Goal: Task Accomplishment & Management: Manage account settings

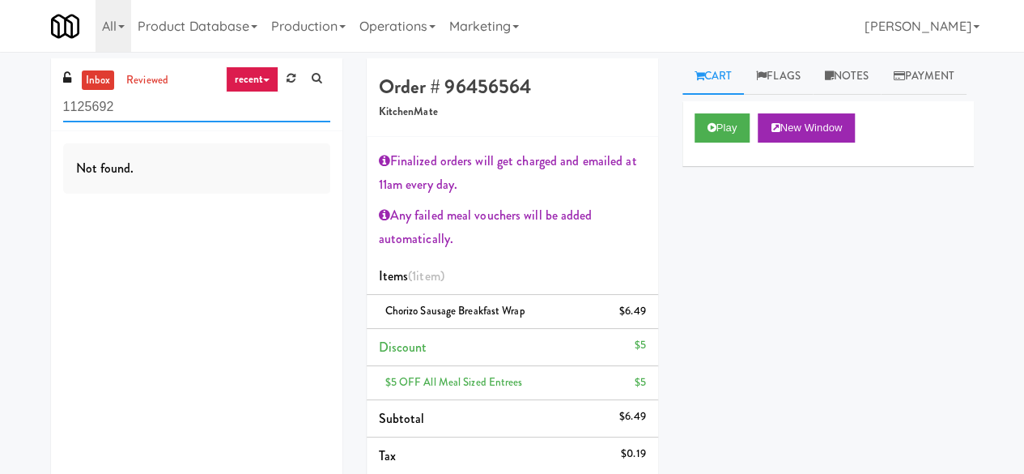
click at [167, 108] on input "1125692" at bounding box center [196, 107] width 267 height 30
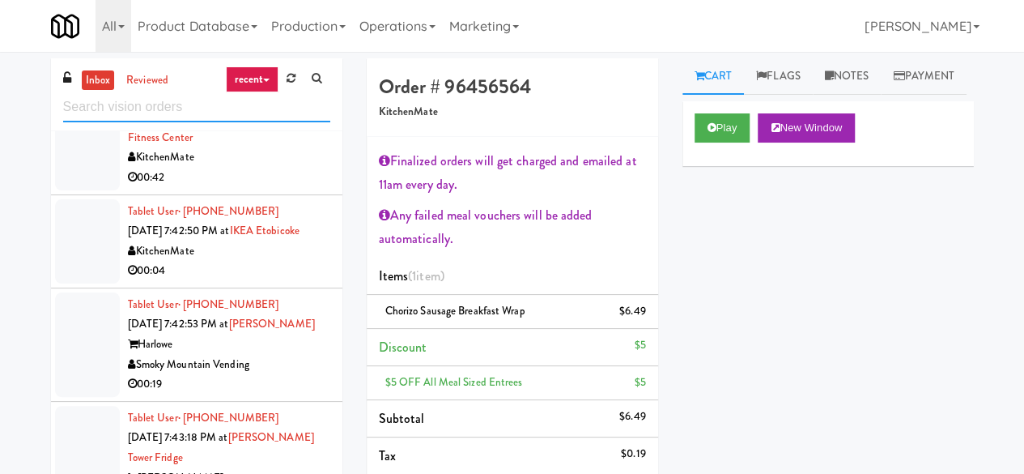
scroll to position [1619, 0]
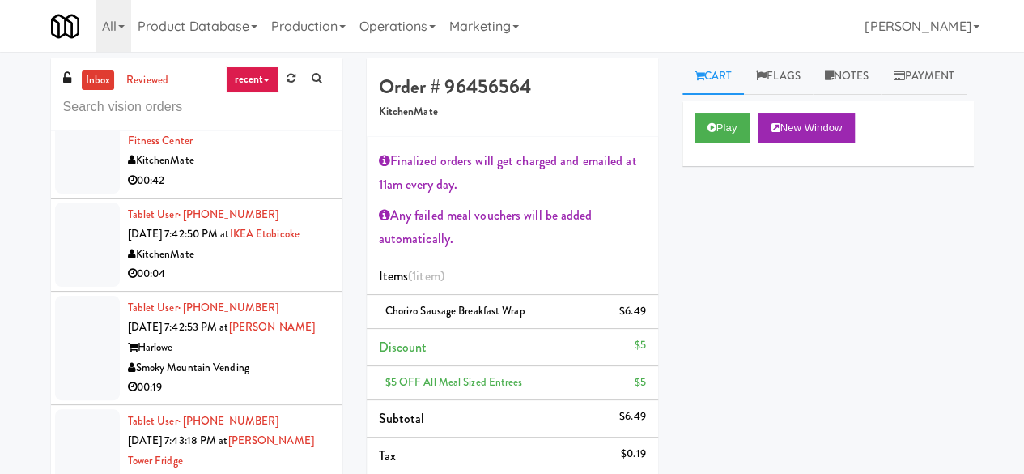
click at [269, 284] on div "00:04" at bounding box center [229, 274] width 202 height 20
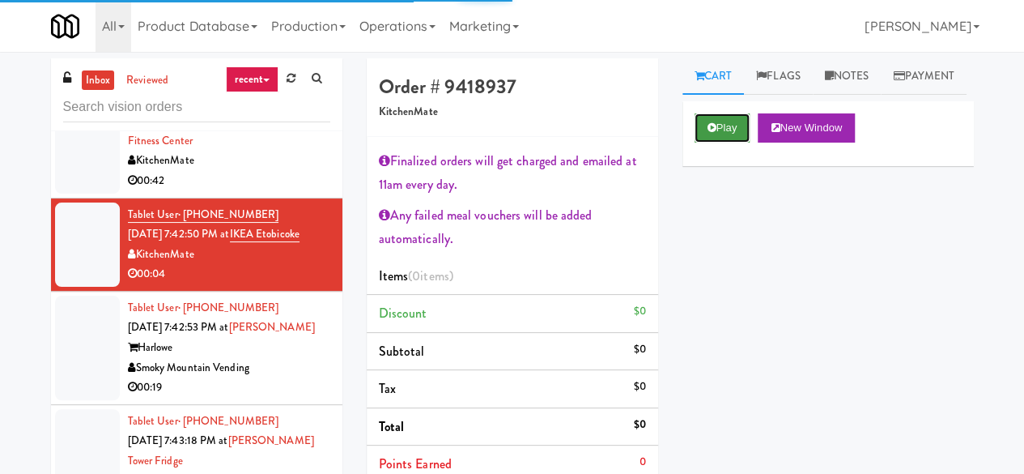
click at [724, 143] on button "Play" at bounding box center [723, 127] width 56 height 29
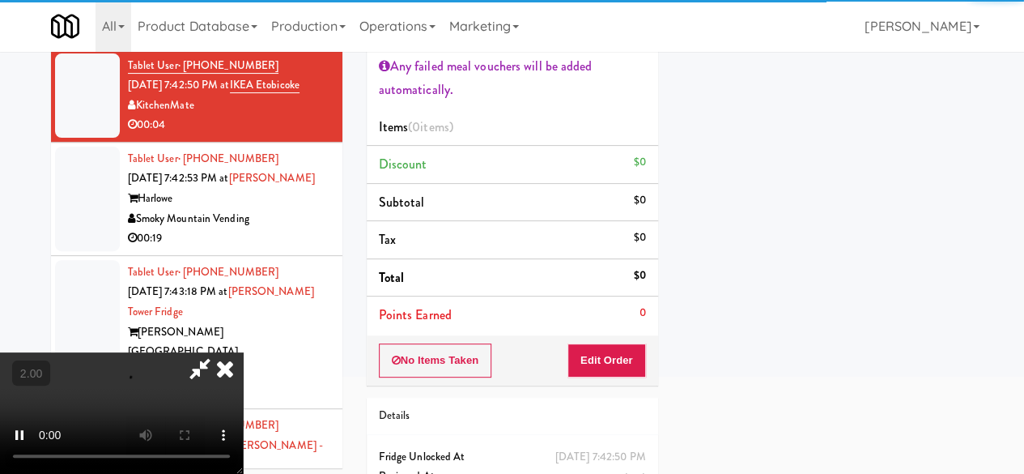
scroll to position [162, 0]
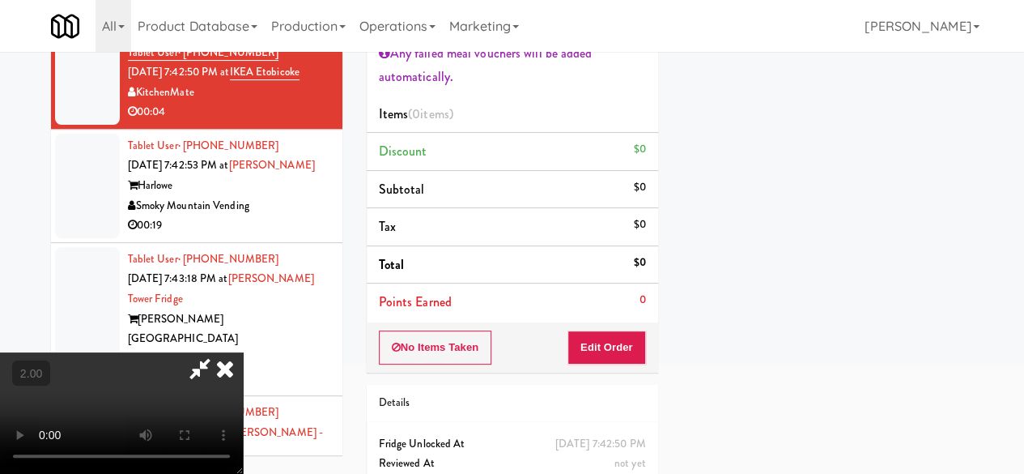
click at [623, 330] on div "No Items Taken Edit Order" at bounding box center [512, 347] width 291 height 50
click at [622, 330] on button "Edit Order" at bounding box center [607, 347] width 79 height 34
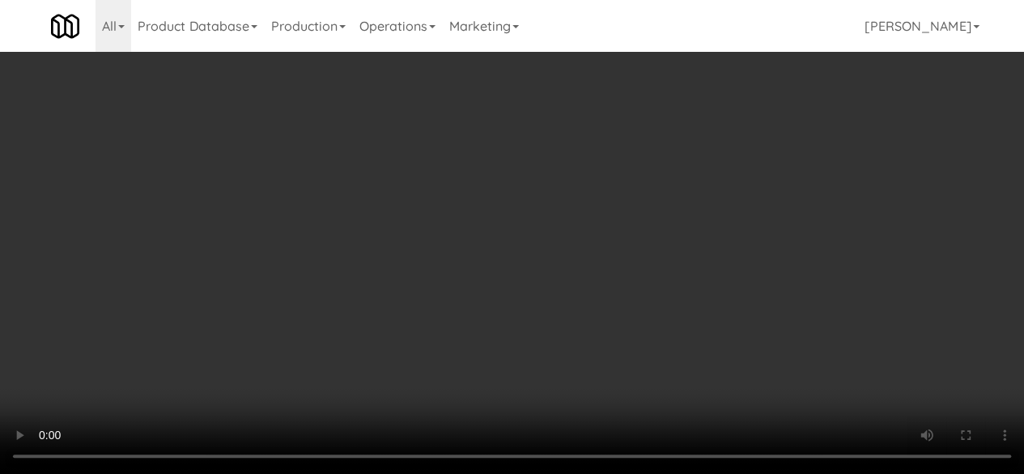
scroll to position [324, 0]
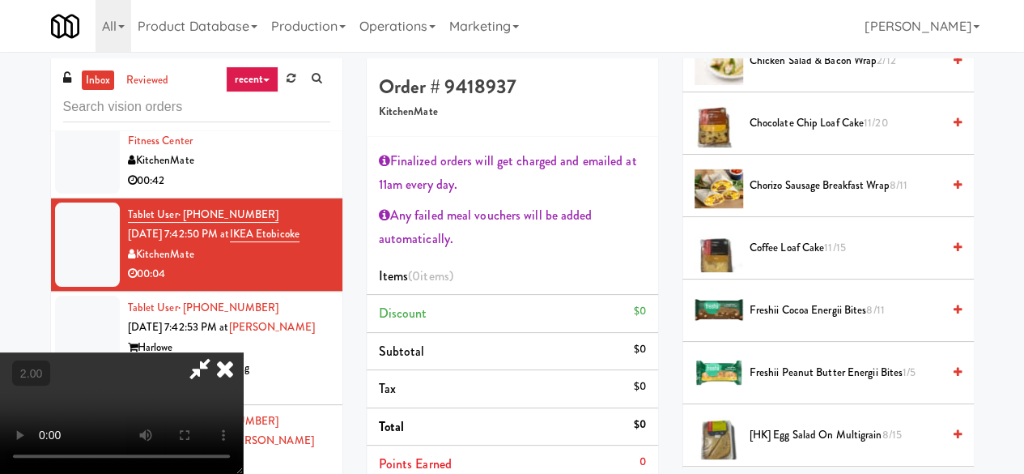
click at [774, 134] on span "Chocolate Chip Loaf Cake 11/20" at bounding box center [846, 123] width 192 height 20
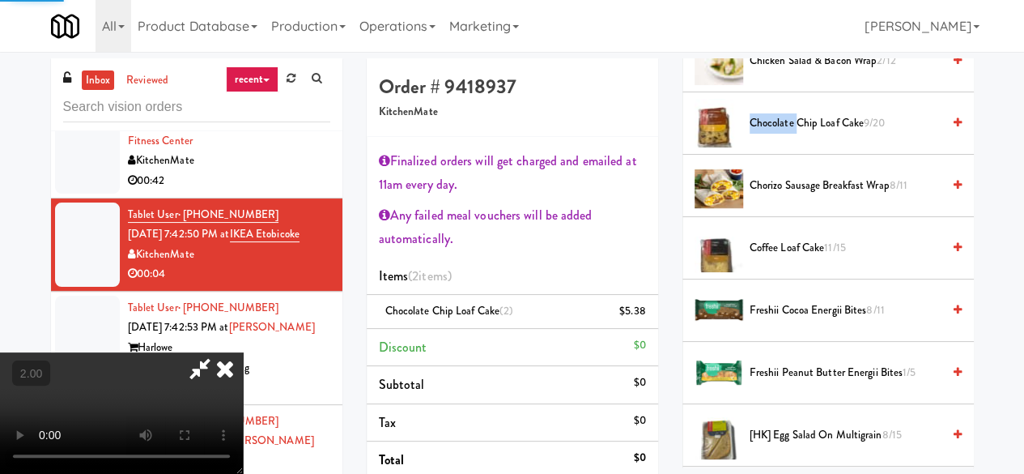
scroll to position [195, 0]
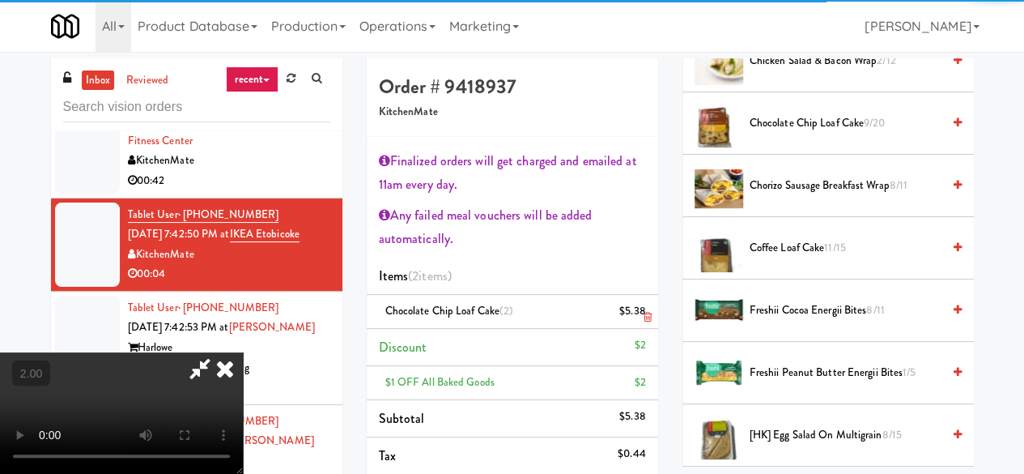
click at [645, 318] on icon at bounding box center [647, 317] width 8 height 11
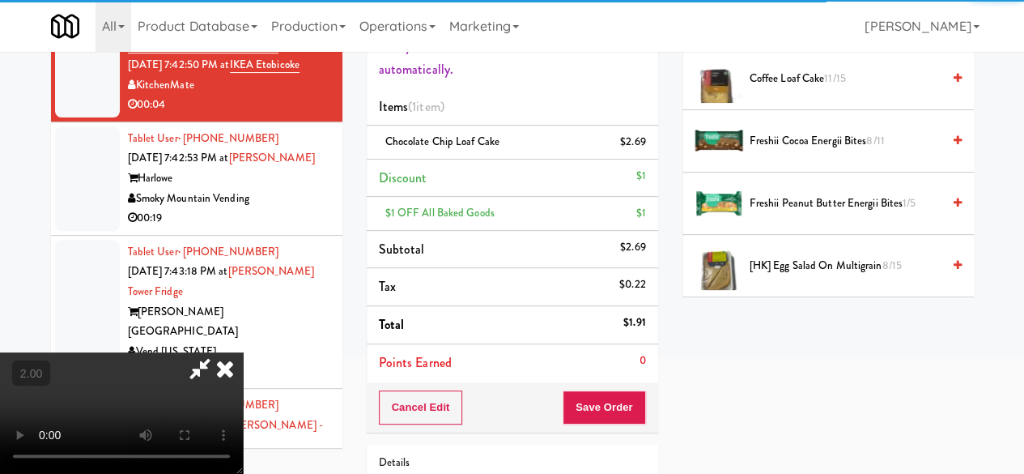
scroll to position [243, 0]
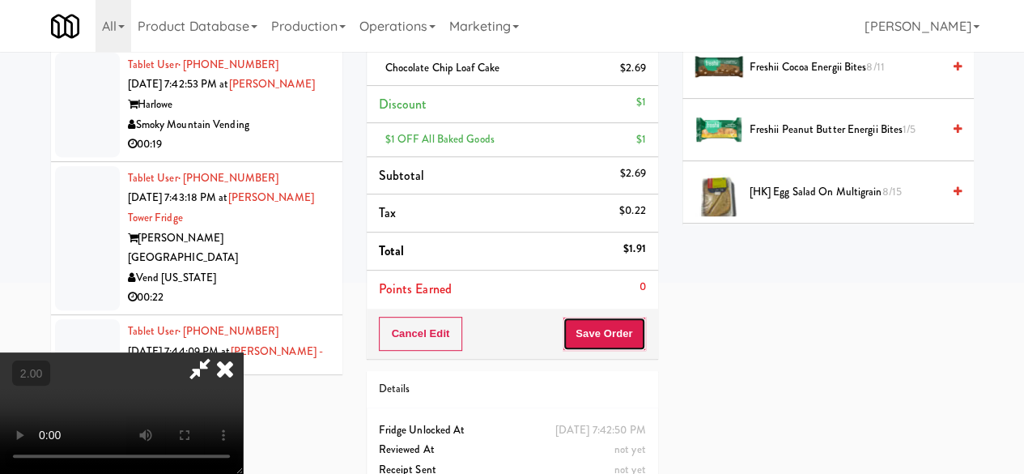
click at [634, 345] on button "Save Order" at bounding box center [604, 334] width 83 height 34
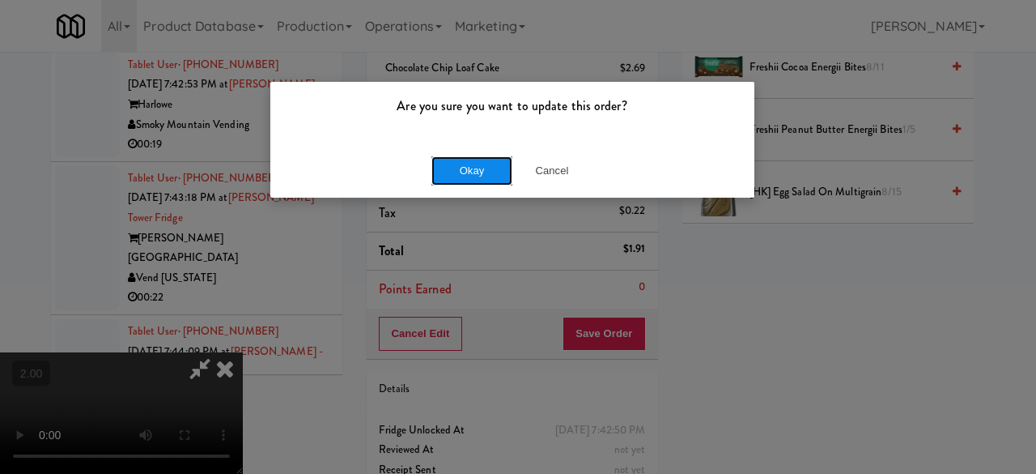
click at [496, 181] on button "Okay" at bounding box center [472, 170] width 81 height 29
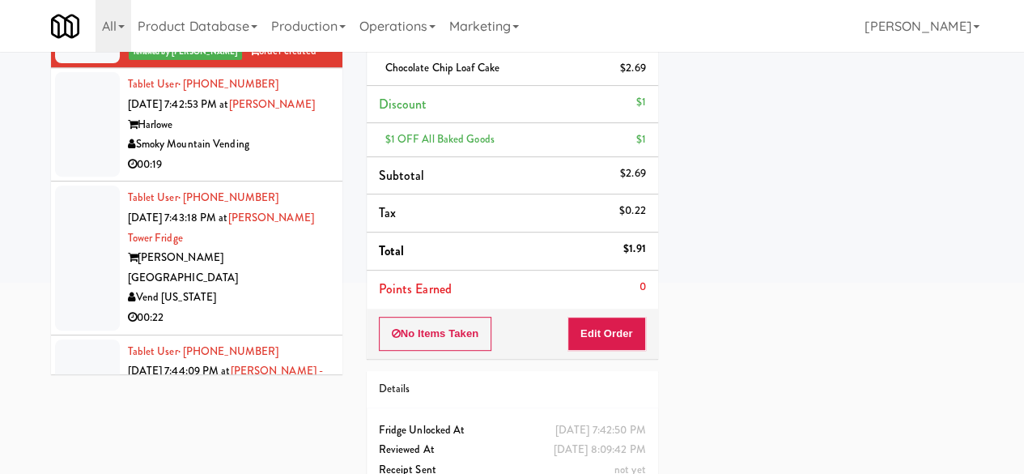
scroll to position [0, 0]
click at [272, 135] on div "Harlowe" at bounding box center [229, 125] width 202 height 20
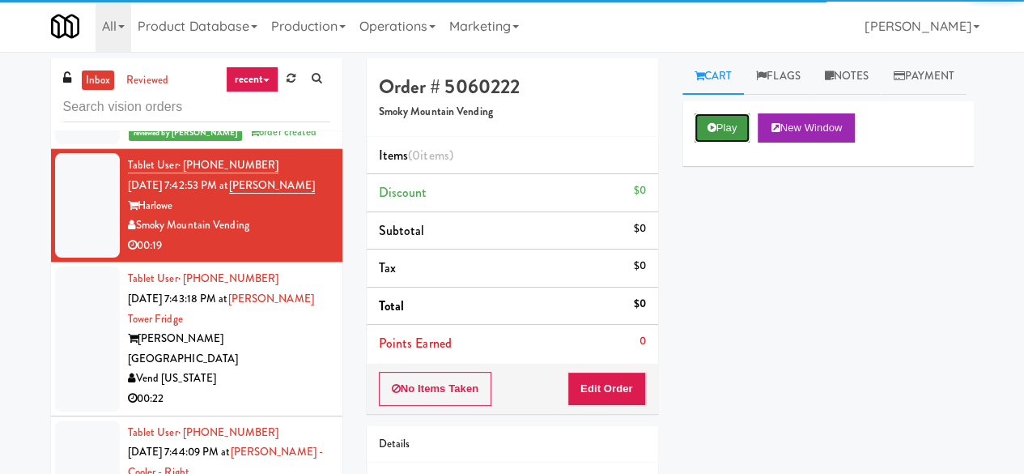
click at [725, 143] on button "Play" at bounding box center [723, 127] width 56 height 29
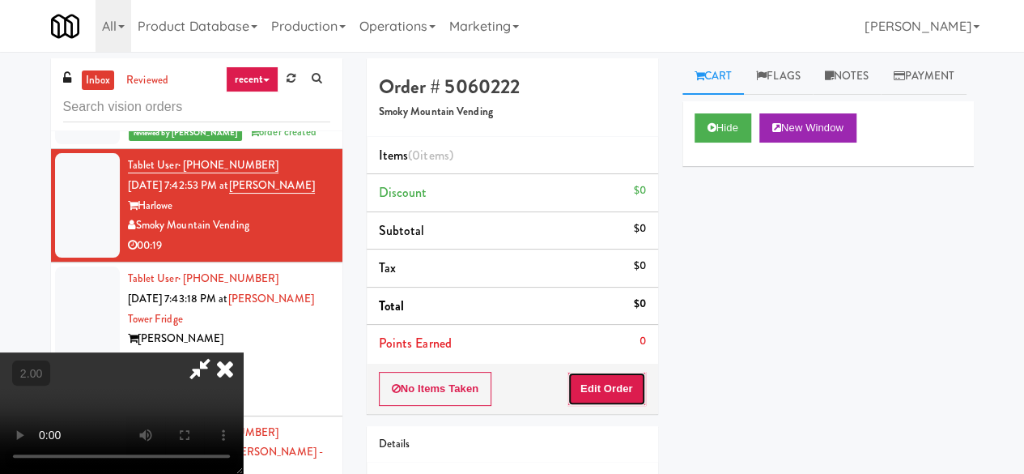
click at [613, 400] on button "Edit Order" at bounding box center [607, 389] width 79 height 34
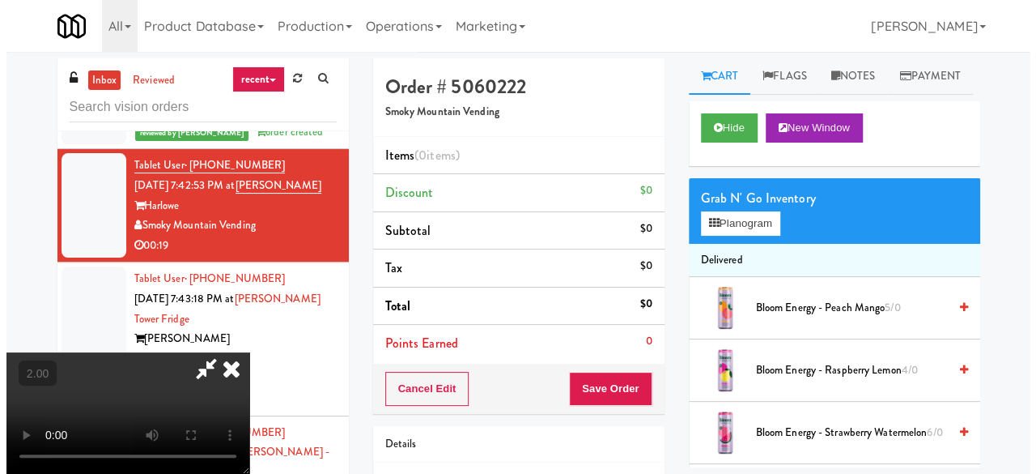
scroll to position [33, 0]
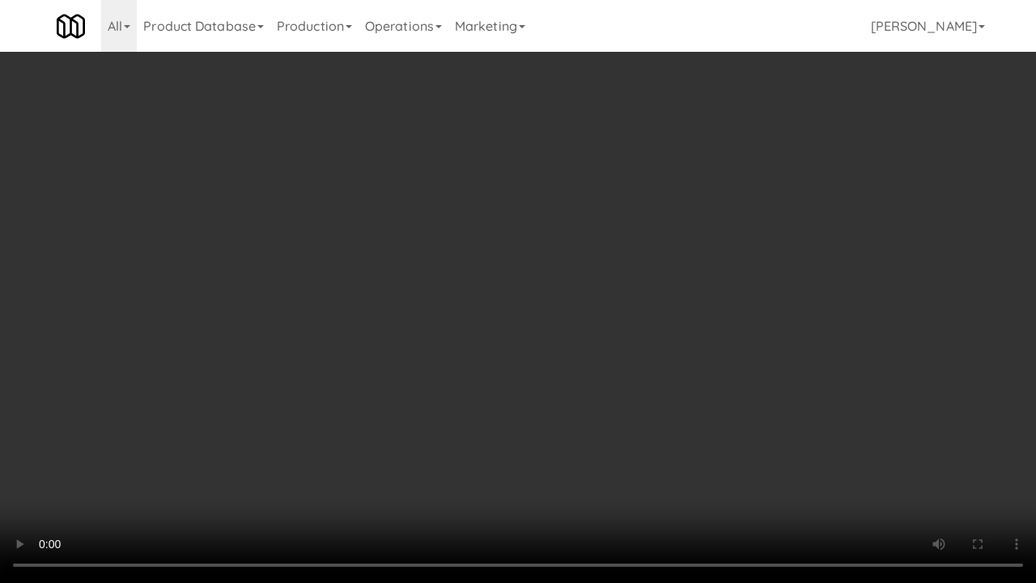
click at [487, 415] on video at bounding box center [518, 291] width 1036 height 583
click at [606, 301] on video at bounding box center [518, 291] width 1036 height 583
click at [588, 314] on video at bounding box center [518, 291] width 1036 height 583
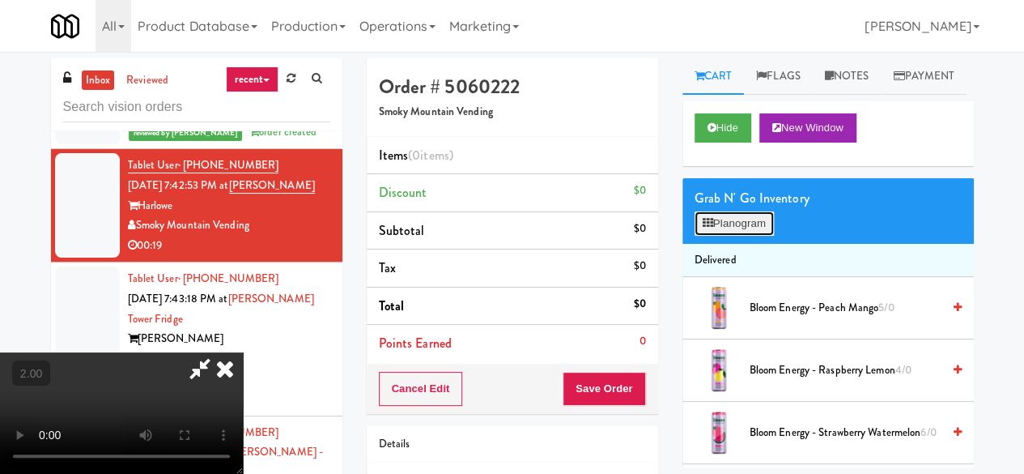
click at [721, 236] on button "Planogram" at bounding box center [734, 223] width 79 height 24
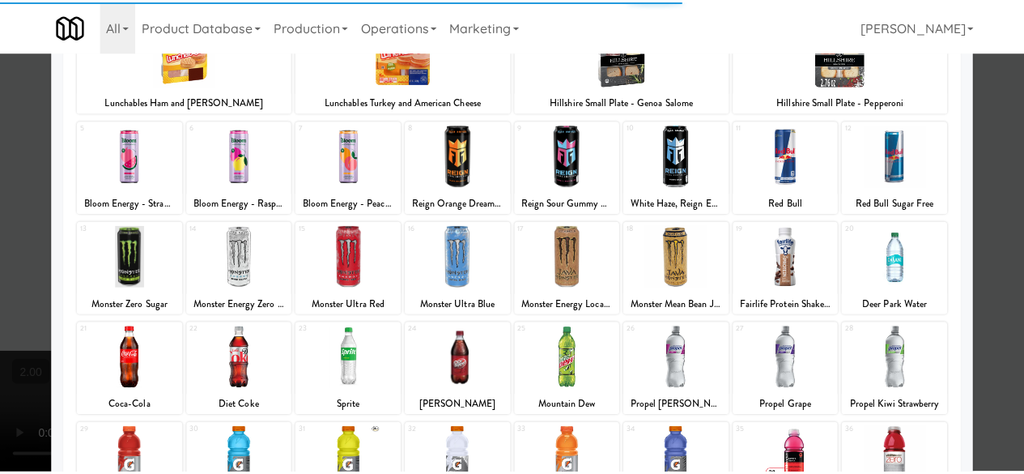
scroll to position [321, 0]
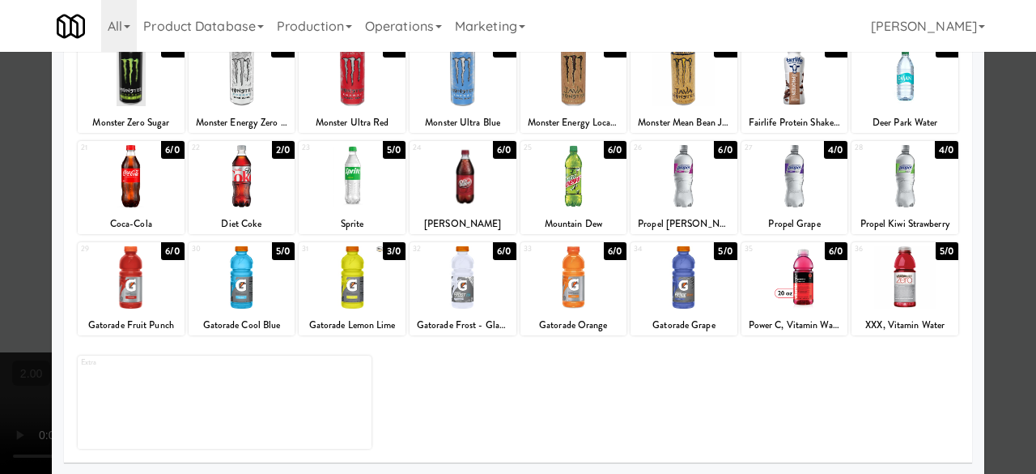
click at [807, 181] on div at bounding box center [795, 176] width 107 height 62
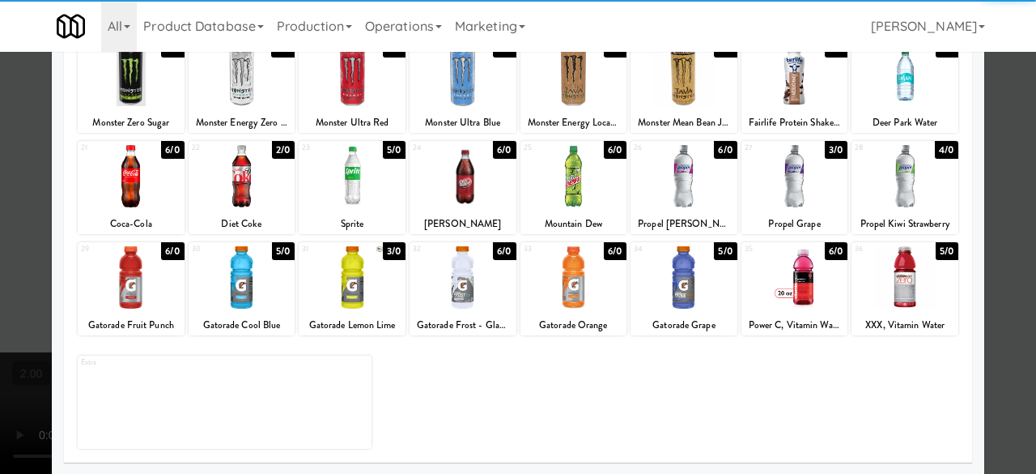
click at [997, 121] on div at bounding box center [518, 237] width 1036 height 474
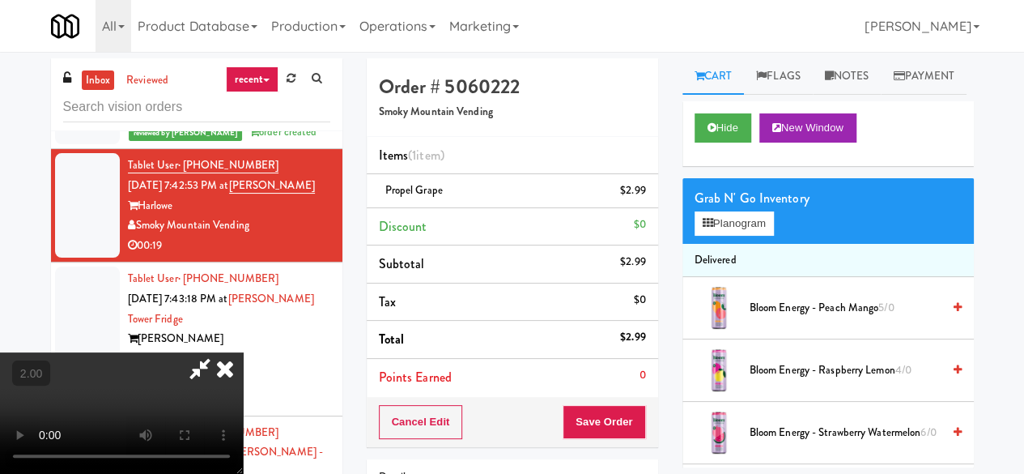
scroll to position [33, 0]
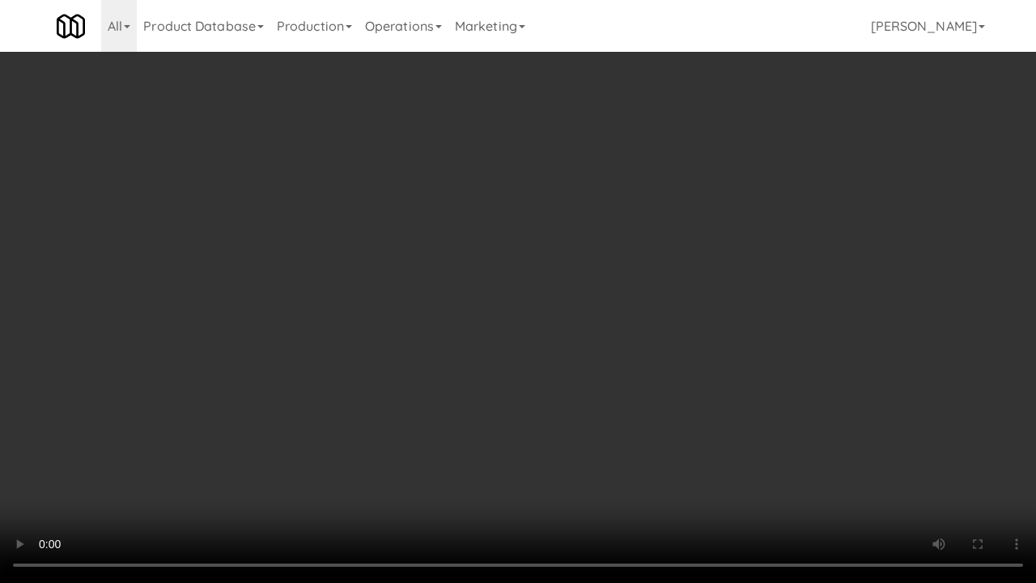
click at [696, 447] on video at bounding box center [518, 291] width 1036 height 583
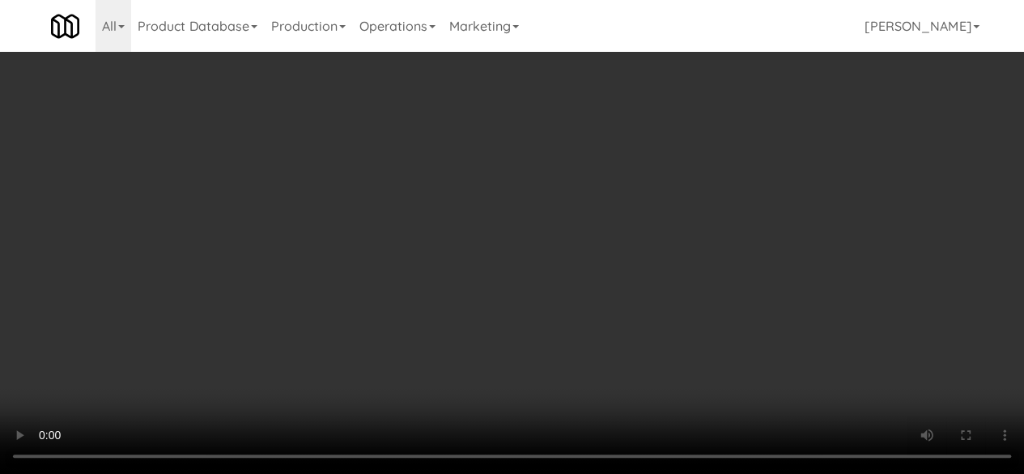
scroll to position [0, 0]
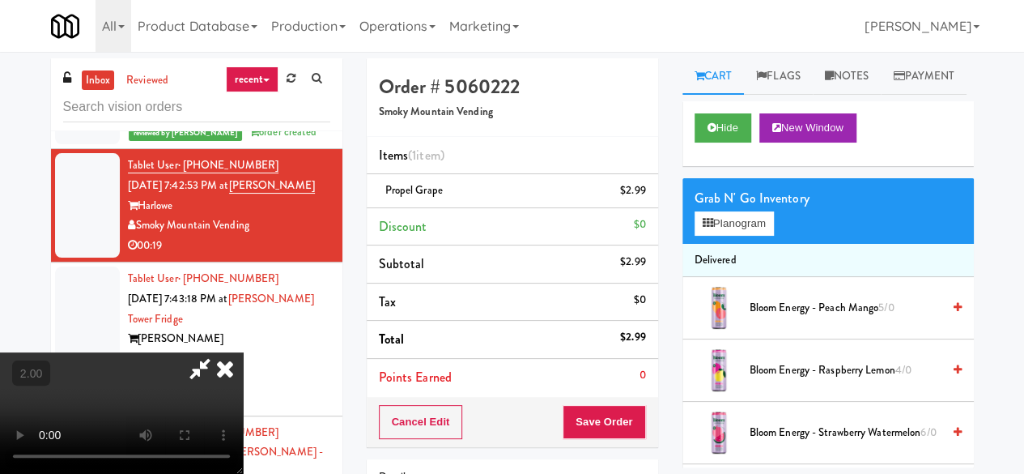
click at [219, 352] on icon at bounding box center [199, 368] width 37 height 32
click at [604, 439] on div "Cancel Edit Save Order" at bounding box center [512, 422] width 291 height 50
click at [602, 430] on button "Save Order" at bounding box center [604, 422] width 83 height 34
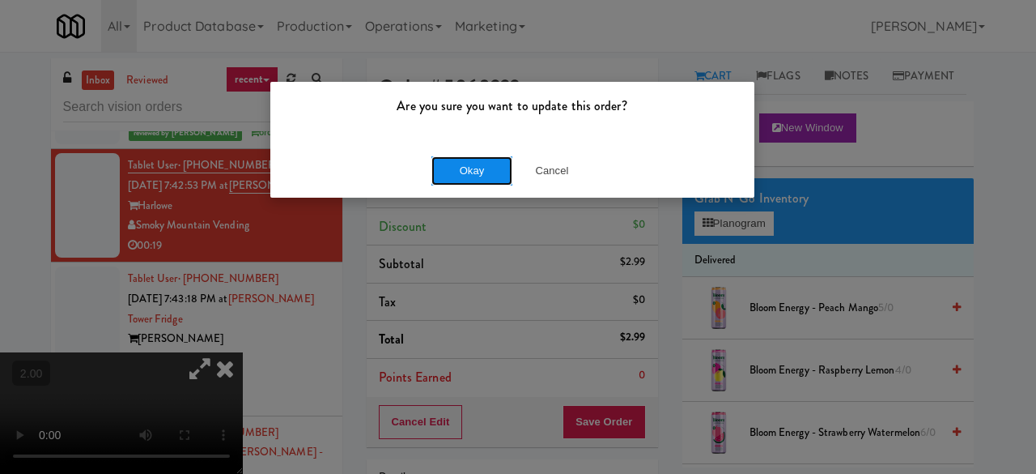
click at [466, 172] on button "Okay" at bounding box center [472, 170] width 81 height 29
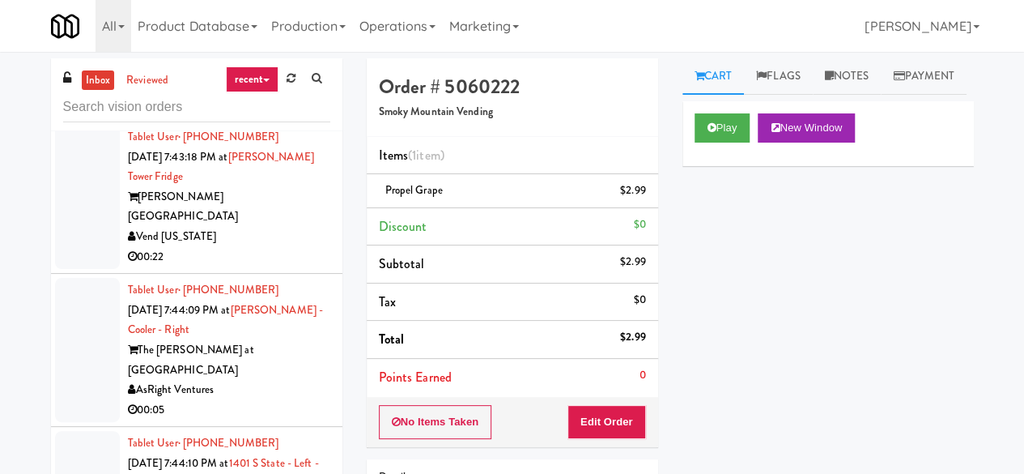
click at [243, 247] on div "Vend [US_STATE]" at bounding box center [229, 237] width 202 height 20
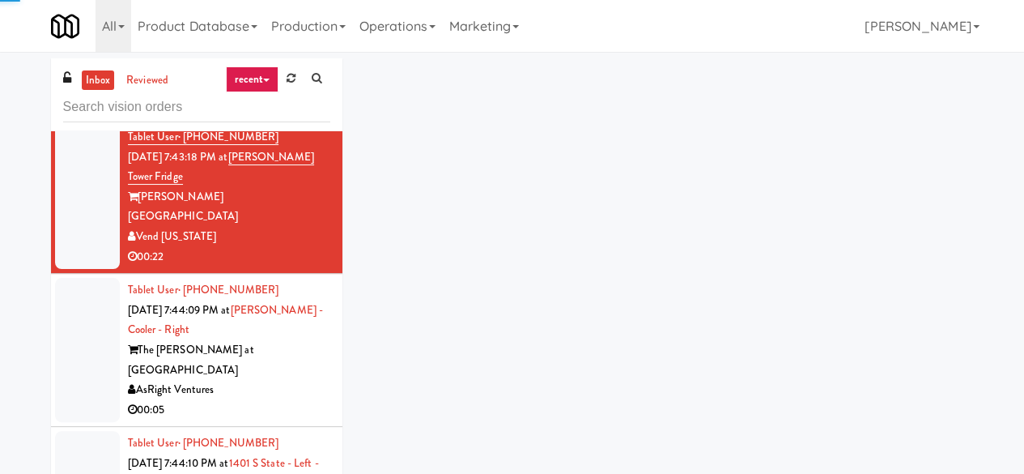
scroll to position [2105, 0]
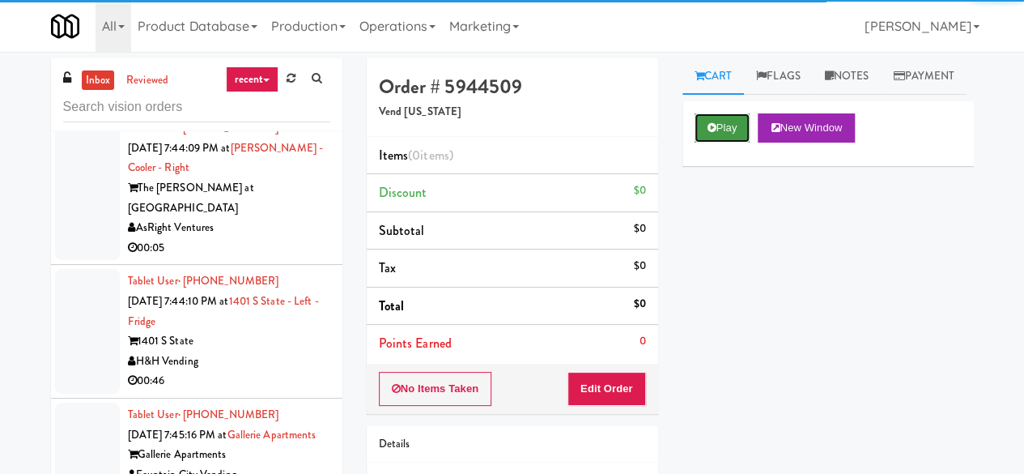
click at [704, 143] on button "Play" at bounding box center [723, 127] width 56 height 29
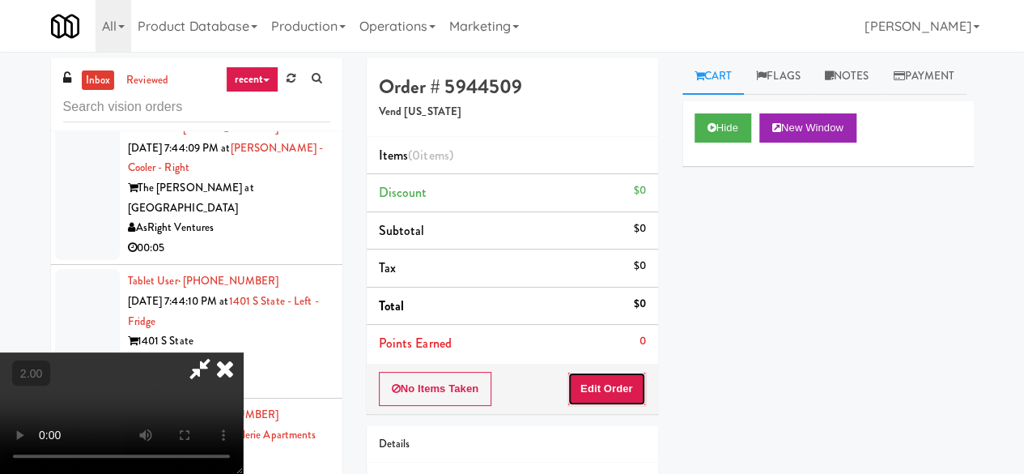
click at [628, 400] on button "Edit Order" at bounding box center [607, 389] width 79 height 34
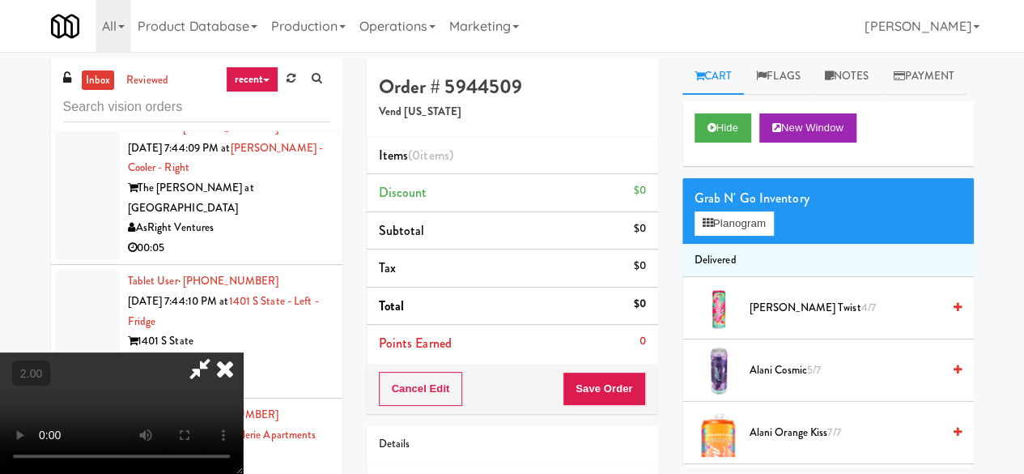
scroll to position [33, 0]
click at [745, 236] on button "Planogram" at bounding box center [734, 223] width 79 height 24
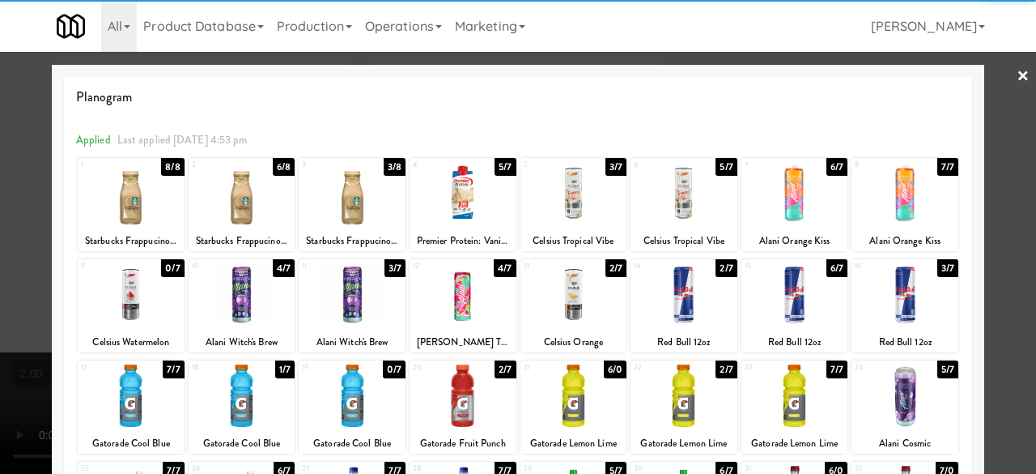
click at [251, 307] on div at bounding box center [242, 294] width 107 height 62
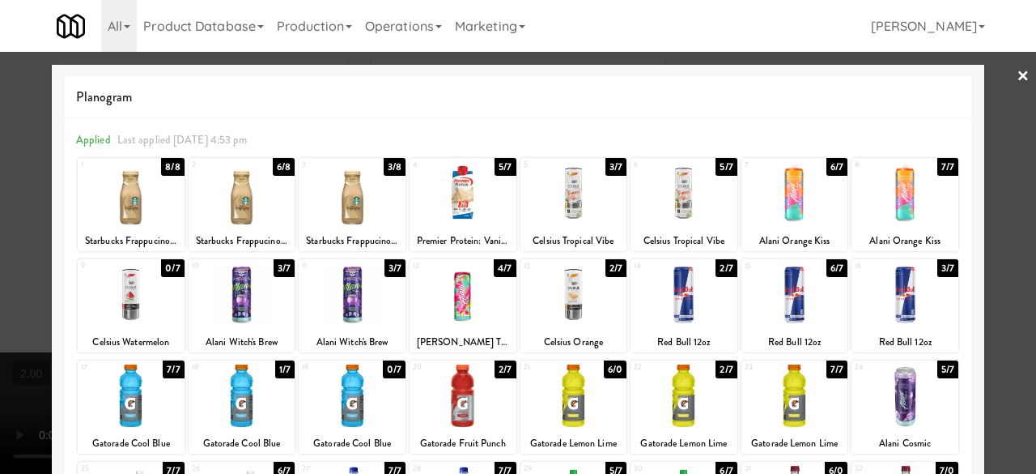
click at [983, 104] on div at bounding box center [518, 237] width 1036 height 474
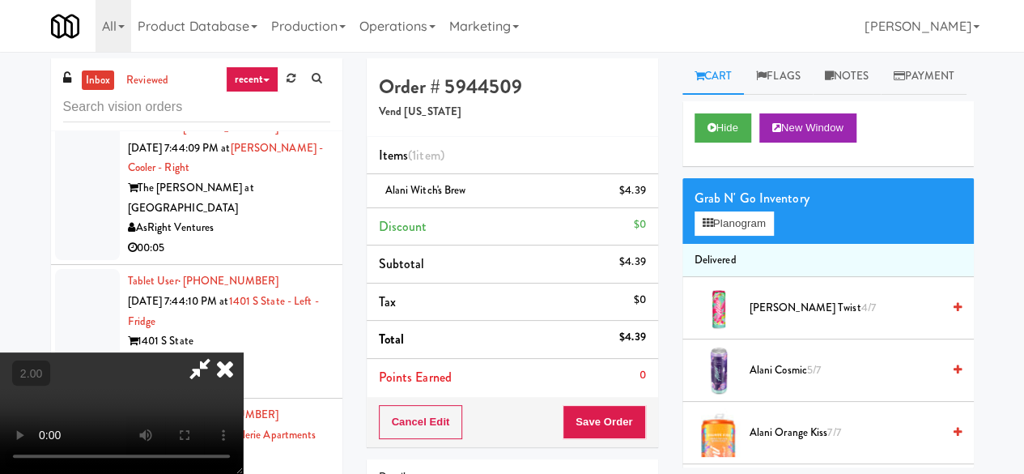
click at [219, 352] on icon at bounding box center [199, 368] width 37 height 32
click at [608, 428] on button "Save Order" at bounding box center [604, 422] width 83 height 34
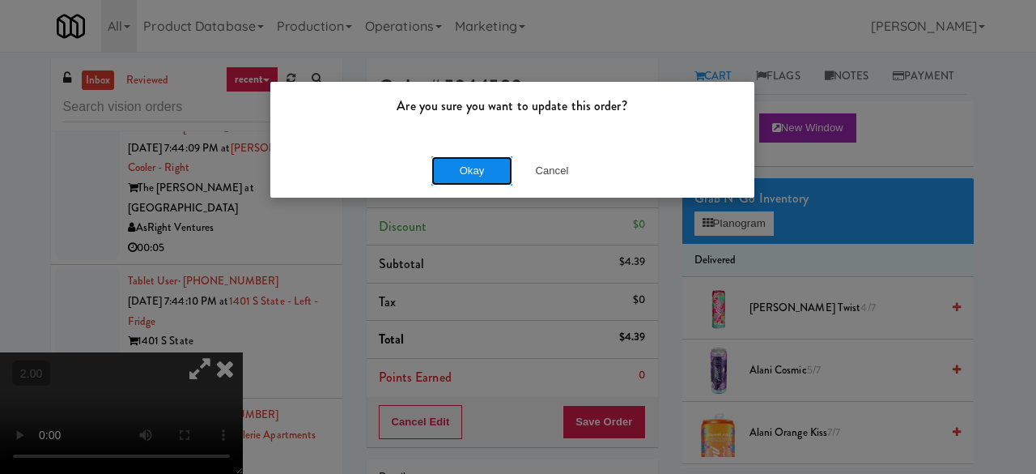
click at [457, 181] on button "Okay" at bounding box center [472, 170] width 81 height 29
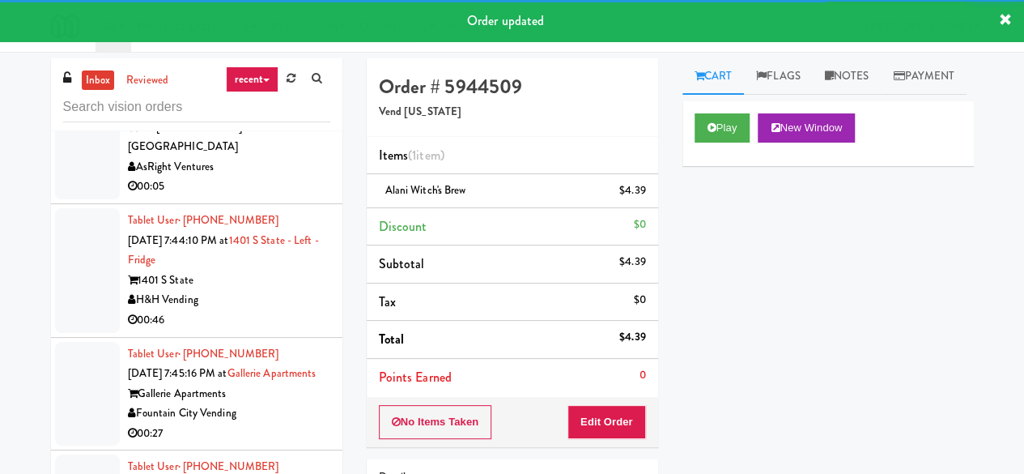
scroll to position [2206, 0]
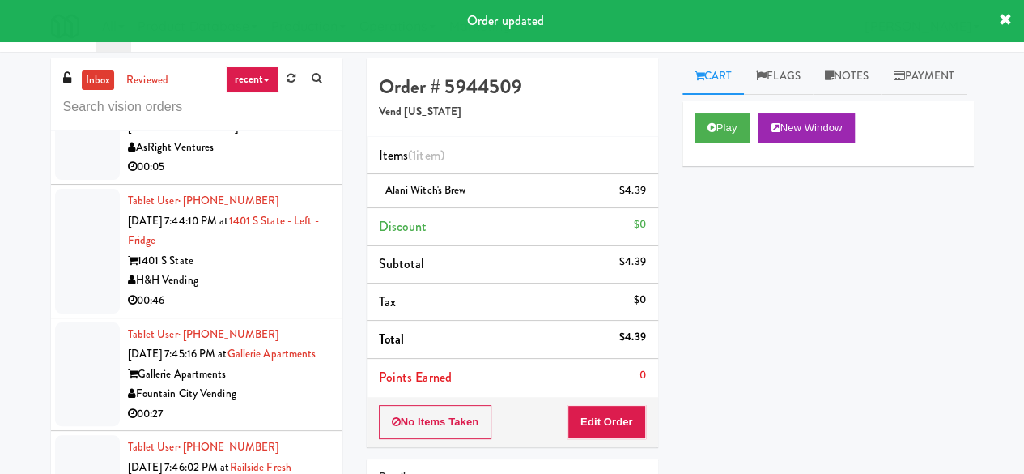
click at [296, 158] on div "AsRight Ventures" at bounding box center [229, 148] width 202 height 20
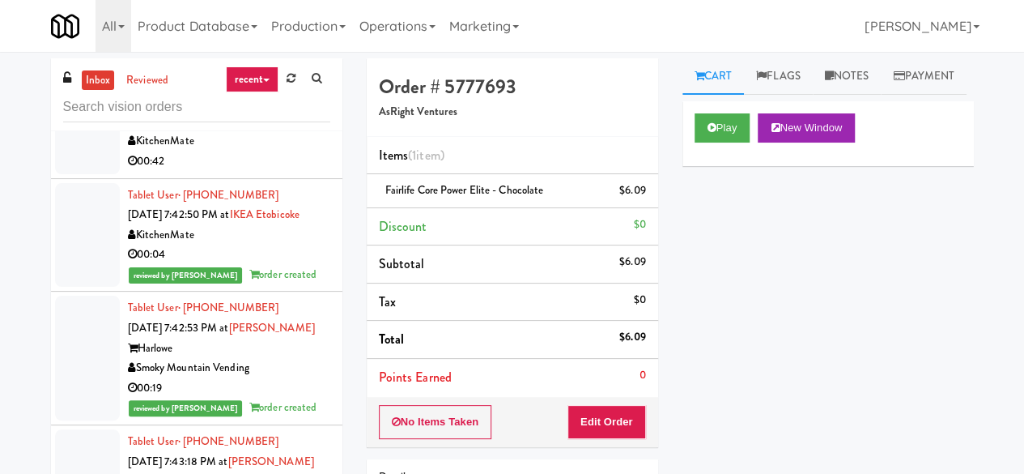
scroll to position [1558, 0]
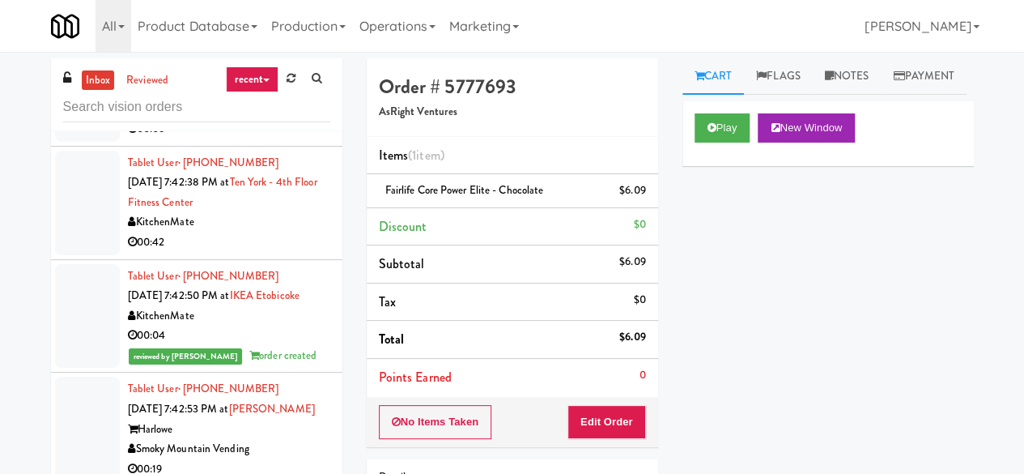
click at [265, 232] on div "KitchenMate" at bounding box center [229, 222] width 202 height 20
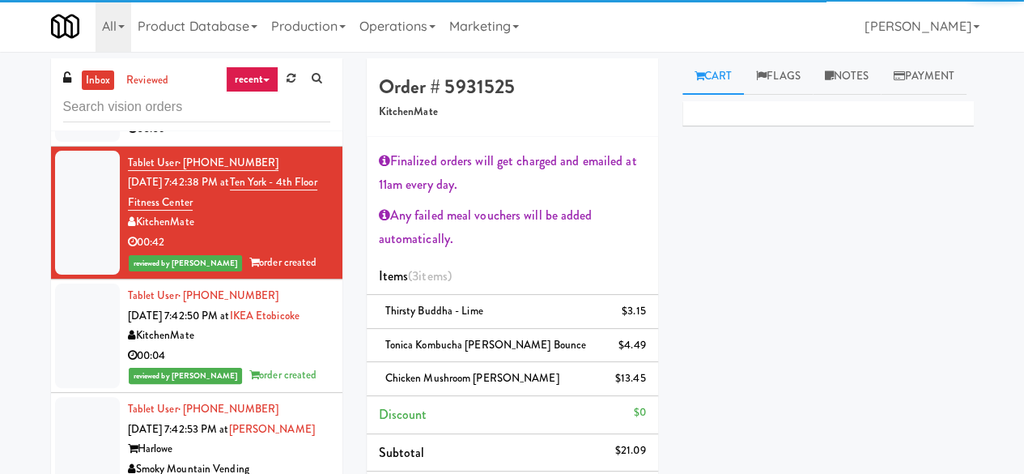
scroll to position [1396, 0]
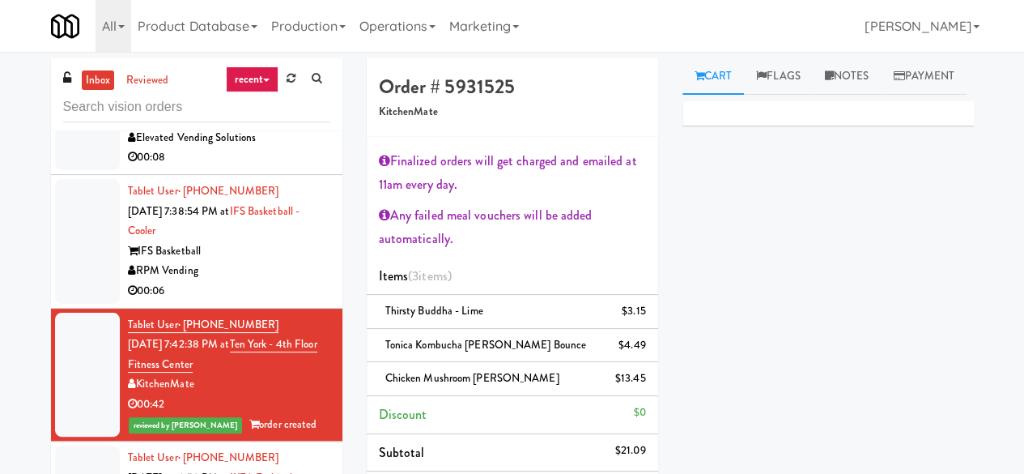
click at [272, 281] on div "RPM Vending" at bounding box center [229, 271] width 202 height 20
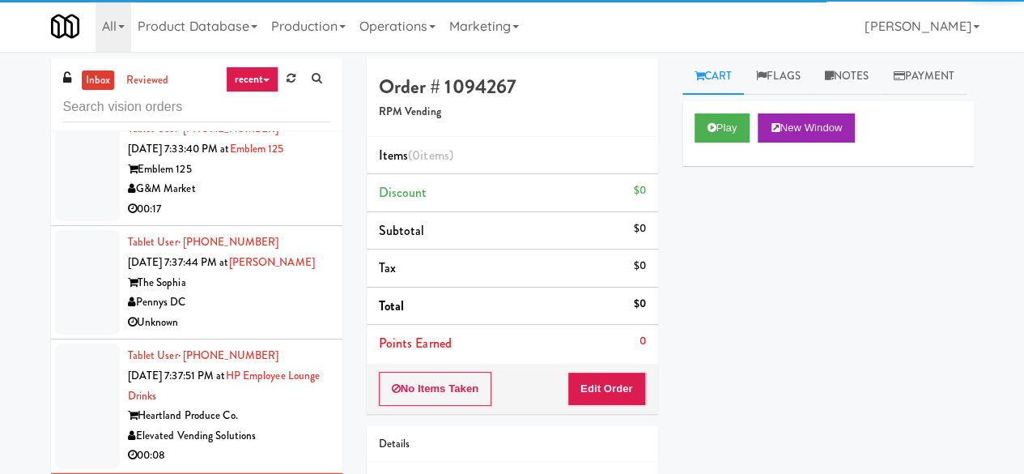
scroll to position [991, 0]
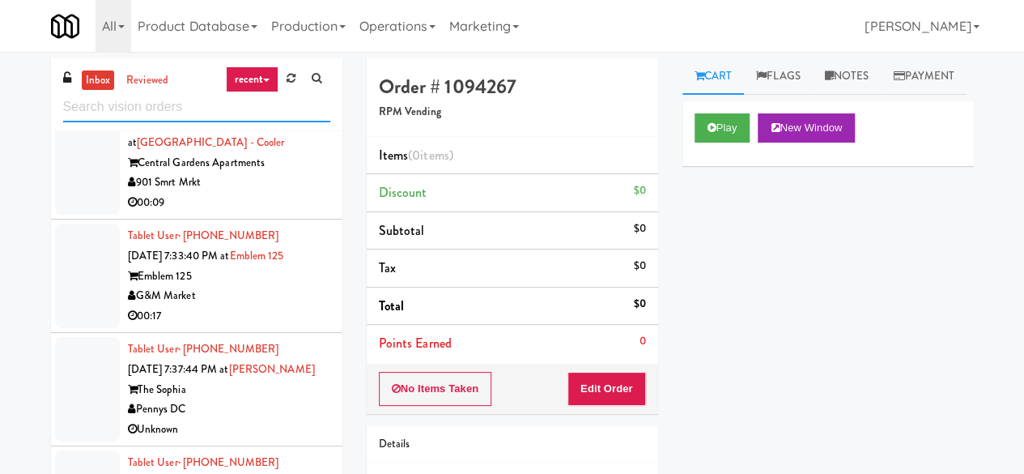
click at [185, 105] on input "text" at bounding box center [196, 107] width 267 height 30
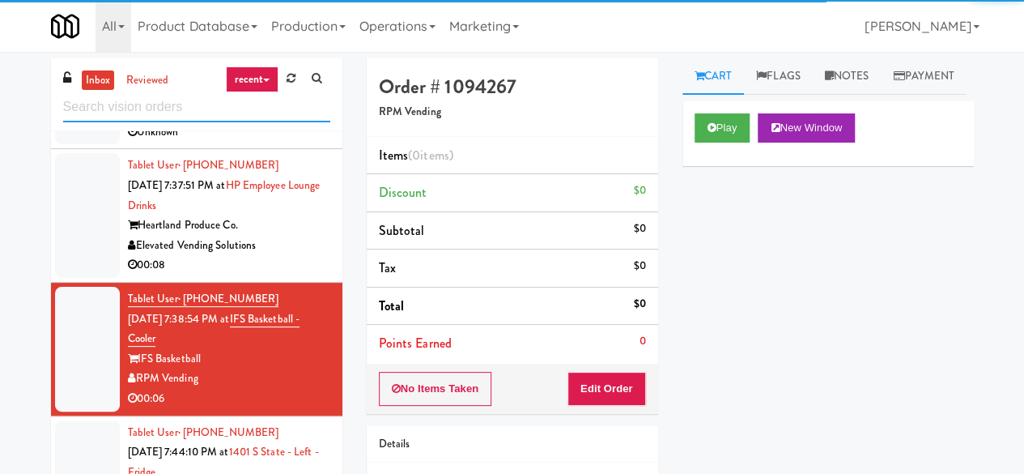
scroll to position [896, 0]
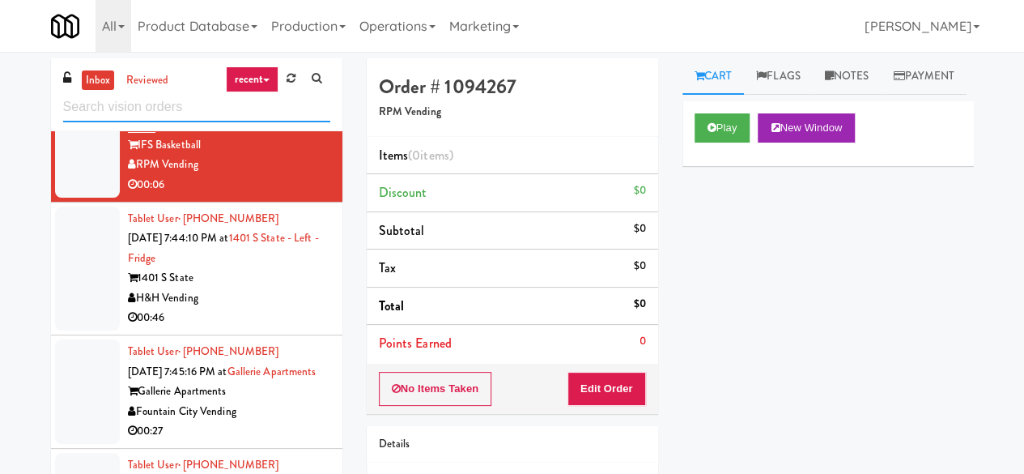
click at [197, 106] on input "text" at bounding box center [196, 107] width 267 height 30
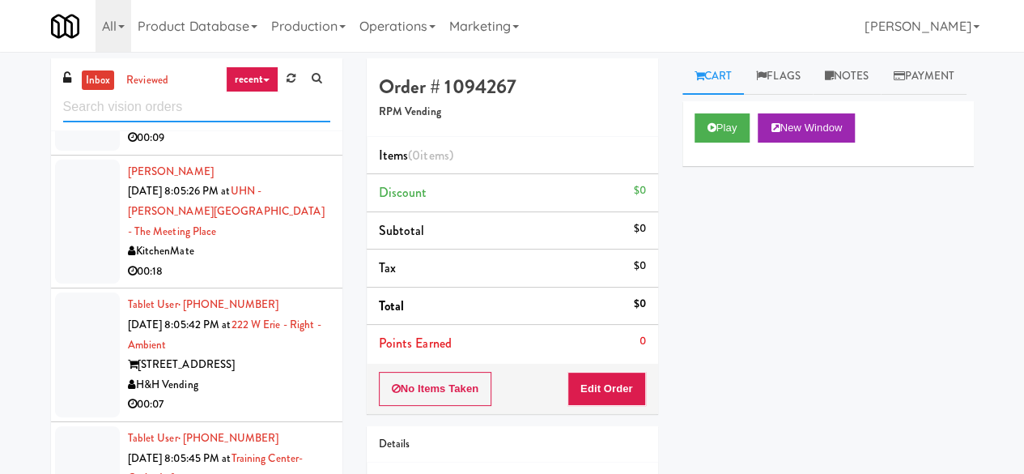
scroll to position [5527, 0]
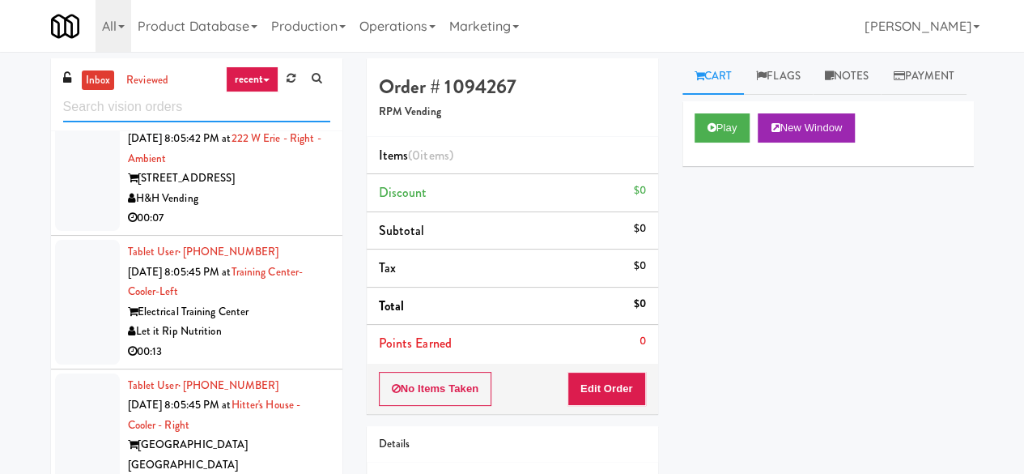
click at [186, 112] on input "text" at bounding box center [196, 107] width 267 height 30
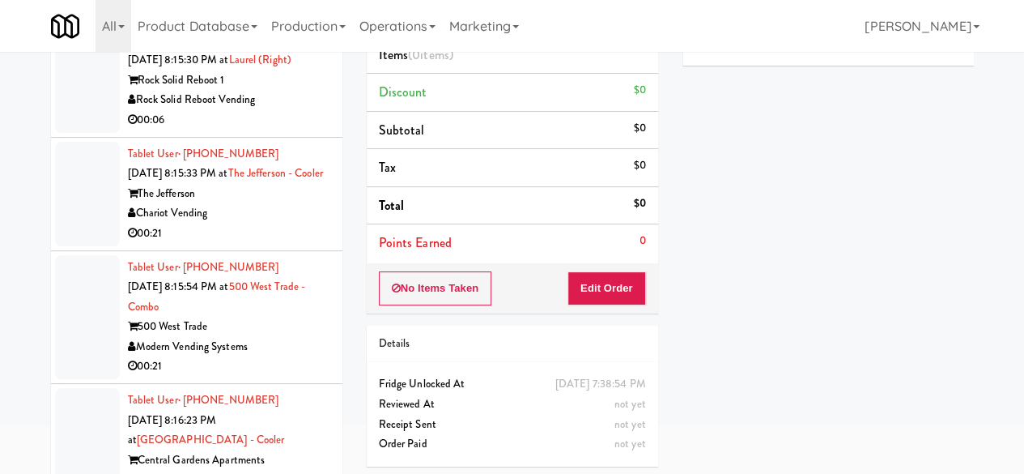
scroll to position [154, 0]
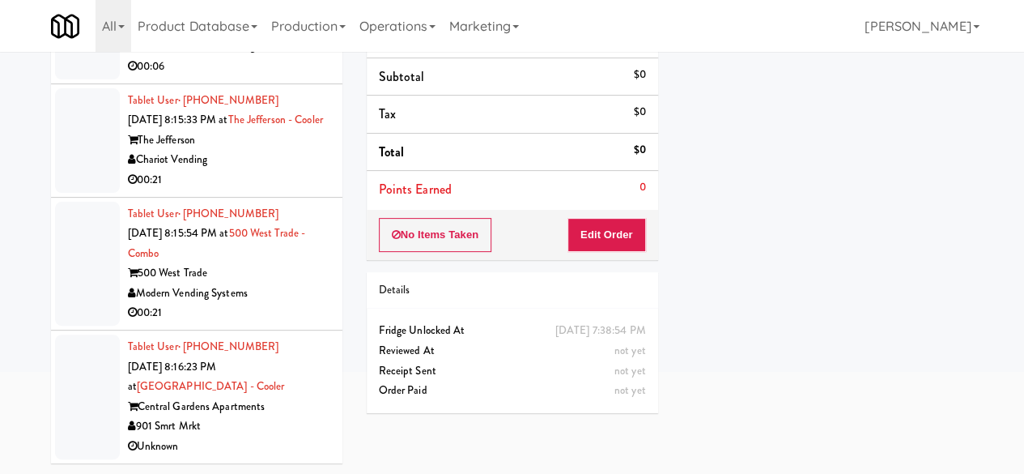
click at [322, 411] on li "Tablet User · (901) 591-5332 [DATE] 8:16:23 PM at [GEOGRAPHIC_DATA] - [GEOGRAPH…" at bounding box center [196, 396] width 291 height 133
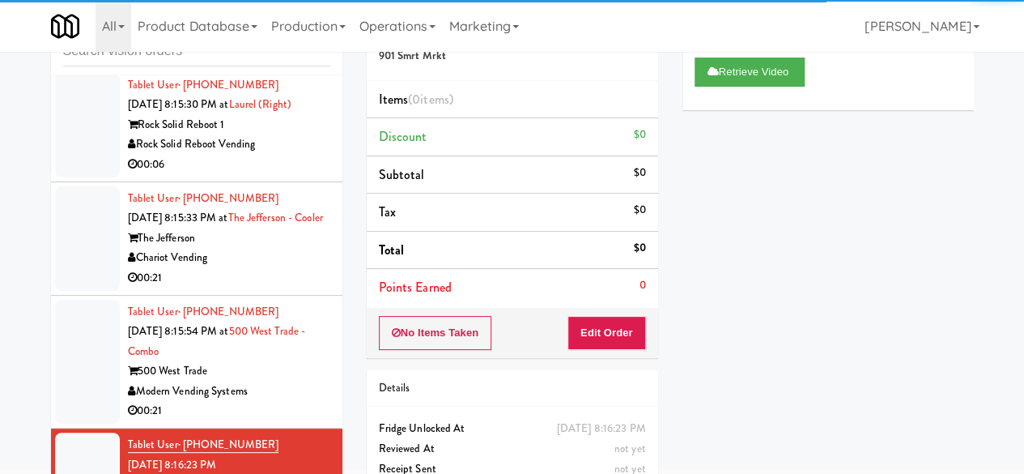
scroll to position [81, 0]
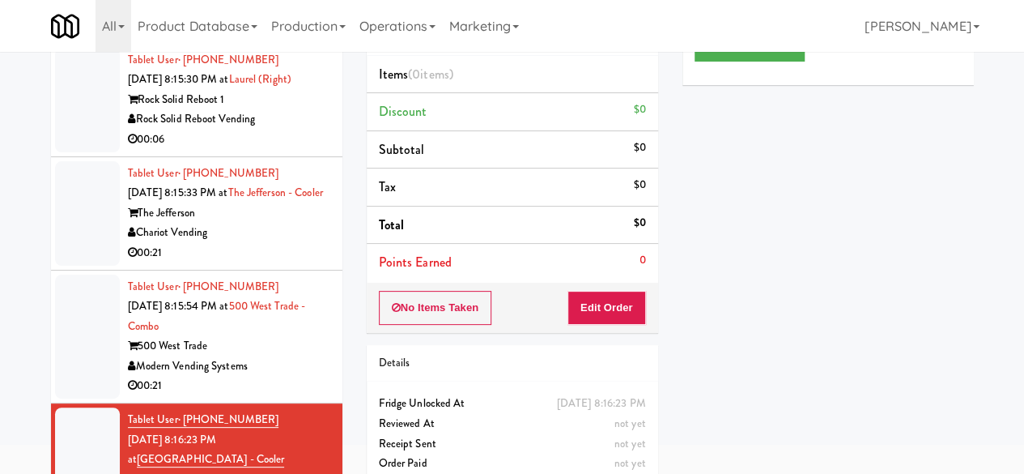
click at [295, 355] on div "500 West Trade" at bounding box center [229, 346] width 202 height 20
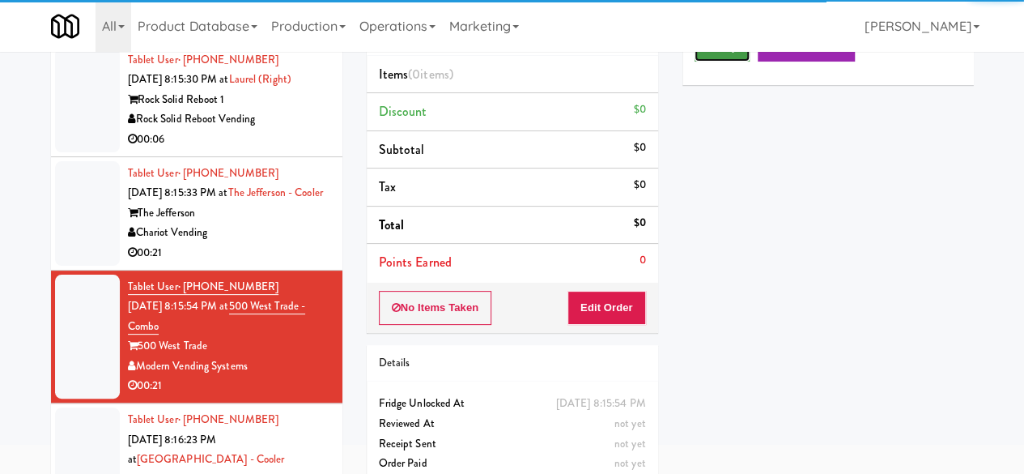
click at [721, 62] on button "Play" at bounding box center [723, 46] width 56 height 29
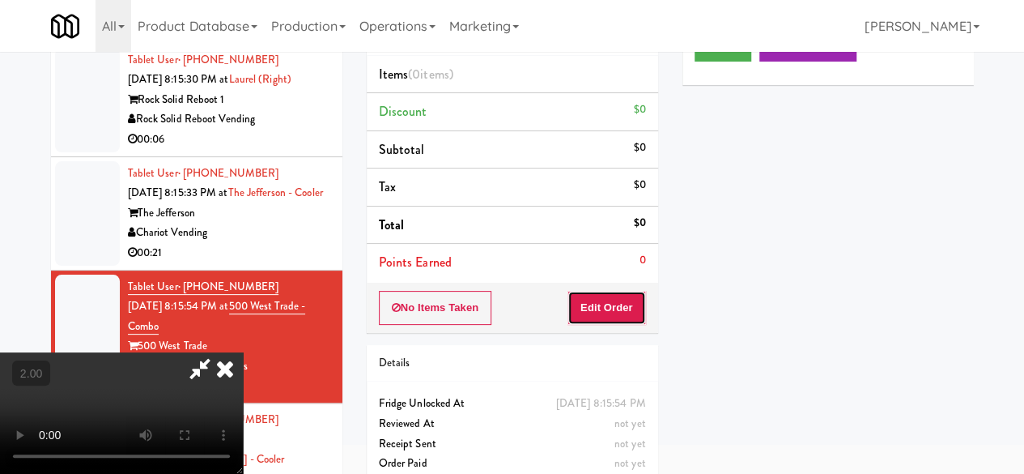
click at [599, 300] on button "Edit Order" at bounding box center [607, 308] width 79 height 34
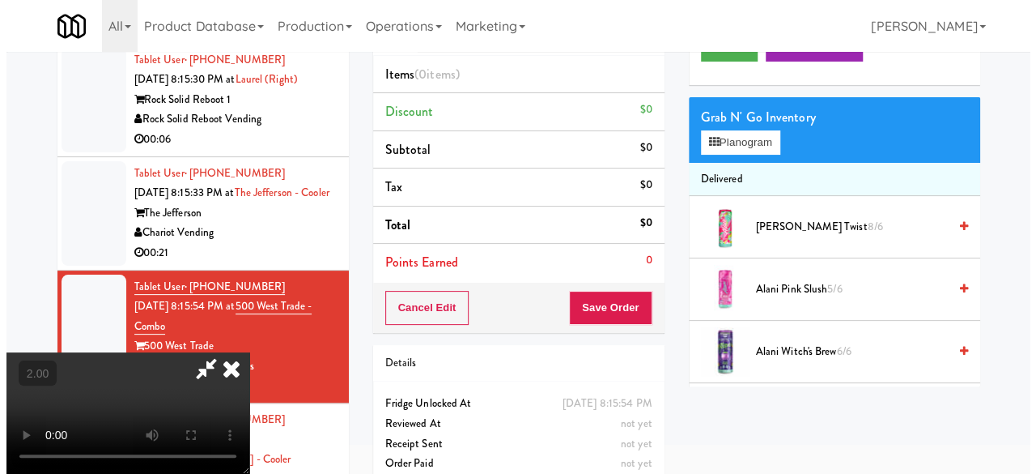
scroll to position [52, 0]
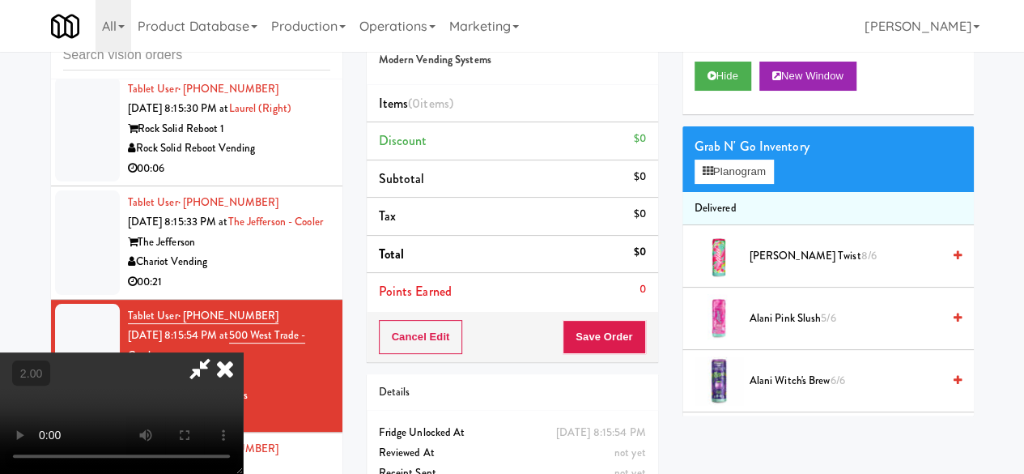
click at [737, 192] on div "Grab N' Go Inventory Planogram" at bounding box center [828, 159] width 291 height 66
click at [740, 184] on button "Planogram" at bounding box center [734, 172] width 79 height 24
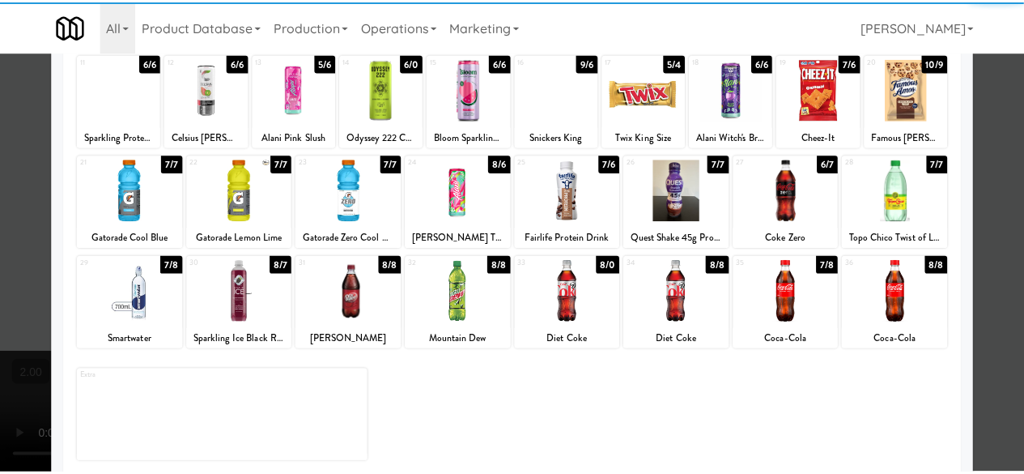
scroll to position [321, 0]
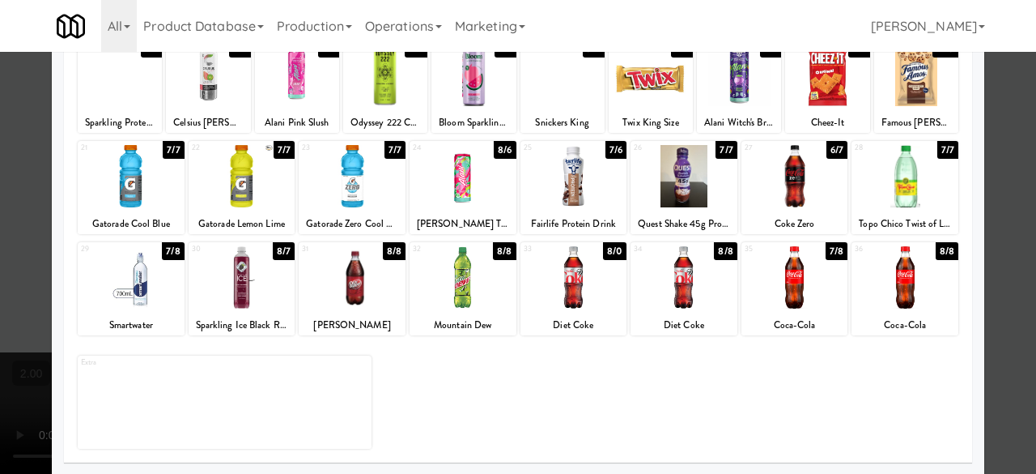
click at [782, 286] on div at bounding box center [795, 277] width 107 height 62
click at [999, 160] on div at bounding box center [518, 237] width 1036 height 474
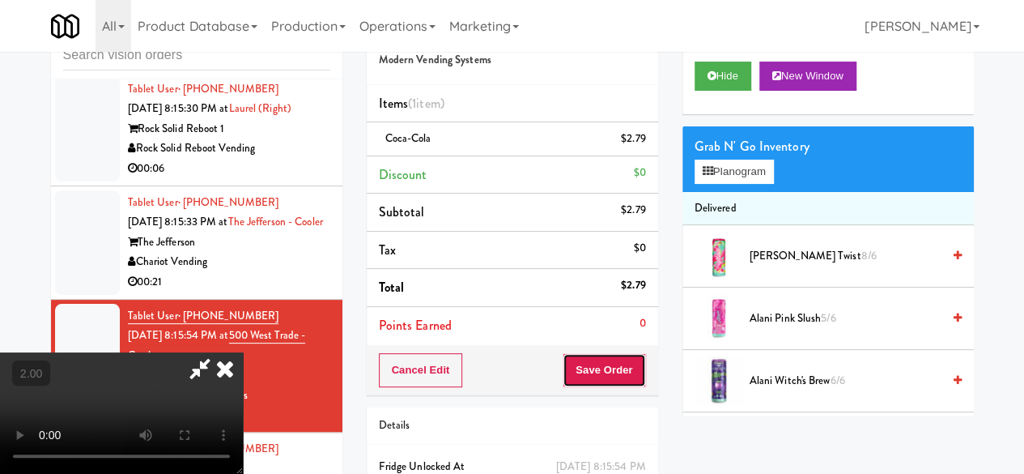
click at [631, 356] on button "Save Order" at bounding box center [604, 370] width 83 height 34
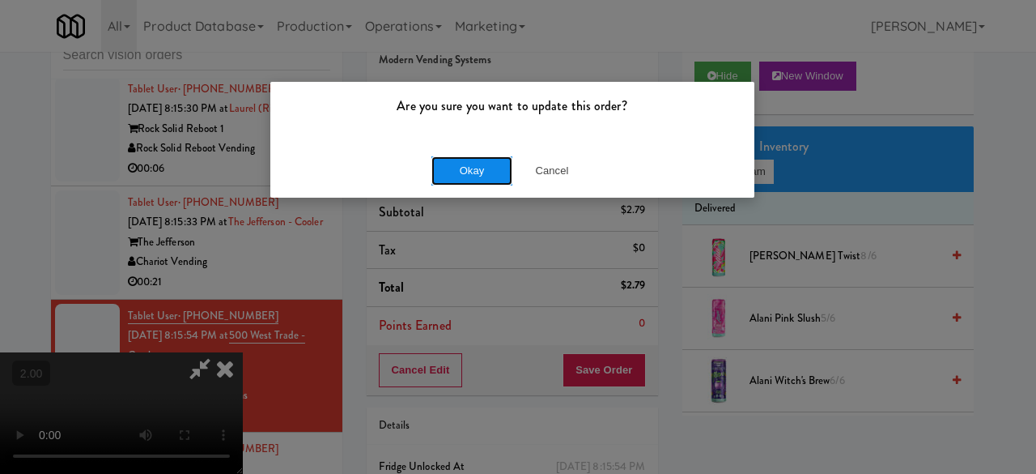
click at [485, 171] on button "Okay" at bounding box center [472, 170] width 81 height 29
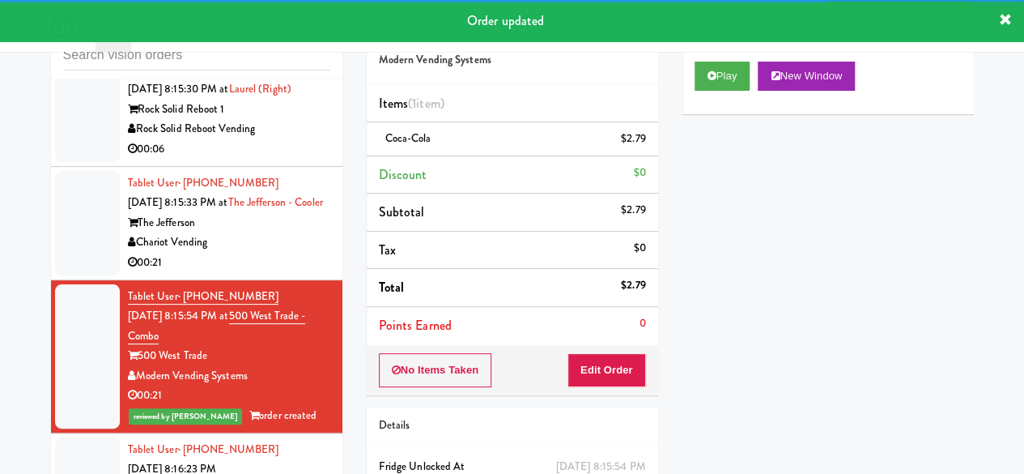
click at [296, 253] on div "Chariot Vending" at bounding box center [229, 242] width 202 height 20
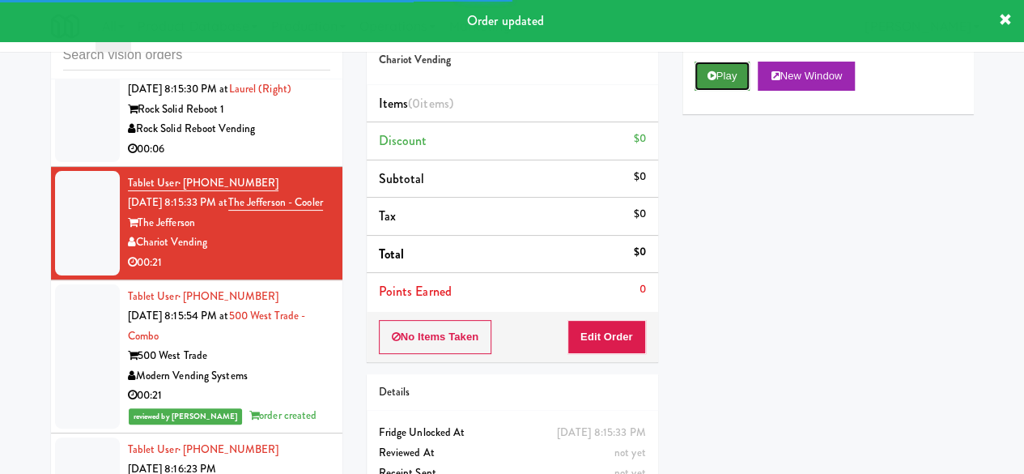
click at [719, 91] on button "Play" at bounding box center [723, 76] width 56 height 29
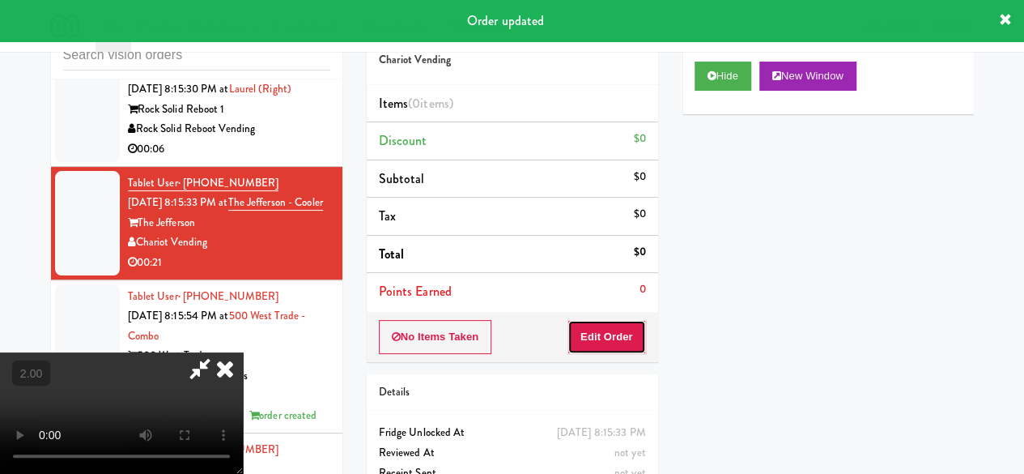
click at [641, 333] on button "Edit Order" at bounding box center [607, 337] width 79 height 34
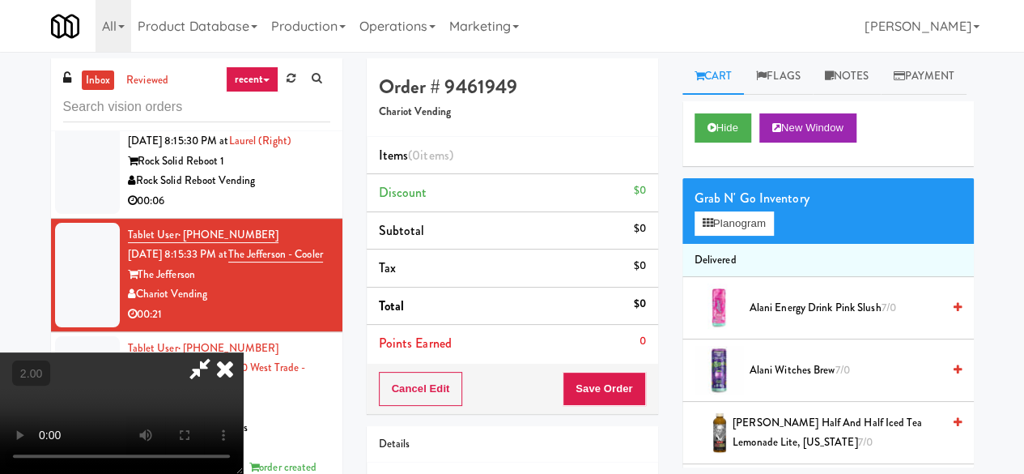
click at [243, 472] on video at bounding box center [121, 412] width 243 height 121
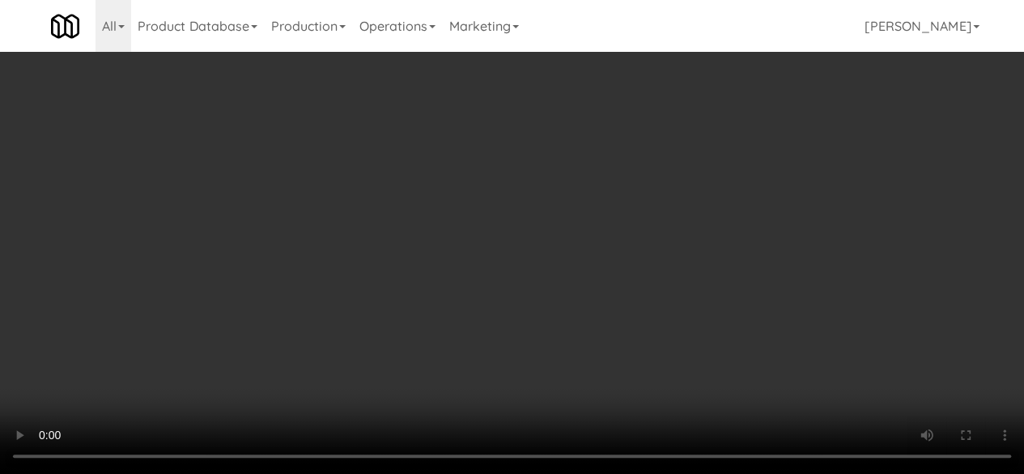
click at [539, 472] on video at bounding box center [512, 237] width 1024 height 474
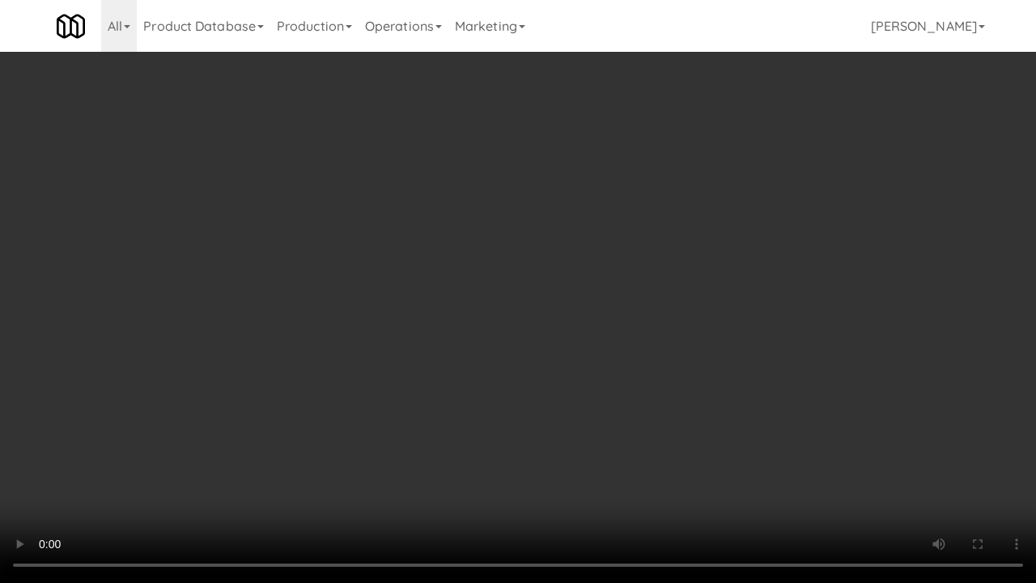
click at [552, 371] on video at bounding box center [518, 291] width 1036 height 583
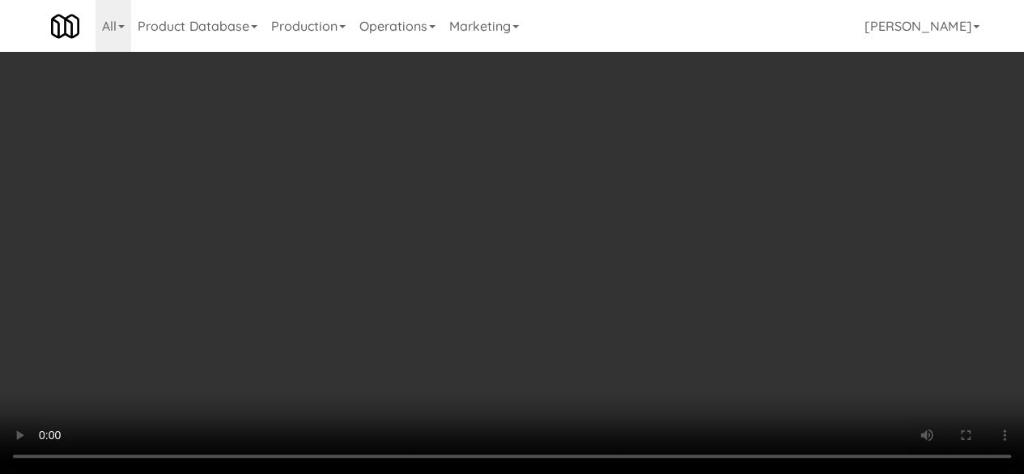
click at [725, 244] on div "Grab N' Go Inventory Planogram" at bounding box center [828, 211] width 291 height 66
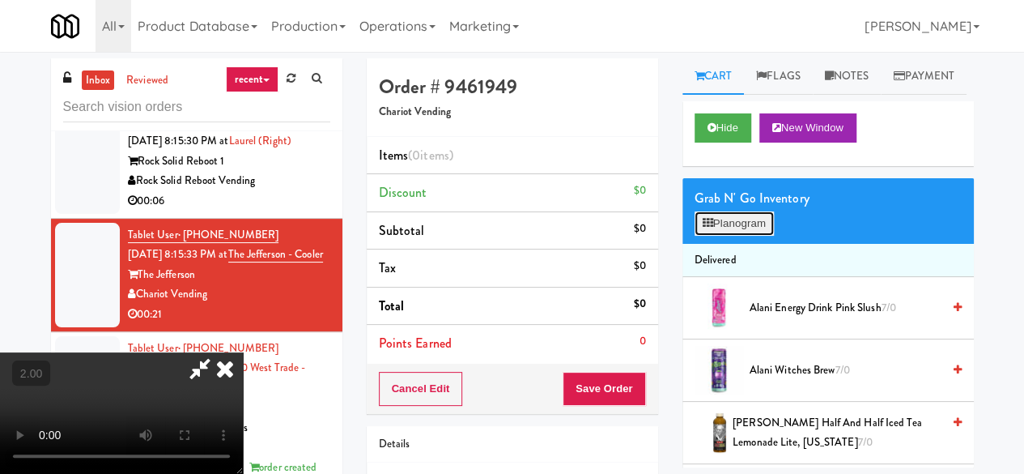
click at [737, 236] on button "Planogram" at bounding box center [734, 223] width 79 height 24
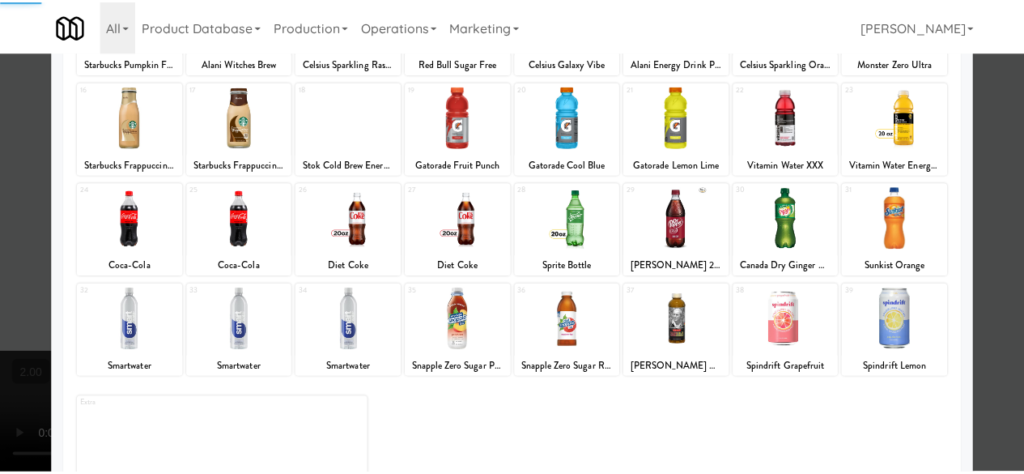
scroll to position [321, 0]
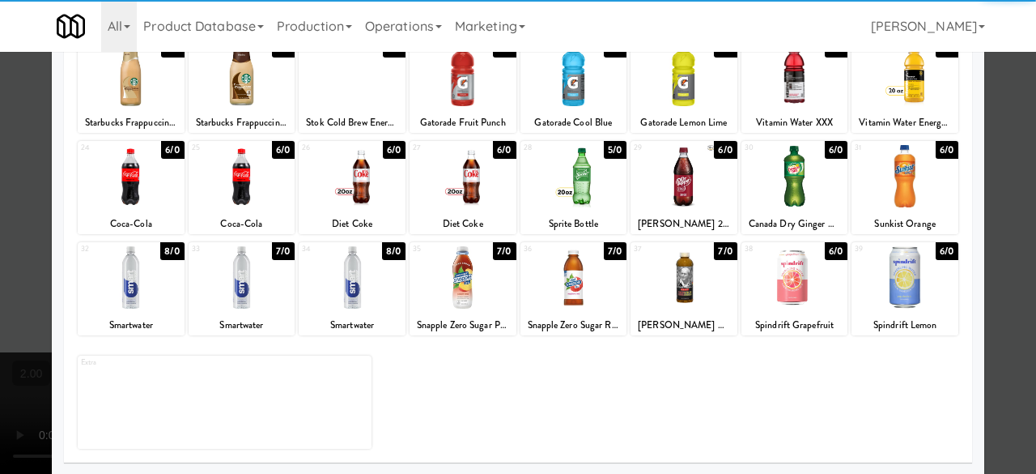
click at [458, 270] on div at bounding box center [463, 277] width 107 height 62
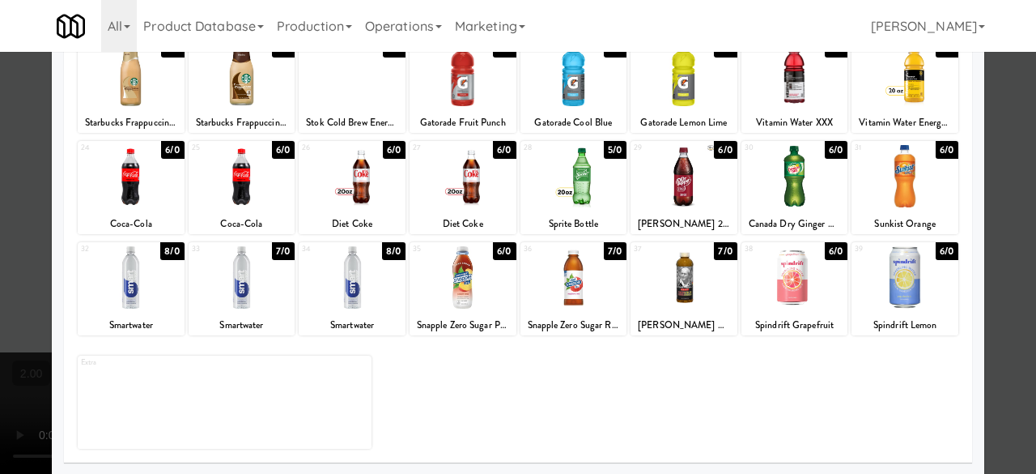
click at [998, 168] on div at bounding box center [518, 237] width 1036 height 474
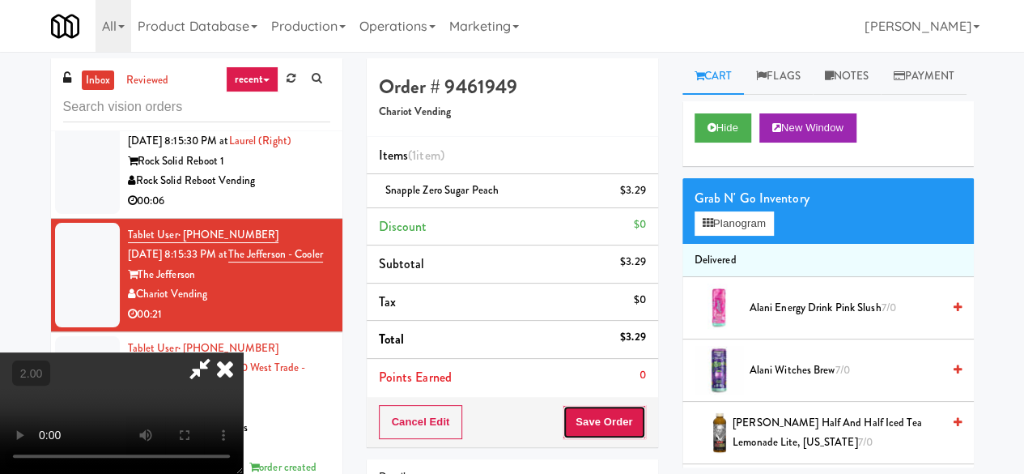
click at [633, 405] on button "Save Order" at bounding box center [604, 422] width 83 height 34
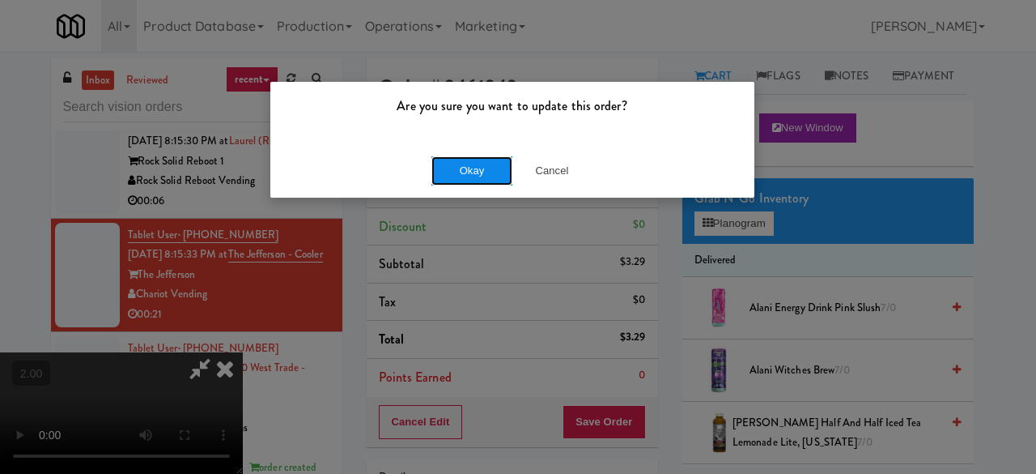
click at [479, 181] on button "Okay" at bounding box center [472, 170] width 81 height 29
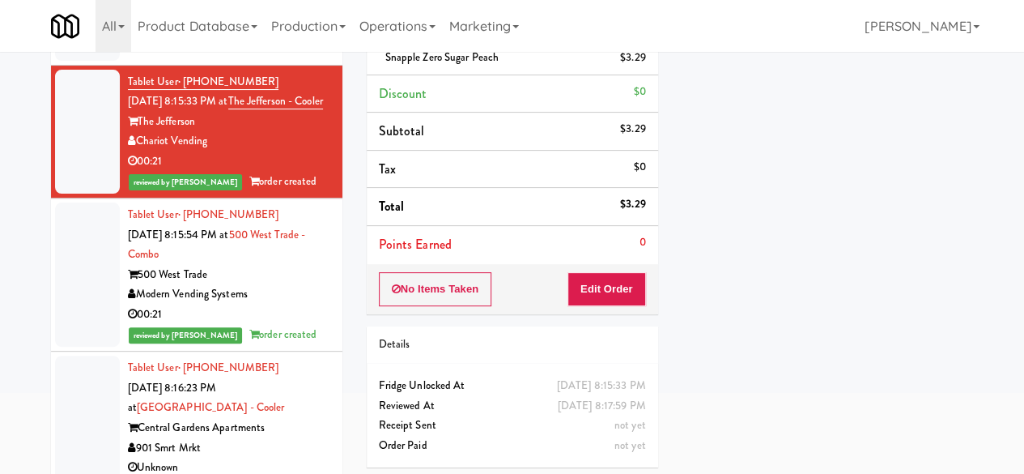
scroll to position [154, 0]
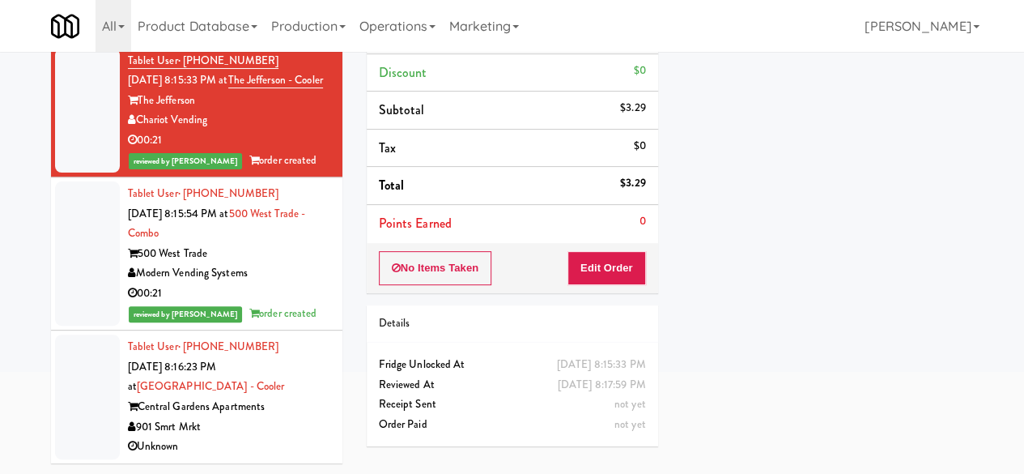
click at [295, 17] on div "Rock Solid Reboot Vending" at bounding box center [229, 7] width 202 height 20
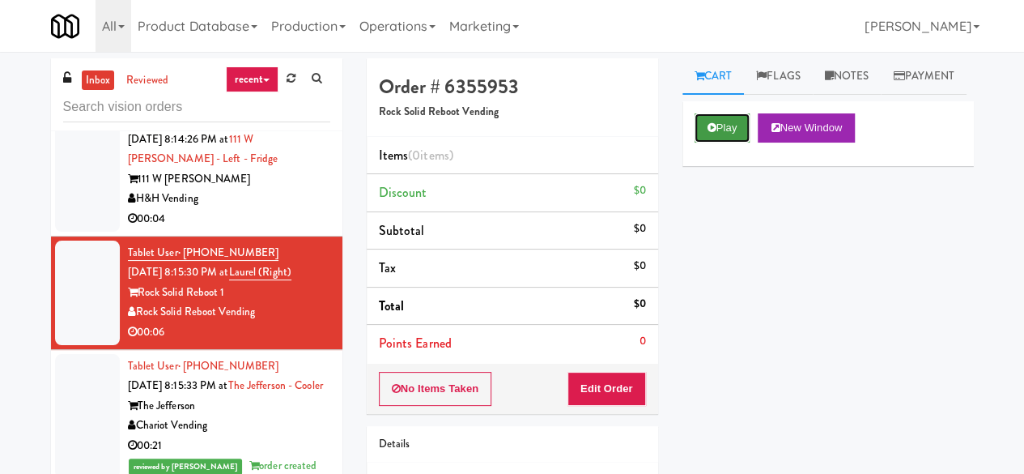
click at [700, 143] on button "Play" at bounding box center [723, 127] width 56 height 29
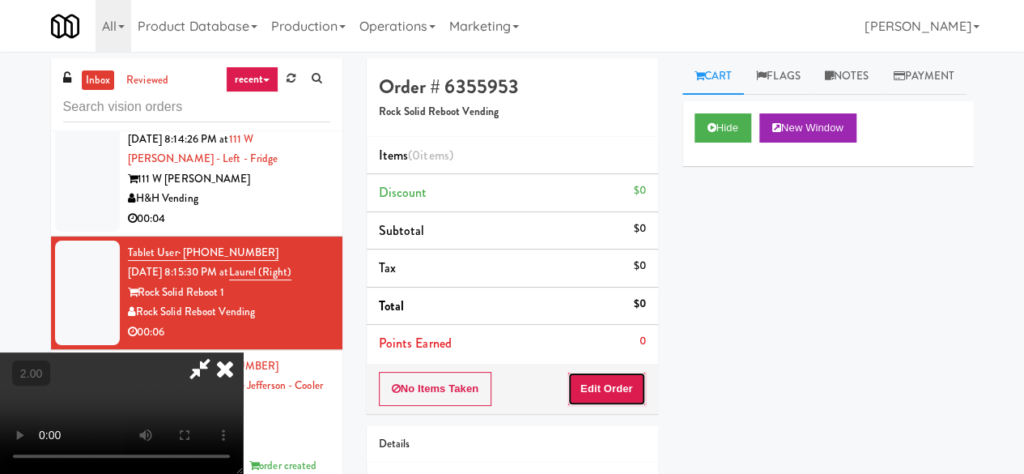
click at [620, 372] on button "Edit Order" at bounding box center [607, 389] width 79 height 34
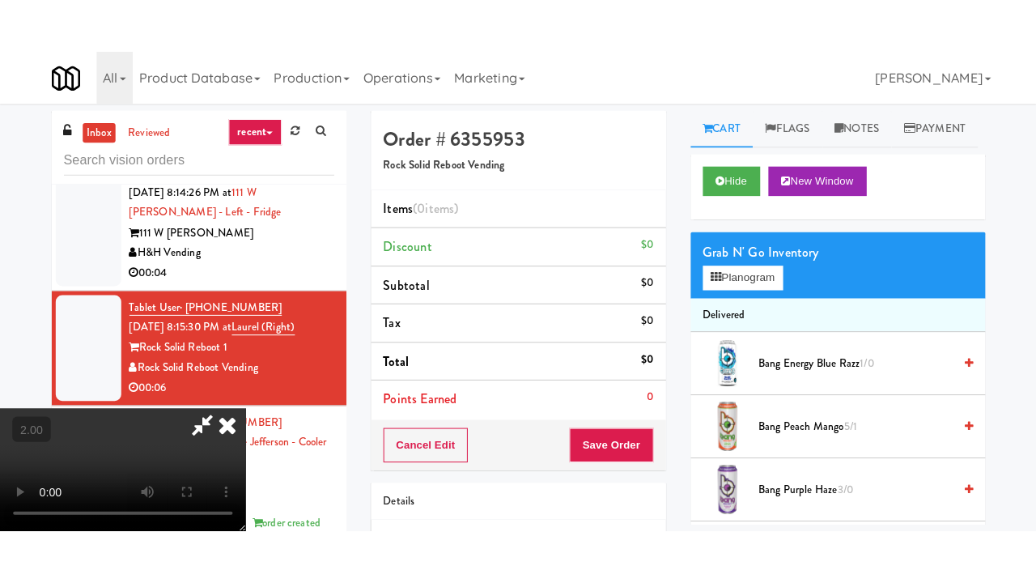
scroll to position [213, 0]
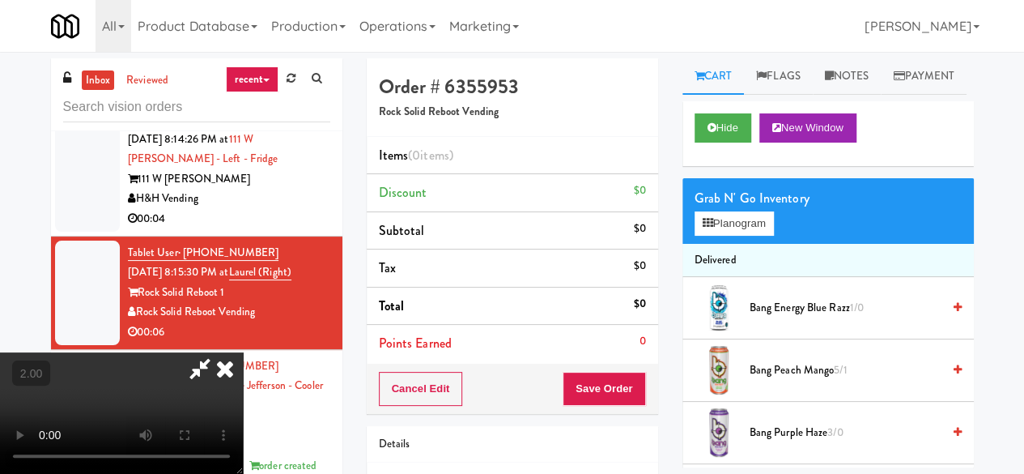
click at [243, 472] on video at bounding box center [121, 412] width 243 height 121
click at [737, 236] on button "Planogram" at bounding box center [734, 223] width 79 height 24
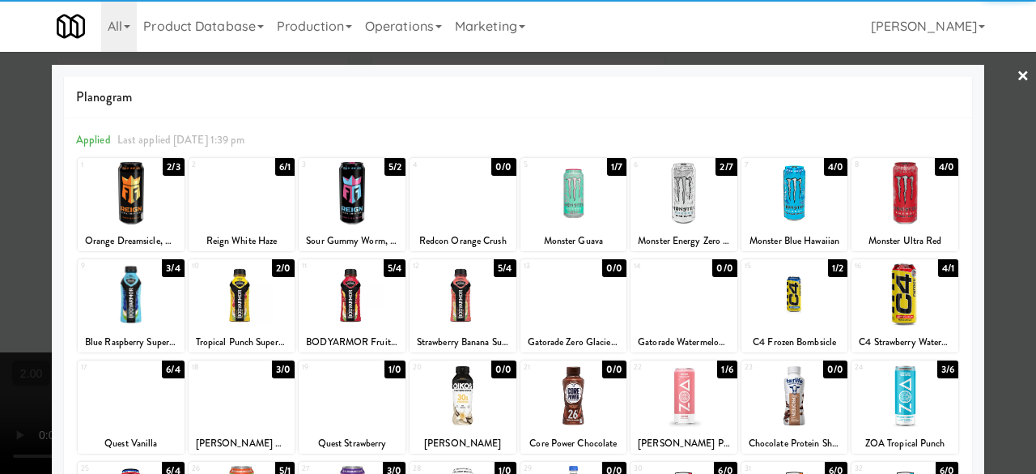
click at [877, 205] on div at bounding box center [905, 193] width 107 height 62
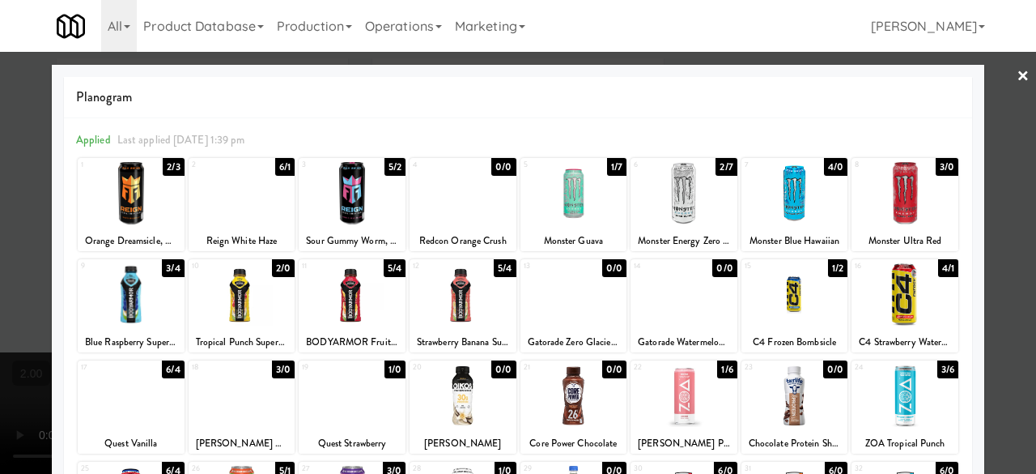
click at [1017, 79] on link "×" at bounding box center [1023, 77] width 13 height 50
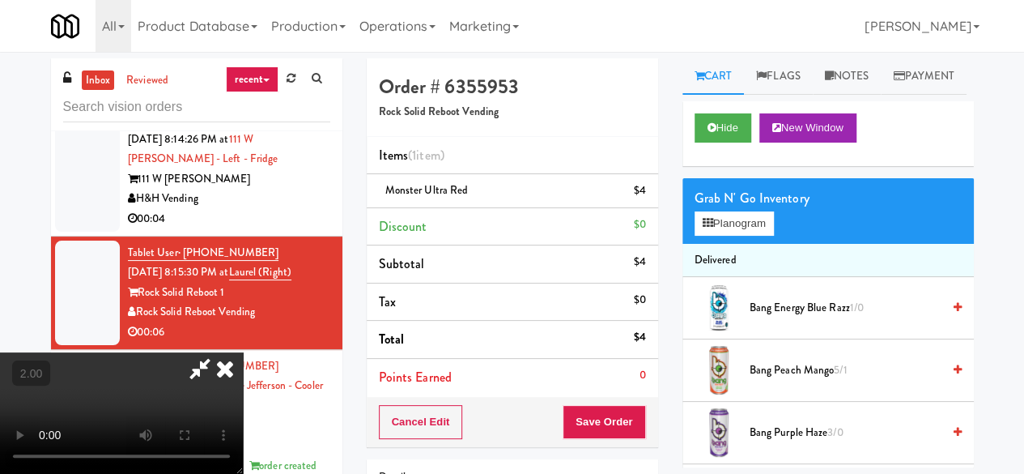
click at [219, 352] on icon at bounding box center [199, 368] width 37 height 32
click at [607, 409] on button "Save Order" at bounding box center [604, 422] width 83 height 34
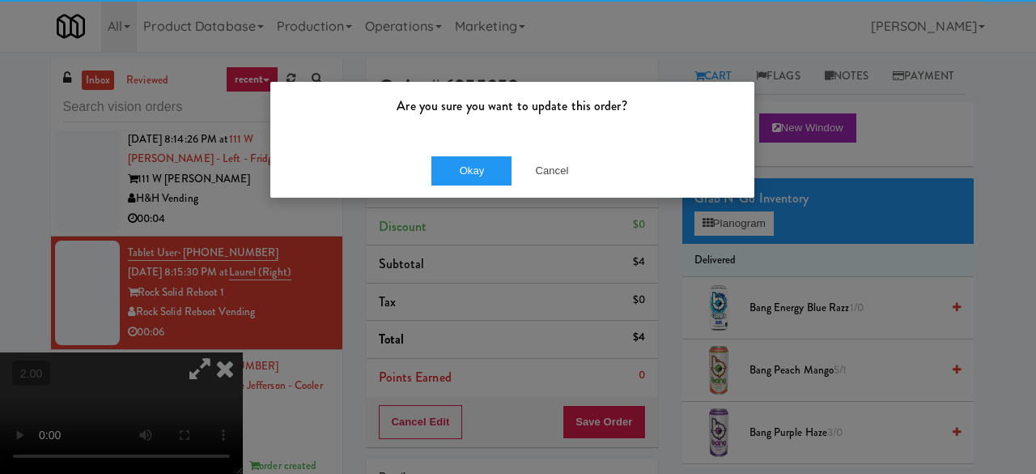
click at [451, 190] on div "Okay Cancel" at bounding box center [512, 170] width 484 height 54
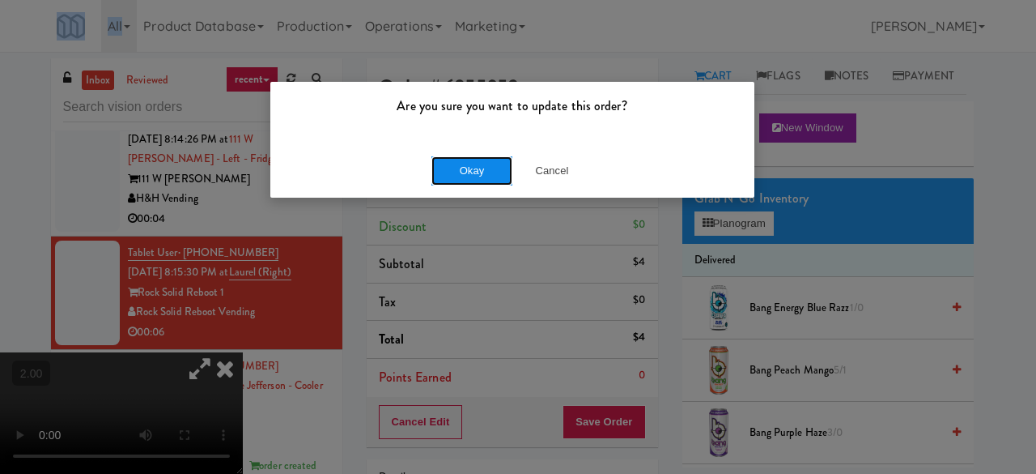
click at [453, 180] on button "Okay" at bounding box center [472, 170] width 81 height 29
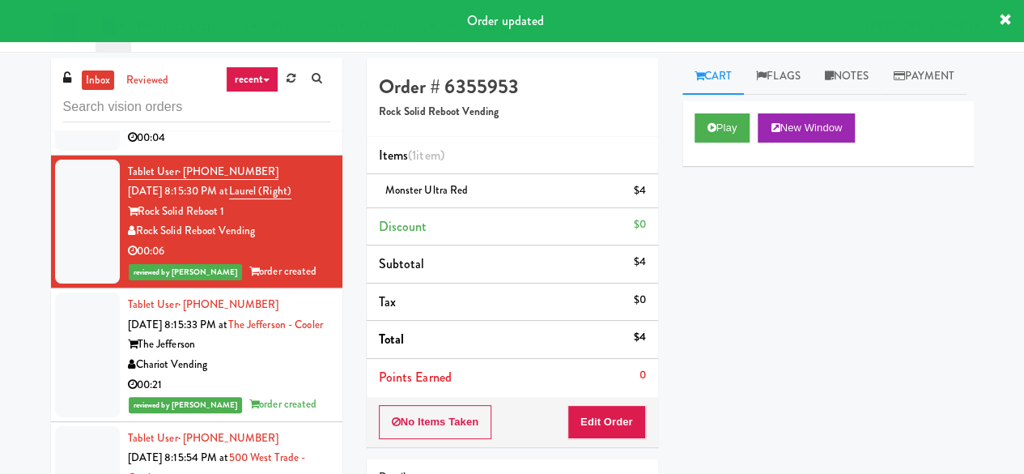
scroll to position [13032, 0]
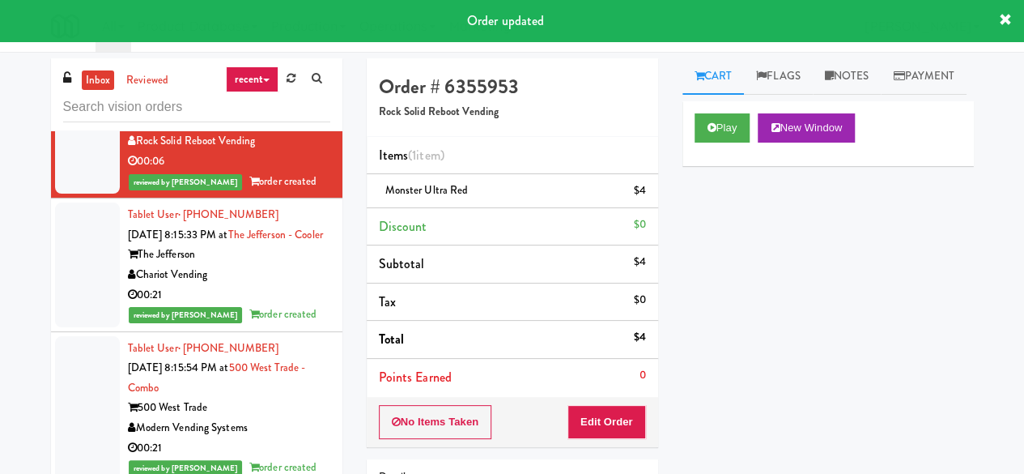
click at [276, 58] on div "00:04" at bounding box center [229, 48] width 202 height 20
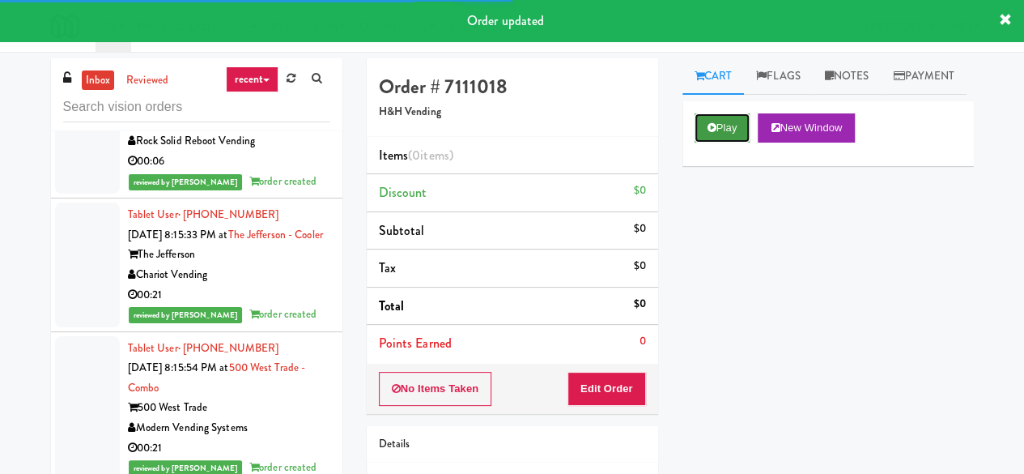
click at [732, 143] on button "Play" at bounding box center [723, 127] width 56 height 29
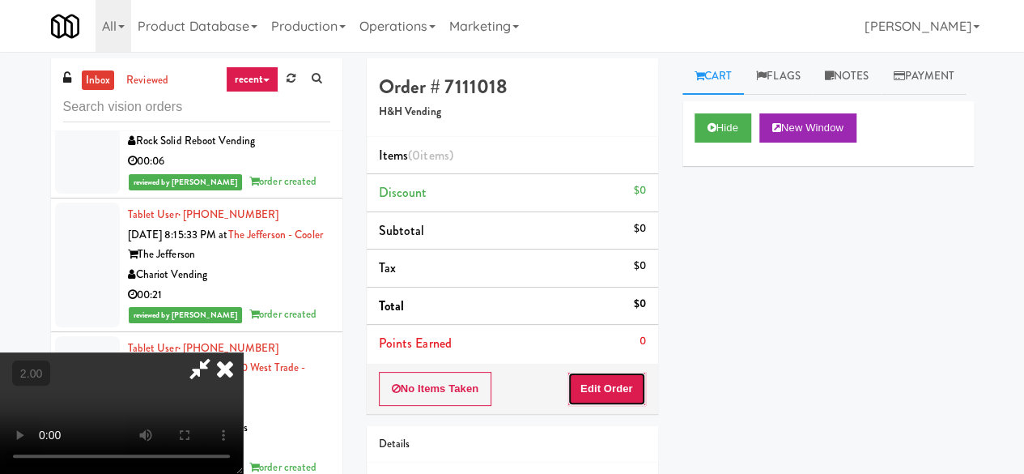
click at [622, 399] on button "Edit Order" at bounding box center [607, 389] width 79 height 34
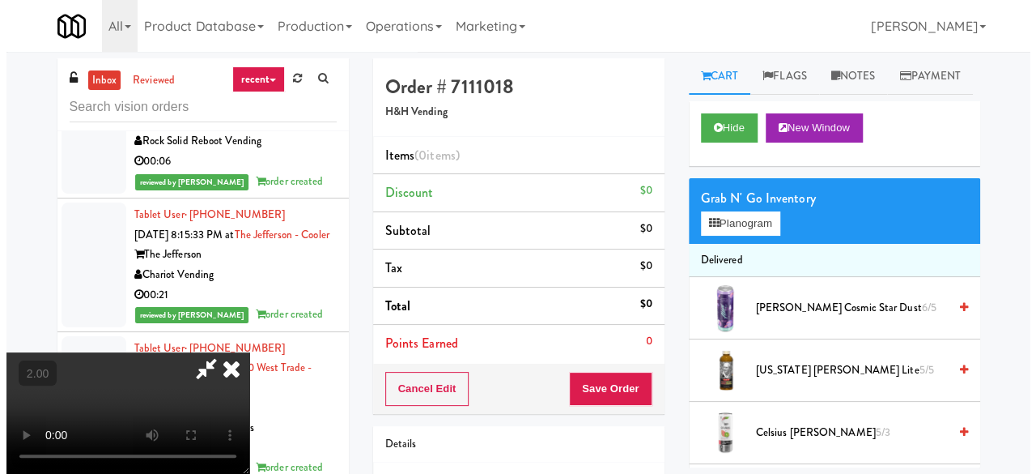
scroll to position [33, 0]
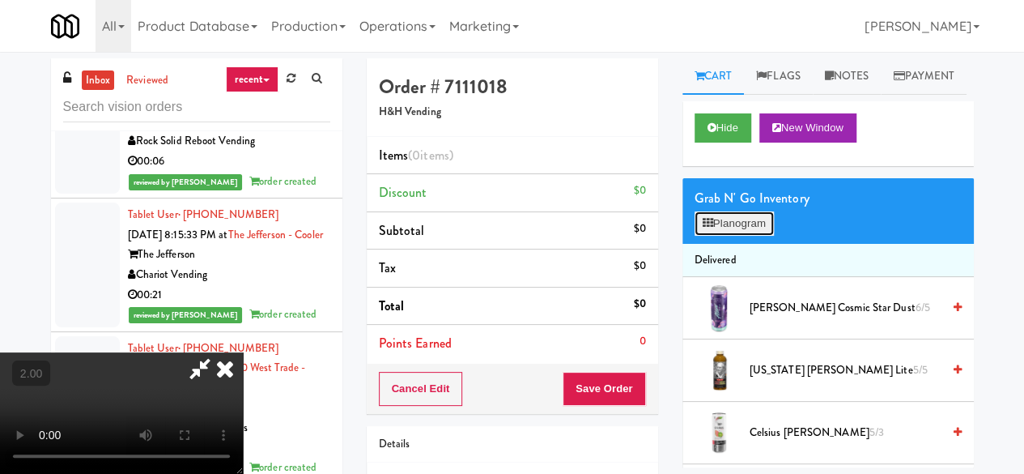
click at [729, 236] on button "Planogram" at bounding box center [734, 223] width 79 height 24
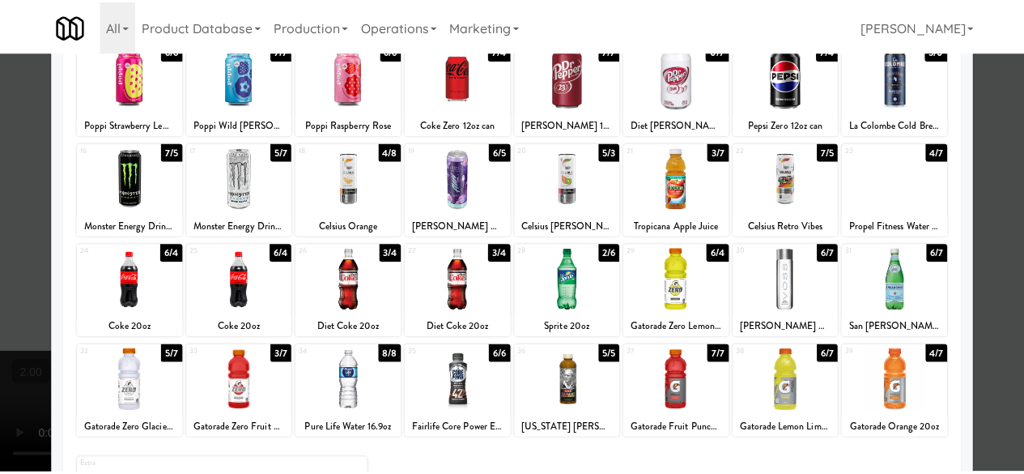
scroll to position [321, 0]
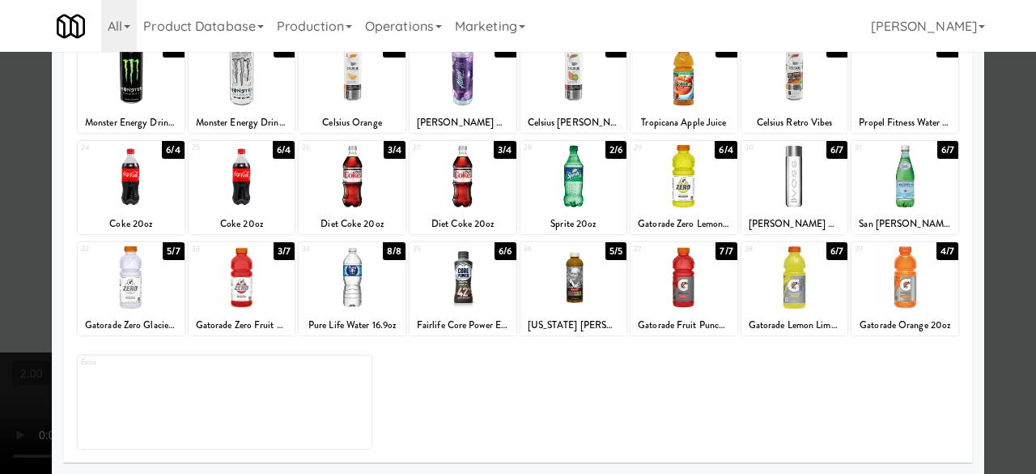
click at [471, 279] on div at bounding box center [463, 277] width 107 height 62
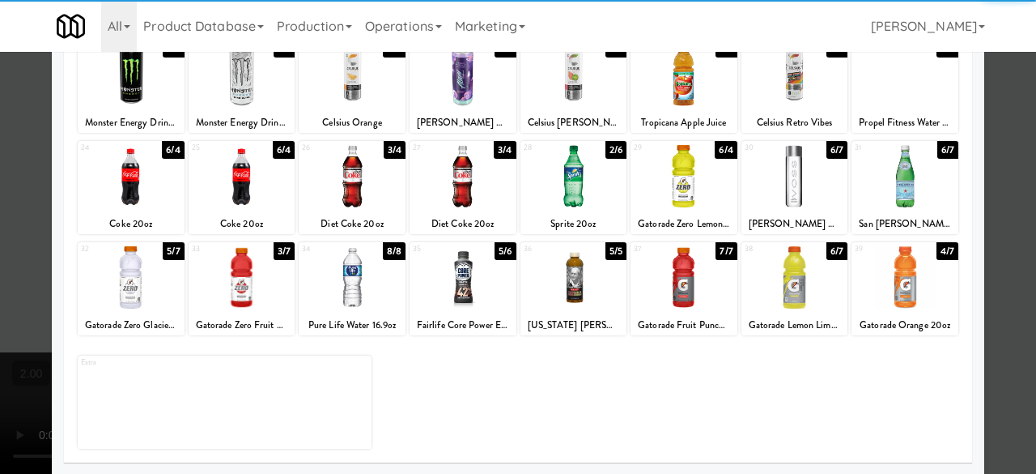
click at [1010, 99] on div at bounding box center [518, 237] width 1036 height 474
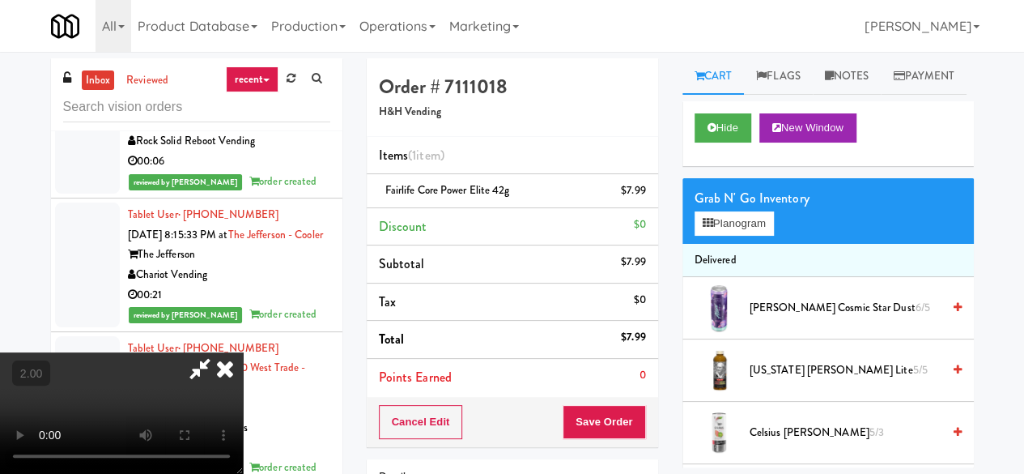
click at [219, 352] on icon at bounding box center [199, 368] width 37 height 32
click at [608, 409] on button "Save Order" at bounding box center [604, 422] width 83 height 34
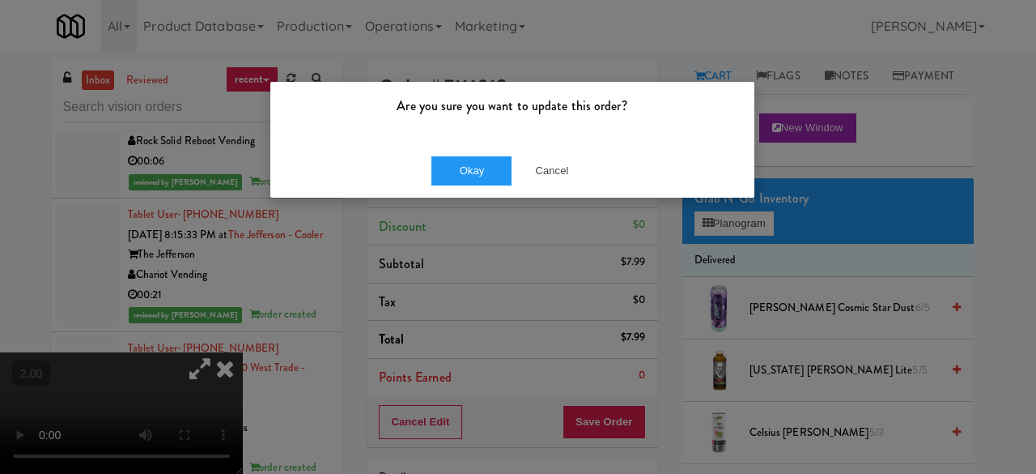
click at [489, 186] on div "Okay Cancel" at bounding box center [512, 170] width 484 height 54
click at [483, 182] on button "Okay" at bounding box center [472, 170] width 81 height 29
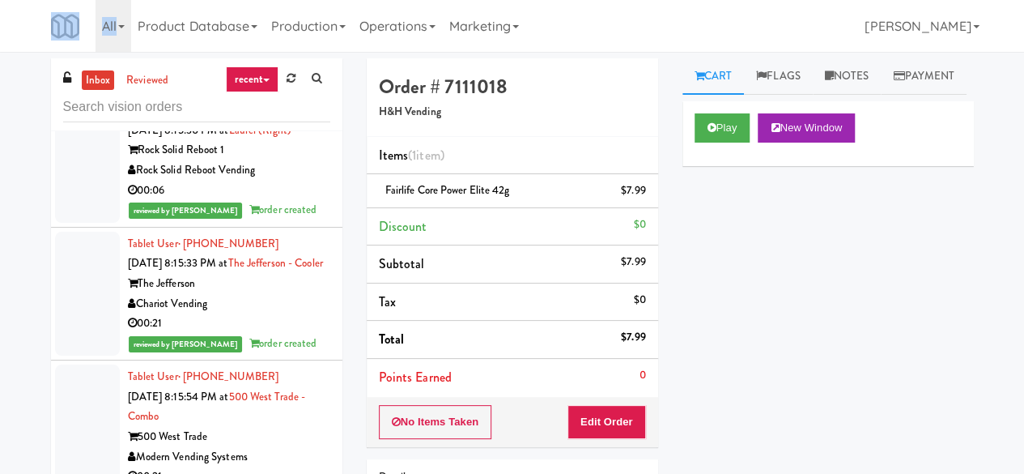
scroll to position [12870, 0]
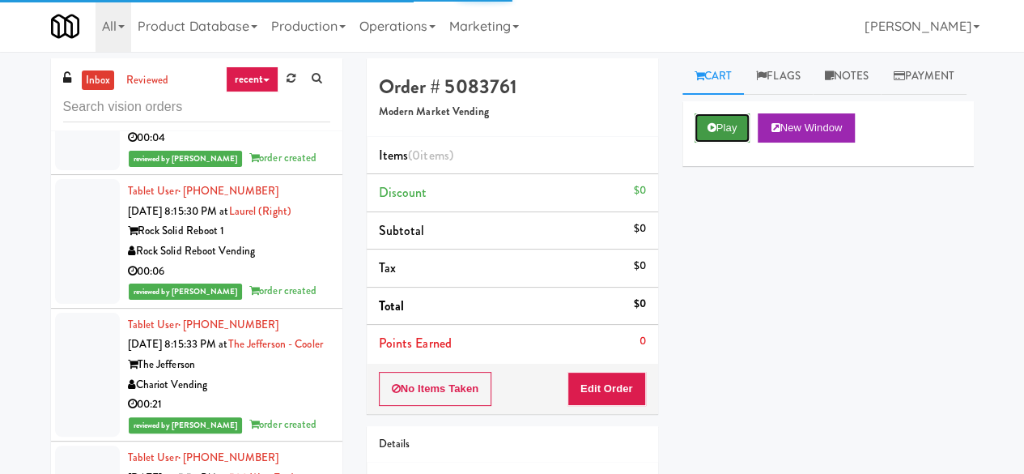
click at [725, 143] on button "Play" at bounding box center [723, 127] width 56 height 29
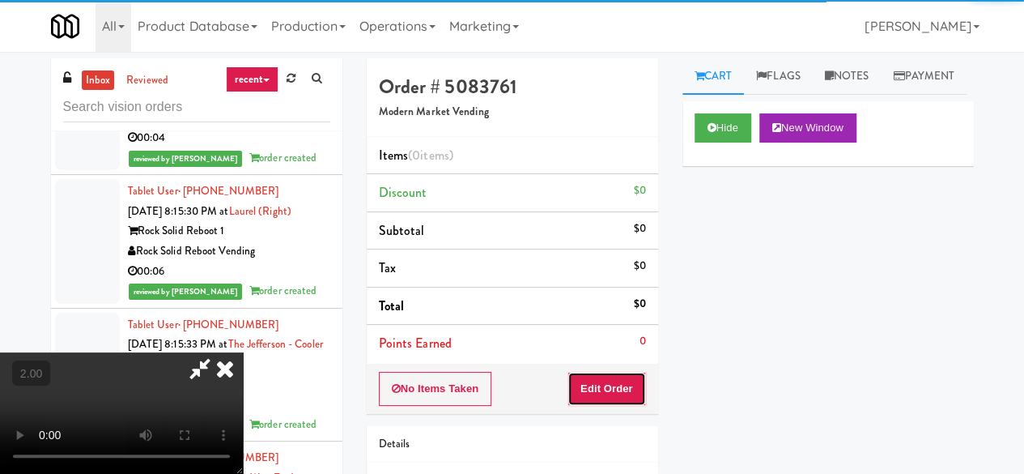
click at [611, 401] on button "Edit Order" at bounding box center [607, 389] width 79 height 34
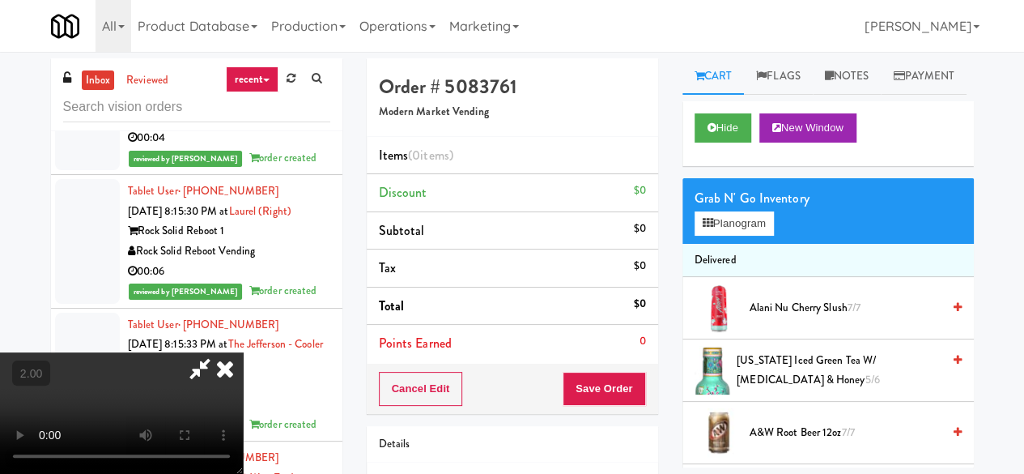
click at [243, 472] on video at bounding box center [121, 412] width 243 height 121
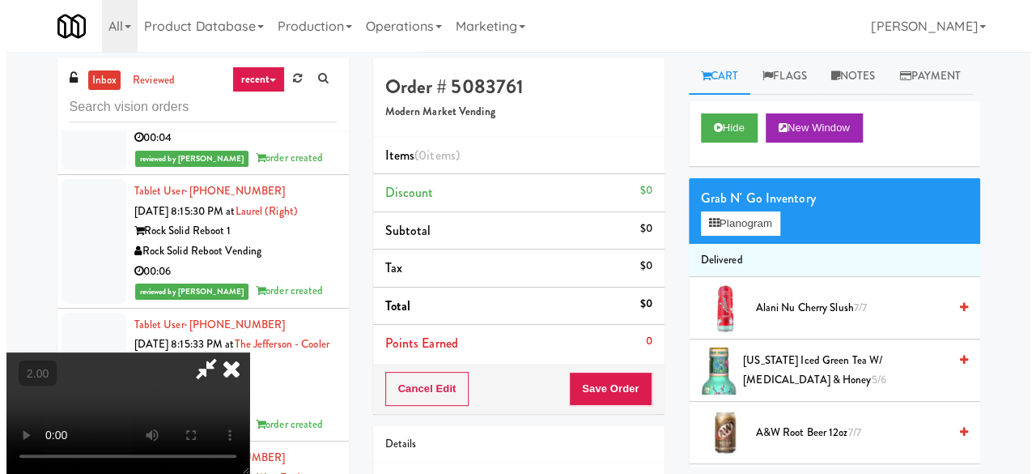
scroll to position [33, 0]
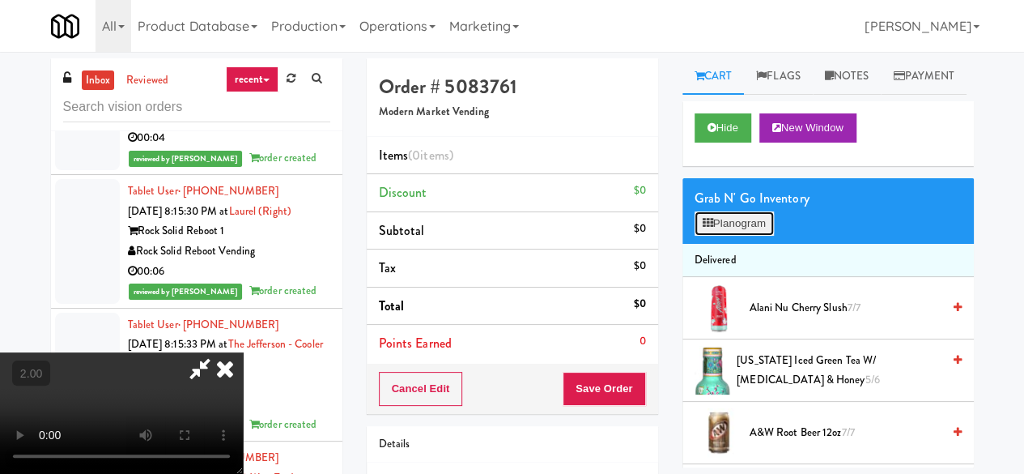
click at [739, 236] on button "Planogram" at bounding box center [734, 223] width 79 height 24
click at [0, 0] on div at bounding box center [0, 0] width 0 height 0
click at [739, 236] on button "Planogram" at bounding box center [734, 223] width 79 height 24
click at [0, 0] on div at bounding box center [0, 0] width 0 height 0
click at [739, 236] on button "Planogram" at bounding box center [734, 223] width 79 height 24
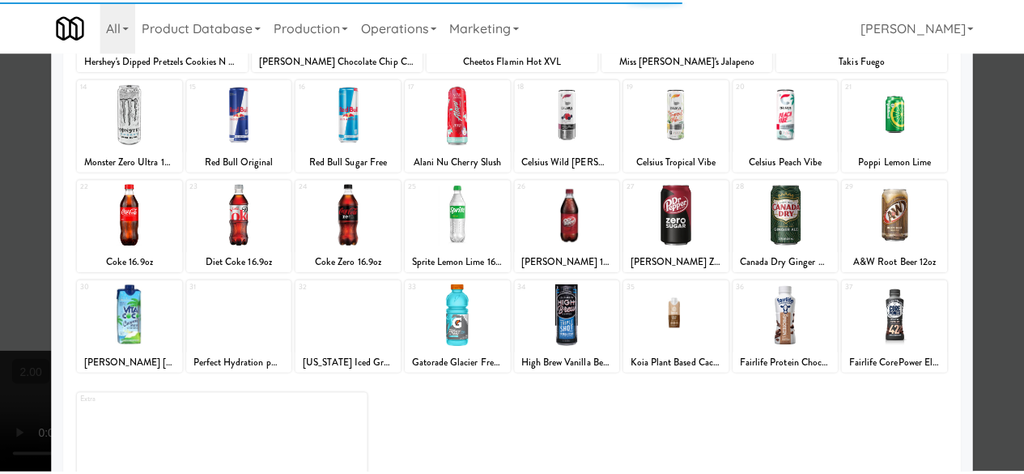
scroll to position [321, 0]
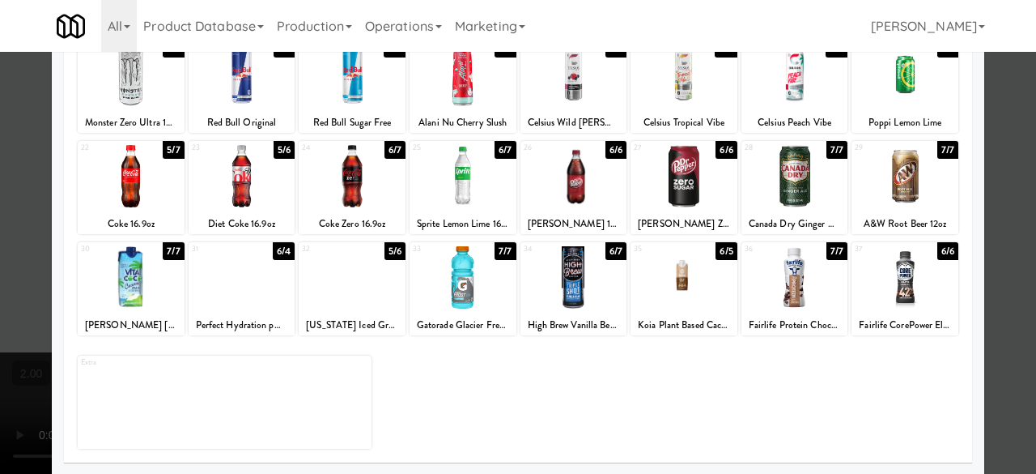
click at [457, 187] on div at bounding box center [463, 176] width 107 height 62
click at [994, 172] on div at bounding box center [518, 237] width 1036 height 474
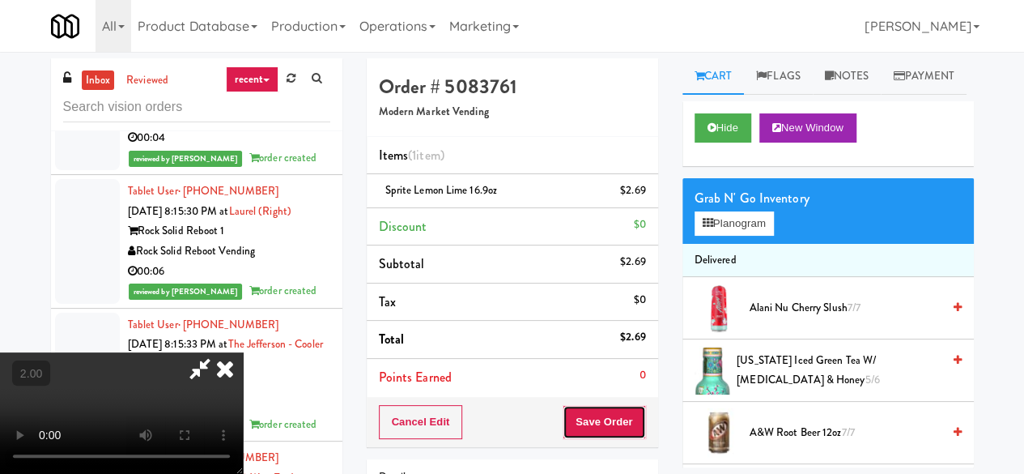
click at [642, 431] on button "Save Order" at bounding box center [604, 422] width 83 height 34
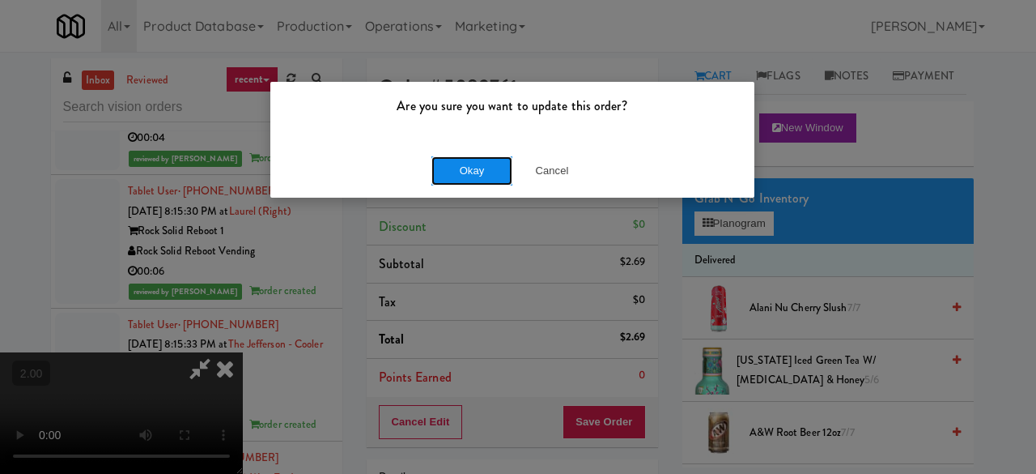
click at [481, 176] on button "Okay" at bounding box center [472, 170] width 81 height 29
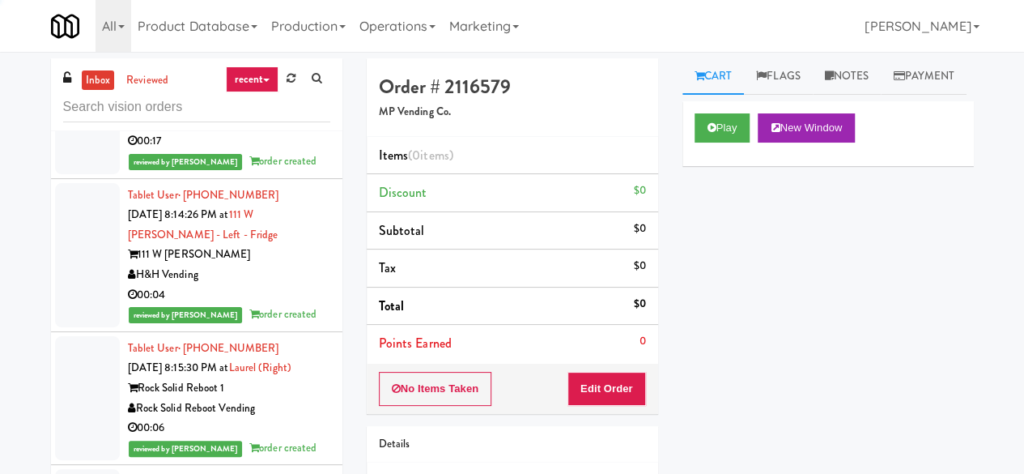
scroll to position [12627, 0]
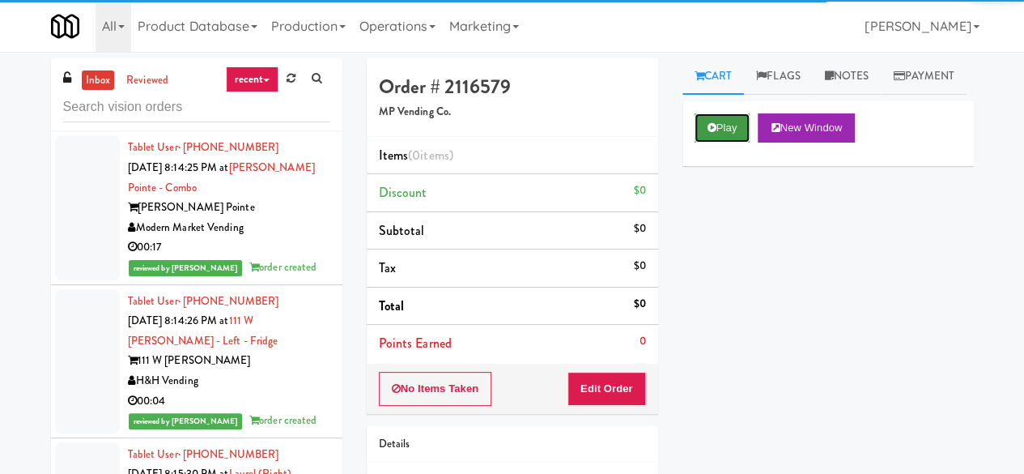
click at [700, 143] on button "Play" at bounding box center [723, 127] width 56 height 29
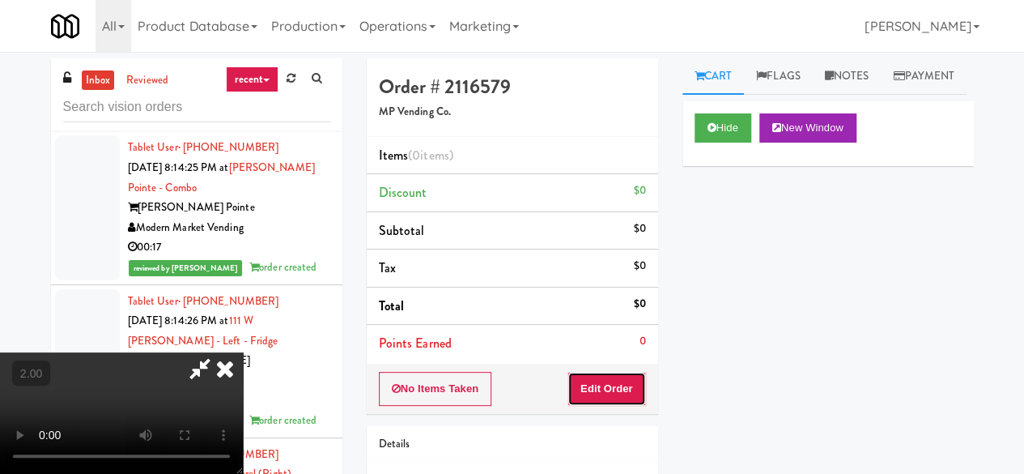
click at [620, 397] on button "Edit Order" at bounding box center [607, 389] width 79 height 34
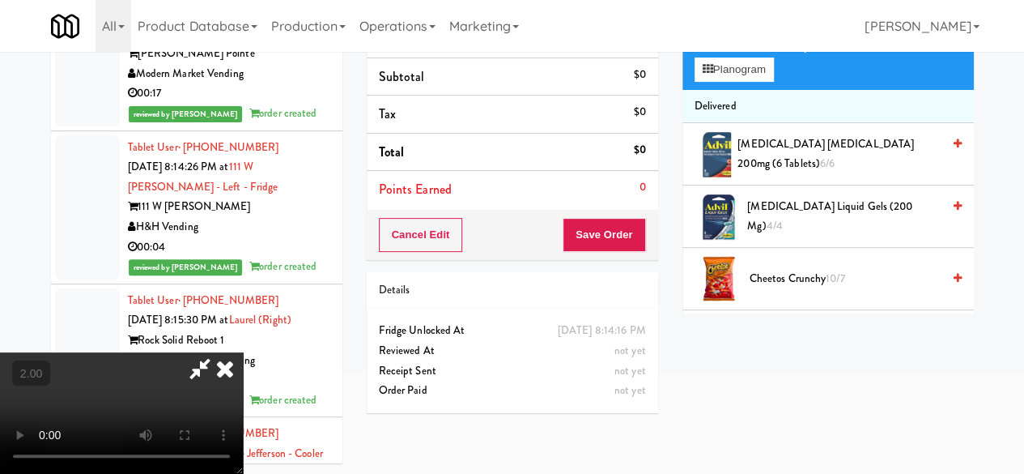
scroll to position [52, 0]
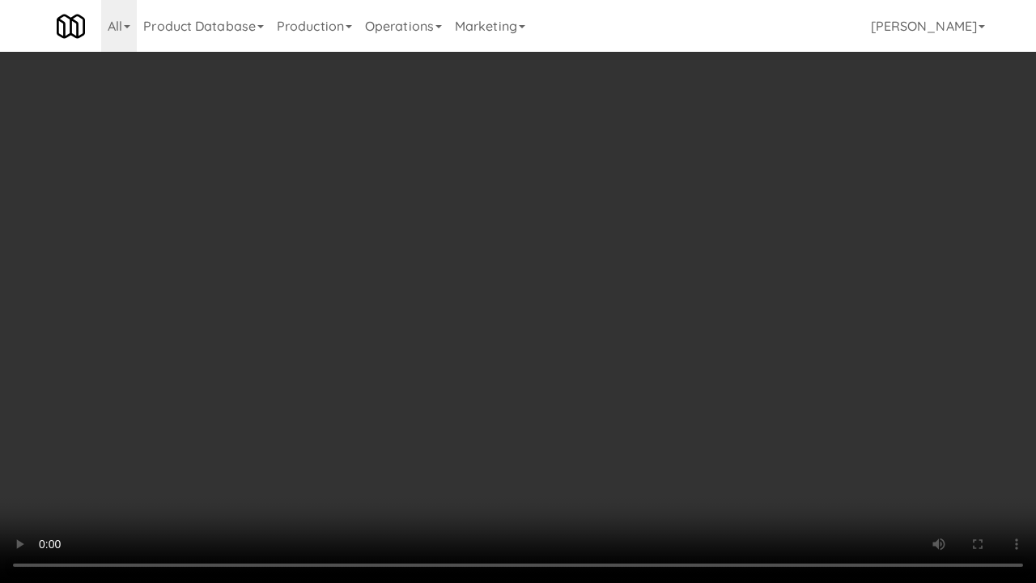
click at [585, 360] on video at bounding box center [518, 291] width 1036 height 583
click at [582, 357] on video at bounding box center [518, 291] width 1036 height 583
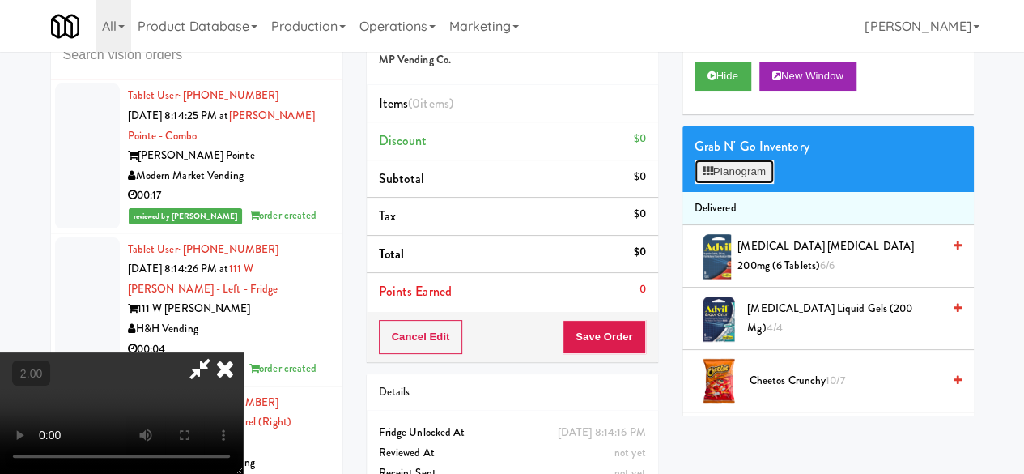
click at [734, 184] on button "Planogram" at bounding box center [734, 172] width 79 height 24
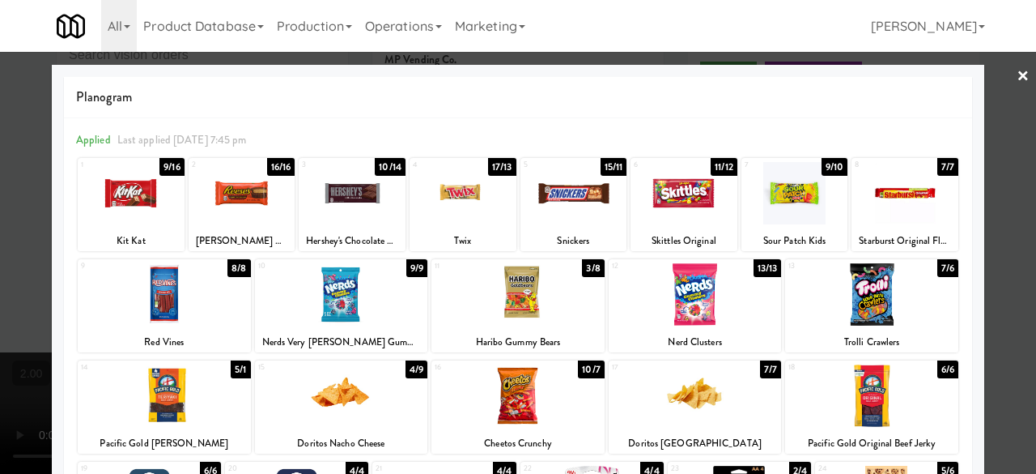
click at [156, 200] on div at bounding box center [131, 193] width 107 height 62
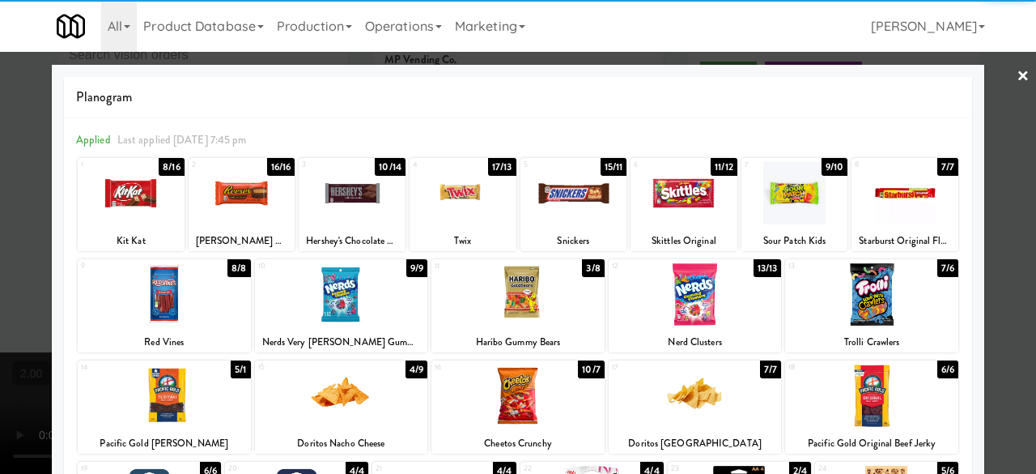
click at [517, 289] on div at bounding box center [518, 294] width 173 height 62
click at [518, 291] on div at bounding box center [518, 294] width 173 height 62
click at [978, 177] on div at bounding box center [518, 237] width 1036 height 474
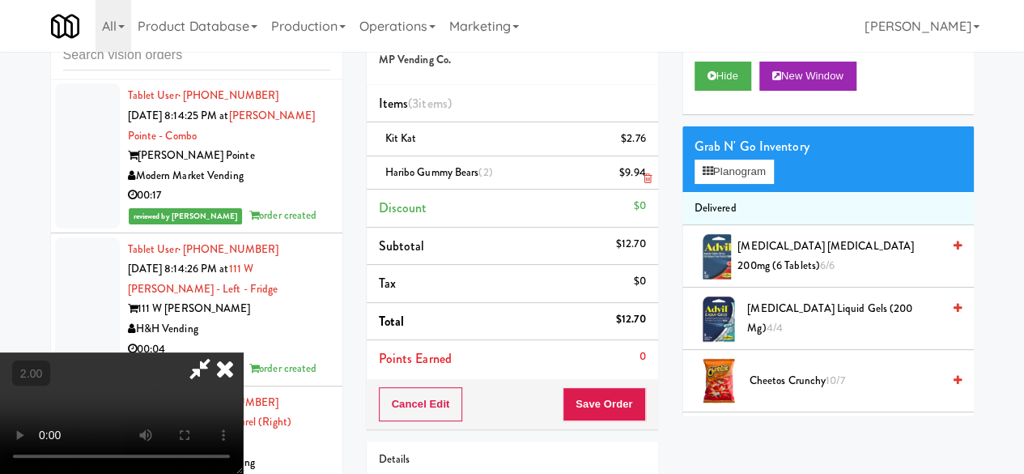
click at [646, 178] on icon at bounding box center [647, 178] width 8 height 11
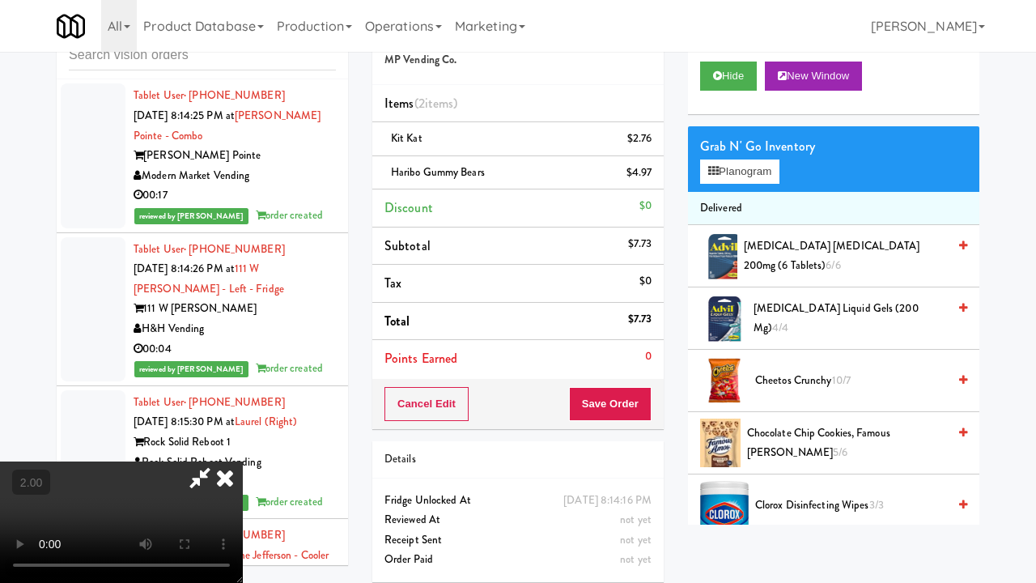
click at [243, 462] on video at bounding box center [121, 522] width 243 height 121
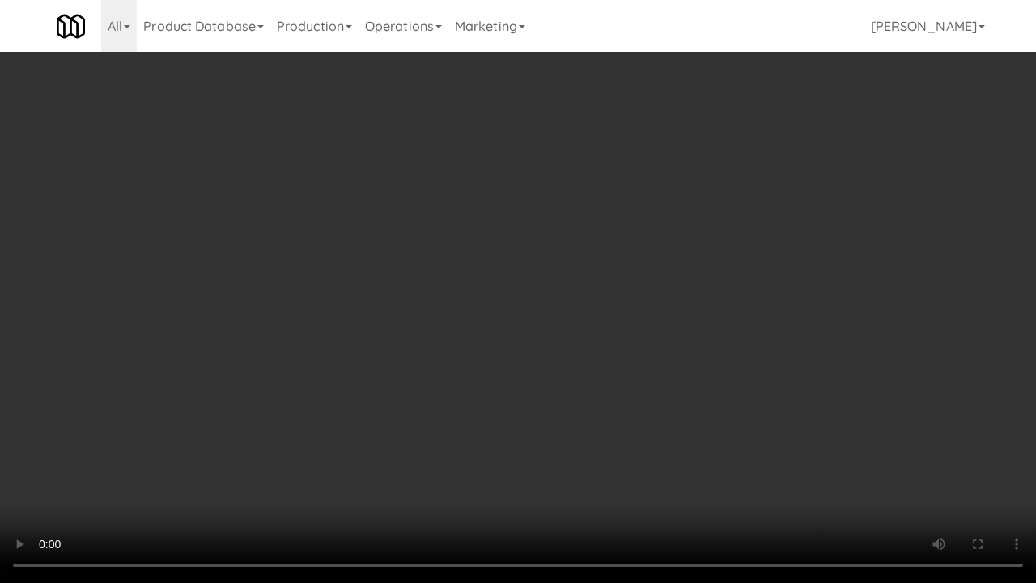
click at [554, 266] on video at bounding box center [518, 291] width 1036 height 583
click at [545, 248] on video at bounding box center [518, 291] width 1036 height 583
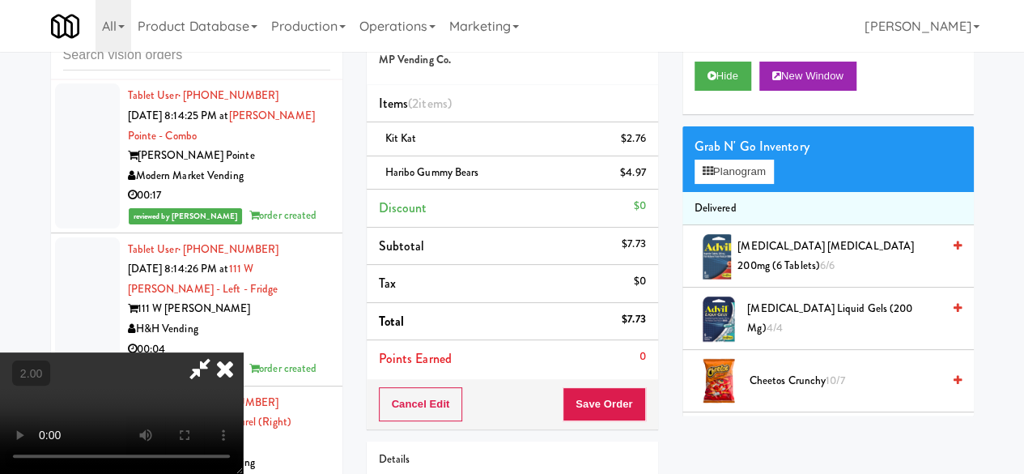
click at [219, 352] on icon at bounding box center [199, 368] width 37 height 32
click at [597, 394] on button "Save Order" at bounding box center [604, 404] width 83 height 34
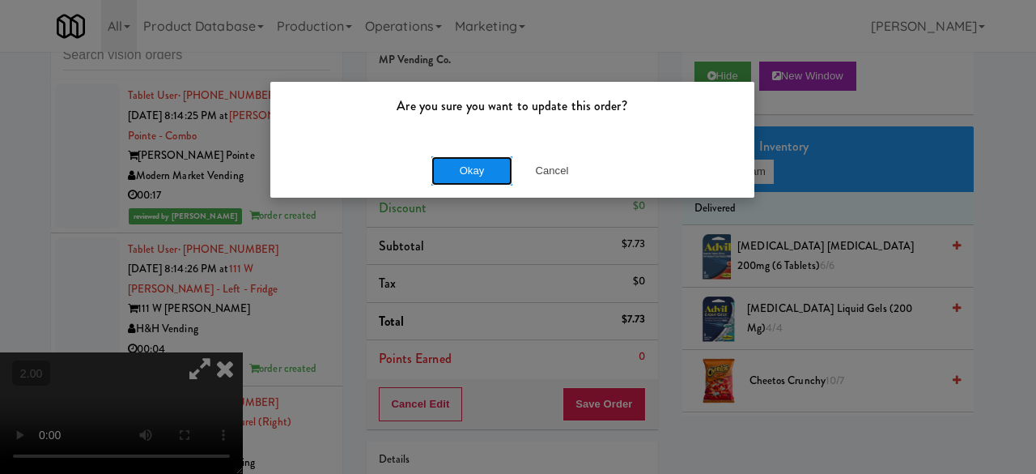
click at [499, 169] on button "Okay" at bounding box center [472, 170] width 81 height 29
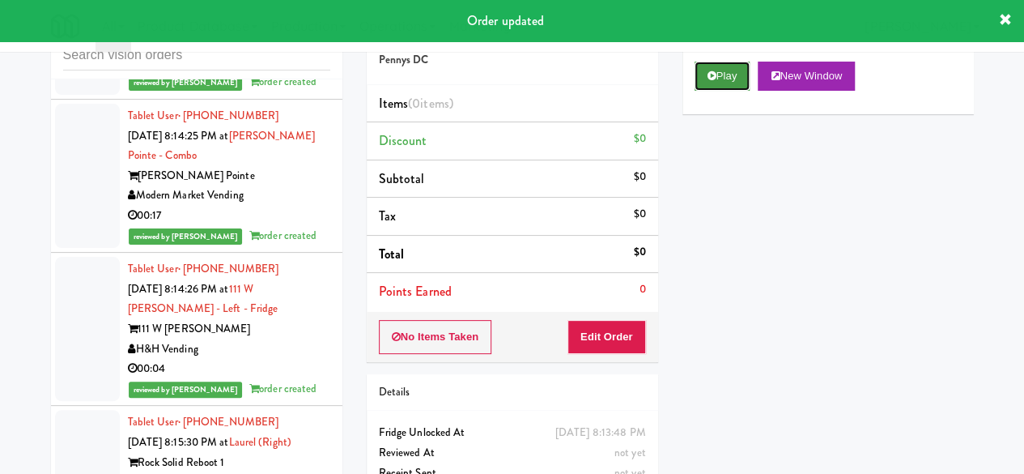
click at [742, 91] on button "Play" at bounding box center [723, 76] width 56 height 29
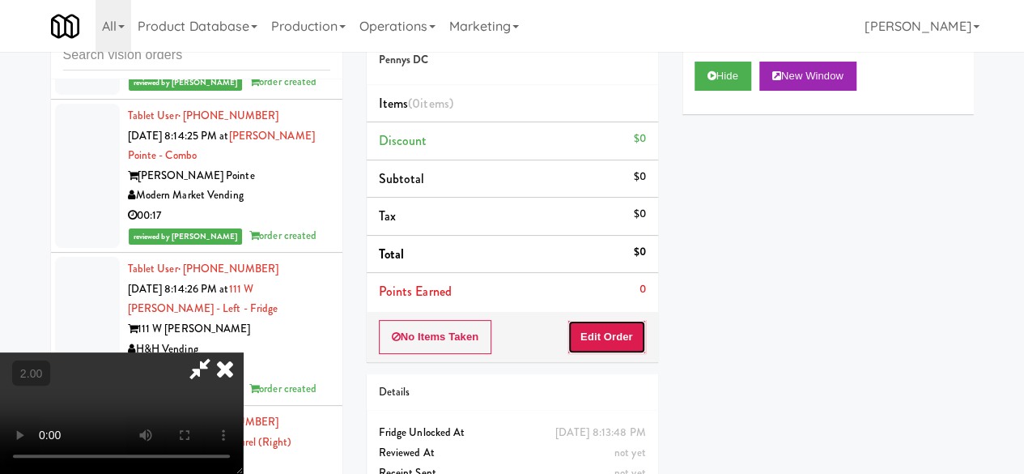
click at [619, 328] on button "Edit Order" at bounding box center [607, 337] width 79 height 34
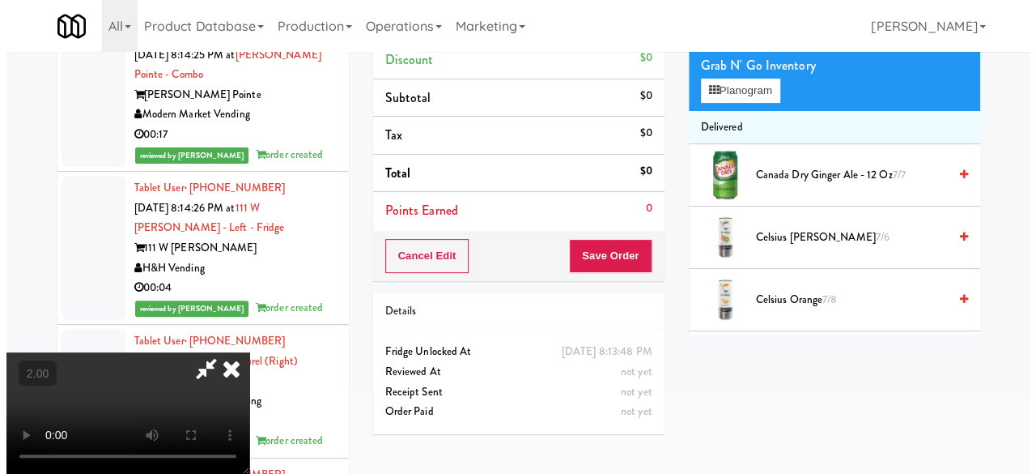
scroll to position [52, 0]
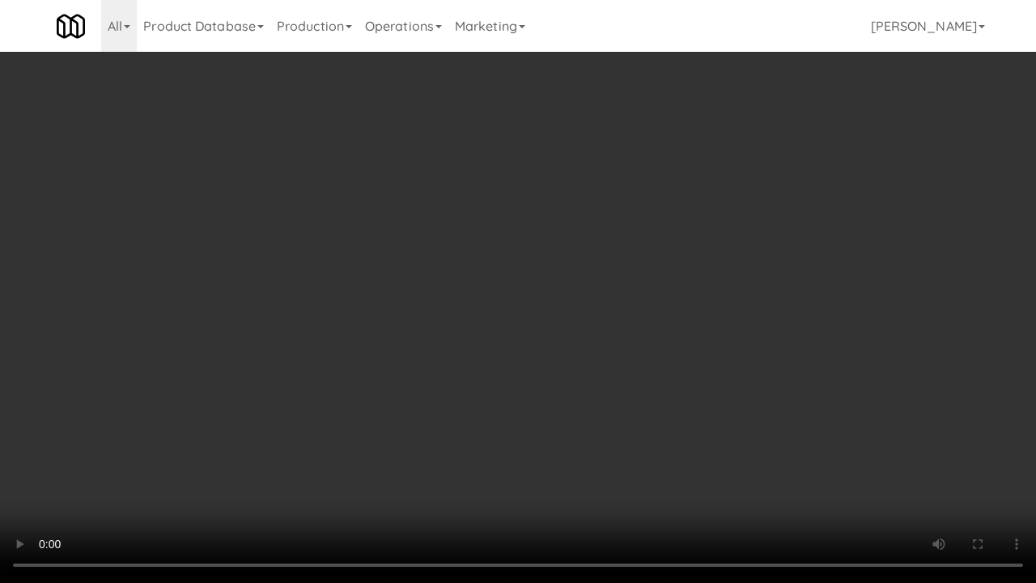
click at [517, 294] on video at bounding box center [518, 291] width 1036 height 583
click at [413, 337] on video at bounding box center [518, 291] width 1036 height 583
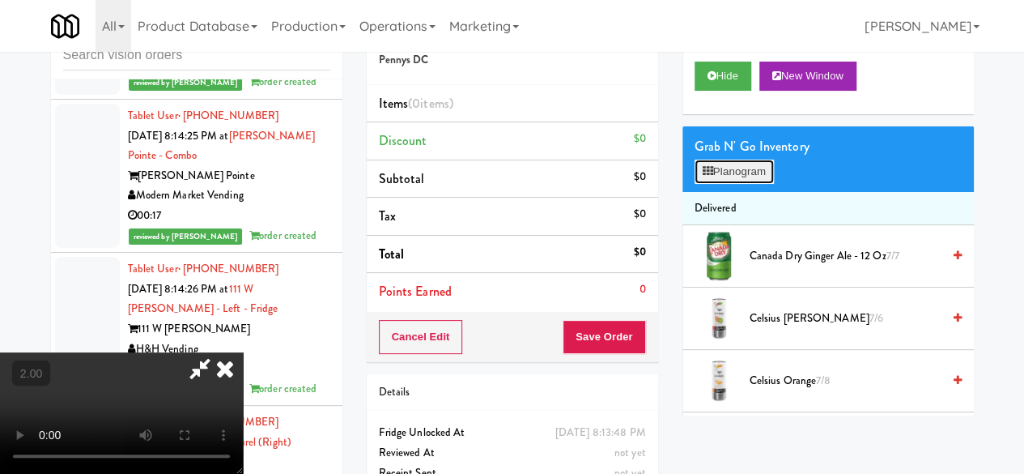
click at [755, 184] on button "Planogram" at bounding box center [734, 172] width 79 height 24
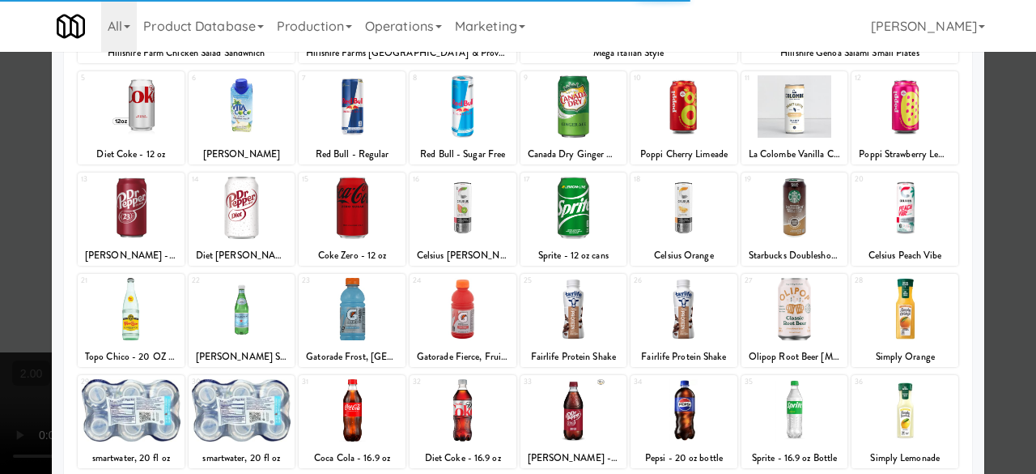
scroll to position [321, 0]
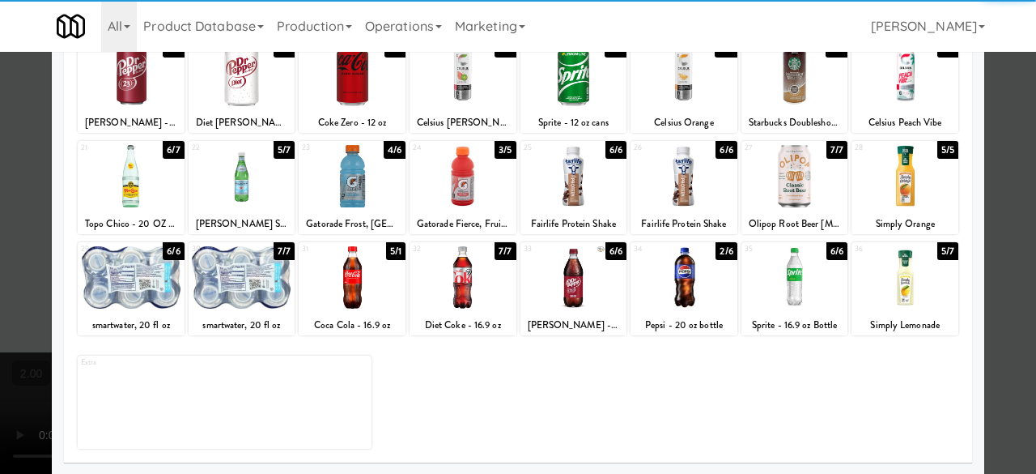
click at [359, 287] on div at bounding box center [352, 277] width 107 height 62
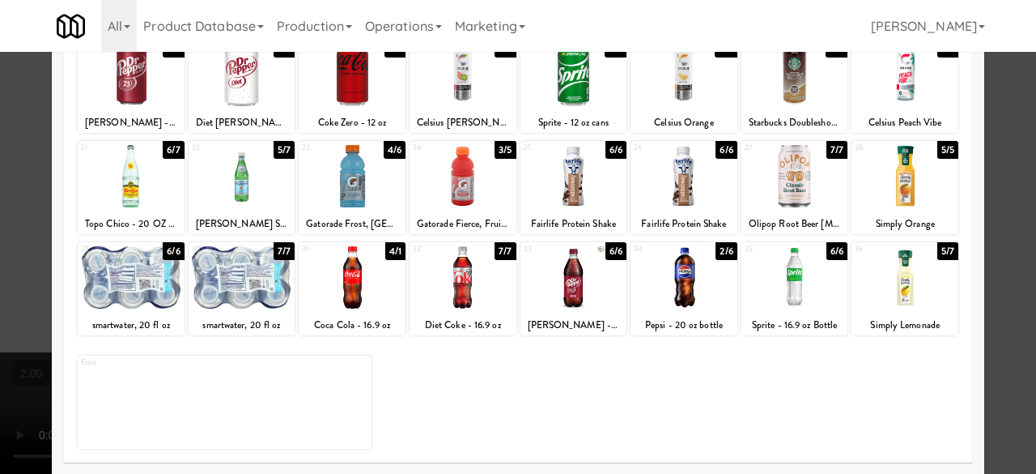
click at [359, 287] on div at bounding box center [352, 277] width 107 height 62
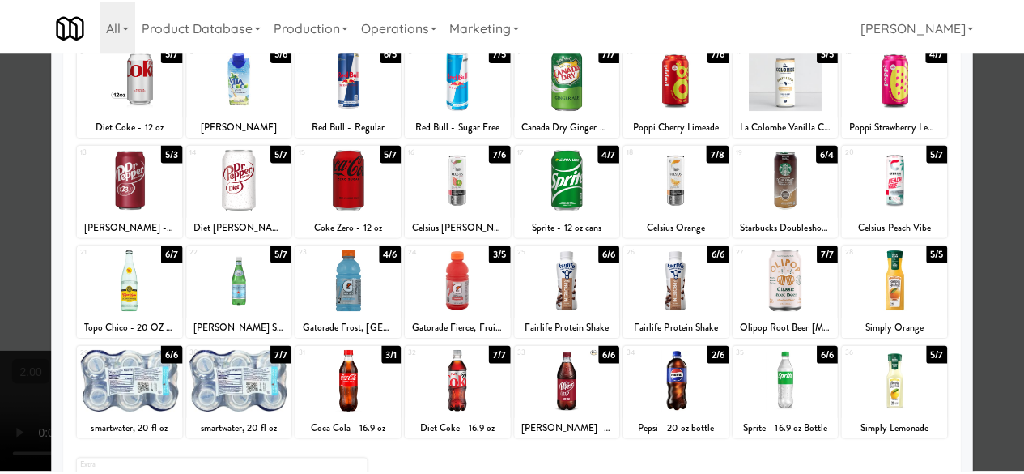
scroll to position [0, 0]
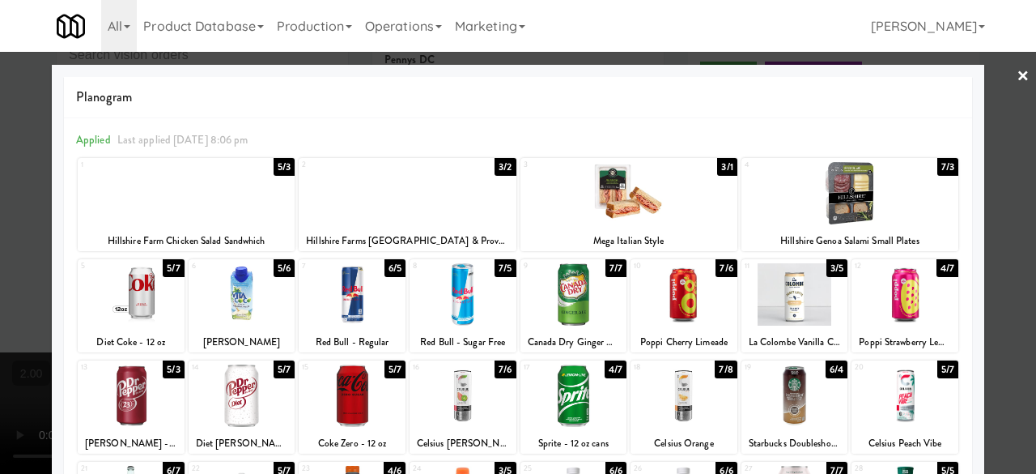
click at [564, 299] on div at bounding box center [574, 294] width 107 height 62
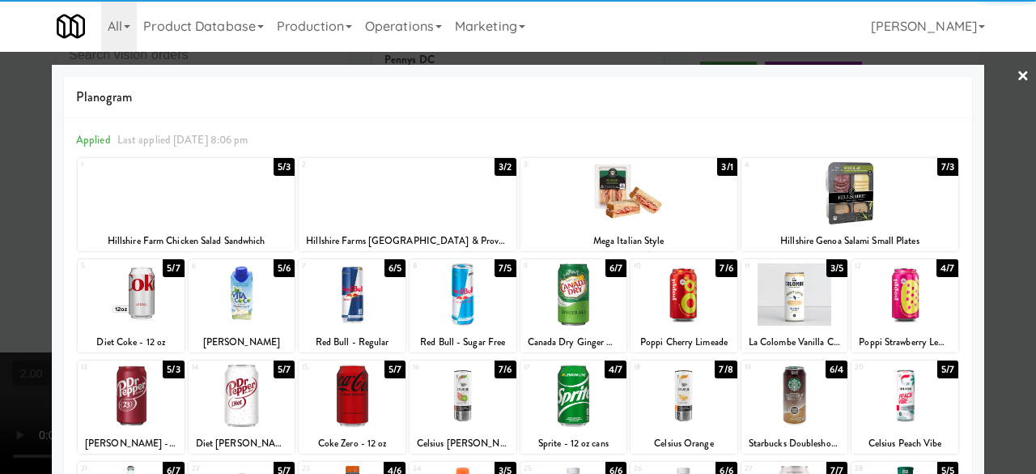
click at [993, 85] on div at bounding box center [518, 237] width 1036 height 474
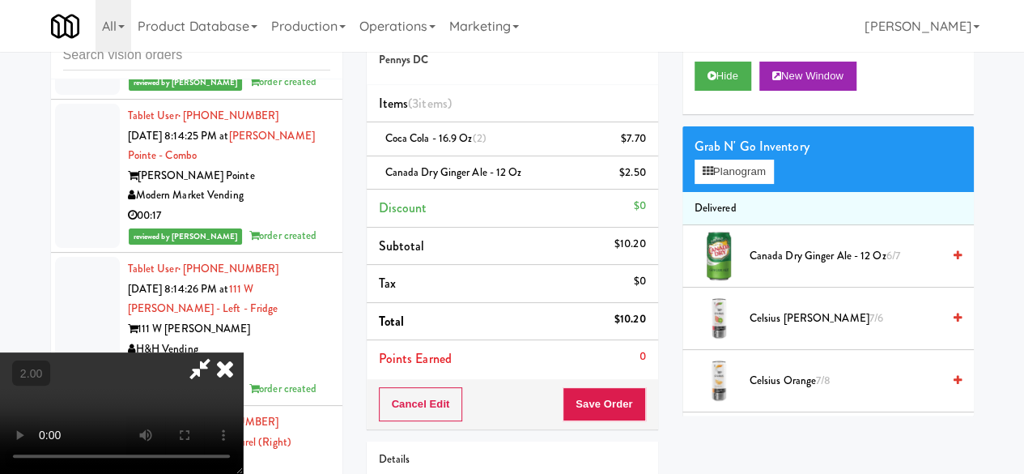
click at [219, 352] on icon at bounding box center [199, 368] width 37 height 32
click at [596, 404] on button "Save Order" at bounding box center [604, 404] width 83 height 34
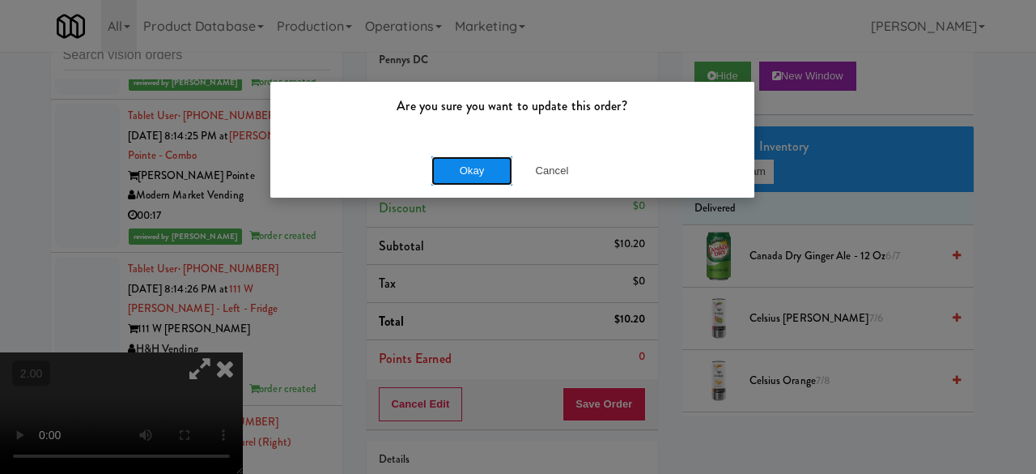
click at [473, 168] on button "Okay" at bounding box center [472, 170] width 81 height 29
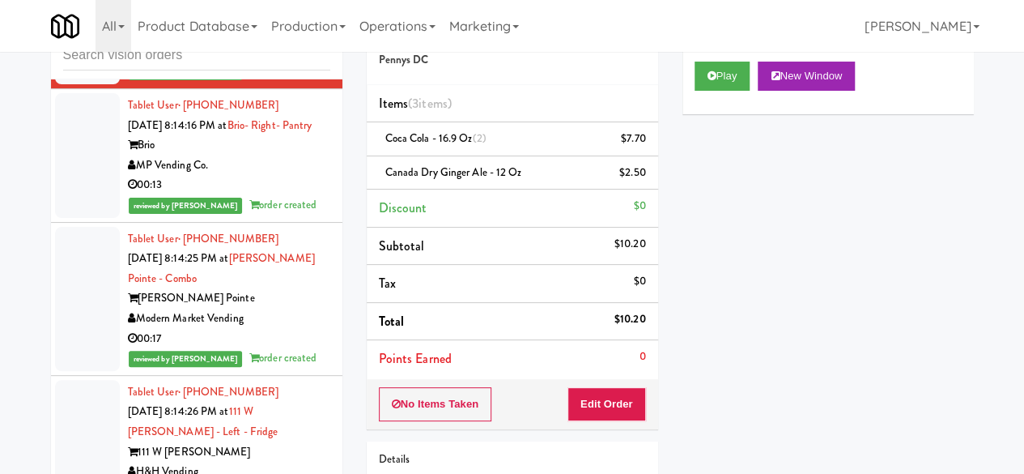
scroll to position [12546, 0]
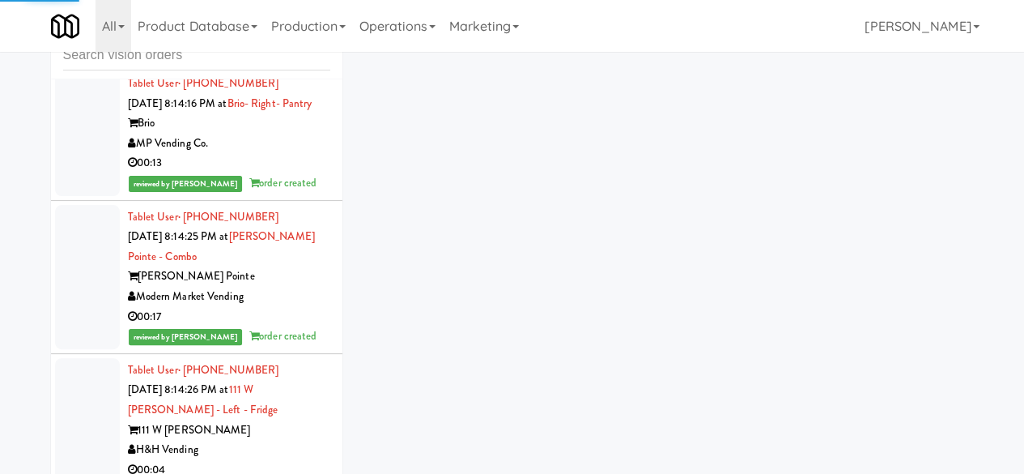
scroll to position [12465, 0]
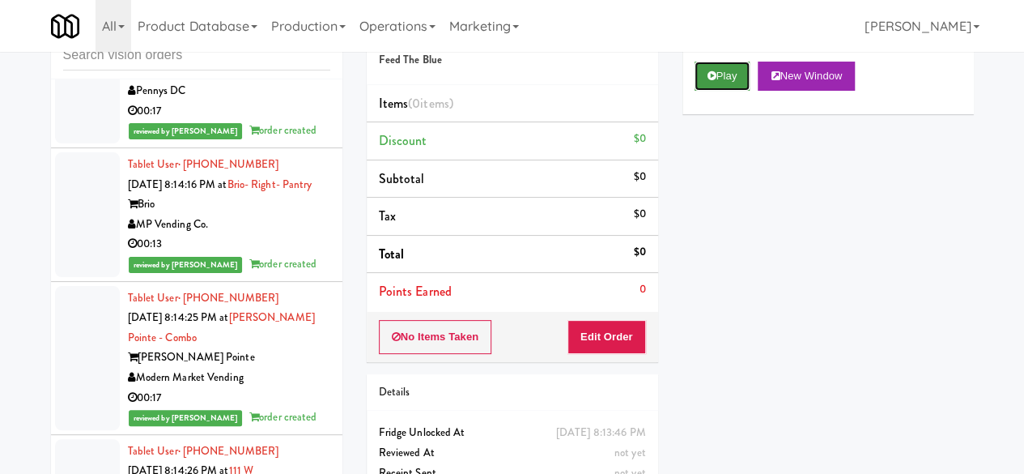
click at [714, 91] on button "Play" at bounding box center [723, 76] width 56 height 29
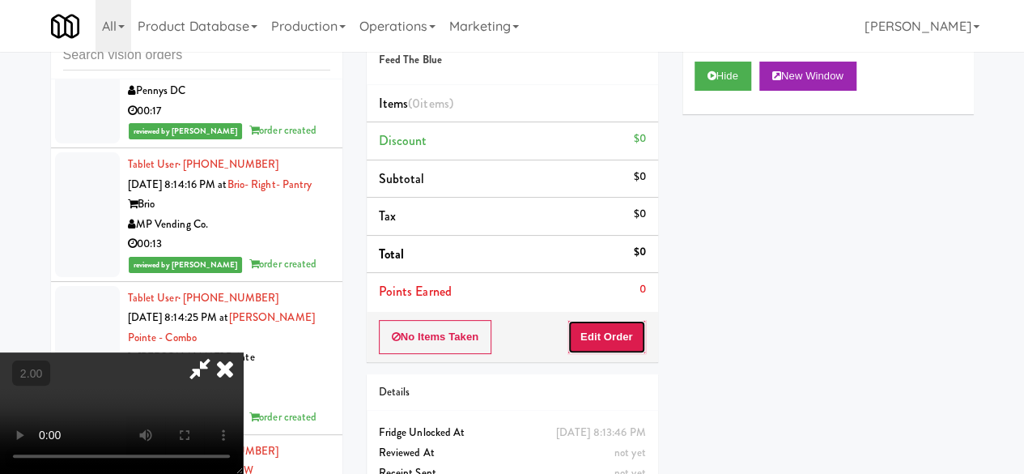
click at [623, 338] on button "Edit Order" at bounding box center [607, 337] width 79 height 34
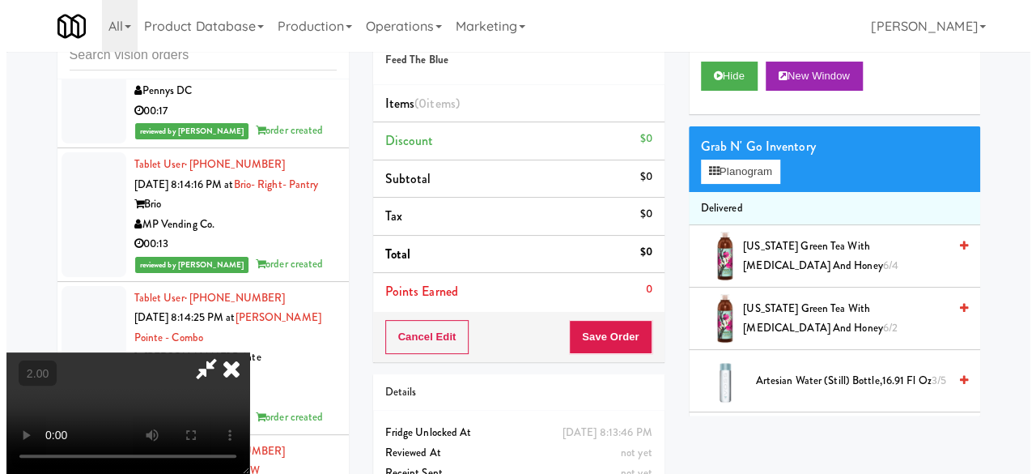
scroll to position [33, 0]
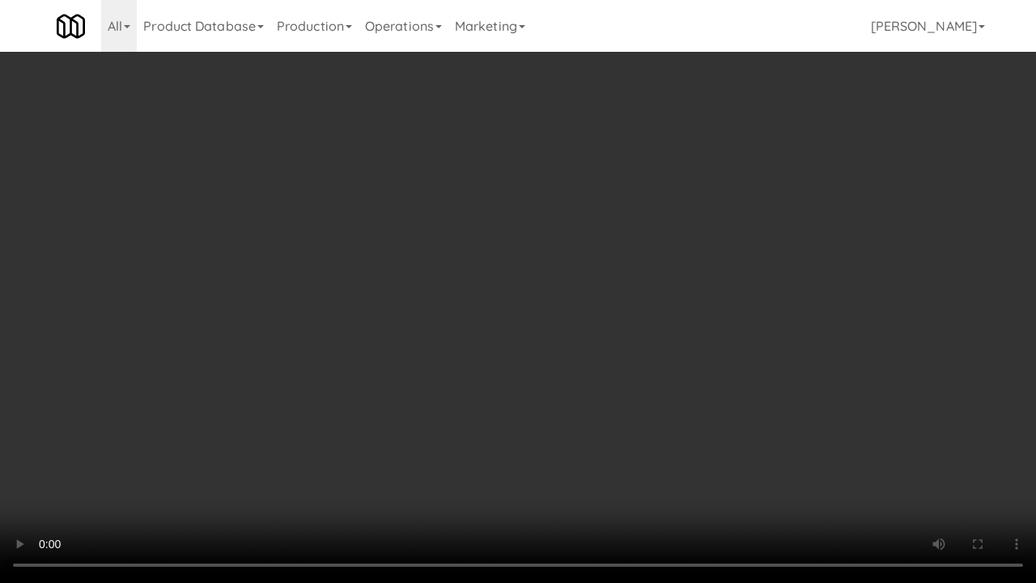
click at [458, 262] on video at bounding box center [518, 291] width 1036 height 583
click at [446, 301] on video at bounding box center [518, 291] width 1036 height 583
click at [442, 281] on video at bounding box center [518, 291] width 1036 height 583
click at [516, 382] on video at bounding box center [518, 291] width 1036 height 583
click at [429, 248] on video at bounding box center [518, 291] width 1036 height 583
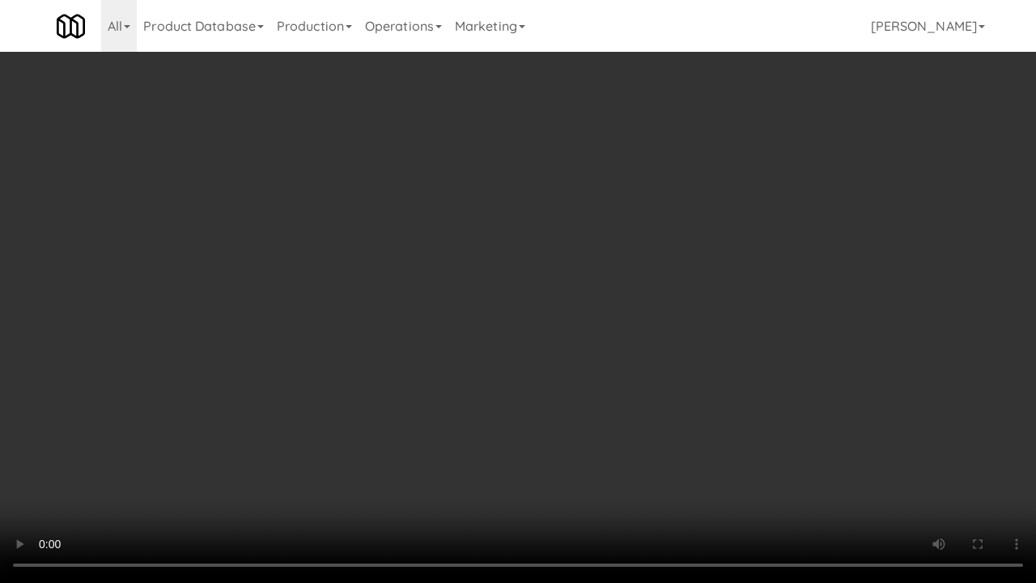
click at [371, 391] on video at bounding box center [518, 291] width 1036 height 583
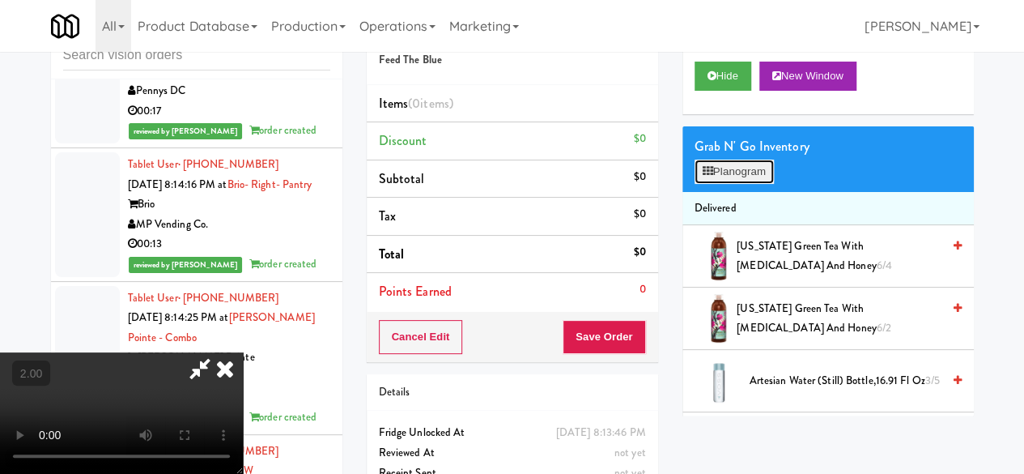
click at [769, 184] on button "Planogram" at bounding box center [734, 172] width 79 height 24
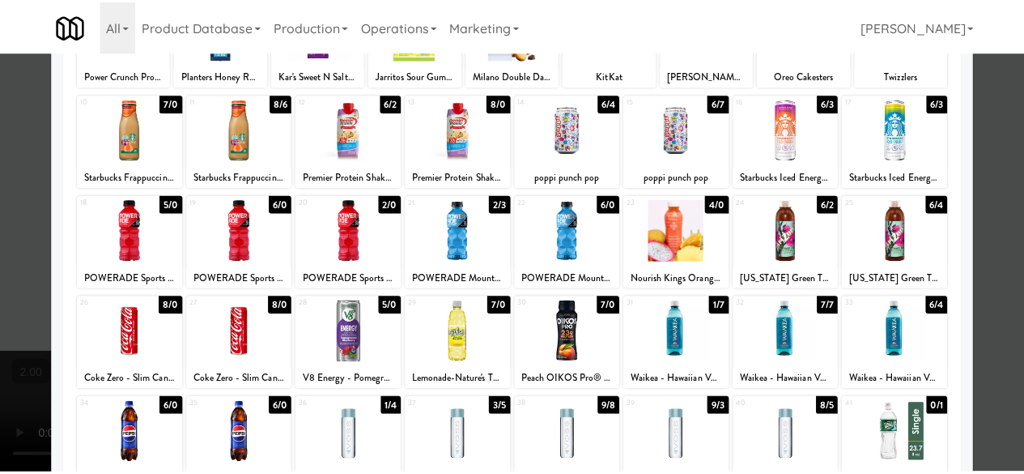
scroll to position [159, 0]
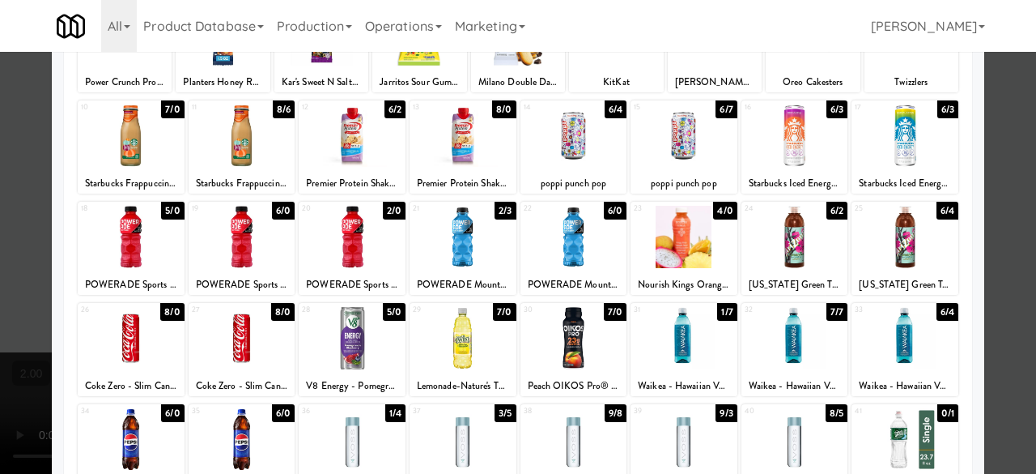
click at [455, 250] on div at bounding box center [463, 237] width 107 height 62
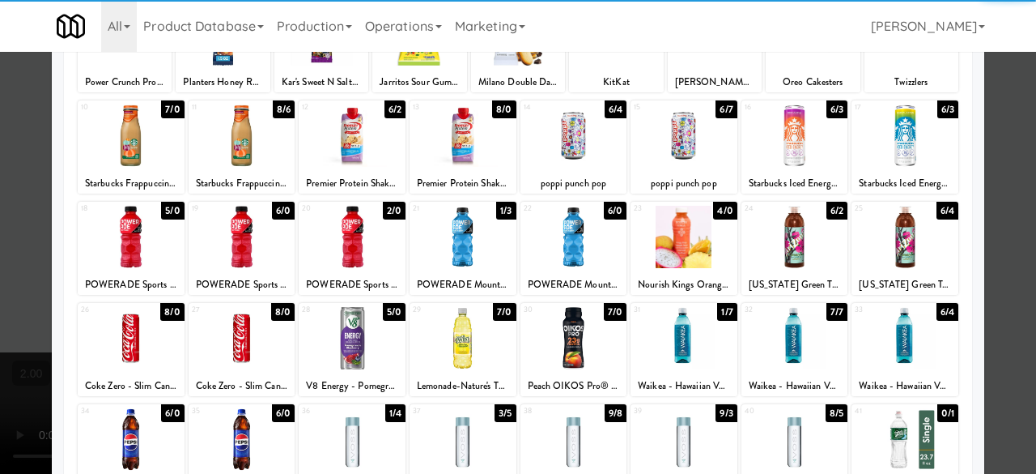
click at [1003, 121] on div at bounding box center [518, 237] width 1036 height 474
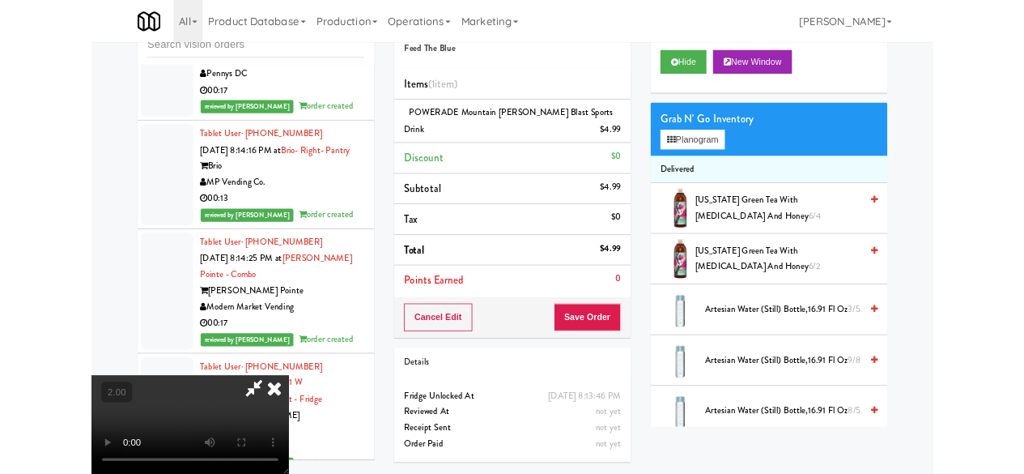
scroll to position [33, 0]
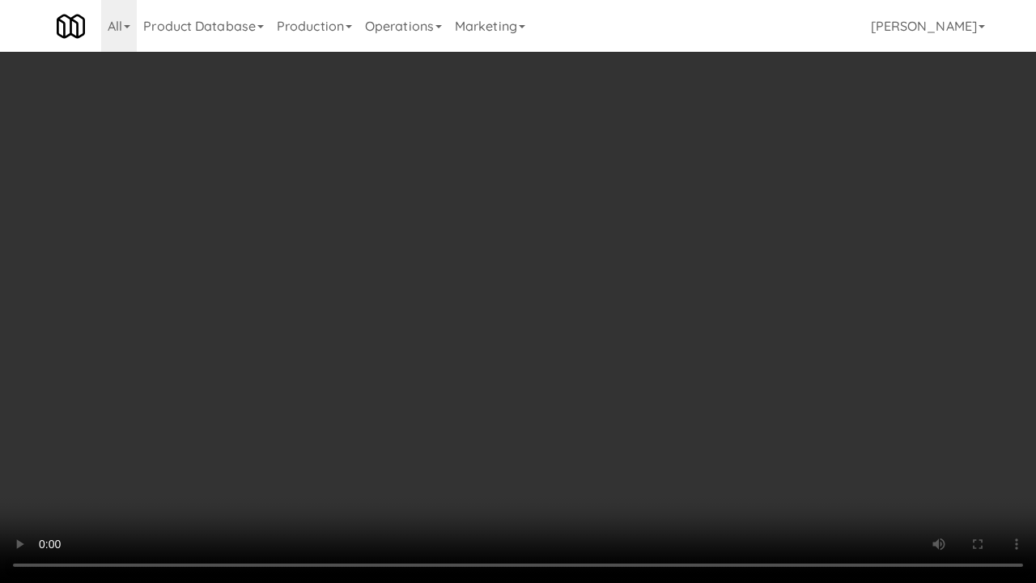
click at [527, 467] on video at bounding box center [518, 291] width 1036 height 583
click at [440, 408] on video at bounding box center [518, 291] width 1036 height 583
click at [447, 389] on video at bounding box center [518, 291] width 1036 height 583
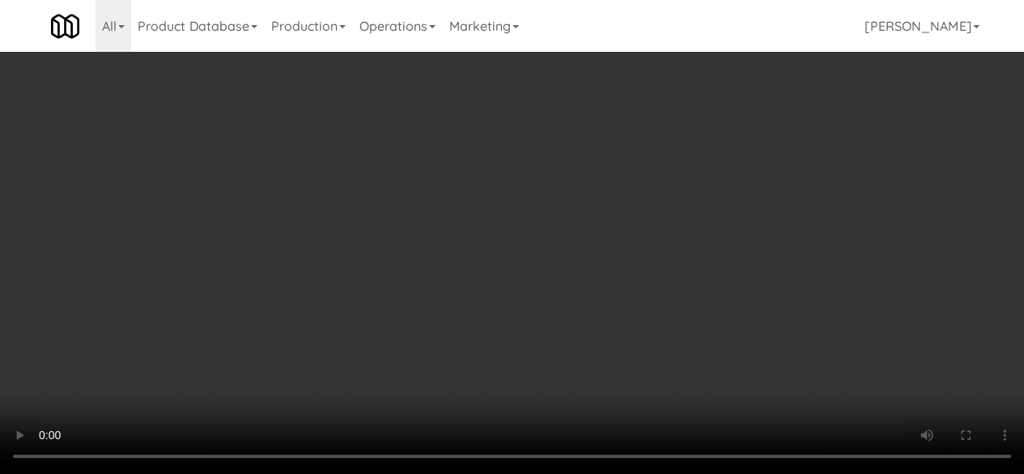
scroll to position [0, 0]
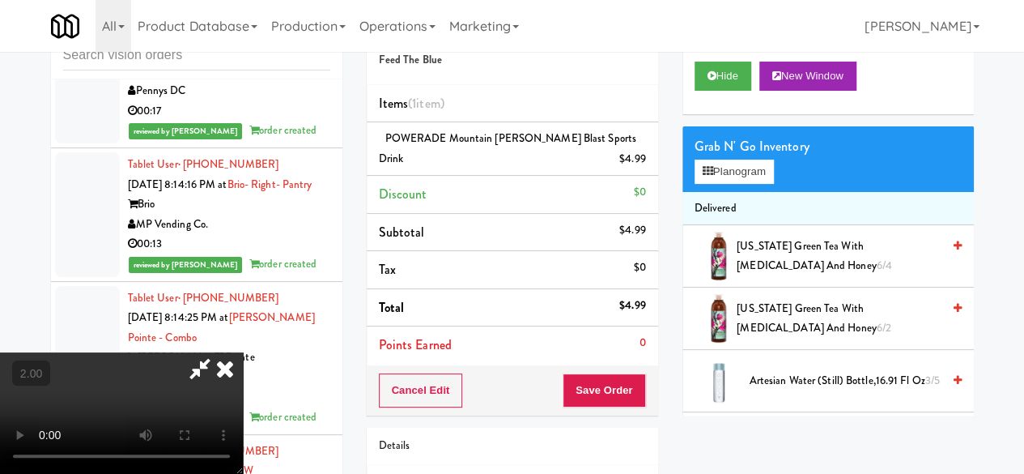
click at [219, 352] on icon at bounding box center [199, 368] width 37 height 32
click at [598, 382] on button "Save Order" at bounding box center [604, 390] width 83 height 34
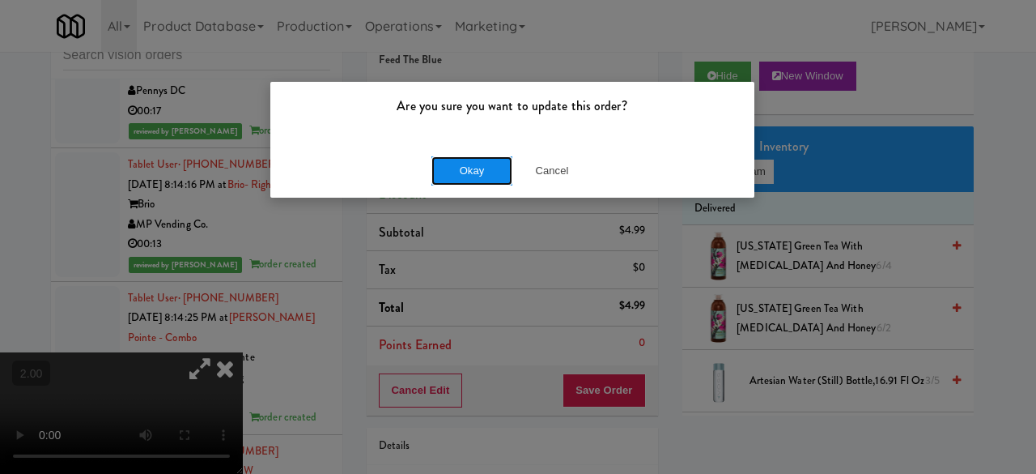
click at [491, 171] on button "Okay" at bounding box center [472, 170] width 81 height 29
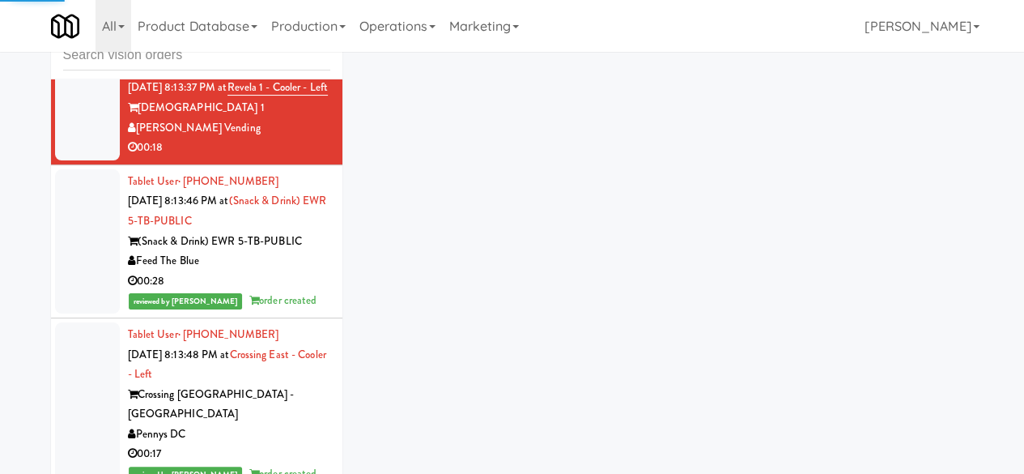
scroll to position [12141, 0]
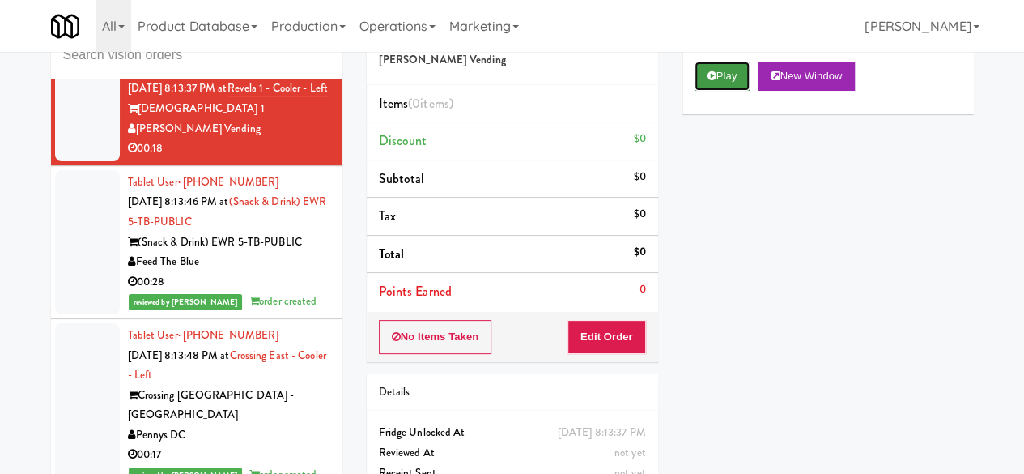
click at [730, 91] on button "Play" at bounding box center [723, 76] width 56 height 29
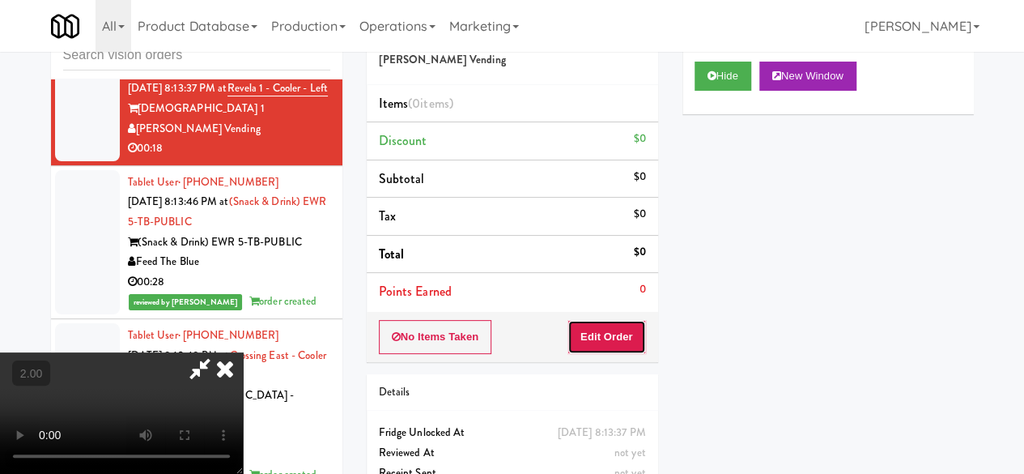
click at [611, 334] on button "Edit Order" at bounding box center [607, 337] width 79 height 34
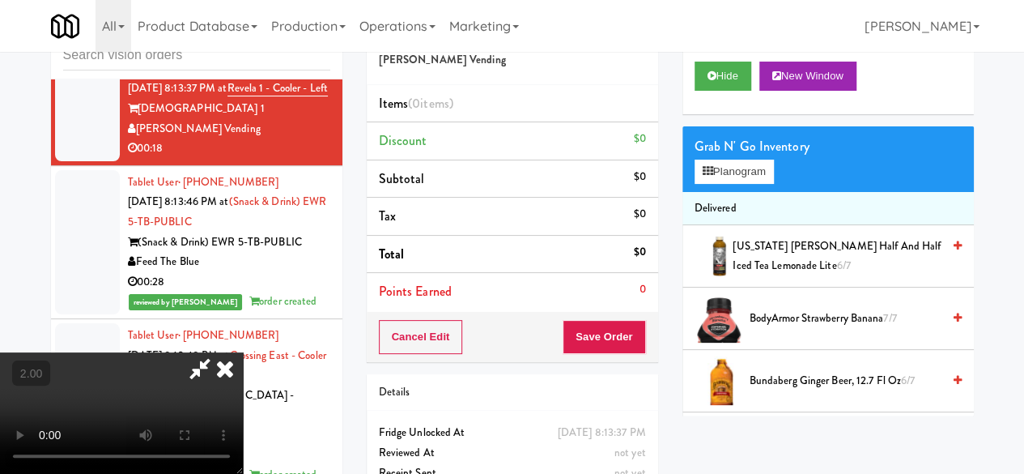
click at [243, 472] on video at bounding box center [121, 412] width 243 height 121
click at [747, 192] on div "Grab N' Go Inventory Planogram" at bounding box center [828, 159] width 291 height 66
click at [746, 184] on button "Planogram" at bounding box center [734, 172] width 79 height 24
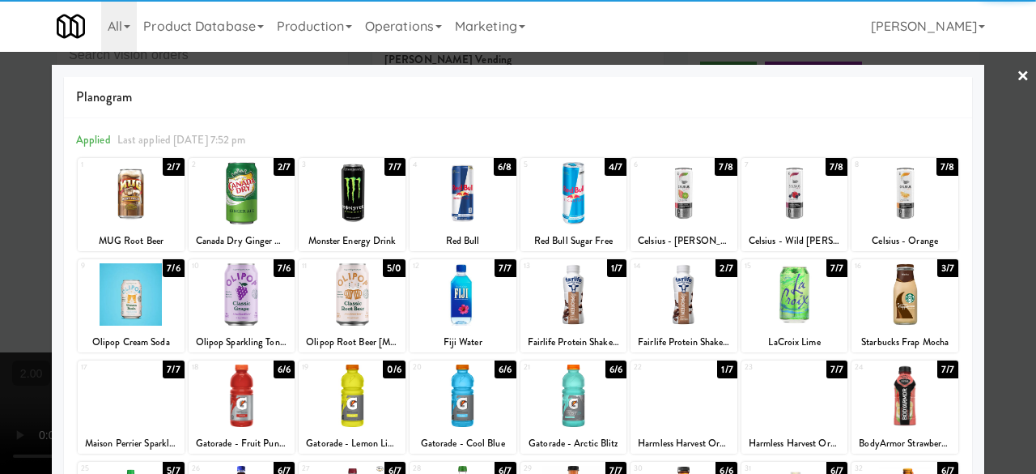
click at [133, 290] on div at bounding box center [131, 294] width 107 height 62
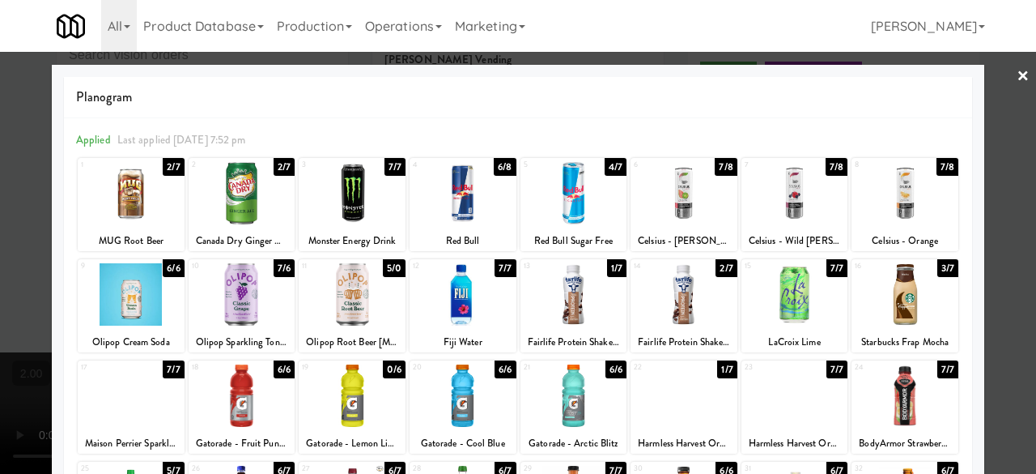
drag, startPoint x: 1011, startPoint y: 84, endPoint x: 984, endPoint y: 91, distance: 28.3
click at [1017, 84] on link "×" at bounding box center [1023, 77] width 13 height 50
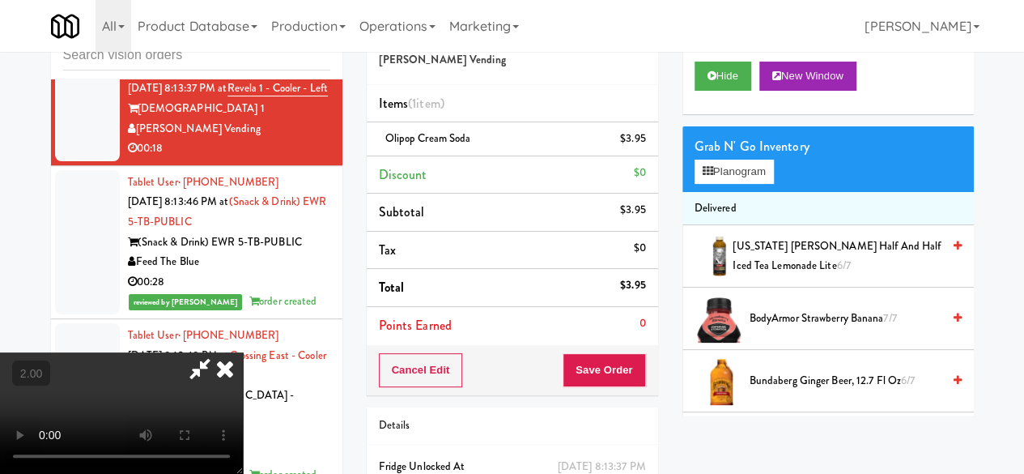
click at [219, 352] on icon at bounding box center [199, 368] width 37 height 32
click at [620, 364] on button "Save Order" at bounding box center [604, 370] width 83 height 34
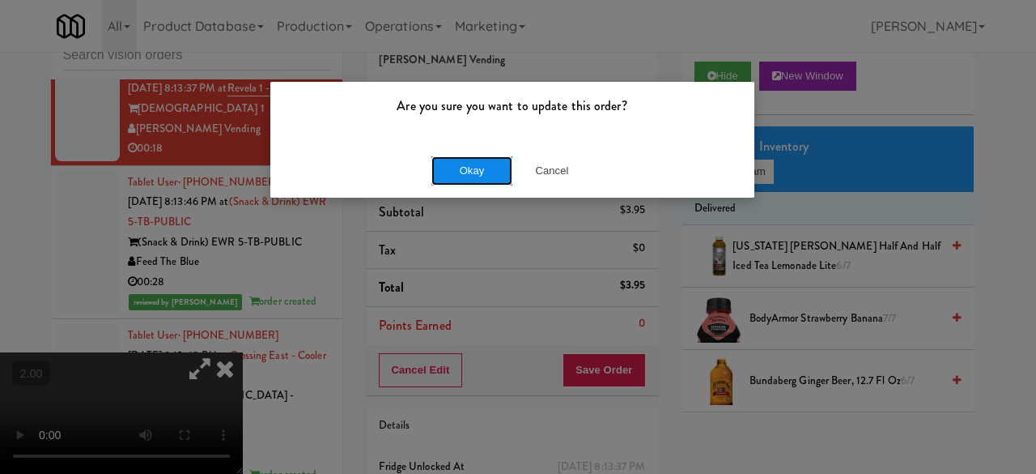
click at [479, 174] on button "Okay" at bounding box center [472, 170] width 81 height 29
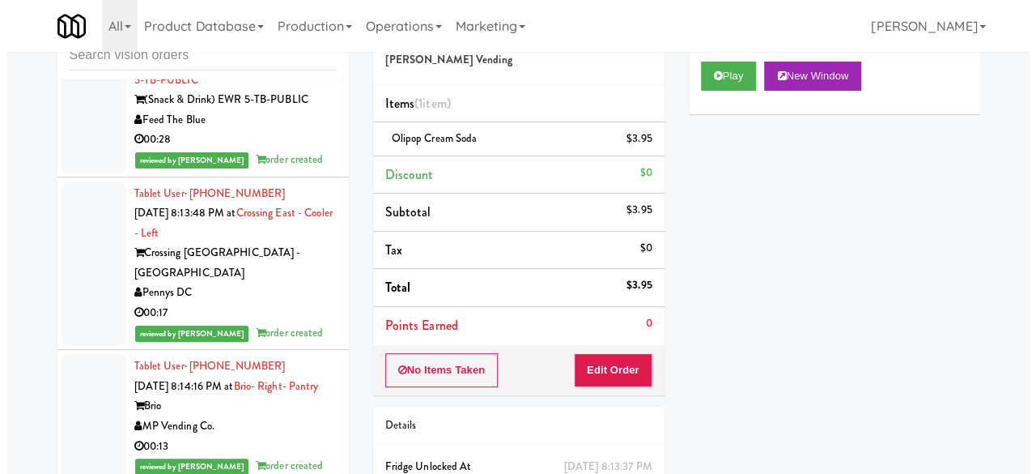
scroll to position [12141, 0]
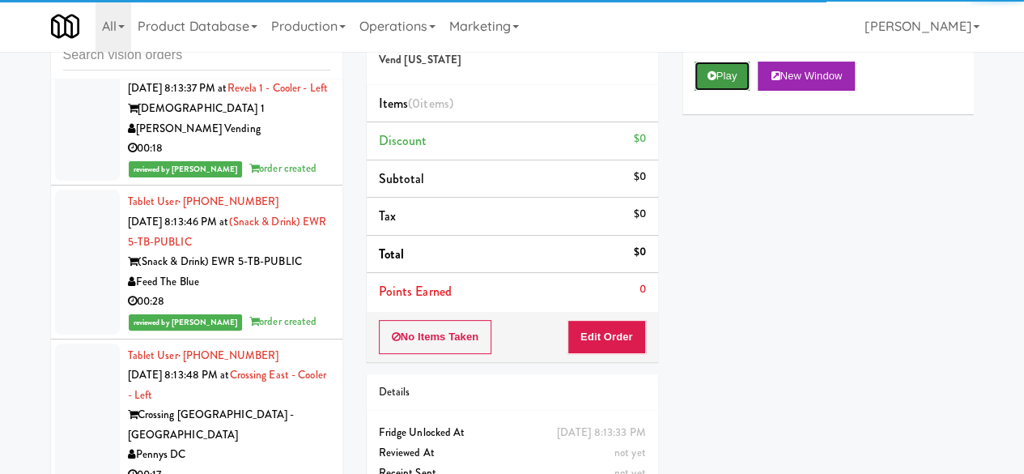
click at [712, 91] on button "Play" at bounding box center [723, 76] width 56 height 29
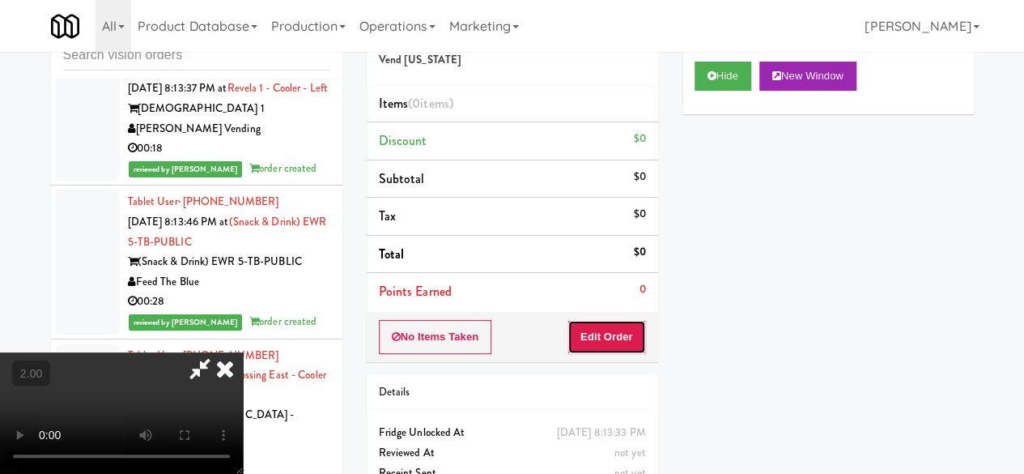
click at [622, 333] on button "Edit Order" at bounding box center [607, 337] width 79 height 34
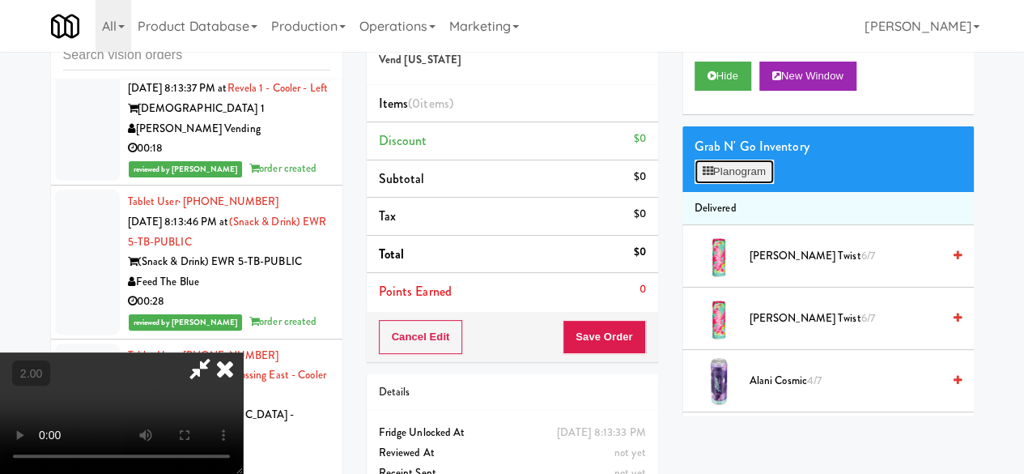
click at [708, 184] on button "Planogram" at bounding box center [734, 172] width 79 height 24
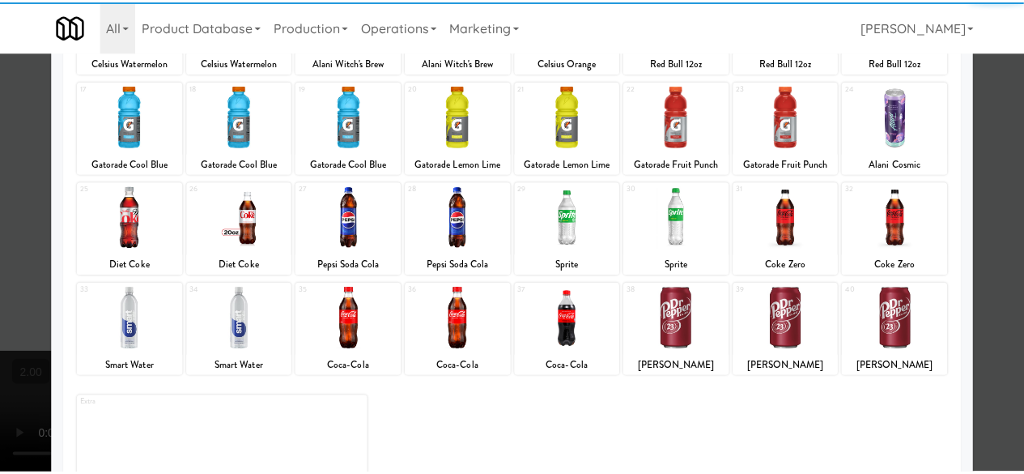
scroll to position [321, 0]
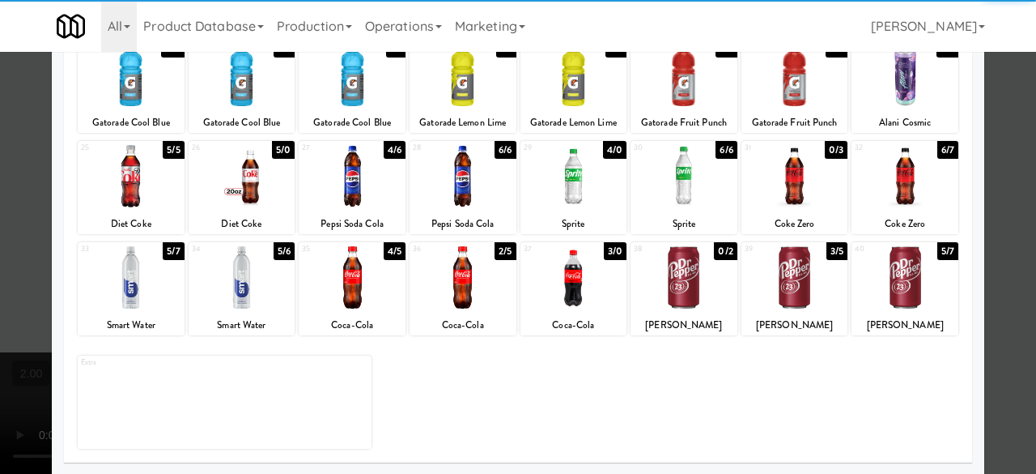
click at [361, 283] on div at bounding box center [352, 277] width 107 height 62
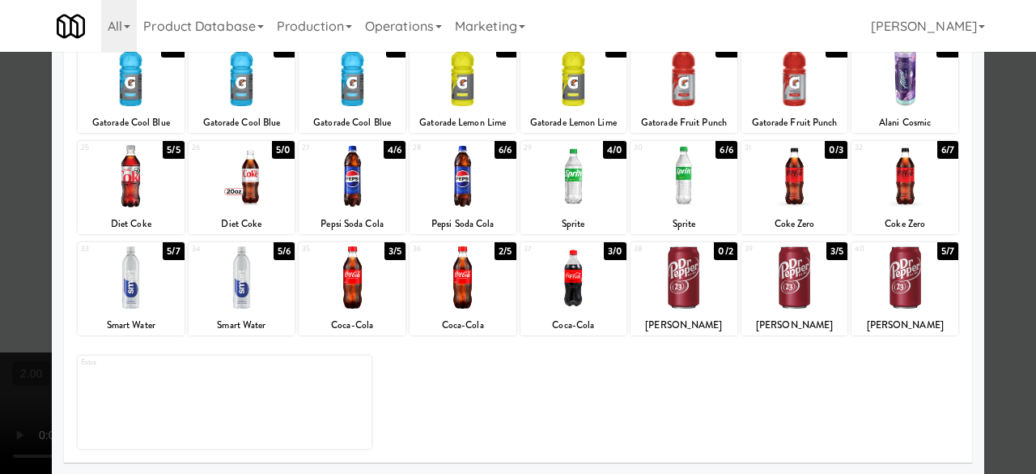
click at [1002, 164] on div at bounding box center [518, 237] width 1036 height 474
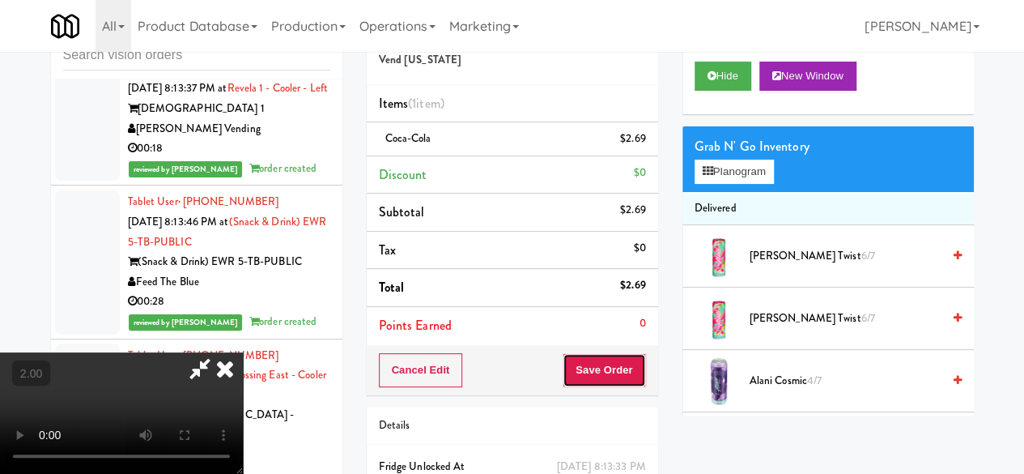
click at [637, 354] on button "Save Order" at bounding box center [604, 370] width 83 height 34
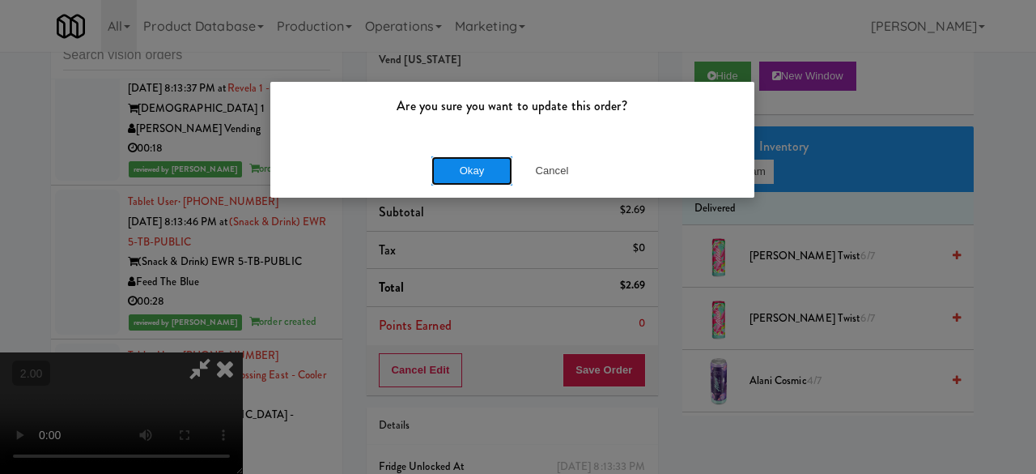
click at [452, 174] on button "Okay" at bounding box center [472, 170] width 81 height 29
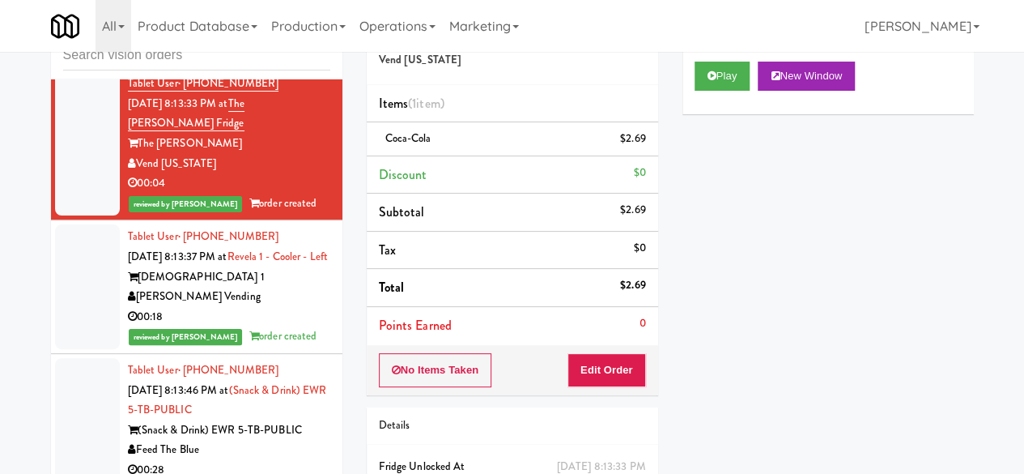
scroll to position [11979, 0]
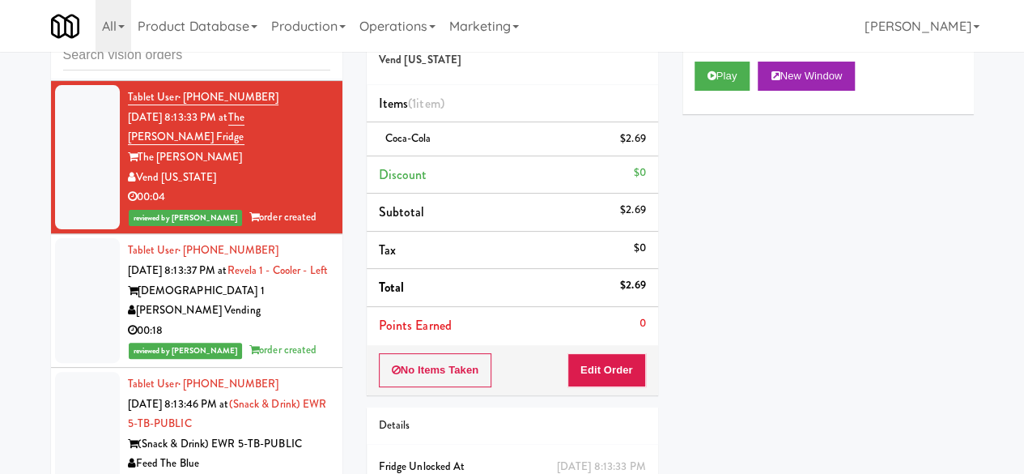
click at [288, 54] on div "H&H Vending" at bounding box center [229, 44] width 202 height 20
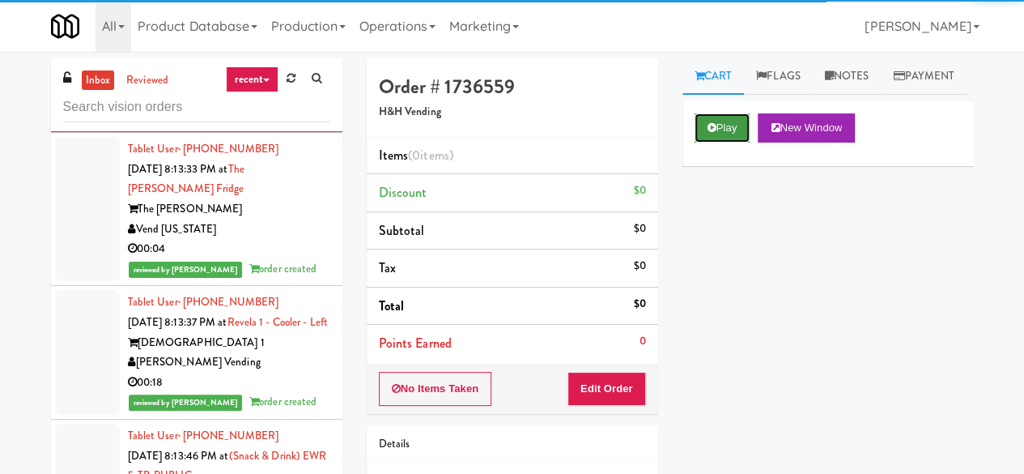
click at [711, 133] on icon at bounding box center [712, 127] width 9 height 11
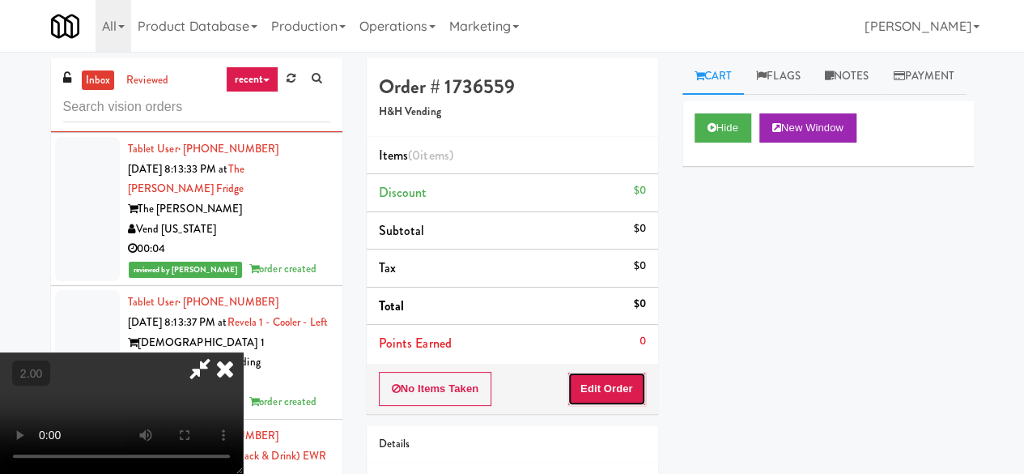
click at [594, 386] on button "Edit Order" at bounding box center [607, 389] width 79 height 34
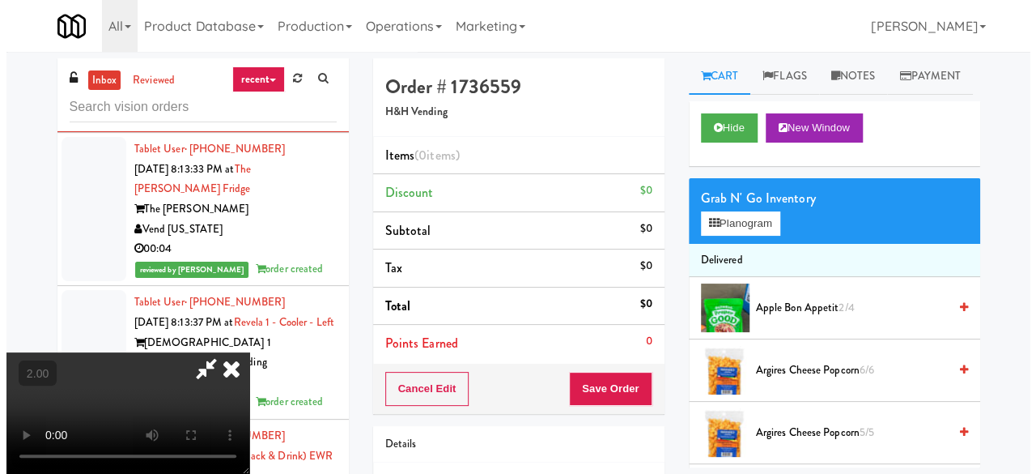
scroll to position [33, 0]
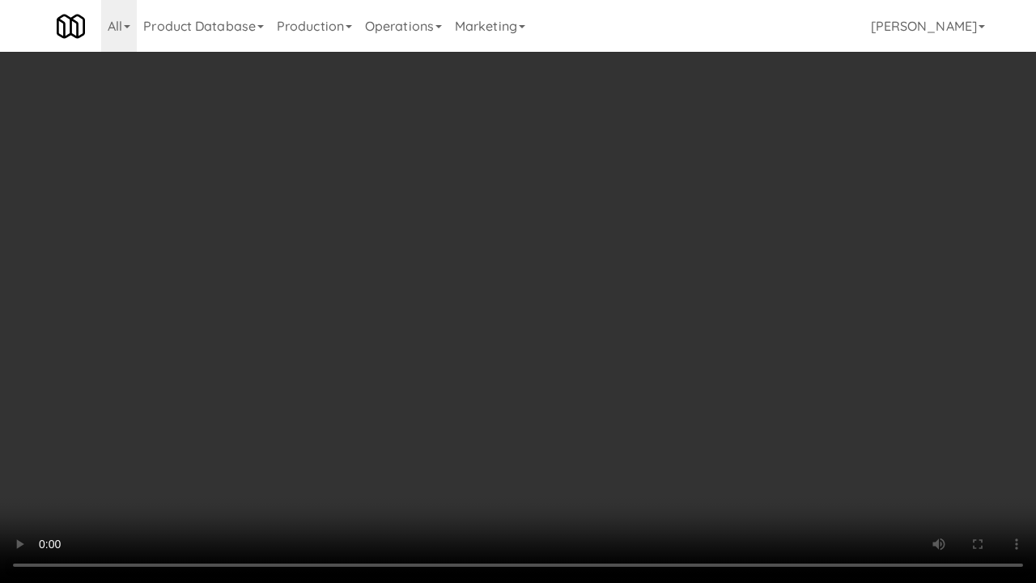
click at [471, 368] on video at bounding box center [518, 291] width 1036 height 583
click at [639, 347] on video at bounding box center [518, 291] width 1036 height 583
click at [564, 273] on video at bounding box center [518, 291] width 1036 height 583
click at [539, 270] on video at bounding box center [518, 291] width 1036 height 583
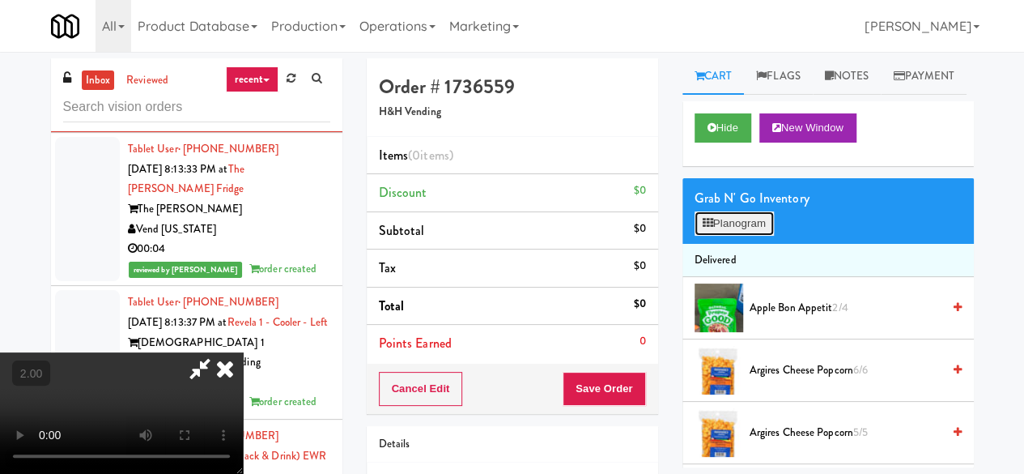
click at [730, 236] on button "Planogram" at bounding box center [734, 223] width 79 height 24
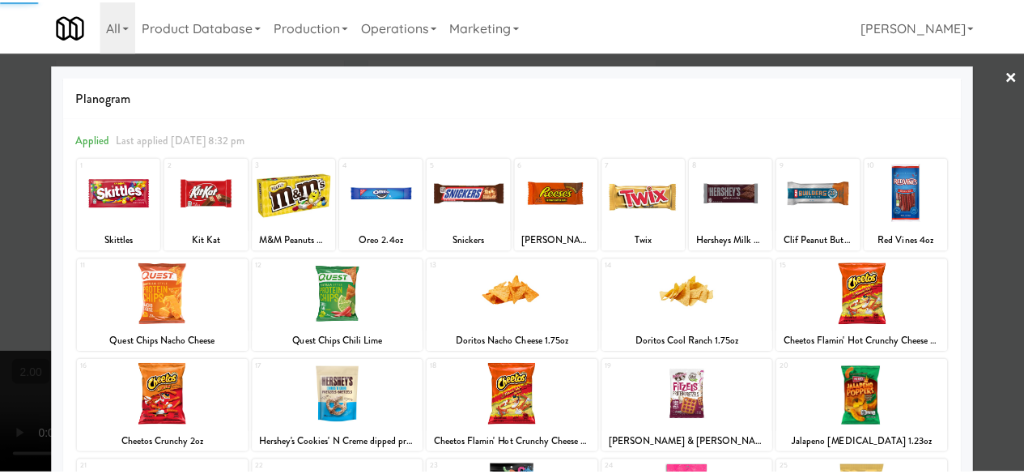
scroll to position [162, 0]
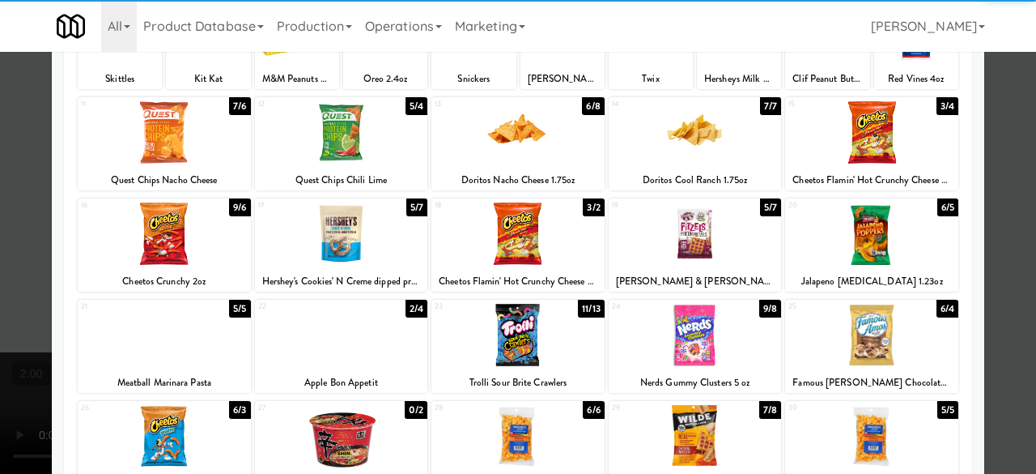
click at [347, 240] on div at bounding box center [341, 233] width 173 height 62
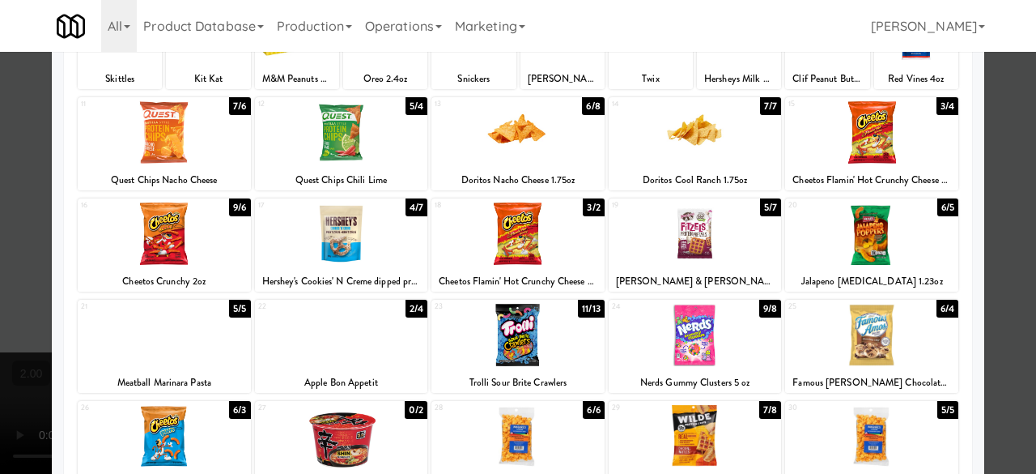
drag, startPoint x: 991, startPoint y: 152, endPoint x: 513, endPoint y: 152, distance: 477.7
click at [989, 152] on div at bounding box center [518, 237] width 1036 height 474
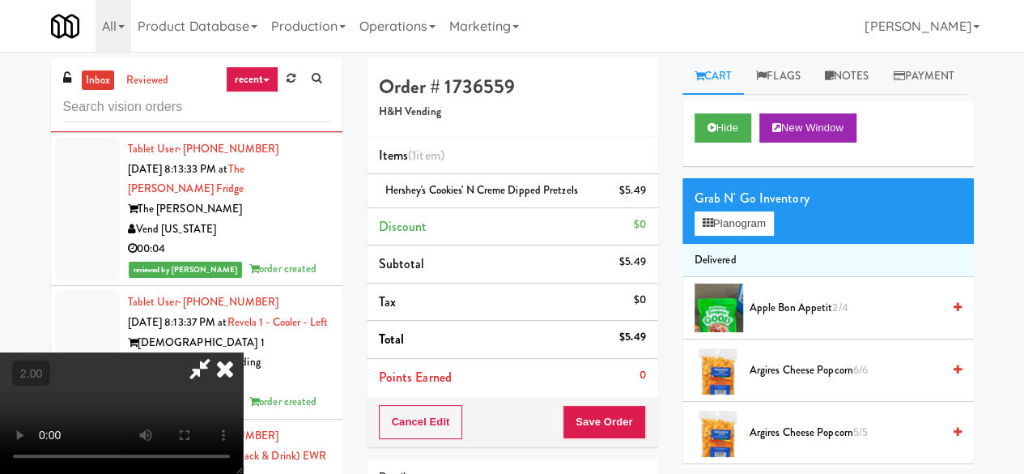
click at [219, 352] on icon at bounding box center [199, 368] width 37 height 32
click at [627, 413] on button "Save Order" at bounding box center [604, 422] width 83 height 34
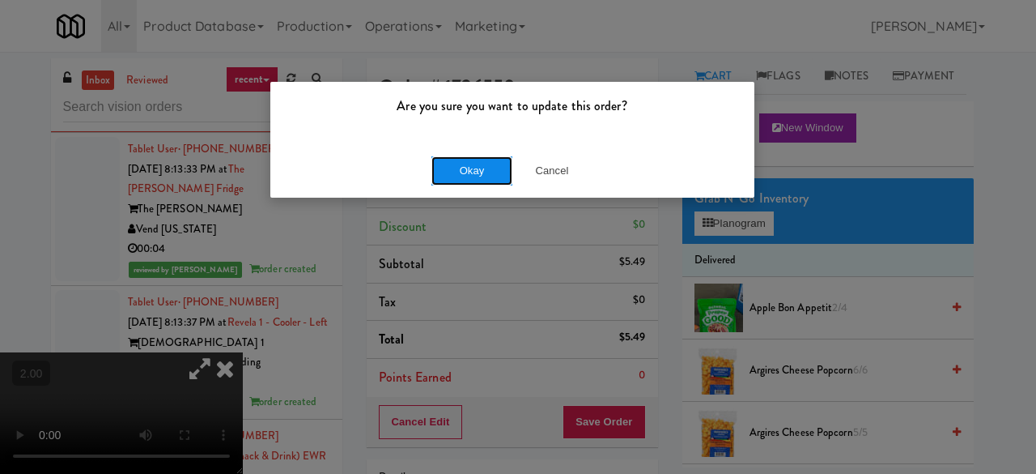
click at [468, 171] on button "Okay" at bounding box center [472, 170] width 81 height 29
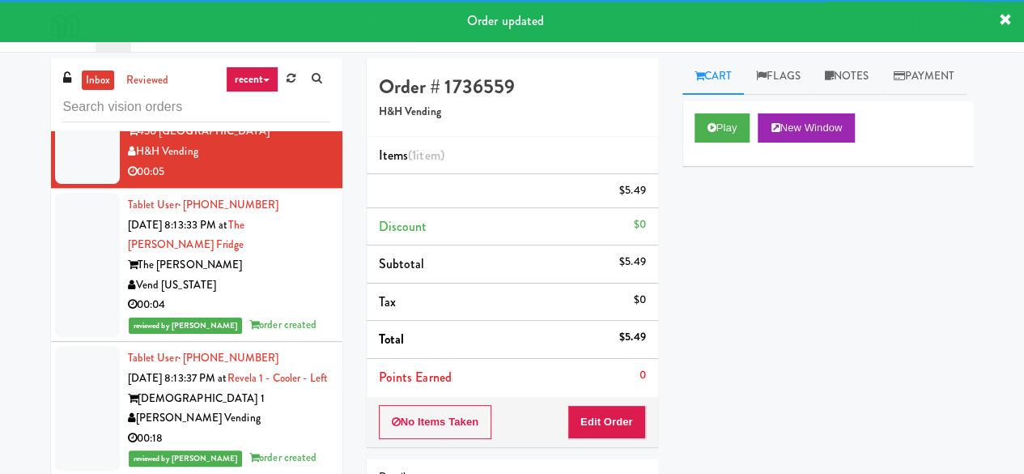
scroll to position [11898, 0]
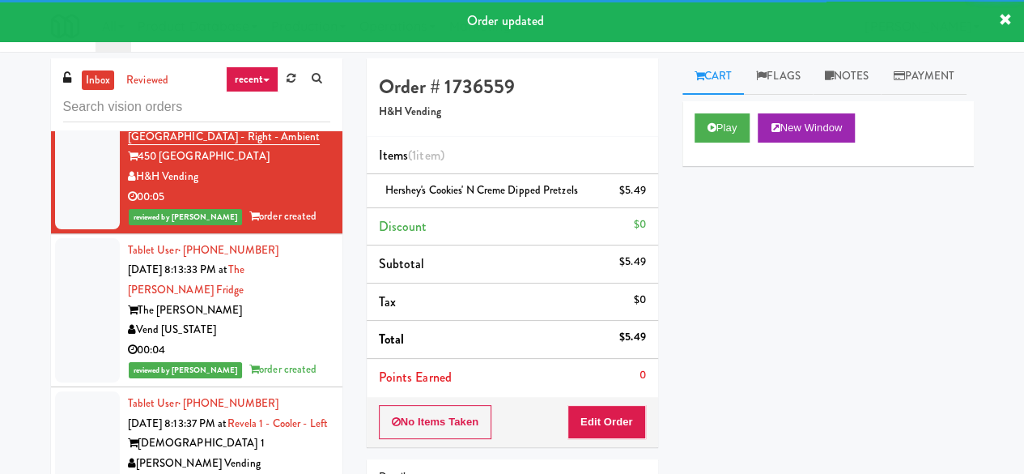
click at [317, 53] on div "On Demand Vending Company" at bounding box center [229, 43] width 202 height 20
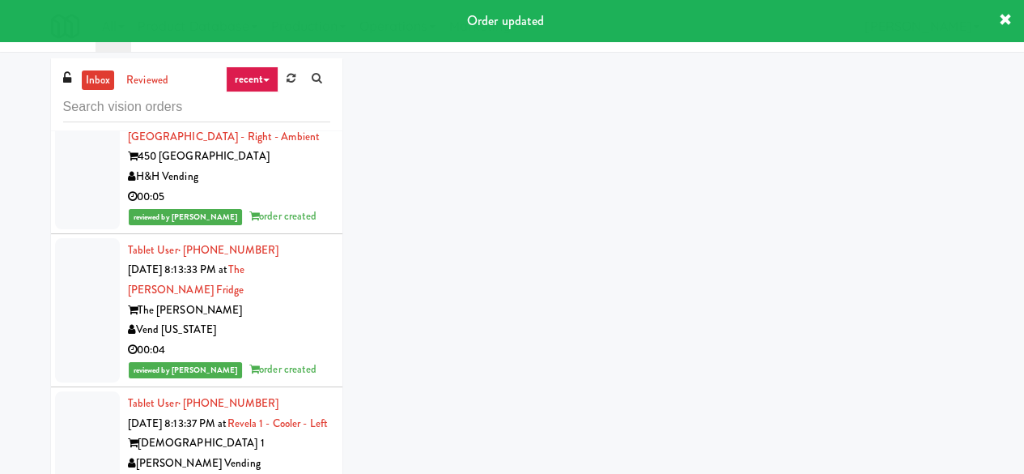
click at [317, 53] on div "On Demand Vending Company" at bounding box center [229, 43] width 202 height 20
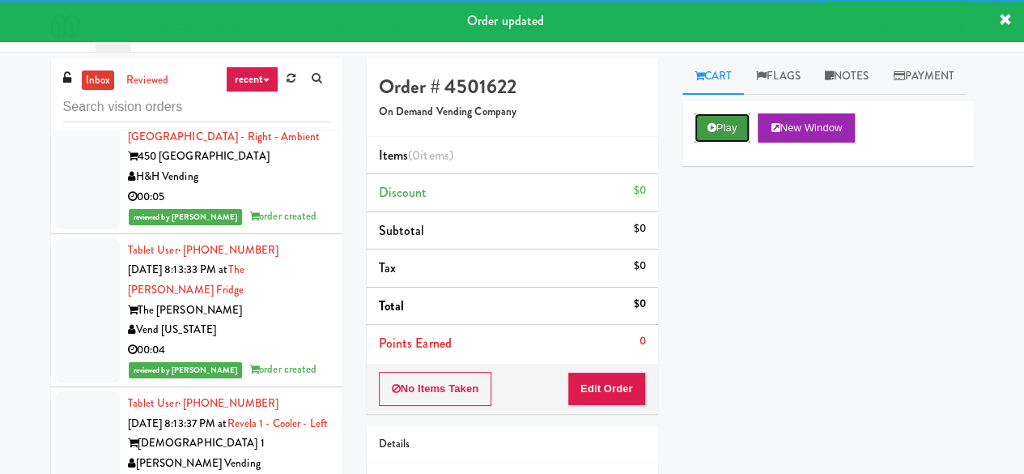
click at [711, 133] on icon at bounding box center [712, 127] width 9 height 11
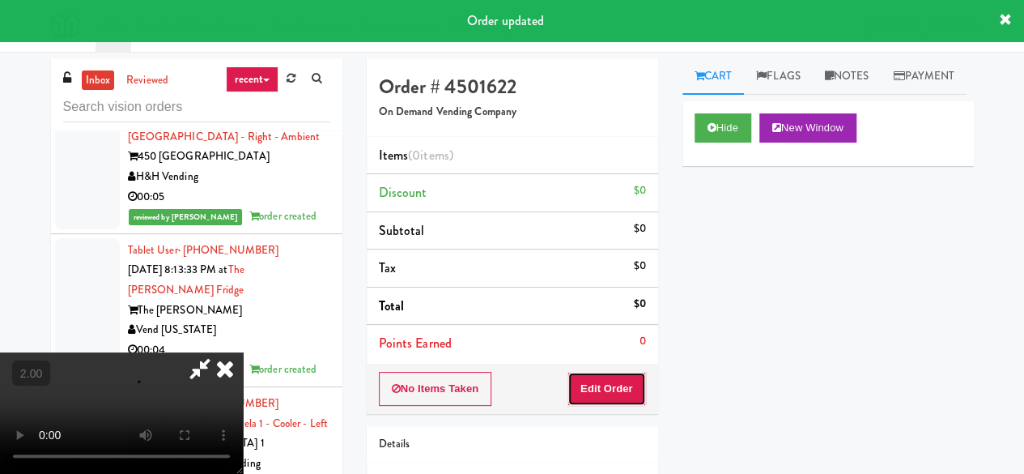
click at [615, 395] on button "Edit Order" at bounding box center [607, 389] width 79 height 34
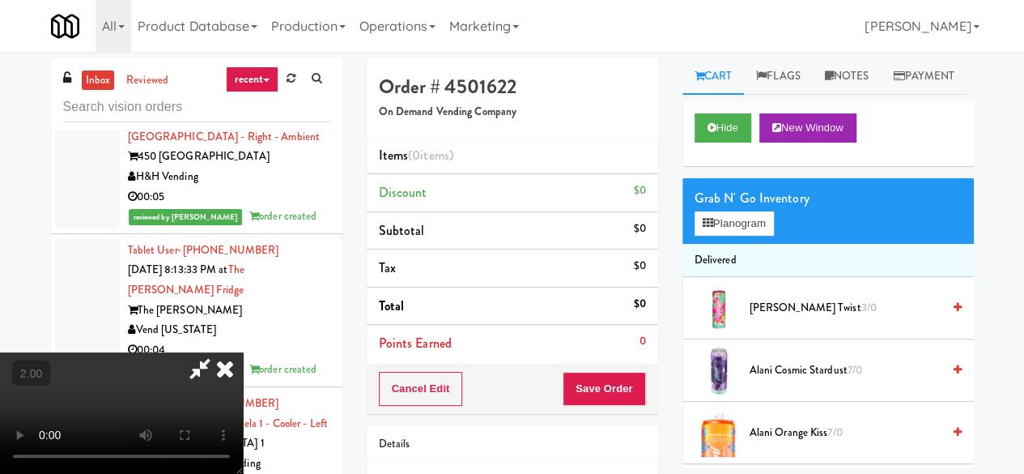
scroll to position [33, 0]
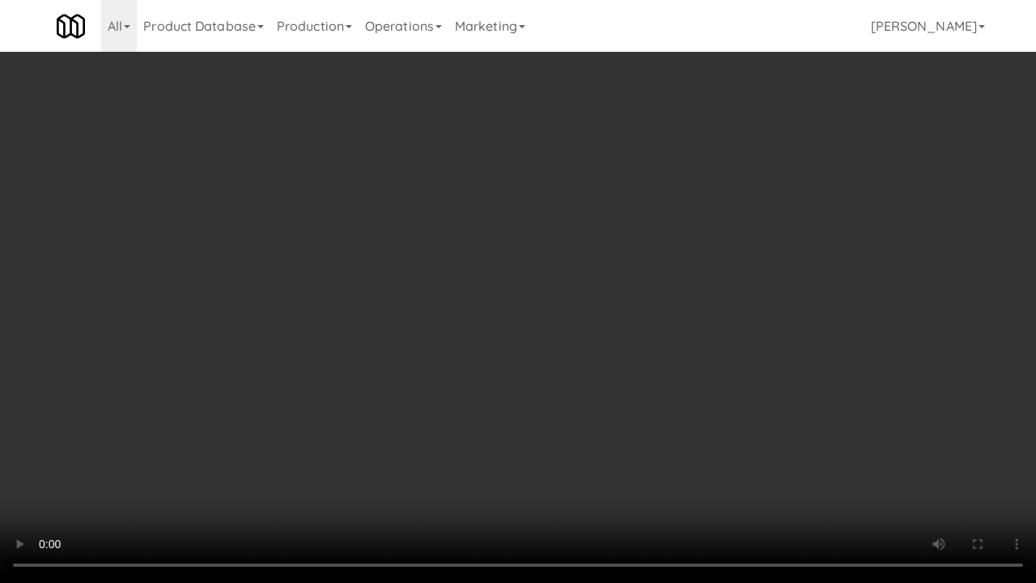
click at [520, 434] on video at bounding box center [518, 291] width 1036 height 583
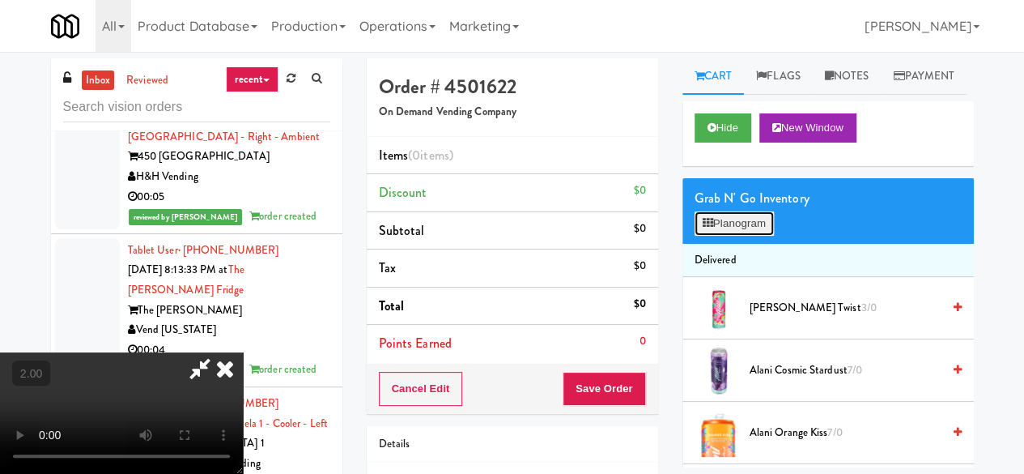
click at [724, 236] on button "Planogram" at bounding box center [734, 223] width 79 height 24
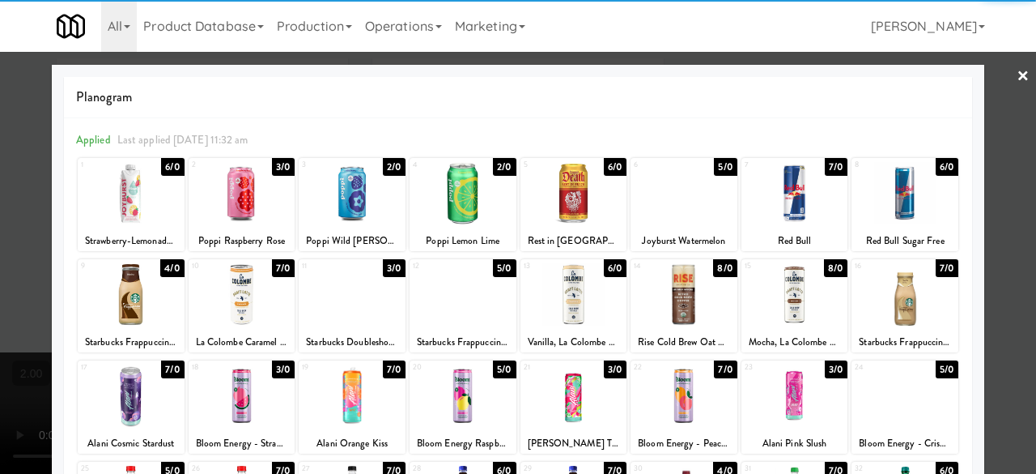
click at [450, 288] on div at bounding box center [463, 294] width 107 height 62
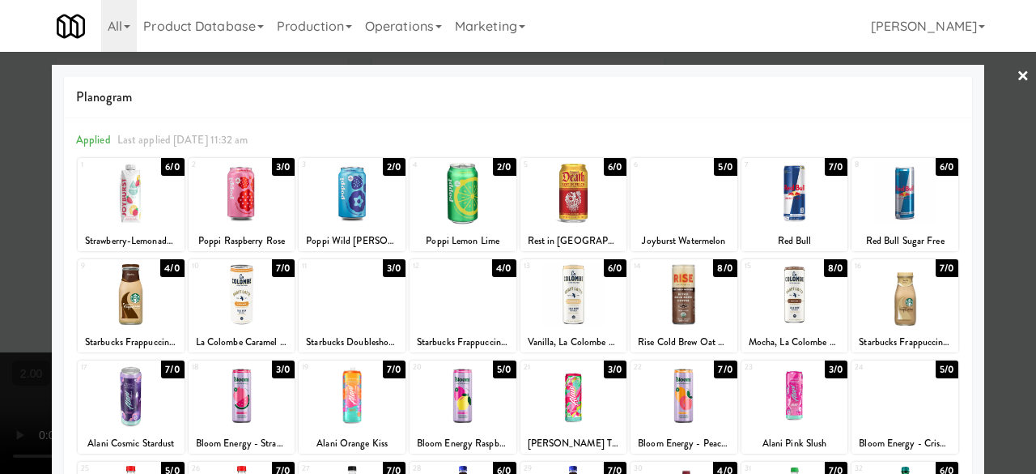
click at [998, 51] on nav "Toggle navigation All 325 Vending [URL][DOMAIN_NAME] 901 Smrt Mrkt [URL][DOMAIN…" at bounding box center [518, 26] width 1036 height 52
drag, startPoint x: 998, startPoint y: 75, endPoint x: 985, endPoint y: 82, distance: 14.5
click at [998, 76] on div at bounding box center [518, 237] width 1036 height 474
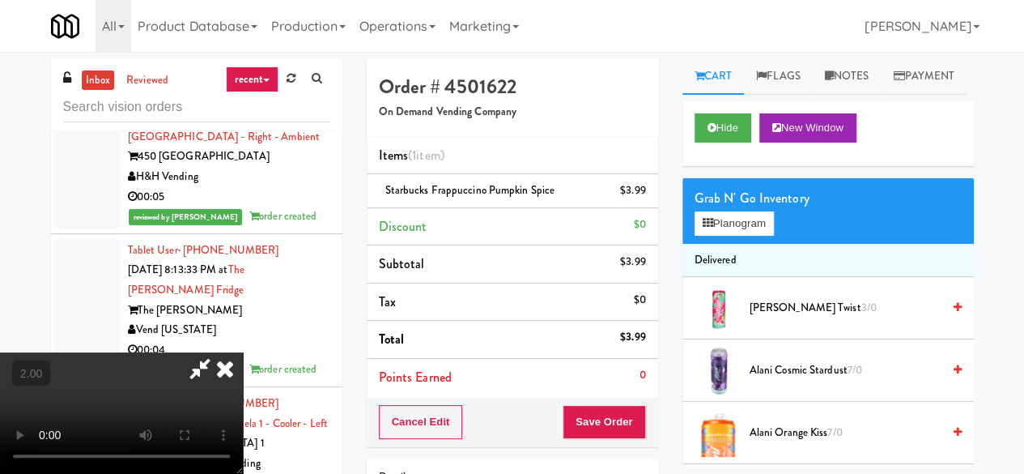
click at [219, 352] on icon at bounding box center [199, 368] width 37 height 32
click at [617, 412] on button "Save Order" at bounding box center [604, 422] width 83 height 34
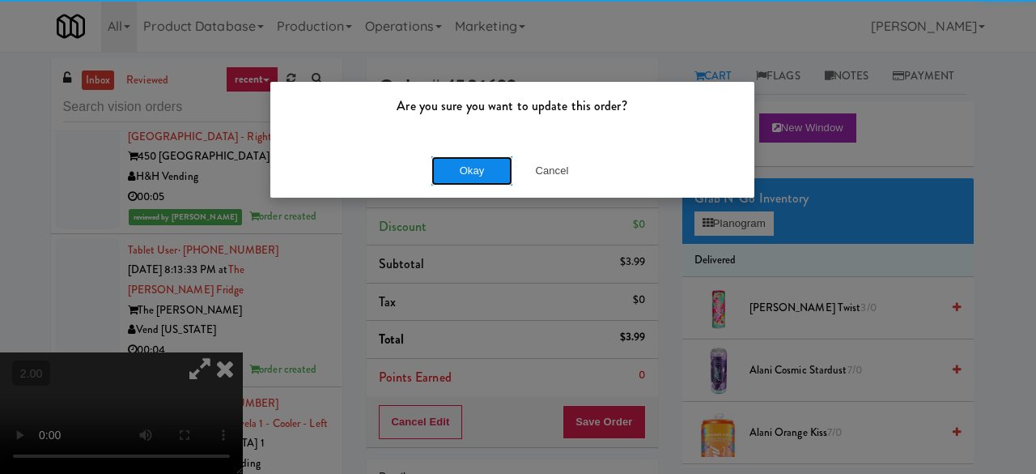
click at [457, 161] on button "Okay" at bounding box center [472, 170] width 81 height 29
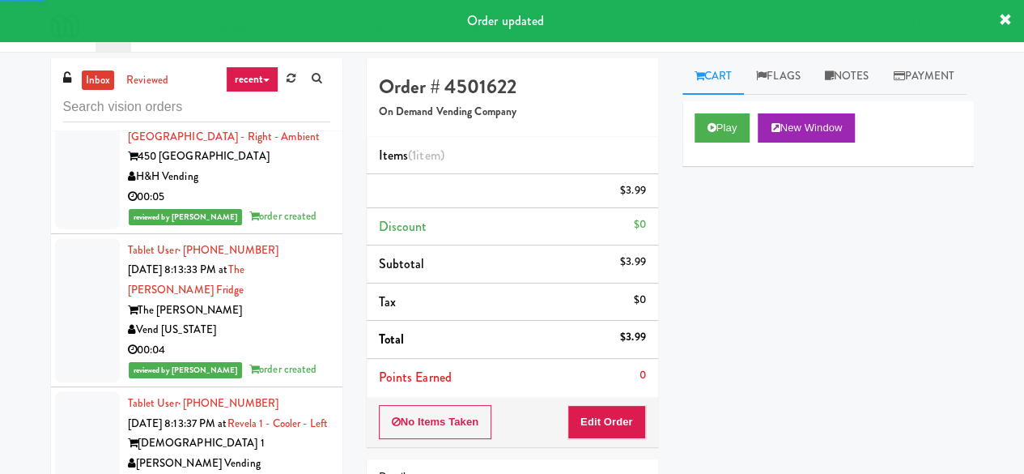
scroll to position [11736, 0]
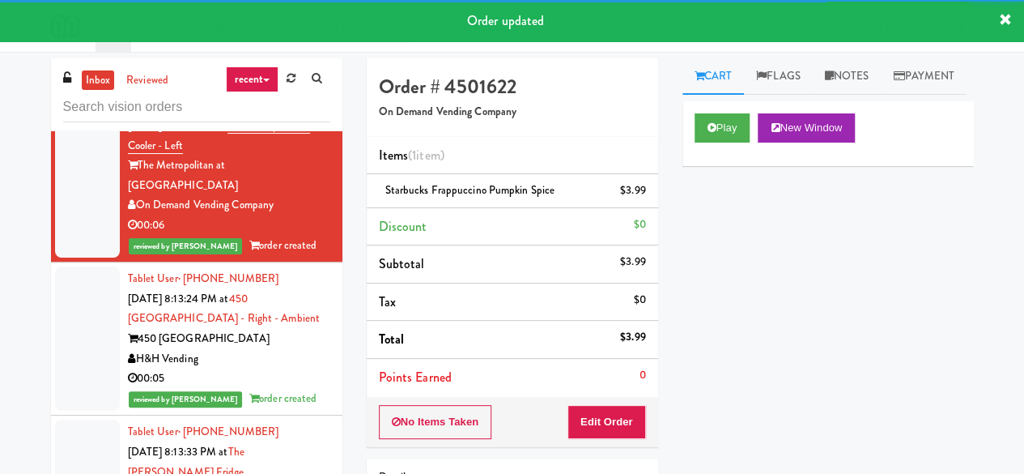
click at [282, 62] on div "Pennys DC" at bounding box center [229, 52] width 202 height 20
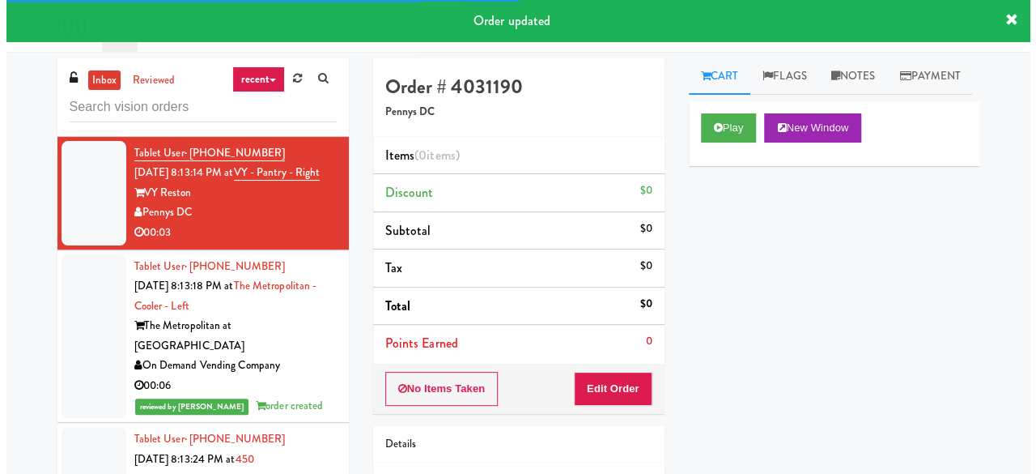
scroll to position [11574, 0]
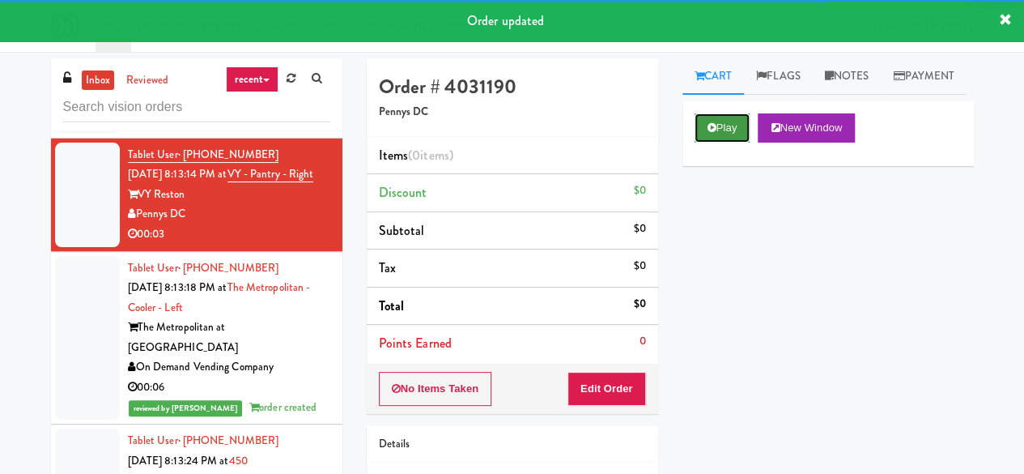
click at [700, 143] on button "Play" at bounding box center [723, 127] width 56 height 29
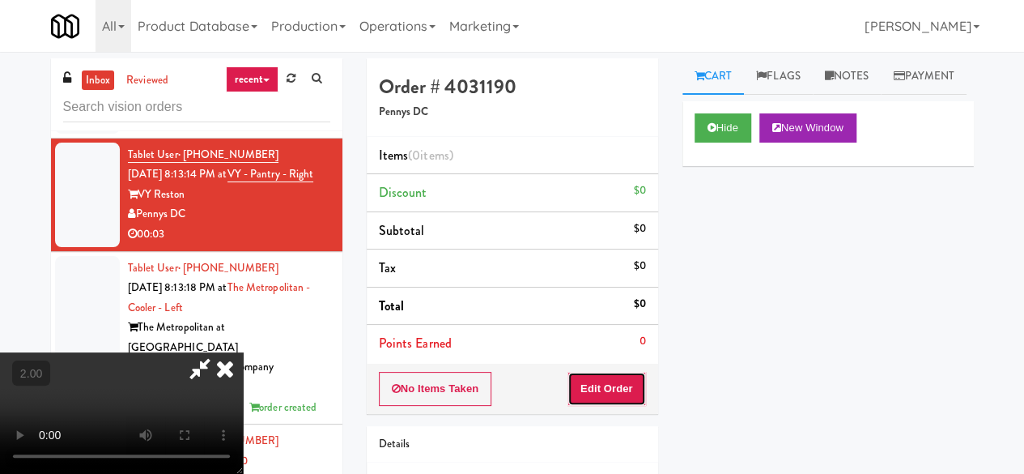
click at [636, 385] on button "Edit Order" at bounding box center [607, 389] width 79 height 34
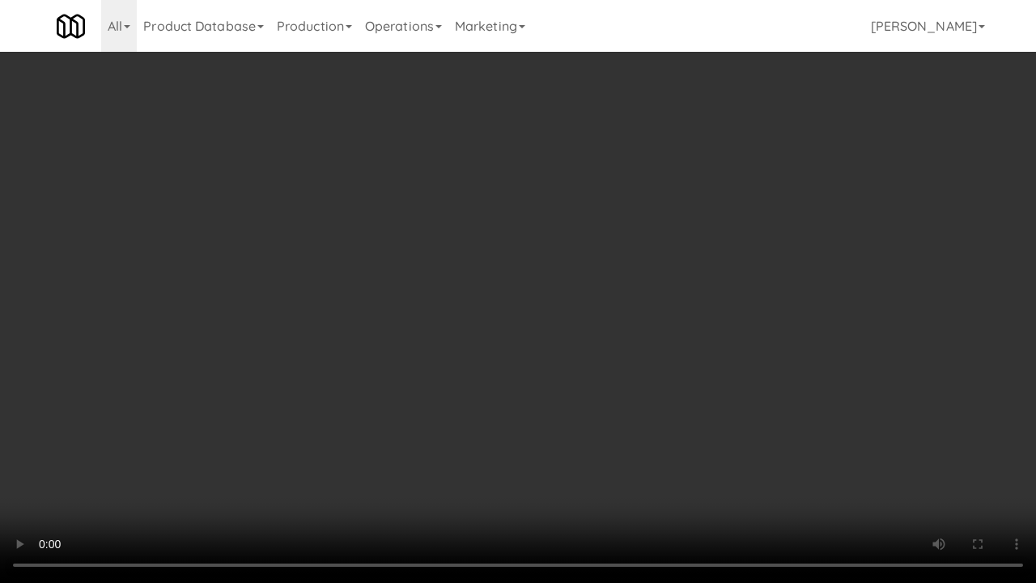
click at [463, 313] on video at bounding box center [518, 291] width 1036 height 583
click at [487, 283] on video at bounding box center [518, 291] width 1036 height 583
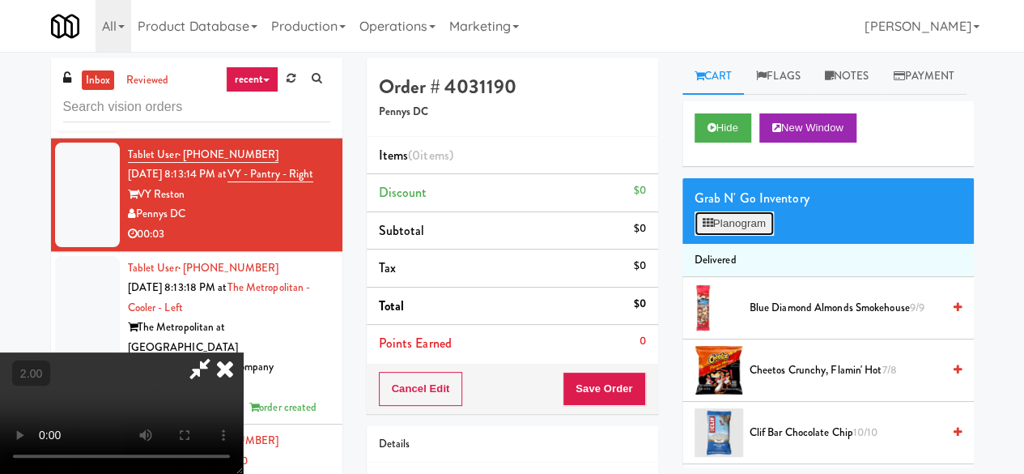
click at [722, 236] on button "Planogram" at bounding box center [734, 223] width 79 height 24
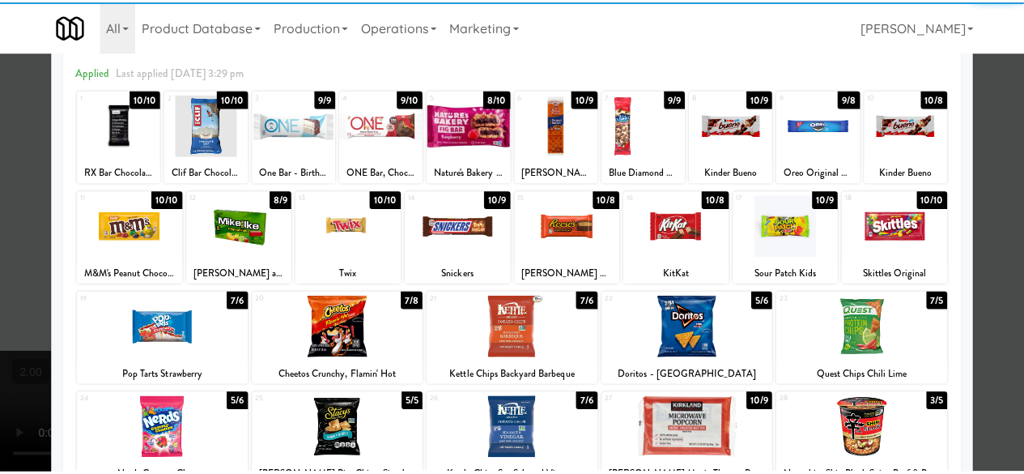
scroll to position [81, 0]
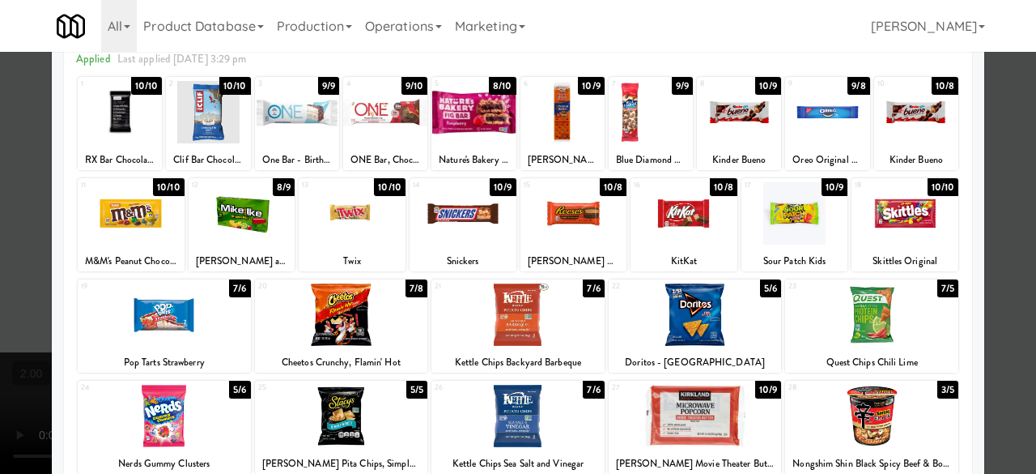
click at [333, 321] on div at bounding box center [341, 314] width 173 height 62
click at [1002, 168] on div at bounding box center [518, 237] width 1036 height 474
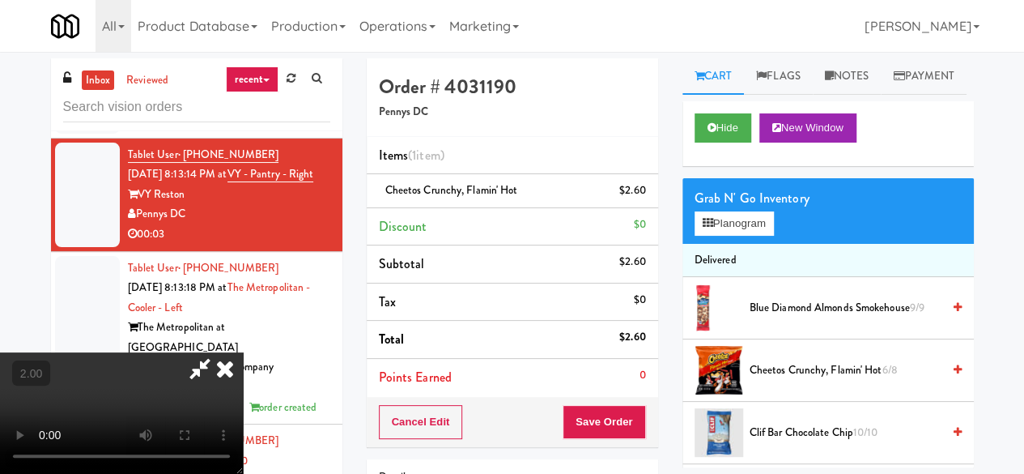
click at [219, 352] on icon at bounding box center [199, 368] width 37 height 32
click at [599, 416] on button "Save Order" at bounding box center [604, 422] width 83 height 34
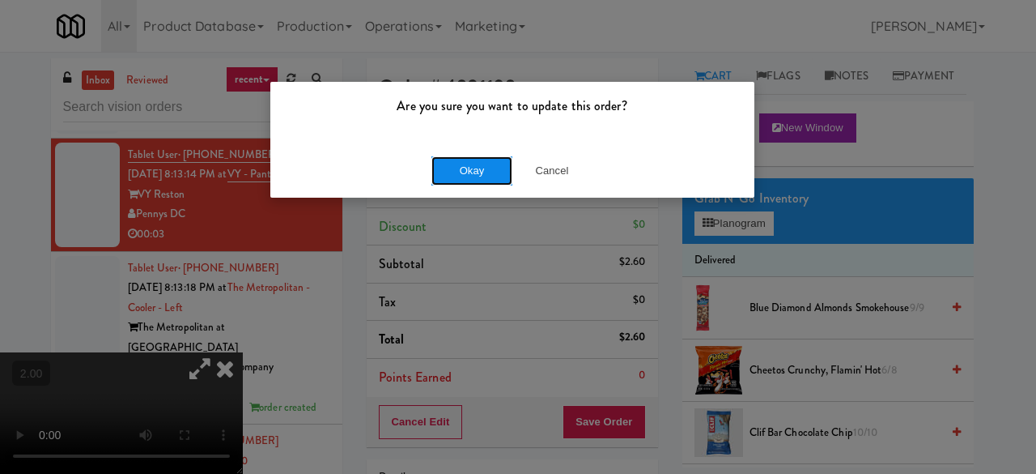
click at [459, 172] on button "Okay" at bounding box center [472, 170] width 81 height 29
click at [459, 171] on button "Okay" at bounding box center [472, 170] width 81 height 29
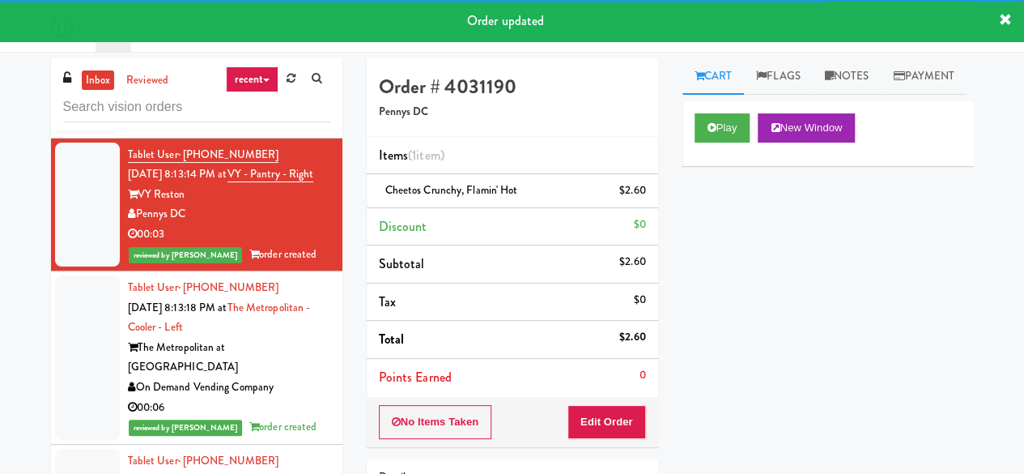
click at [285, 111] on div "Modern Family Vending" at bounding box center [229, 101] width 202 height 20
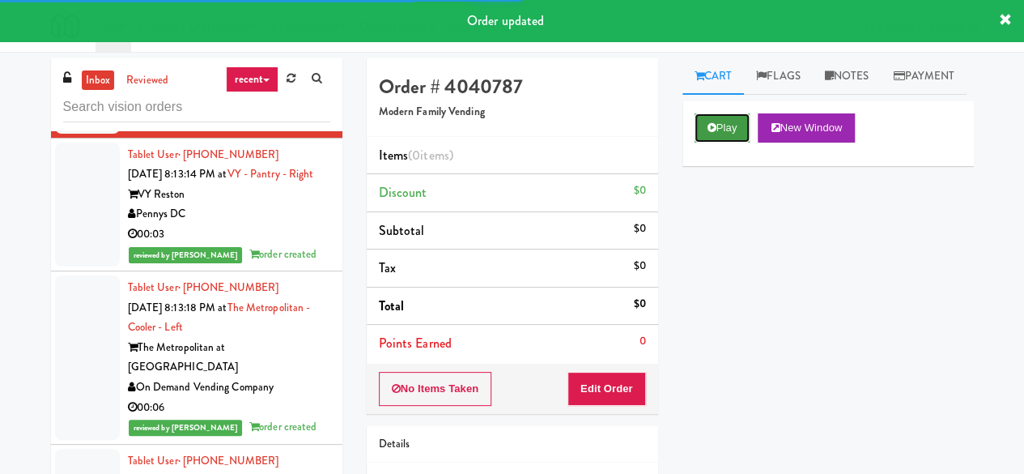
click at [709, 143] on button "Play" at bounding box center [723, 127] width 56 height 29
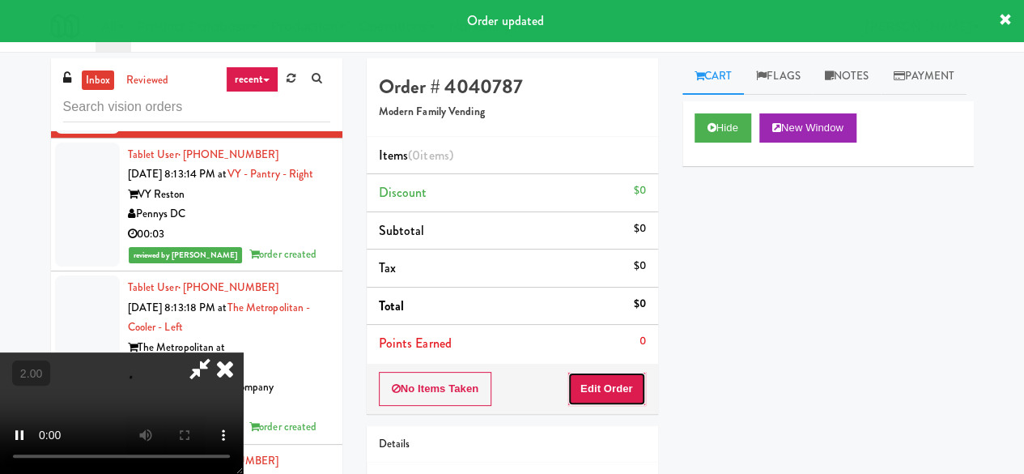
click at [627, 377] on button "Edit Order" at bounding box center [607, 389] width 79 height 34
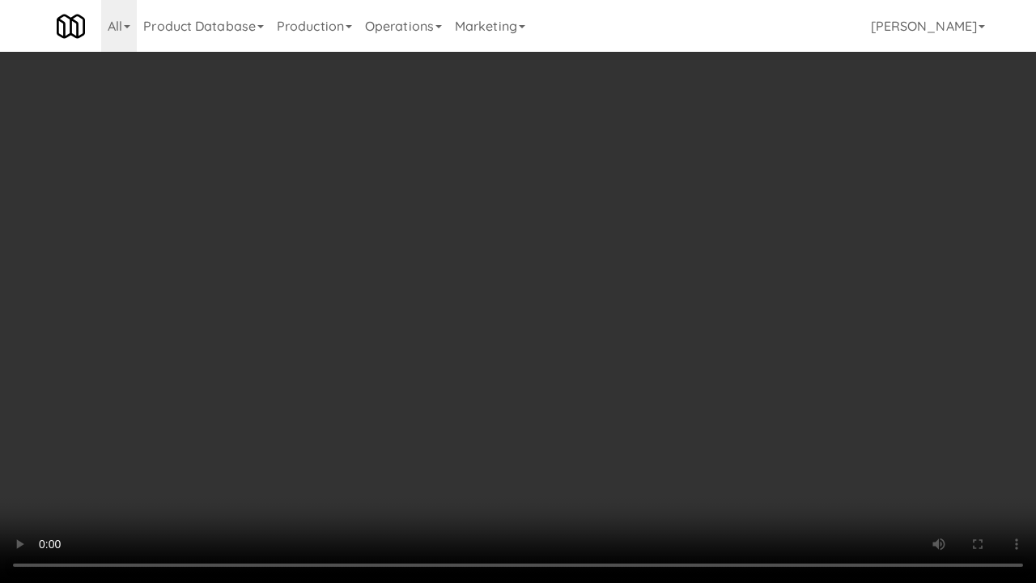
click at [728, 300] on video at bounding box center [518, 291] width 1036 height 583
click at [708, 248] on video at bounding box center [518, 291] width 1036 height 583
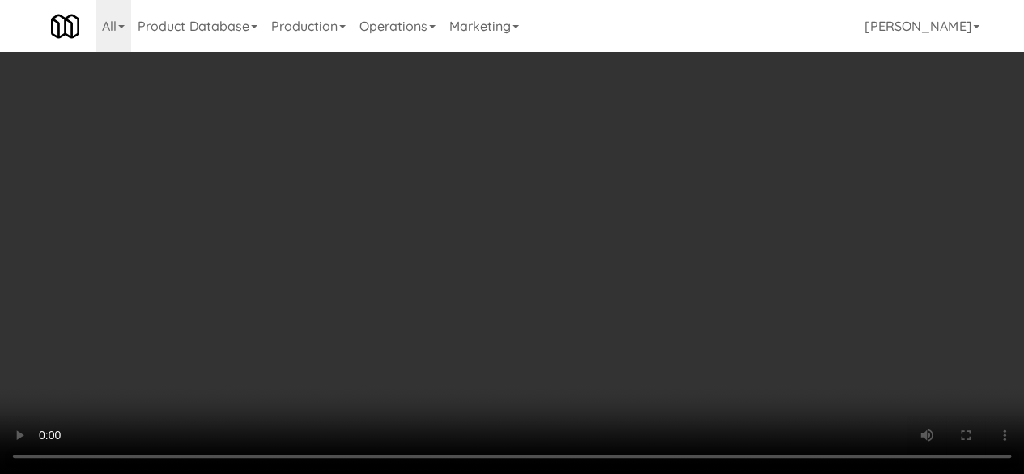
click at [745, 236] on button "Planogram" at bounding box center [734, 223] width 79 height 24
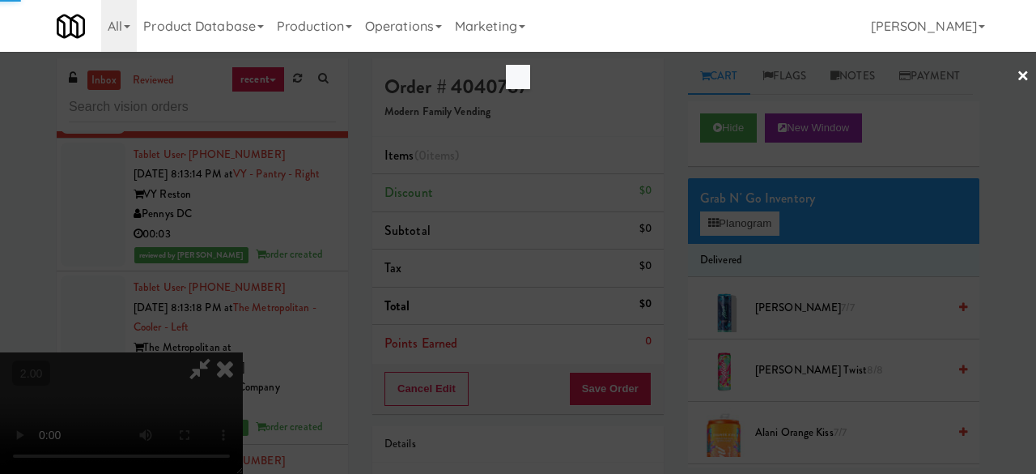
click at [750, 262] on div at bounding box center [518, 237] width 1036 height 474
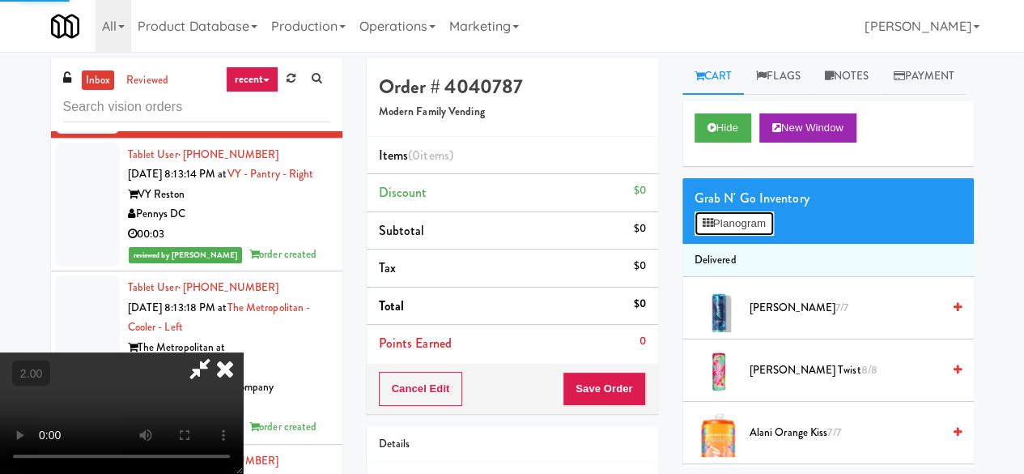
click at [750, 236] on button "Planogram" at bounding box center [734, 223] width 79 height 24
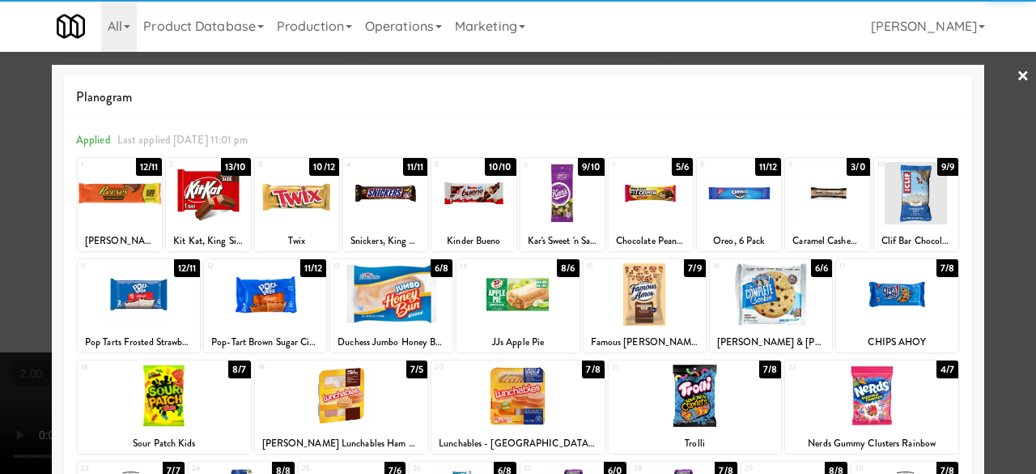
click at [908, 289] on div at bounding box center [897, 294] width 122 height 62
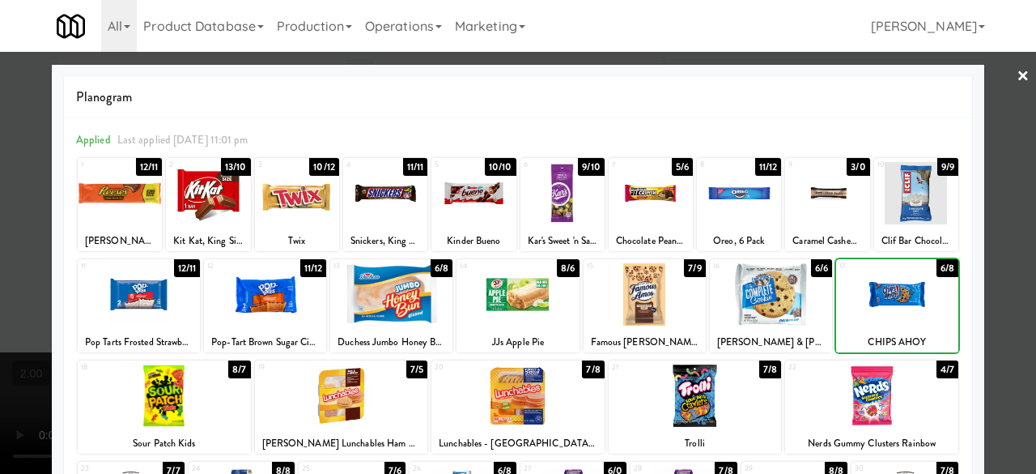
drag, startPoint x: 993, startPoint y: 203, endPoint x: 849, endPoint y: 181, distance: 145.9
click at [991, 203] on div at bounding box center [518, 237] width 1036 height 474
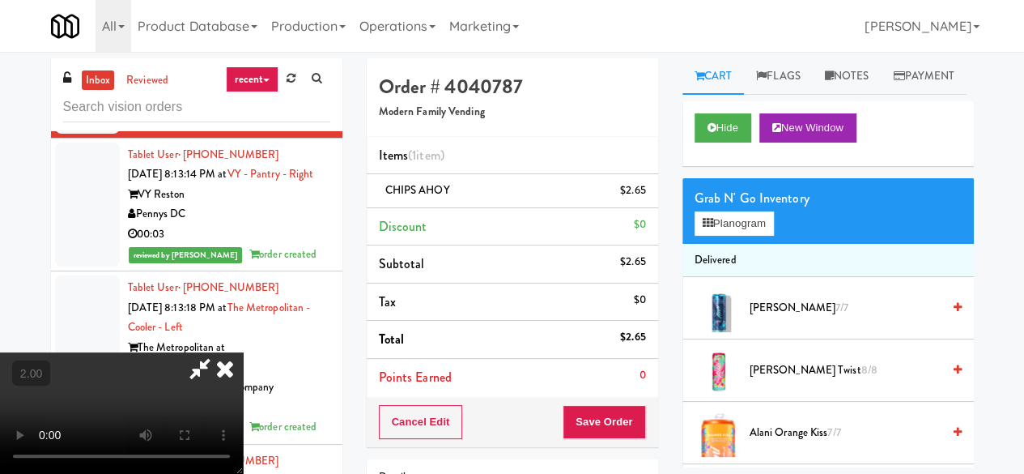
click at [219, 352] on icon at bounding box center [199, 368] width 37 height 32
click at [564, 428] on button "Save Order" at bounding box center [604, 422] width 83 height 34
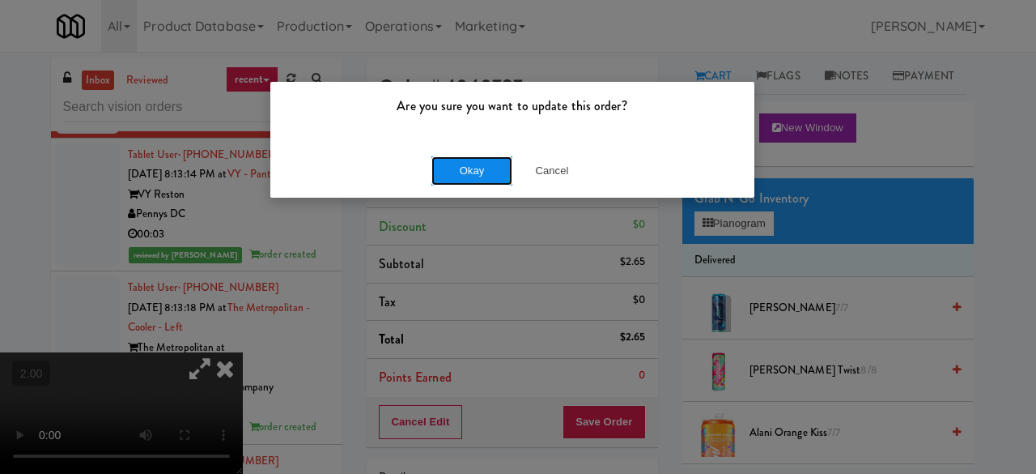
click at [453, 181] on button "Okay" at bounding box center [472, 170] width 81 height 29
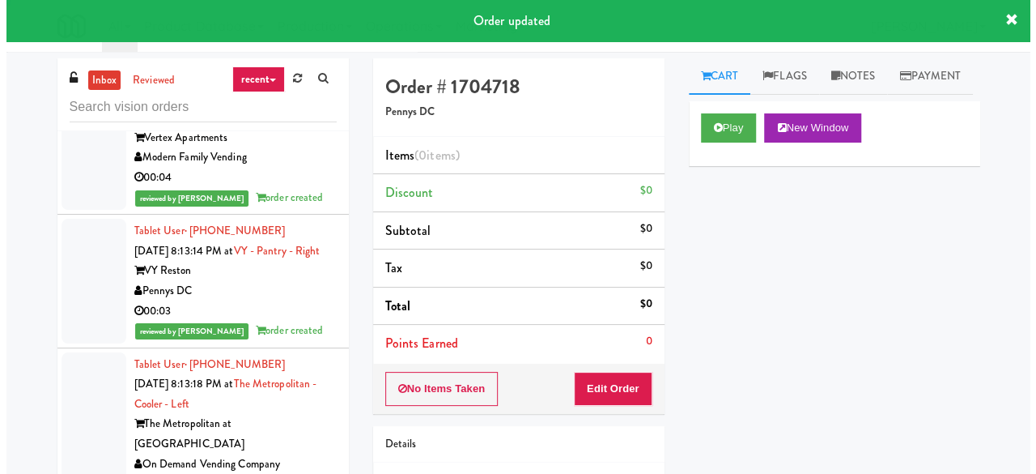
scroll to position [11494, 0]
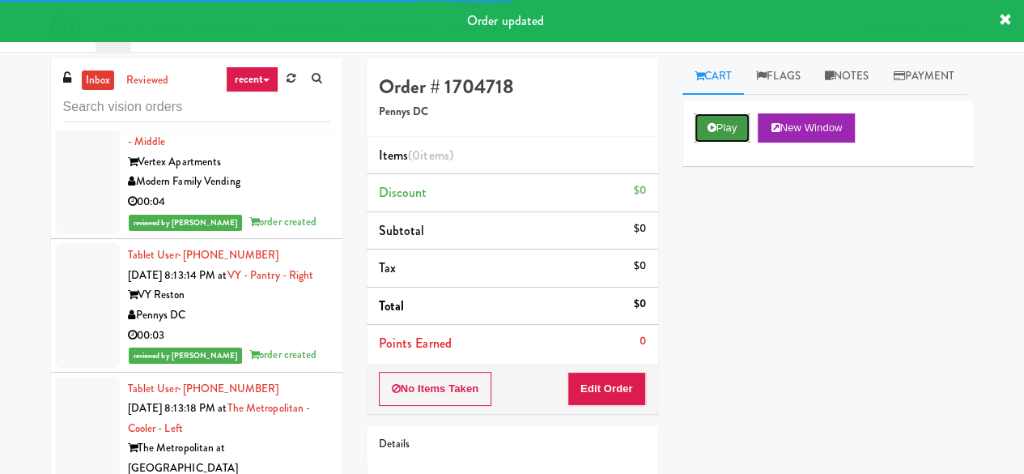
click at [727, 143] on button "Play" at bounding box center [723, 127] width 56 height 29
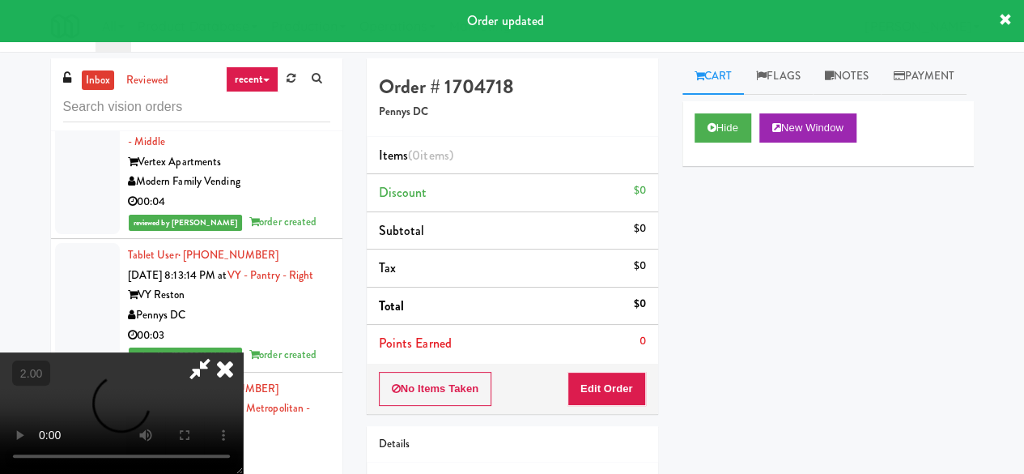
click at [615, 364] on div "No Items Taken Edit Order" at bounding box center [512, 389] width 291 height 50
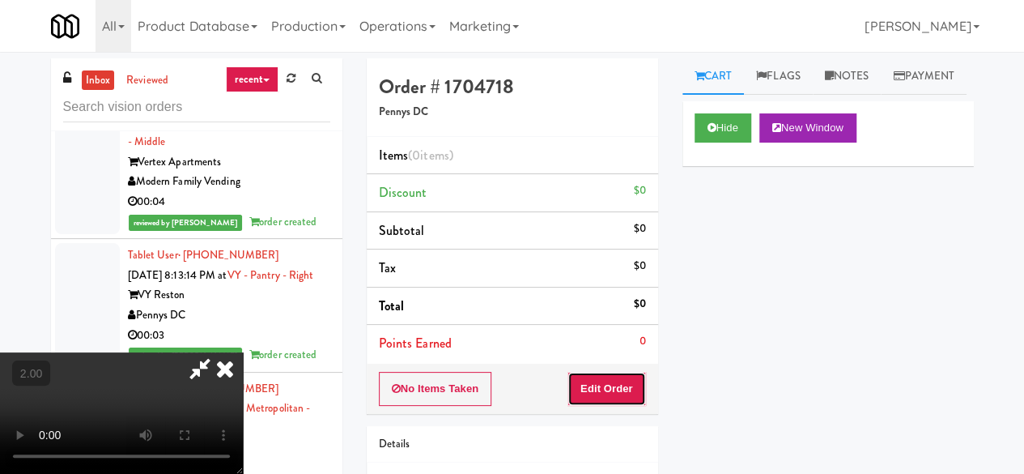
click at [617, 372] on button "Edit Order" at bounding box center [607, 389] width 79 height 34
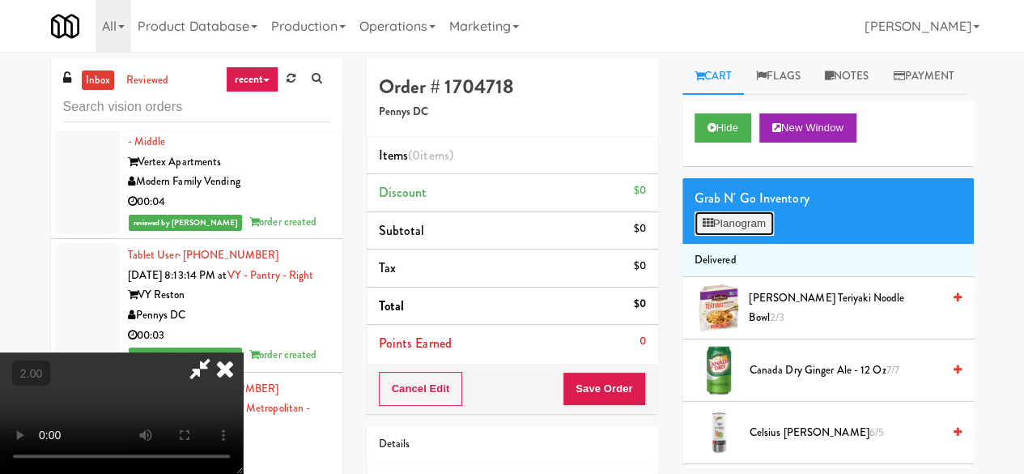
click at [713, 236] on button "Planogram" at bounding box center [734, 223] width 79 height 24
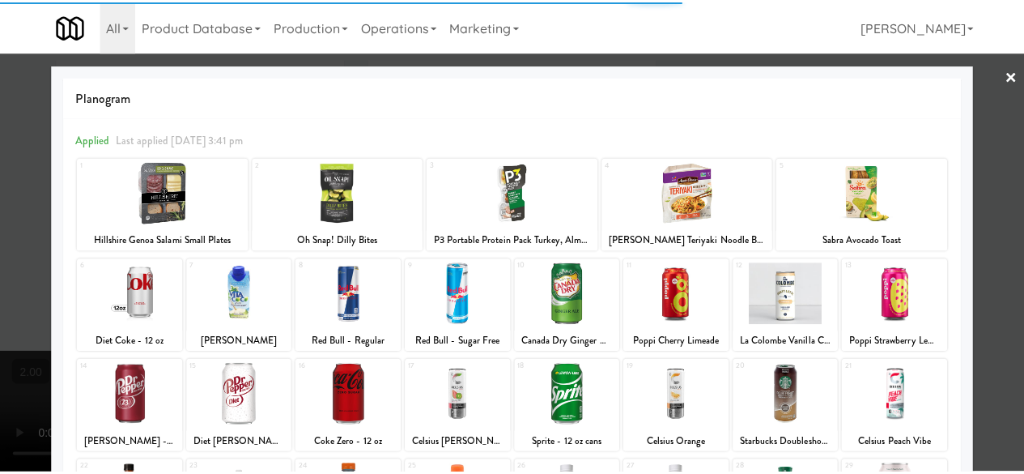
scroll to position [321, 0]
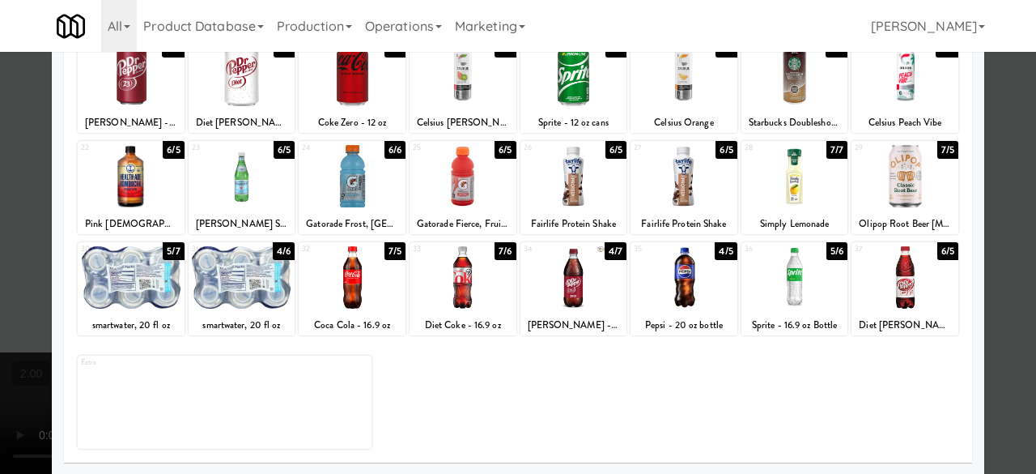
click at [452, 196] on div at bounding box center [463, 176] width 107 height 62
drag, startPoint x: 989, startPoint y: 110, endPoint x: 965, endPoint y: 117, distance: 25.1
click at [989, 110] on div at bounding box center [518, 237] width 1036 height 474
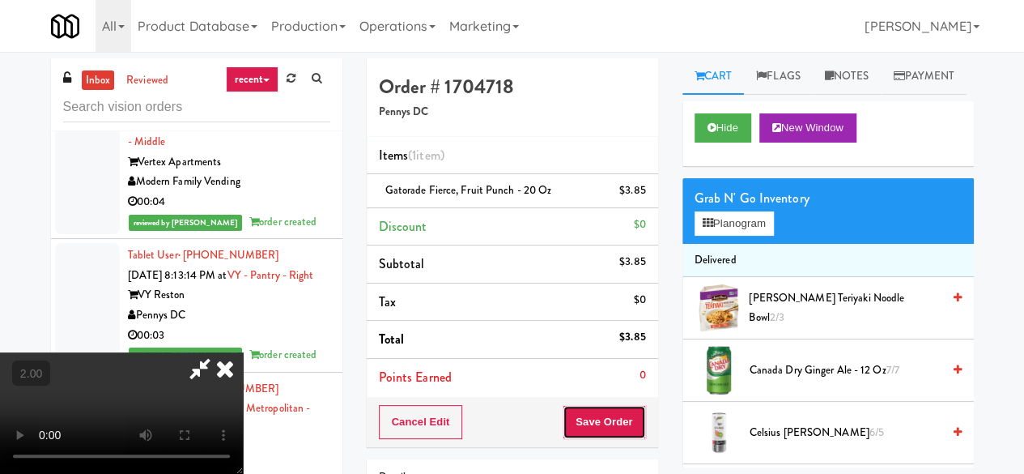
click at [633, 408] on button "Save Order" at bounding box center [604, 422] width 83 height 34
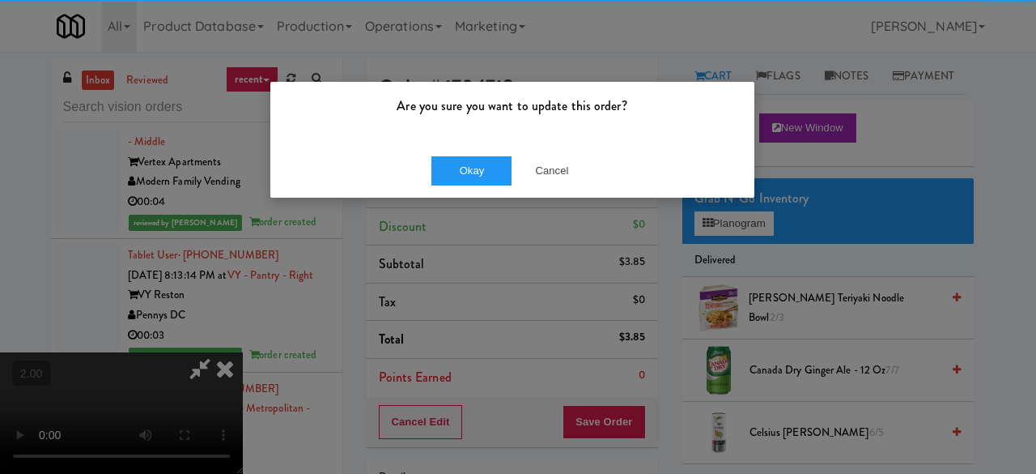
click at [473, 188] on div "Okay Cancel" at bounding box center [512, 170] width 484 height 54
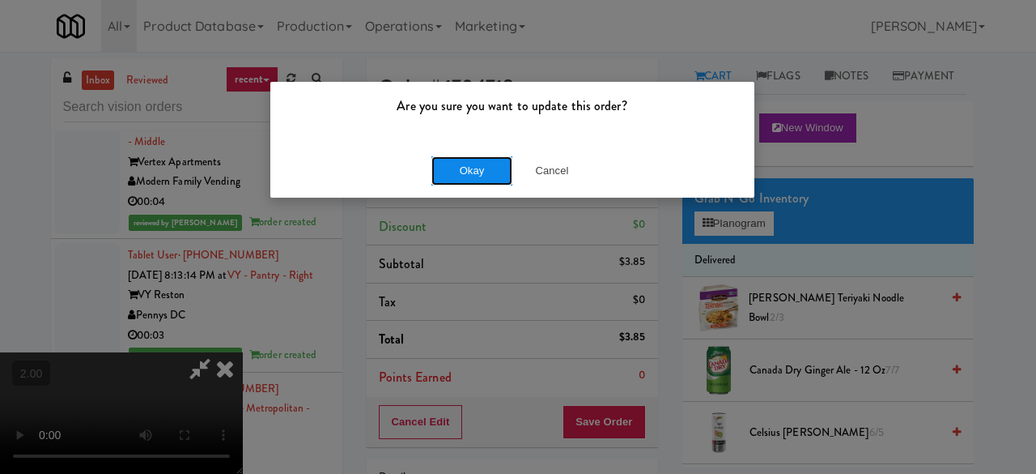
click at [474, 181] on button "Okay" at bounding box center [472, 170] width 81 height 29
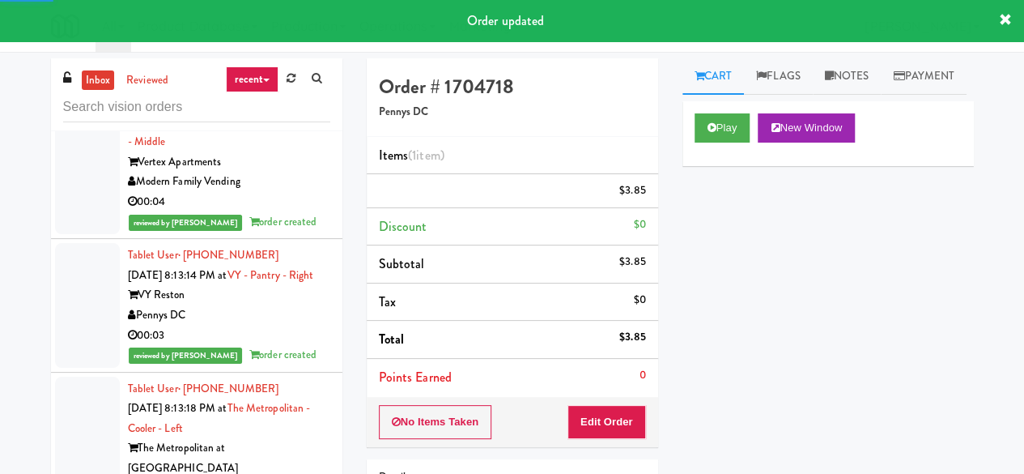
scroll to position [11413, 0]
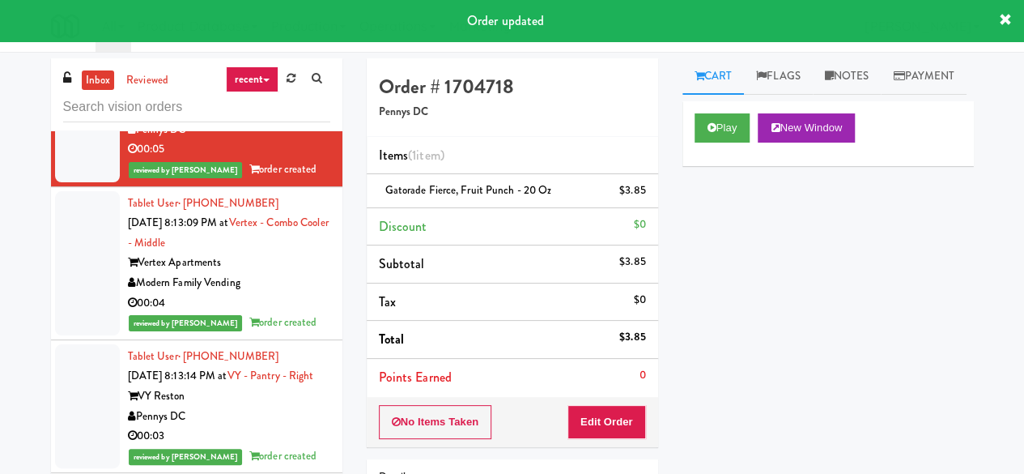
click at [277, 46] on div "00:05" at bounding box center [229, 36] width 202 height 20
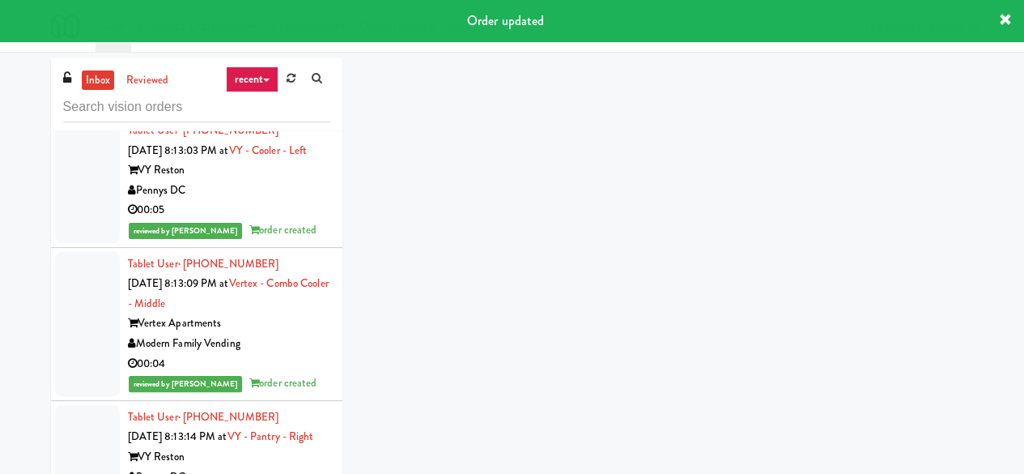
scroll to position [11332, 0]
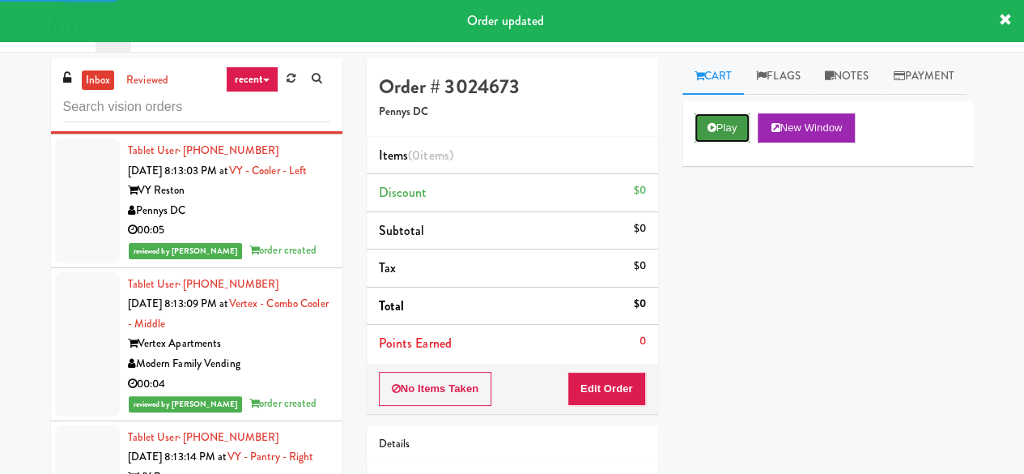
click at [738, 143] on button "Play" at bounding box center [723, 127] width 56 height 29
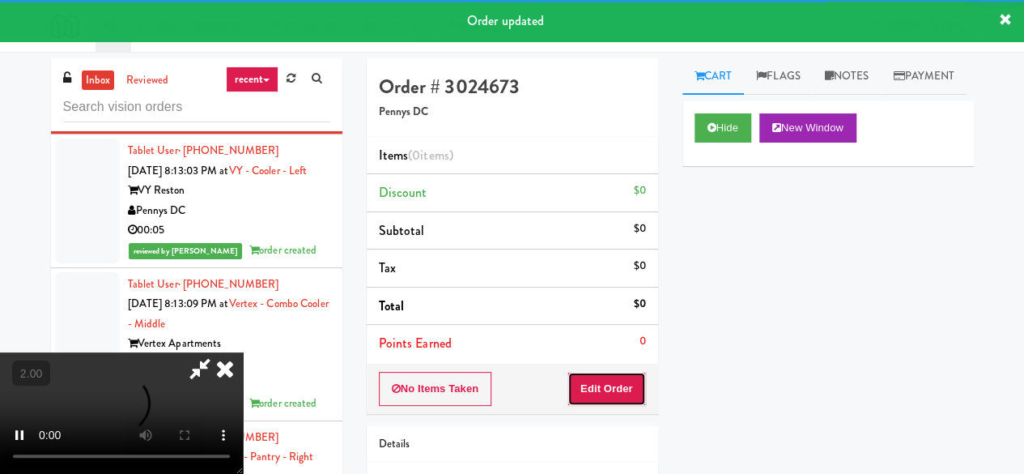
click at [620, 381] on button "Edit Order" at bounding box center [607, 389] width 79 height 34
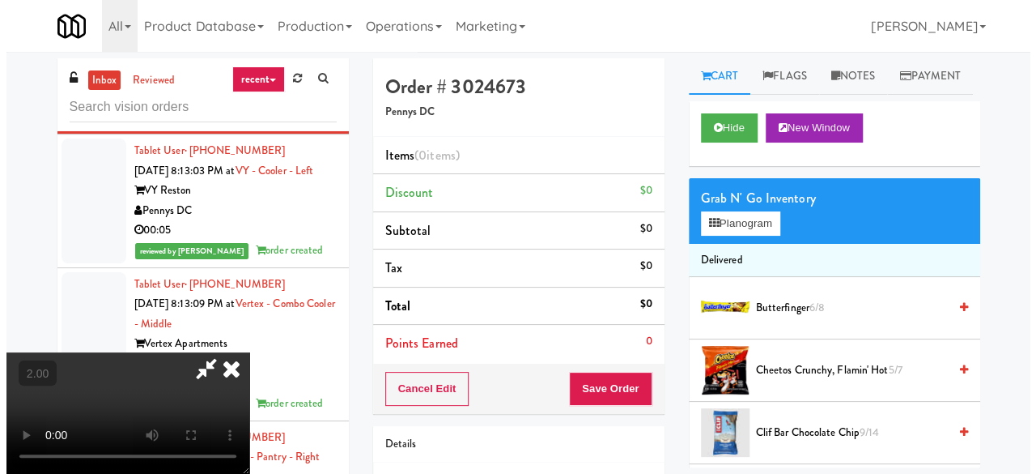
scroll to position [33, 0]
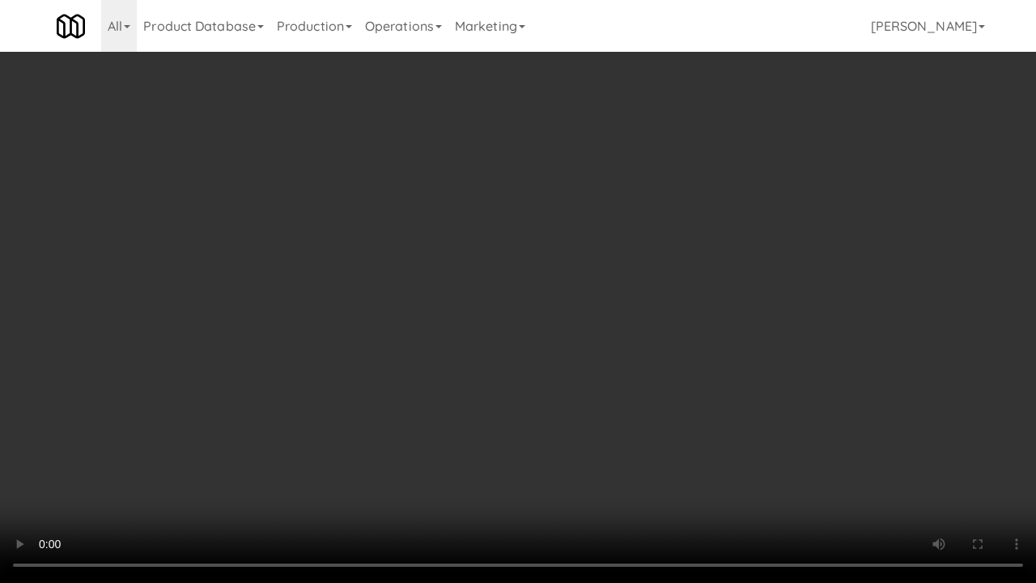
click at [549, 377] on video at bounding box center [518, 291] width 1036 height 583
click at [564, 363] on video at bounding box center [518, 291] width 1036 height 583
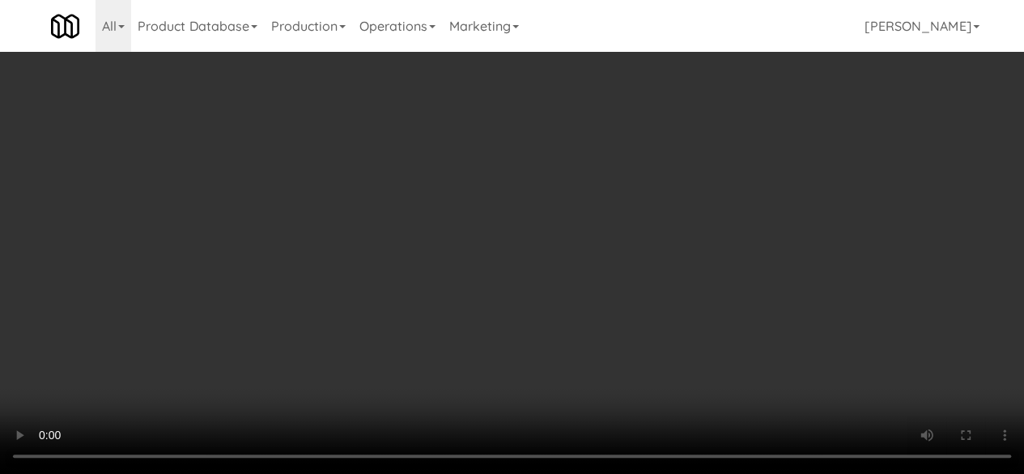
click at [707, 211] on div "Grab N' Go Inventory" at bounding box center [828, 198] width 267 height 24
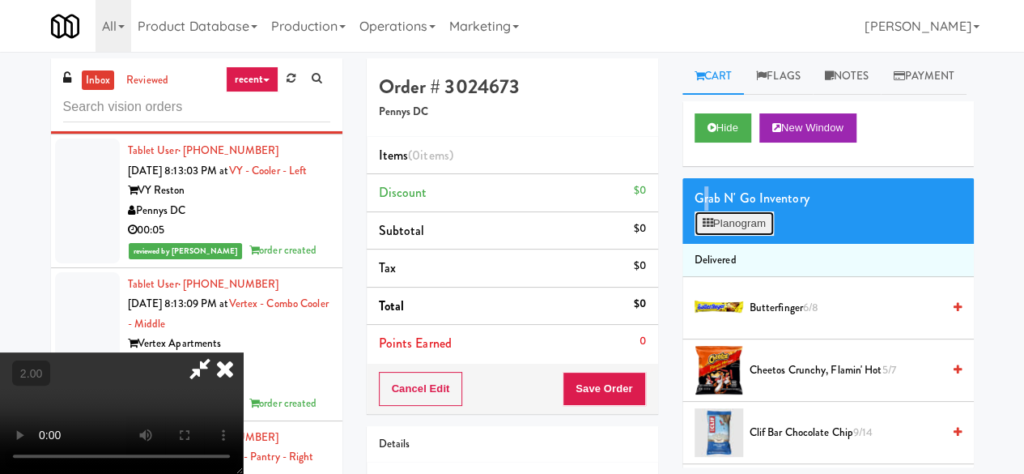
click at [727, 236] on button "Planogram" at bounding box center [734, 223] width 79 height 24
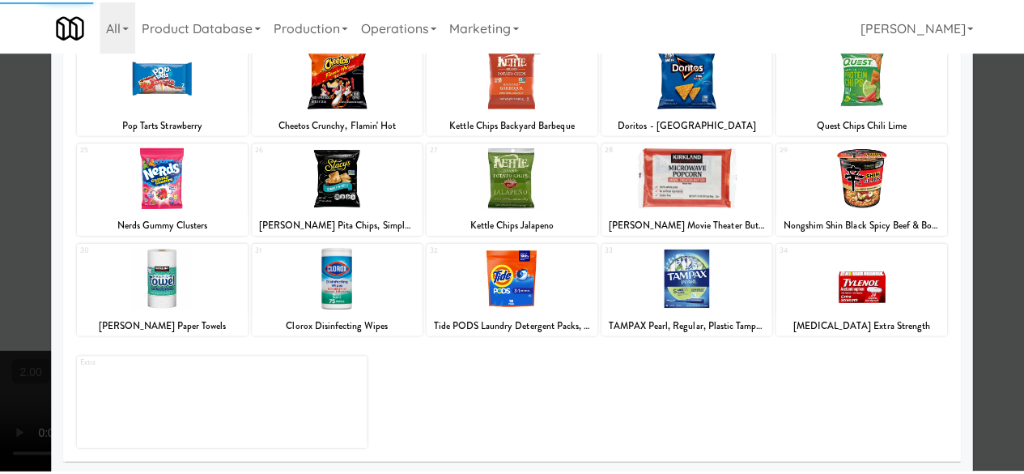
scroll to position [321, 0]
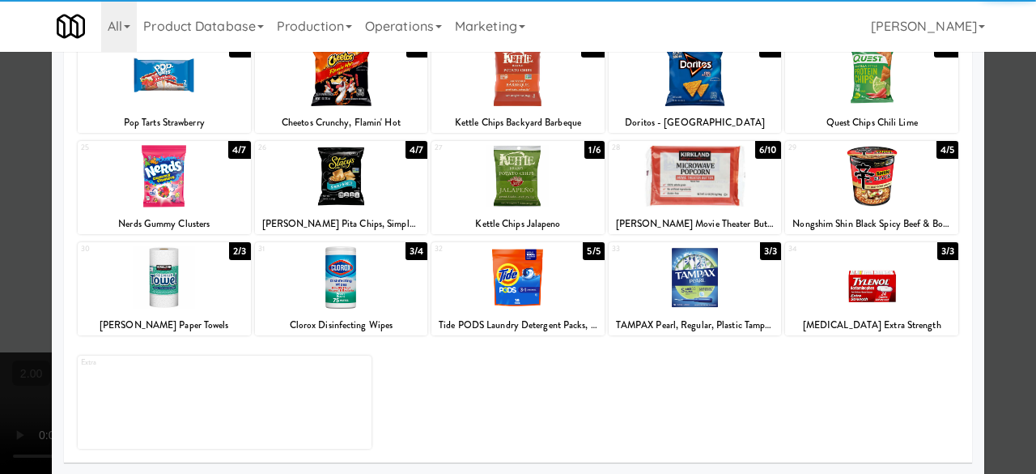
click at [709, 187] on div at bounding box center [695, 176] width 173 height 62
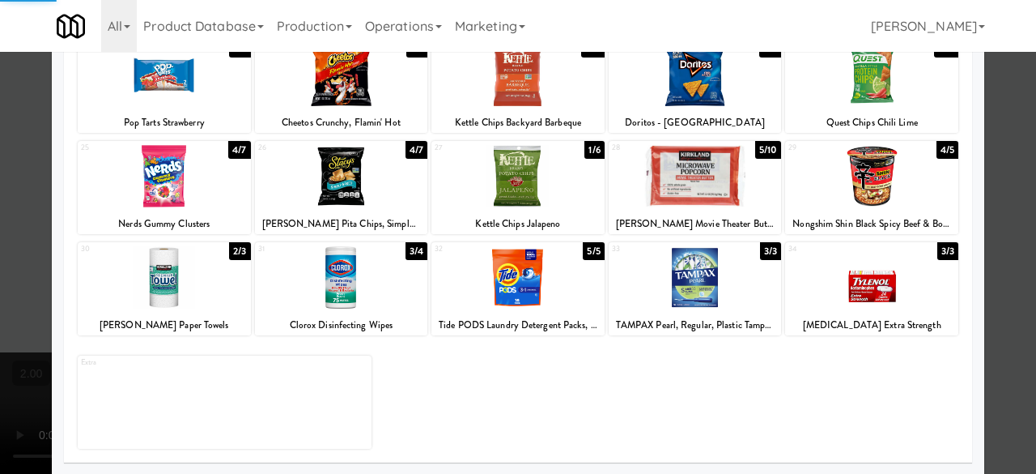
drag, startPoint x: 998, startPoint y: 97, endPoint x: 949, endPoint y: 109, distance: 50.1
click at [996, 96] on div at bounding box center [518, 237] width 1036 height 474
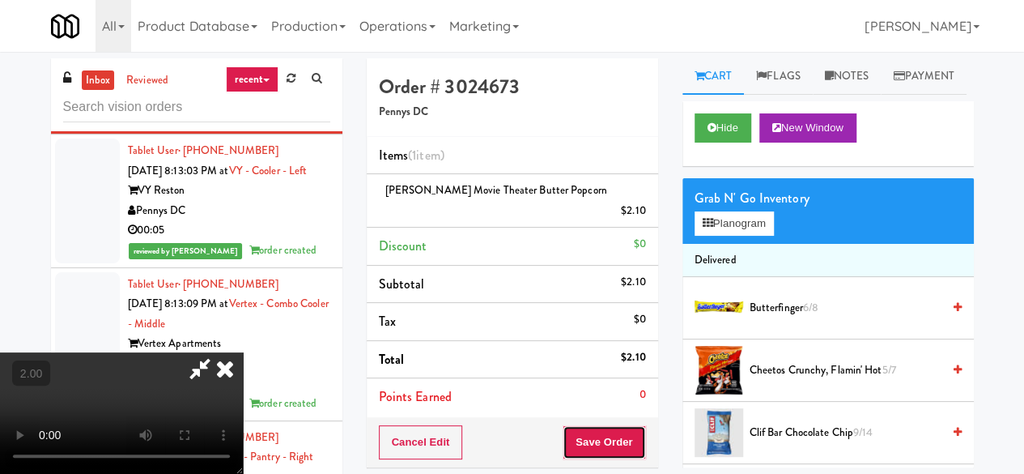
click at [632, 427] on button "Save Order" at bounding box center [604, 442] width 83 height 34
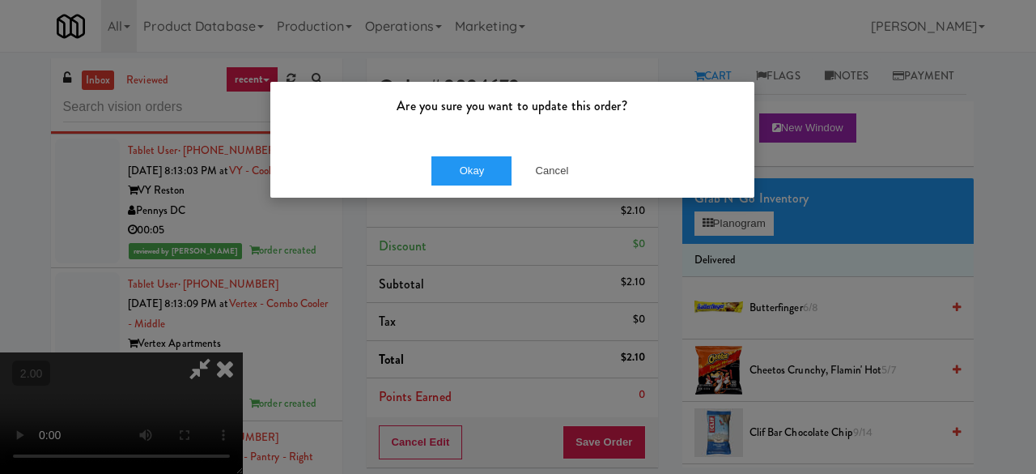
click at [466, 185] on div "Okay Cancel" at bounding box center [512, 170] width 484 height 54
click at [458, 180] on button "Okay" at bounding box center [472, 170] width 81 height 29
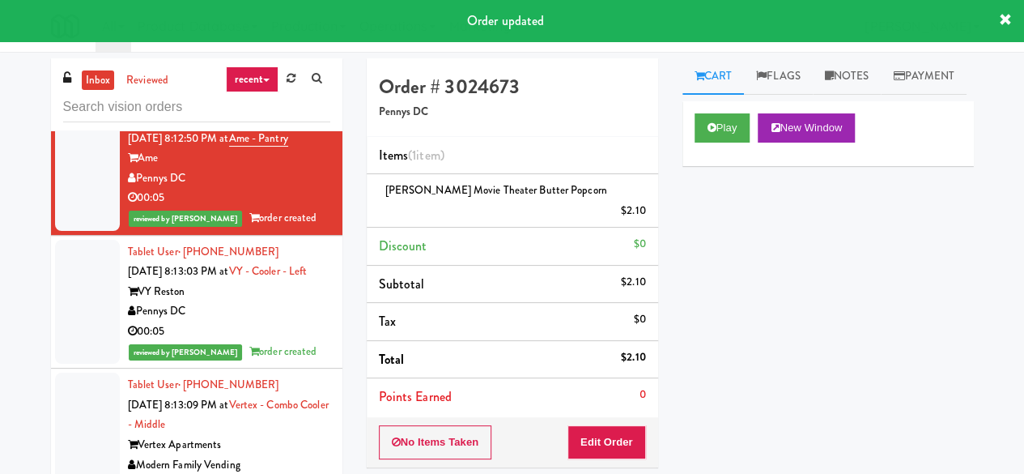
click at [261, 75] on div "[PERSON_NAME] Vending" at bounding box center [229, 65] width 202 height 20
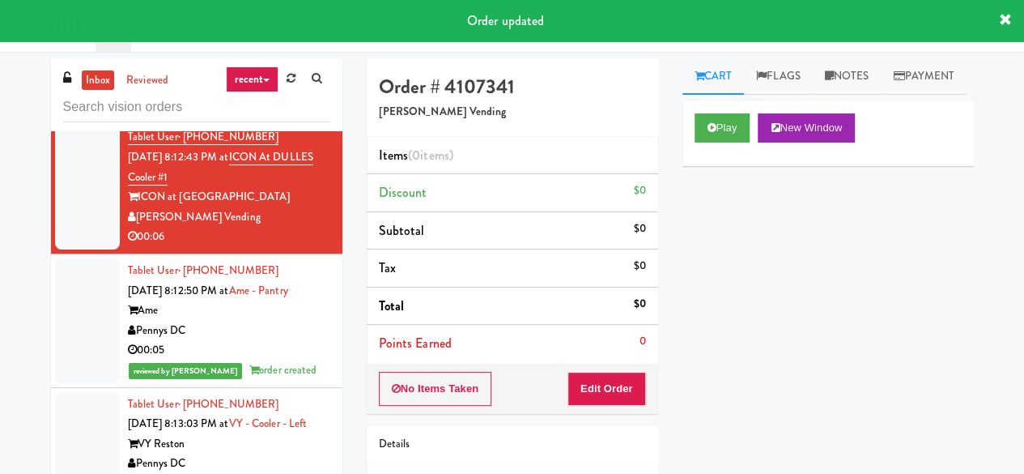
scroll to position [11089, 0]
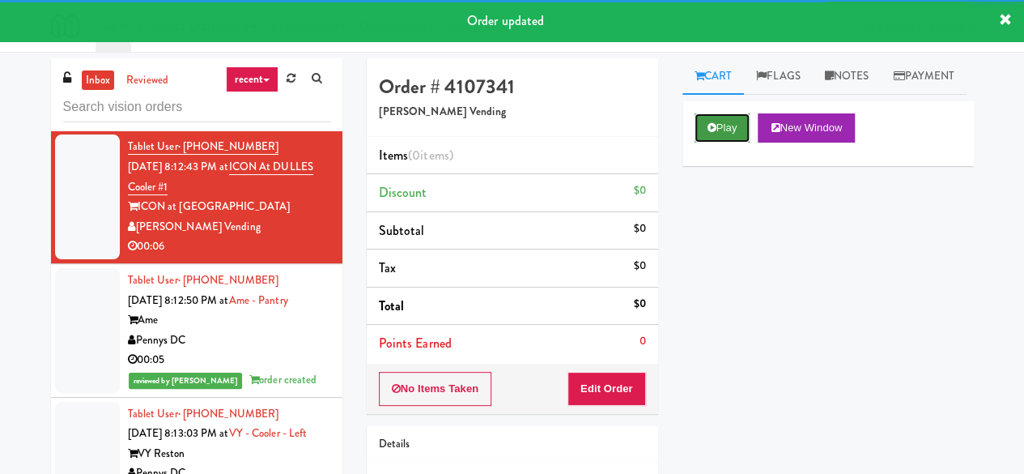
click at [732, 143] on button "Play" at bounding box center [723, 127] width 56 height 29
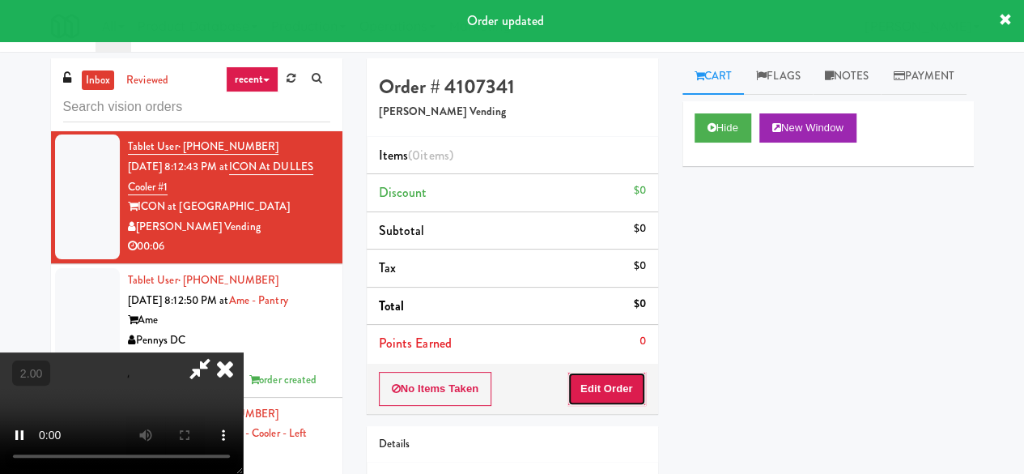
click at [602, 390] on button "Edit Order" at bounding box center [607, 389] width 79 height 34
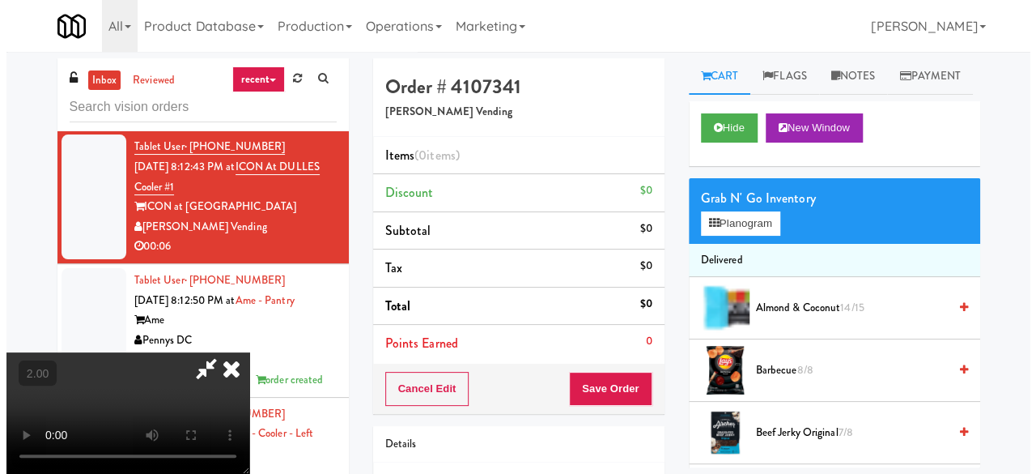
scroll to position [33, 0]
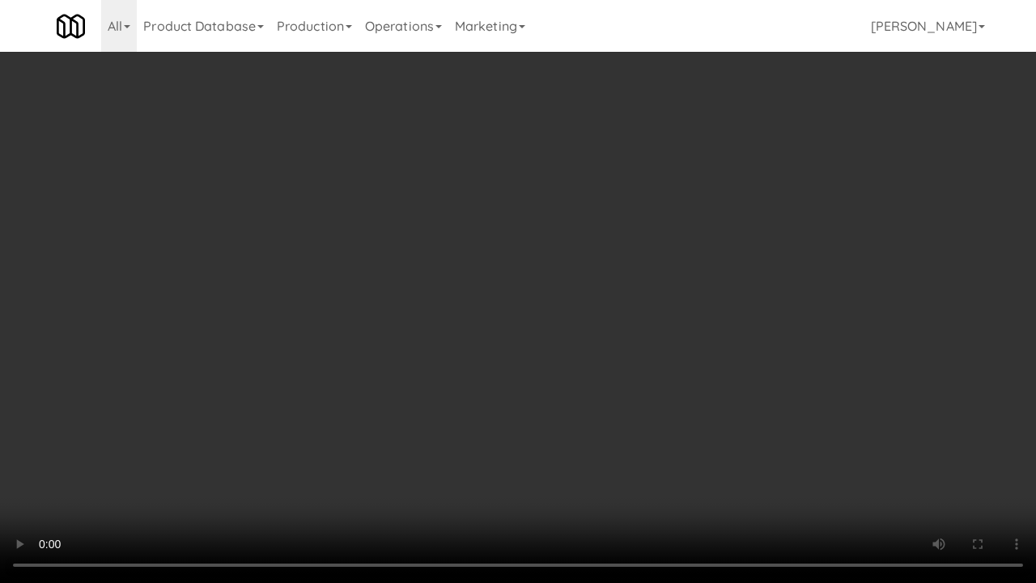
click at [530, 416] on video at bounding box center [518, 291] width 1036 height 583
click at [521, 389] on video at bounding box center [518, 291] width 1036 height 583
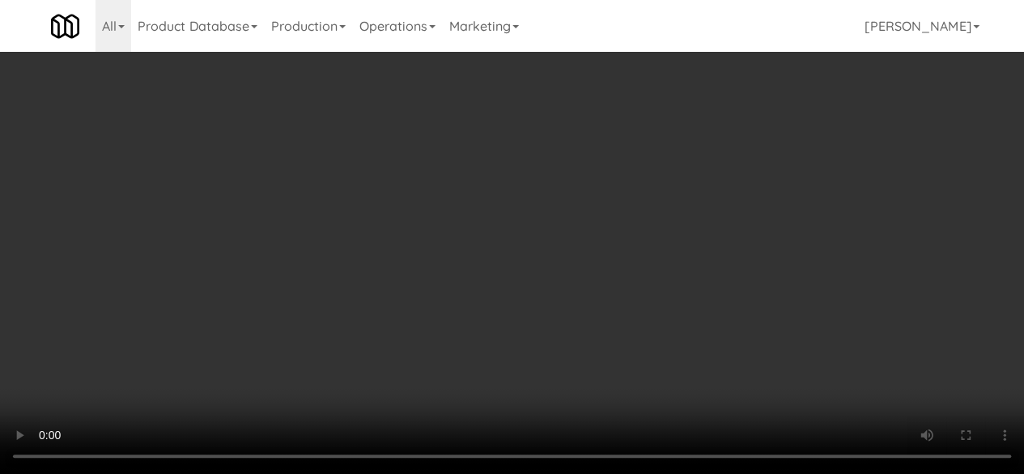
click at [731, 244] on div "Grab N' Go Inventory Planogram" at bounding box center [828, 211] width 291 height 66
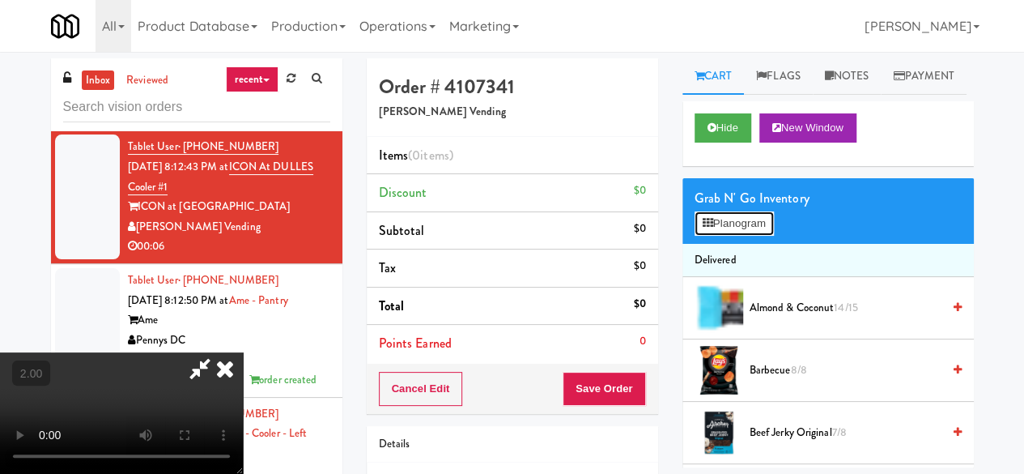
click at [730, 236] on button "Planogram" at bounding box center [734, 223] width 79 height 24
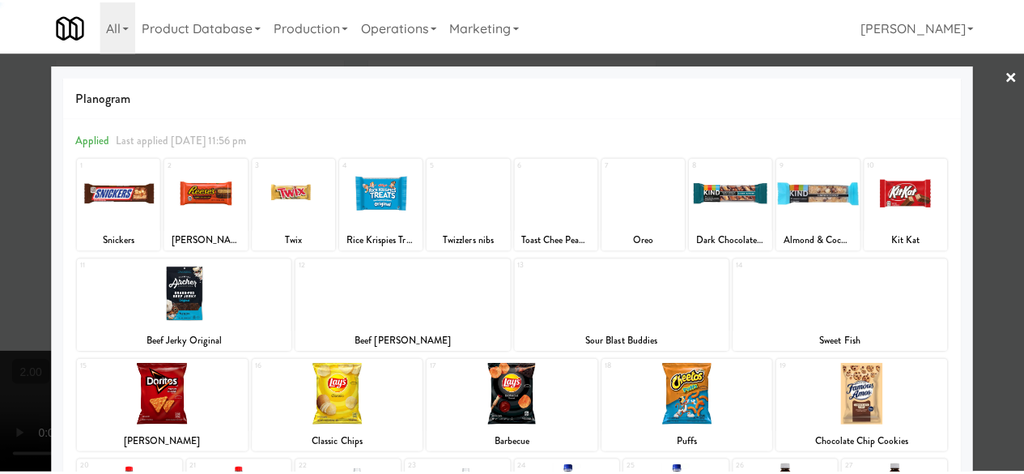
scroll to position [321, 0]
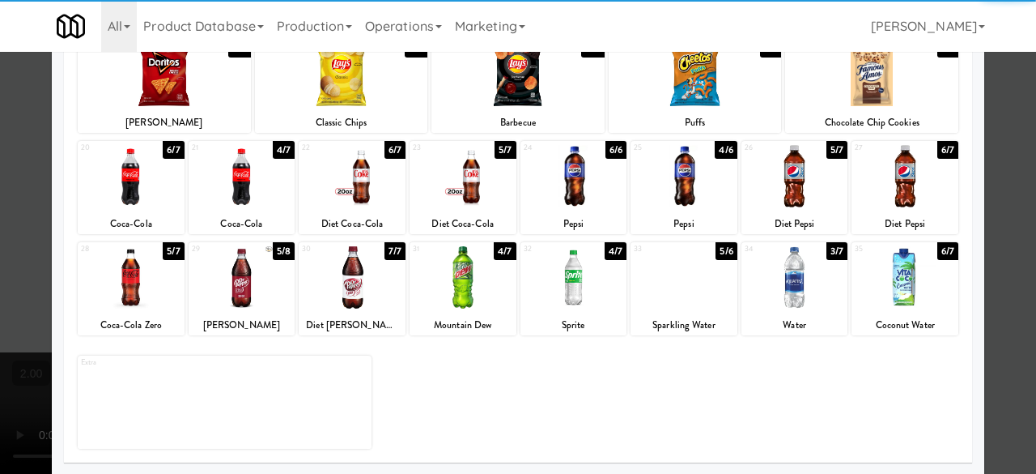
click at [906, 274] on div at bounding box center [905, 277] width 107 height 62
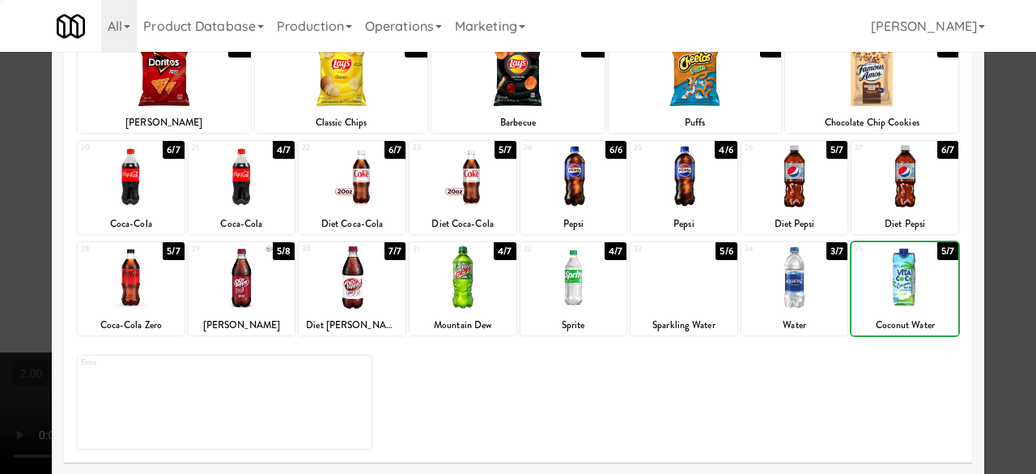
drag, startPoint x: 1006, startPoint y: 198, endPoint x: 919, endPoint y: 198, distance: 86.6
click at [1005, 198] on div at bounding box center [518, 237] width 1036 height 474
click at [1002, 198] on div "inbox reviewed recent all unclear take inventory issue suspicious failed recent…" at bounding box center [518, 343] width 1036 height 571
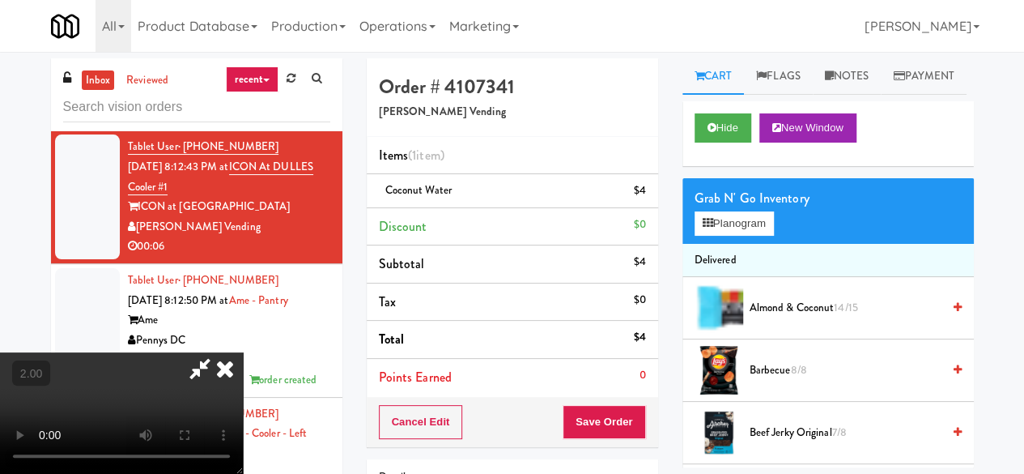
click at [219, 352] on icon at bounding box center [199, 368] width 37 height 32
click at [576, 426] on button "Save Order" at bounding box center [604, 422] width 83 height 34
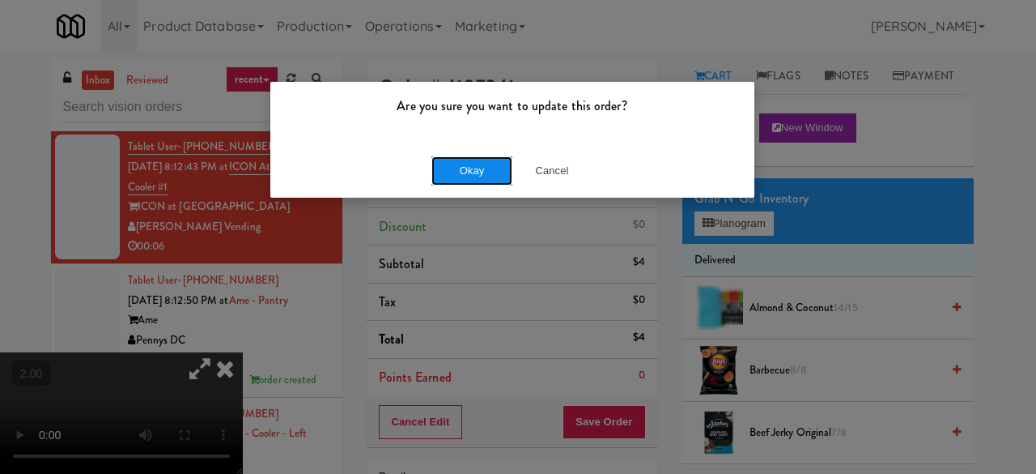
click at [461, 178] on button "Okay" at bounding box center [472, 170] width 81 height 29
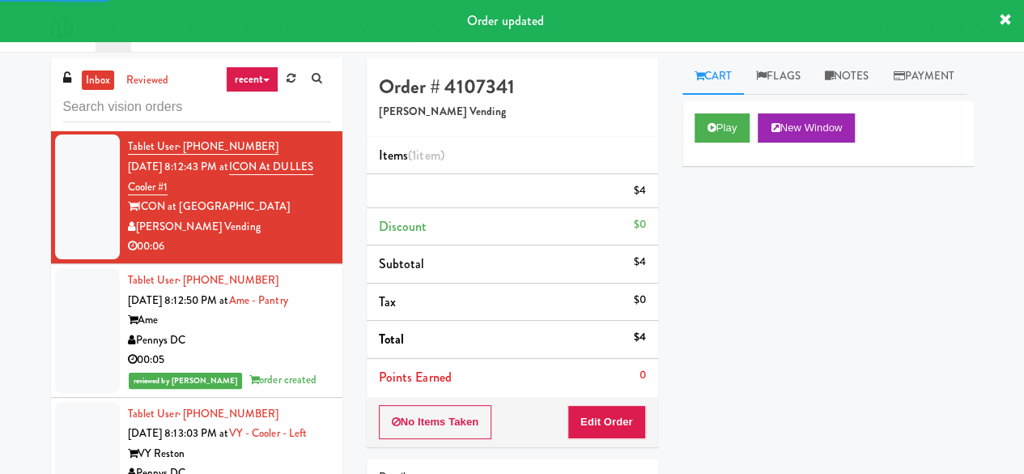
click at [283, 104] on div "Modern Family Vending" at bounding box center [229, 93] width 202 height 20
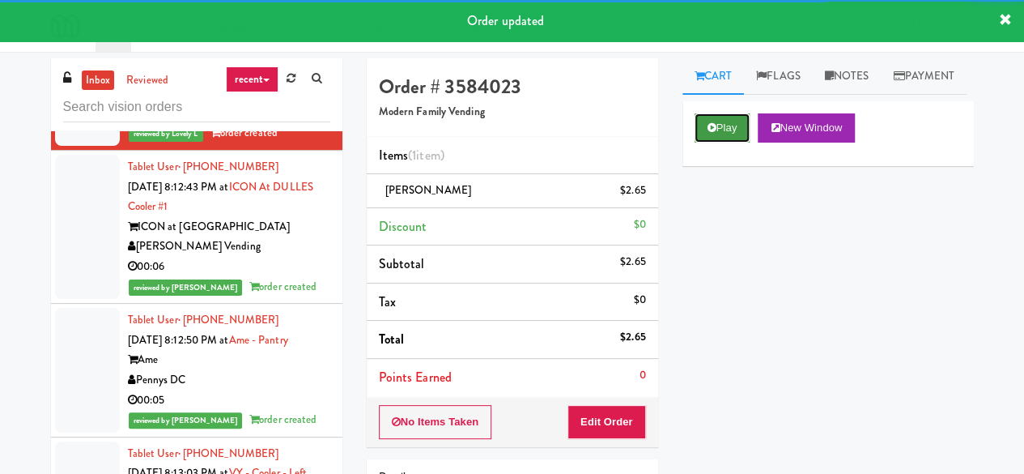
click at [732, 143] on button "Play" at bounding box center [723, 127] width 56 height 29
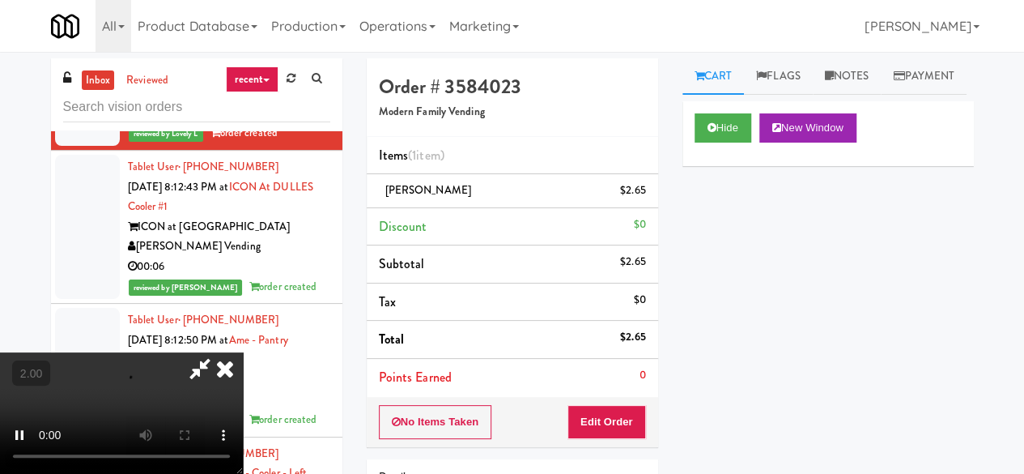
click at [228, 370] on icon at bounding box center [225, 368] width 36 height 32
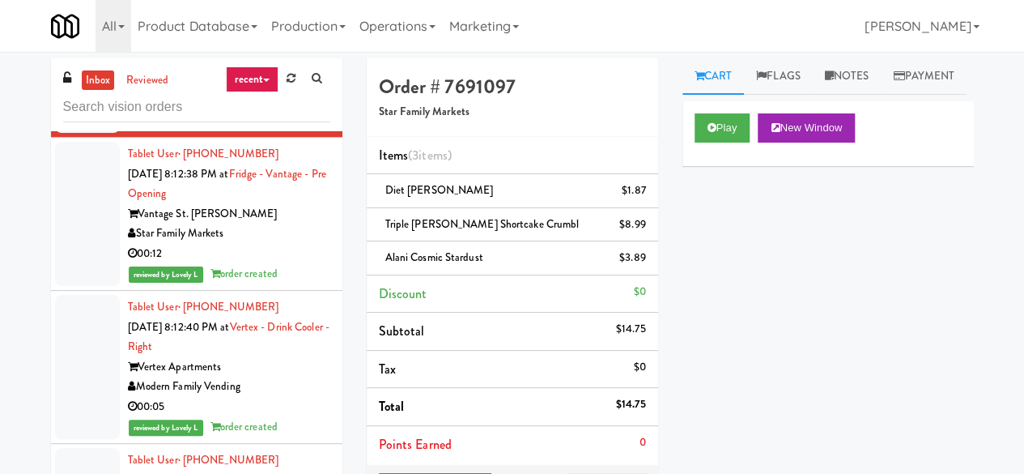
scroll to position [10684, 0]
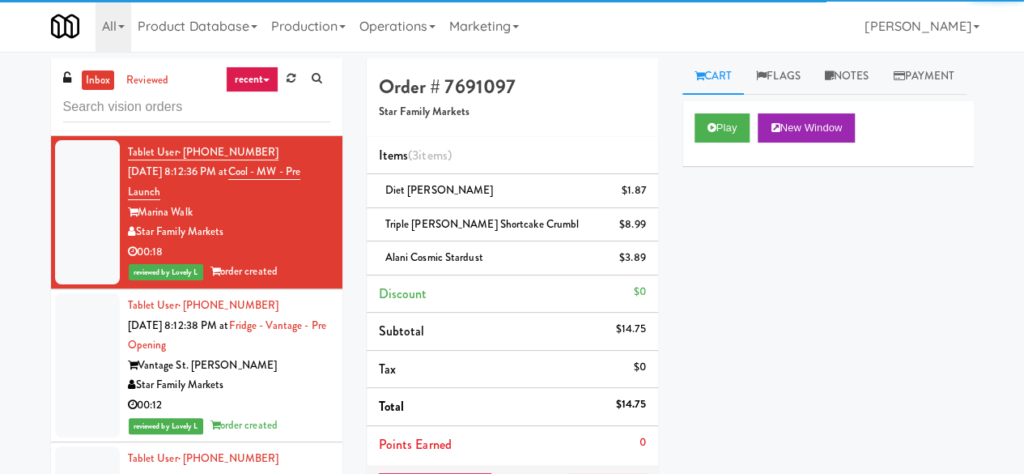
click at [265, 89] on div "Park On First" at bounding box center [229, 79] width 202 height 20
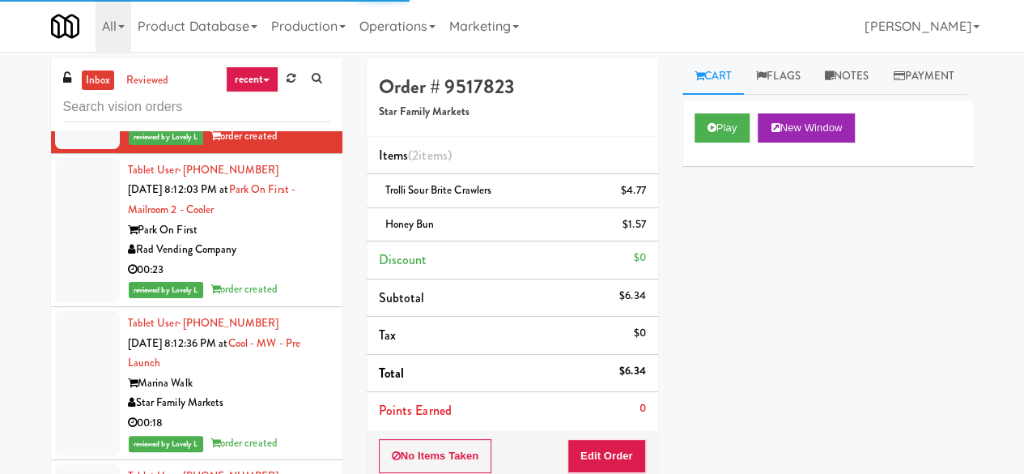
scroll to position [10522, 0]
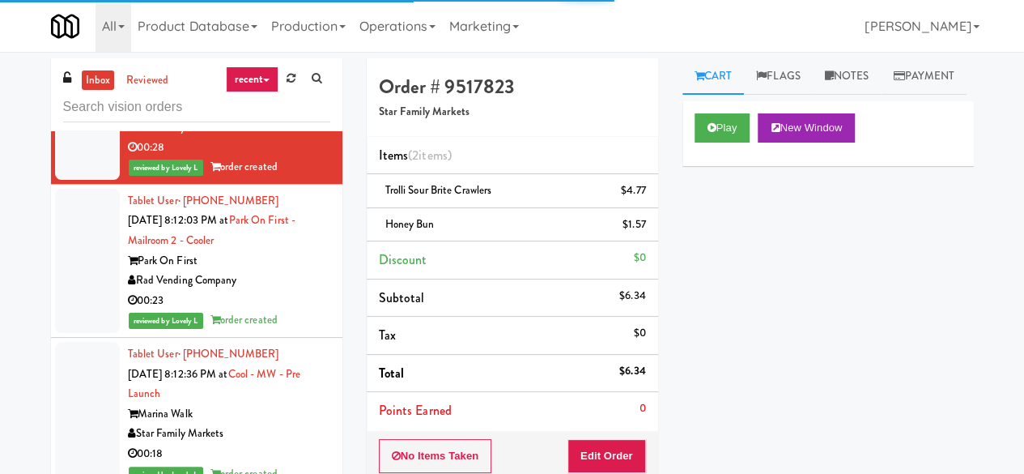
click at [287, 185] on li "Tablet User · (678) 591-8995 [DATE] 8:11:42 PM at Ambient - MW - Pre Launch Mar…" at bounding box center [196, 108] width 291 height 153
click at [287, 24] on div "00:04" at bounding box center [229, 14] width 202 height 20
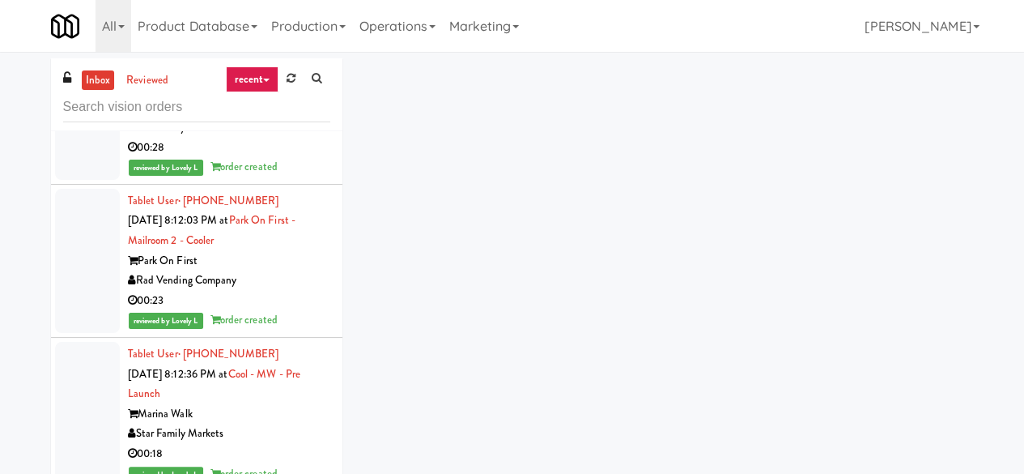
scroll to position [10279, 0]
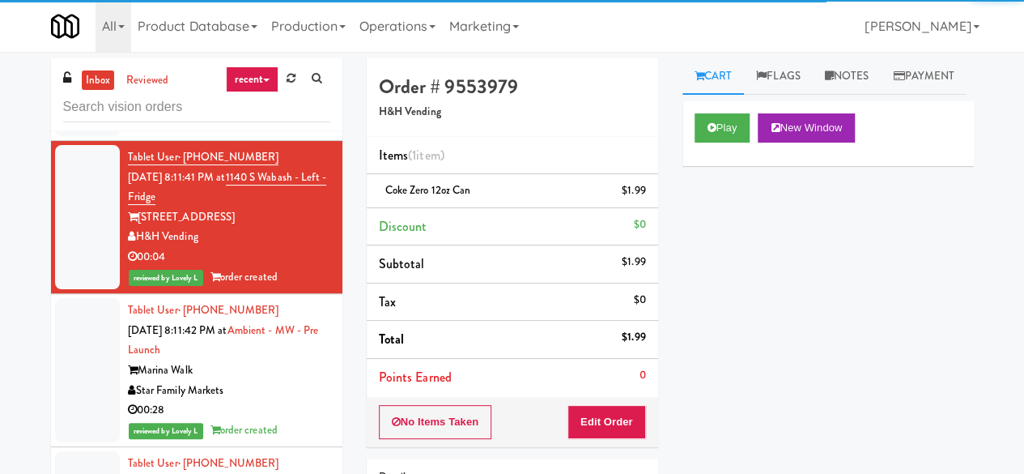
click at [274, 134] on div "Tablet User · (647) 244-4844 [DATE] 8:11:33 PM at [GEOGRAPHIC_DATA][PERSON_NAME…" at bounding box center [229, 75] width 202 height 120
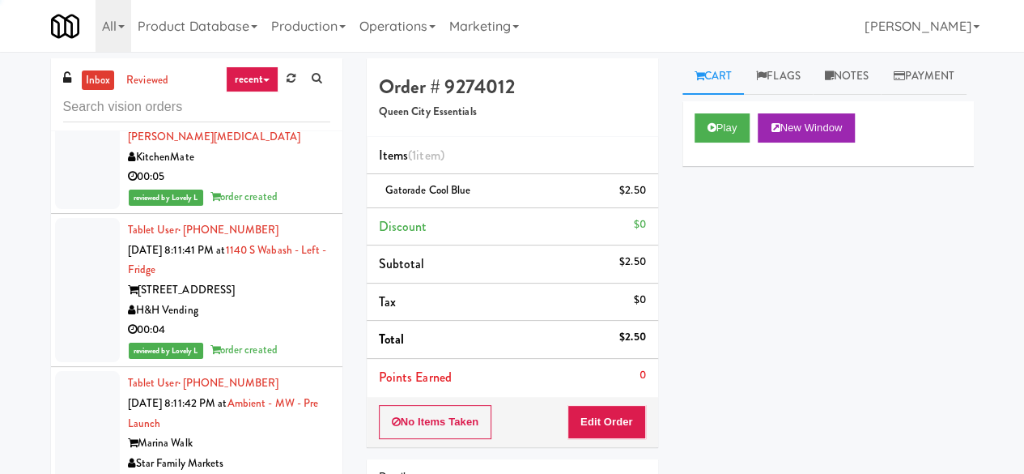
scroll to position [10117, 0]
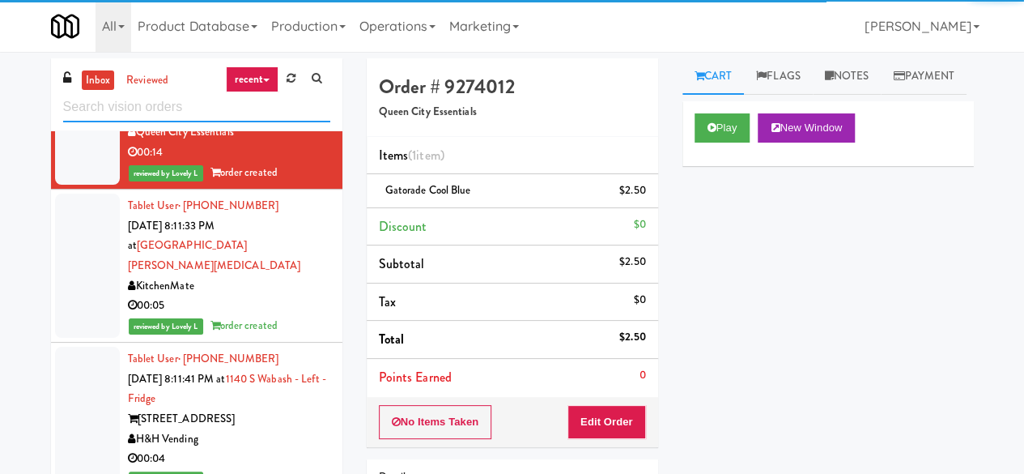
click at [180, 109] on input "text" at bounding box center [196, 107] width 267 height 30
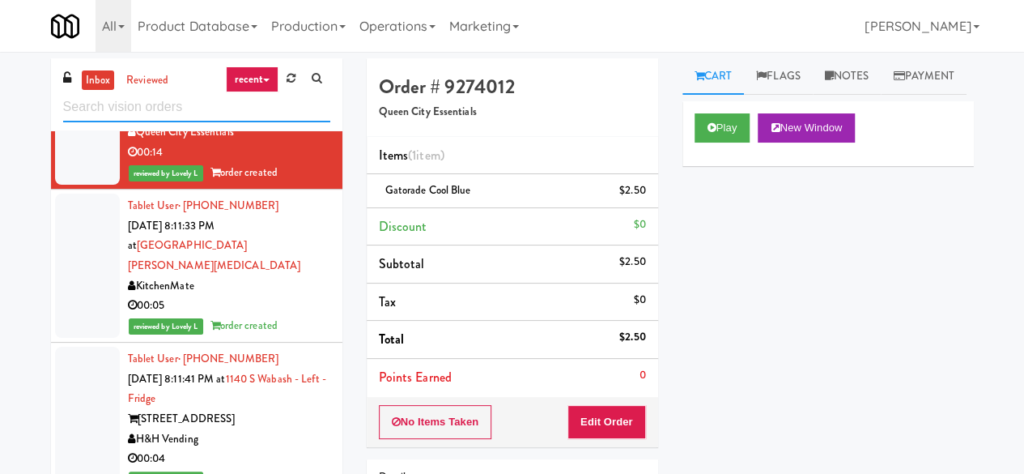
scroll to position [0, 0]
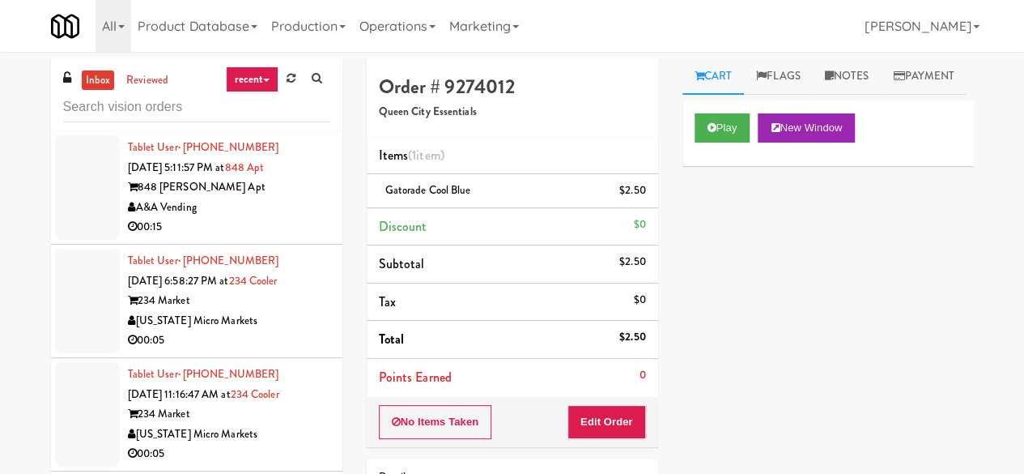
click at [229, 186] on div "848 [PERSON_NAME] Apt" at bounding box center [229, 187] width 202 height 20
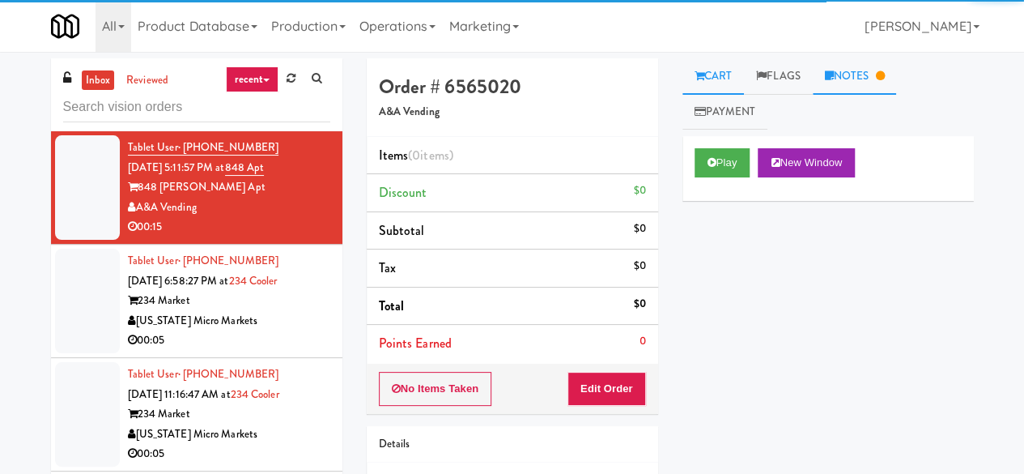
click at [840, 90] on link "Notes" at bounding box center [855, 76] width 84 height 36
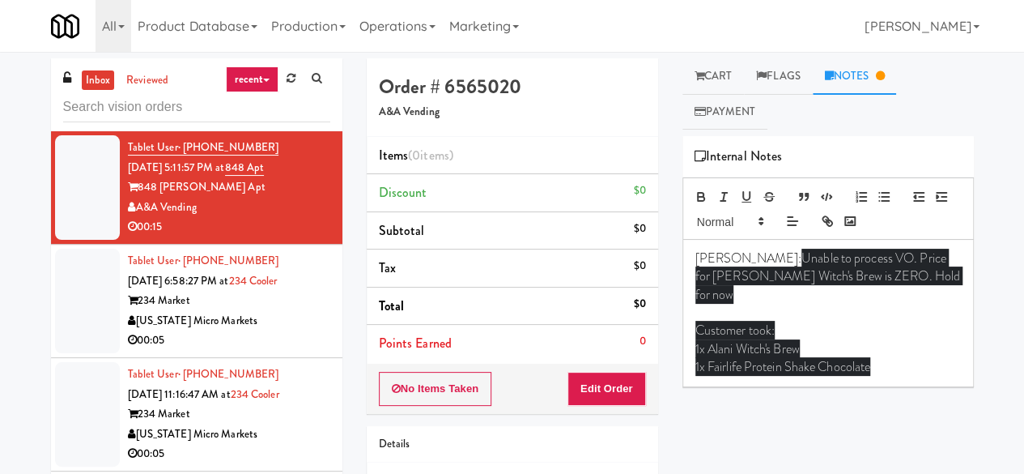
click at [263, 328] on div "[US_STATE] Micro Markets" at bounding box center [229, 321] width 202 height 20
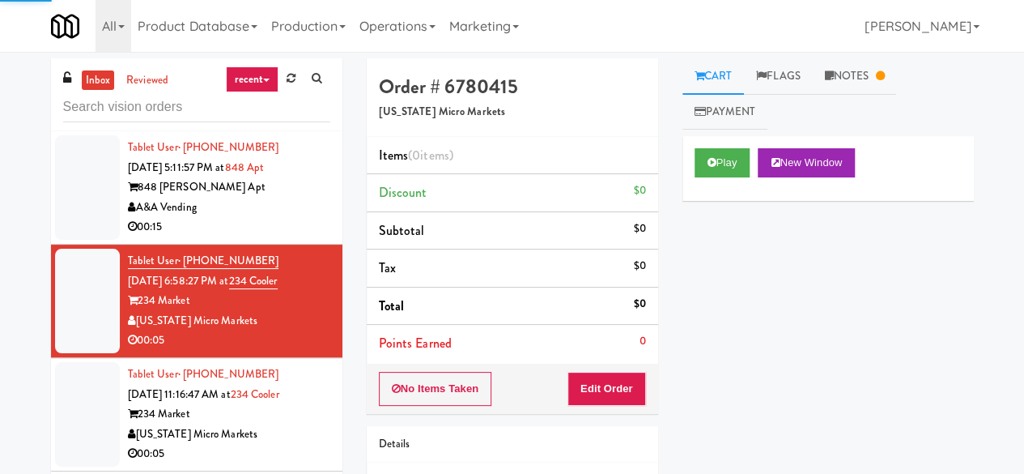
scroll to position [162, 0]
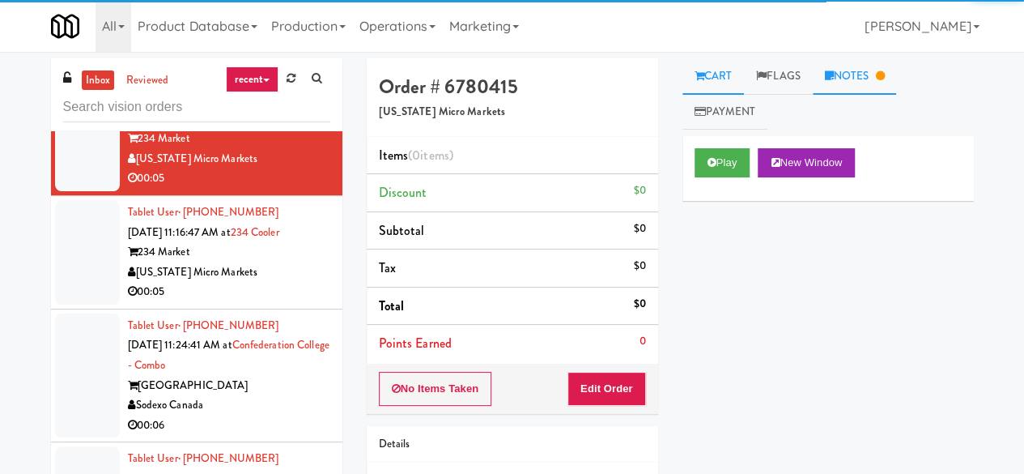
click at [860, 70] on link "Notes" at bounding box center [855, 76] width 84 height 36
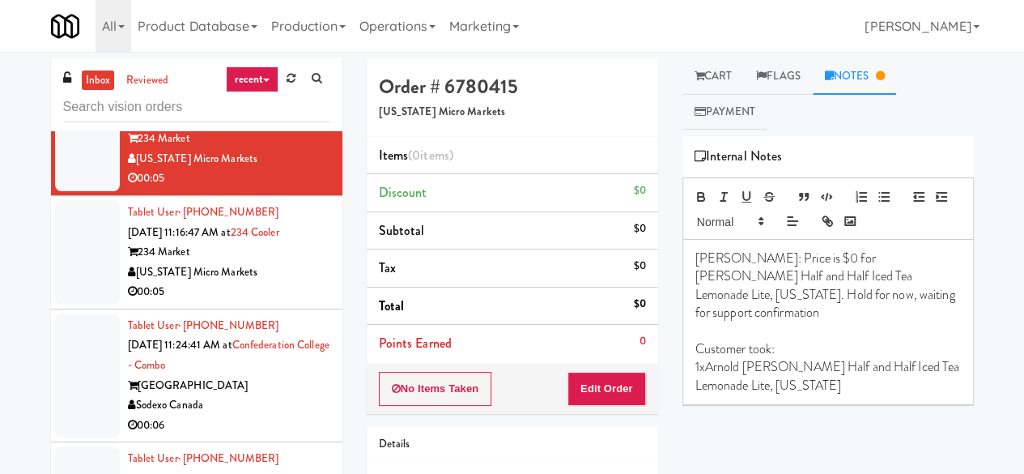
click at [302, 282] on div "00:05" at bounding box center [229, 292] width 202 height 20
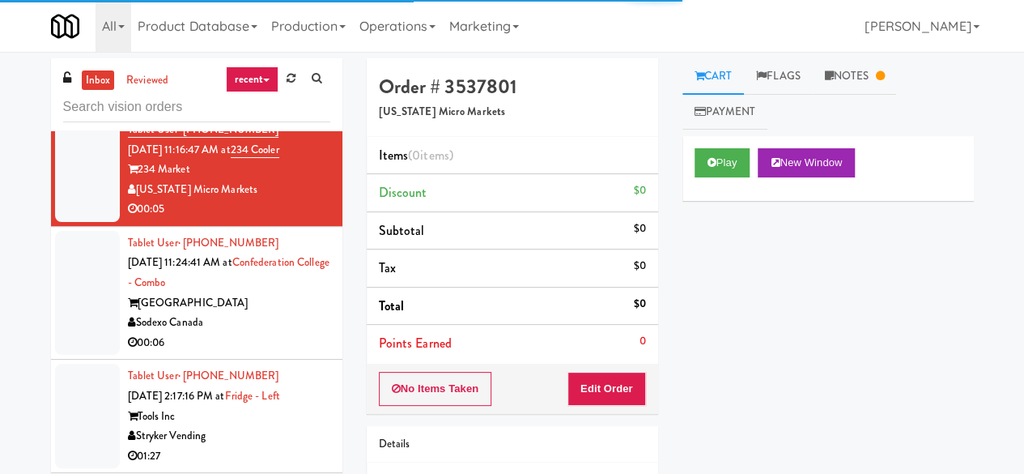
scroll to position [324, 0]
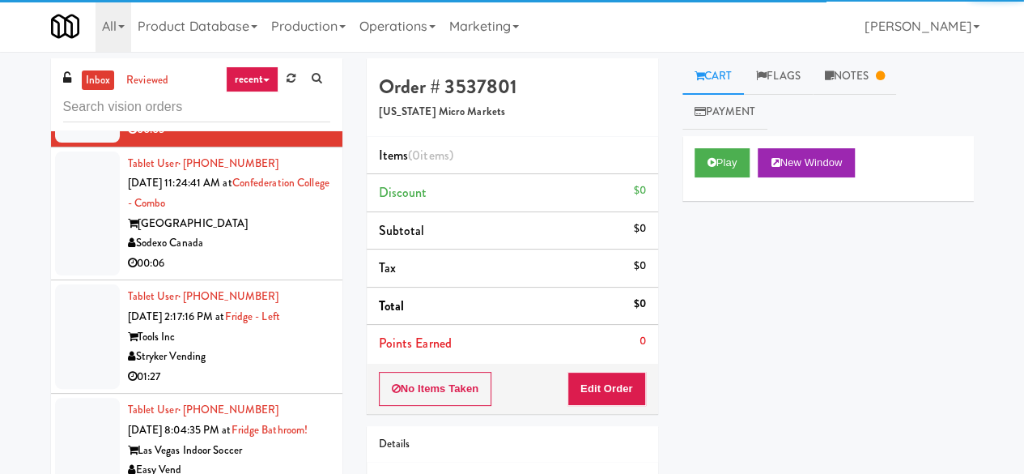
click at [276, 256] on div "00:06" at bounding box center [229, 263] width 202 height 20
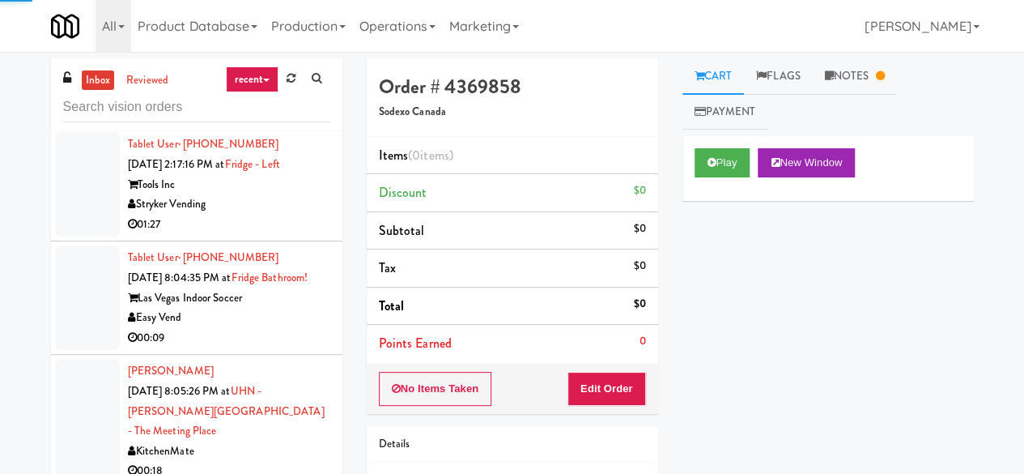
scroll to position [486, 0]
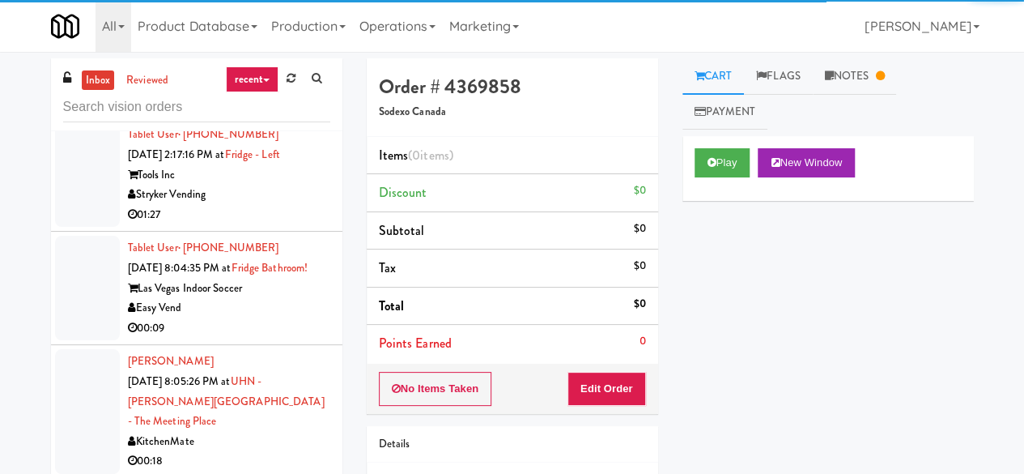
click at [286, 200] on div "Stryker Vending" at bounding box center [229, 195] width 202 height 20
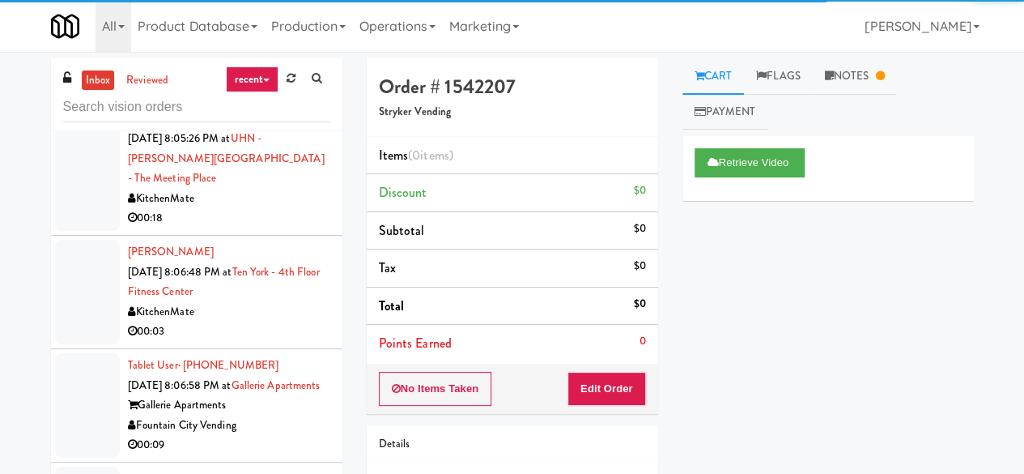
scroll to position [648, 0]
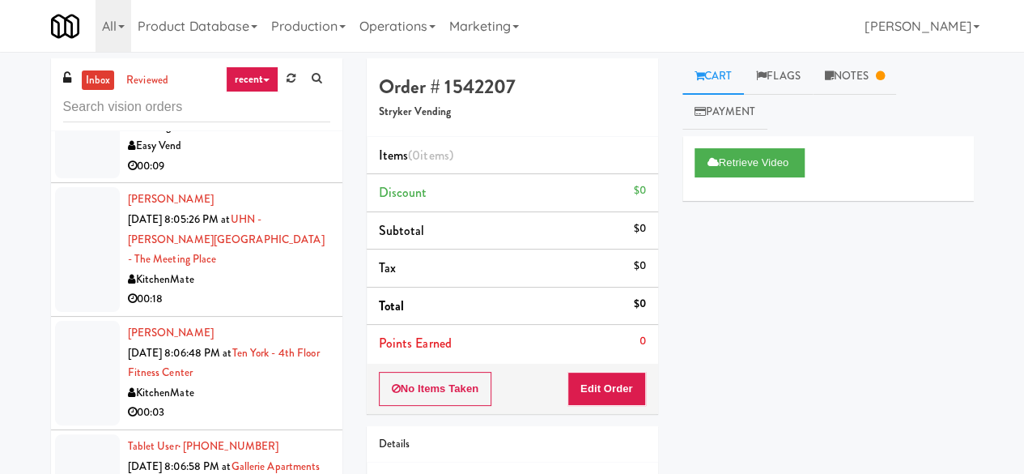
click at [257, 177] on div "00:09" at bounding box center [229, 166] width 202 height 20
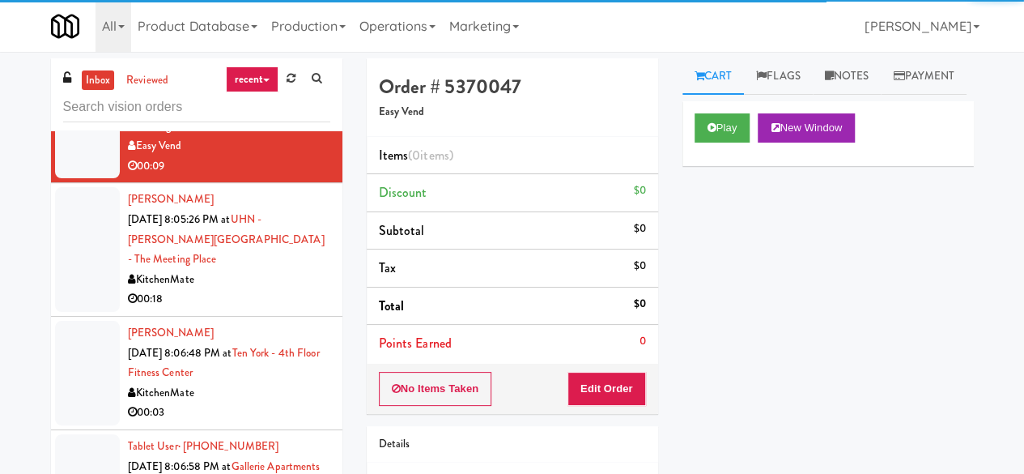
click at [272, 290] on div "00:18" at bounding box center [229, 299] width 202 height 20
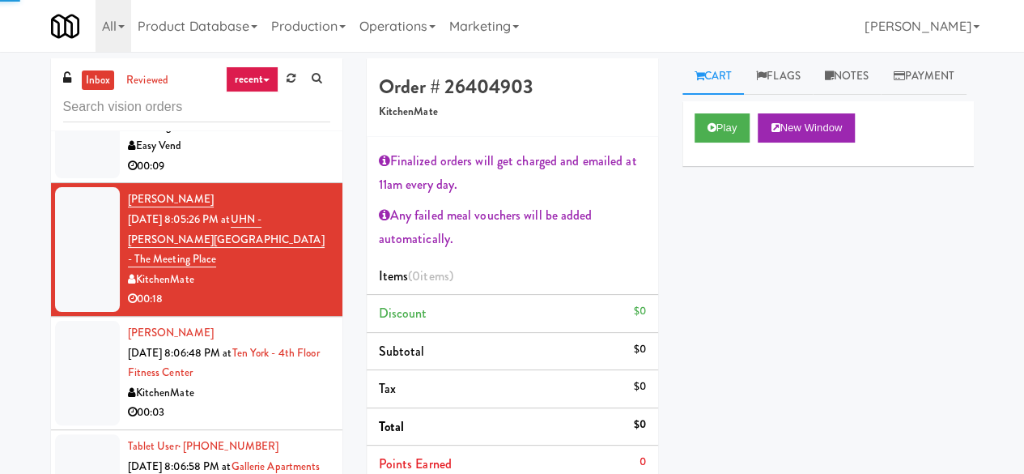
click at [273, 156] on div "Easy Vend" at bounding box center [229, 146] width 202 height 20
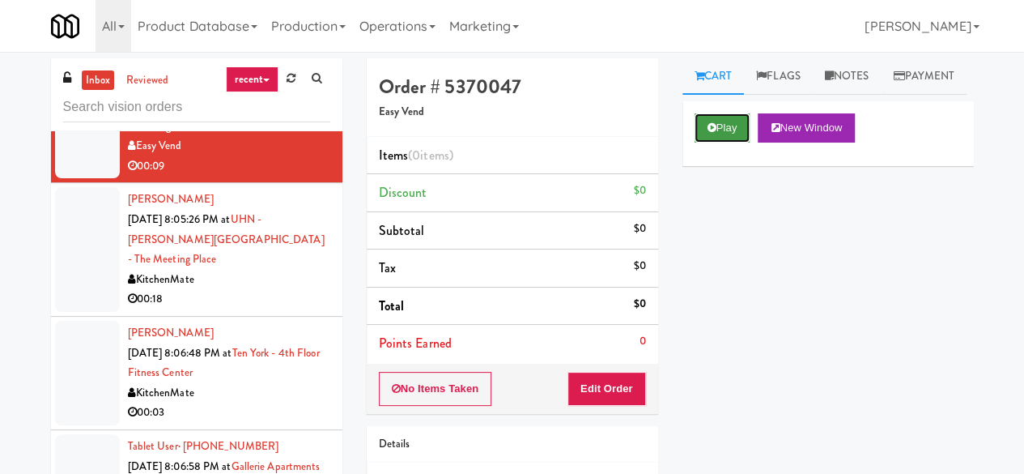
click at [728, 143] on button "Play" at bounding box center [723, 127] width 56 height 29
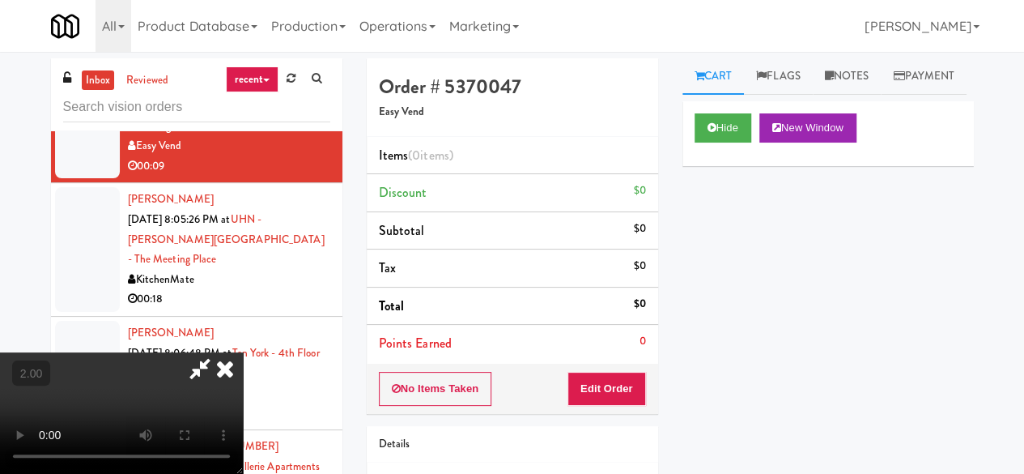
click at [243, 352] on icon at bounding box center [225, 368] width 36 height 32
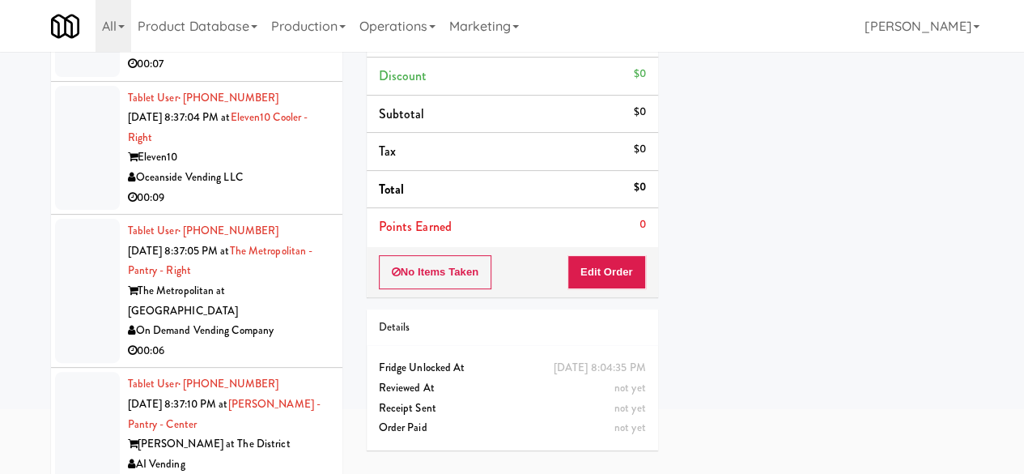
scroll to position [154, 0]
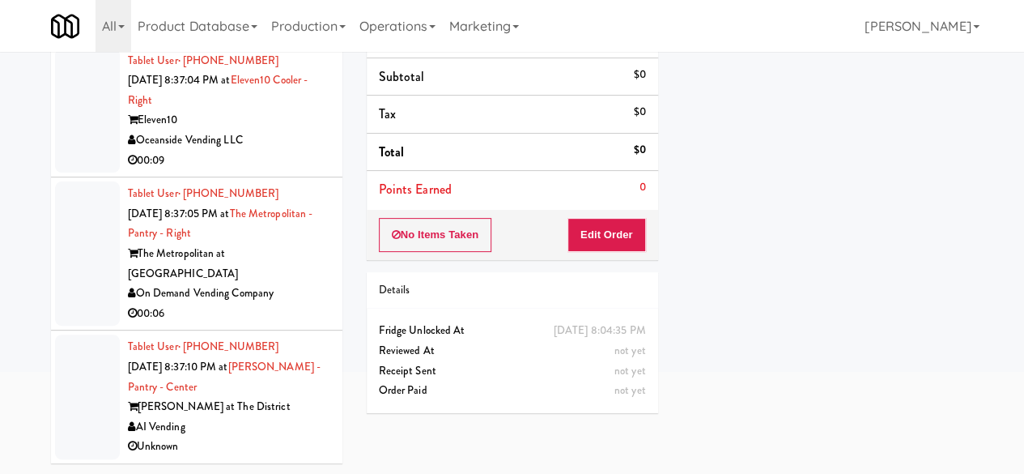
click at [325, 279] on li "Tablet User · (786) 724-6735 [DATE] 8:37:05 PM at The [GEOGRAPHIC_DATA] - Right…" at bounding box center [196, 253] width 291 height 153
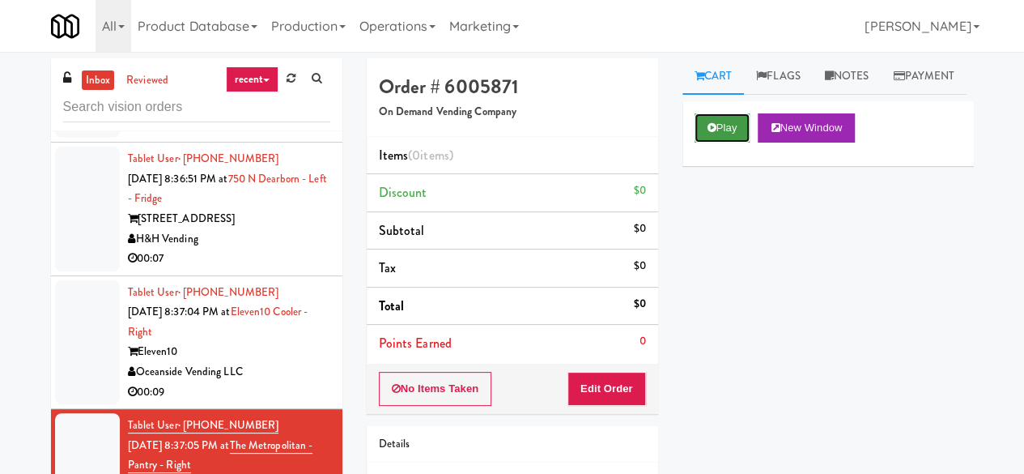
click at [697, 143] on button "Play" at bounding box center [723, 127] width 56 height 29
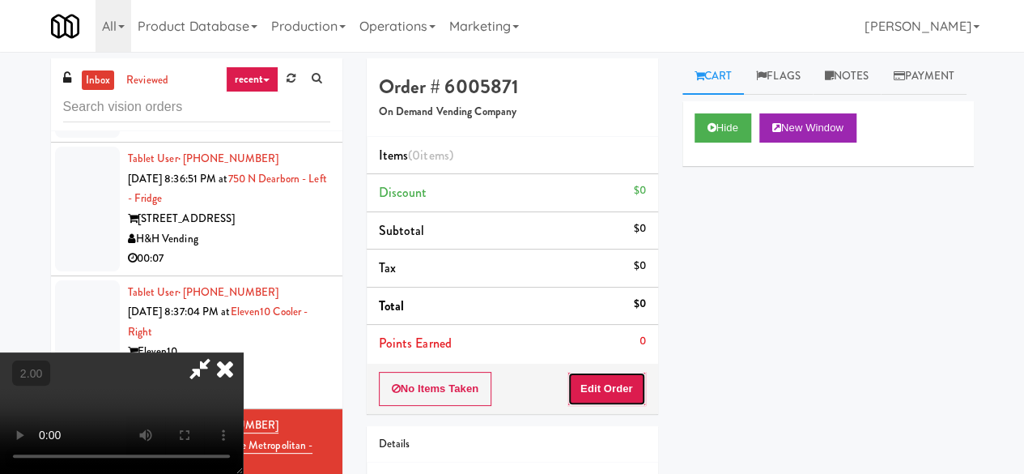
click at [601, 375] on button "Edit Order" at bounding box center [607, 389] width 79 height 34
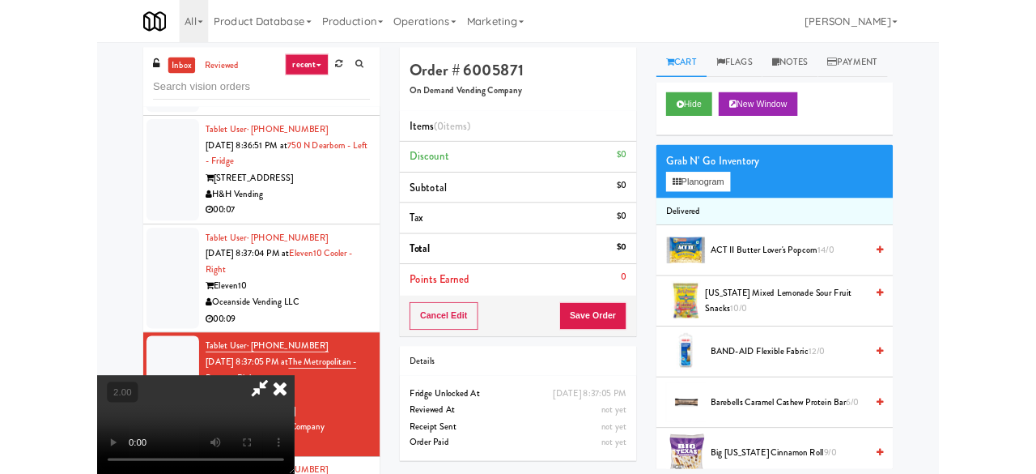
scroll to position [33, 0]
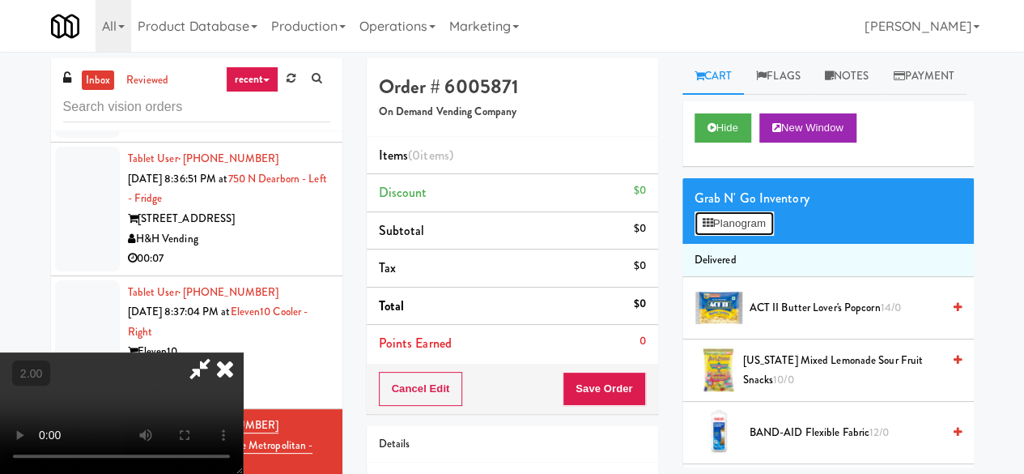
click at [721, 236] on button "Planogram" at bounding box center [734, 223] width 79 height 24
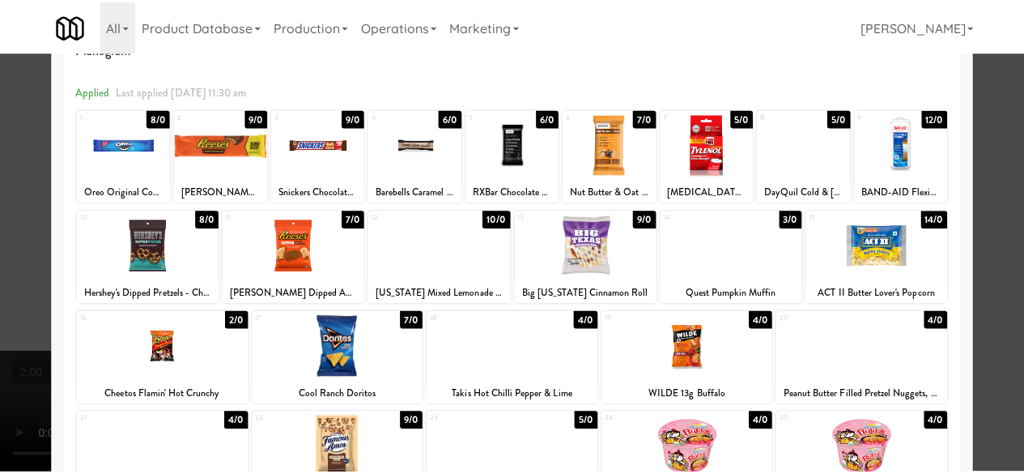
scroll to position [81, 0]
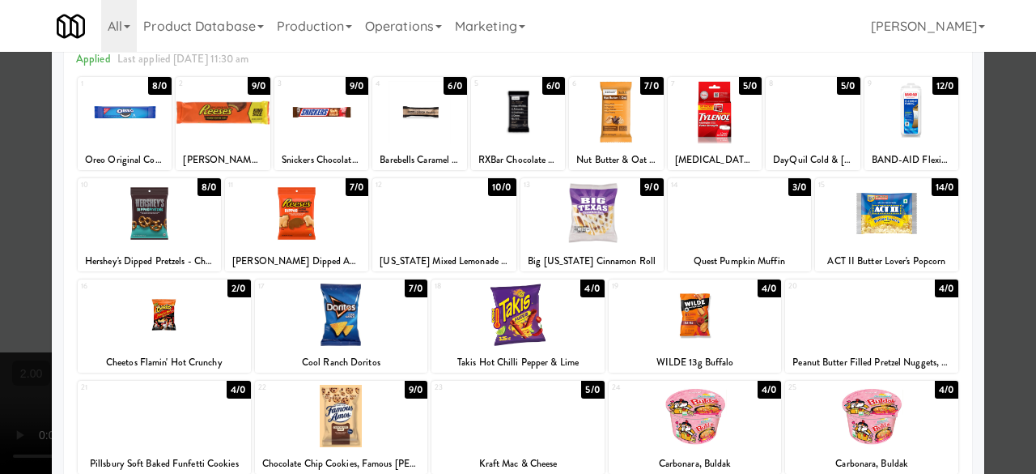
click at [460, 239] on div at bounding box center [443, 213] width 143 height 62
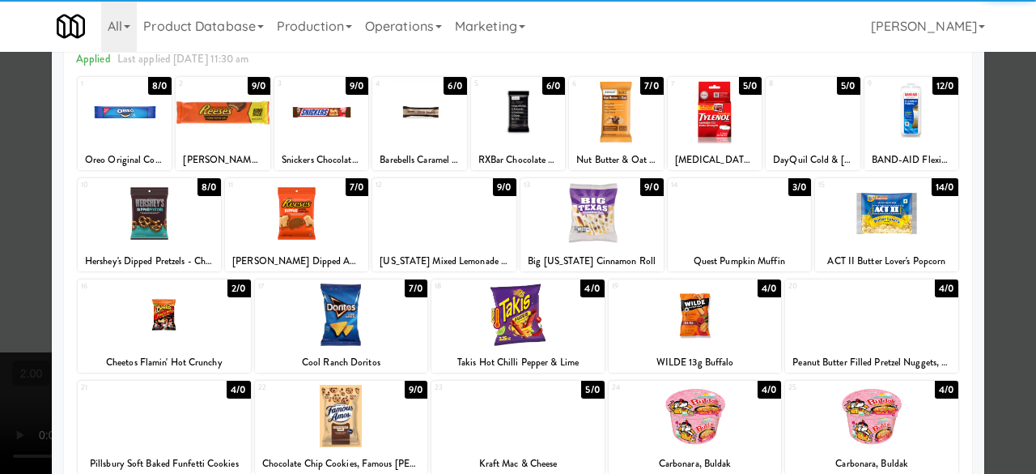
drag, startPoint x: 984, startPoint y: 117, endPoint x: 969, endPoint y: 118, distance: 14.6
click at [984, 118] on div at bounding box center [518, 237] width 1036 height 474
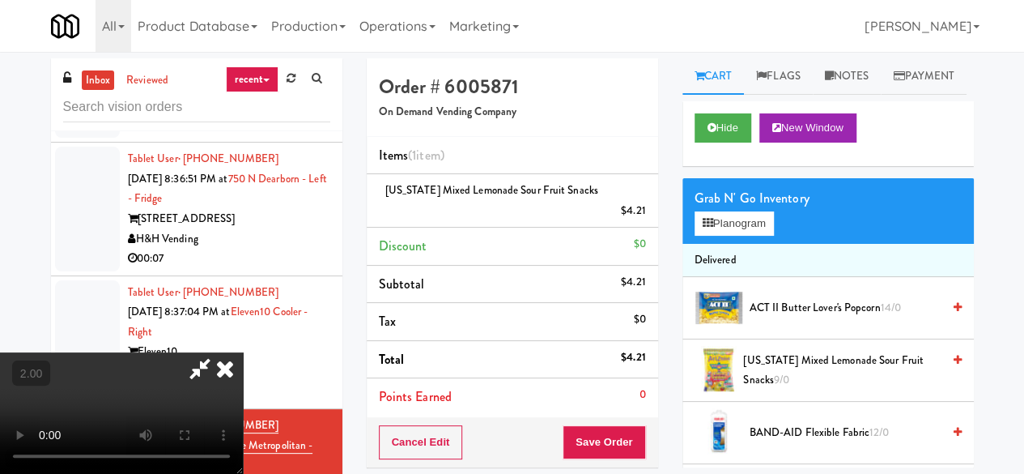
click at [219, 352] on icon at bounding box center [199, 368] width 37 height 32
click at [602, 425] on button "Save Order" at bounding box center [604, 442] width 83 height 34
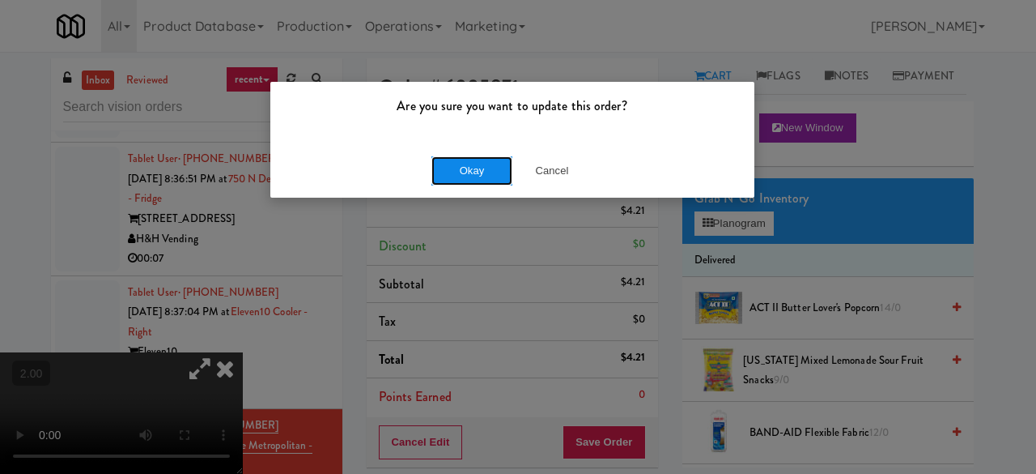
click at [479, 171] on button "Okay" at bounding box center [472, 170] width 81 height 29
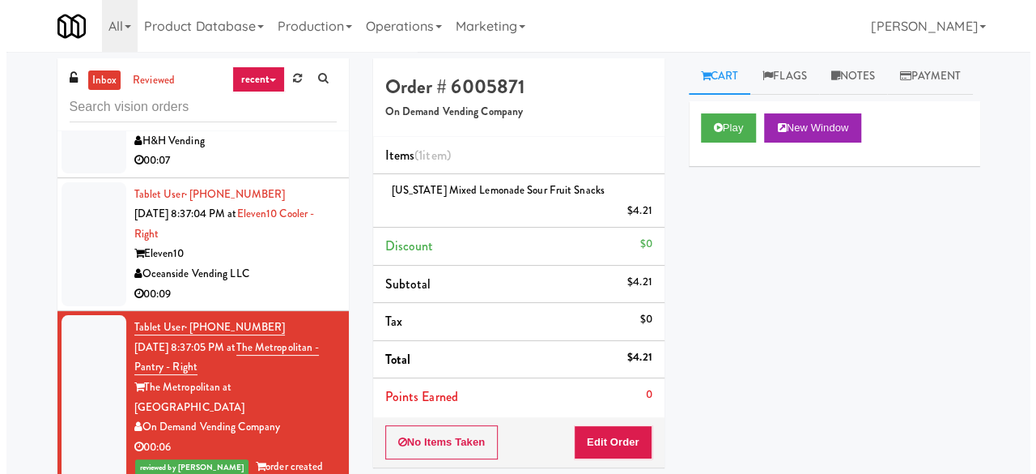
scroll to position [8201, 0]
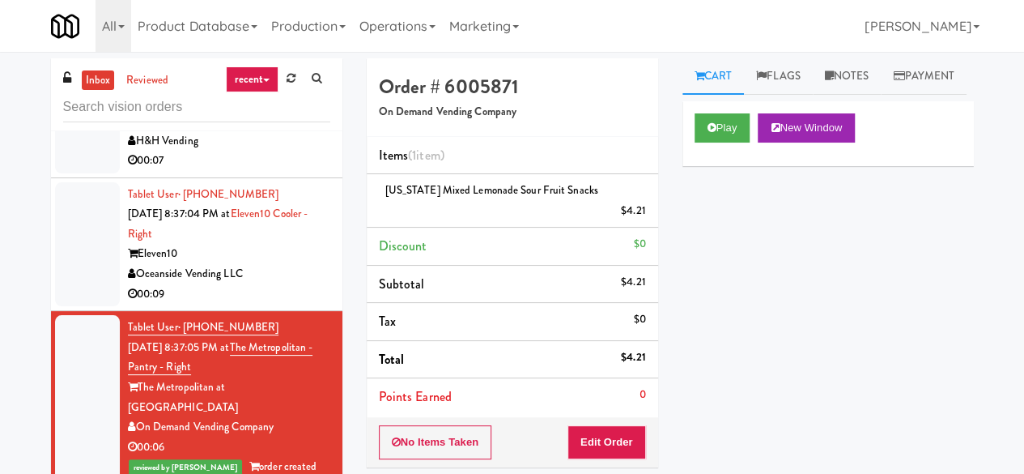
click at [288, 284] on div "Oceanside Vending LLC" at bounding box center [229, 274] width 202 height 20
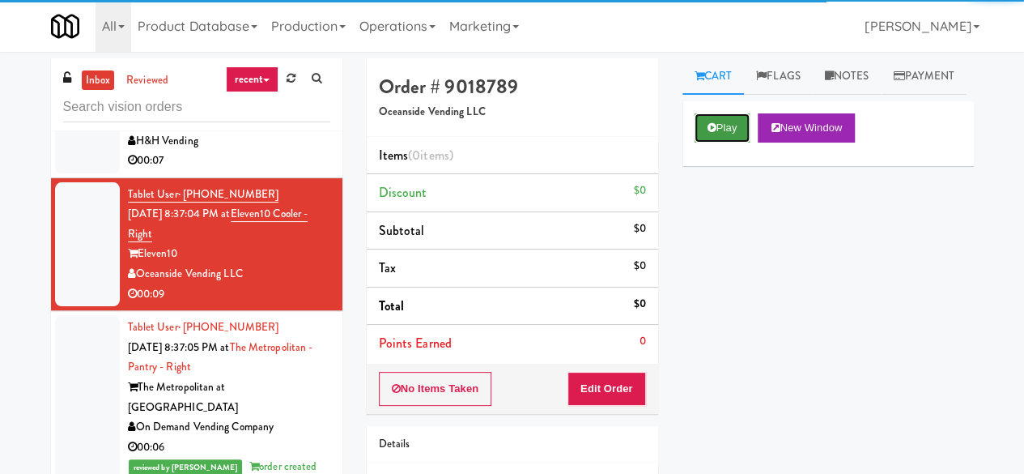
click at [712, 133] on icon at bounding box center [712, 127] width 9 height 11
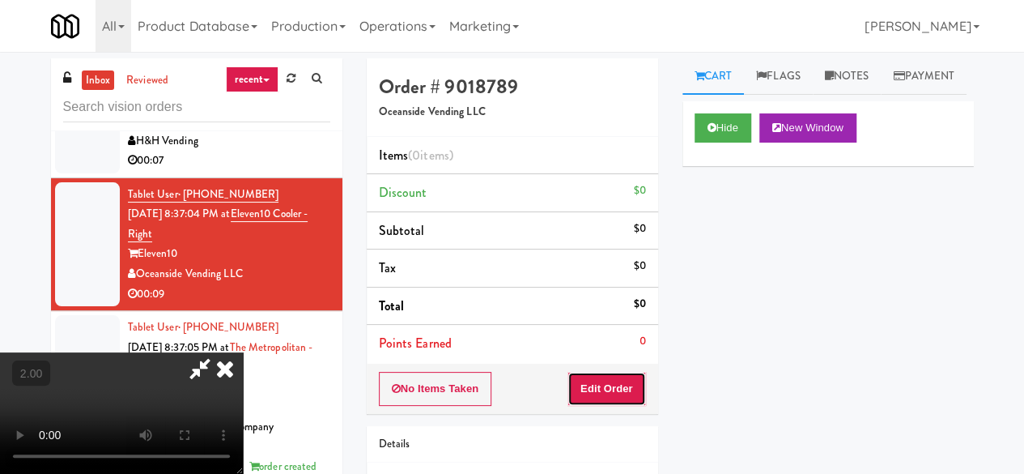
click at [606, 385] on button "Edit Order" at bounding box center [607, 389] width 79 height 34
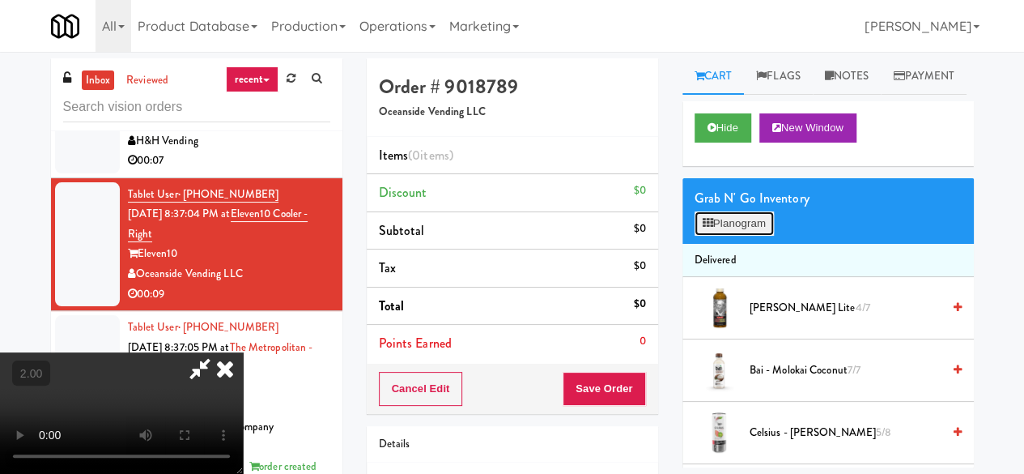
click at [741, 236] on button "Planogram" at bounding box center [734, 223] width 79 height 24
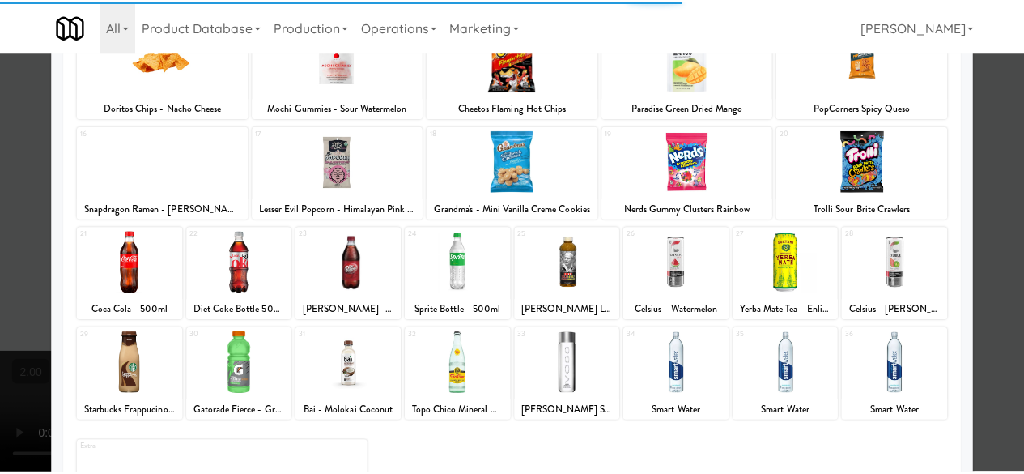
scroll to position [321, 0]
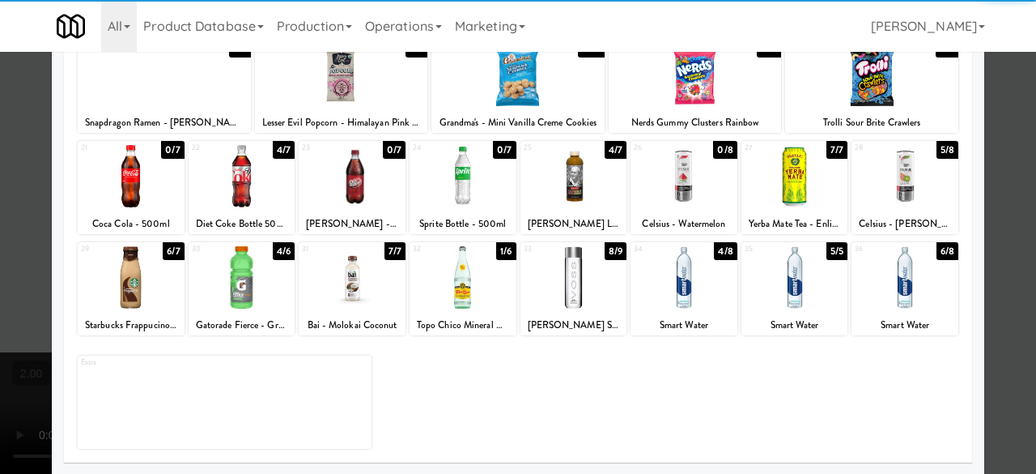
click at [227, 300] on div at bounding box center [242, 277] width 107 height 62
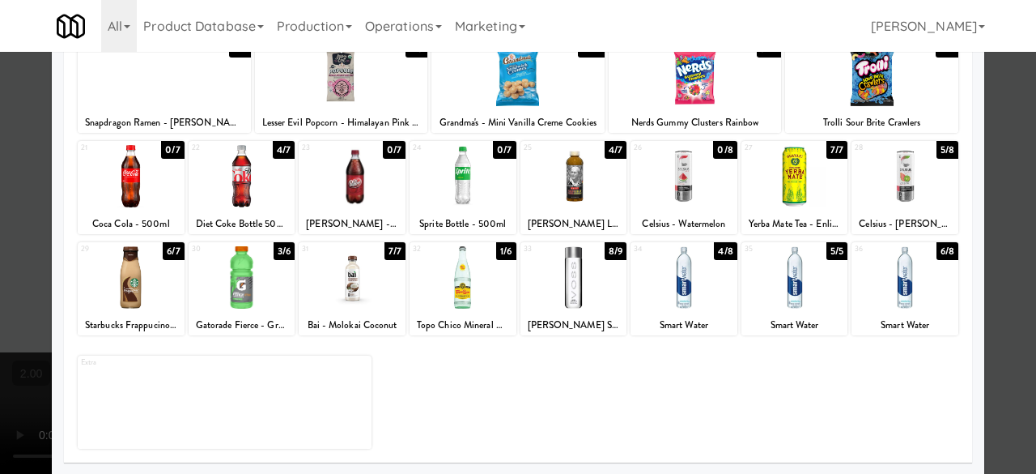
click at [997, 98] on div at bounding box center [518, 237] width 1036 height 474
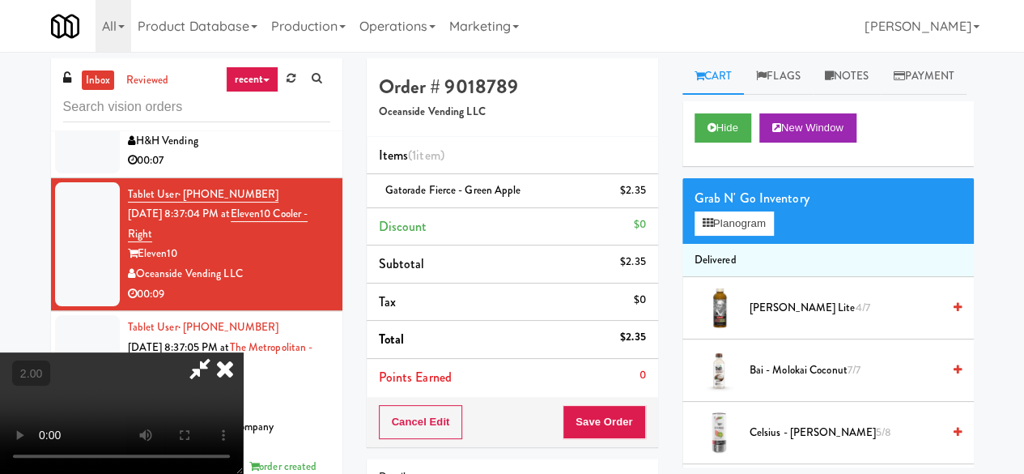
click at [219, 352] on icon at bounding box center [199, 368] width 37 height 32
click at [592, 426] on button "Save Order" at bounding box center [604, 422] width 83 height 34
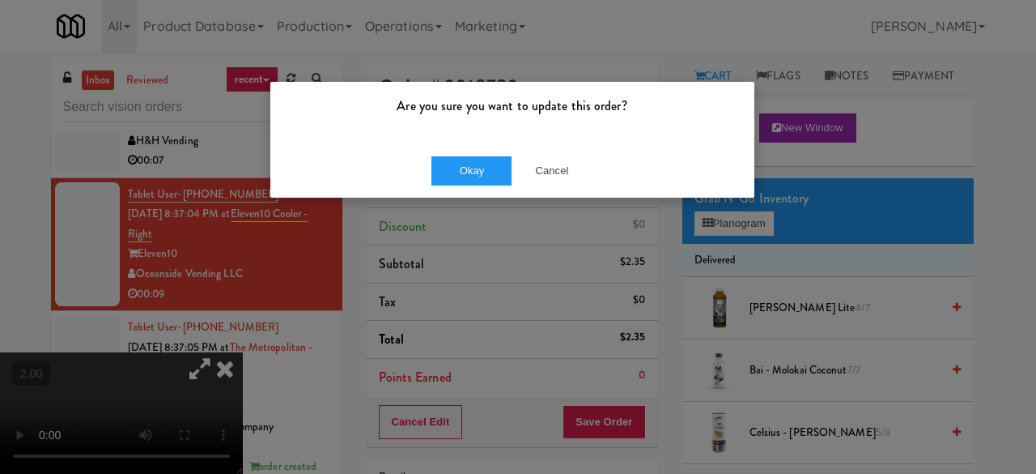
click at [470, 185] on div "Okay Cancel" at bounding box center [512, 170] width 484 height 54
click at [476, 176] on button "Okay" at bounding box center [472, 170] width 81 height 29
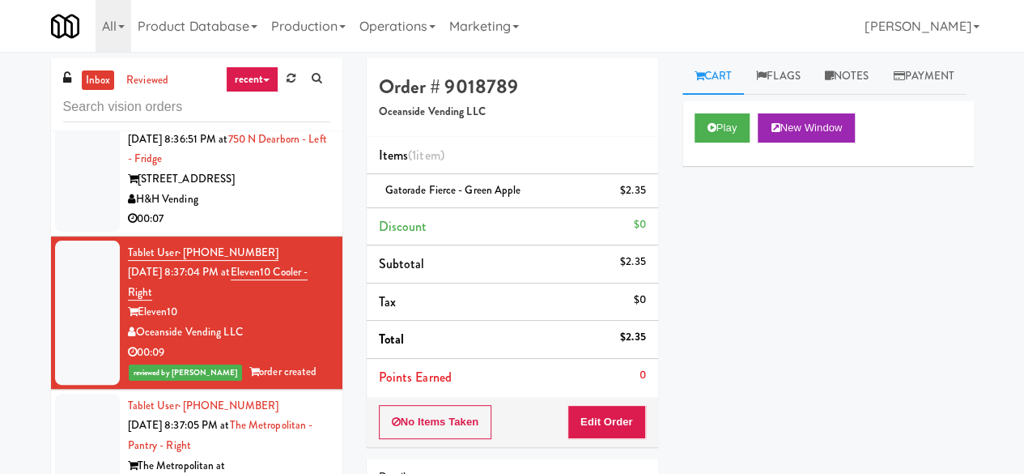
click at [294, 229] on div "00:07" at bounding box center [229, 219] width 202 height 20
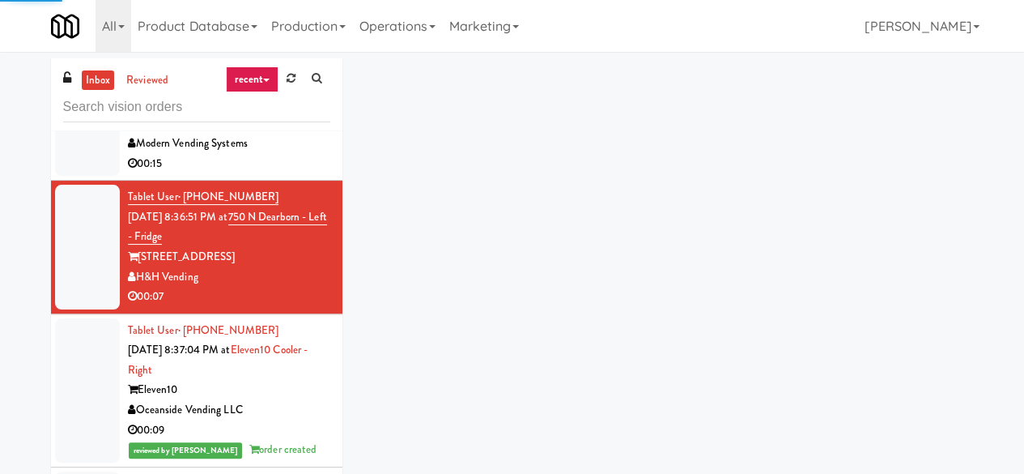
scroll to position [7896, 0]
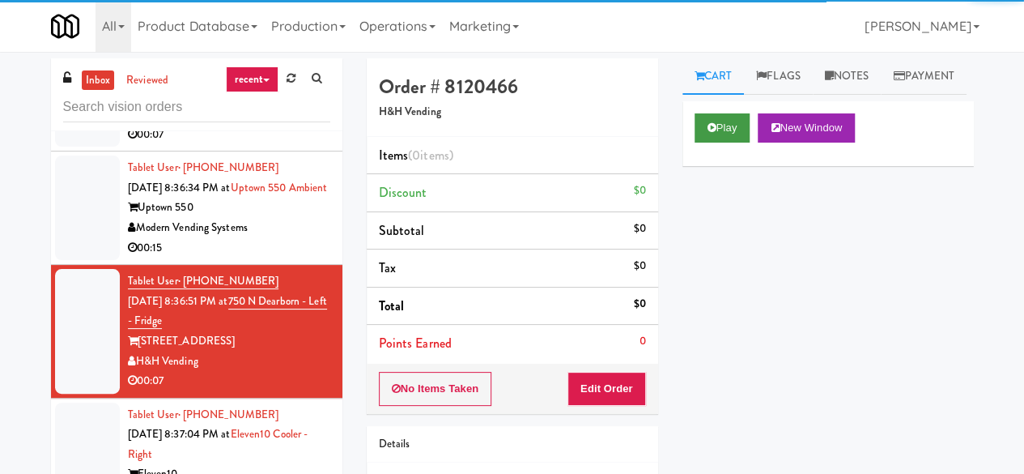
click at [690, 162] on div "Play New Window" at bounding box center [828, 133] width 291 height 65
click at [701, 143] on button "Play" at bounding box center [723, 127] width 56 height 29
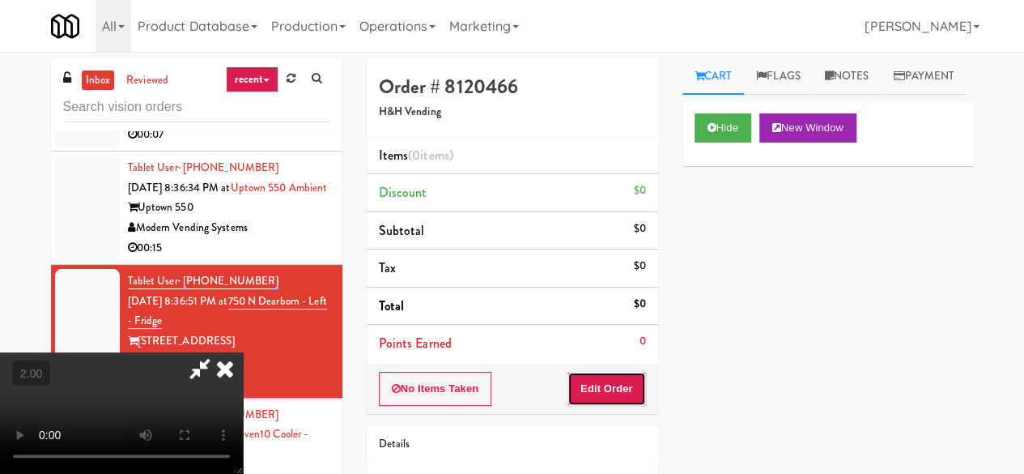
click at [622, 388] on button "Edit Order" at bounding box center [607, 389] width 79 height 34
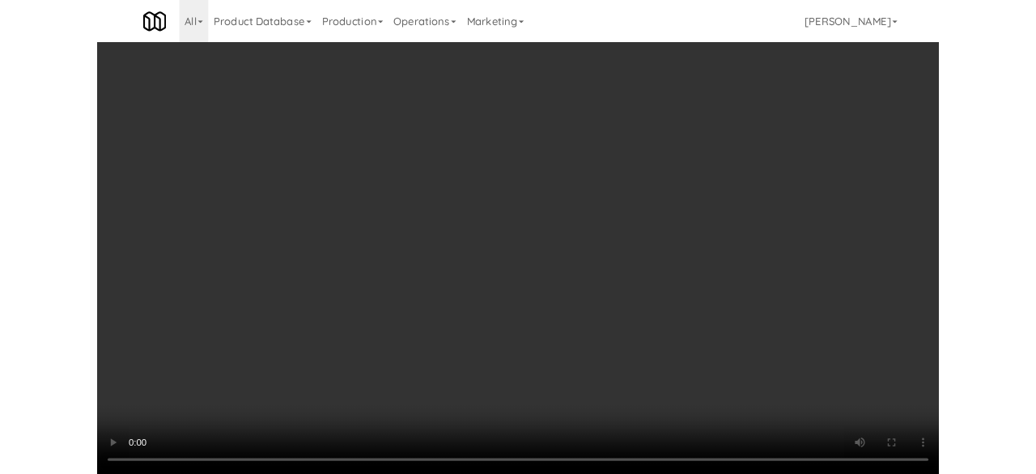
scroll to position [154, 0]
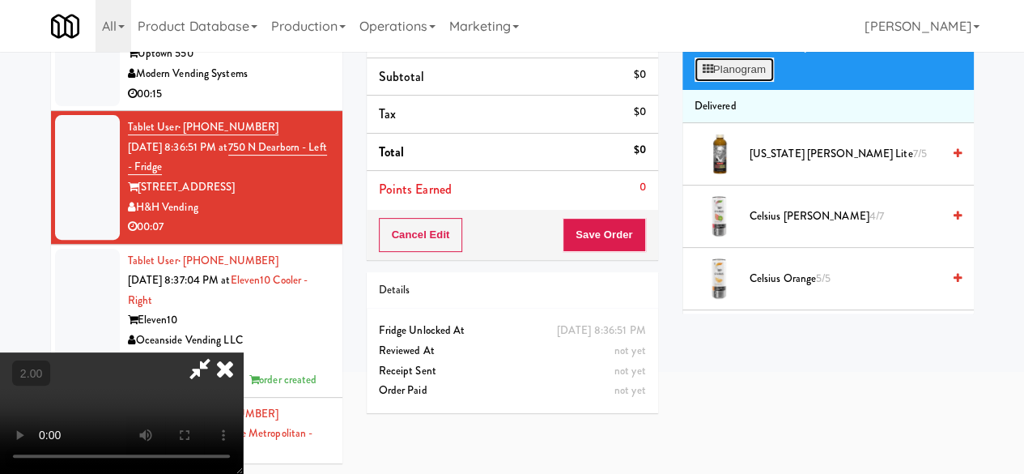
click at [716, 82] on button "Planogram" at bounding box center [734, 69] width 79 height 24
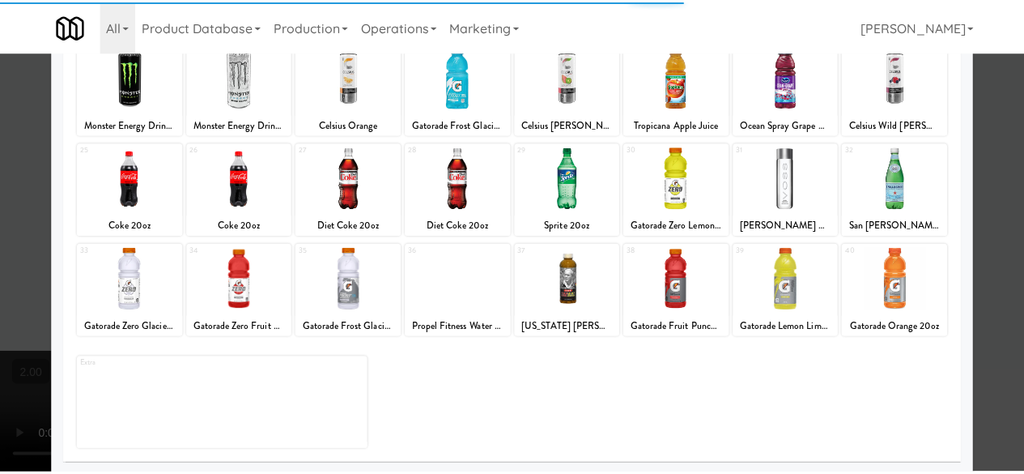
scroll to position [321, 0]
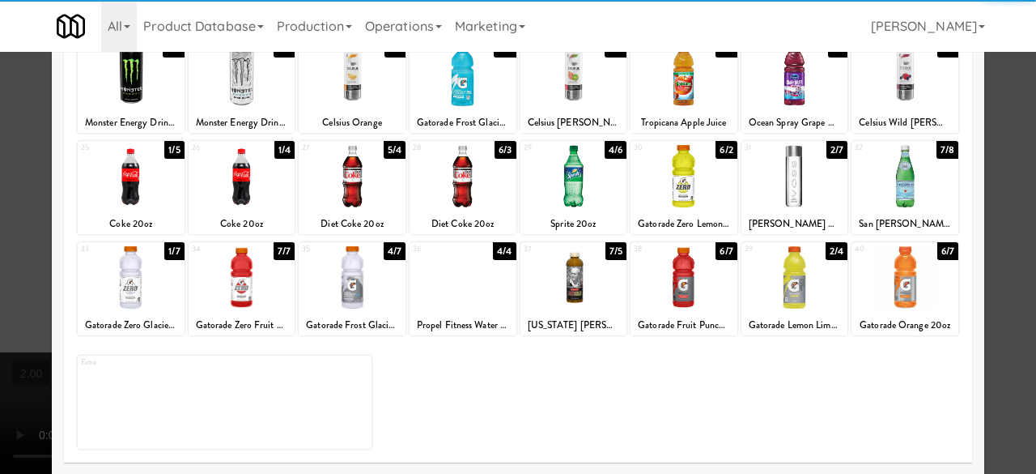
click at [677, 296] on div at bounding box center [684, 277] width 107 height 62
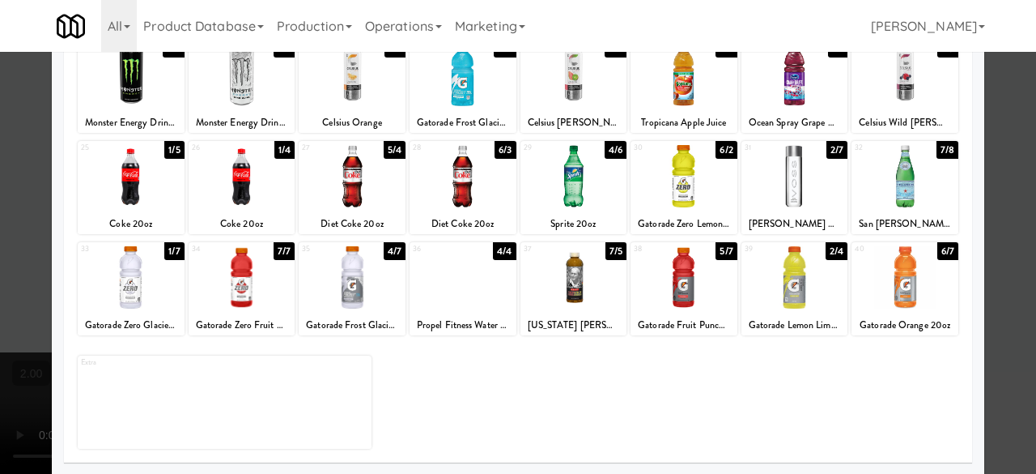
click at [973, 117] on div at bounding box center [518, 237] width 1036 height 474
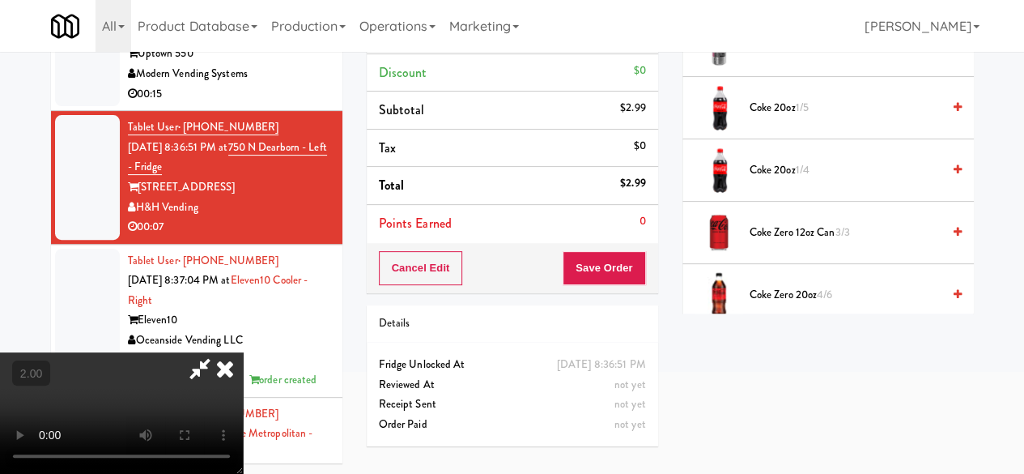
click at [219, 352] on icon at bounding box center [199, 368] width 37 height 32
drag, startPoint x: 609, startPoint y: 240, endPoint x: 611, endPoint y: 255, distance: 14.7
click at [611, 250] on div "Cancel Edit Save Order" at bounding box center [512, 268] width 291 height 50
click at [611, 253] on button "Save Order" at bounding box center [604, 268] width 83 height 34
click at [611, 257] on button "Save Order" at bounding box center [604, 268] width 83 height 34
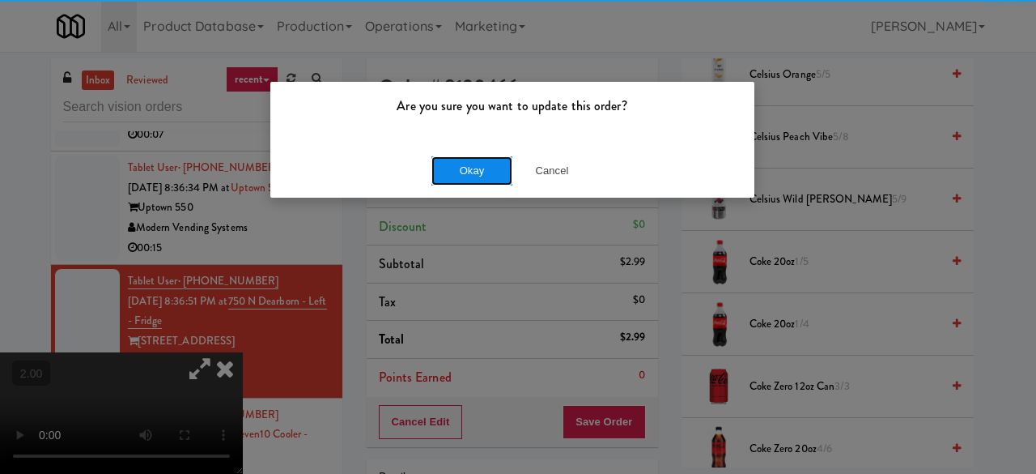
click at [489, 164] on button "Okay" at bounding box center [472, 170] width 81 height 29
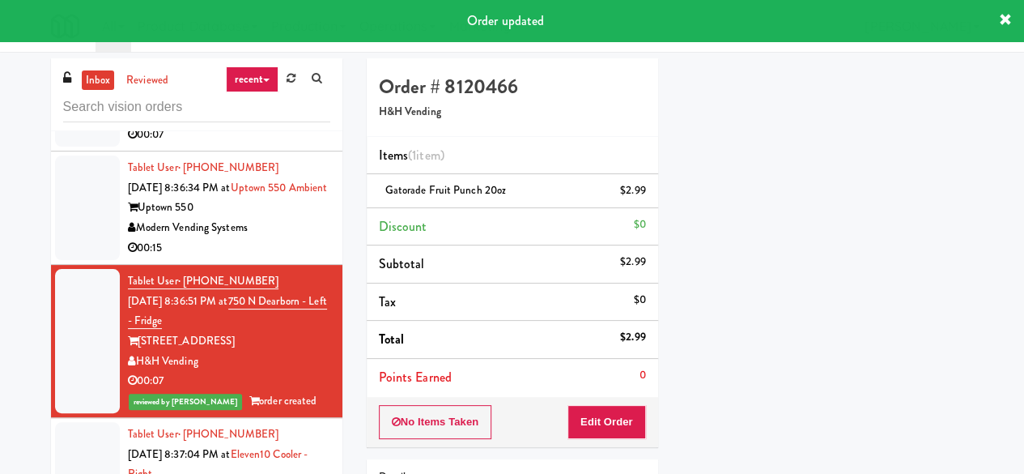
scroll to position [275, 0]
click at [270, 238] on div "Modern Vending Systems" at bounding box center [229, 228] width 202 height 20
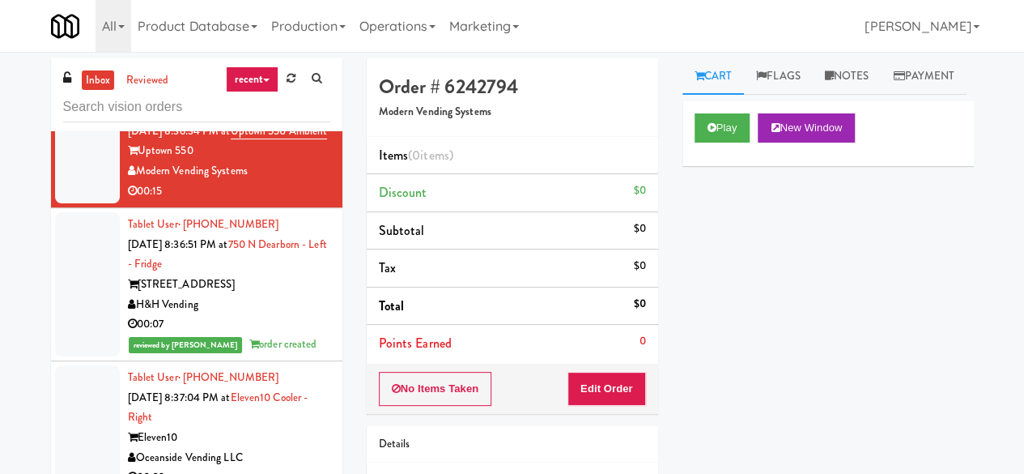
scroll to position [7916, 0]
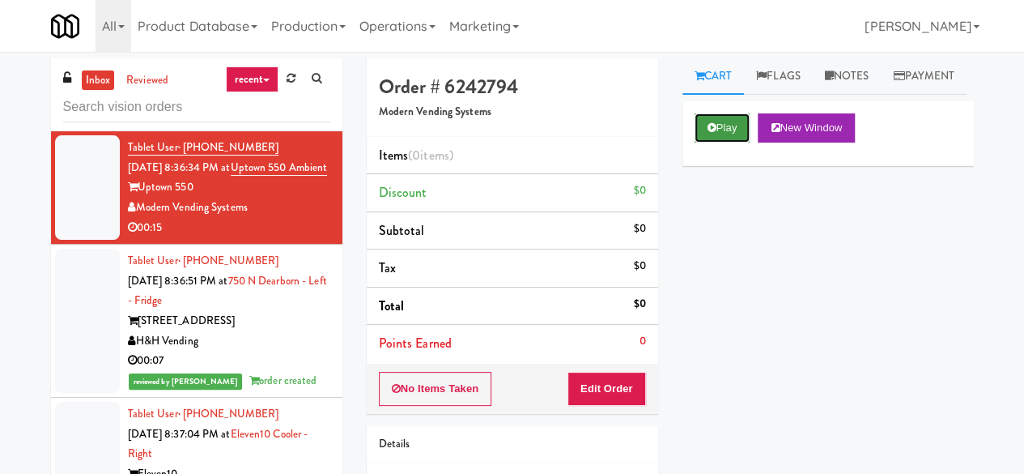
click at [738, 143] on button "Play" at bounding box center [723, 127] width 56 height 29
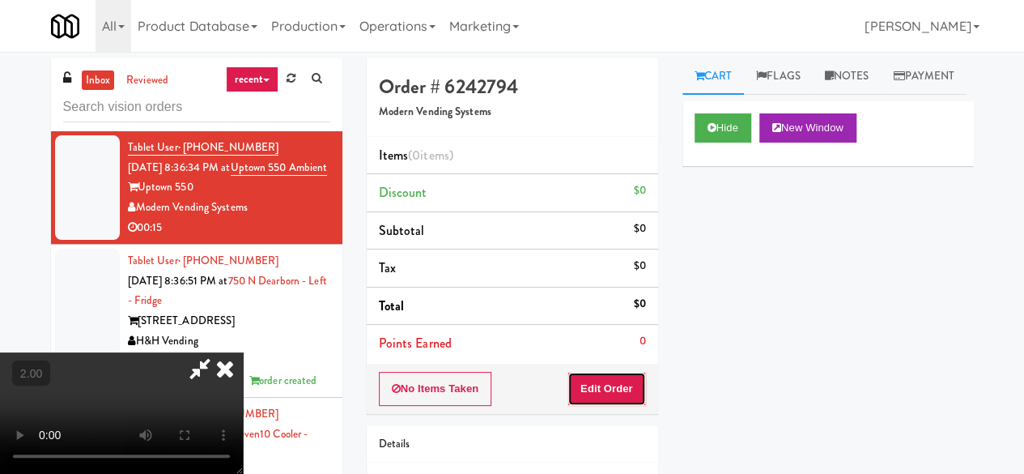
click at [591, 388] on button "Edit Order" at bounding box center [607, 389] width 79 height 34
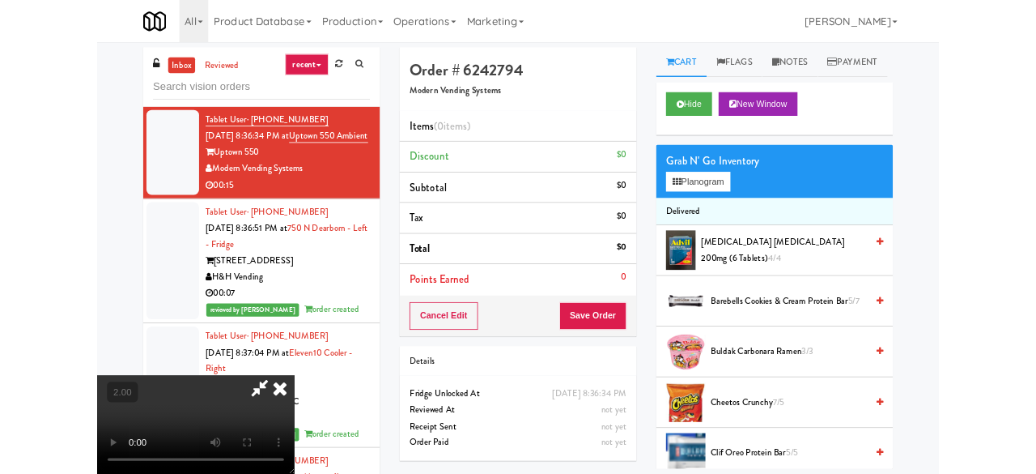
scroll to position [33, 0]
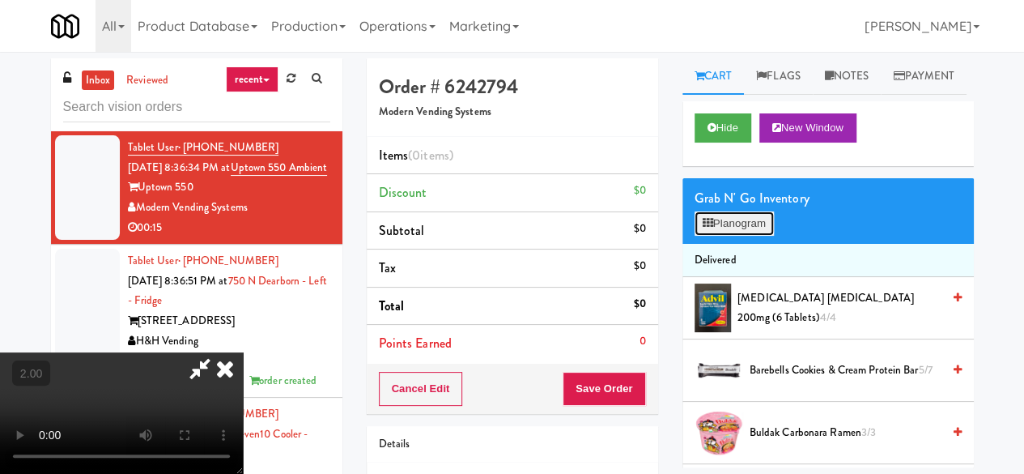
click at [745, 236] on button "Planogram" at bounding box center [734, 223] width 79 height 24
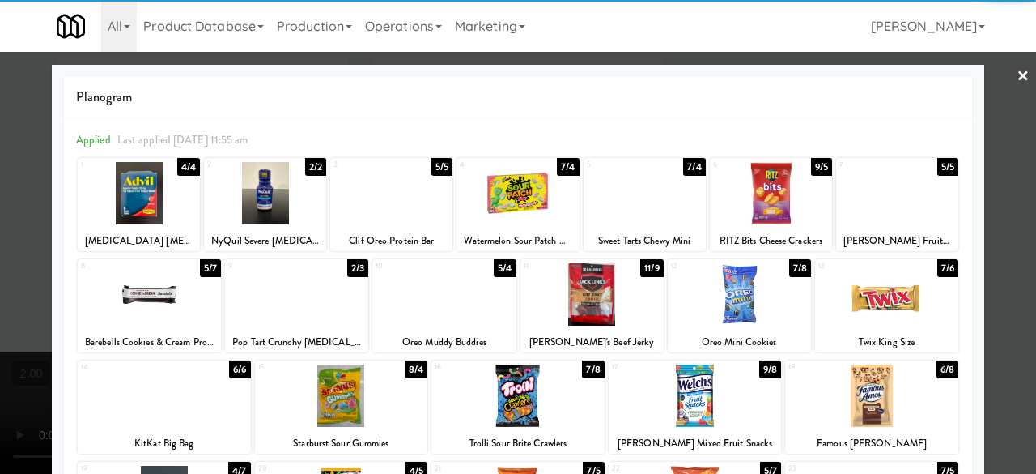
click at [870, 307] on div at bounding box center [886, 294] width 143 height 62
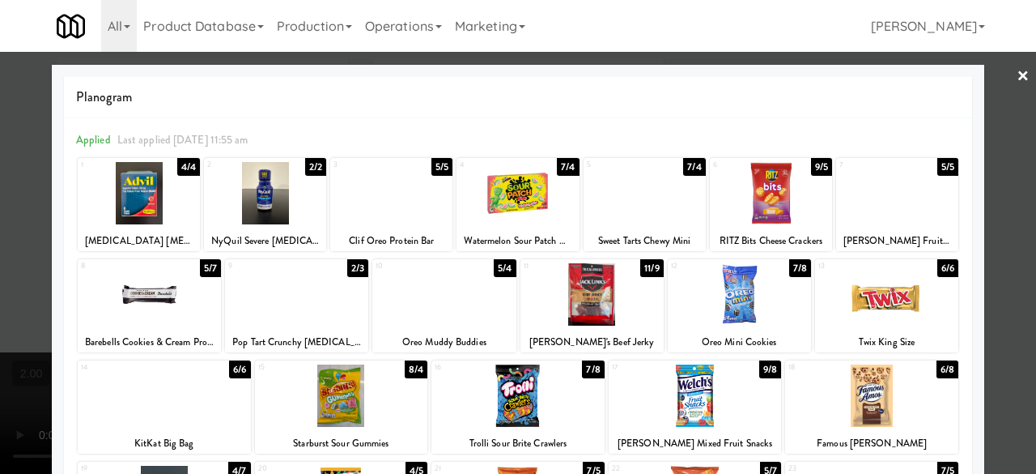
click at [718, 407] on div at bounding box center [695, 395] width 173 height 62
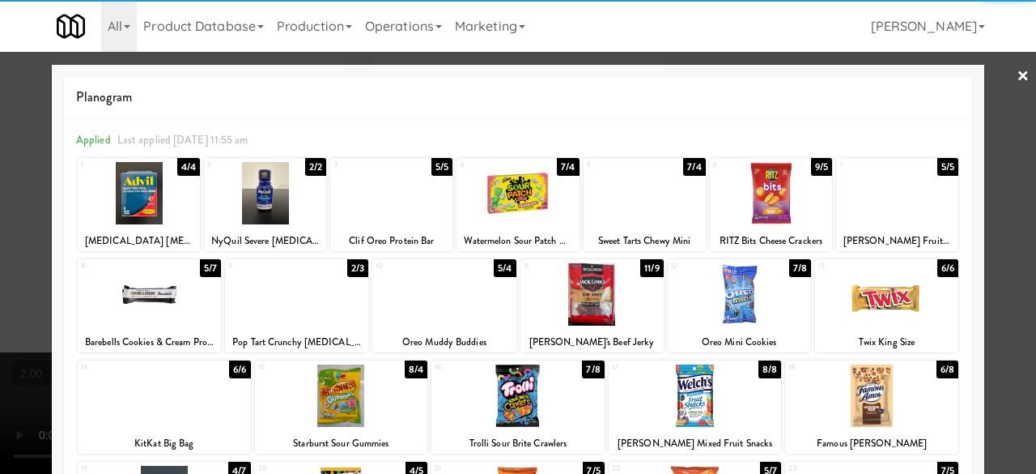
click at [491, 189] on div at bounding box center [518, 193] width 122 height 62
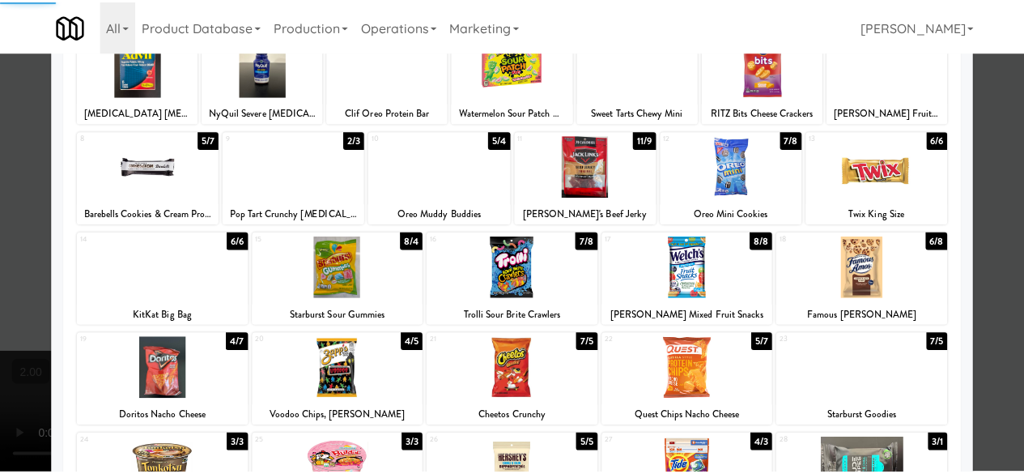
scroll to position [162, 0]
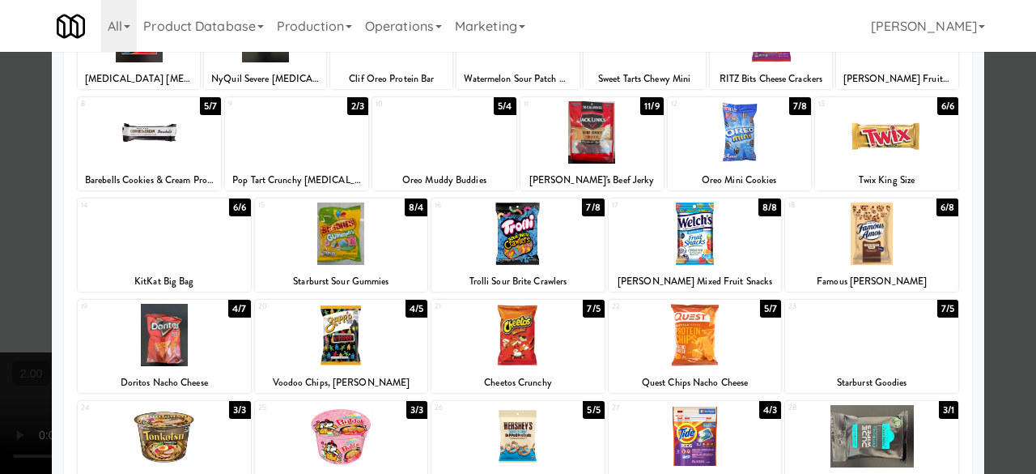
click at [173, 252] on div at bounding box center [164, 233] width 173 height 62
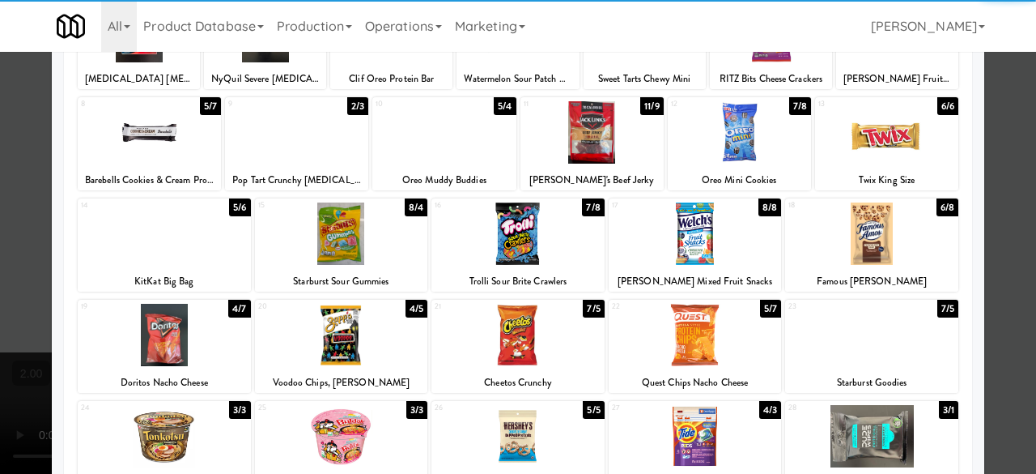
click at [976, 176] on div at bounding box center [518, 237] width 1036 height 474
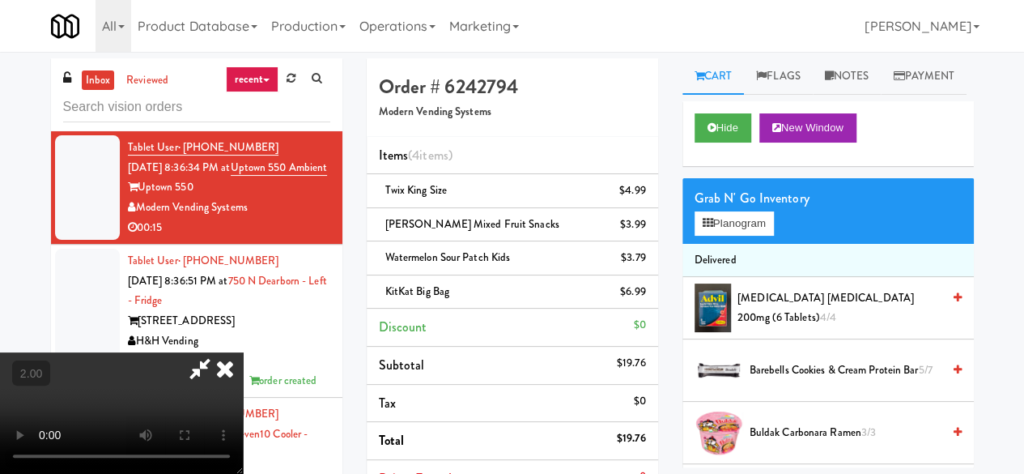
click at [219, 352] on icon at bounding box center [199, 368] width 37 height 32
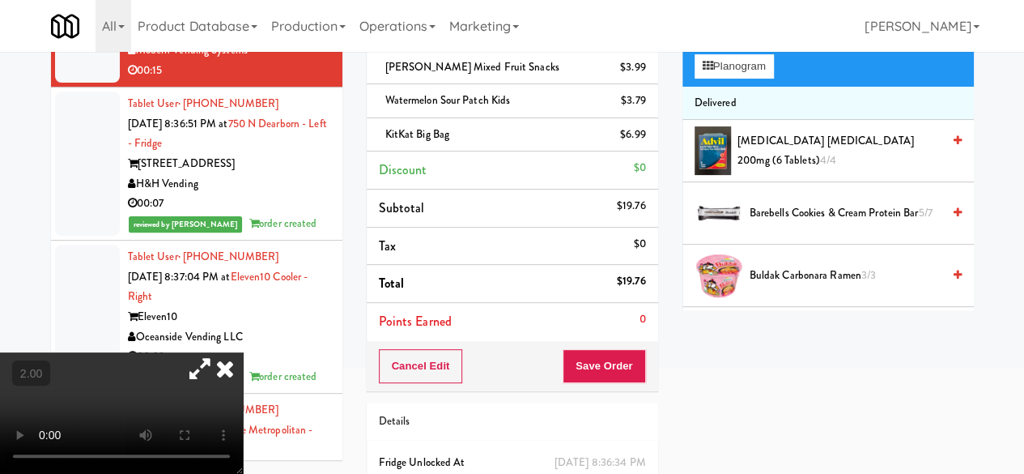
scroll to position [162, 0]
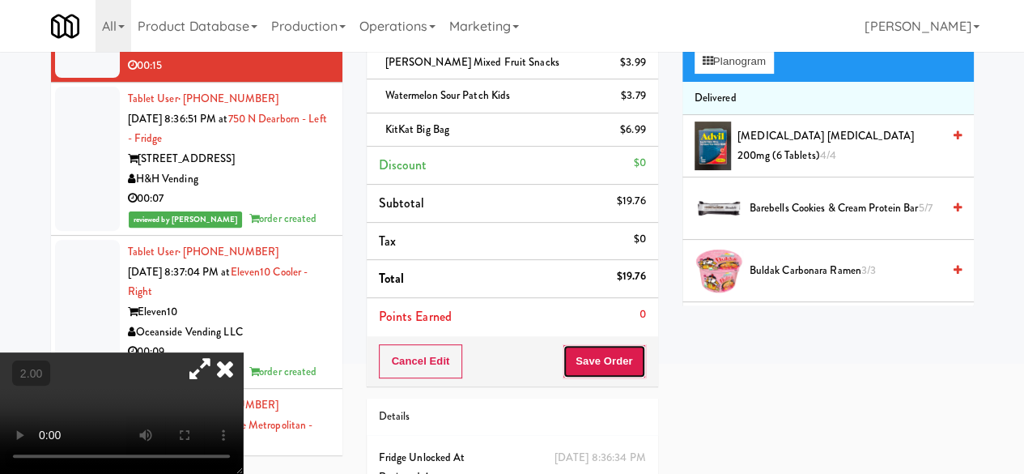
click at [617, 353] on button "Save Order" at bounding box center [604, 361] width 83 height 34
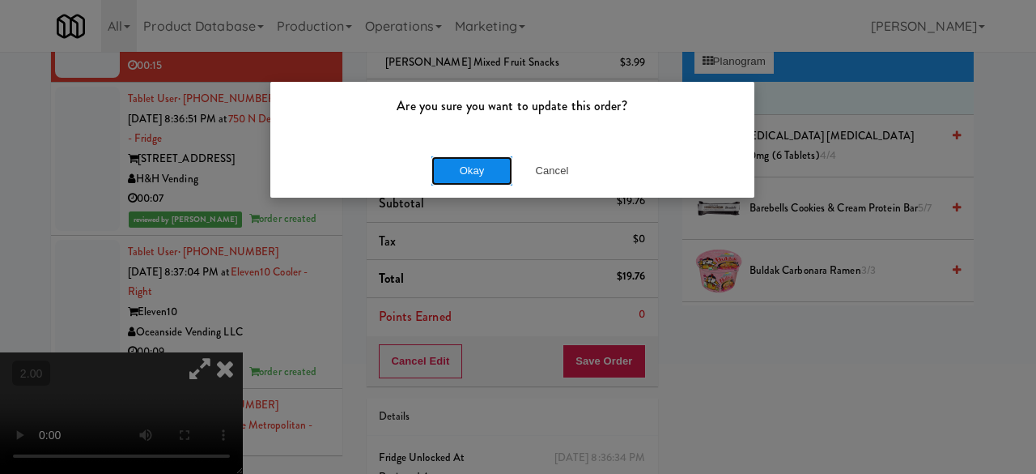
click at [460, 168] on button "Okay" at bounding box center [472, 170] width 81 height 29
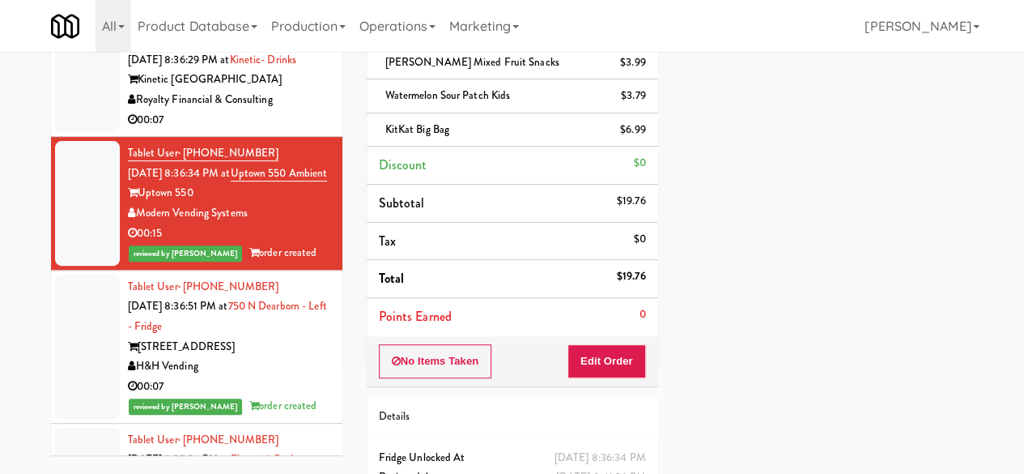
scroll to position [7592, 0]
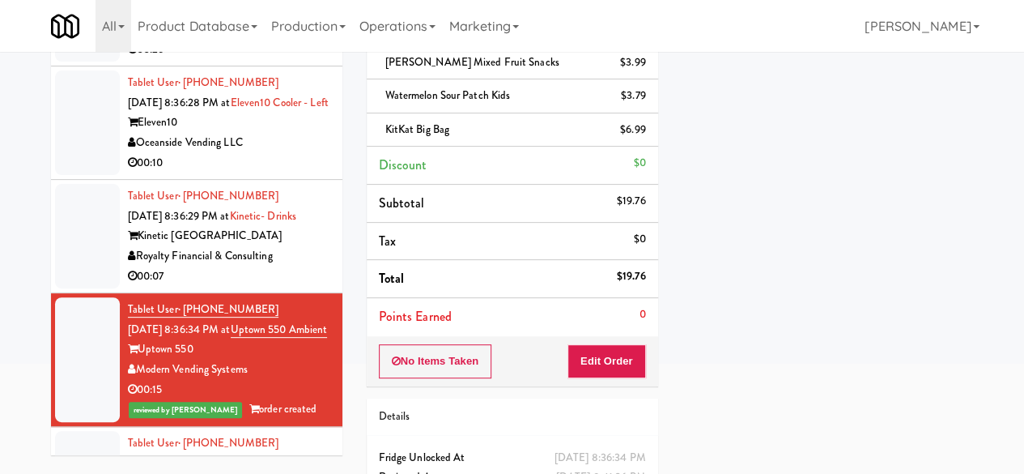
click at [329, 293] on li "Tablet User · (585) 752-5138 [DATE] 8:36:29 PM at Kinetic- Drinks Kinetic Atlan…" at bounding box center [196, 236] width 291 height 113
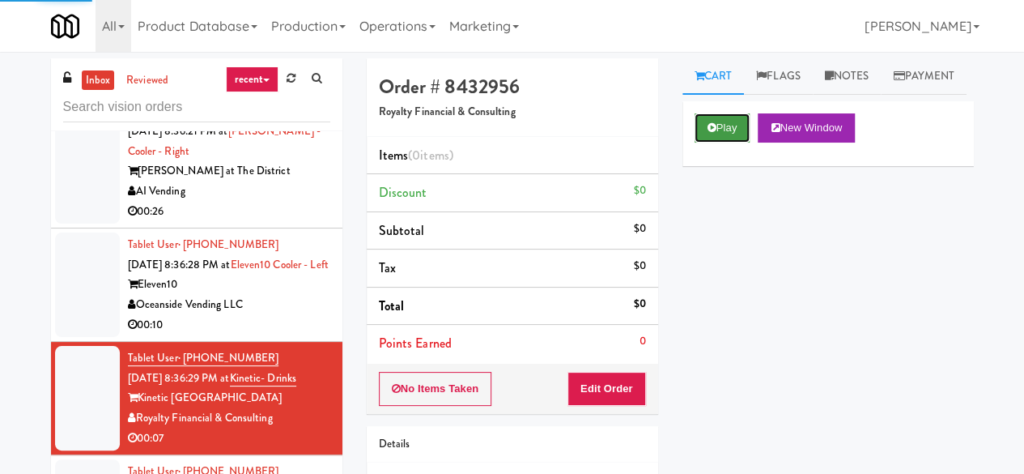
click at [709, 143] on button "Play" at bounding box center [723, 127] width 56 height 29
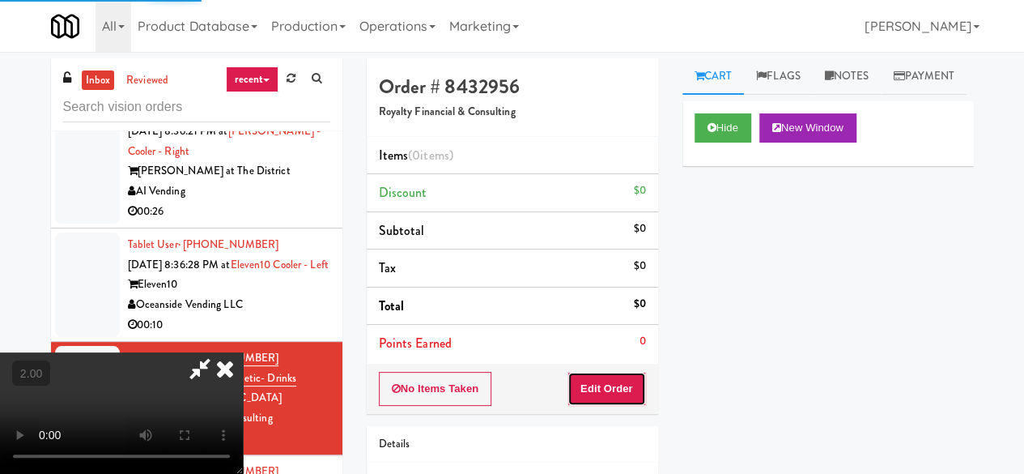
click at [612, 384] on button "Edit Order" at bounding box center [607, 389] width 79 height 34
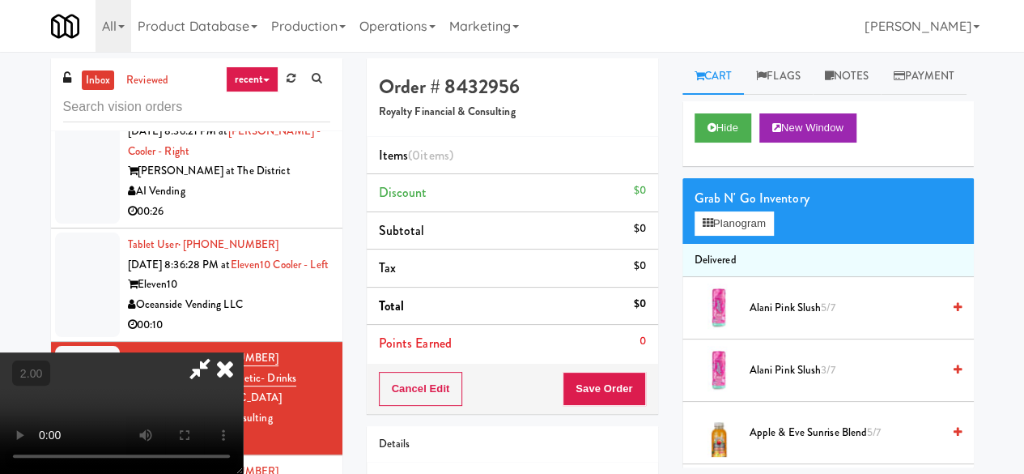
scroll to position [33, 0]
click at [758, 236] on button "Planogram" at bounding box center [734, 223] width 79 height 24
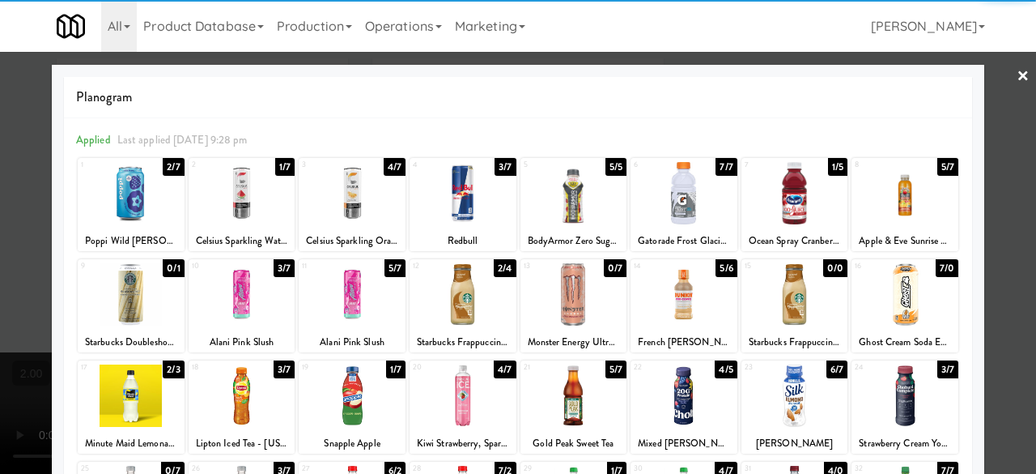
drag, startPoint x: 681, startPoint y: 286, endPoint x: 693, endPoint y: 283, distance: 12.6
click at [682, 287] on div at bounding box center [684, 294] width 107 height 62
click at [985, 75] on div at bounding box center [518, 237] width 1036 height 474
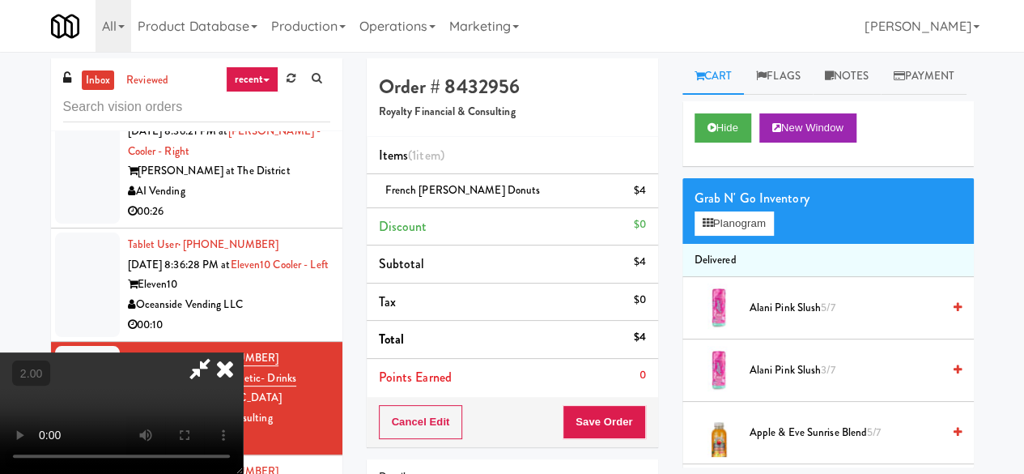
click at [219, 352] on icon at bounding box center [199, 368] width 37 height 32
click at [615, 438] on div "Cancel Edit Save Order" at bounding box center [512, 422] width 291 height 50
click at [606, 422] on button "Save Order" at bounding box center [604, 422] width 83 height 34
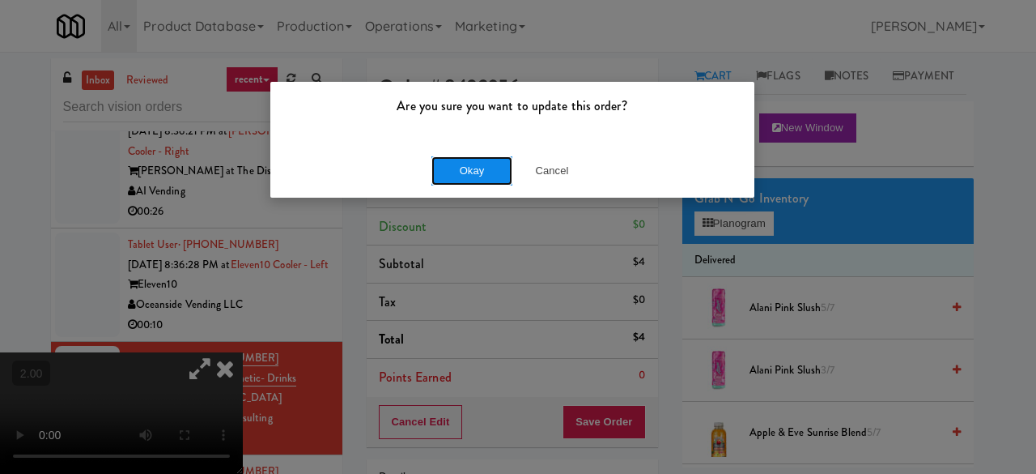
click at [466, 172] on button "Okay" at bounding box center [472, 170] width 81 height 29
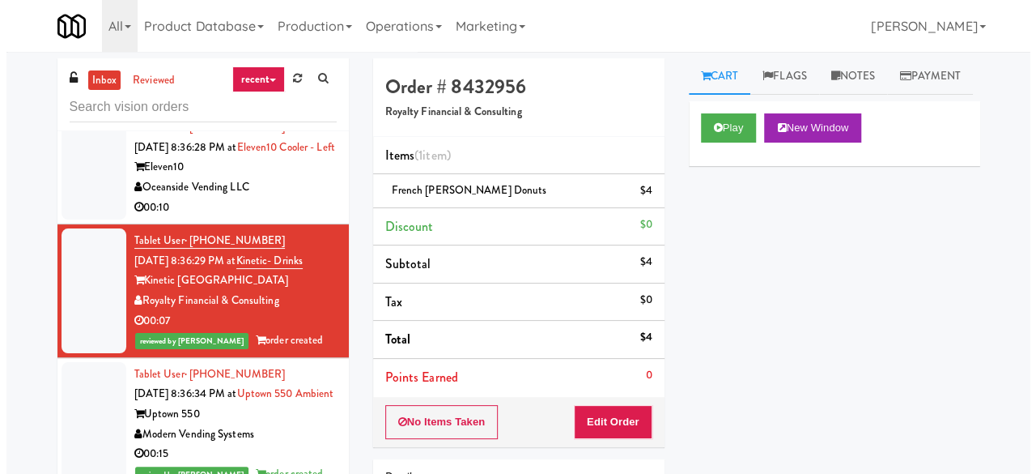
scroll to position [7673, 0]
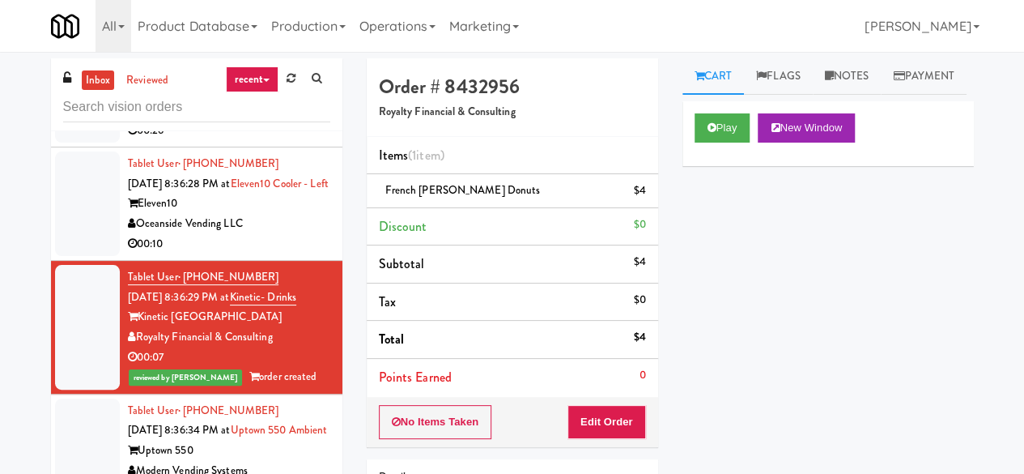
click at [274, 214] on div "Eleven10" at bounding box center [229, 204] width 202 height 20
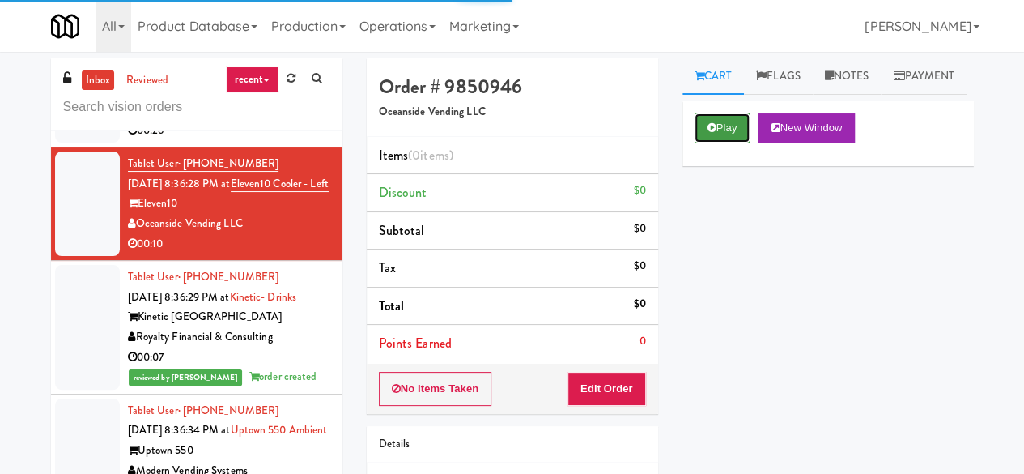
click at [710, 133] on icon at bounding box center [712, 127] width 9 height 11
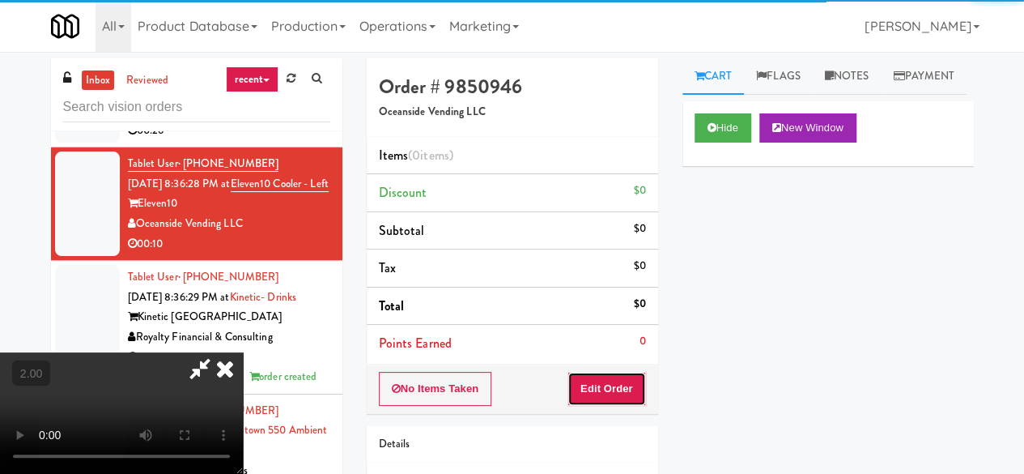
click at [627, 389] on button "Edit Order" at bounding box center [607, 389] width 79 height 34
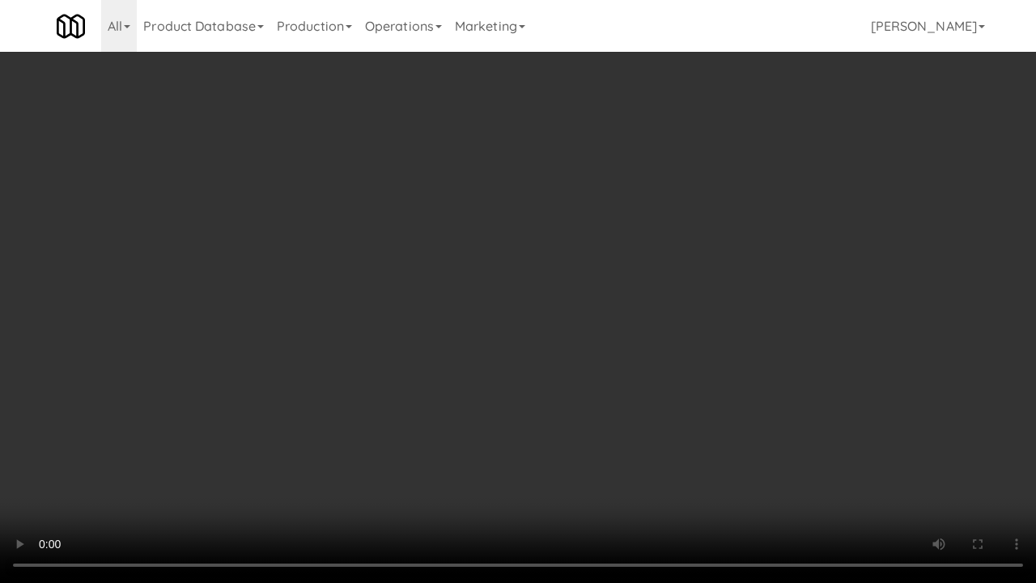
click at [981, 472] on video at bounding box center [518, 291] width 1036 height 583
click at [886, 443] on video at bounding box center [518, 291] width 1036 height 583
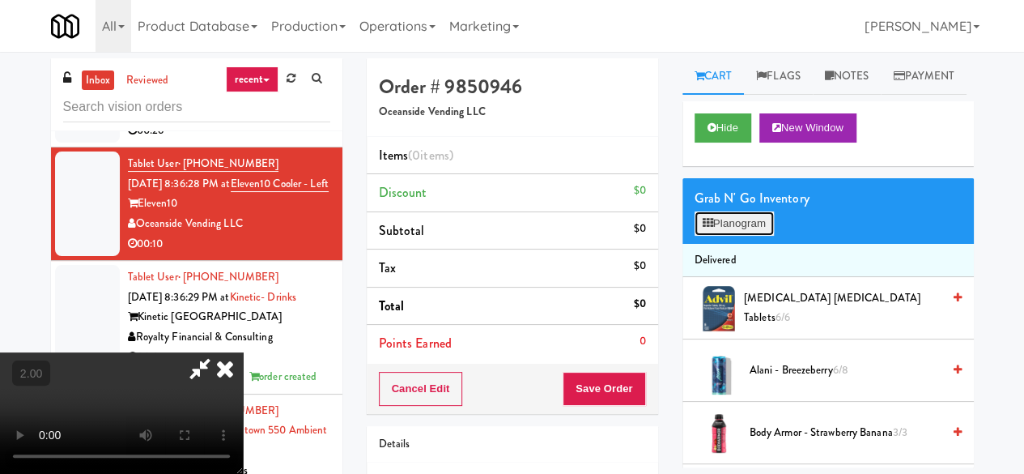
click at [729, 236] on button "Planogram" at bounding box center [734, 223] width 79 height 24
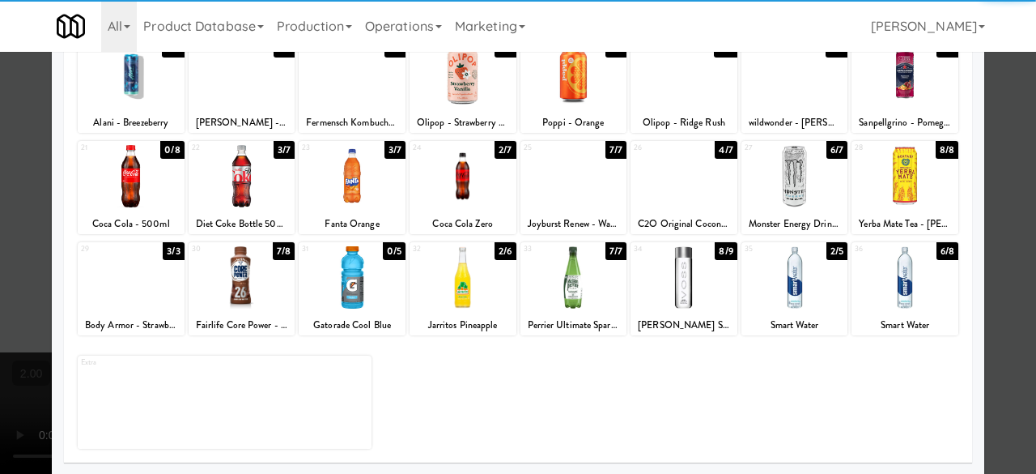
click at [241, 200] on div at bounding box center [242, 176] width 107 height 62
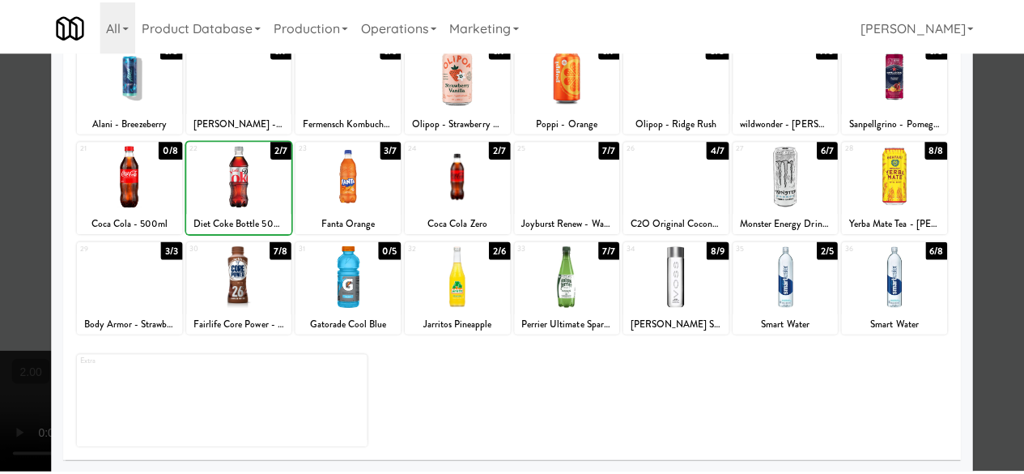
scroll to position [78, 0]
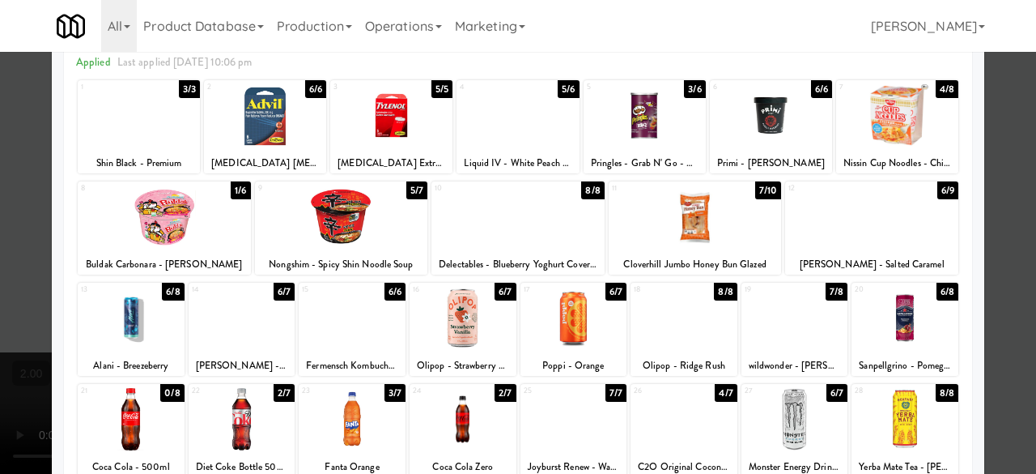
click at [591, 305] on div at bounding box center [574, 318] width 107 height 62
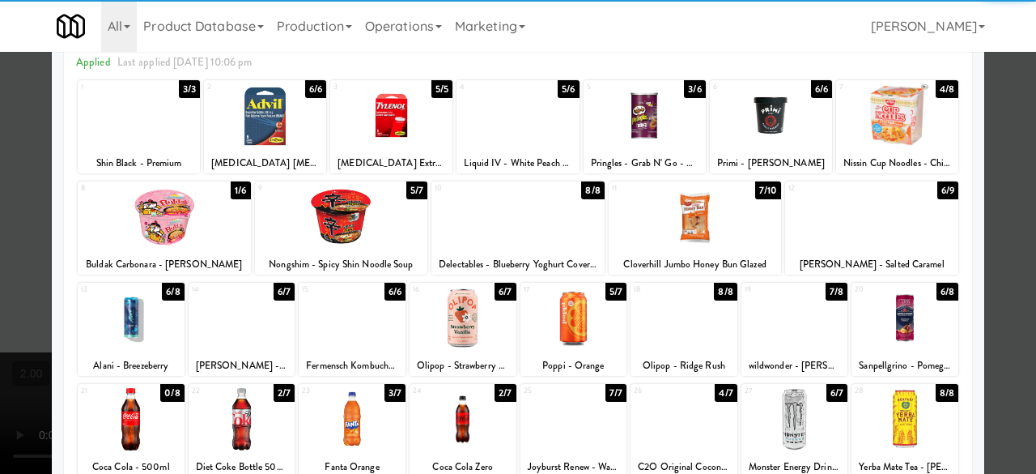
click at [998, 156] on div at bounding box center [518, 237] width 1036 height 474
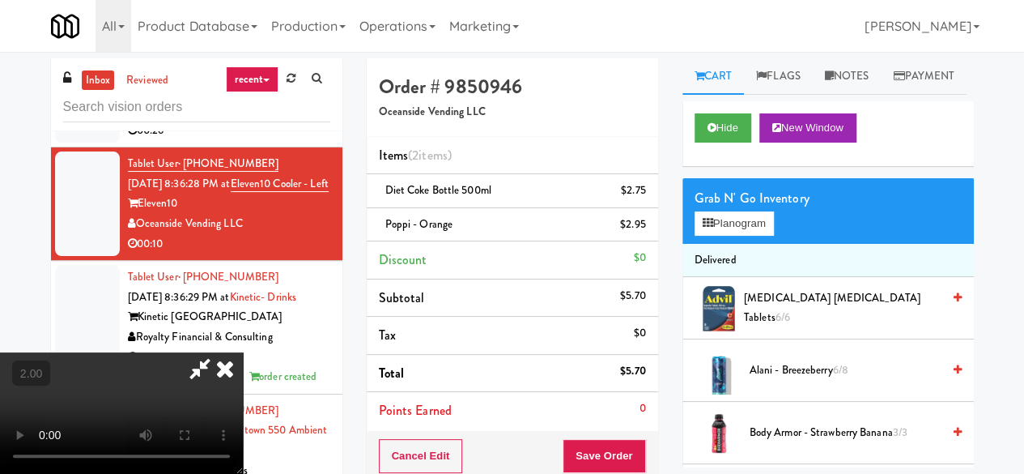
click at [219, 352] on icon at bounding box center [199, 368] width 37 height 32
click at [618, 445] on button "Save Order" at bounding box center [604, 456] width 83 height 34
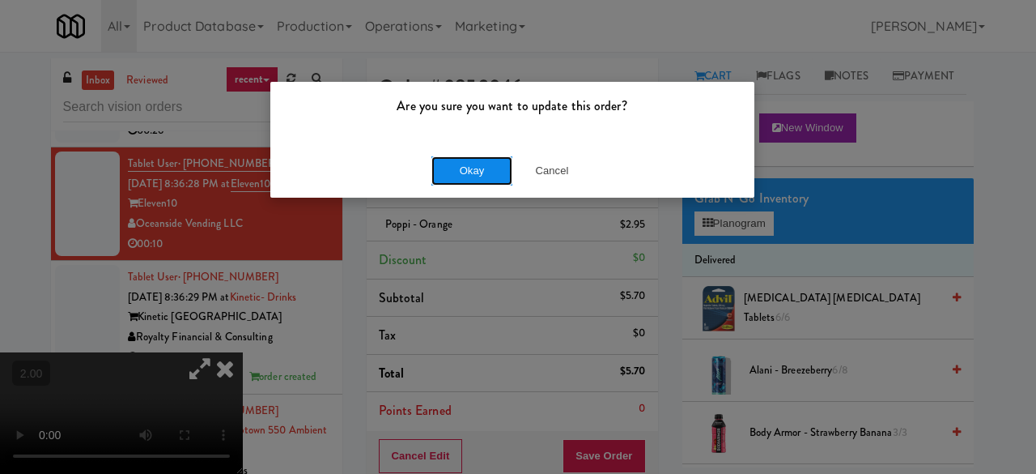
click at [458, 172] on button "Okay" at bounding box center [472, 170] width 81 height 29
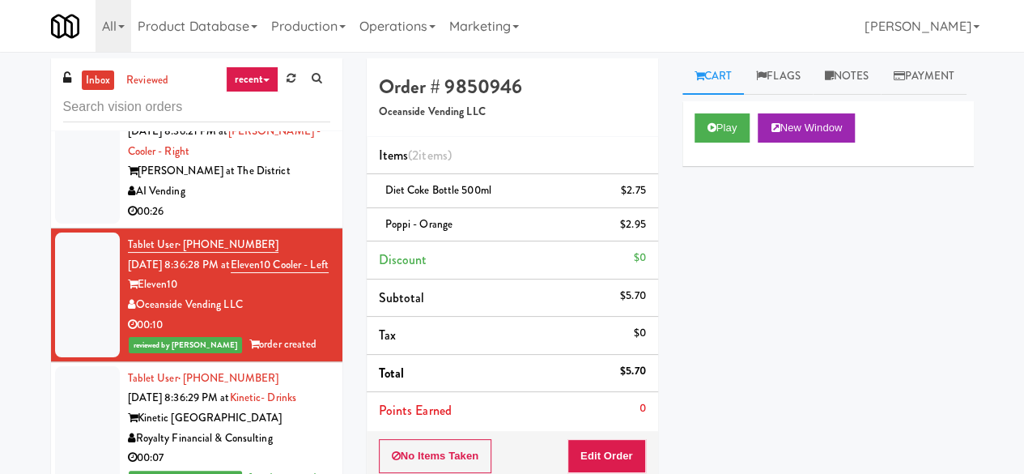
click at [259, 222] on div "00:26" at bounding box center [229, 212] width 202 height 20
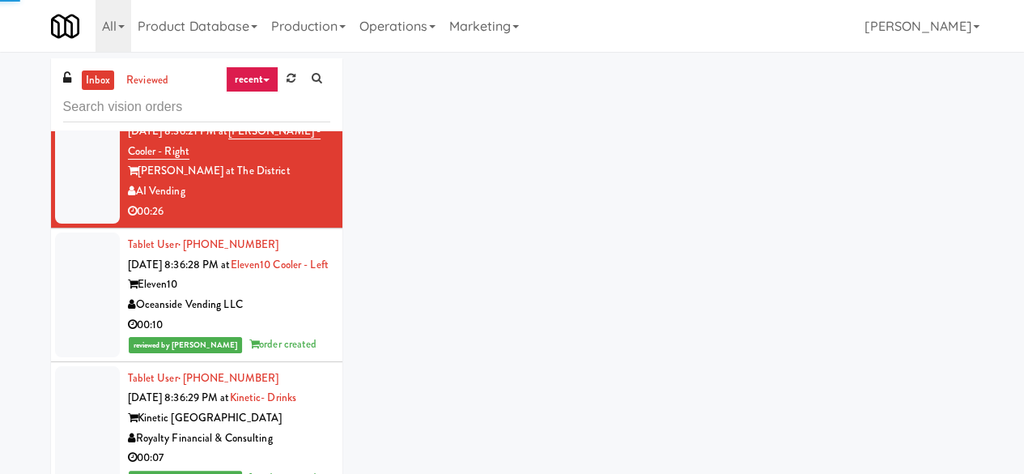
scroll to position [7431, 0]
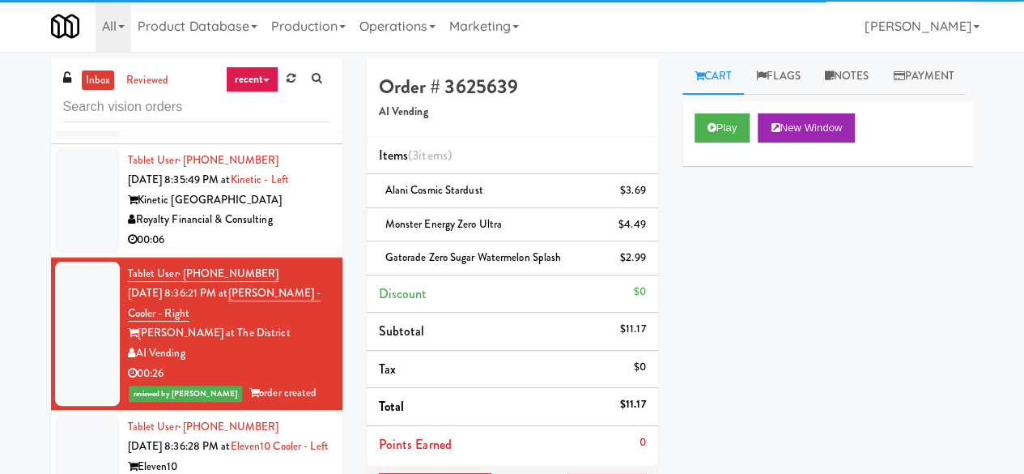
click at [286, 250] on div "00:06" at bounding box center [229, 240] width 202 height 20
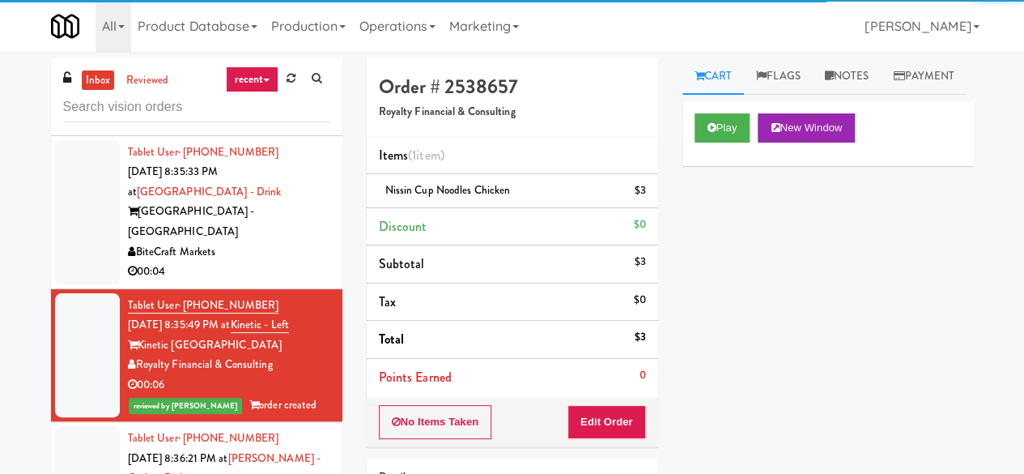
scroll to position [7269, 0]
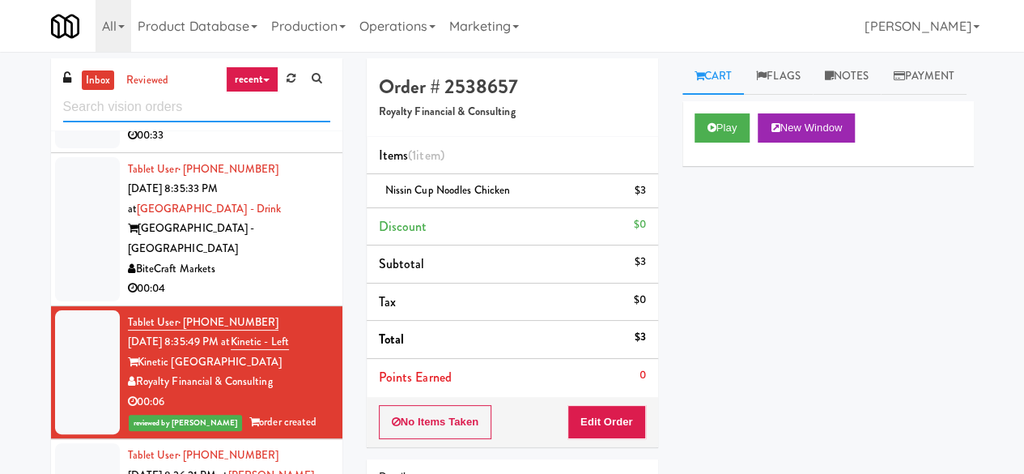
click at [164, 104] on input "text" at bounding box center [196, 107] width 267 height 30
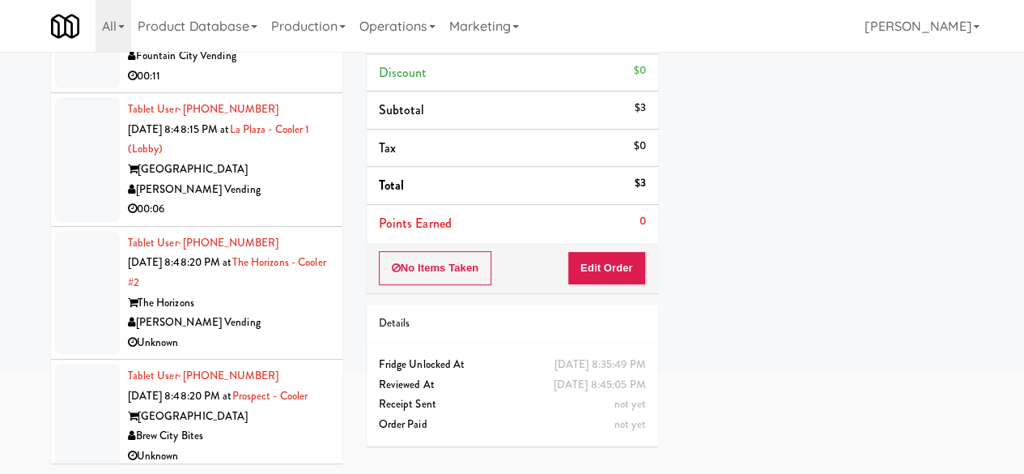
scroll to position [5326, 0]
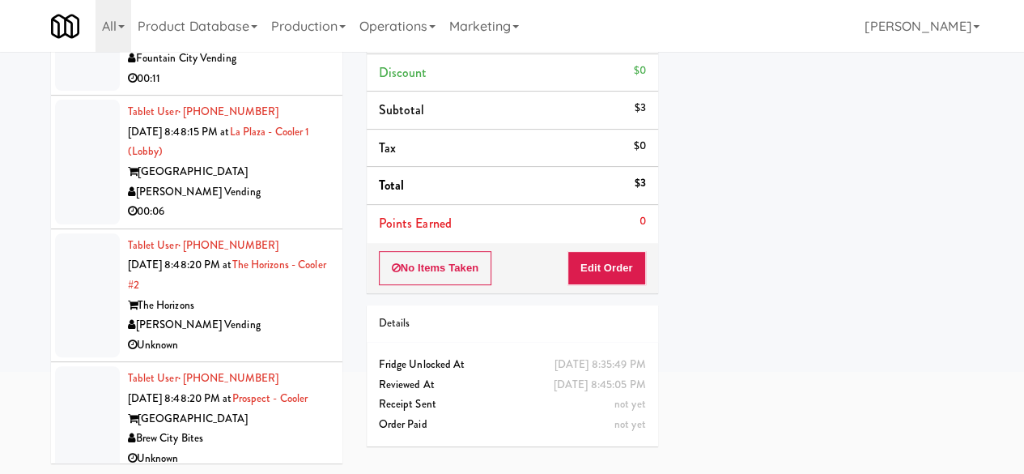
click at [272, 202] on div "[PERSON_NAME] Vending" at bounding box center [229, 192] width 202 height 20
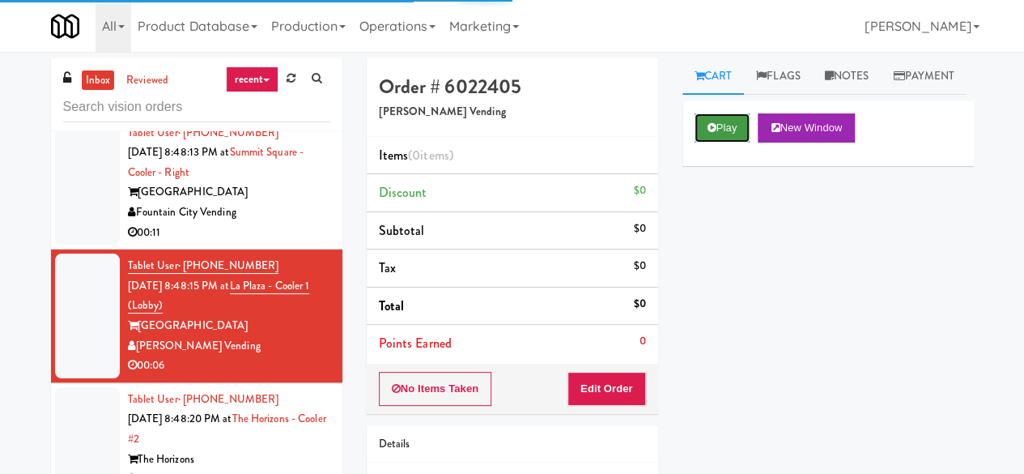
click at [732, 143] on button "Play" at bounding box center [723, 127] width 56 height 29
click at [731, 143] on button "Play" at bounding box center [723, 127] width 56 height 29
click at [708, 143] on button "Play" at bounding box center [723, 127] width 56 height 29
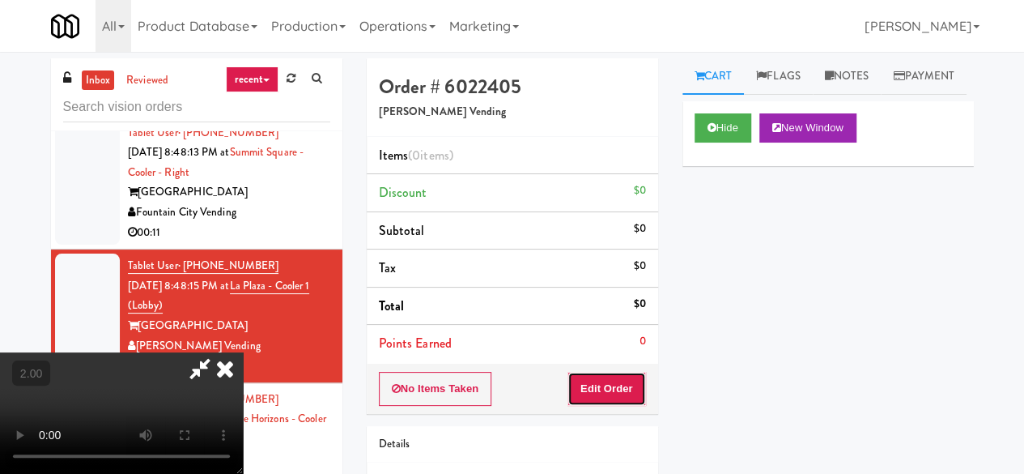
click at [610, 372] on button "Edit Order" at bounding box center [607, 389] width 79 height 34
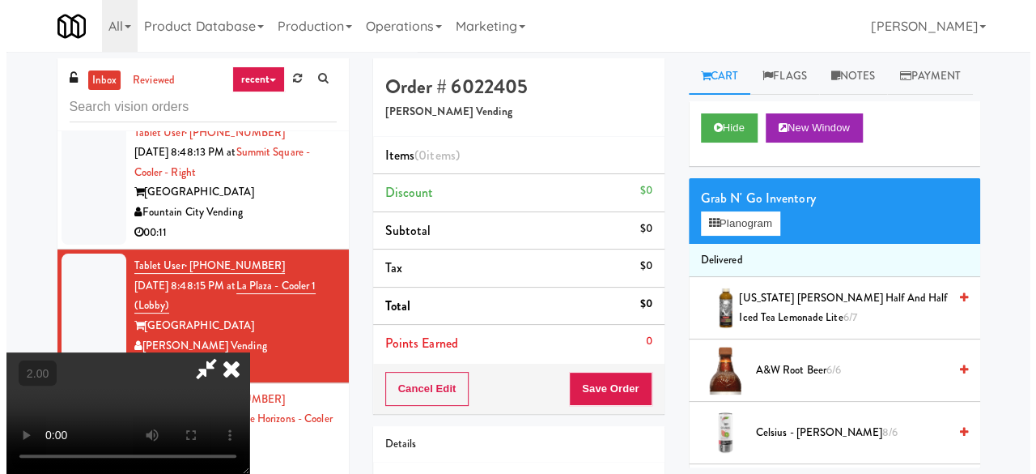
scroll to position [33, 0]
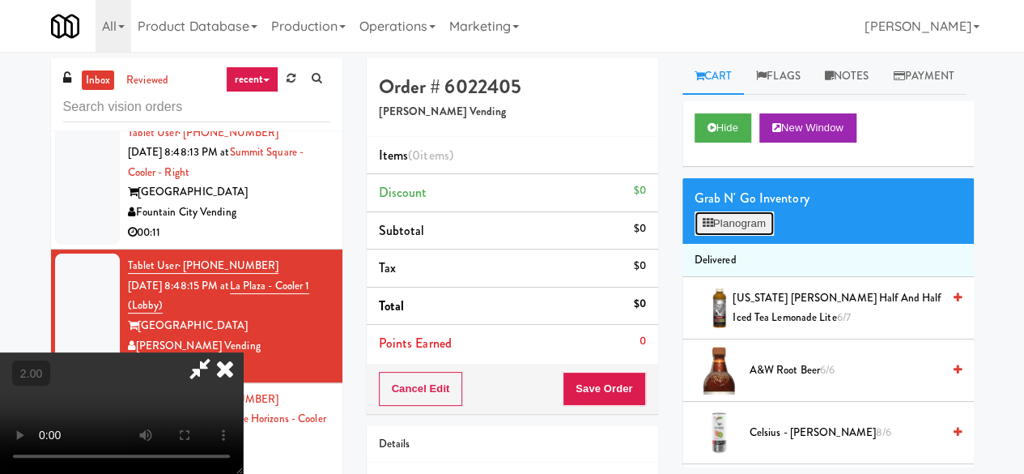
click at [751, 236] on button "Planogram" at bounding box center [734, 223] width 79 height 24
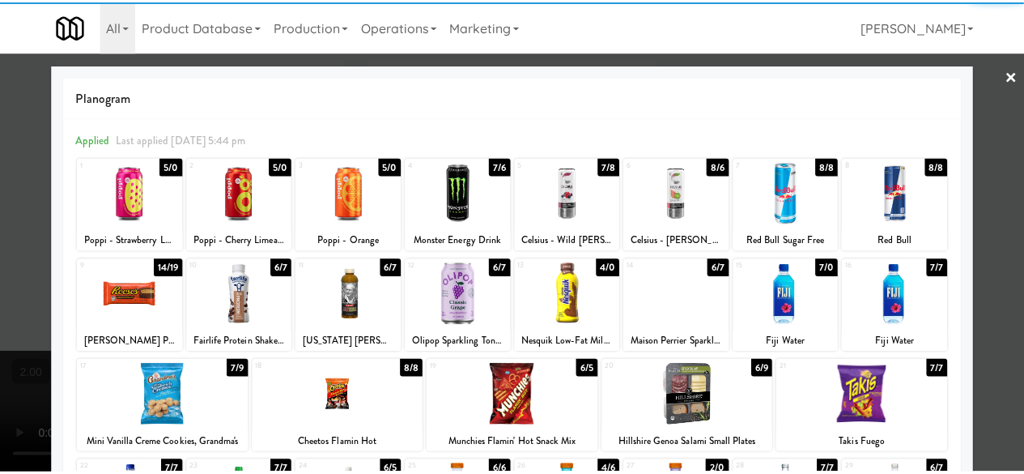
scroll to position [321, 0]
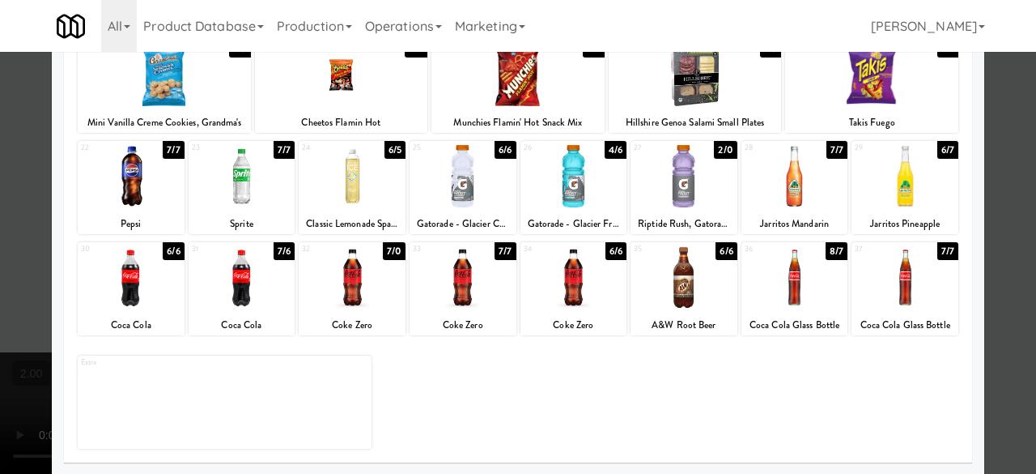
click at [133, 289] on div at bounding box center [131, 277] width 107 height 62
drag, startPoint x: 133, startPoint y: 289, endPoint x: 521, endPoint y: 326, distance: 389.6
click at [133, 289] on div at bounding box center [131, 277] width 107 height 62
click at [1002, 185] on div at bounding box center [518, 237] width 1036 height 474
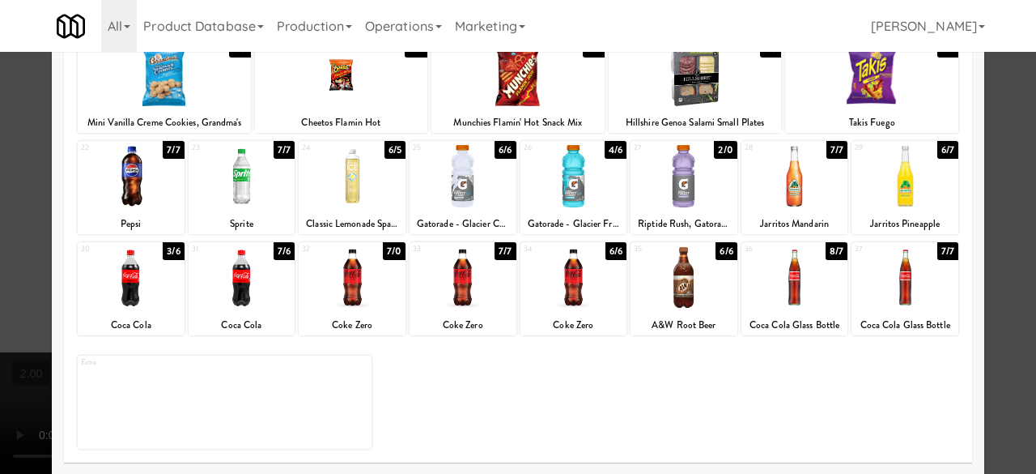
click at [1002, 185] on div "inbox reviewed recent all unclear take inventory issue suspicious failed recent…" at bounding box center [518, 343] width 1036 height 571
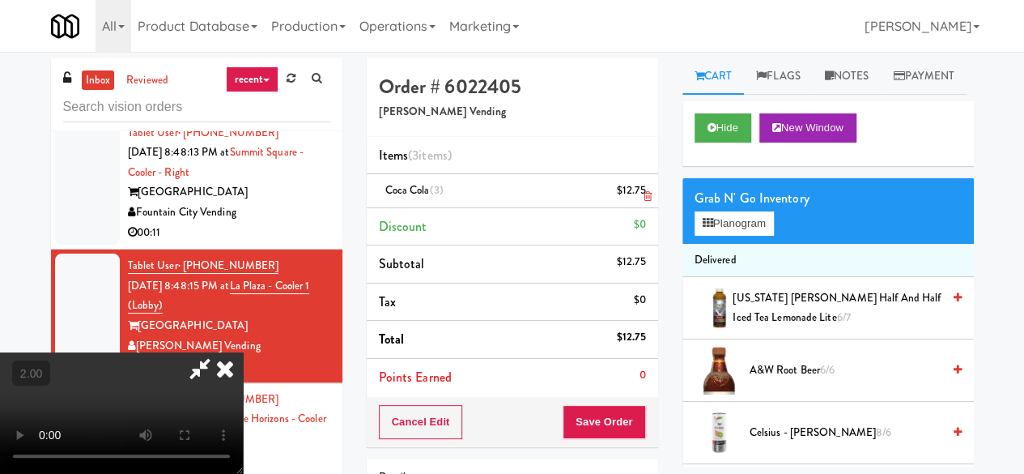
click at [641, 190] on link at bounding box center [643, 197] width 15 height 20
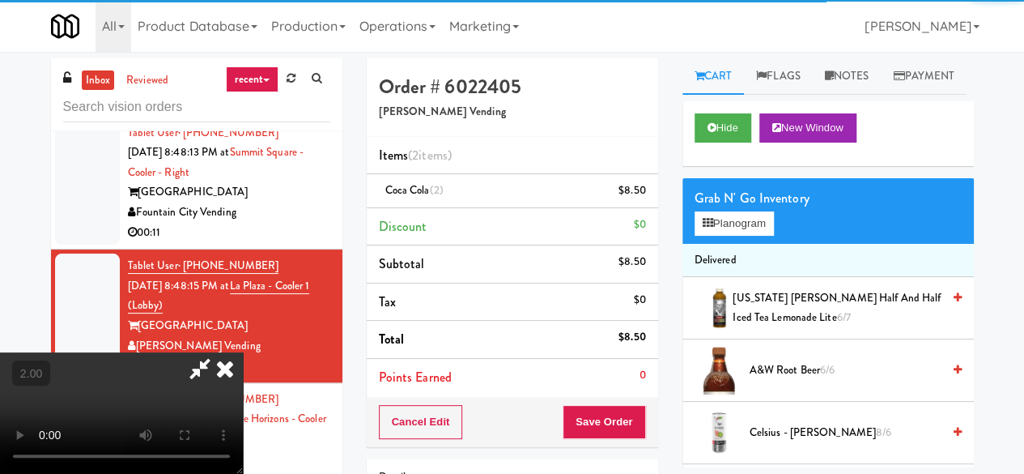
click at [219, 352] on icon at bounding box center [199, 368] width 37 height 32
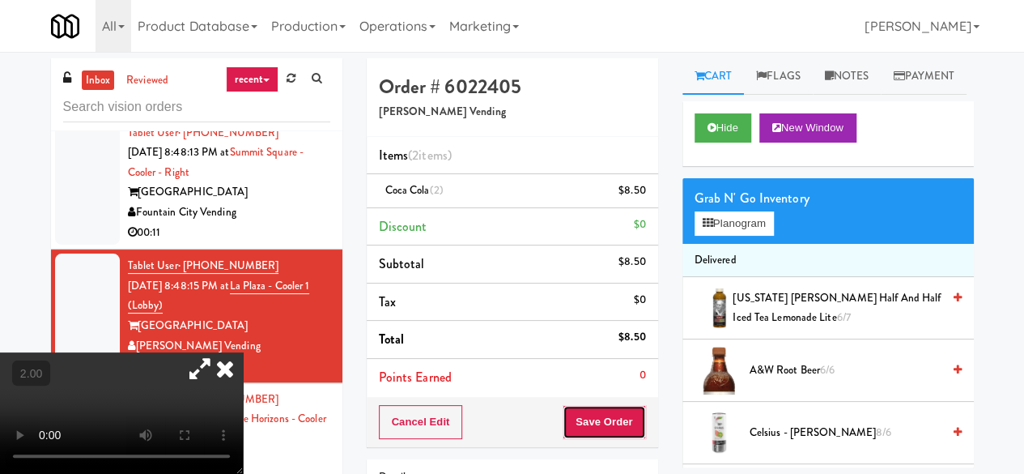
click at [604, 423] on button "Save Order" at bounding box center [604, 422] width 83 height 34
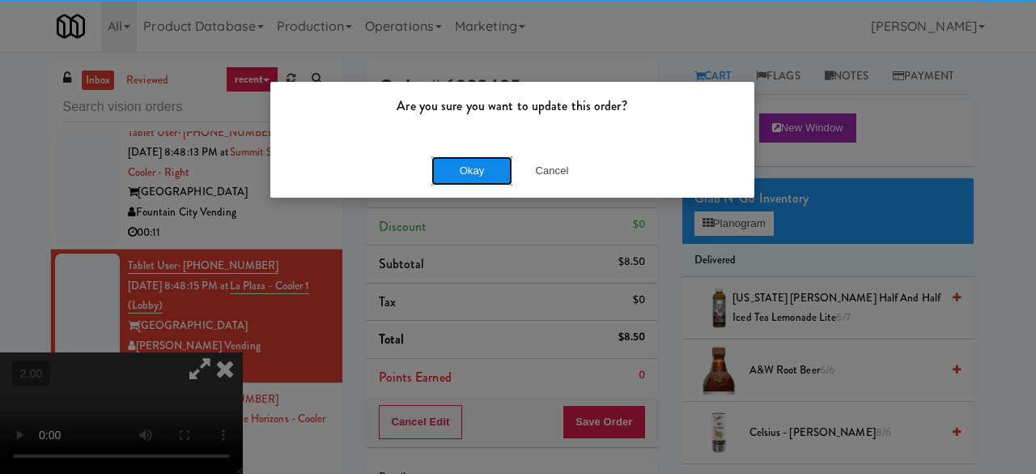
click at [445, 171] on button "Okay" at bounding box center [472, 170] width 81 height 29
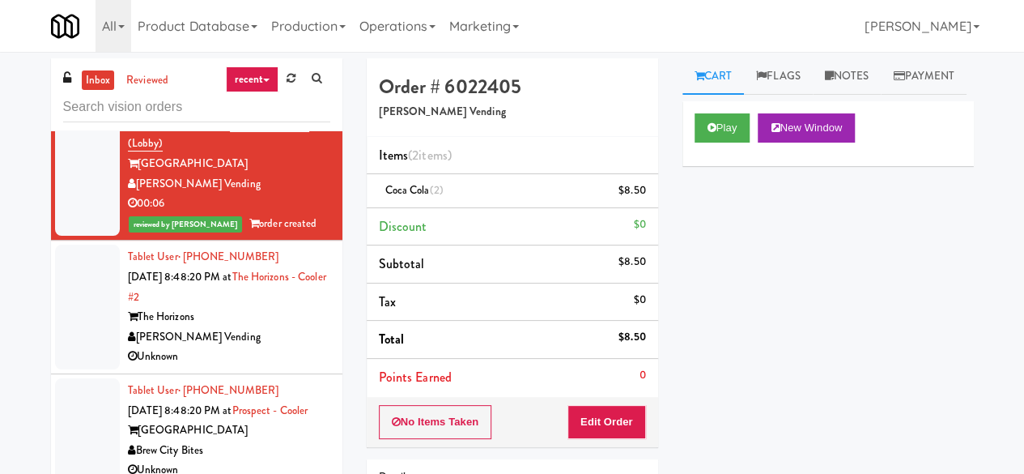
click at [285, 81] on div "00:11" at bounding box center [229, 71] width 202 height 20
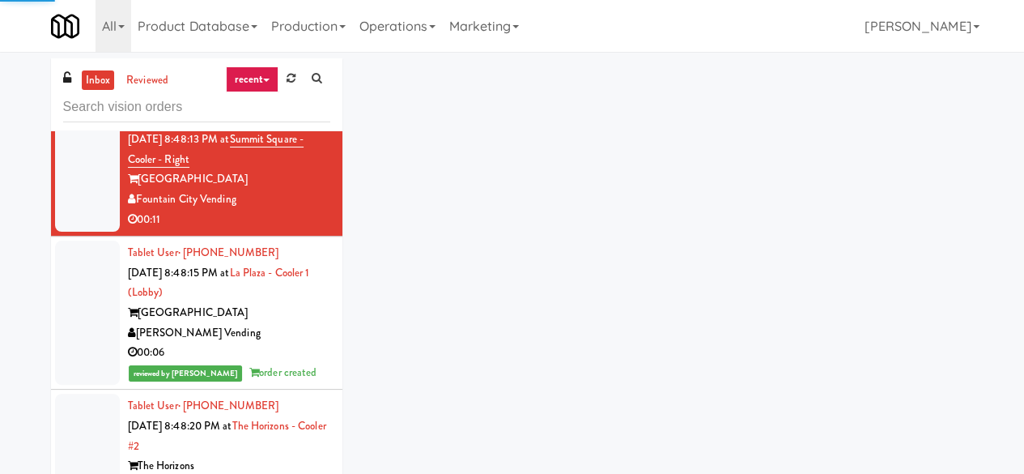
scroll to position [5245, 0]
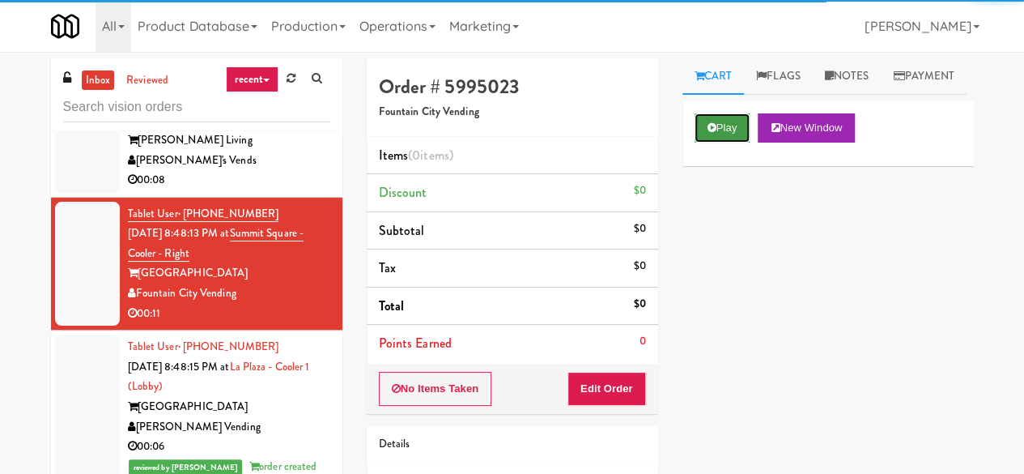
click at [735, 143] on button "Play" at bounding box center [723, 127] width 56 height 29
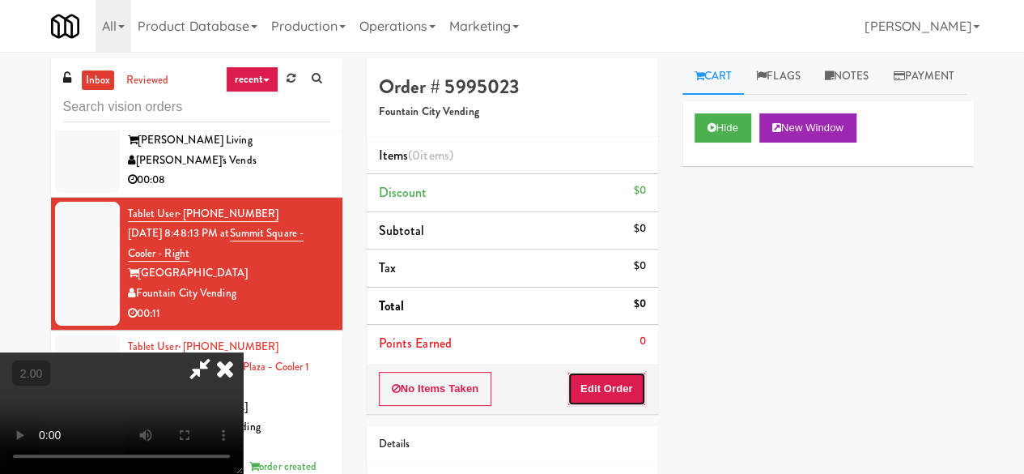
click at [627, 394] on button "Edit Order" at bounding box center [607, 389] width 79 height 34
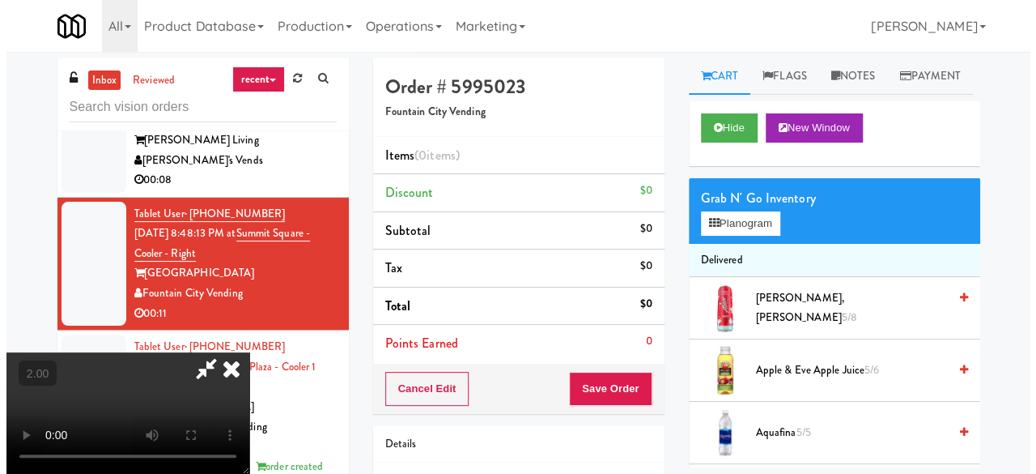
scroll to position [33, 0]
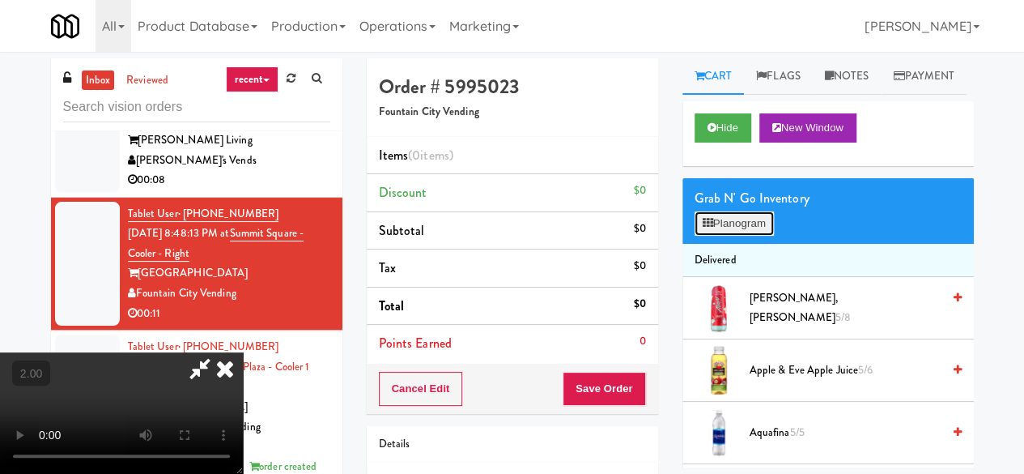
click at [755, 236] on button "Planogram" at bounding box center [734, 223] width 79 height 24
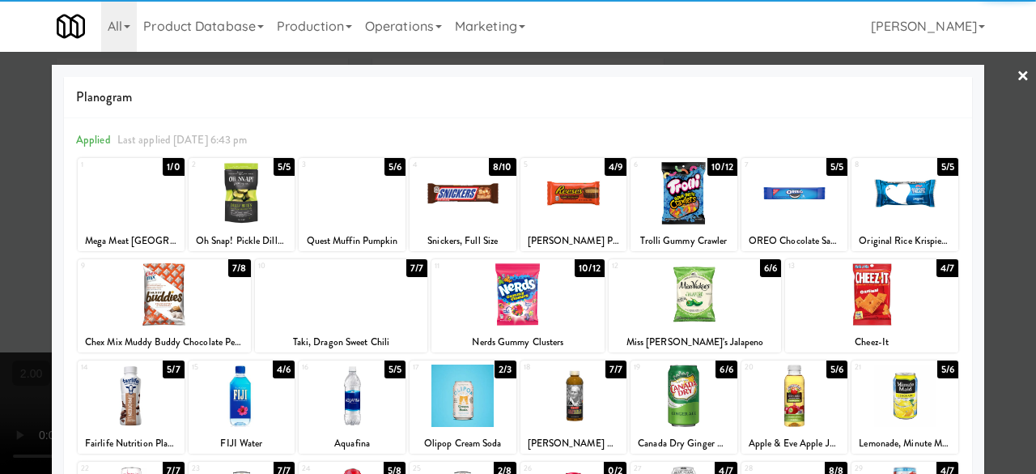
click at [567, 199] on div at bounding box center [574, 193] width 107 height 62
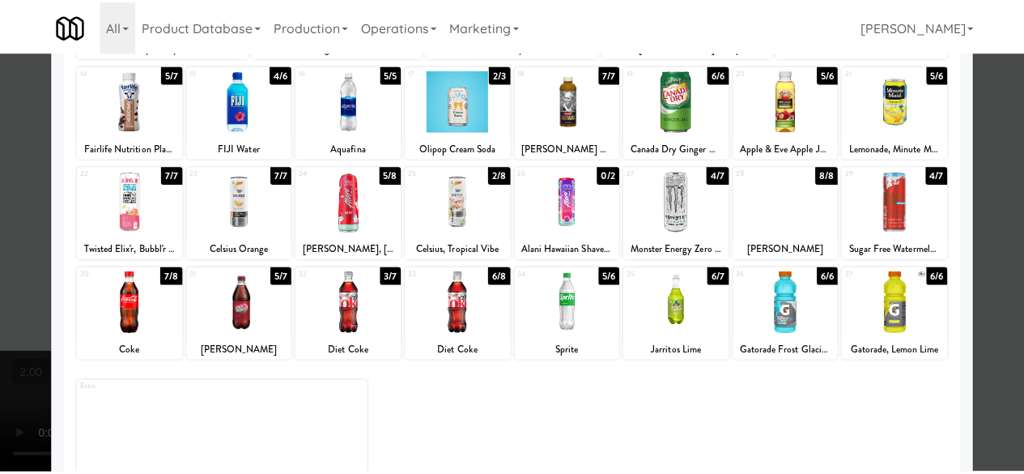
scroll to position [321, 0]
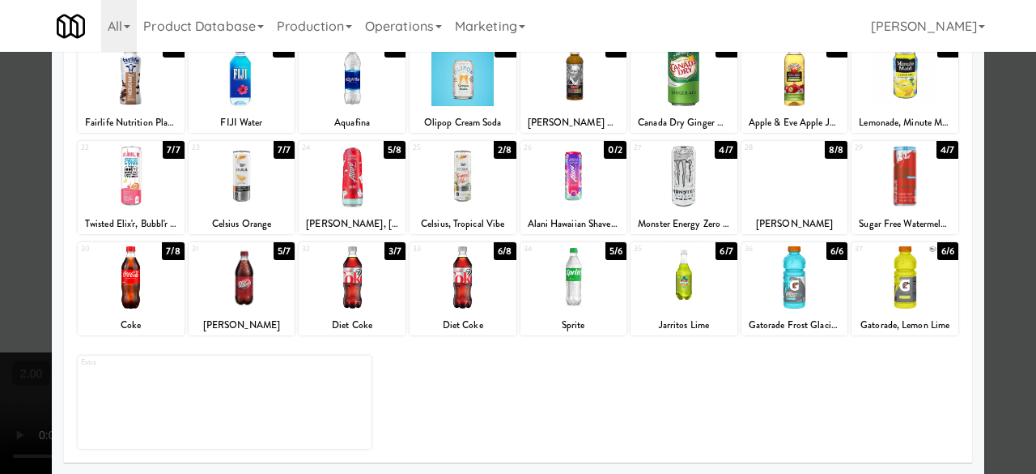
click at [869, 203] on div at bounding box center [905, 176] width 107 height 62
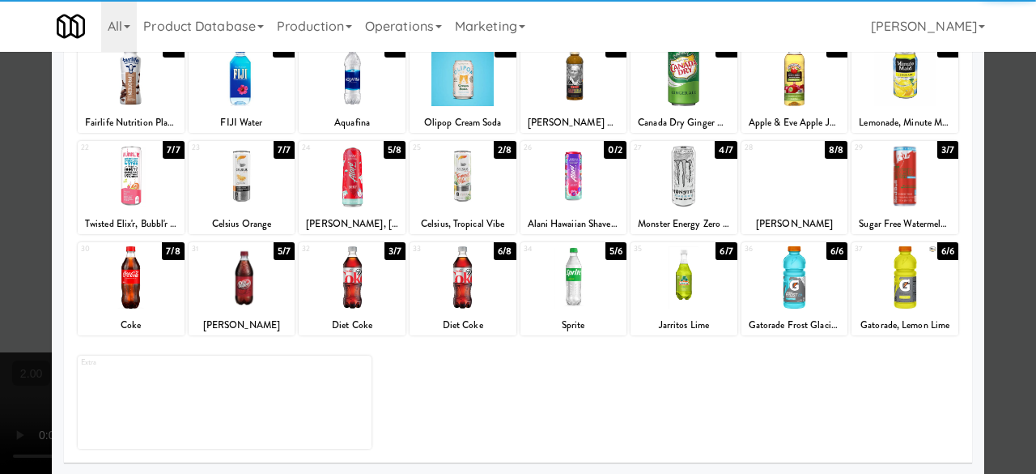
drag, startPoint x: 994, startPoint y: 147, endPoint x: 615, endPoint y: 142, distance: 379.8
click at [993, 146] on div at bounding box center [518, 237] width 1036 height 474
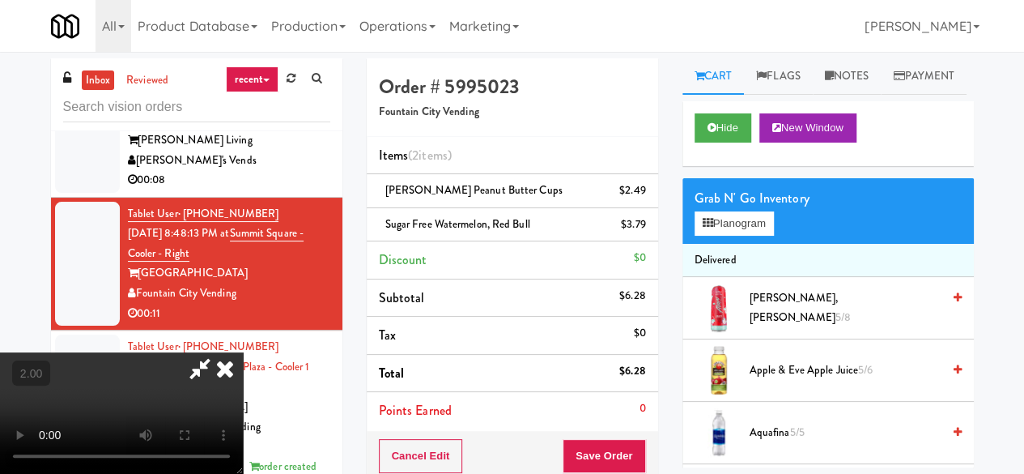
click at [219, 352] on icon at bounding box center [199, 368] width 37 height 32
click at [606, 446] on button "Save Order" at bounding box center [604, 456] width 83 height 34
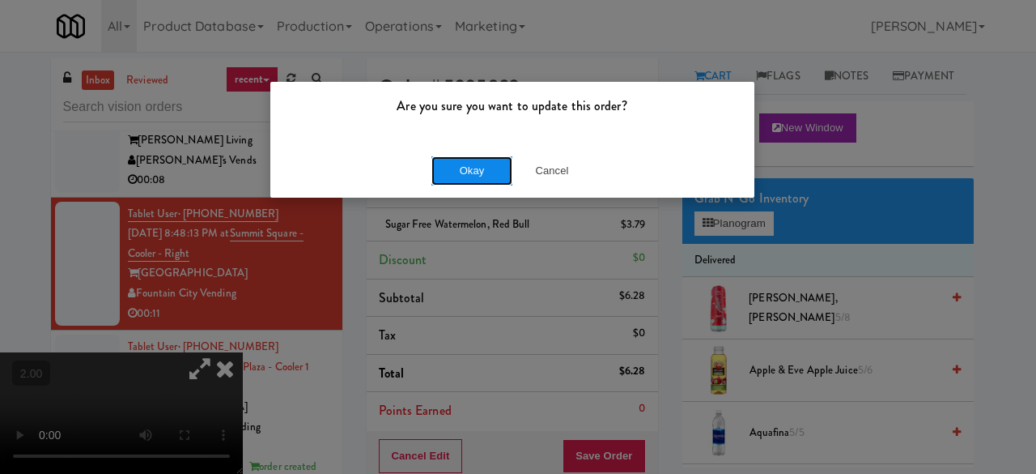
click at [488, 179] on button "Okay" at bounding box center [472, 170] width 81 height 29
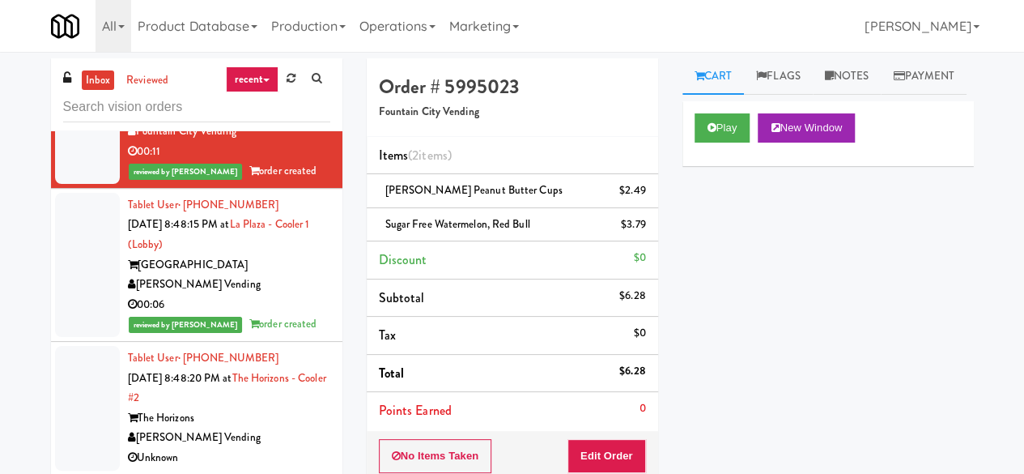
click at [275, 28] on div "00:08" at bounding box center [229, 18] width 202 height 20
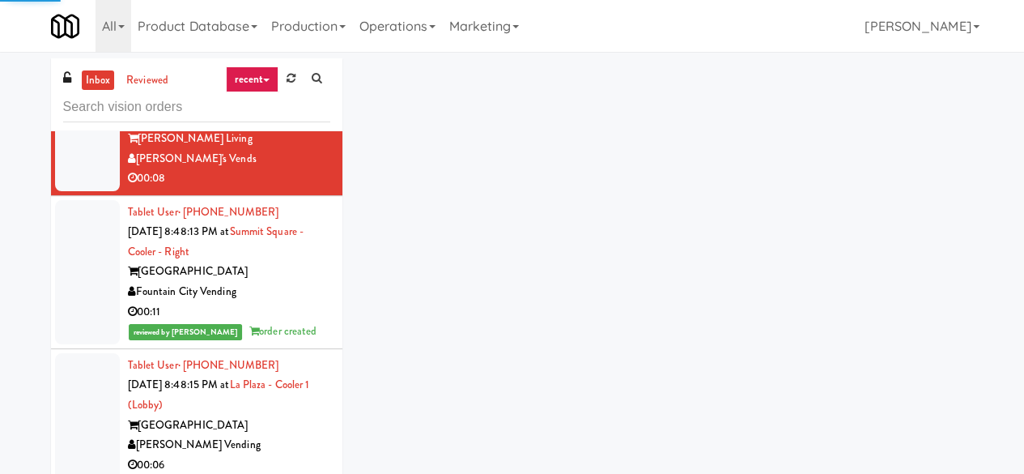
scroll to position [5245, 0]
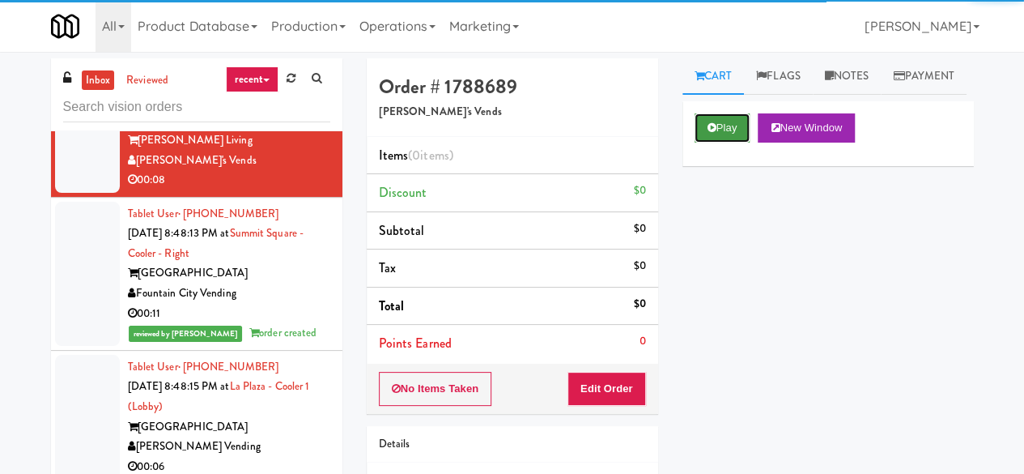
click at [712, 143] on button "Play" at bounding box center [723, 127] width 56 height 29
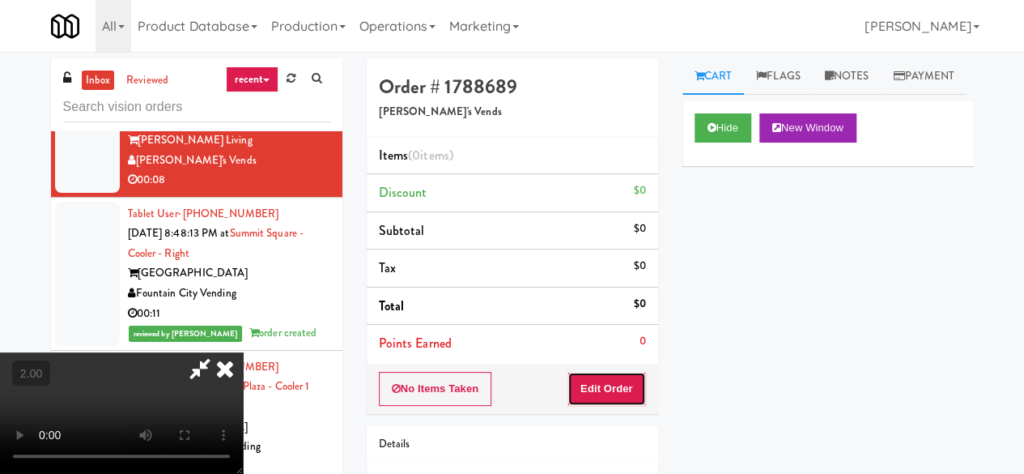
click at [627, 378] on button "Edit Order" at bounding box center [607, 389] width 79 height 34
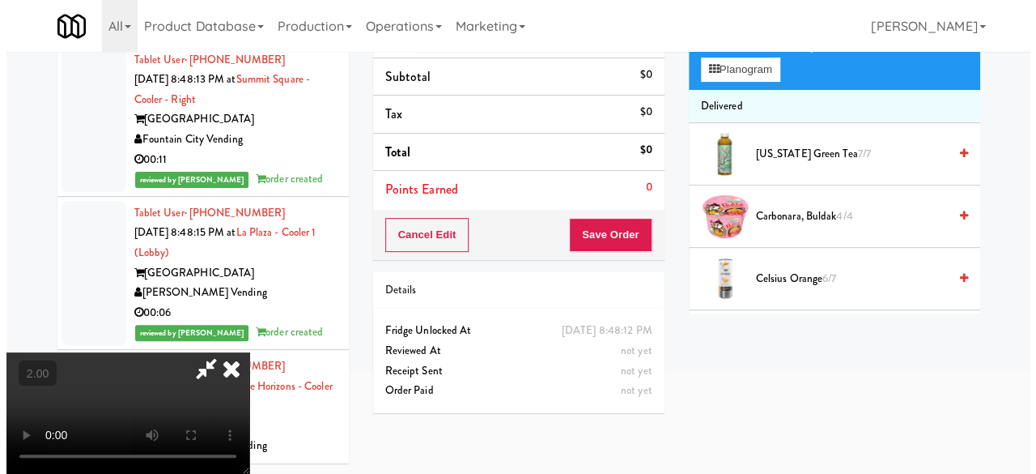
scroll to position [52, 0]
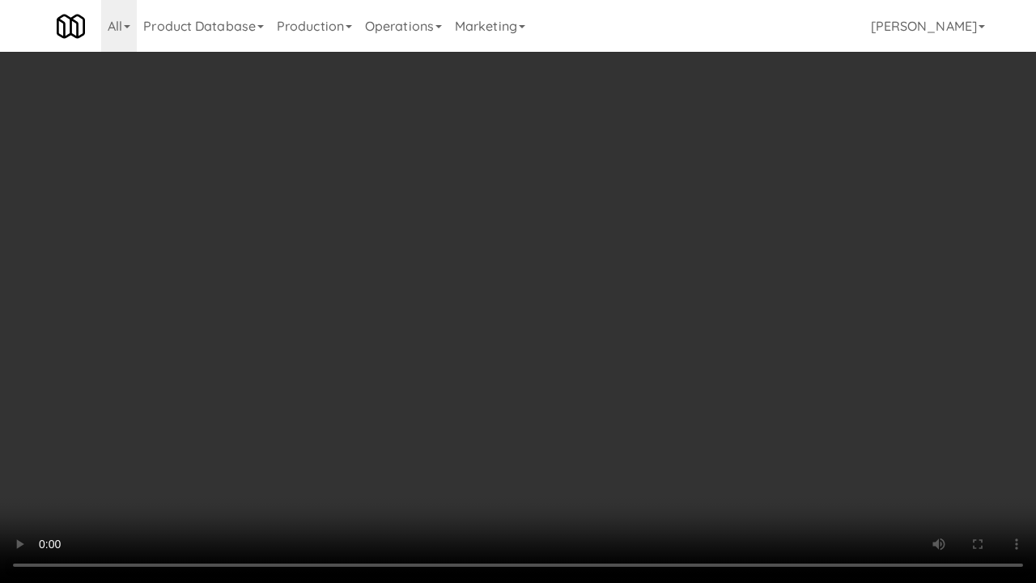
click at [575, 353] on video at bounding box center [518, 291] width 1036 height 583
click at [578, 325] on video at bounding box center [518, 291] width 1036 height 583
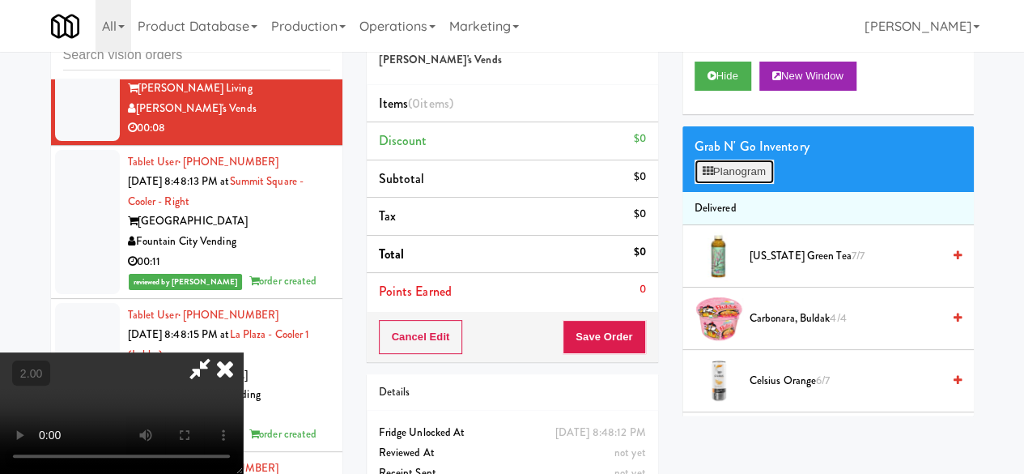
click at [766, 184] on button "Planogram" at bounding box center [734, 172] width 79 height 24
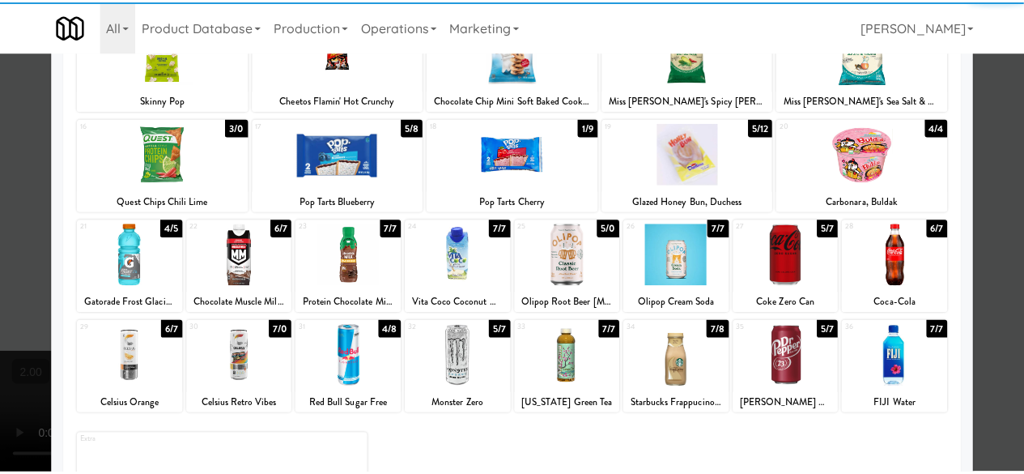
scroll to position [243, 0]
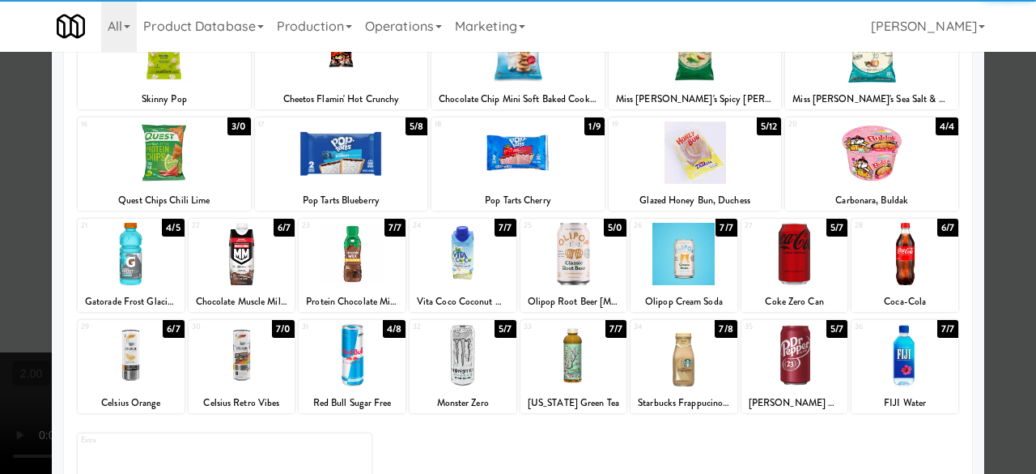
click at [880, 159] on div at bounding box center [871, 152] width 173 height 62
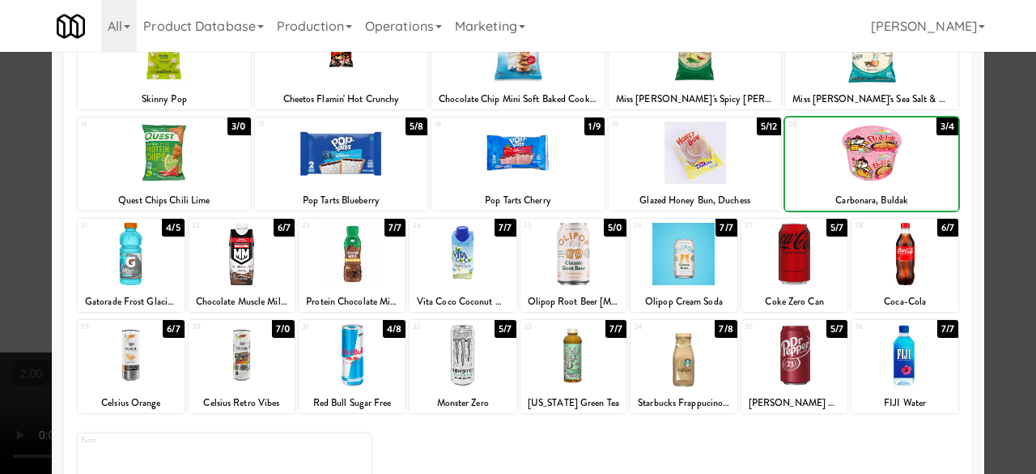
click at [880, 159] on div at bounding box center [871, 152] width 173 height 62
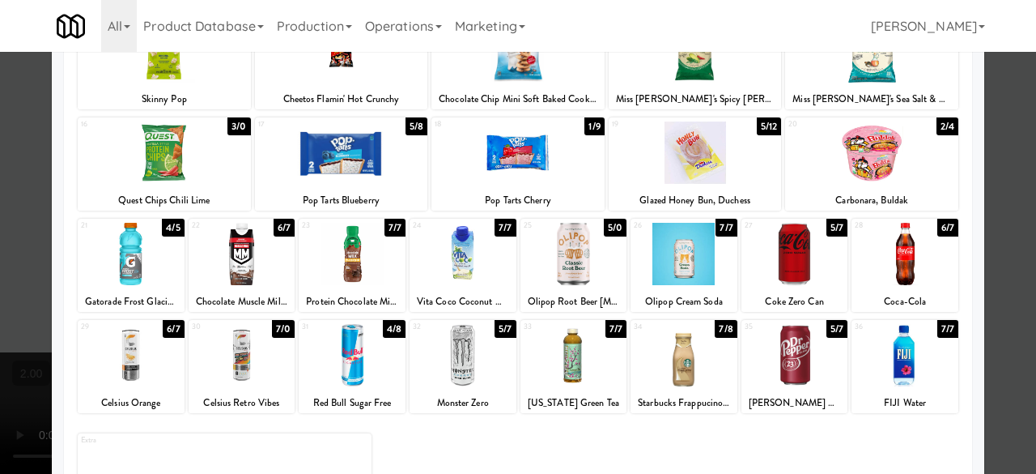
drag, startPoint x: 986, startPoint y: 121, endPoint x: 884, endPoint y: 122, distance: 102.0
click at [983, 121] on div at bounding box center [518, 237] width 1036 height 474
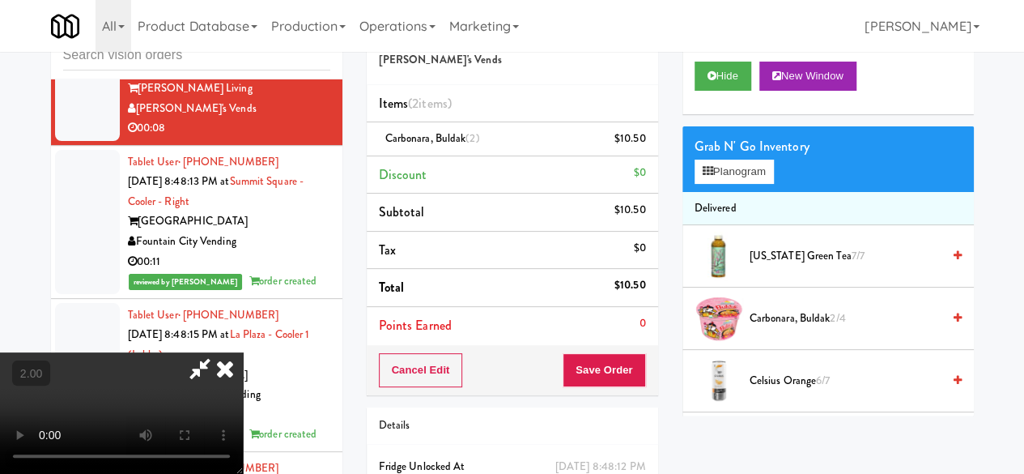
click at [219, 352] on icon at bounding box center [199, 368] width 37 height 32
click at [605, 362] on button "Save Order" at bounding box center [604, 370] width 83 height 34
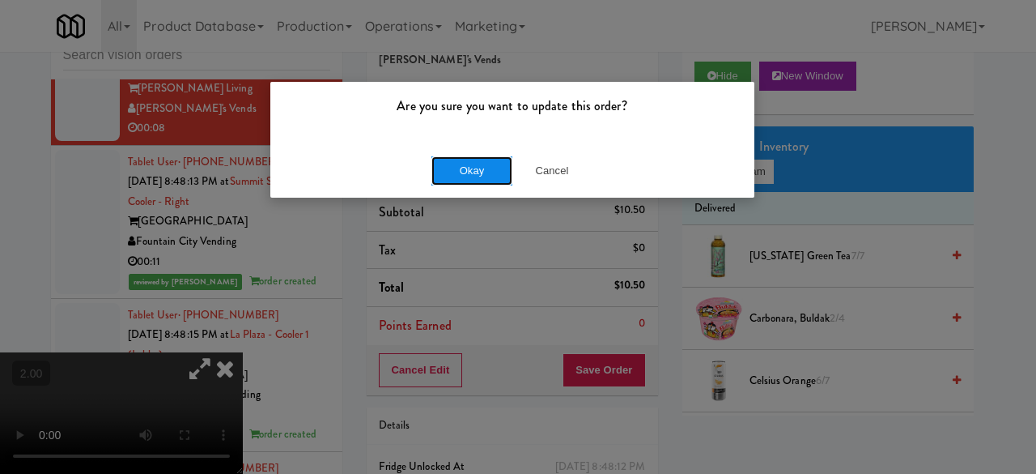
click at [484, 175] on button "Okay" at bounding box center [472, 170] width 81 height 29
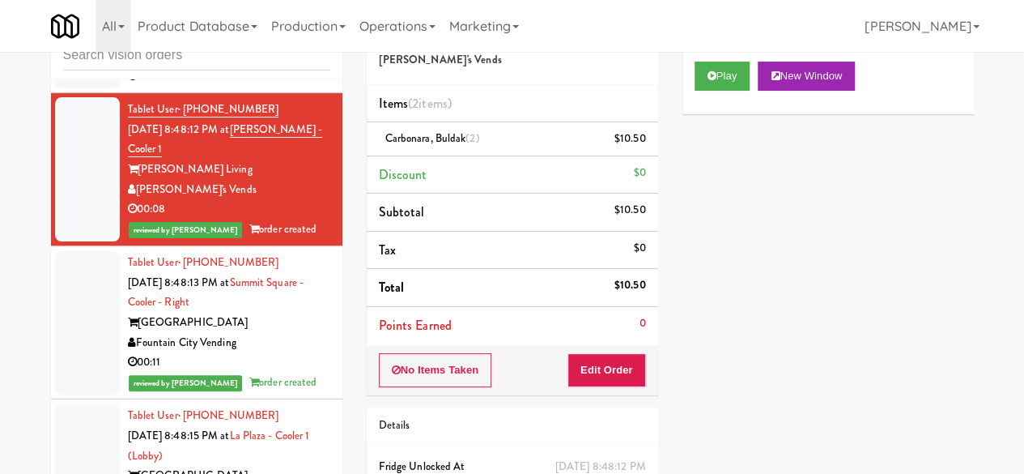
click at [286, 46] on div "Centra Apartments" at bounding box center [229, 36] width 202 height 20
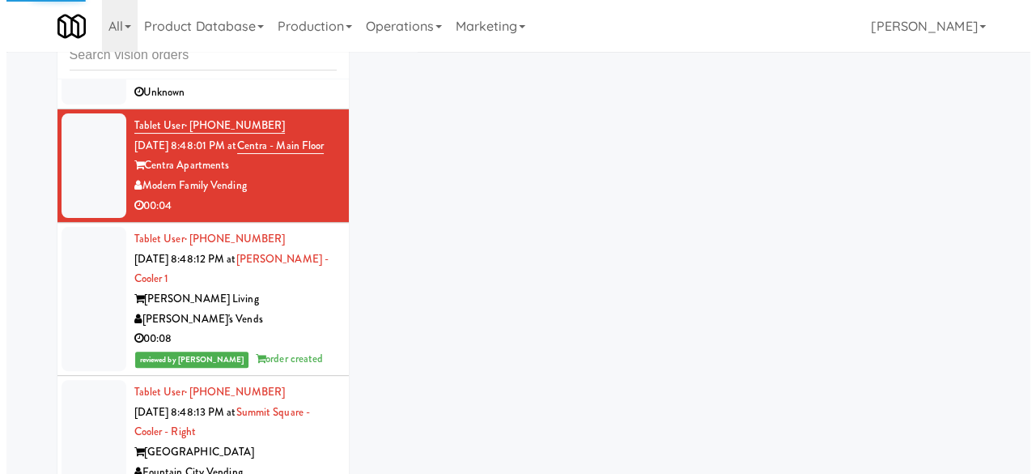
scroll to position [5002, 0]
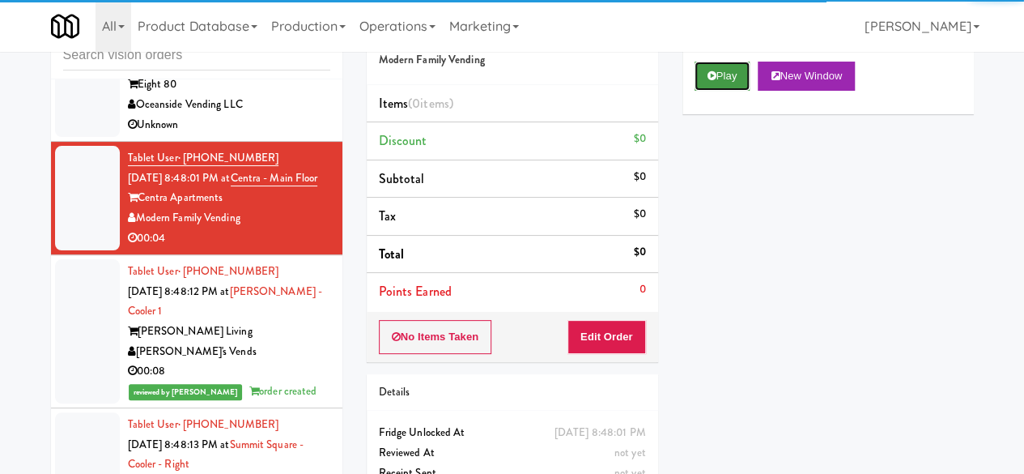
click at [731, 91] on button "Play" at bounding box center [723, 76] width 56 height 29
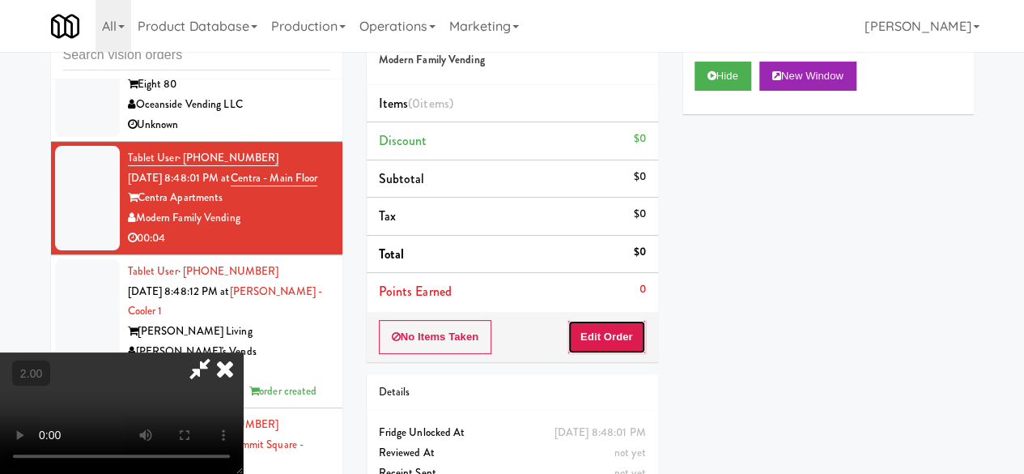
click at [612, 340] on button "Edit Order" at bounding box center [607, 337] width 79 height 34
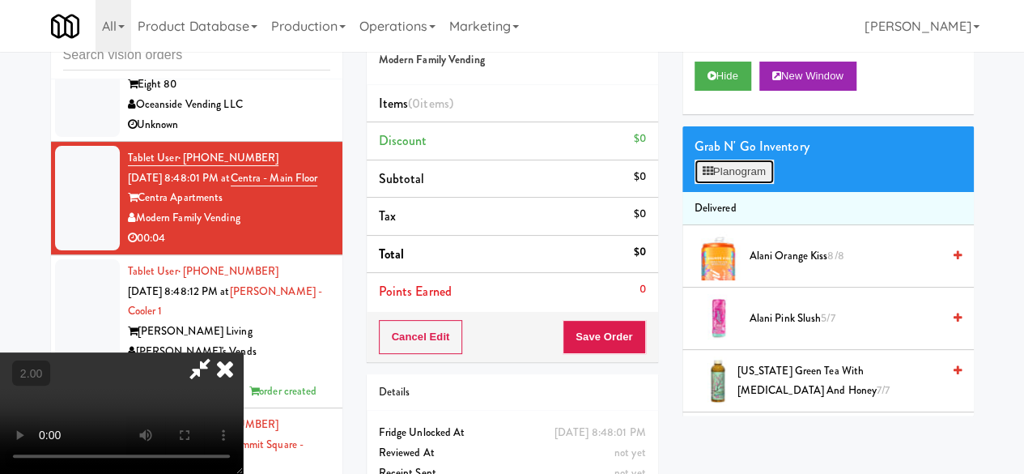
click at [717, 184] on button "Planogram" at bounding box center [734, 172] width 79 height 24
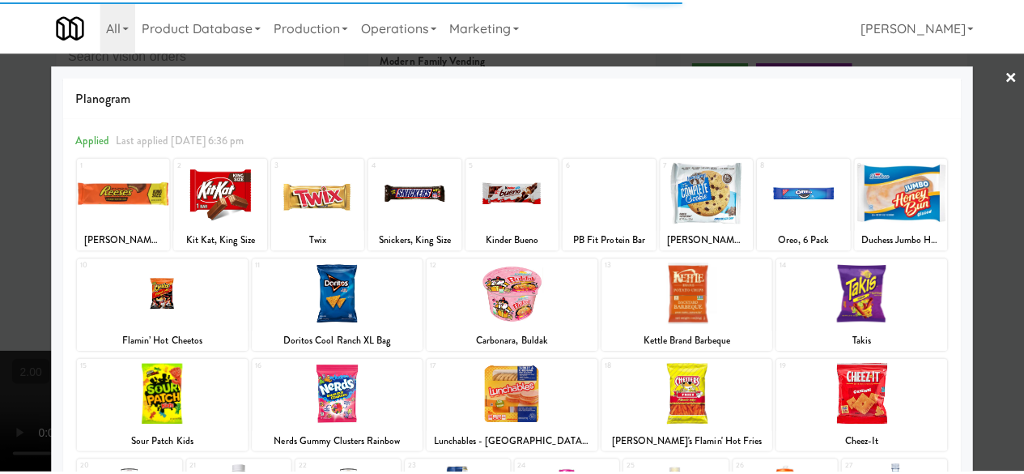
scroll to position [81, 0]
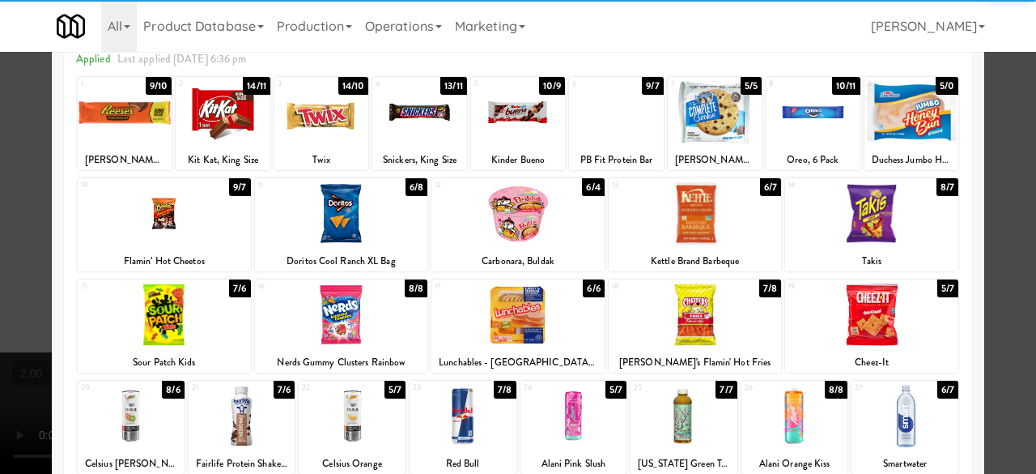
click at [704, 308] on div at bounding box center [695, 314] width 173 height 62
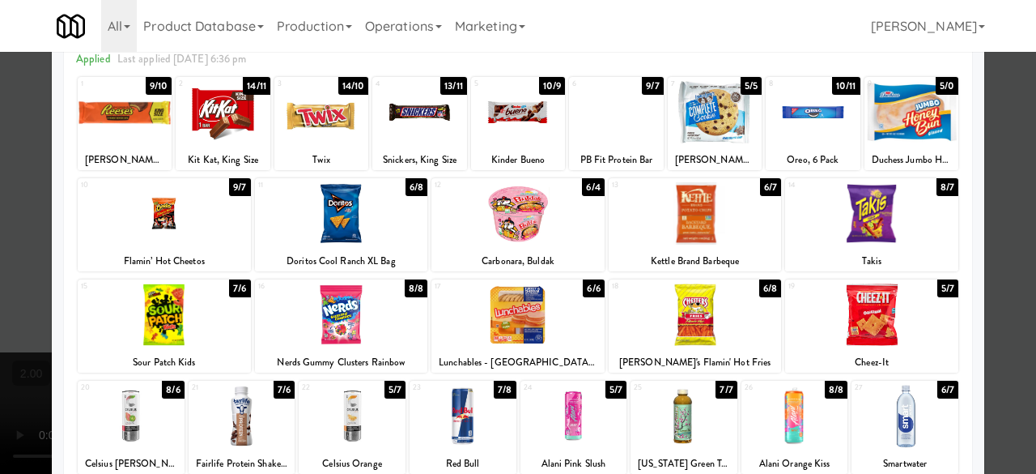
click at [978, 169] on div at bounding box center [518, 237] width 1036 height 474
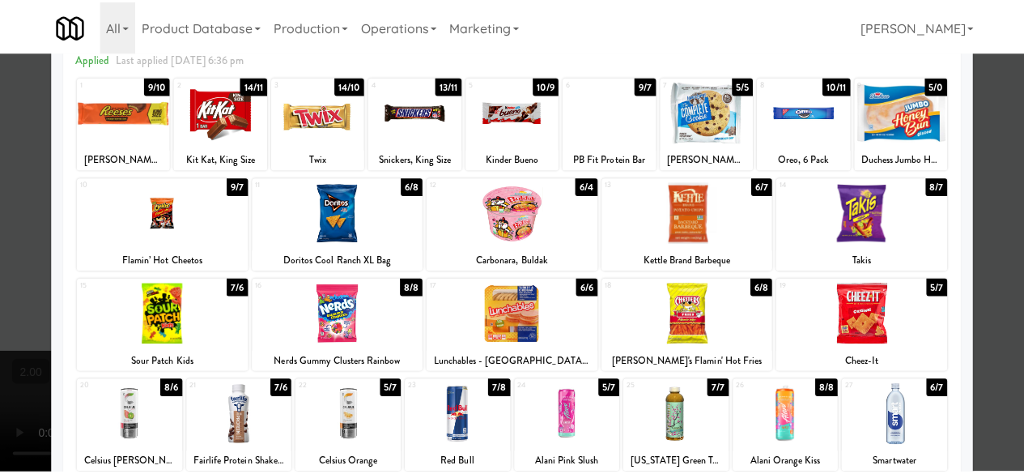
scroll to position [358, 0]
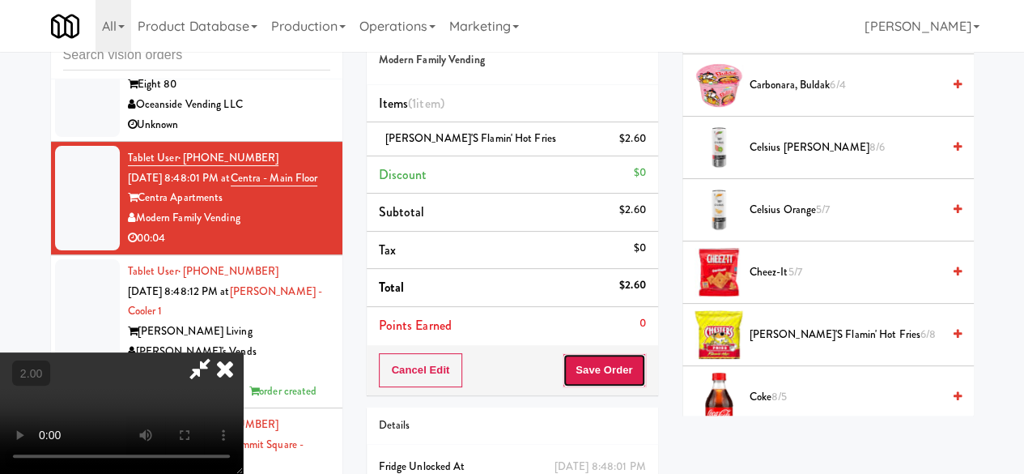
click at [635, 364] on button "Save Order" at bounding box center [604, 370] width 83 height 34
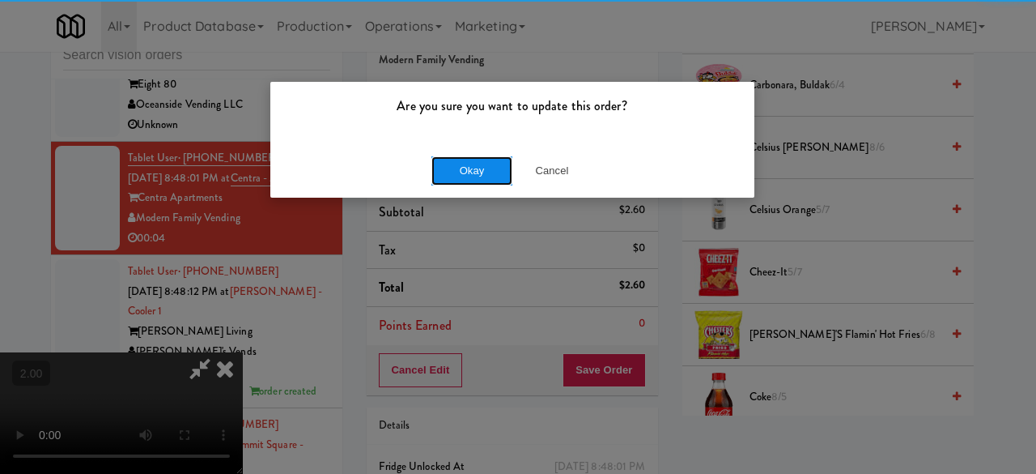
click at [451, 166] on button "Okay" at bounding box center [472, 170] width 81 height 29
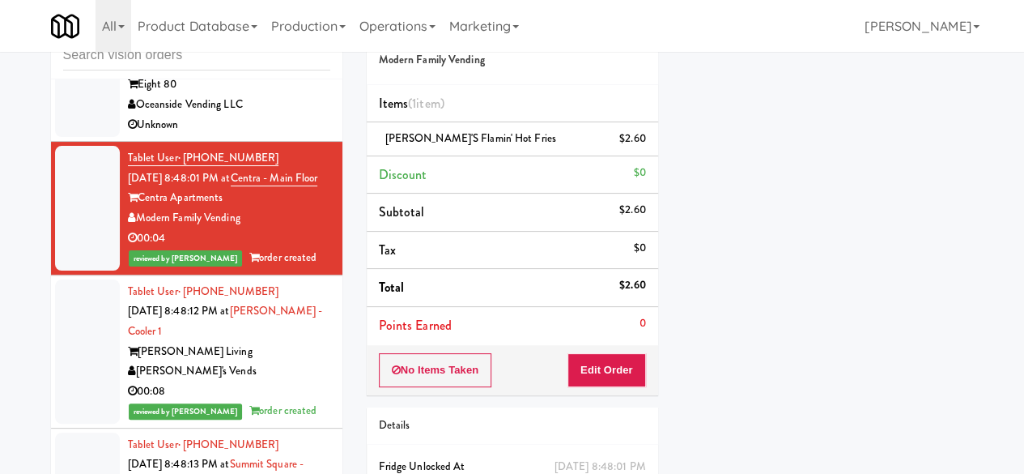
scroll to position [275, 0]
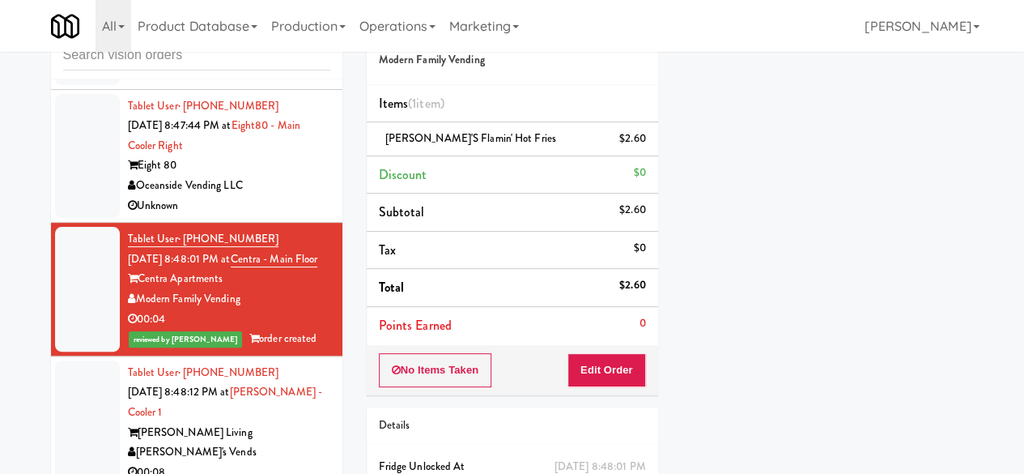
click at [285, 176] on div "Eight 80" at bounding box center [229, 165] width 202 height 20
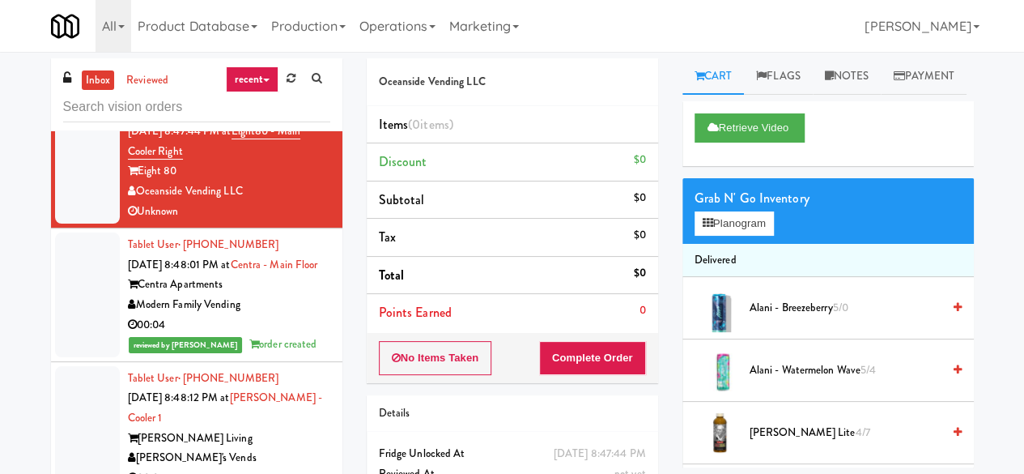
scroll to position [5002, 0]
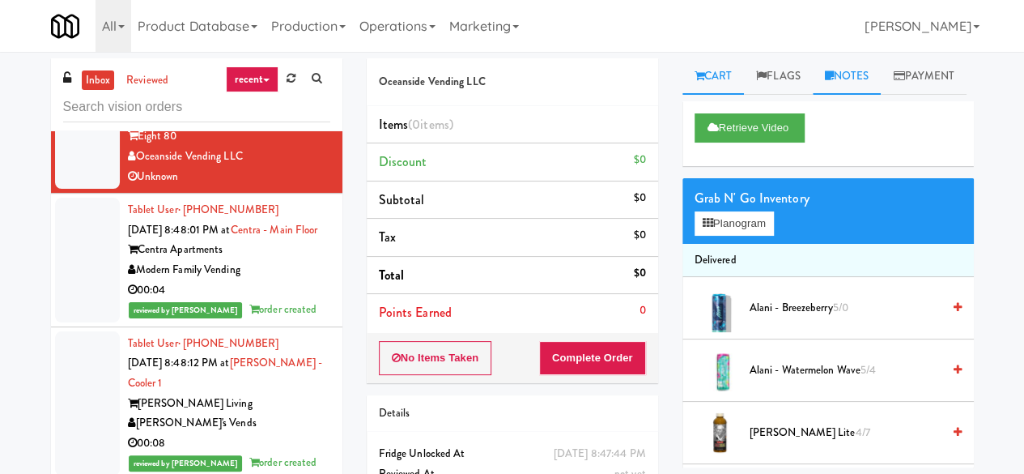
click at [866, 69] on link "Notes" at bounding box center [847, 76] width 69 height 36
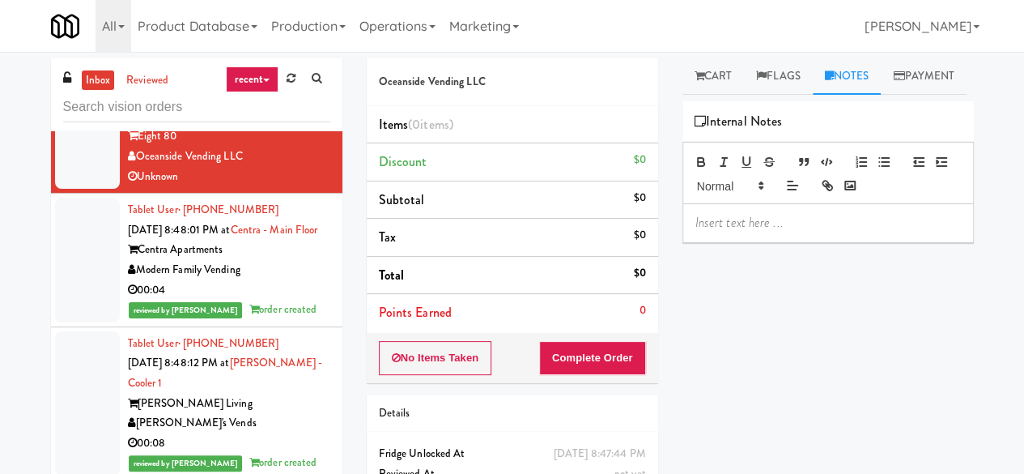
click at [287, 53] on div "00:07" at bounding box center [229, 43] width 202 height 20
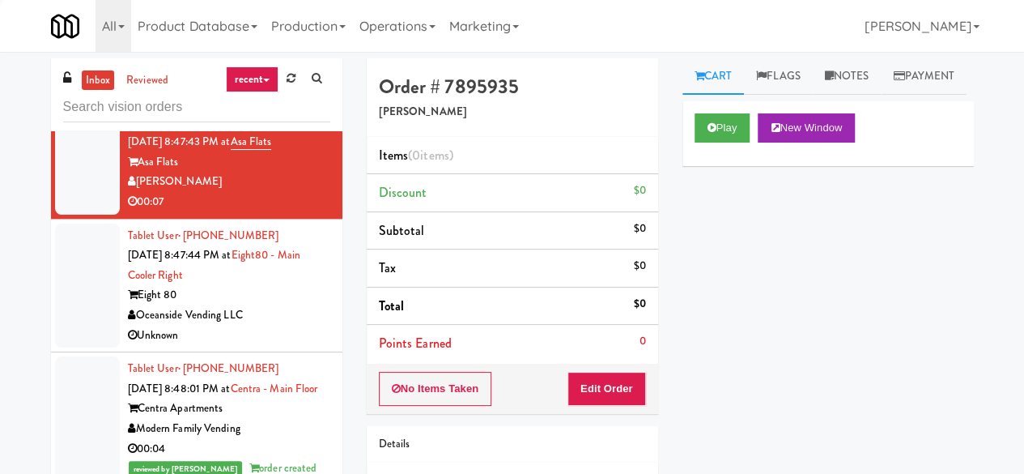
scroll to position [4840, 0]
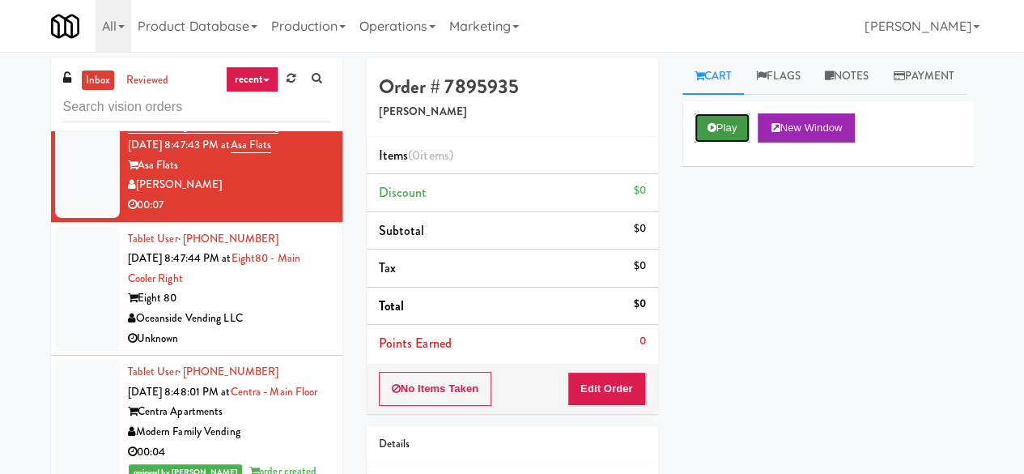
click at [704, 143] on button "Play" at bounding box center [723, 127] width 56 height 29
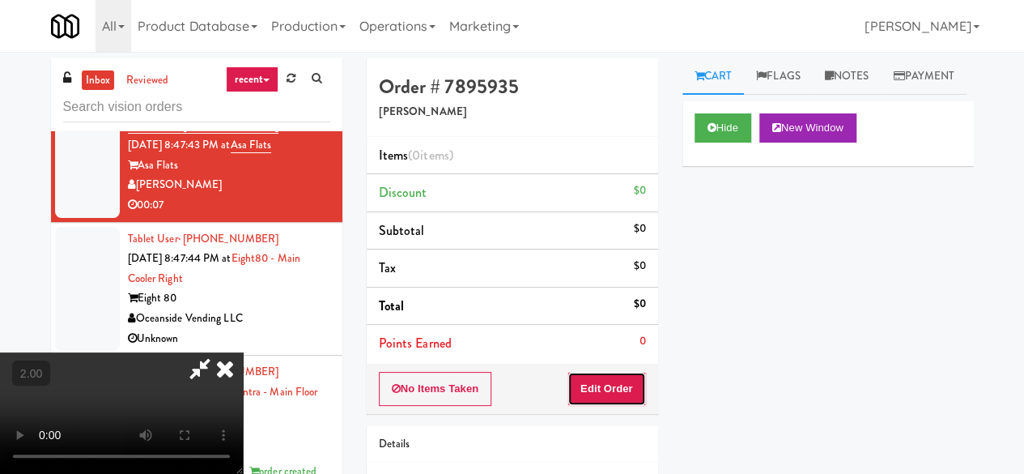
click at [611, 381] on button "Edit Order" at bounding box center [607, 389] width 79 height 34
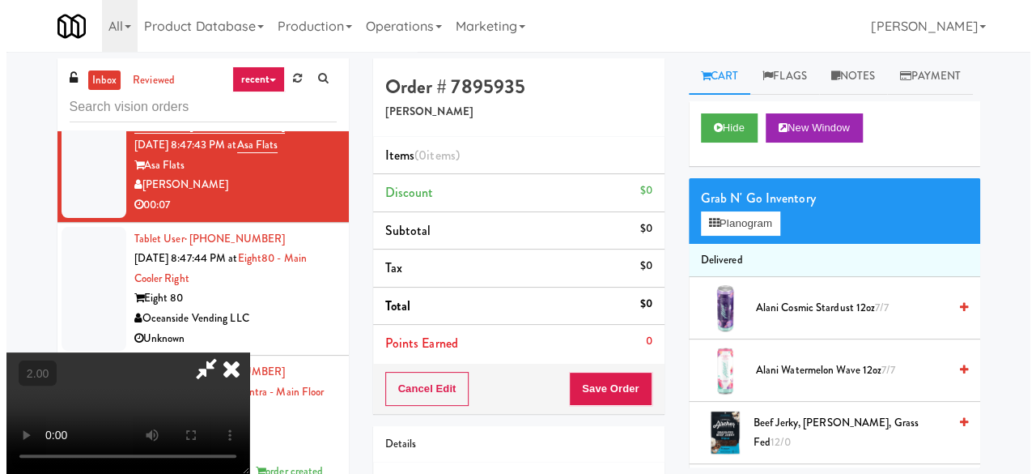
scroll to position [33, 0]
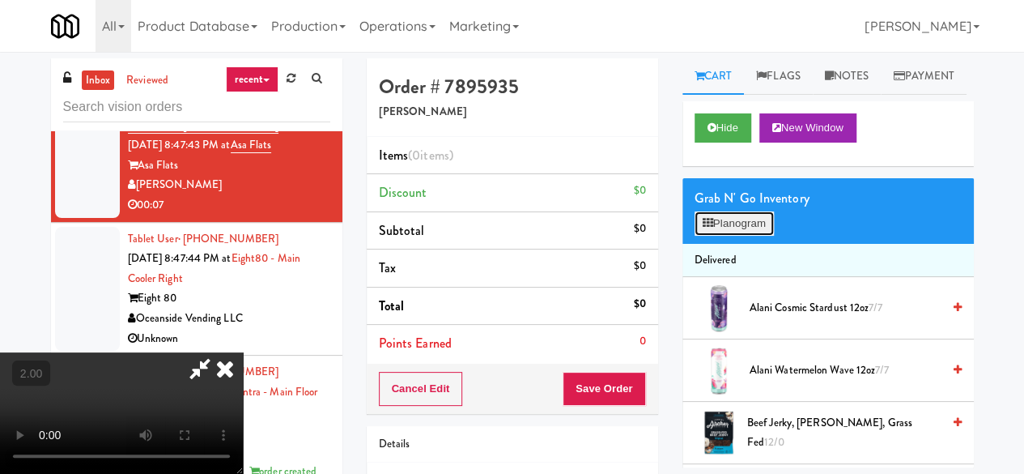
click at [751, 236] on button "Planogram" at bounding box center [734, 223] width 79 height 24
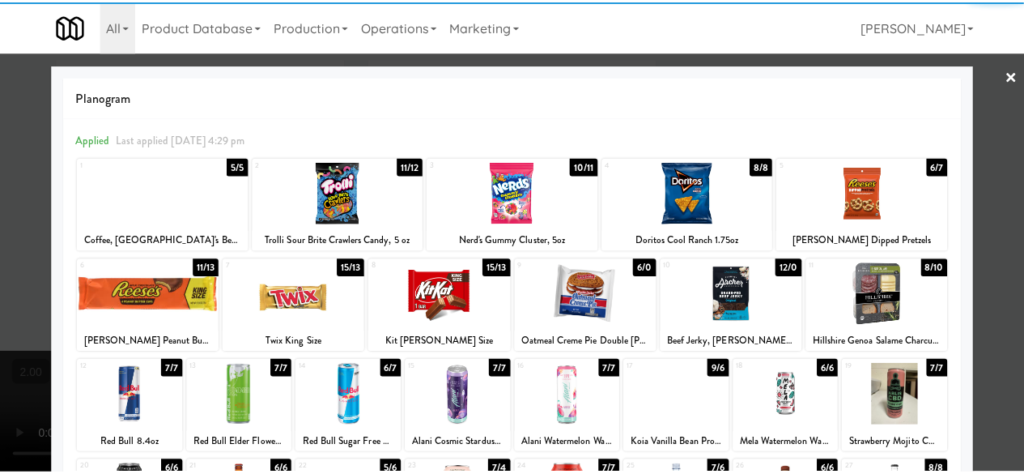
scroll to position [321, 0]
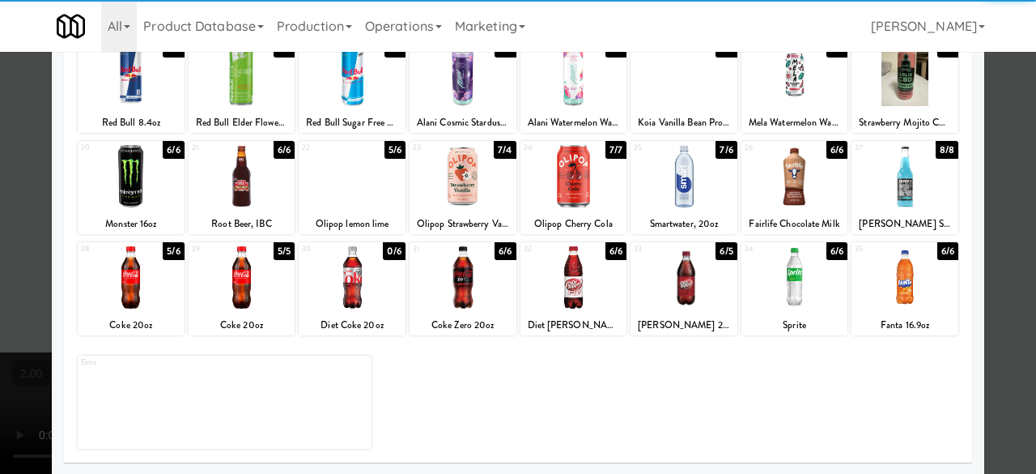
click at [789, 302] on div at bounding box center [795, 277] width 107 height 62
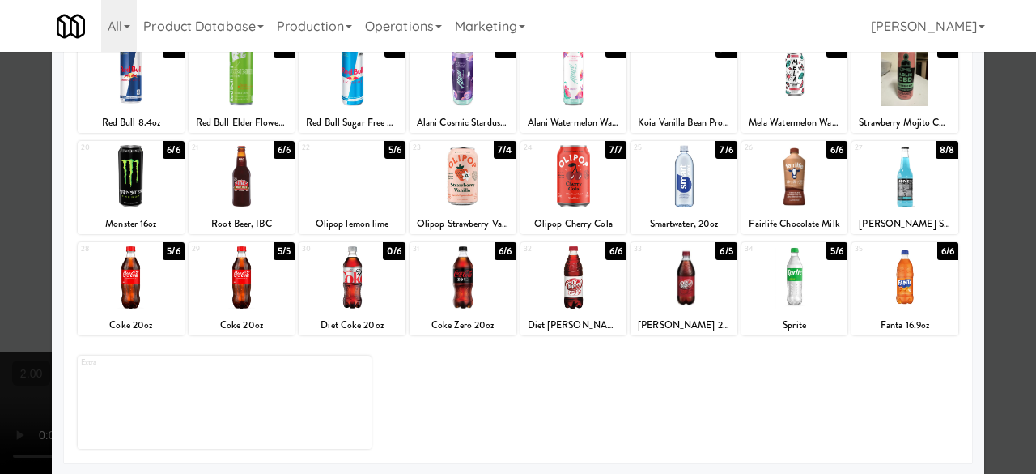
click at [1014, 167] on div at bounding box center [518, 237] width 1036 height 474
drag, startPoint x: 1014, startPoint y: 167, endPoint x: 673, endPoint y: 162, distance: 340.9
click at [1014, 167] on div "inbox reviewed recent all unclear take inventory issue suspicious failed recent…" at bounding box center [518, 343] width 1036 height 571
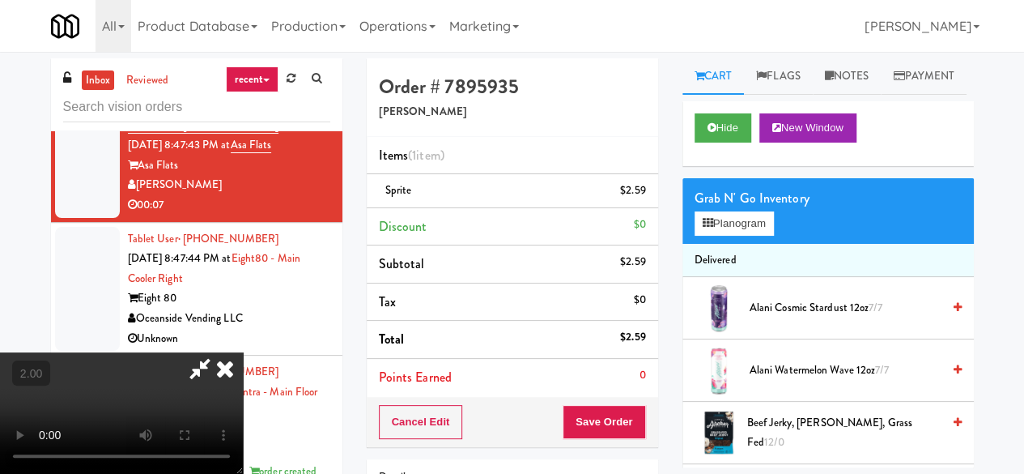
click at [219, 352] on icon at bounding box center [199, 368] width 37 height 32
drag, startPoint x: 612, startPoint y: 415, endPoint x: 585, endPoint y: 372, distance: 51.7
click at [611, 415] on button "Save Order" at bounding box center [604, 422] width 83 height 34
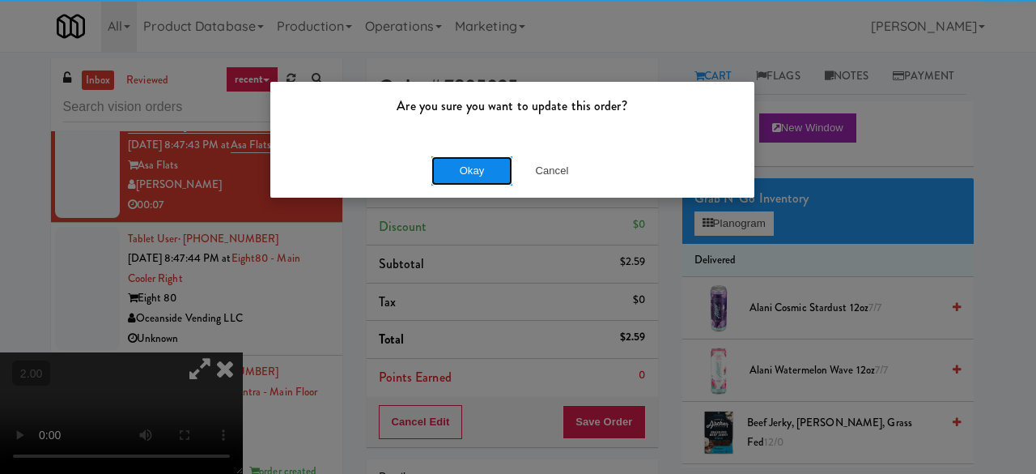
click at [454, 174] on button "Okay" at bounding box center [472, 170] width 81 height 29
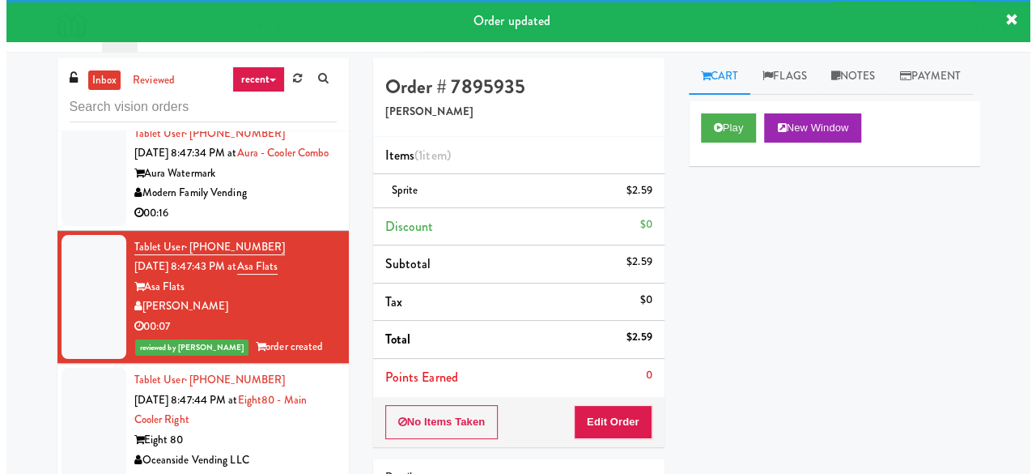
scroll to position [4678, 0]
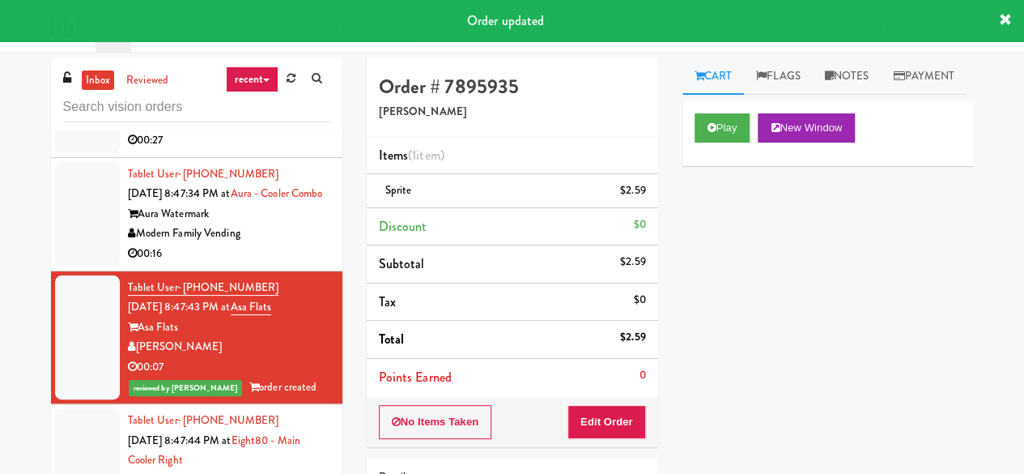
click at [274, 224] on div "Aura Watermark" at bounding box center [229, 214] width 202 height 20
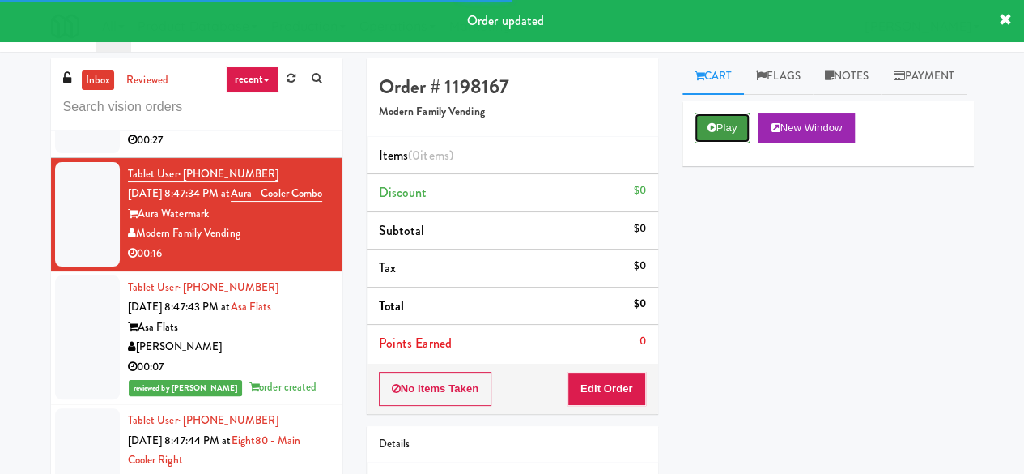
click at [737, 143] on button "Play" at bounding box center [723, 127] width 56 height 29
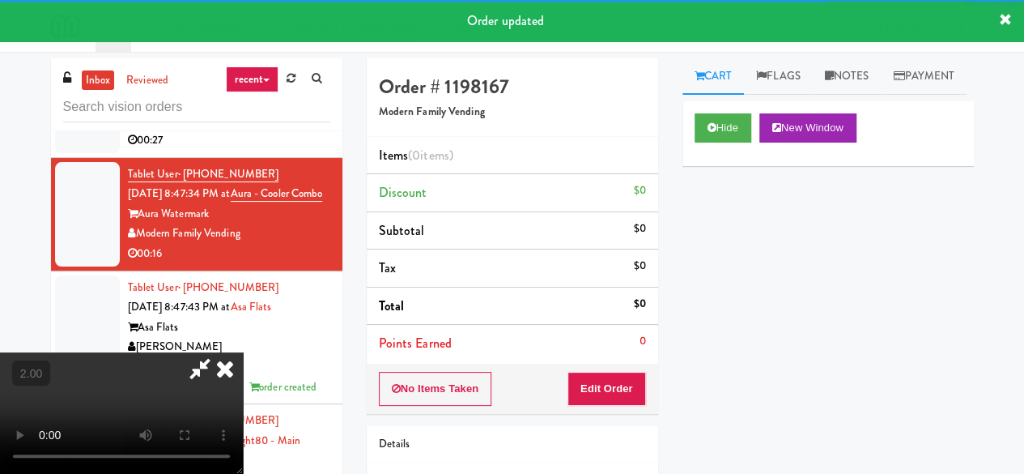
click at [615, 368] on div "No Items Taken Edit Order" at bounding box center [512, 389] width 291 height 50
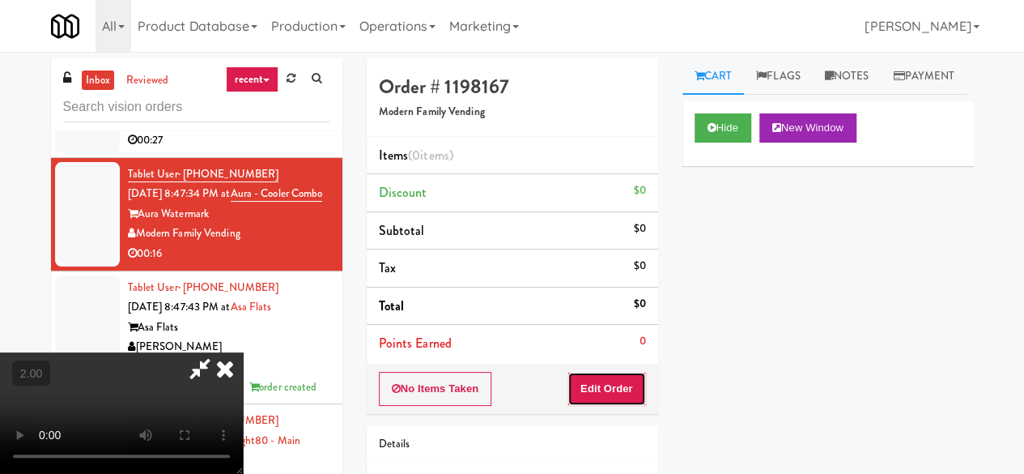
click at [616, 373] on button "Edit Order" at bounding box center [607, 389] width 79 height 34
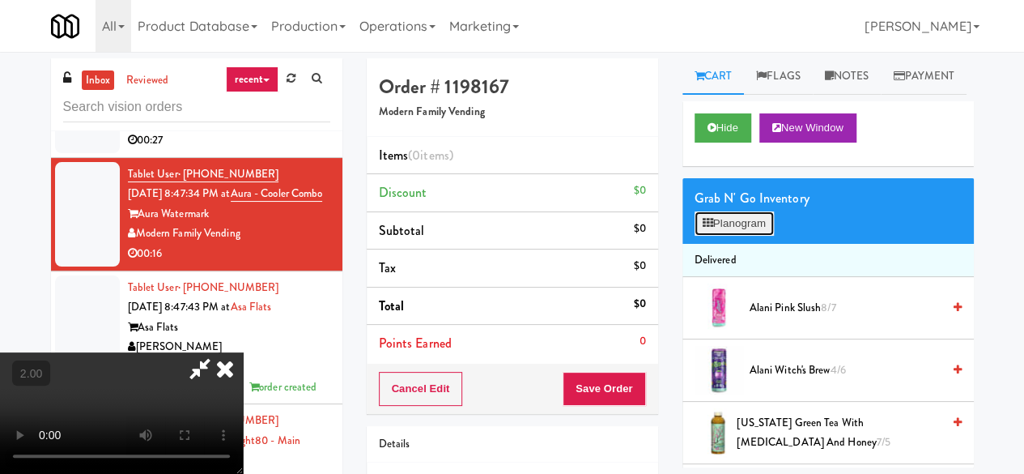
click at [743, 236] on button "Planogram" at bounding box center [734, 223] width 79 height 24
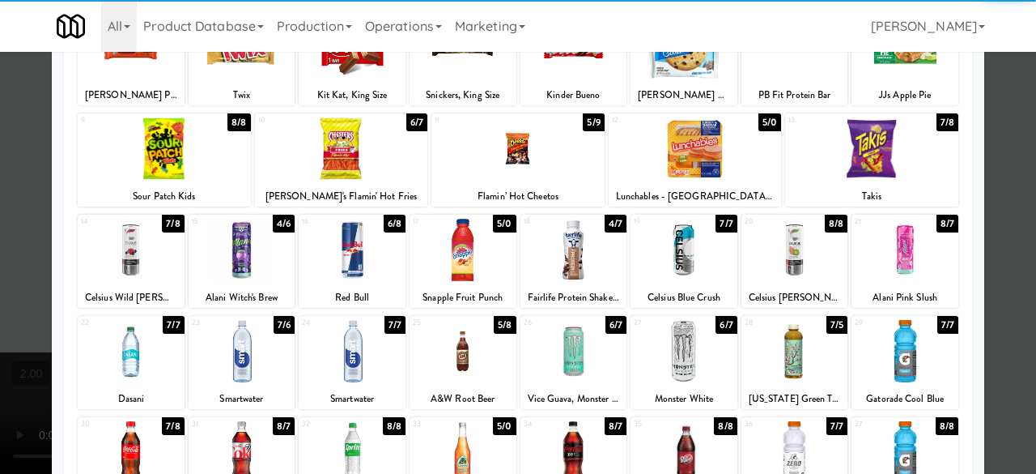
scroll to position [162, 0]
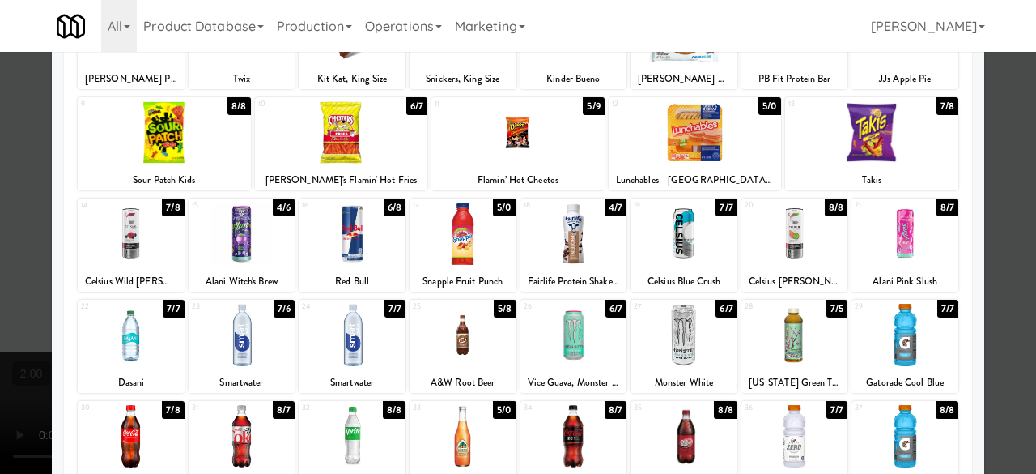
click at [784, 344] on div at bounding box center [795, 335] width 107 height 62
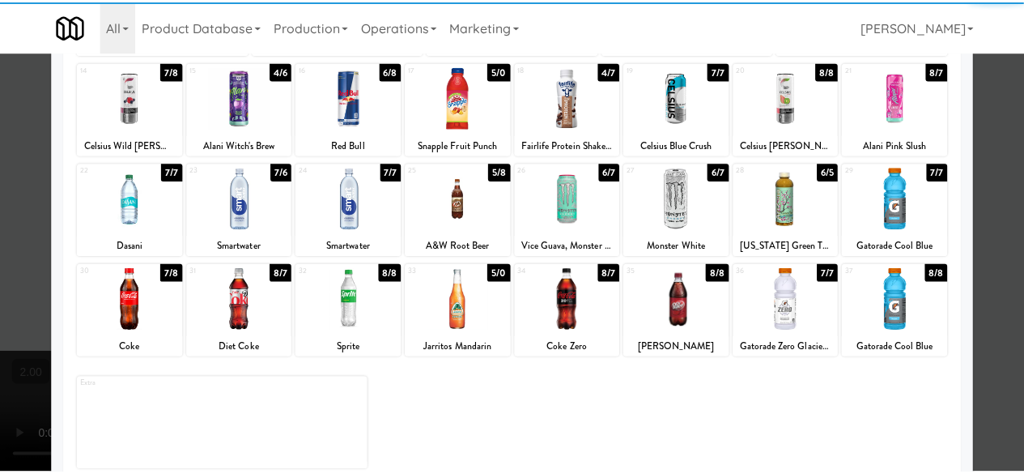
scroll to position [321, 0]
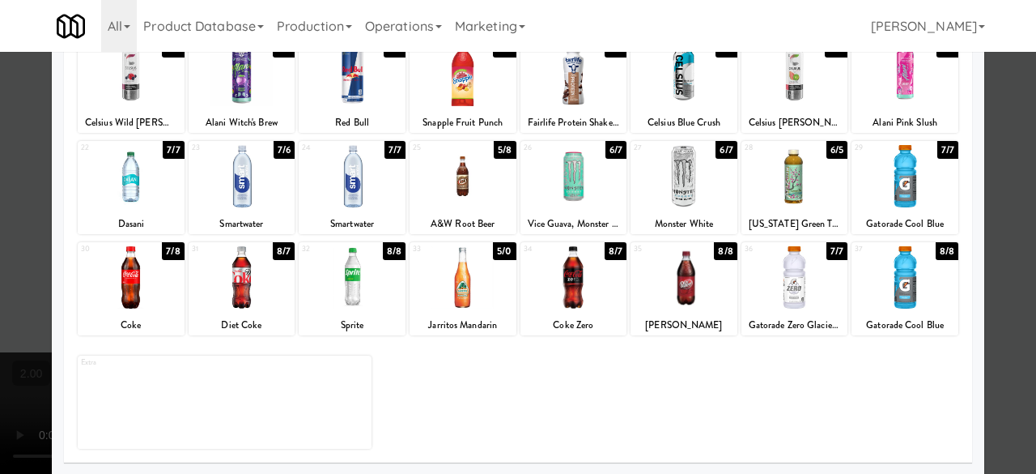
click at [380, 274] on div at bounding box center [352, 277] width 107 height 62
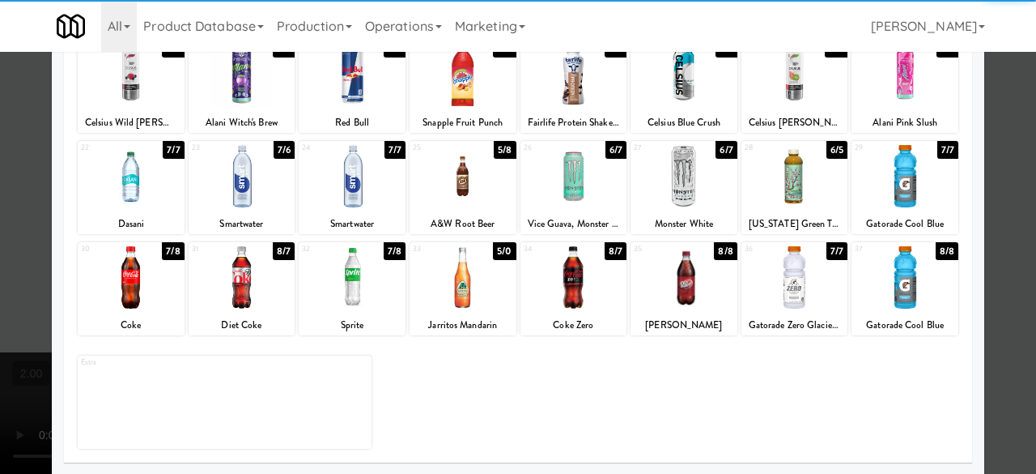
click at [1001, 163] on div at bounding box center [518, 237] width 1036 height 474
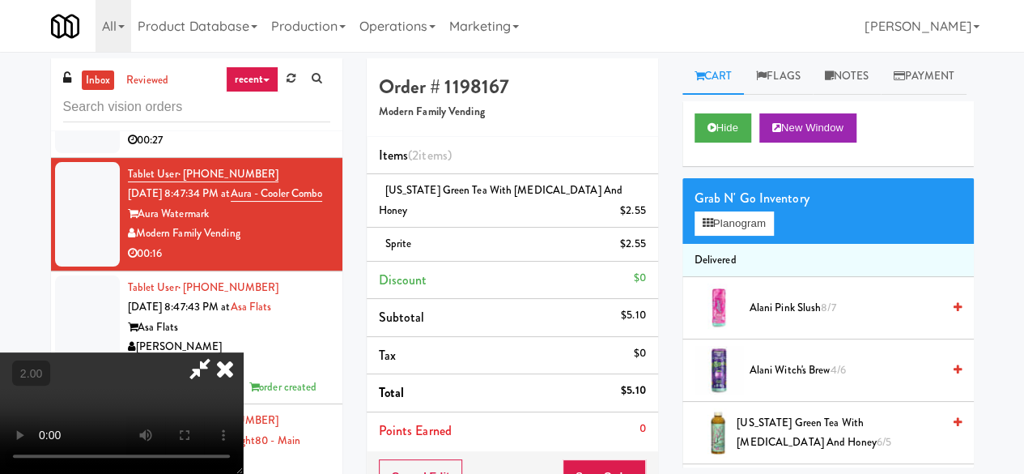
click at [219, 352] on icon at bounding box center [199, 368] width 37 height 32
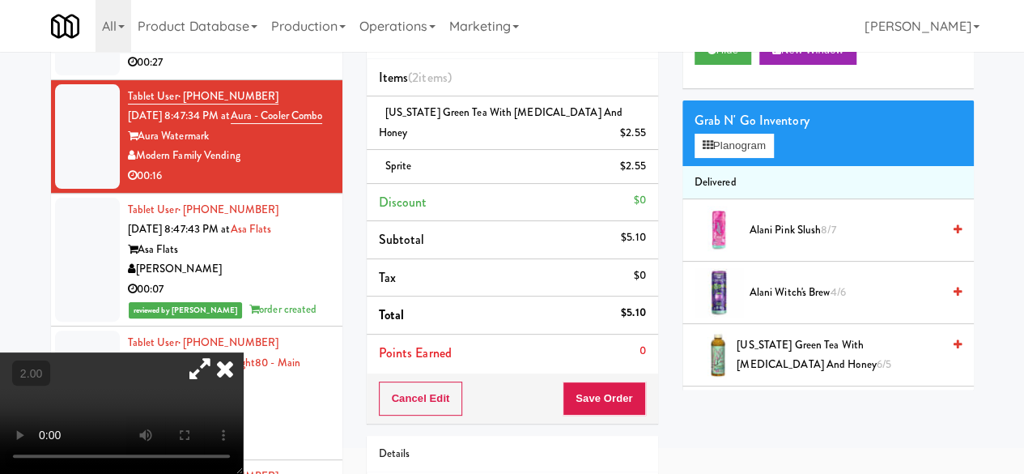
scroll to position [162, 0]
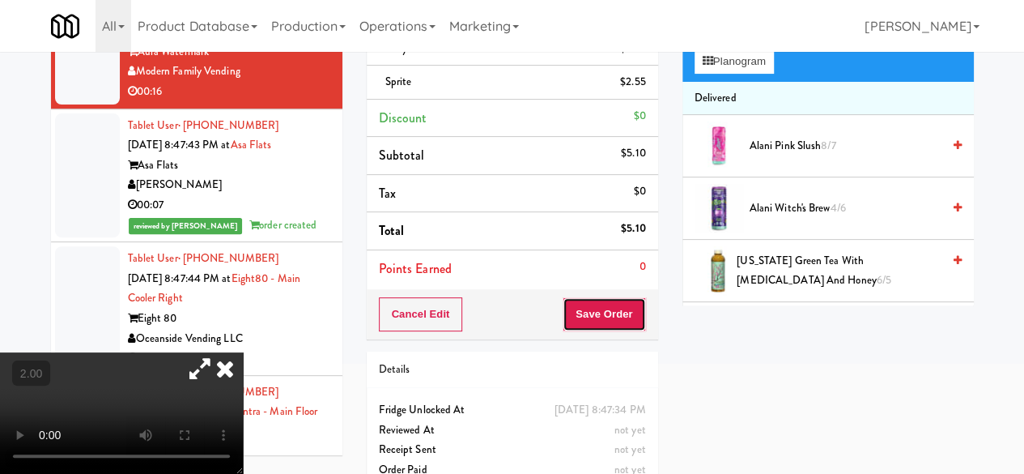
click at [604, 297] on button "Save Order" at bounding box center [604, 314] width 83 height 34
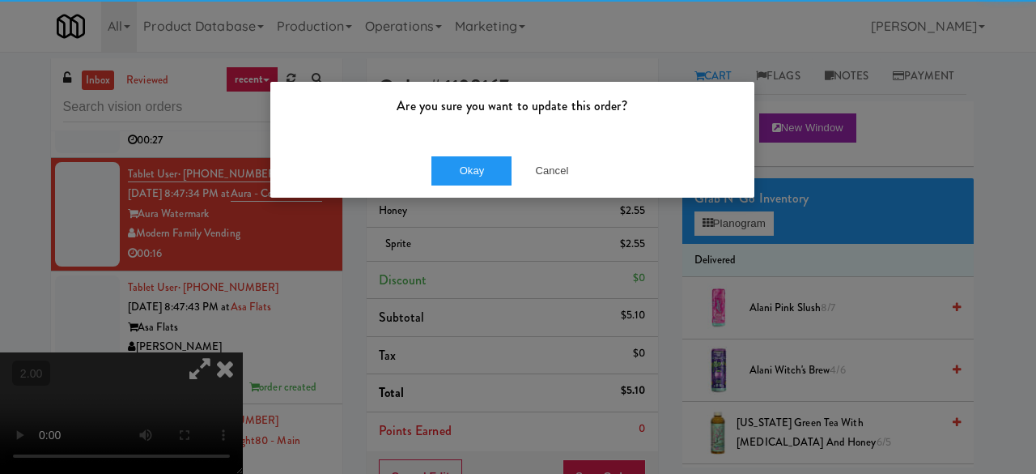
click at [481, 185] on div "Okay Cancel" at bounding box center [512, 170] width 484 height 54
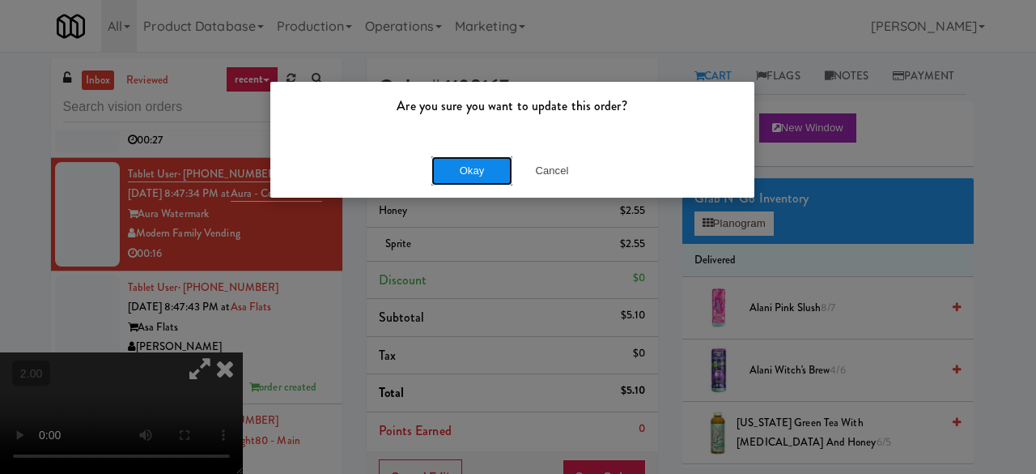
click at [481, 179] on button "Okay" at bounding box center [472, 170] width 81 height 29
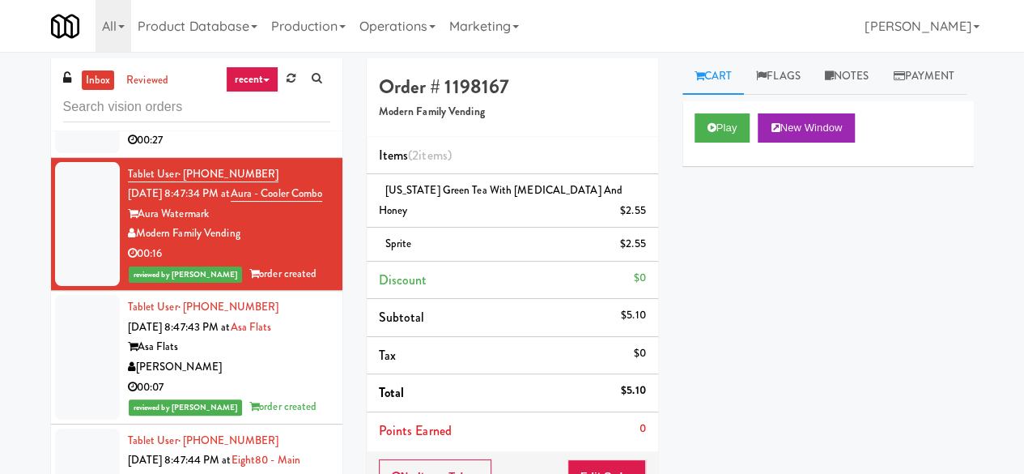
click at [297, 130] on div "Family Markets Company LLC" at bounding box center [229, 120] width 202 height 20
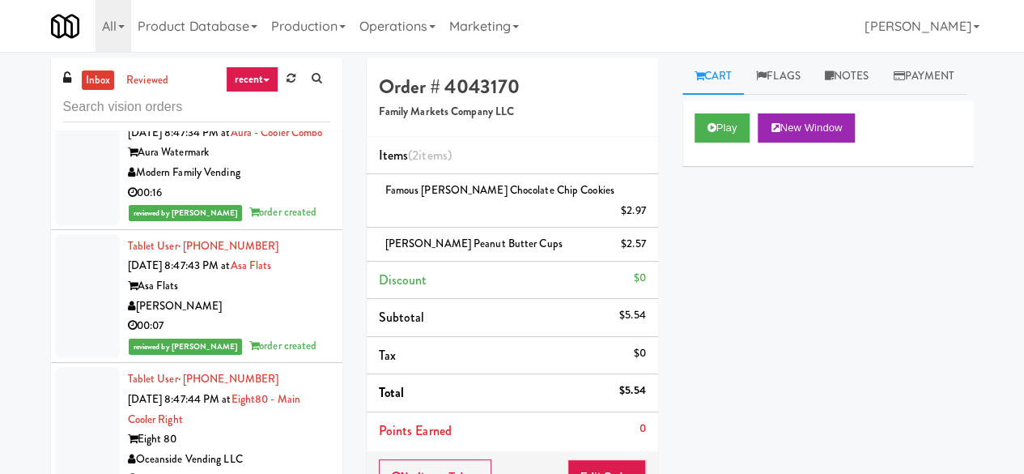
scroll to position [4516, 0]
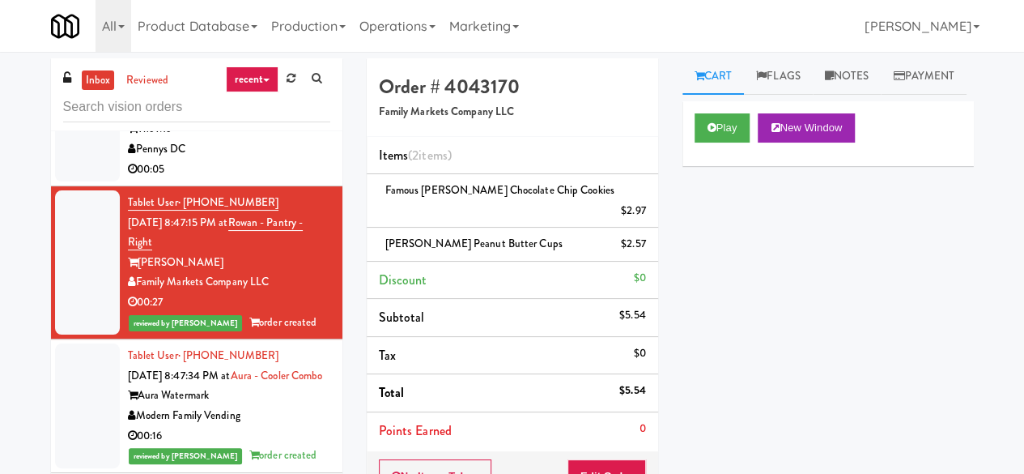
click at [267, 139] on div "The Mo" at bounding box center [229, 129] width 202 height 20
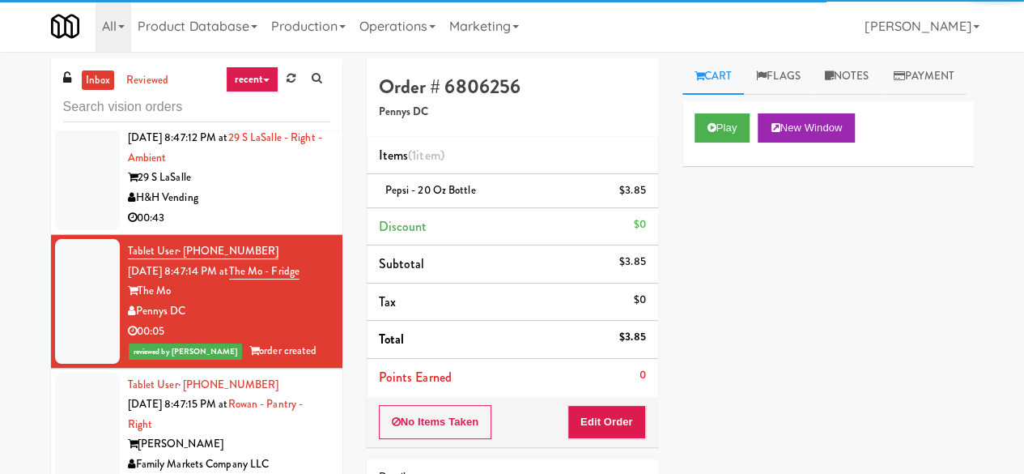
click at [284, 208] on div "H&H Vending" at bounding box center [229, 198] width 202 height 20
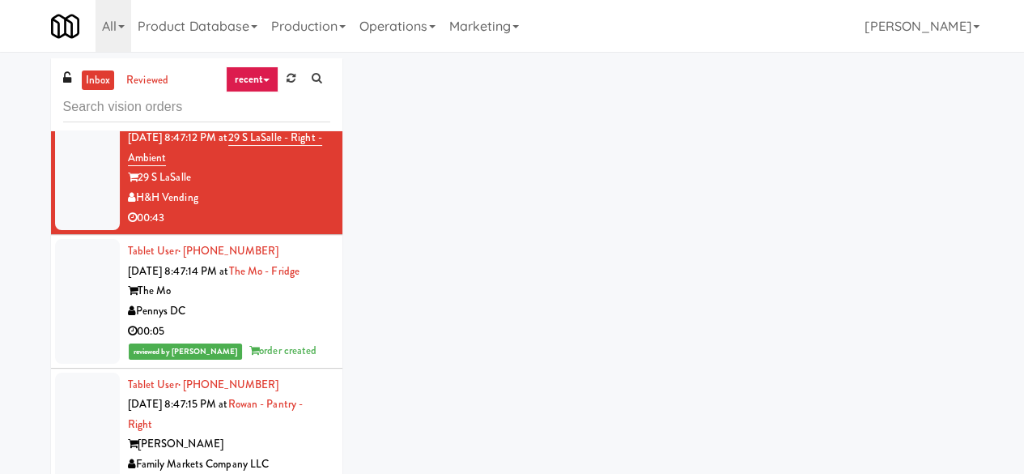
scroll to position [4274, 0]
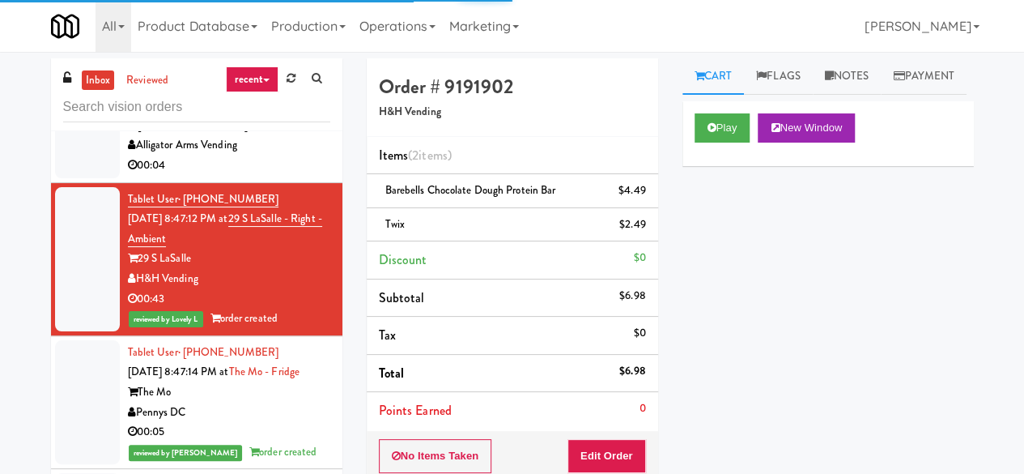
click at [295, 155] on div "Alligator Arms Vending" at bounding box center [229, 145] width 202 height 20
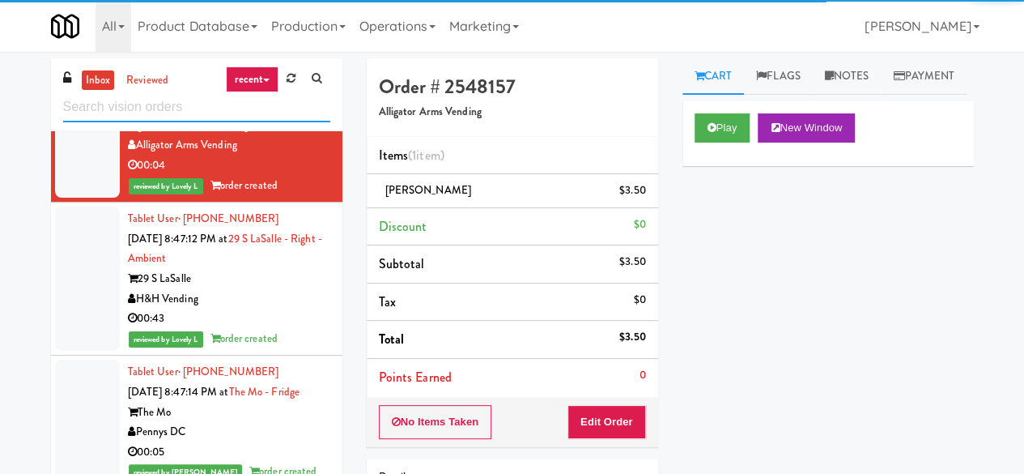
click at [157, 92] on input "text" at bounding box center [196, 107] width 267 height 30
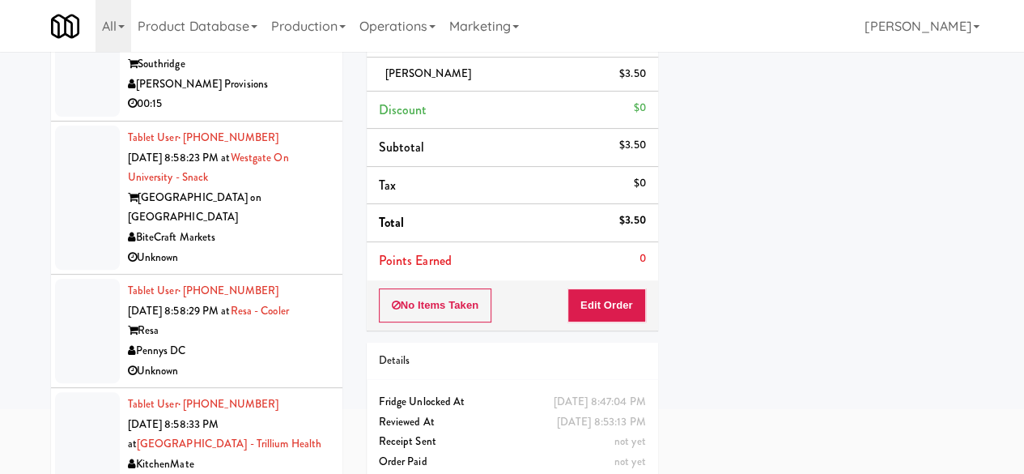
scroll to position [154, 0]
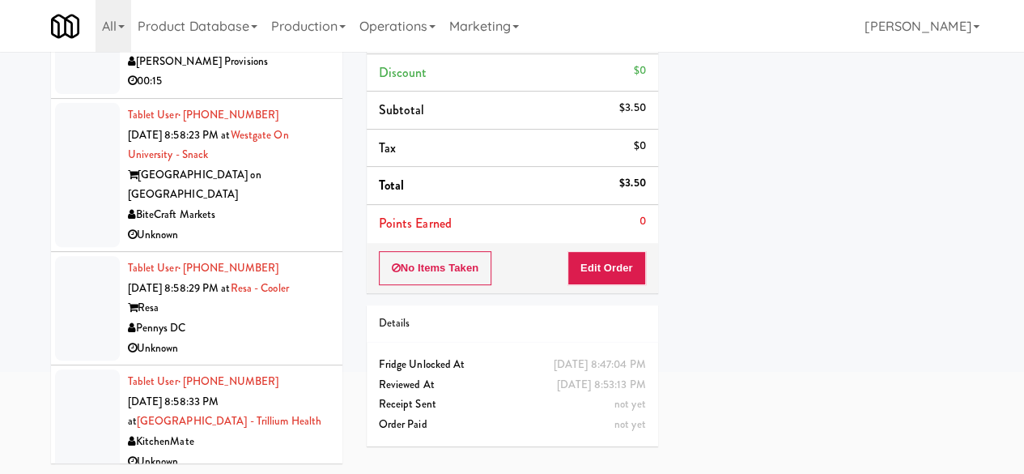
click at [286, 52] on div "Southridge" at bounding box center [229, 42] width 202 height 20
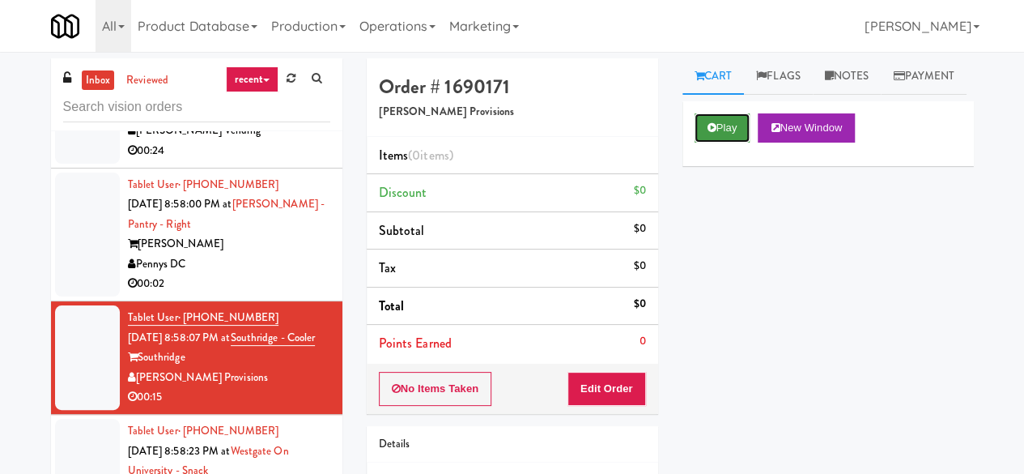
click at [721, 143] on button "Play" at bounding box center [723, 127] width 56 height 29
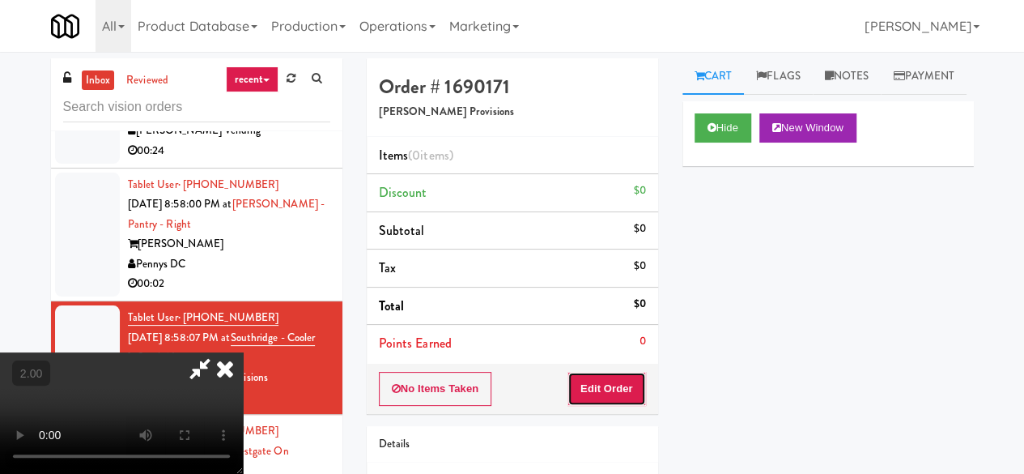
click at [635, 390] on button "Edit Order" at bounding box center [607, 389] width 79 height 34
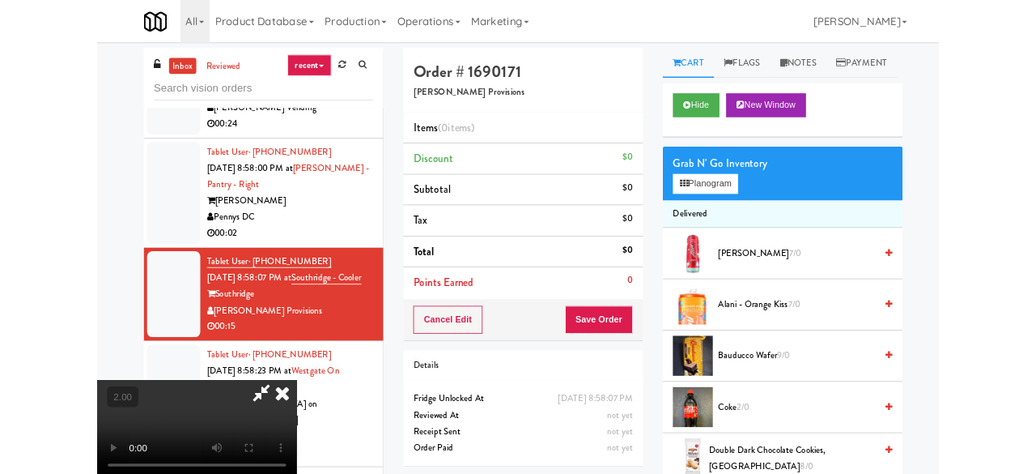
scroll to position [33, 0]
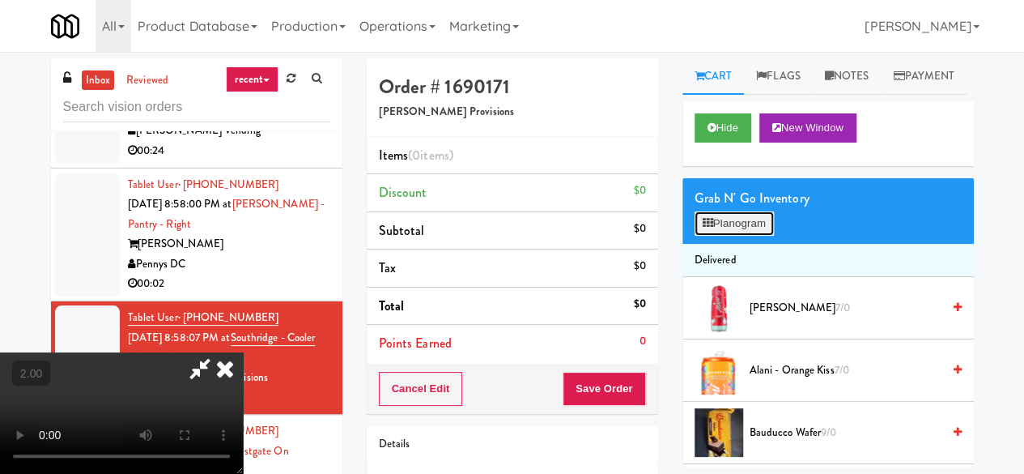
click at [727, 236] on button "Planogram" at bounding box center [734, 223] width 79 height 24
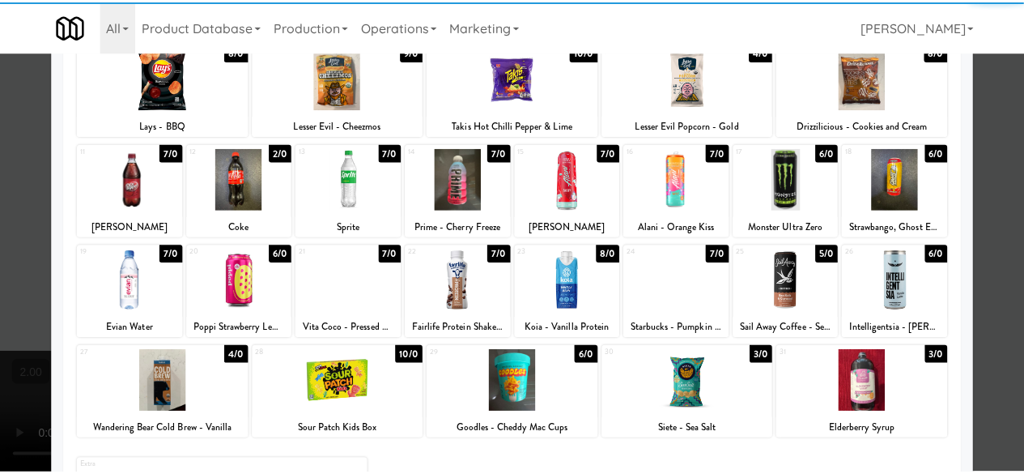
scroll to position [243, 0]
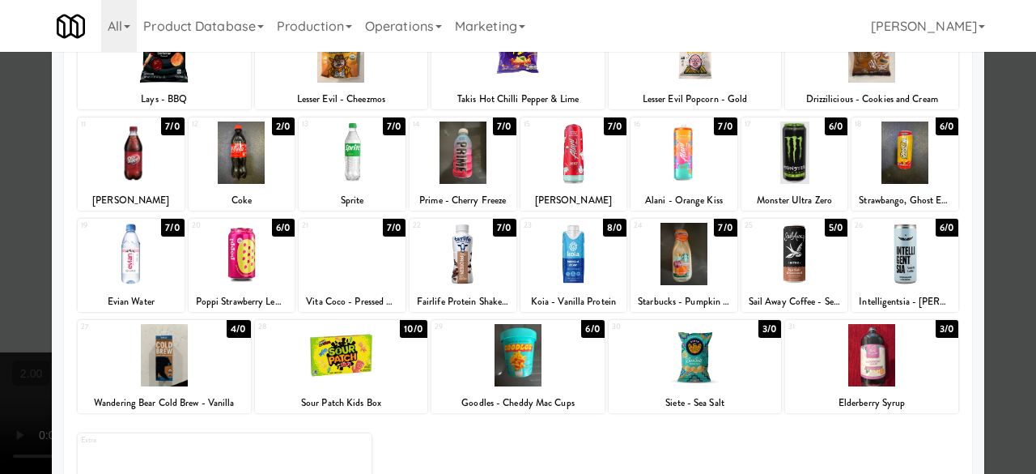
click at [460, 252] on div at bounding box center [463, 254] width 107 height 62
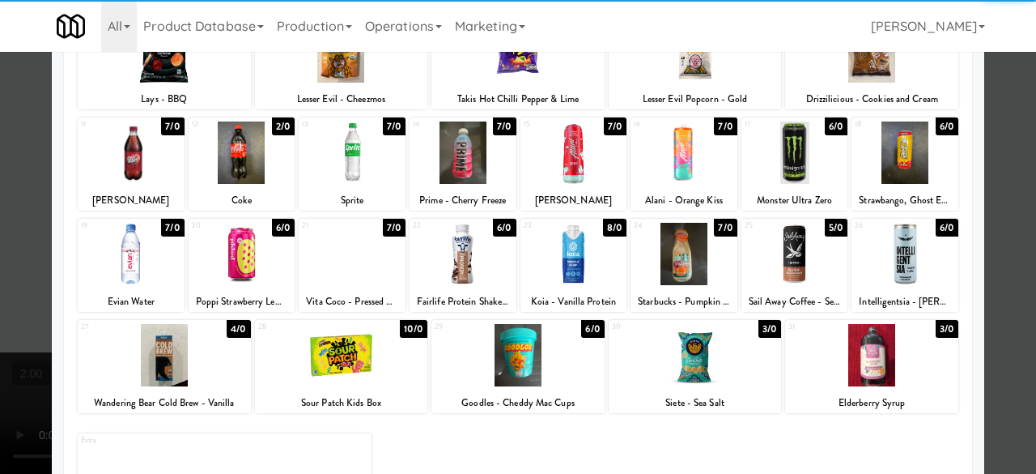
drag, startPoint x: 382, startPoint y: 352, endPoint x: 403, endPoint y: 364, distance: 24.3
click at [381, 354] on div at bounding box center [341, 355] width 173 height 62
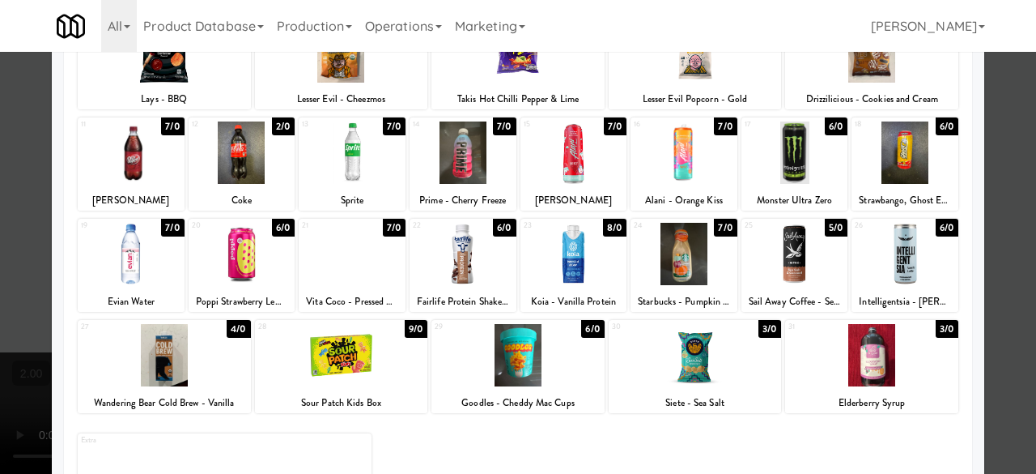
click at [1007, 146] on div at bounding box center [518, 237] width 1036 height 474
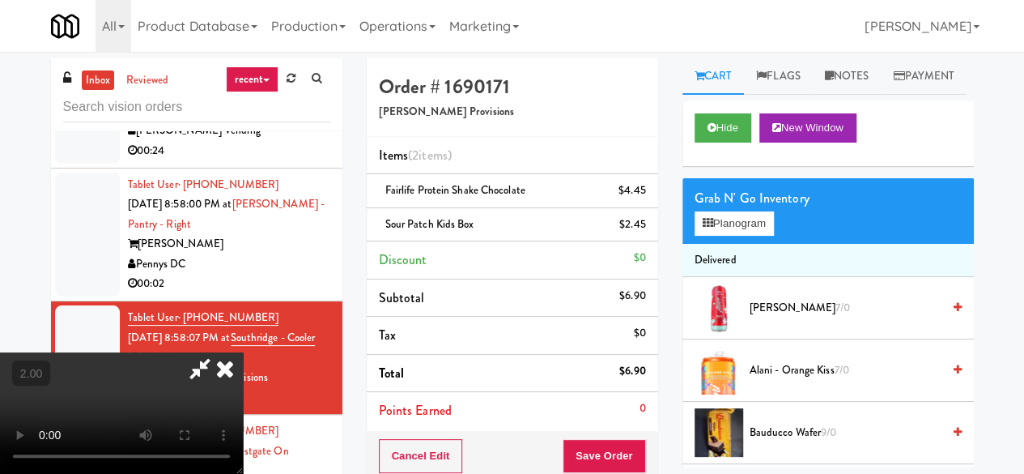
click at [219, 352] on icon at bounding box center [199, 368] width 37 height 32
click at [602, 448] on button "Save Order" at bounding box center [604, 456] width 83 height 34
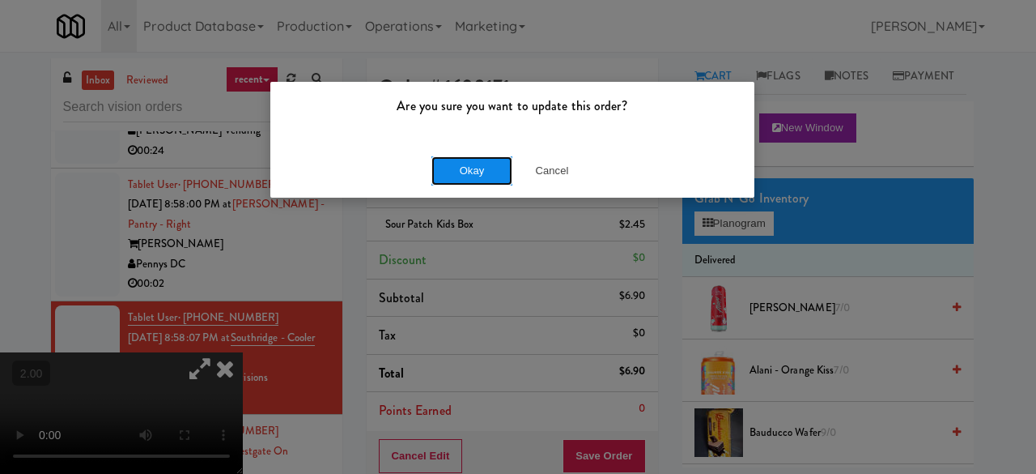
click at [453, 170] on button "Okay" at bounding box center [472, 170] width 81 height 29
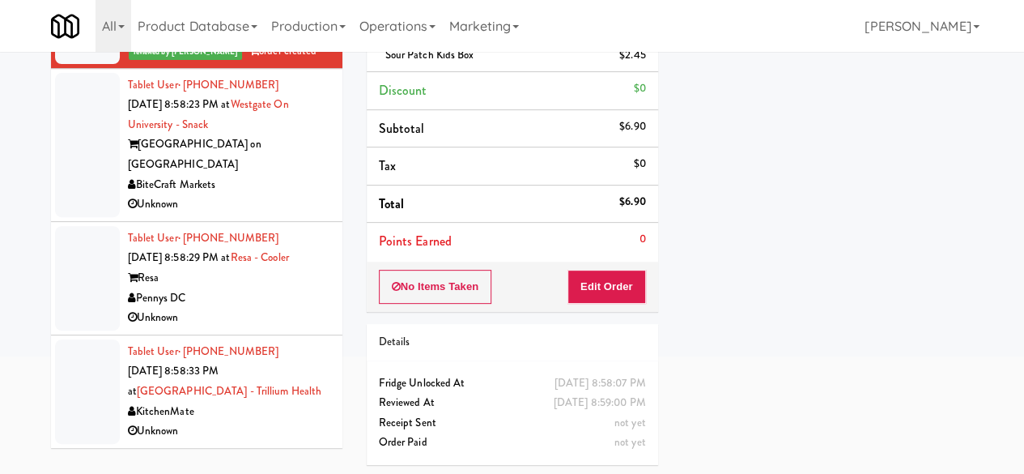
scroll to position [5322, 0]
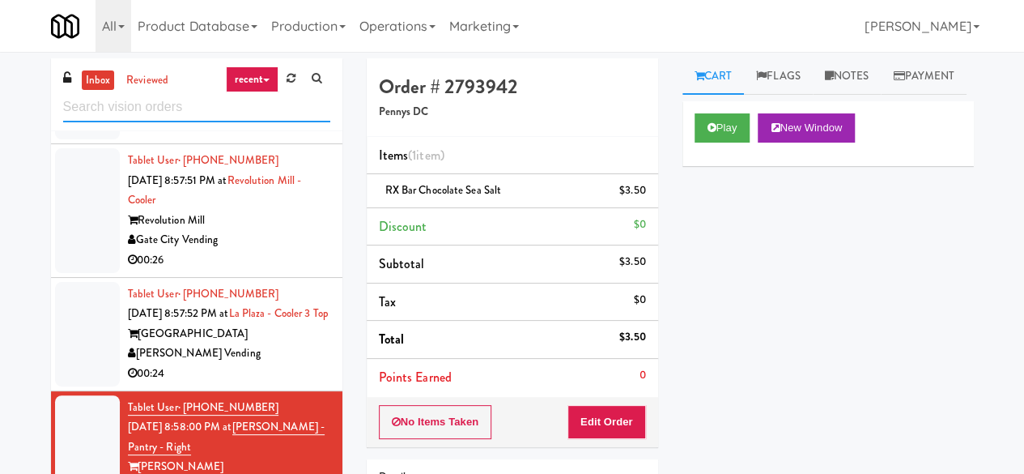
click at [78, 103] on input "text" at bounding box center [196, 107] width 267 height 30
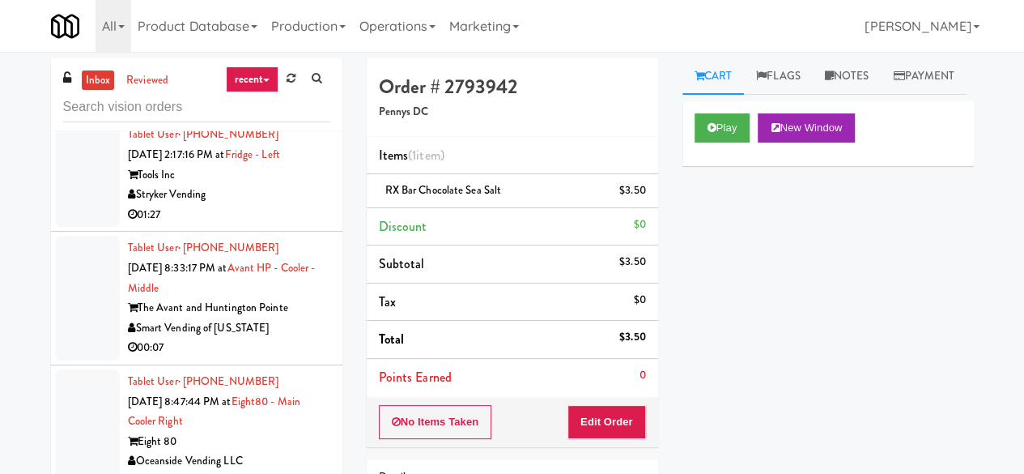
click at [286, 213] on div "01:27" at bounding box center [229, 215] width 202 height 20
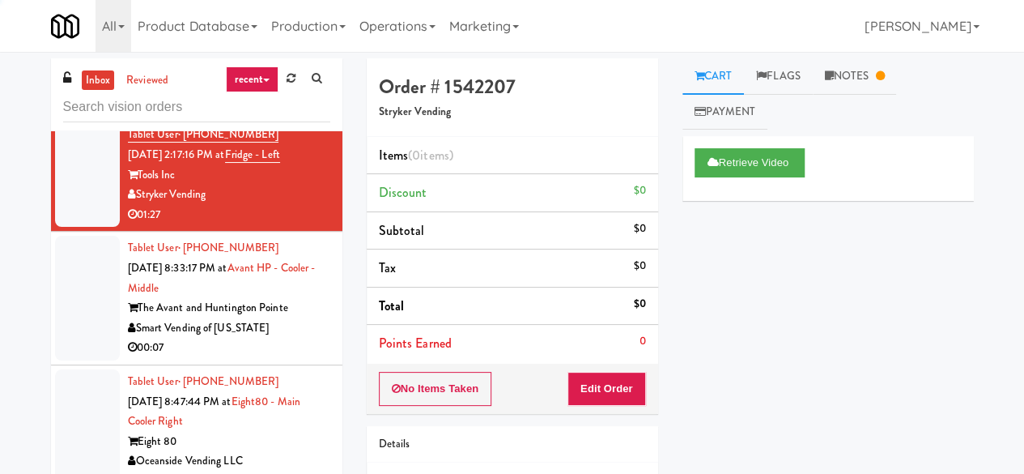
scroll to position [567, 0]
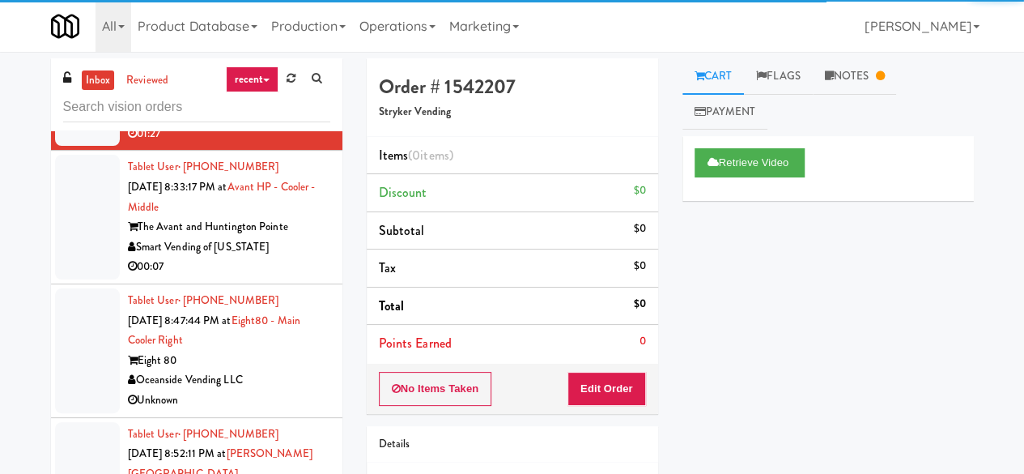
click at [298, 260] on div "00:07" at bounding box center [229, 267] width 202 height 20
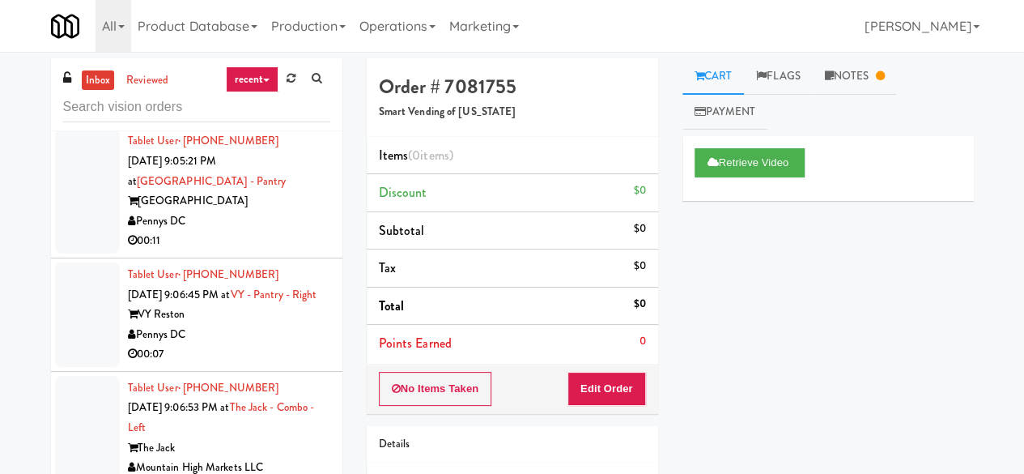
click at [279, 344] on div "00:07" at bounding box center [229, 354] width 202 height 20
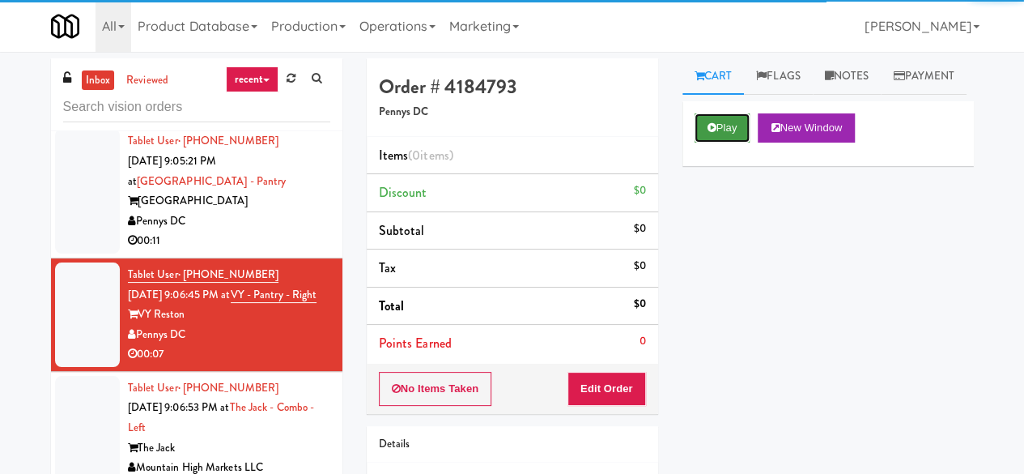
click at [722, 143] on button "Play" at bounding box center [723, 127] width 56 height 29
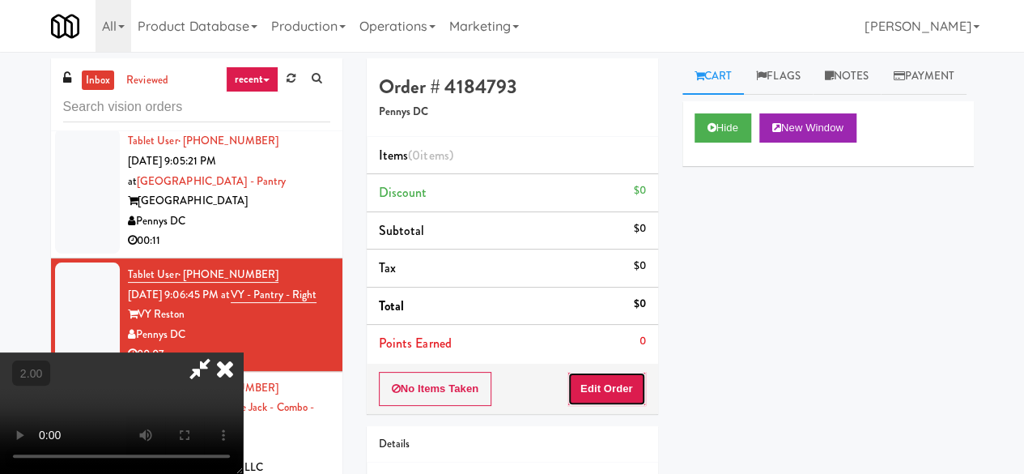
click at [615, 384] on button "Edit Order" at bounding box center [607, 389] width 79 height 34
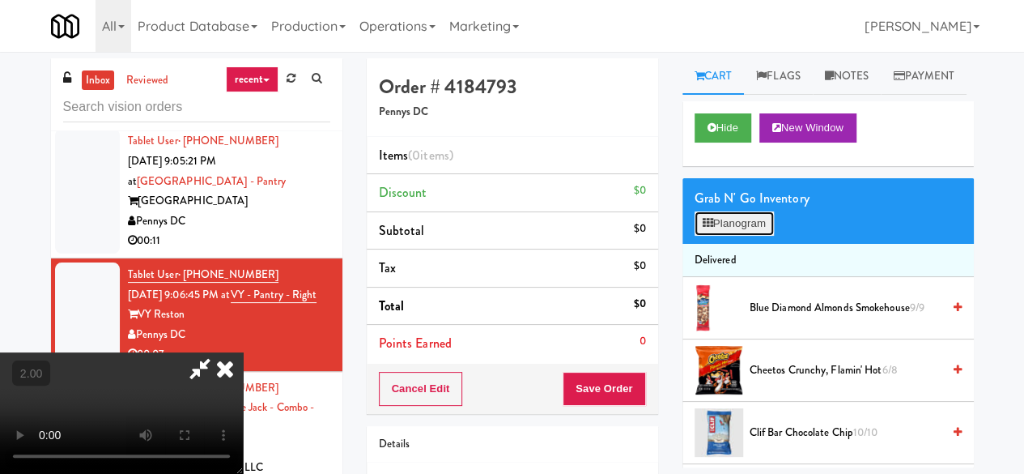
click at [748, 236] on button "Planogram" at bounding box center [734, 223] width 79 height 24
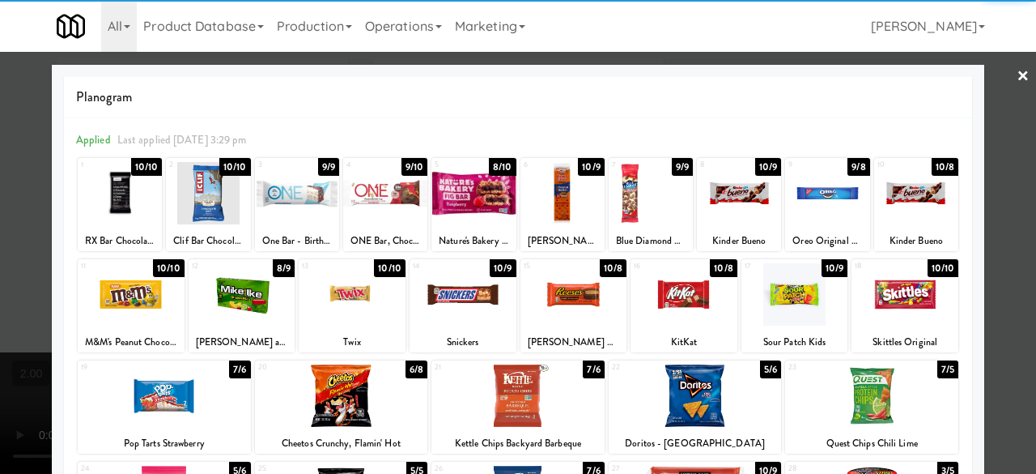
scroll to position [321, 0]
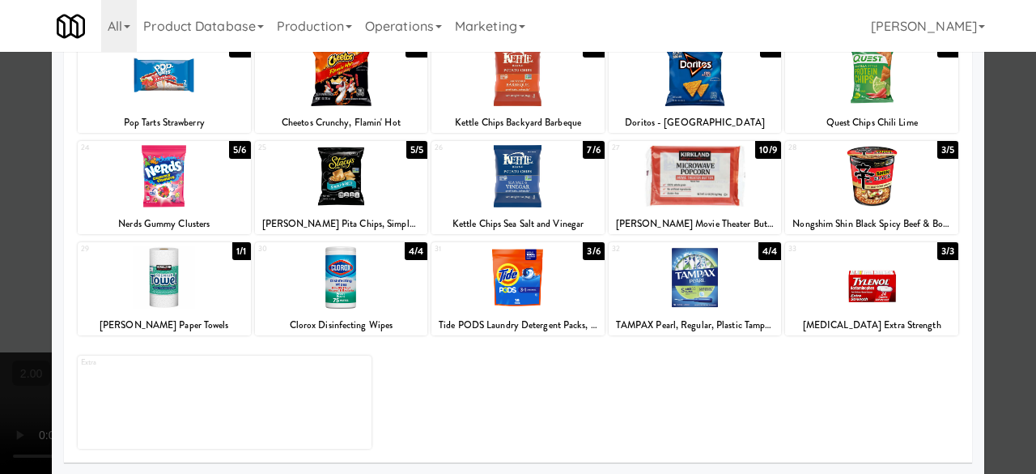
click at [184, 284] on div at bounding box center [164, 277] width 173 height 62
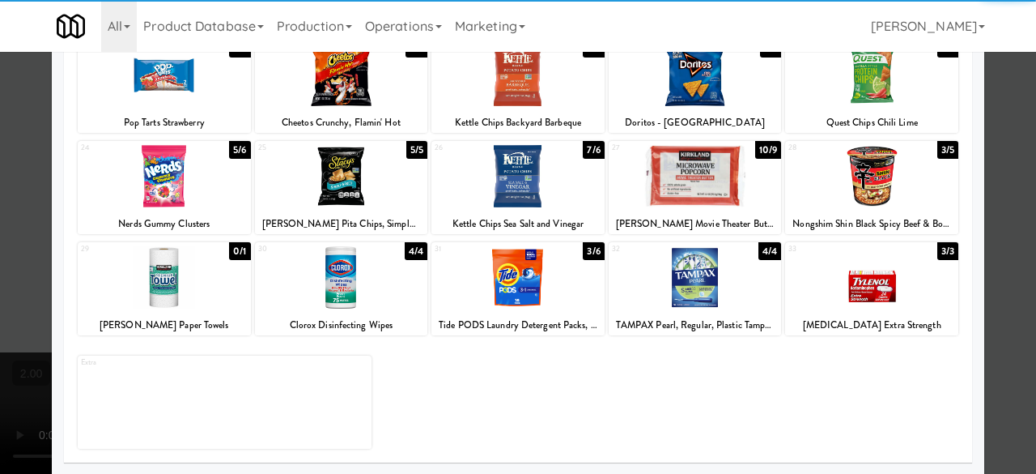
click at [1006, 211] on div at bounding box center [518, 237] width 1036 height 474
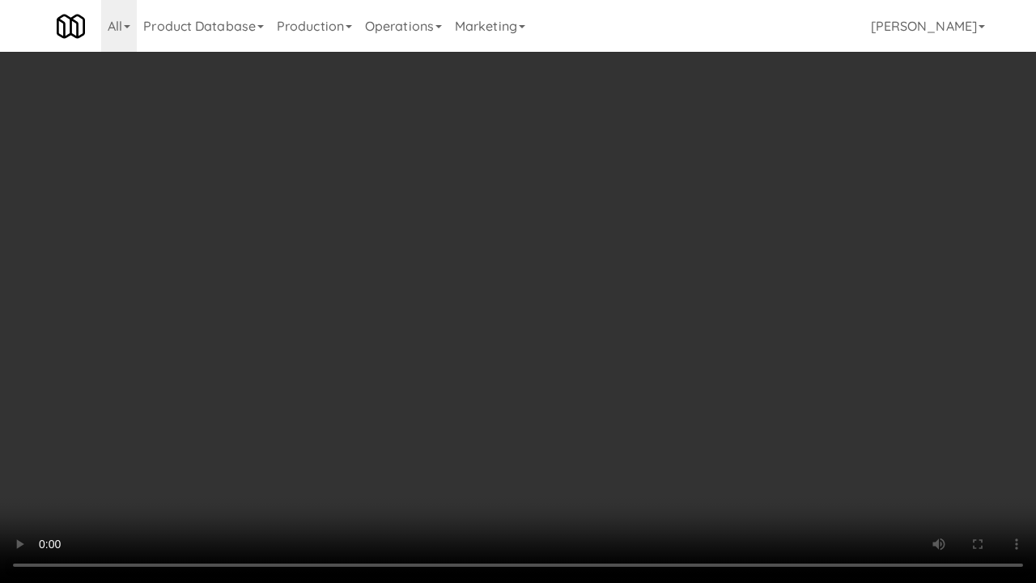
click at [423, 467] on video at bounding box center [518, 291] width 1036 height 583
click at [791, 319] on video at bounding box center [518, 291] width 1036 height 583
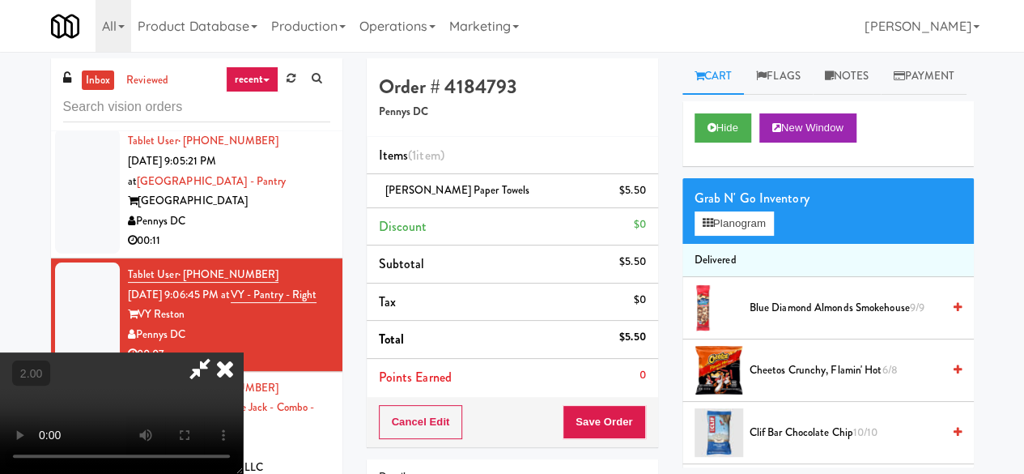
click at [645, 191] on icon at bounding box center [647, 196] width 8 height 11
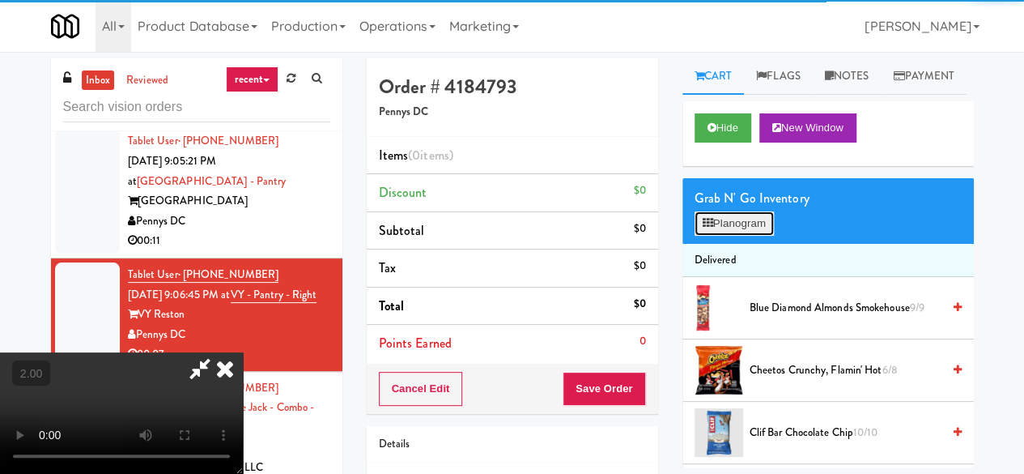
click at [747, 236] on button "Planogram" at bounding box center [734, 223] width 79 height 24
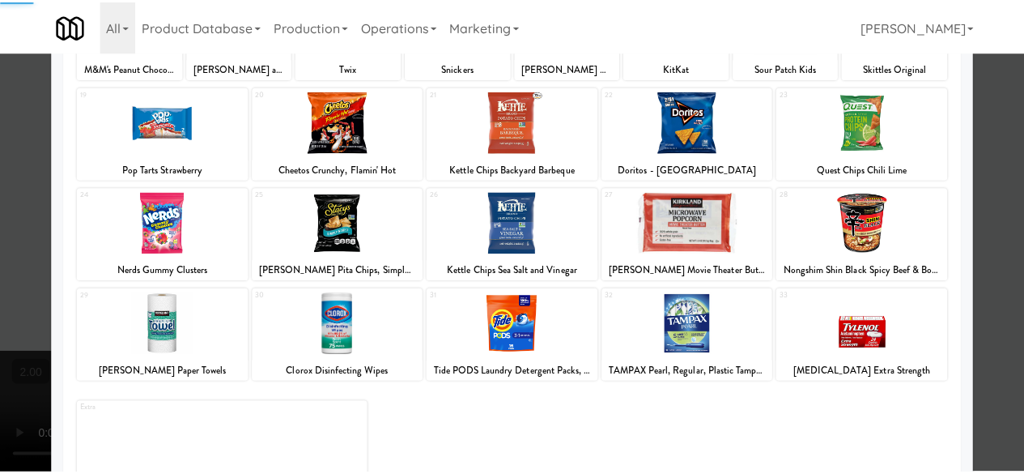
scroll to position [321, 0]
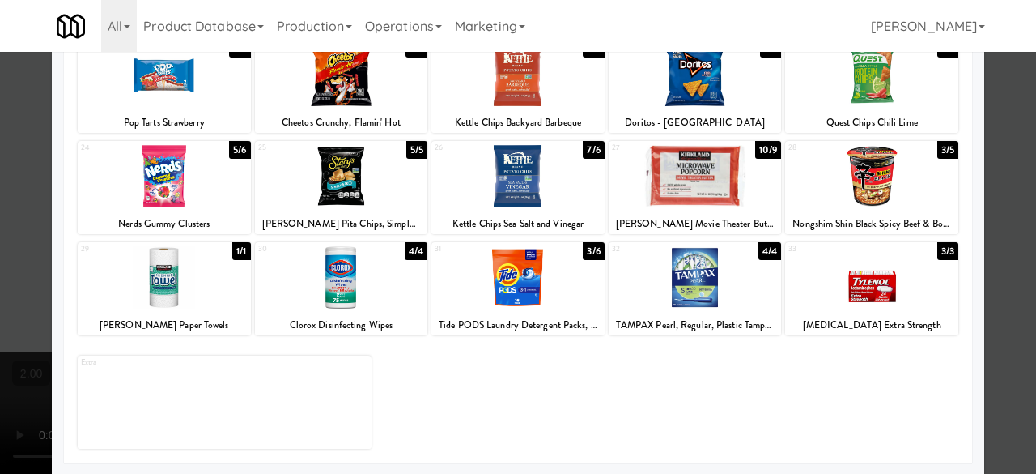
drag, startPoint x: 353, startPoint y: 288, endPoint x: 674, endPoint y: 283, distance: 320.7
click at [355, 288] on div at bounding box center [341, 277] width 173 height 62
click at [1020, 189] on div at bounding box center [518, 237] width 1036 height 474
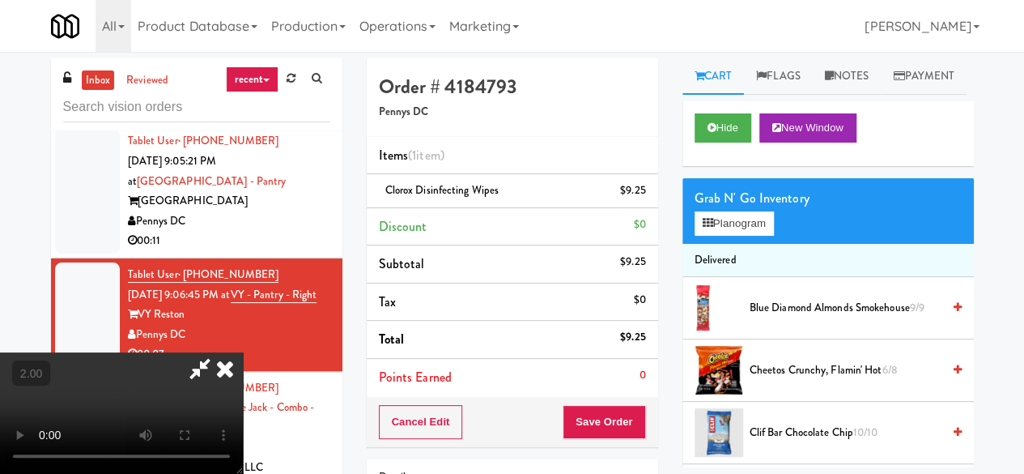
click at [243, 352] on icon at bounding box center [225, 368] width 36 height 32
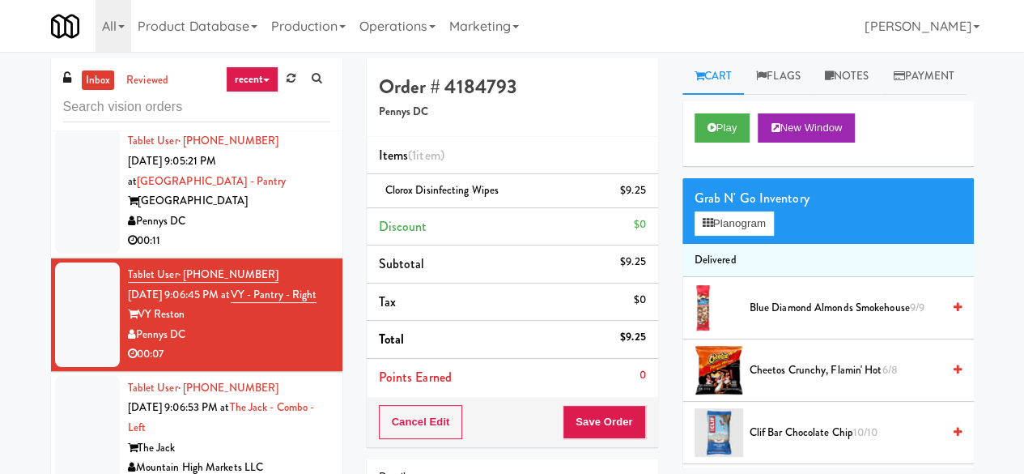
scroll to position [7340, 0]
click at [270, 232] on div "Pennys DC" at bounding box center [229, 221] width 202 height 20
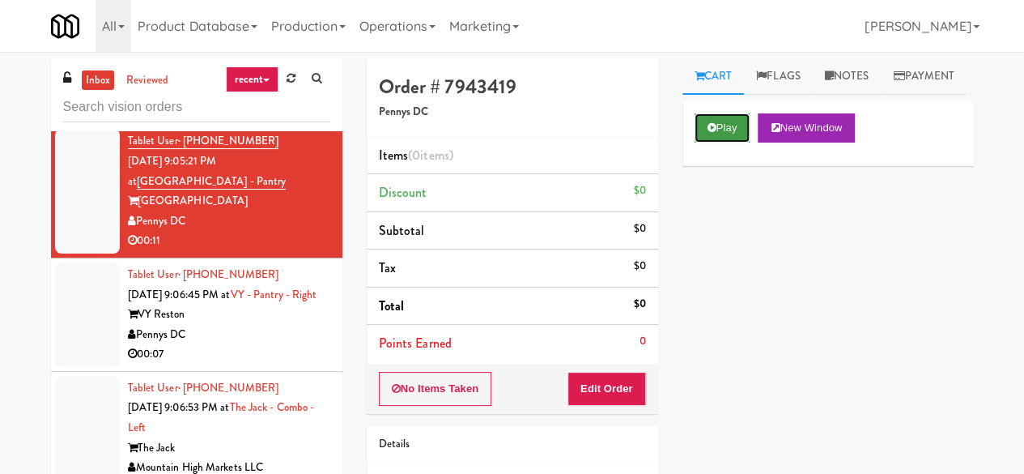
click at [709, 143] on button "Play" at bounding box center [723, 127] width 56 height 29
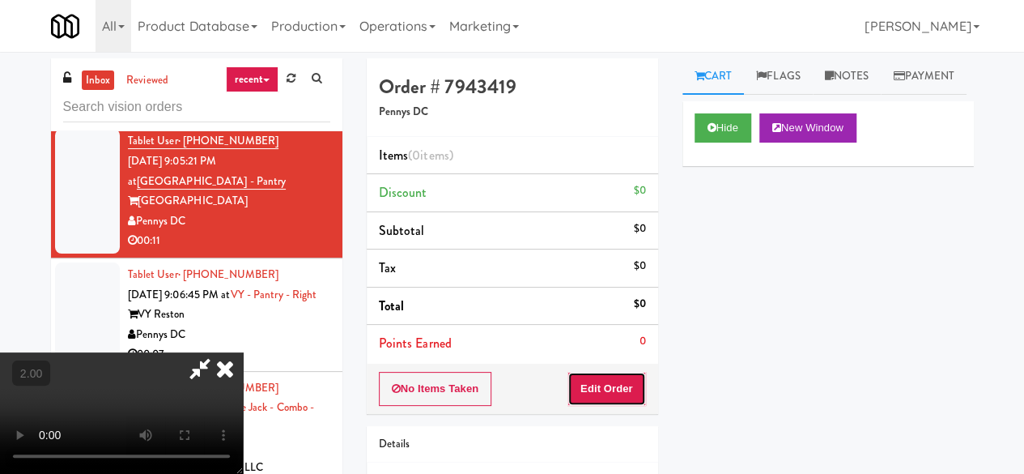
click at [620, 383] on button "Edit Order" at bounding box center [607, 389] width 79 height 34
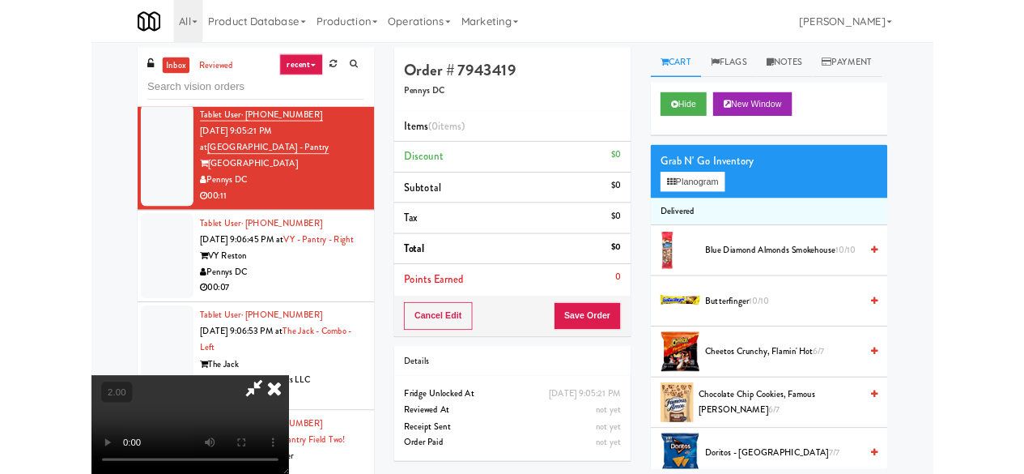
scroll to position [33, 0]
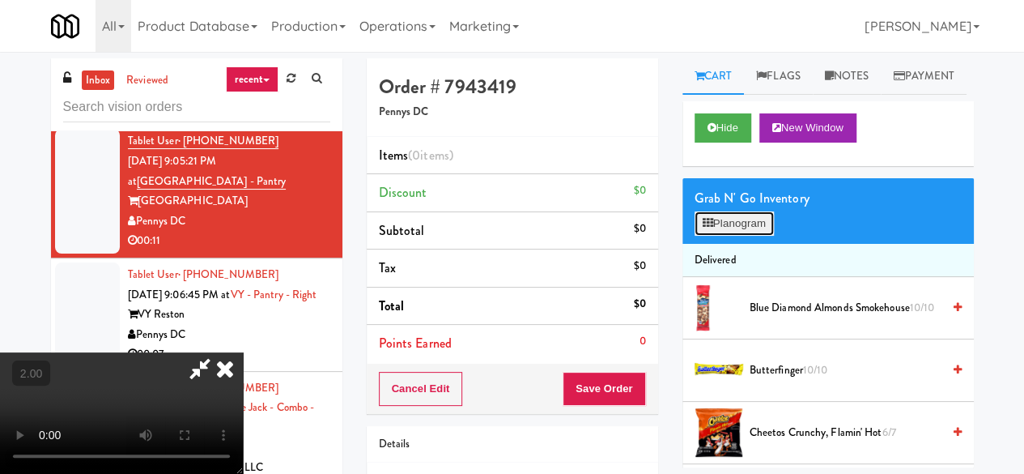
click at [751, 236] on button "Planogram" at bounding box center [734, 223] width 79 height 24
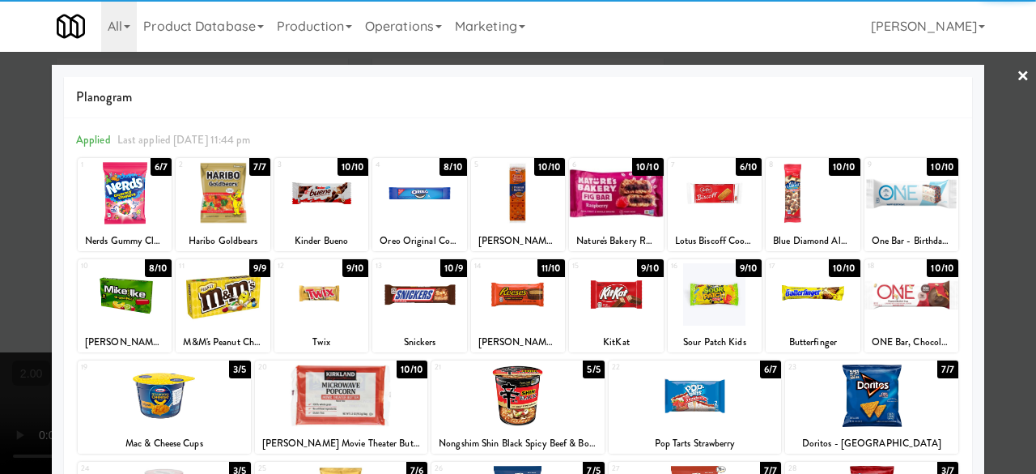
click at [703, 181] on div at bounding box center [715, 193] width 94 height 62
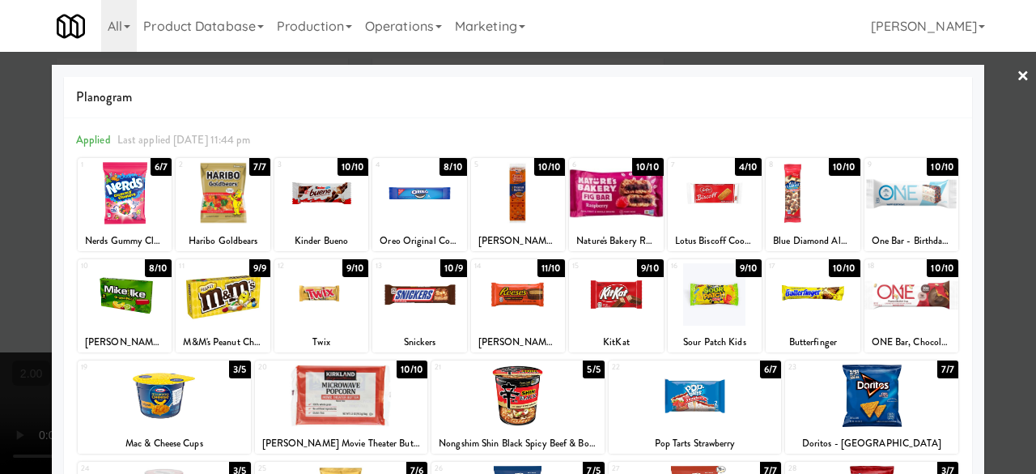
click at [996, 136] on div at bounding box center [518, 237] width 1036 height 474
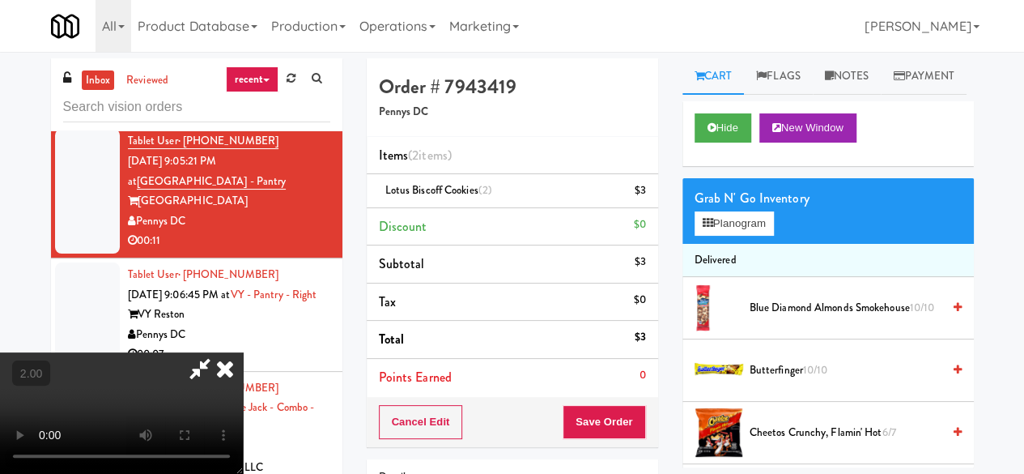
click at [219, 352] on icon at bounding box center [199, 368] width 37 height 32
click at [629, 410] on button "Save Order" at bounding box center [604, 422] width 83 height 34
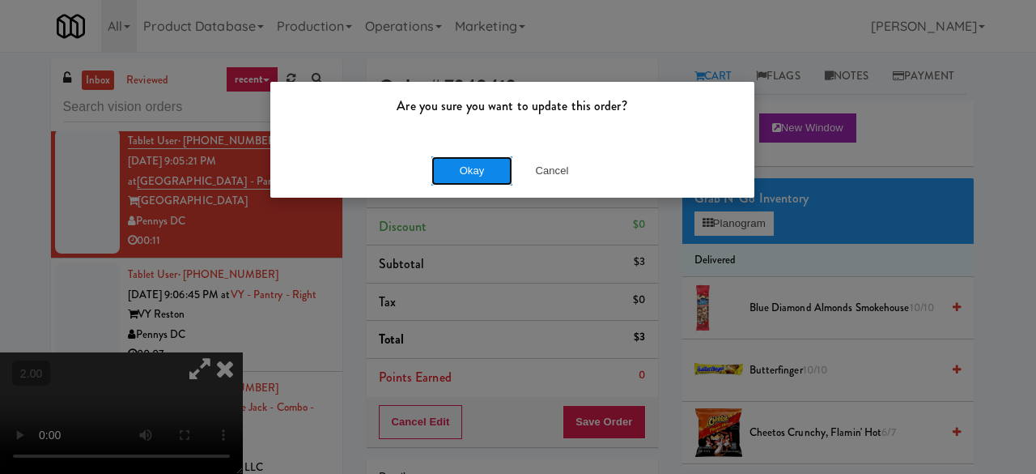
click at [472, 169] on button "Okay" at bounding box center [472, 170] width 81 height 29
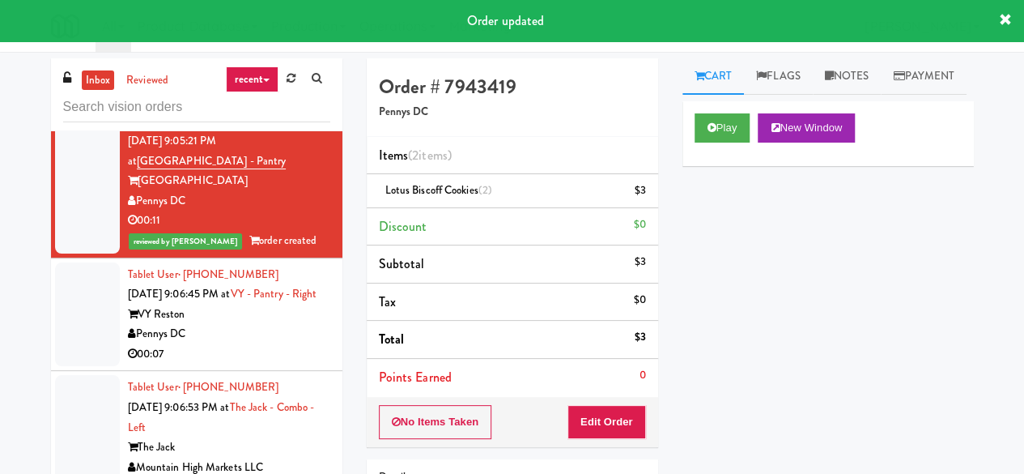
click at [240, 98] on div "00:05" at bounding box center [229, 88] width 202 height 20
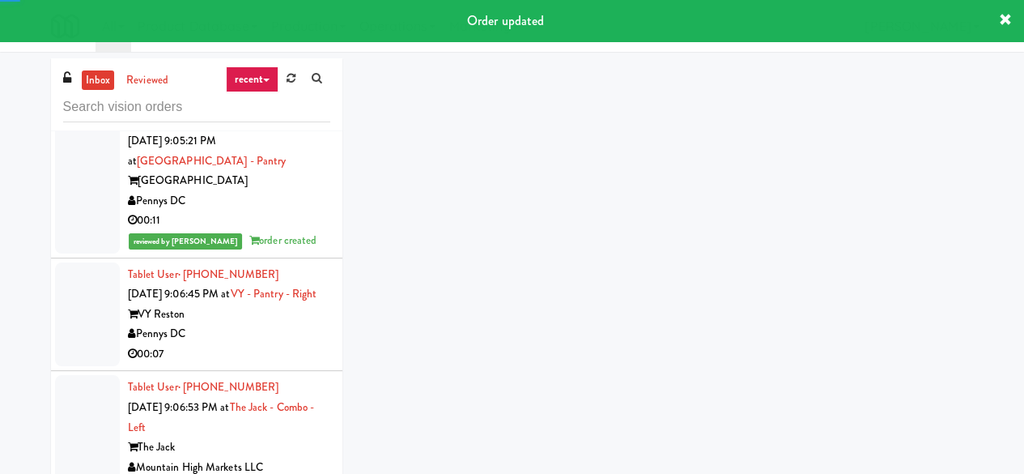
scroll to position [7178, 0]
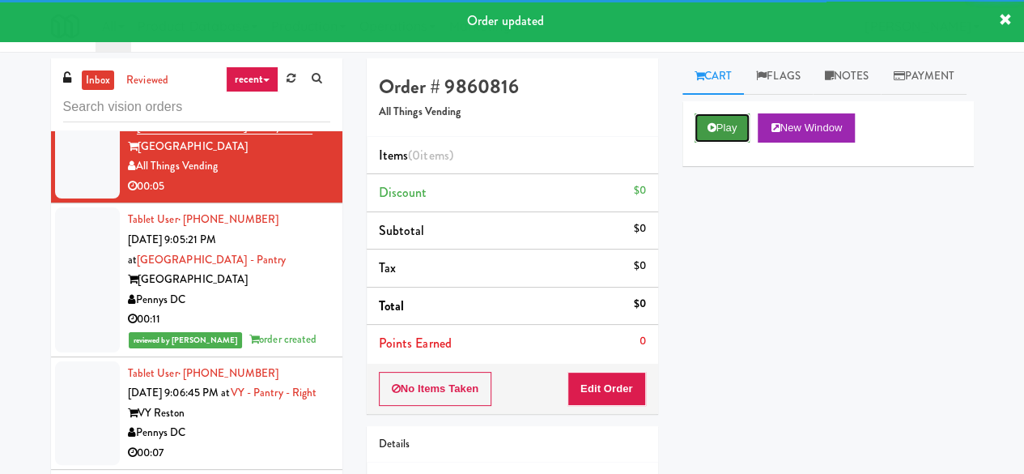
click at [734, 143] on button "Play" at bounding box center [723, 127] width 56 height 29
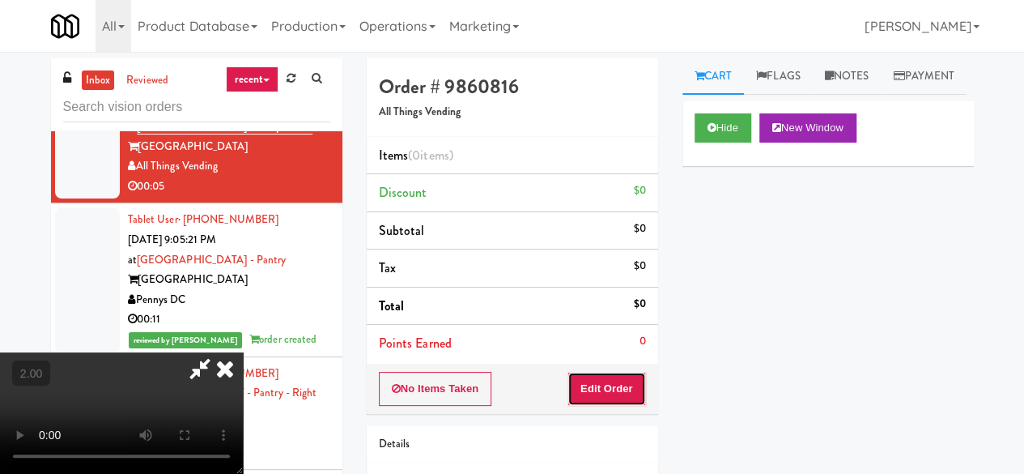
click at [636, 372] on button "Edit Order" at bounding box center [607, 389] width 79 height 34
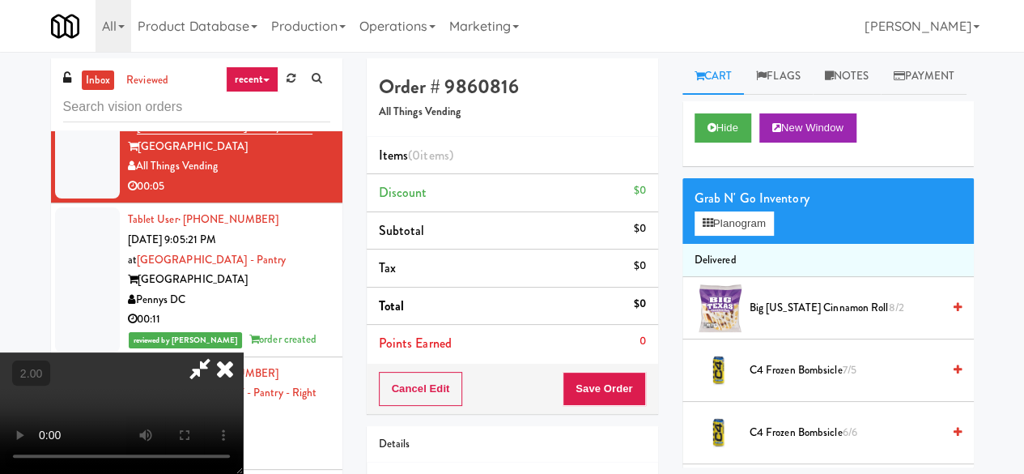
scroll to position [33, 0]
click at [753, 236] on button "Planogram" at bounding box center [734, 223] width 79 height 24
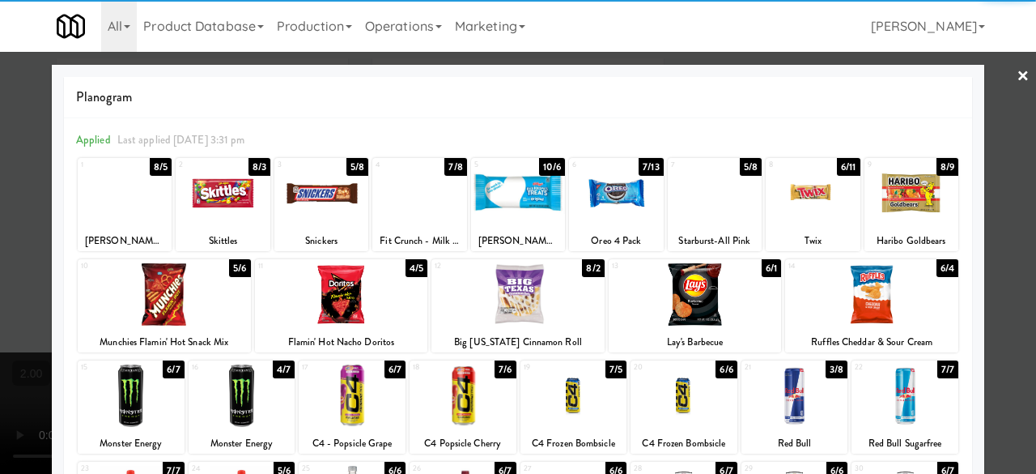
click at [730, 294] on div at bounding box center [695, 294] width 173 height 62
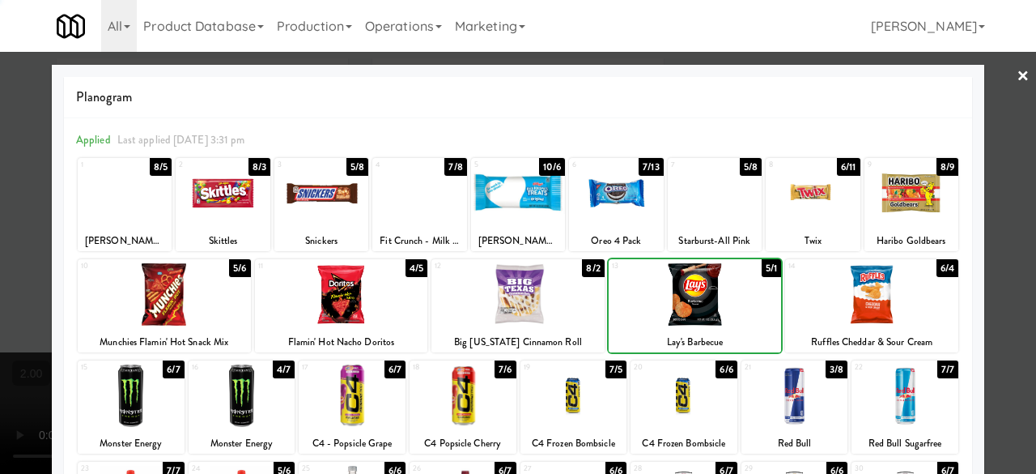
click at [730, 294] on div at bounding box center [695, 294] width 173 height 62
drag, startPoint x: 730, startPoint y: 294, endPoint x: 939, endPoint y: 281, distance: 210.1
click at [730, 294] on div at bounding box center [695, 294] width 173 height 62
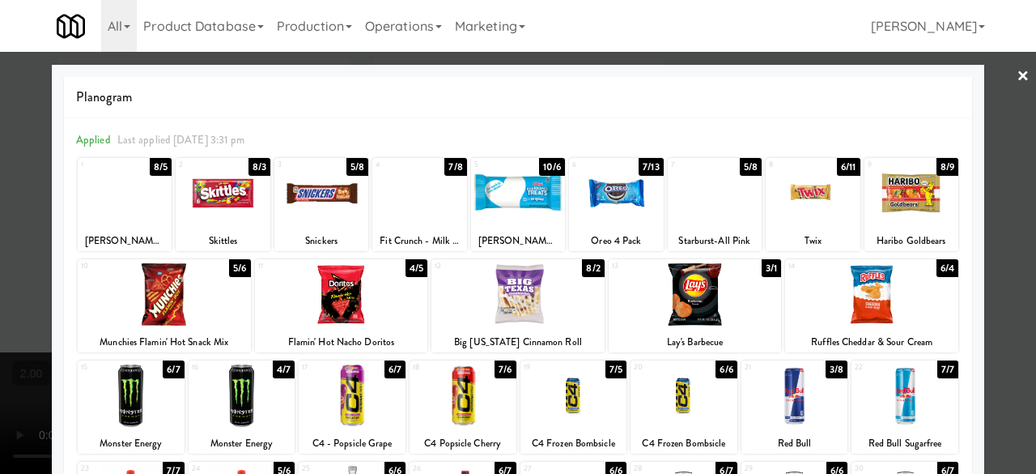
click at [996, 79] on div at bounding box center [518, 237] width 1036 height 474
click at [996, 79] on div "inbox reviewed recent all unclear take inventory issue suspicious failed recent…" at bounding box center [518, 343] width 1036 height 571
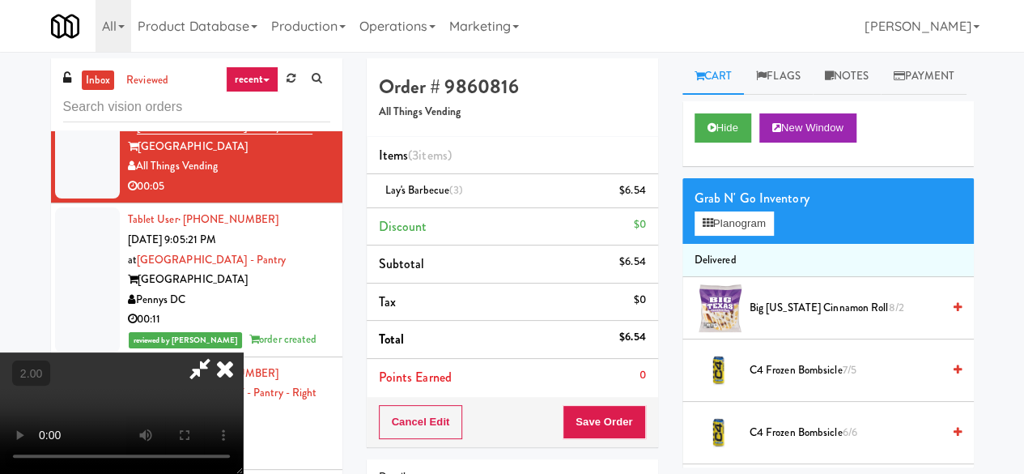
click at [219, 352] on icon at bounding box center [199, 368] width 37 height 32
click at [647, 195] on icon at bounding box center [647, 196] width 8 height 11
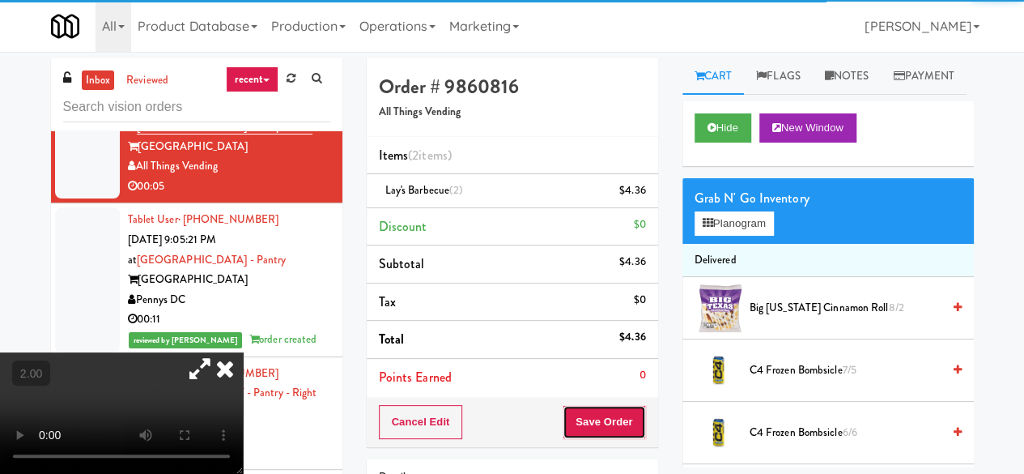
click at [580, 428] on button "Save Order" at bounding box center [604, 422] width 83 height 34
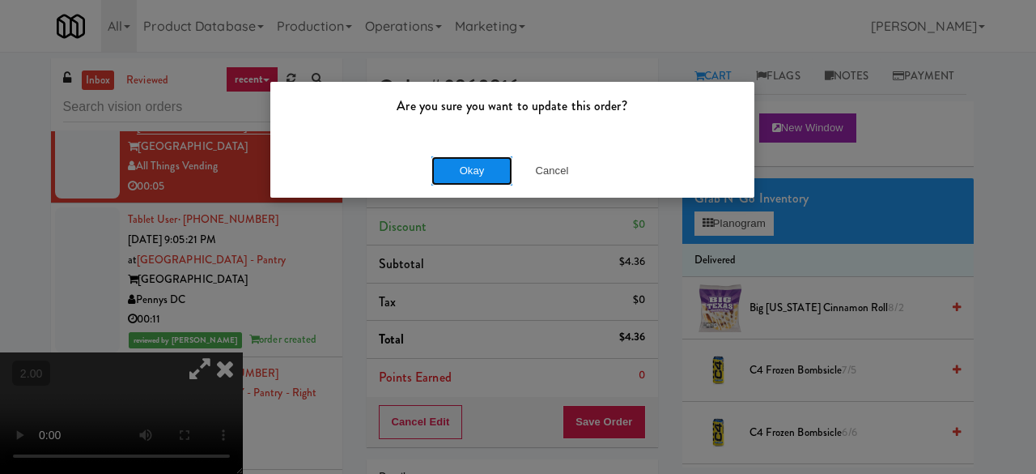
click at [484, 169] on button "Okay" at bounding box center [472, 170] width 81 height 29
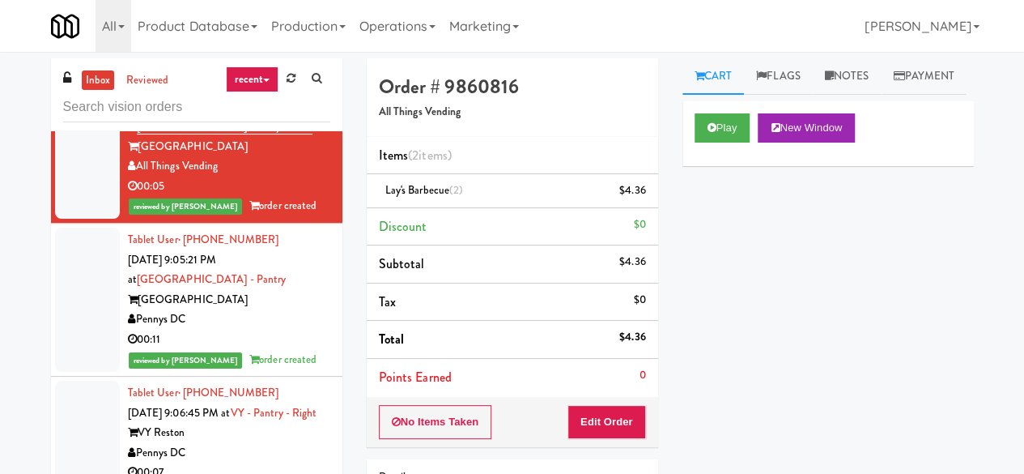
click at [269, 63] on div "00:21" at bounding box center [229, 53] width 202 height 20
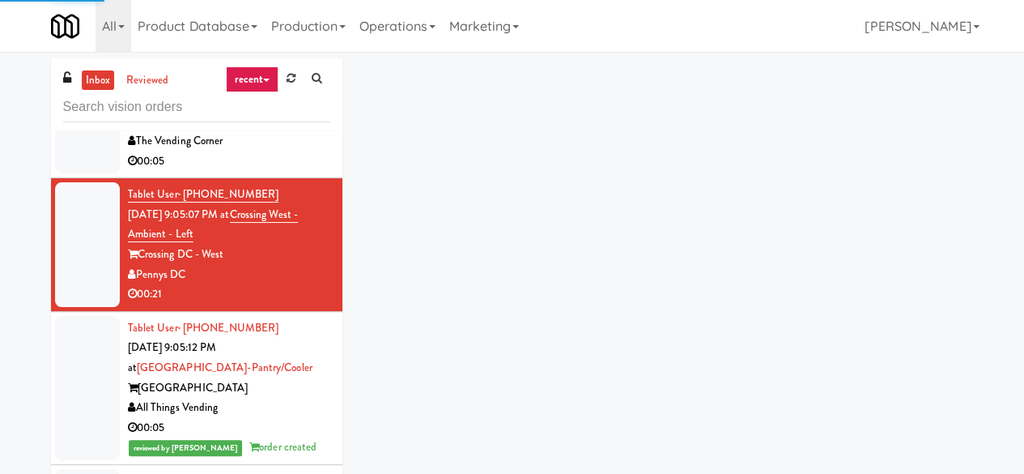
scroll to position [6935, 0]
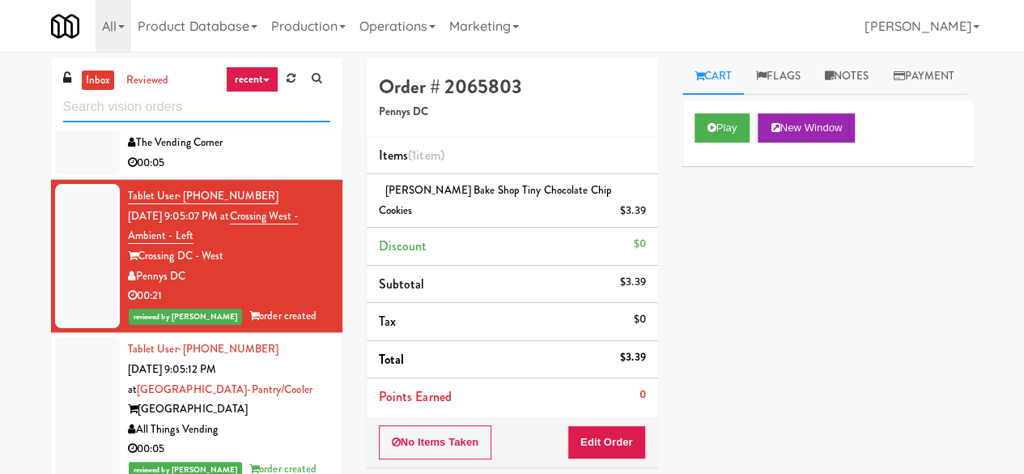
click at [197, 116] on input "text" at bounding box center [196, 107] width 267 height 30
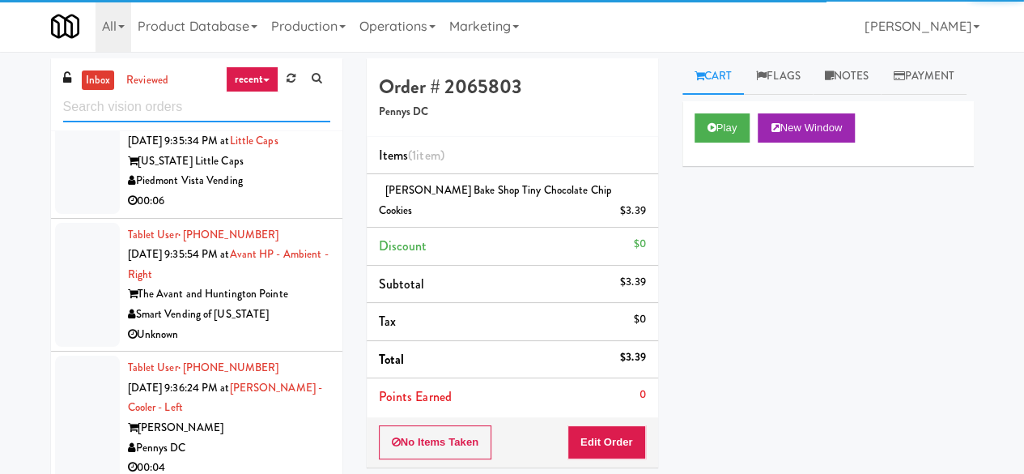
scroll to position [4901, 0]
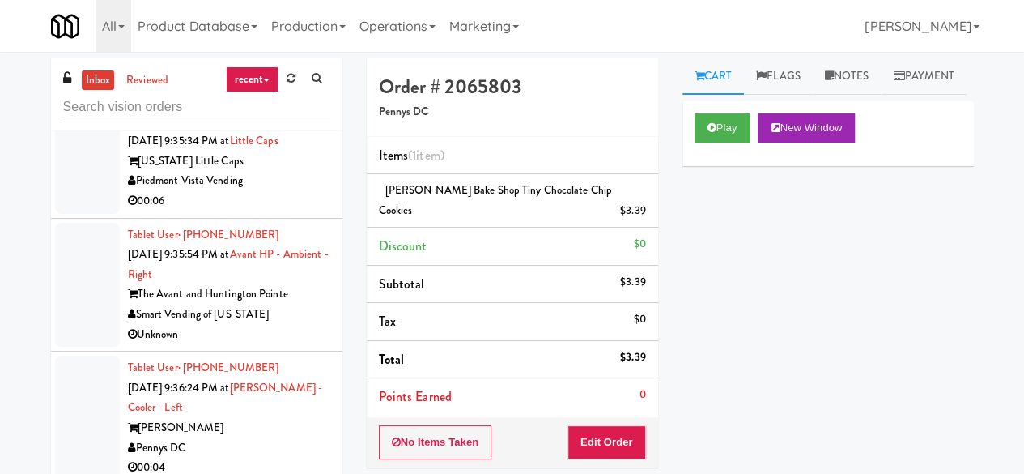
click at [274, 179] on div "Piedmont Vista Vending" at bounding box center [229, 181] width 202 height 20
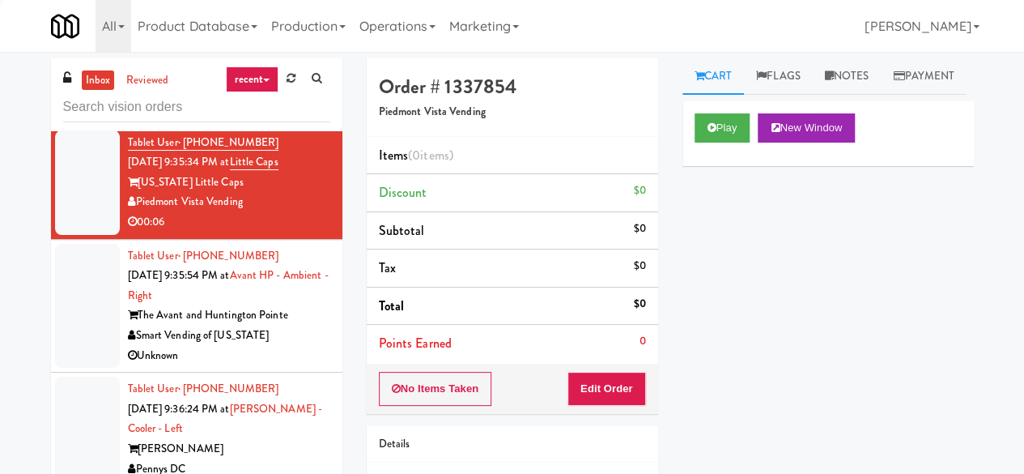
scroll to position [4658, 0]
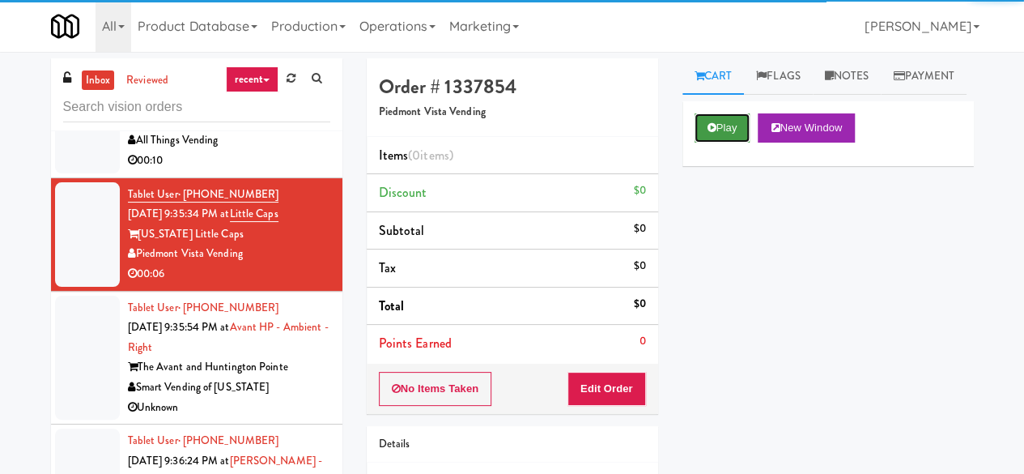
click at [735, 143] on button "Play" at bounding box center [723, 127] width 56 height 29
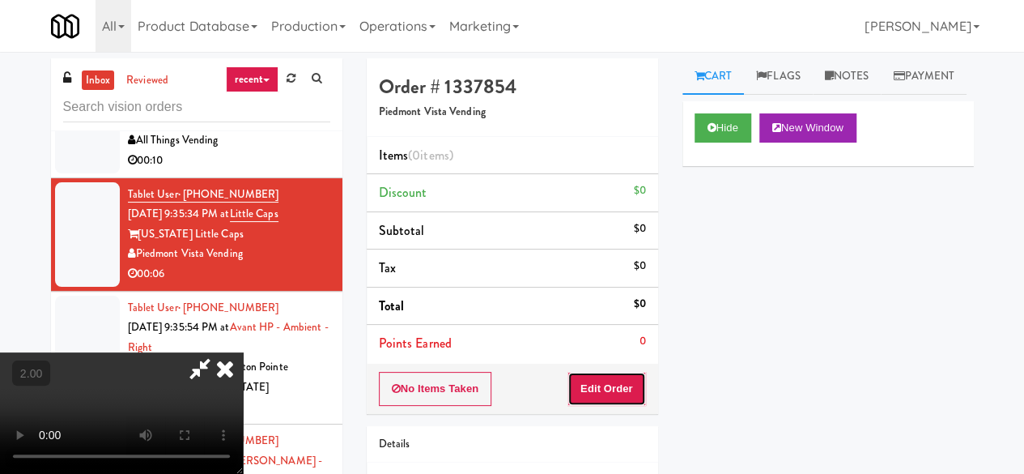
click at [625, 389] on button "Edit Order" at bounding box center [607, 389] width 79 height 34
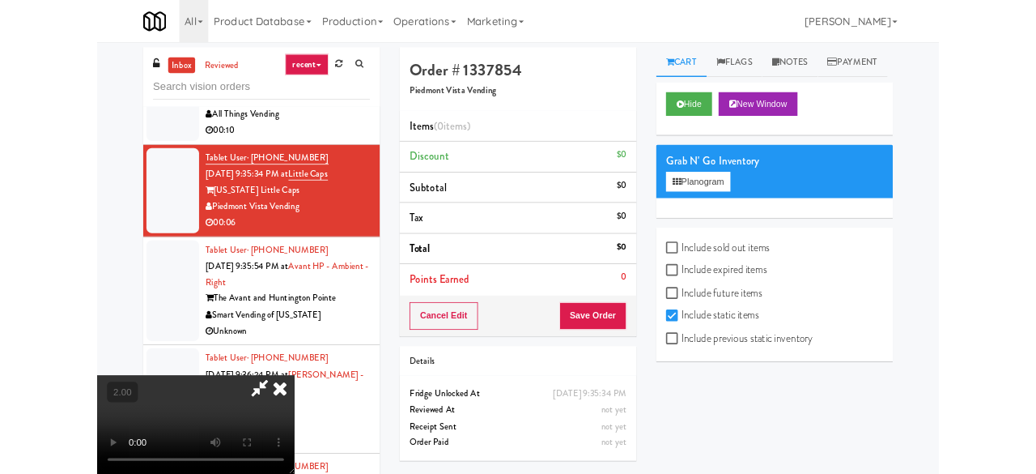
scroll to position [32, 0]
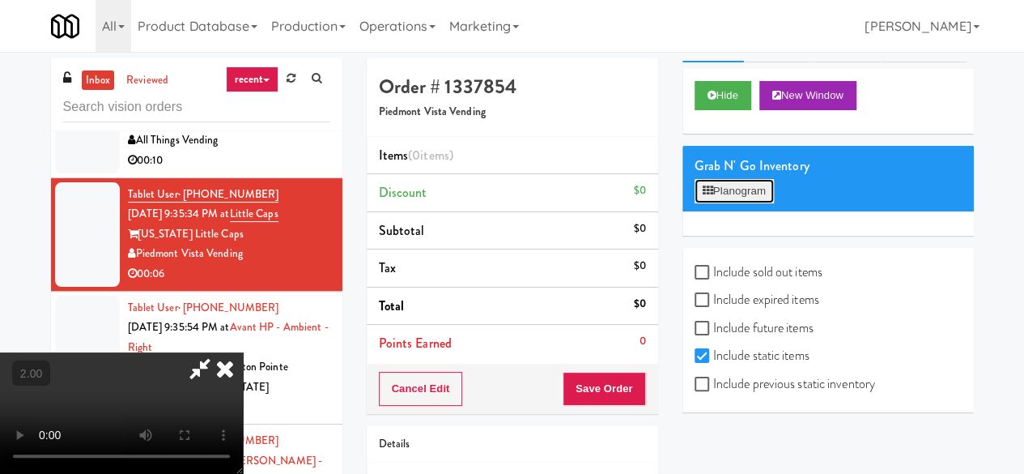
click at [704, 203] on button "Planogram" at bounding box center [734, 191] width 79 height 24
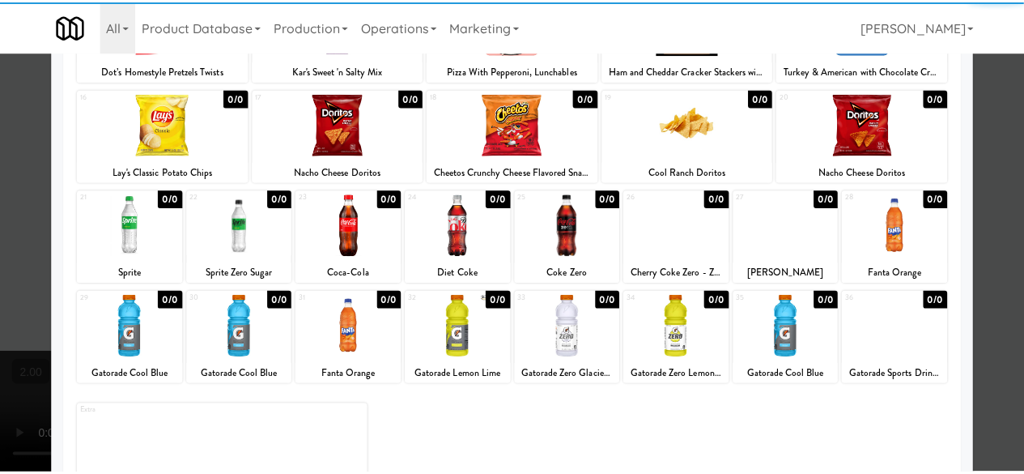
scroll to position [321, 0]
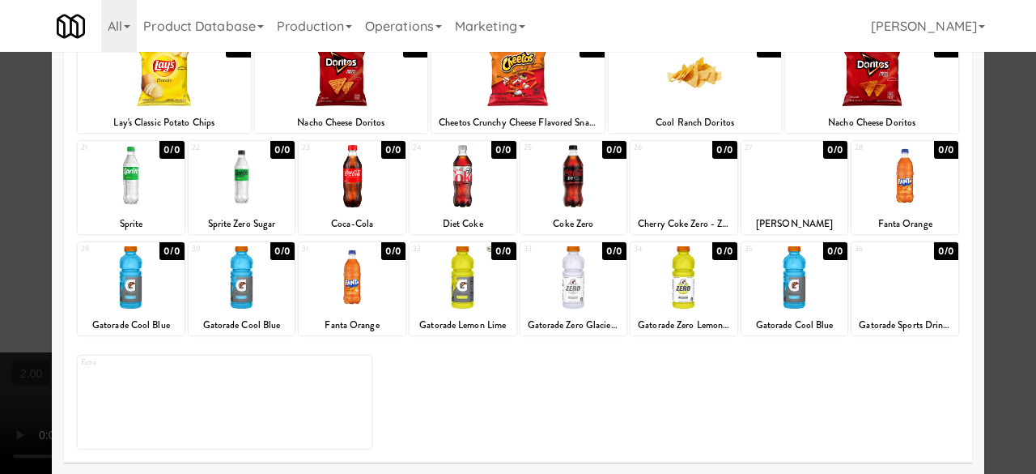
click at [382, 294] on div at bounding box center [352, 277] width 107 height 62
click at [1011, 235] on div at bounding box center [518, 237] width 1036 height 474
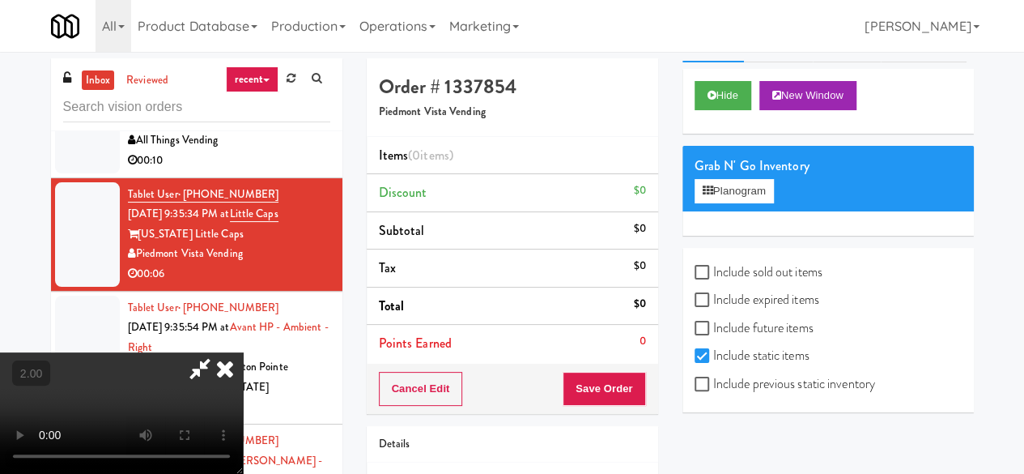
scroll to position [275, 0]
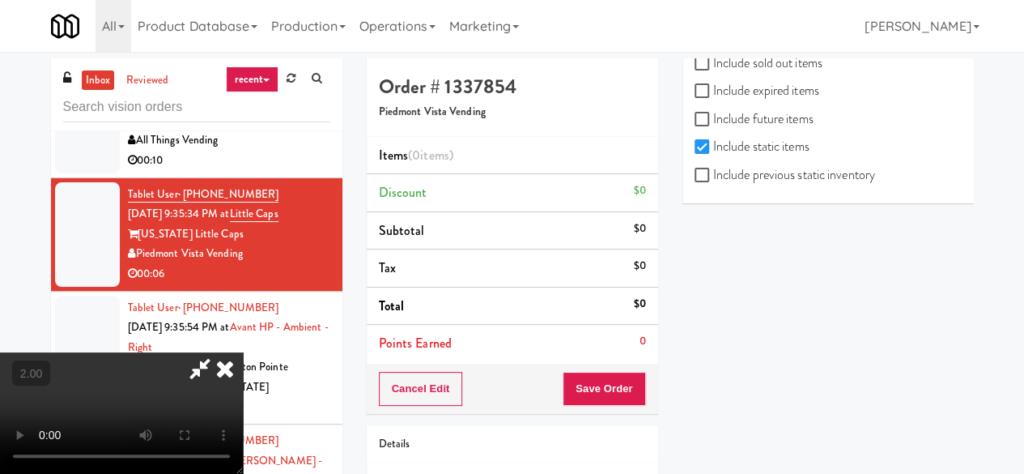
click at [776, 179] on label "Include previous static inventory" at bounding box center [785, 175] width 181 height 24
click at [713, 179] on input "Include previous static inventory" at bounding box center [704, 175] width 19 height 13
checkbox input "true"
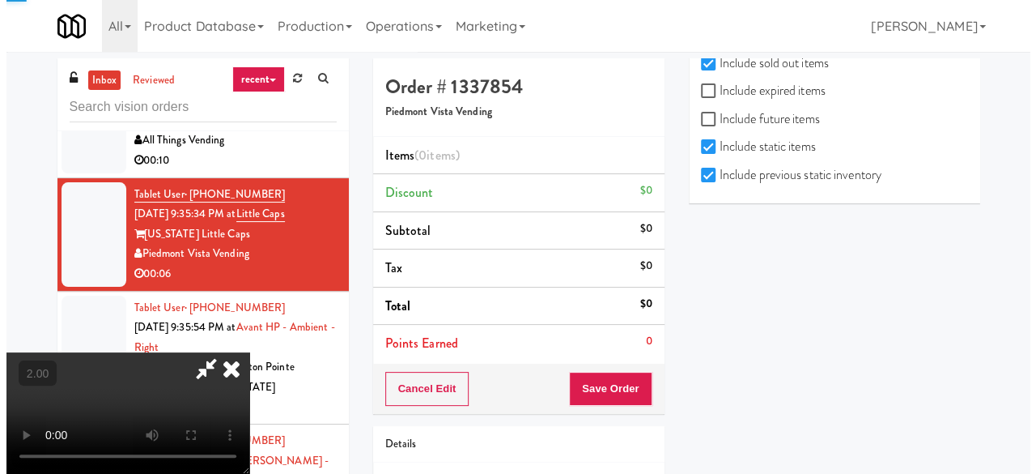
scroll to position [0, 0]
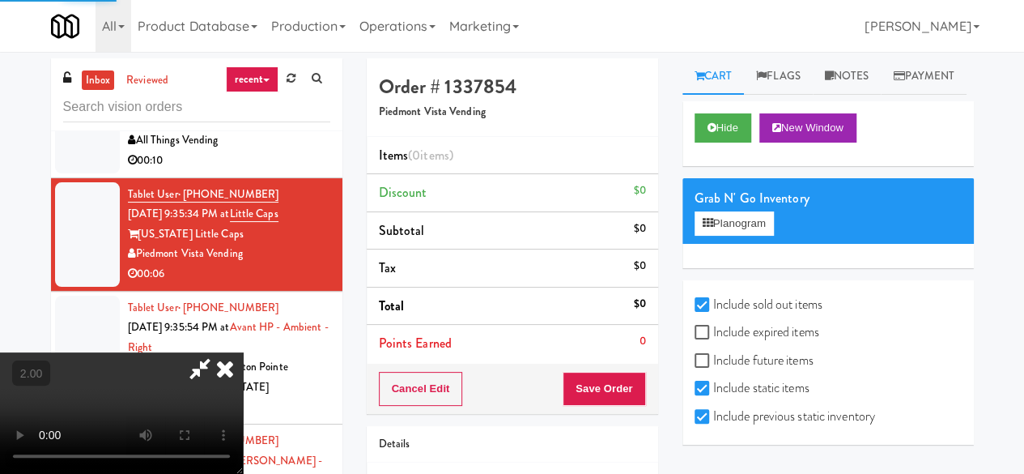
click at [753, 244] on div "Grab N' Go Inventory Planogram" at bounding box center [828, 211] width 291 height 66
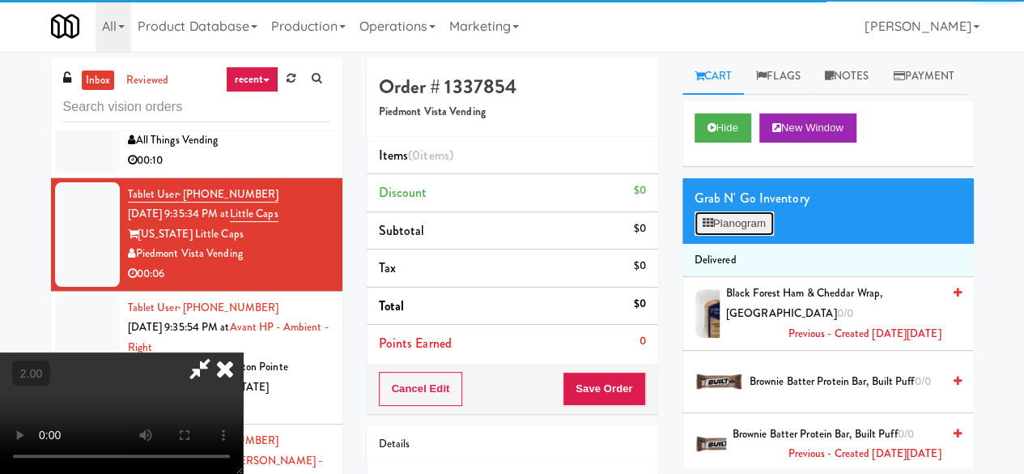
click at [747, 236] on button "Planogram" at bounding box center [734, 223] width 79 height 24
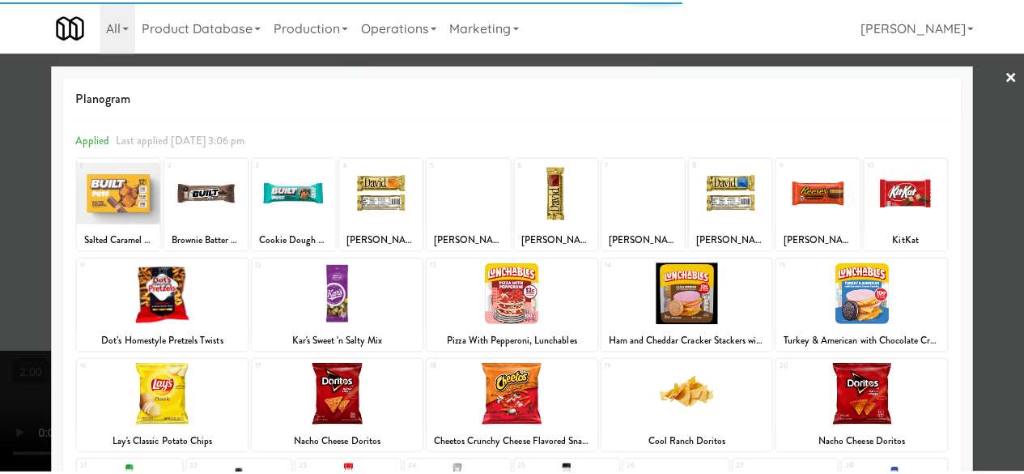
scroll to position [321, 0]
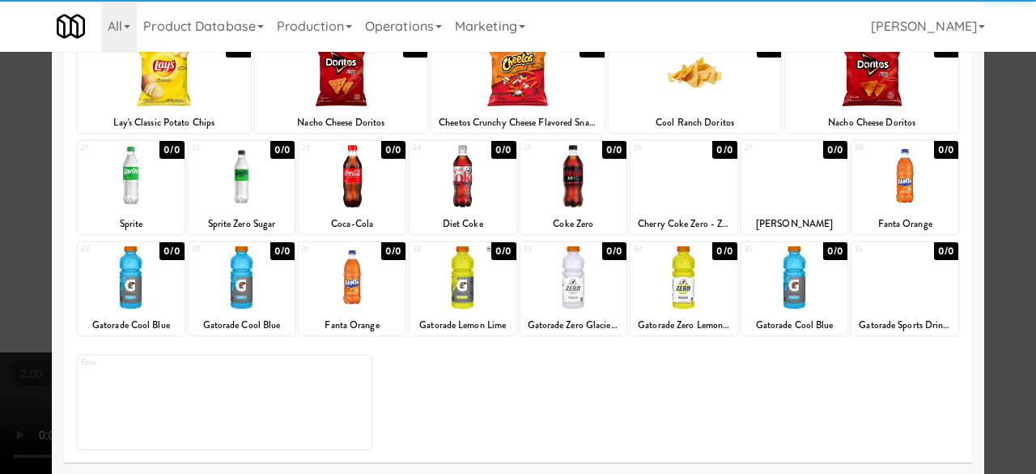
click at [348, 300] on div at bounding box center [352, 277] width 107 height 62
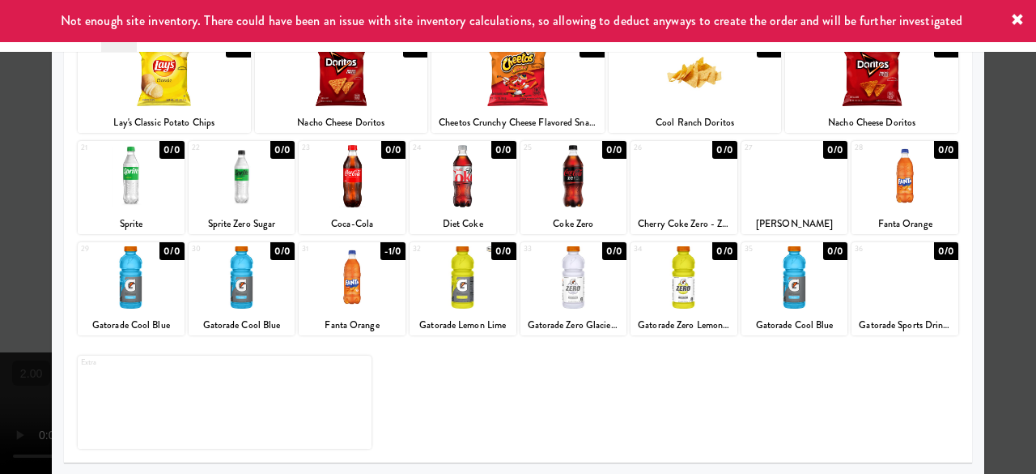
click at [1014, 182] on div at bounding box center [518, 237] width 1036 height 474
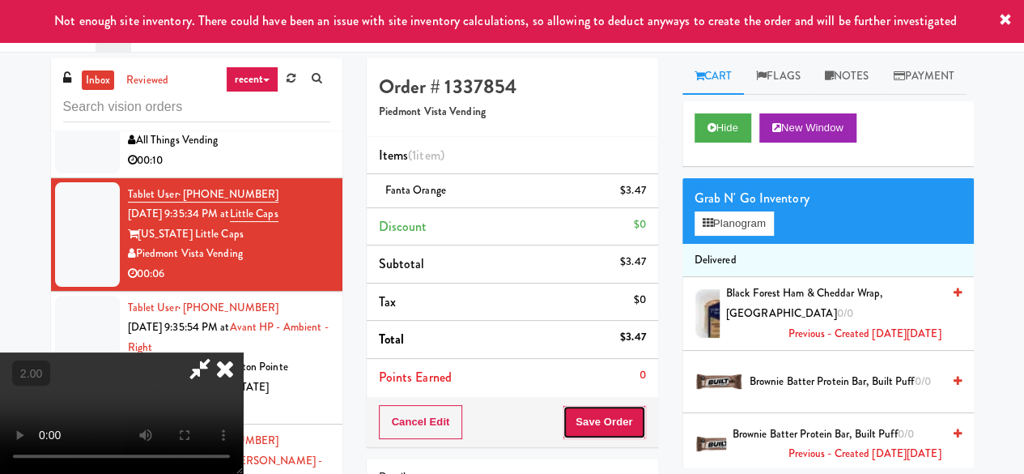
click at [629, 415] on button "Save Order" at bounding box center [604, 422] width 83 height 34
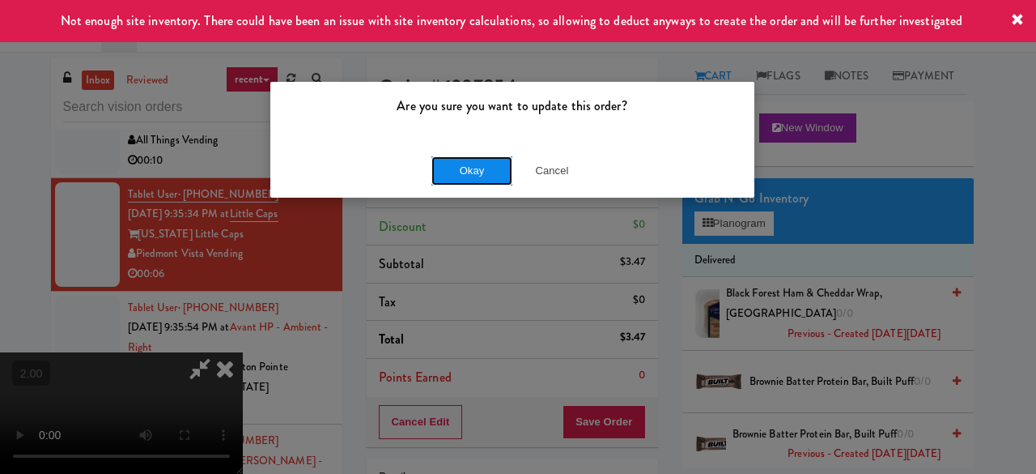
click at [440, 174] on button "Okay" at bounding box center [472, 170] width 81 height 29
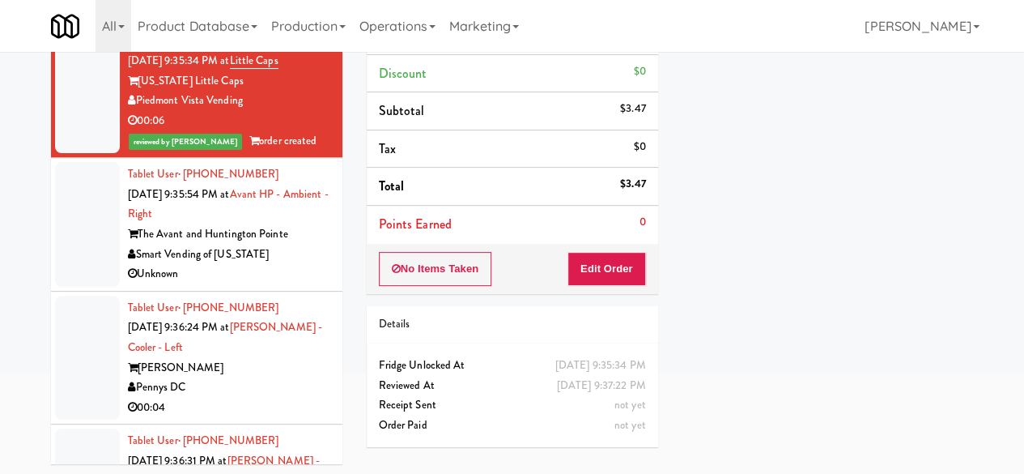
scroll to position [154, 0]
click at [274, 17] on div "00:10" at bounding box center [229, 7] width 202 height 20
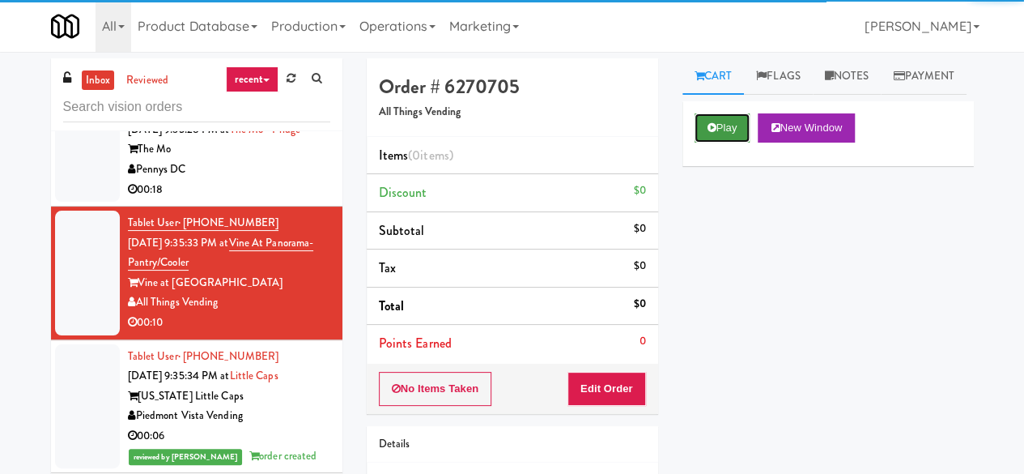
click at [708, 143] on button "Play" at bounding box center [723, 127] width 56 height 29
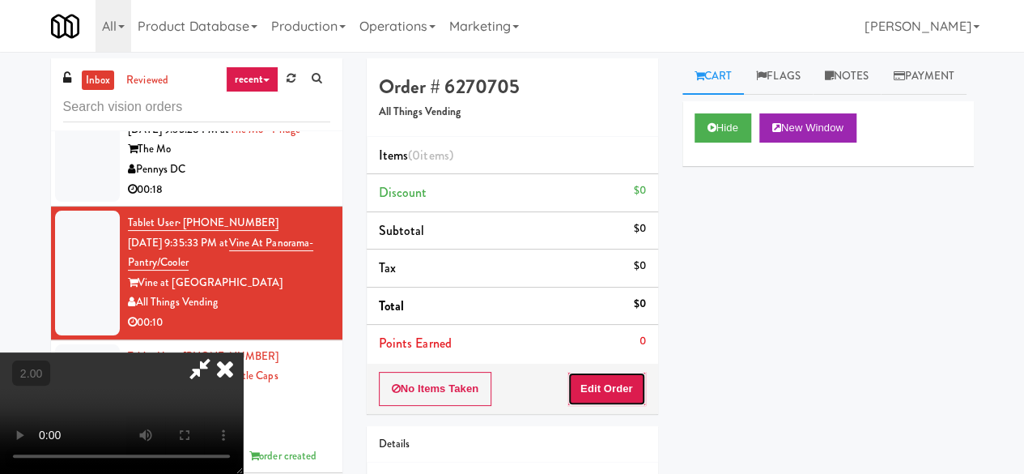
click at [615, 394] on button "Edit Order" at bounding box center [607, 389] width 79 height 34
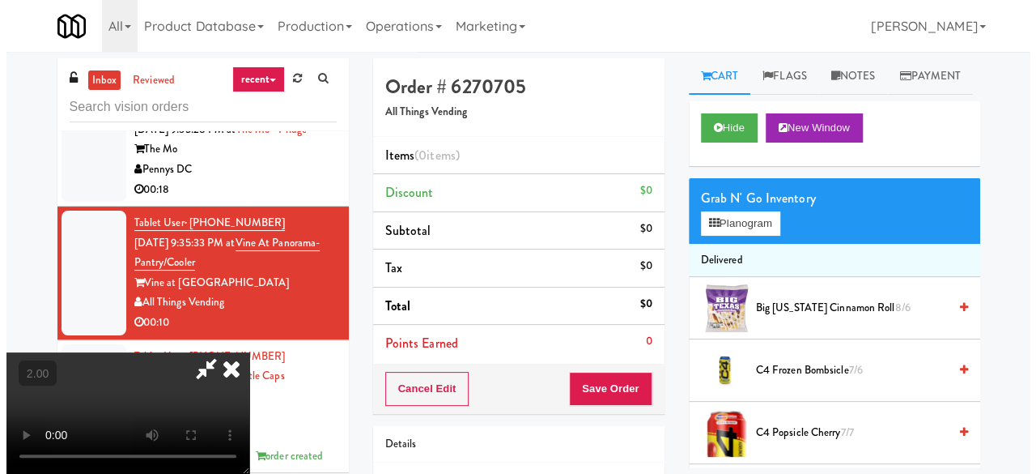
scroll to position [33, 0]
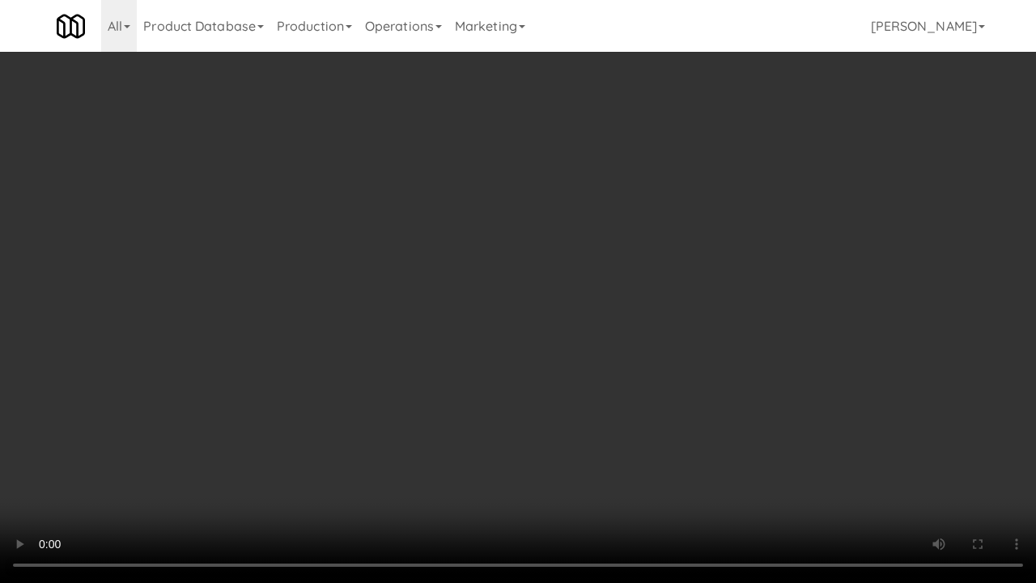
click at [542, 326] on video at bounding box center [518, 291] width 1036 height 583
click at [502, 360] on video at bounding box center [518, 291] width 1036 height 583
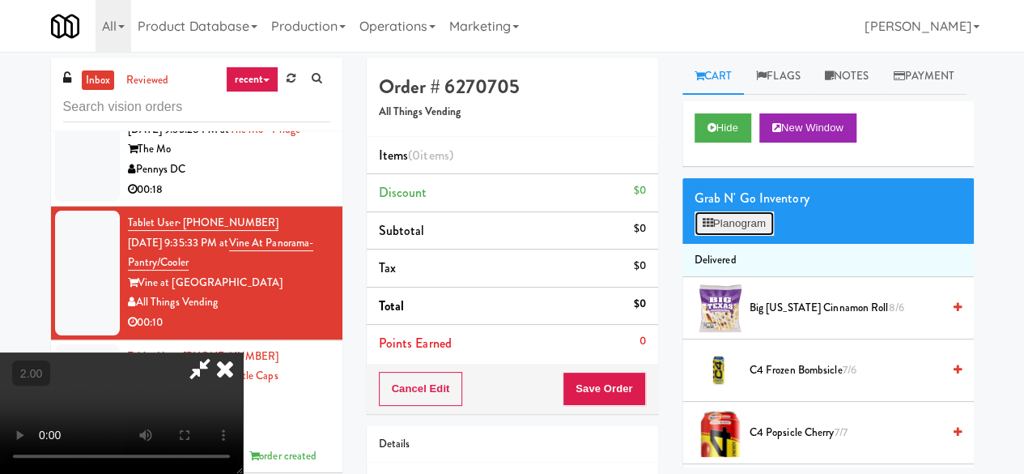
click at [768, 236] on button "Planogram" at bounding box center [734, 223] width 79 height 24
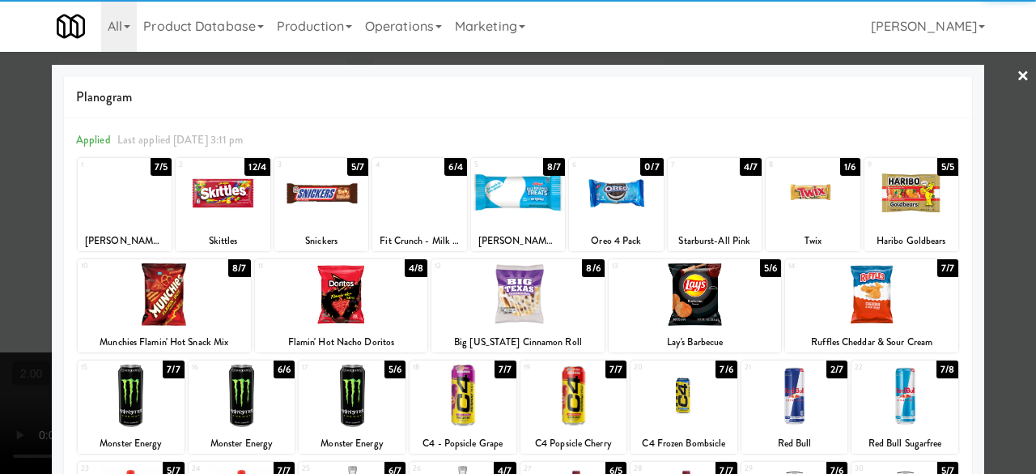
click at [307, 190] on div at bounding box center [321, 193] width 94 height 62
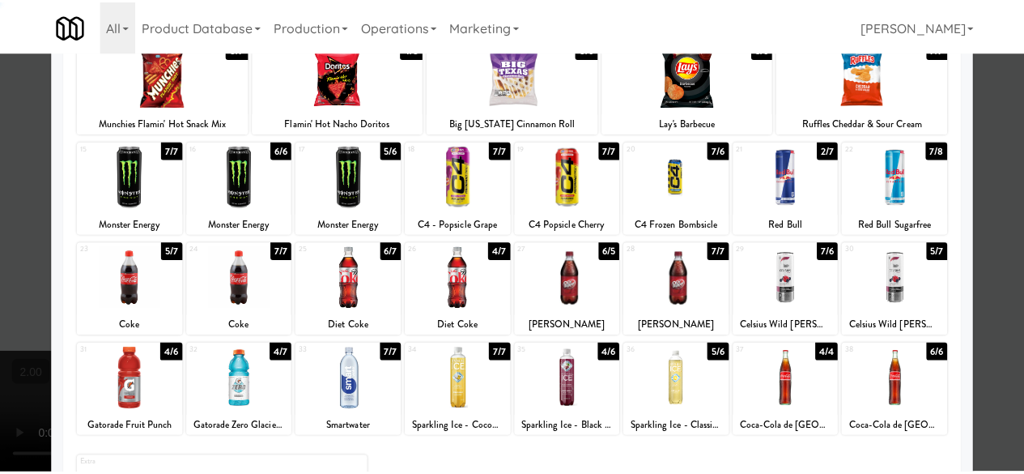
scroll to position [321, 0]
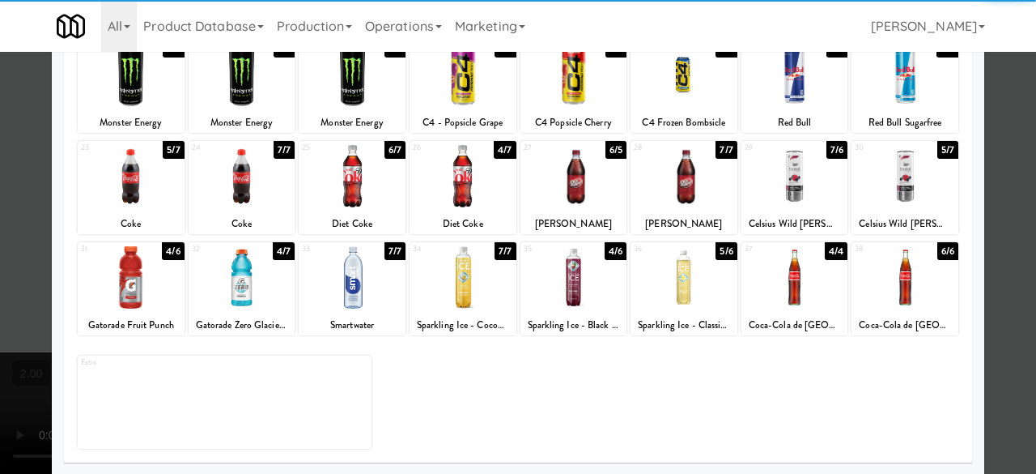
click at [275, 190] on div at bounding box center [242, 176] width 107 height 62
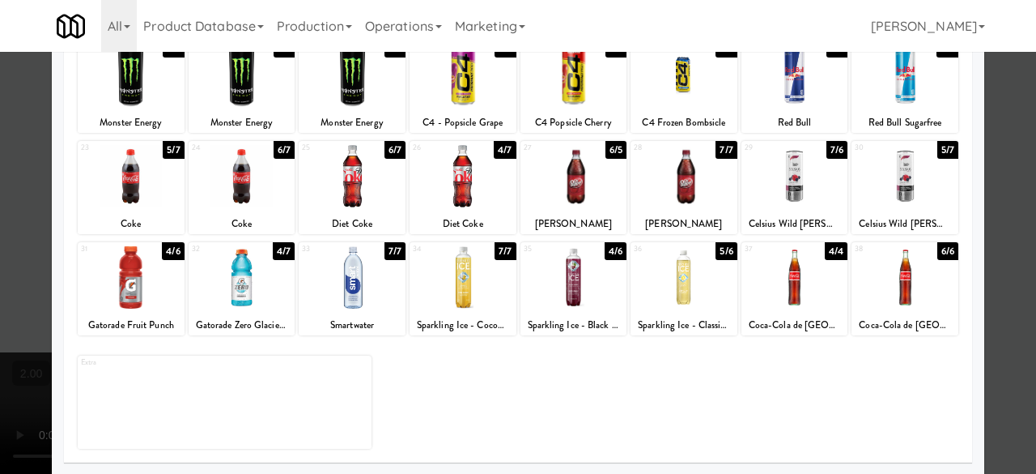
click at [1010, 122] on div at bounding box center [518, 237] width 1036 height 474
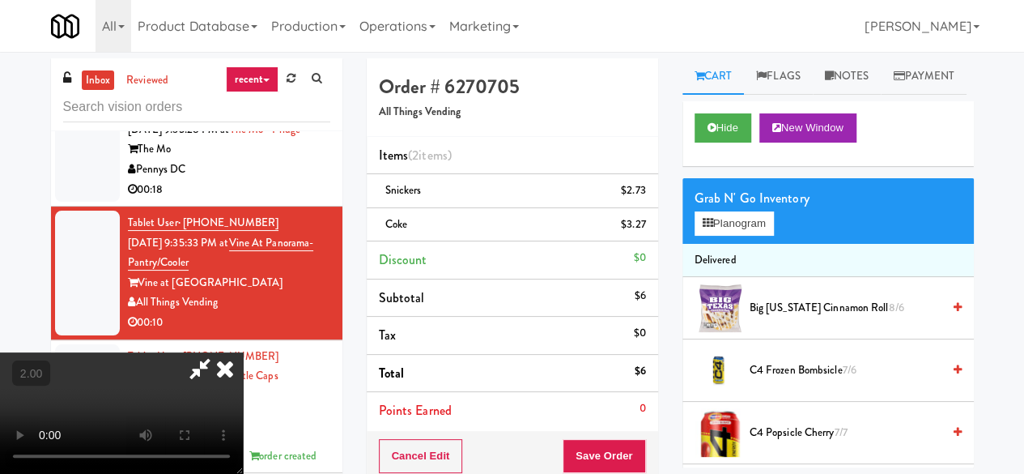
click at [243, 352] on div at bounding box center [121, 412] width 243 height 121
click at [219, 352] on icon at bounding box center [199, 368] width 37 height 32
click at [622, 446] on button "Save Order" at bounding box center [604, 456] width 83 height 34
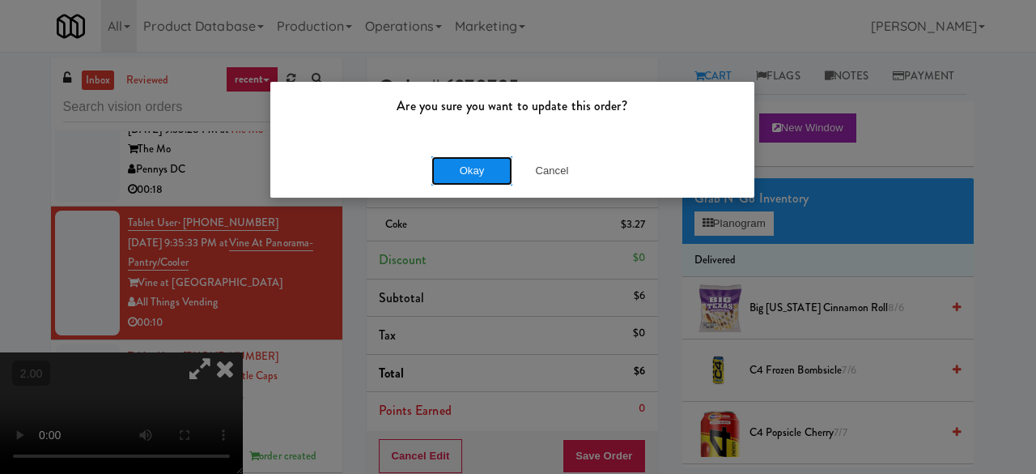
click at [474, 171] on button "Okay" at bounding box center [472, 170] width 81 height 29
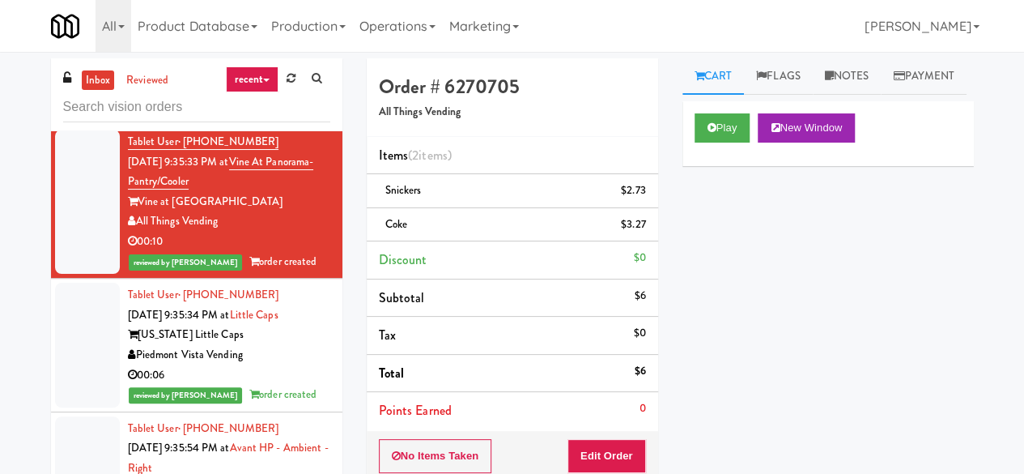
click at [249, 79] on div "The Mo" at bounding box center [229, 68] width 202 height 20
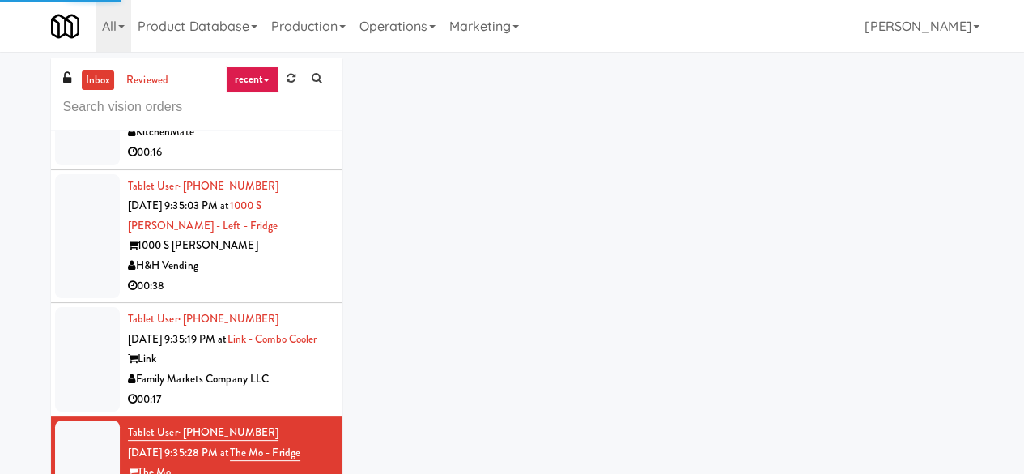
scroll to position [4172, 0]
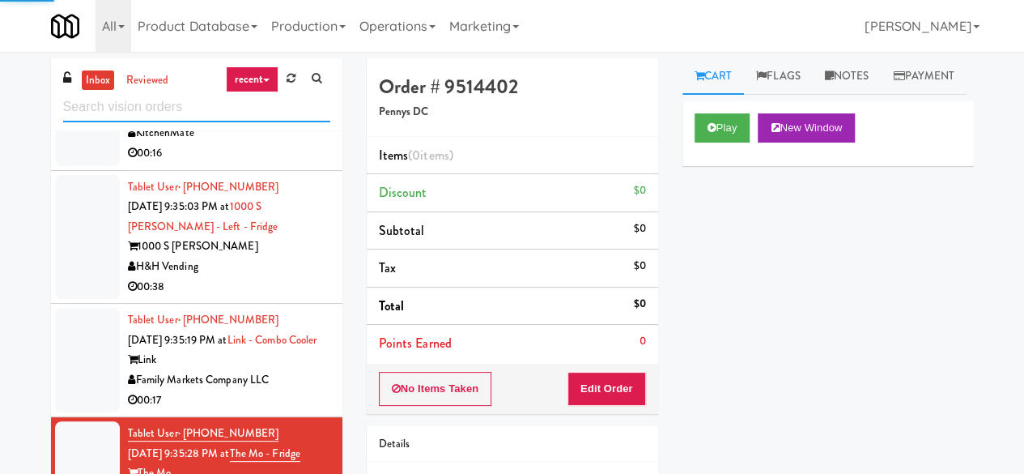
click at [188, 111] on input "text" at bounding box center [196, 107] width 267 height 30
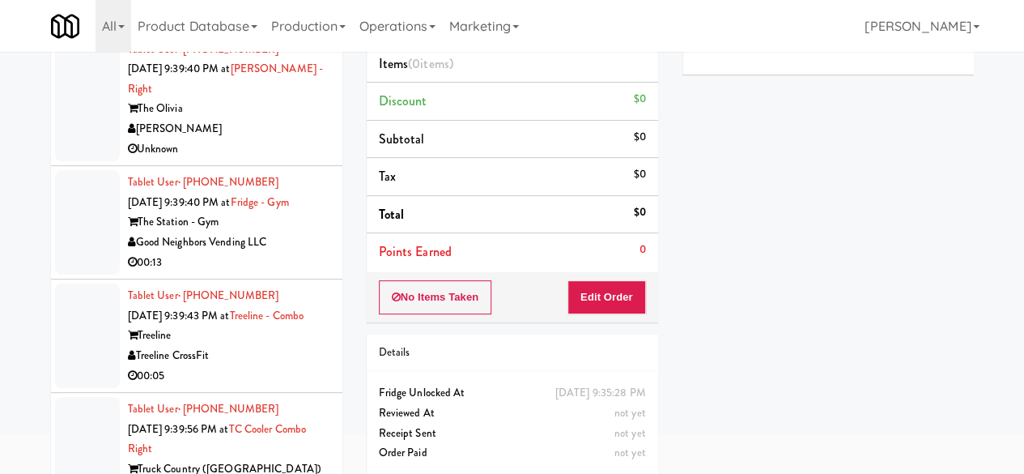
scroll to position [154, 0]
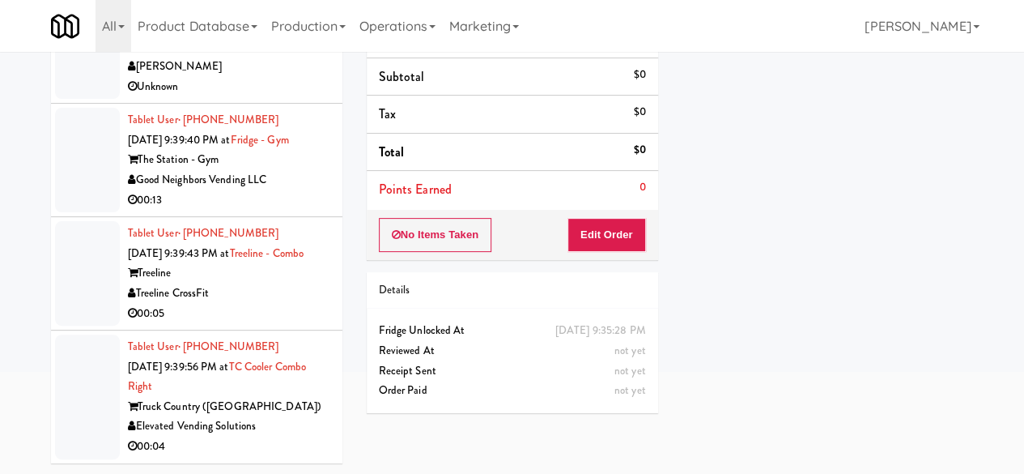
click at [295, 415] on div "Truck Country ([GEOGRAPHIC_DATA])" at bounding box center [229, 407] width 202 height 20
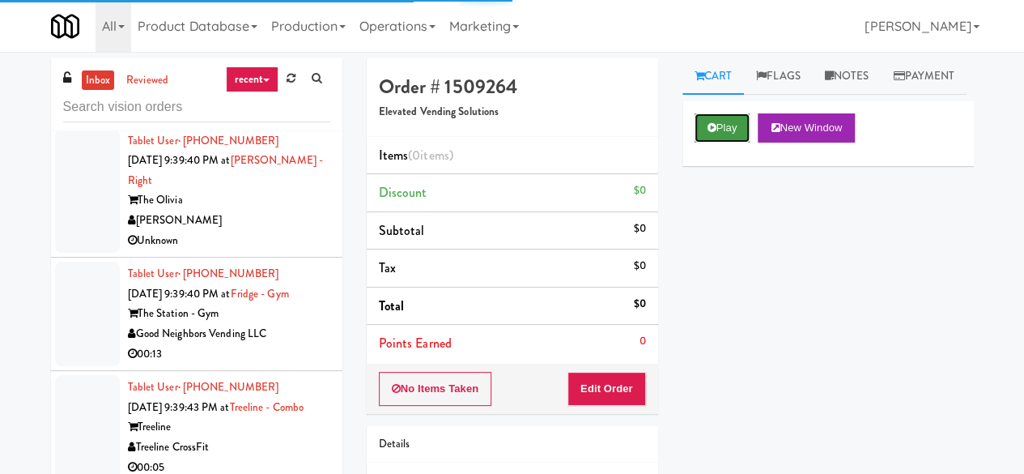
click at [722, 143] on button "Play" at bounding box center [723, 127] width 56 height 29
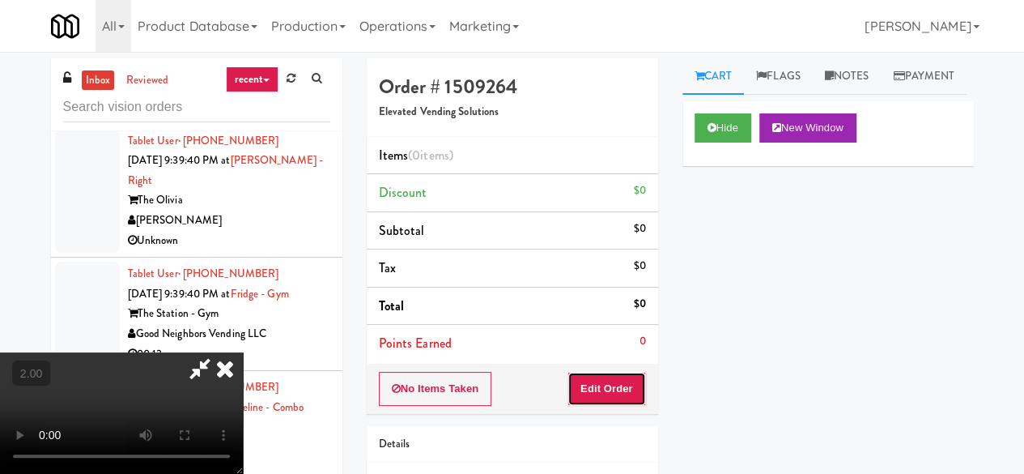
click at [642, 395] on button "Edit Order" at bounding box center [607, 389] width 79 height 34
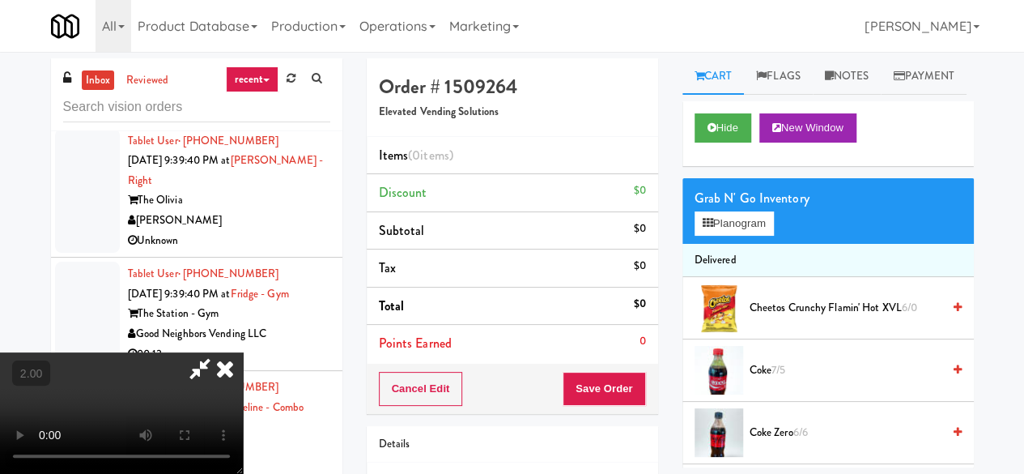
scroll to position [33, 0]
click at [749, 236] on button "Planogram" at bounding box center [734, 223] width 79 height 24
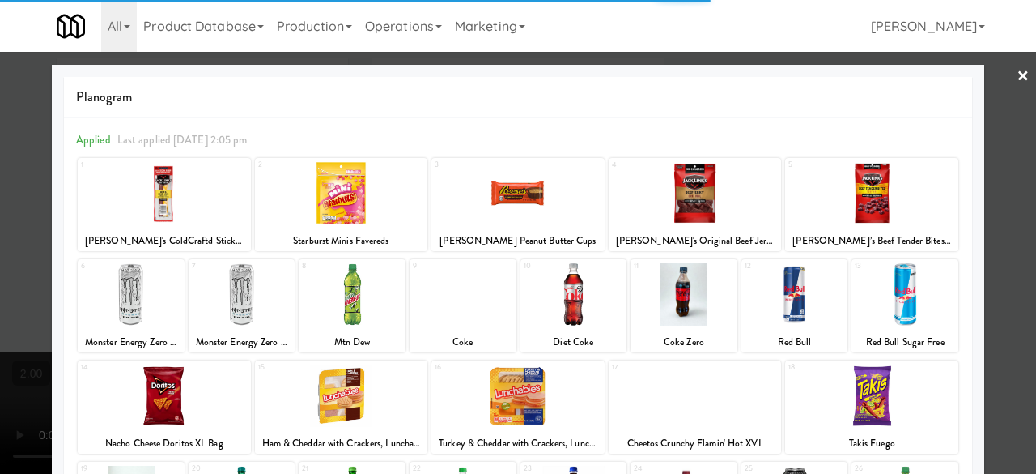
click at [705, 296] on div at bounding box center [684, 294] width 107 height 62
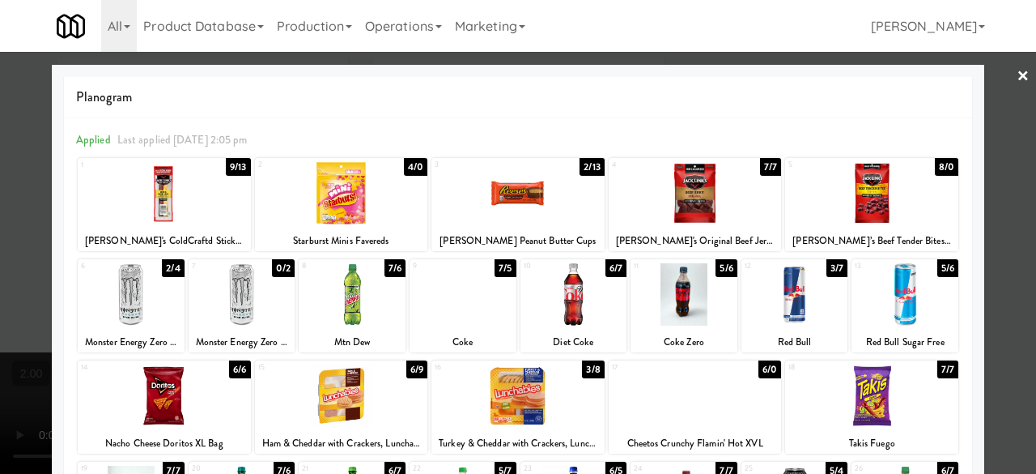
click at [991, 156] on div at bounding box center [518, 237] width 1036 height 474
click at [991, 156] on div "inbox reviewed recent all unclear take inventory issue suspicious failed recent…" at bounding box center [518, 343] width 1036 height 571
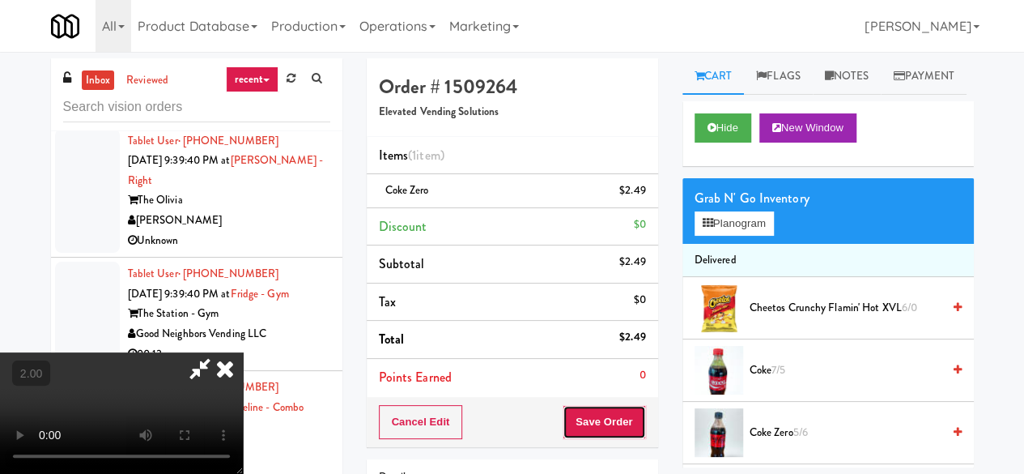
click at [625, 411] on button "Save Order" at bounding box center [604, 422] width 83 height 34
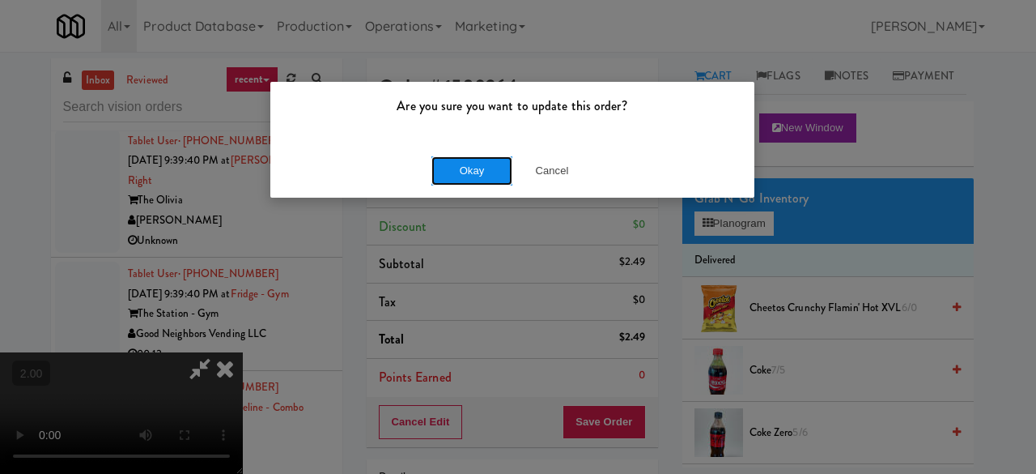
click at [486, 176] on button "Okay" at bounding box center [472, 170] width 81 height 29
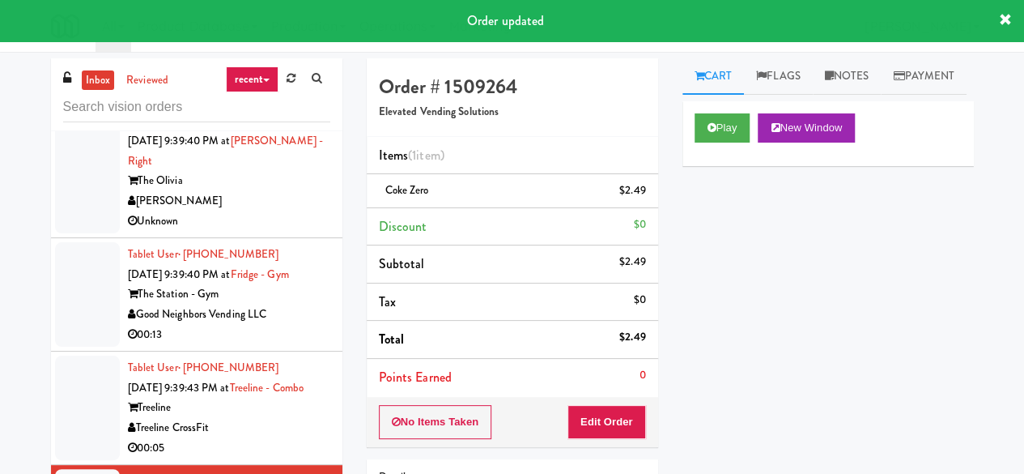
click at [283, 418] on div "Treeline" at bounding box center [229, 408] width 202 height 20
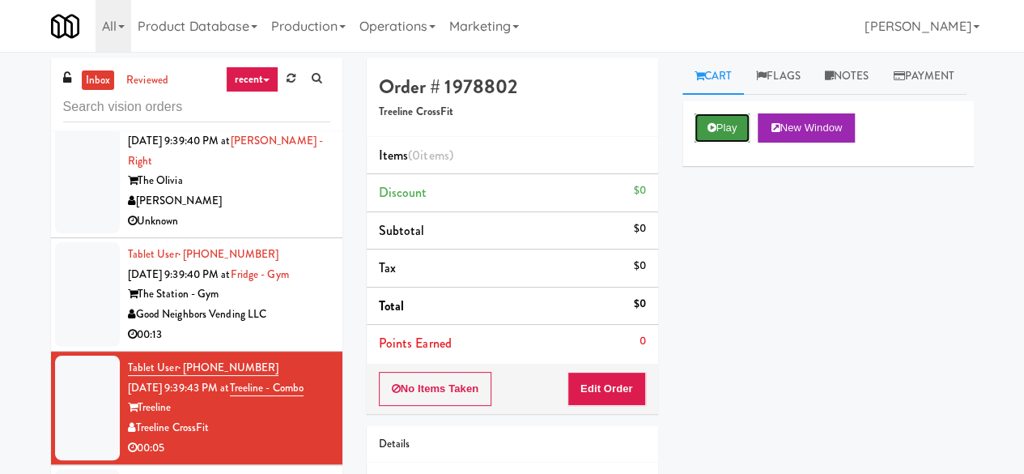
click at [709, 133] on icon at bounding box center [712, 127] width 9 height 11
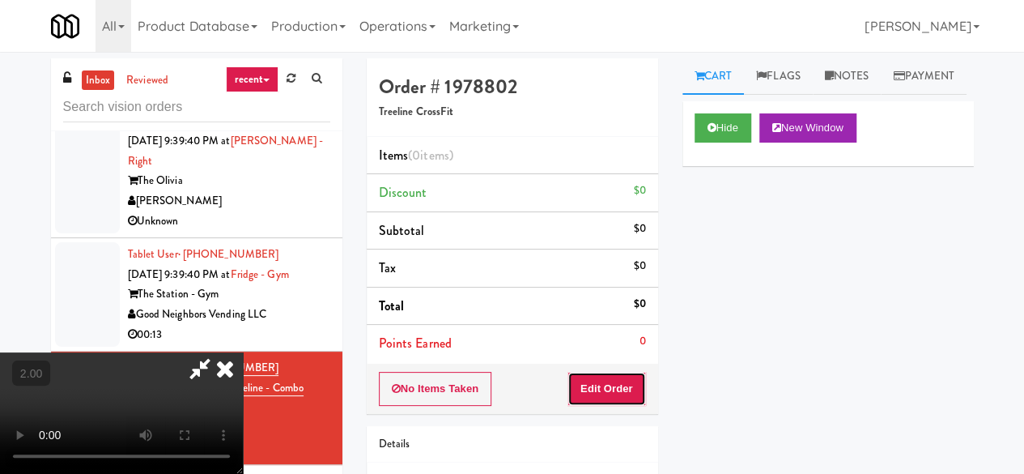
click at [588, 383] on button "Edit Order" at bounding box center [607, 389] width 79 height 34
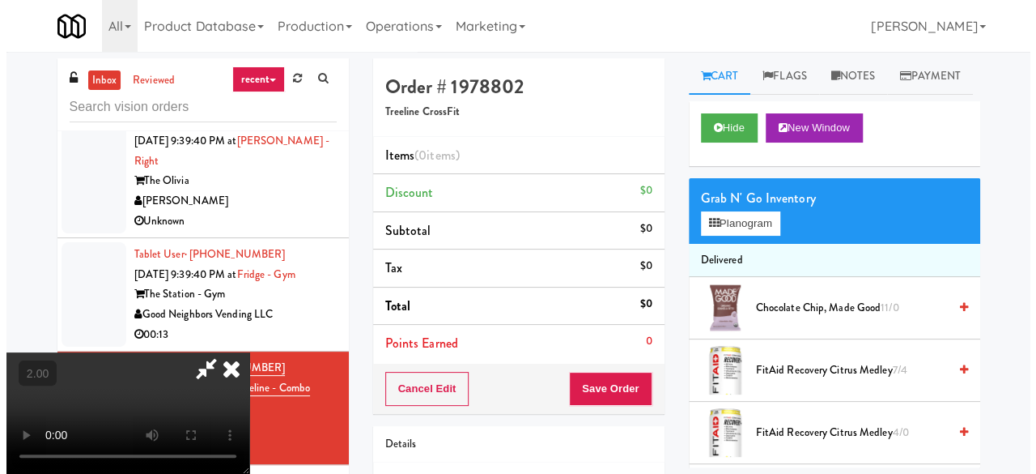
scroll to position [33, 0]
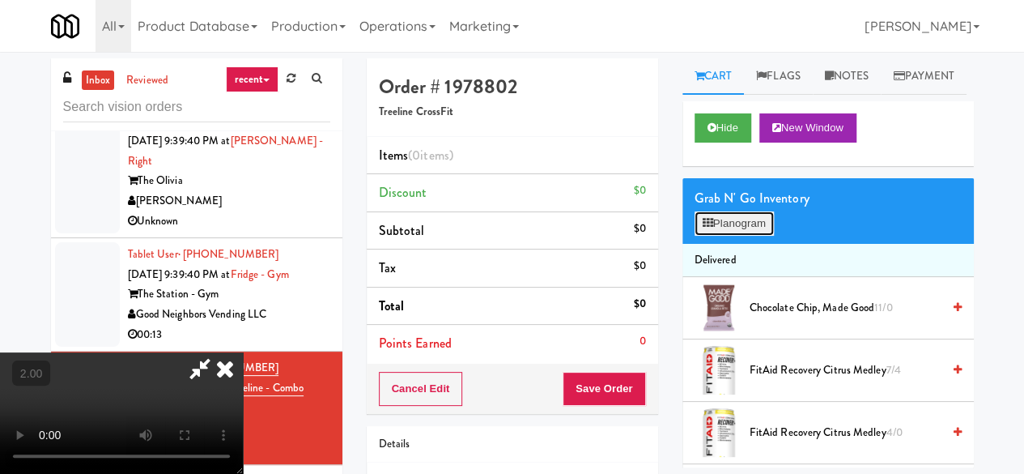
click at [695, 236] on button "Planogram" at bounding box center [734, 223] width 79 height 24
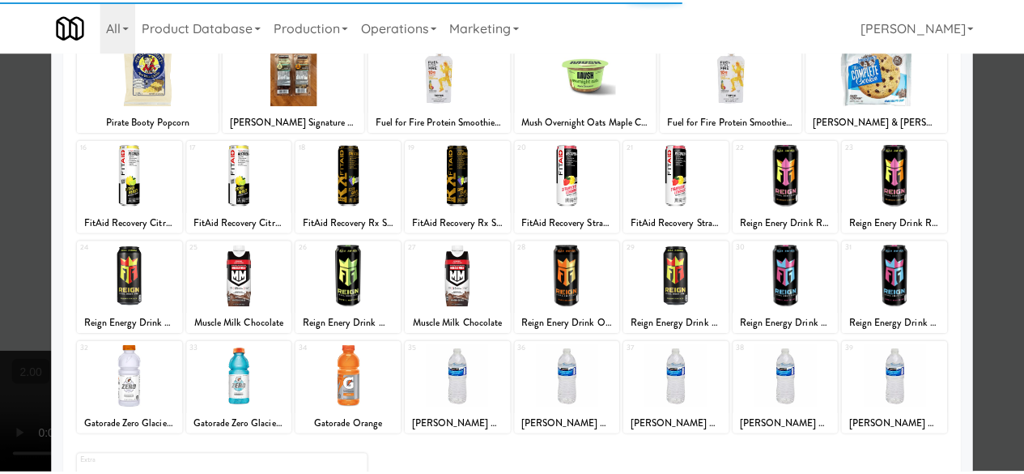
scroll to position [243, 0]
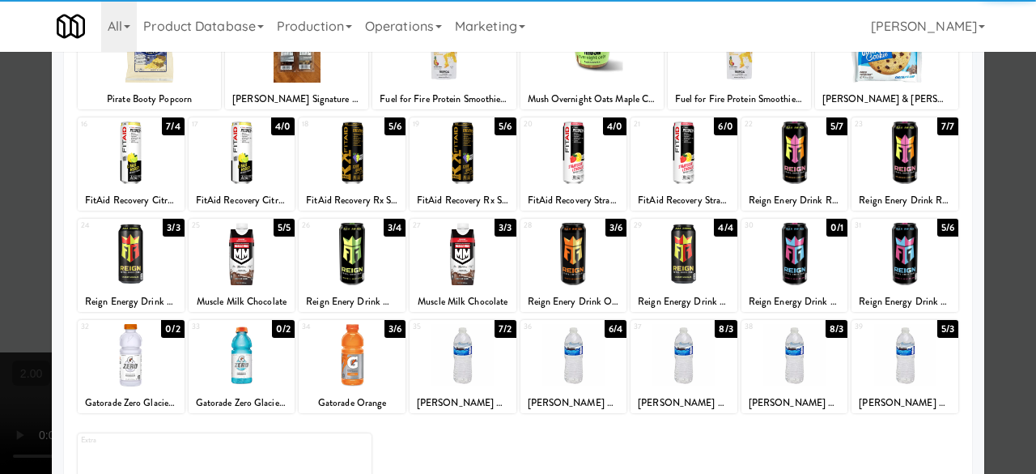
click at [240, 157] on div at bounding box center [242, 152] width 107 height 62
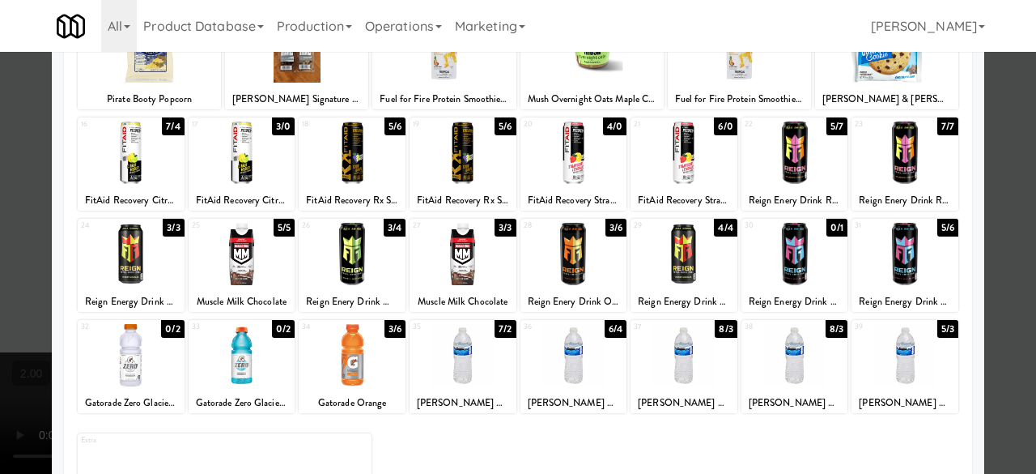
drag, startPoint x: 1012, startPoint y: 158, endPoint x: 990, endPoint y: 160, distance: 22.0
click at [1011, 158] on div at bounding box center [518, 237] width 1036 height 474
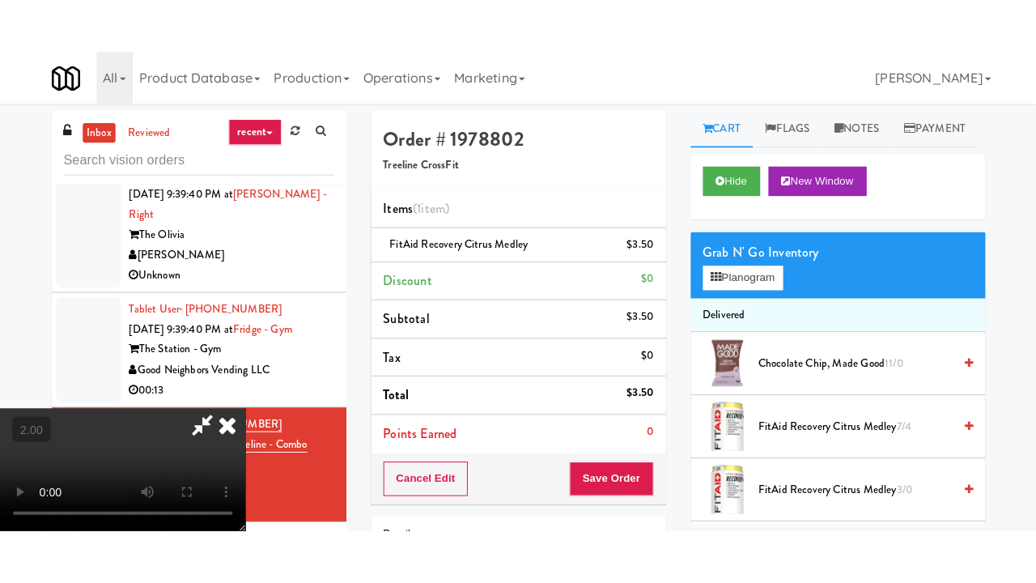
scroll to position [213, 0]
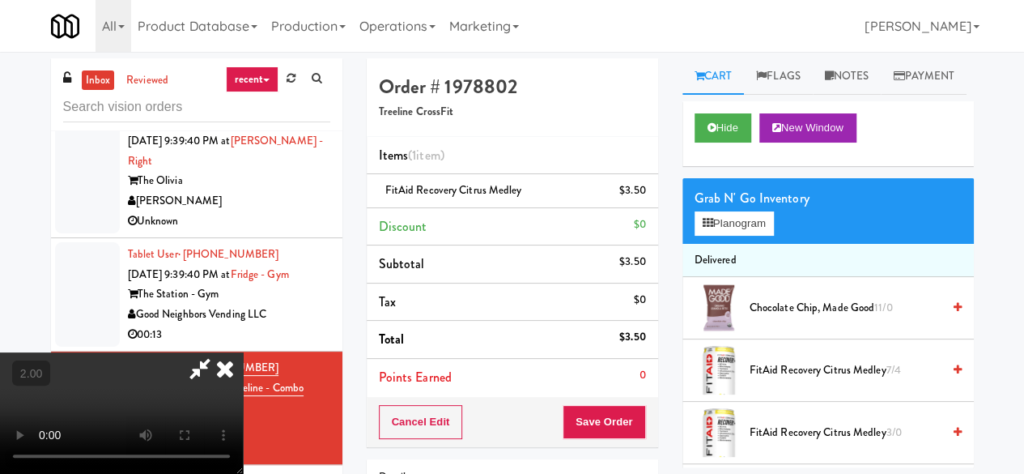
click at [243, 472] on video at bounding box center [121, 412] width 243 height 121
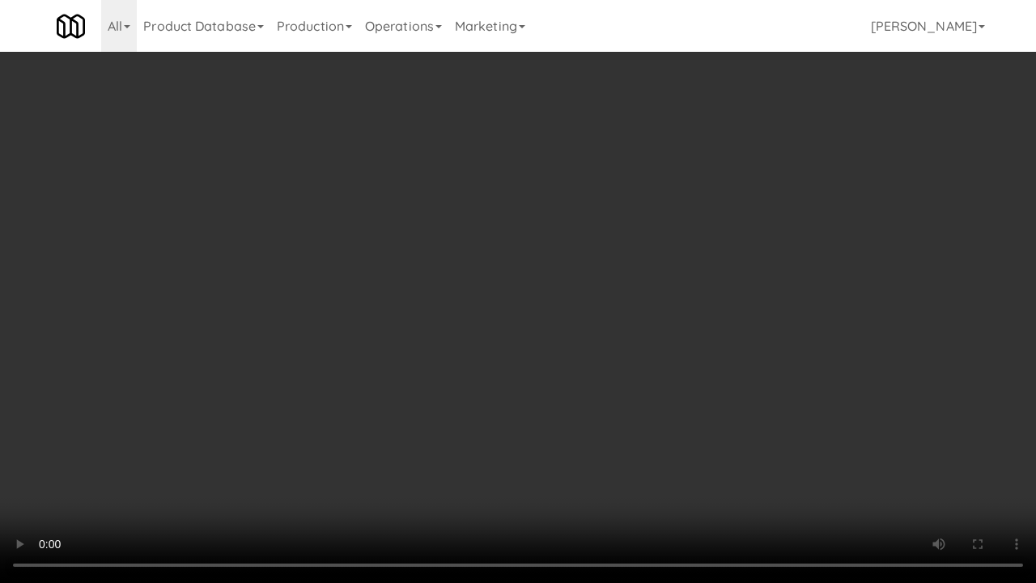
click at [601, 406] on video at bounding box center [518, 291] width 1036 height 583
click at [666, 411] on video at bounding box center [518, 291] width 1036 height 583
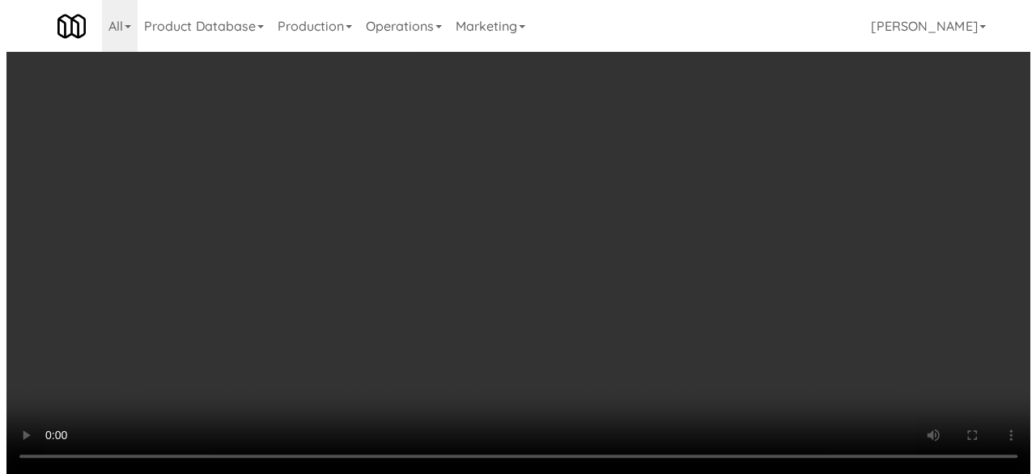
scroll to position [0, 0]
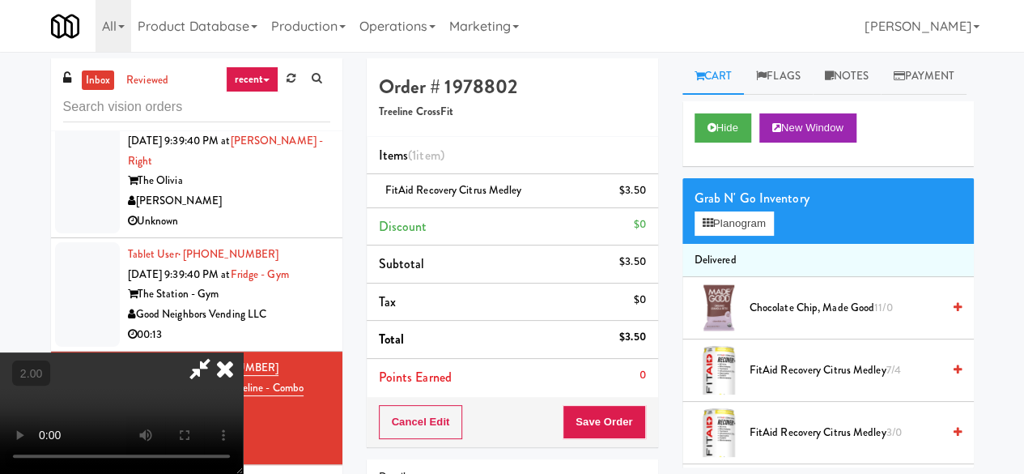
click at [219, 352] on icon at bounding box center [199, 368] width 37 height 32
drag, startPoint x: 587, startPoint y: 401, endPoint x: 588, endPoint y: 410, distance: 8.9
click at [587, 401] on div "Cancel Edit Save Order" at bounding box center [512, 422] width 291 height 50
click at [588, 411] on button "Save Order" at bounding box center [604, 422] width 83 height 34
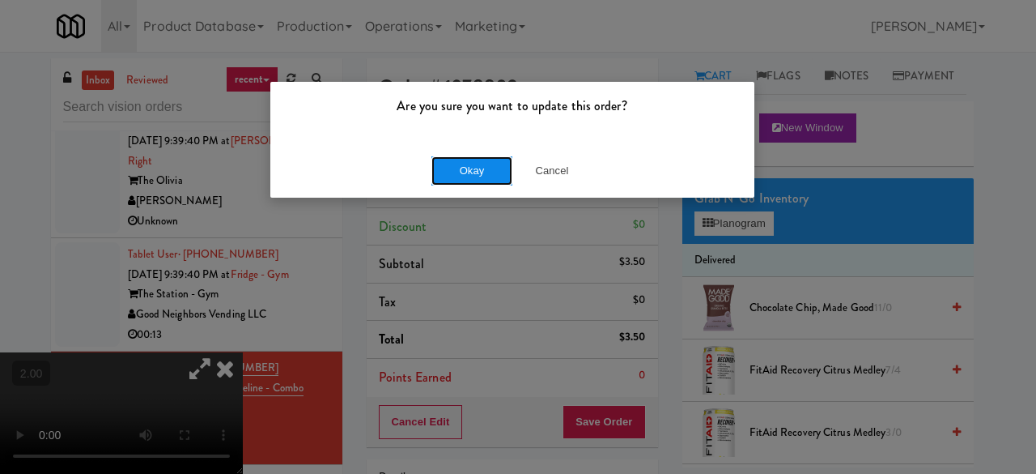
click at [477, 177] on button "Okay" at bounding box center [472, 170] width 81 height 29
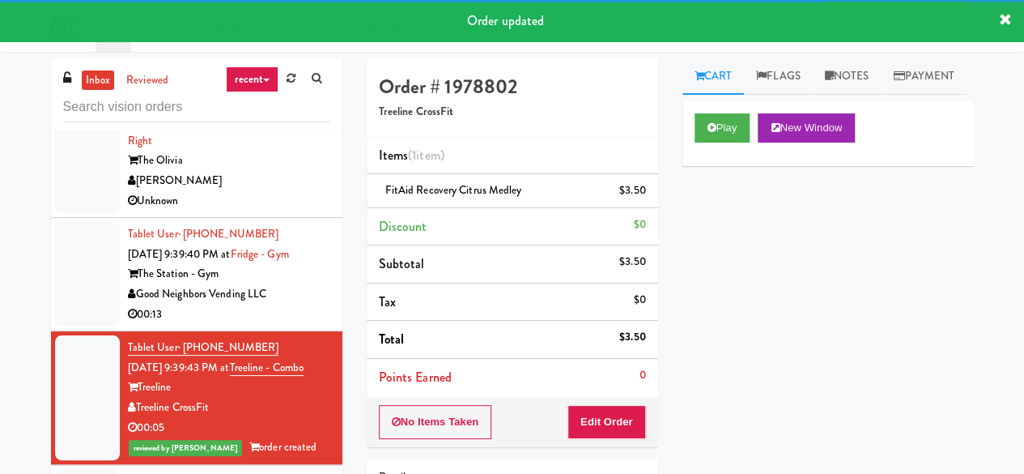
click at [294, 309] on div "00:13" at bounding box center [229, 314] width 202 height 20
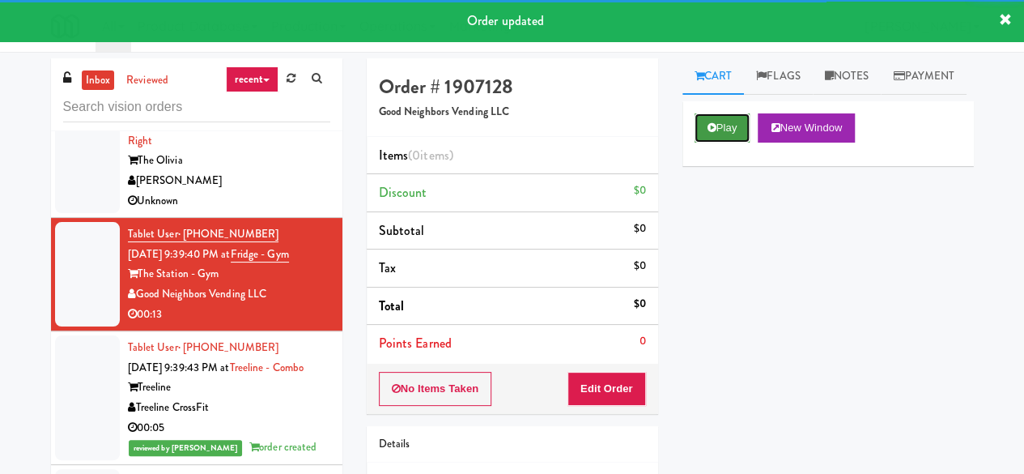
click at [703, 143] on button "Play" at bounding box center [723, 127] width 56 height 29
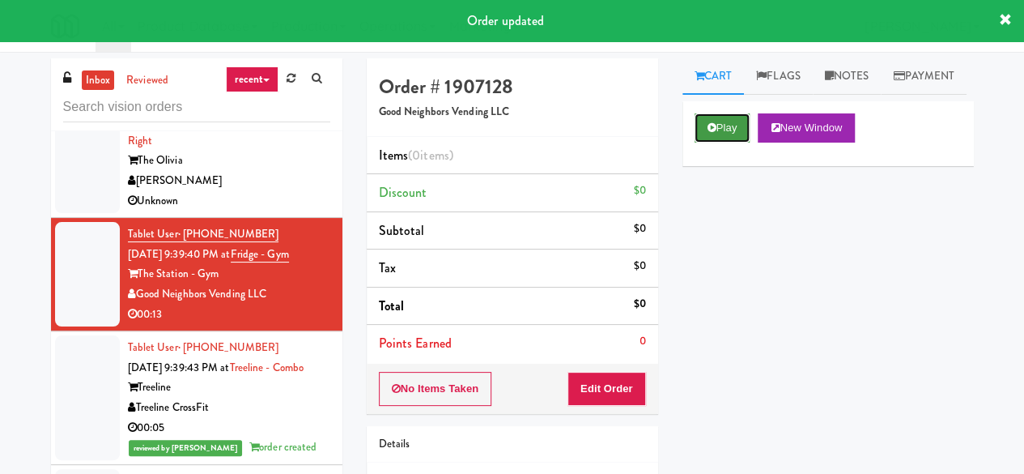
click at [714, 143] on button "Play" at bounding box center [723, 127] width 56 height 29
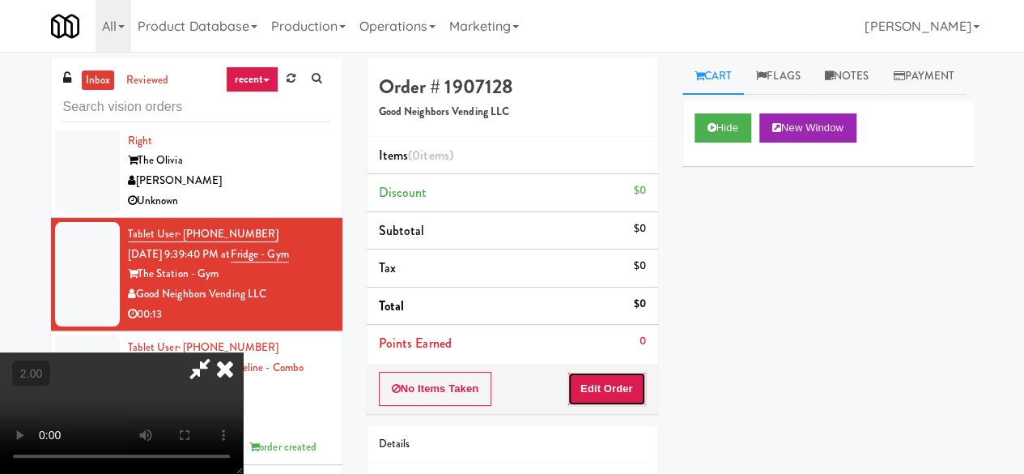
click at [617, 396] on button "Edit Order" at bounding box center [607, 389] width 79 height 34
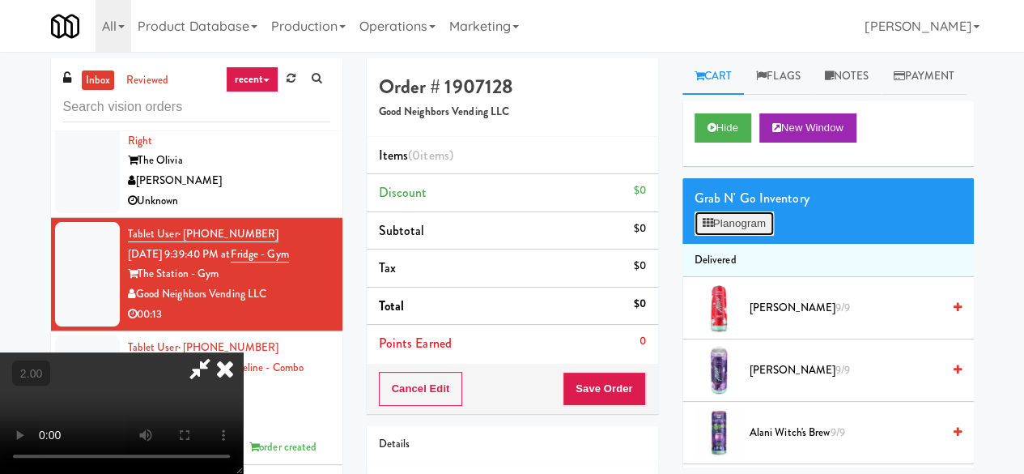
click at [747, 236] on button "Planogram" at bounding box center [734, 223] width 79 height 24
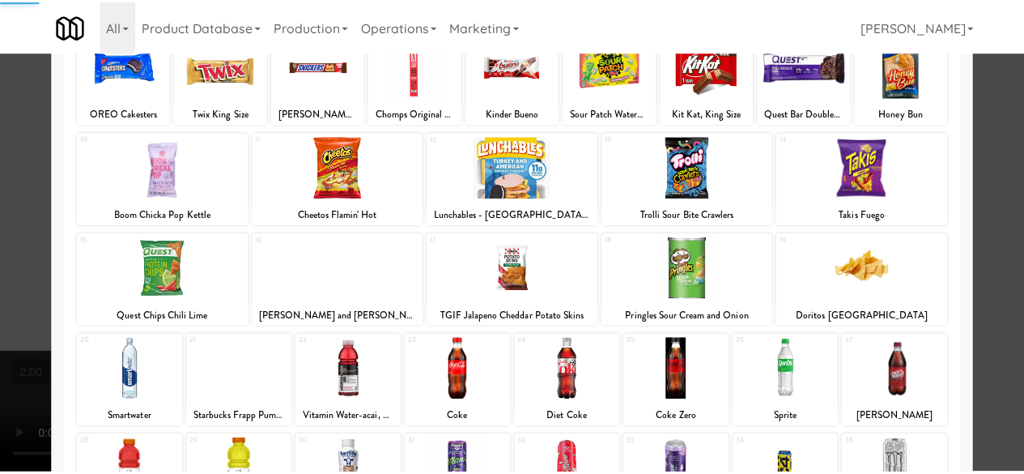
scroll to position [321, 0]
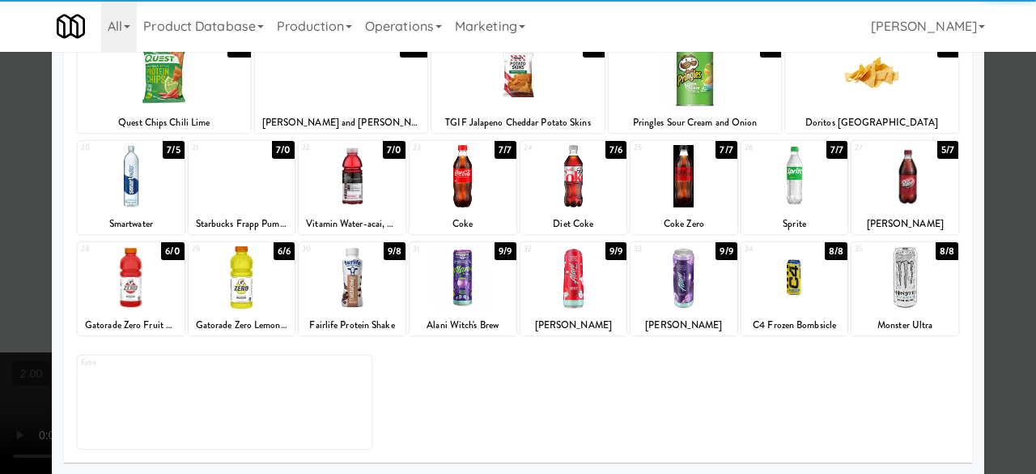
drag, startPoint x: 892, startPoint y: 270, endPoint x: 900, endPoint y: 271, distance: 8.3
click at [893, 270] on div at bounding box center [905, 277] width 107 height 62
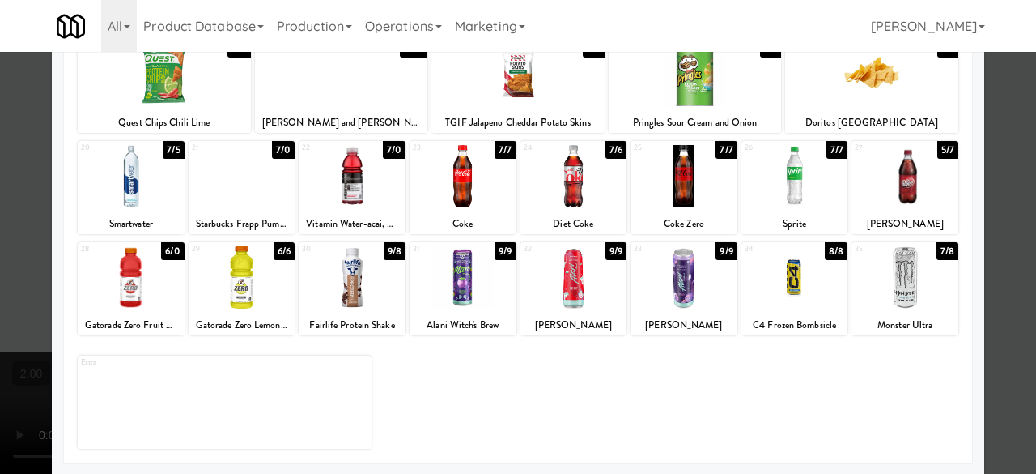
click at [998, 204] on div at bounding box center [518, 237] width 1036 height 474
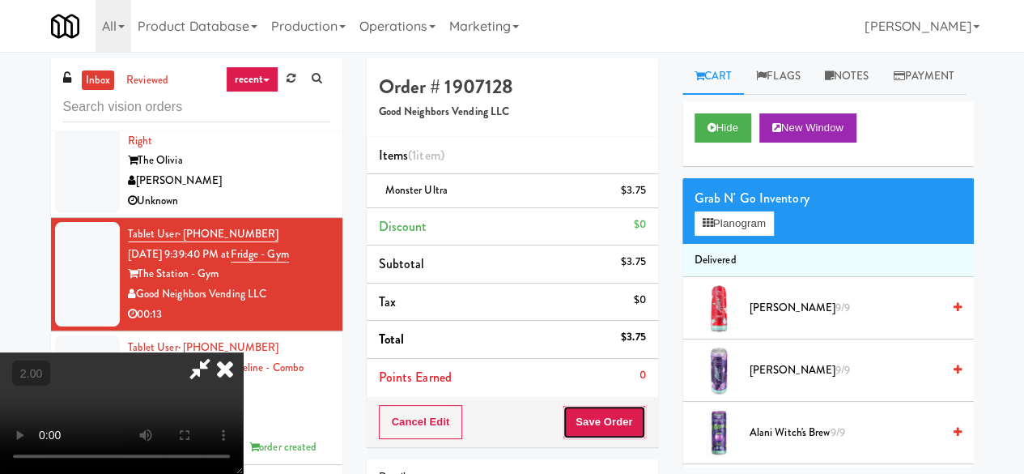
click at [640, 429] on button "Save Order" at bounding box center [604, 422] width 83 height 34
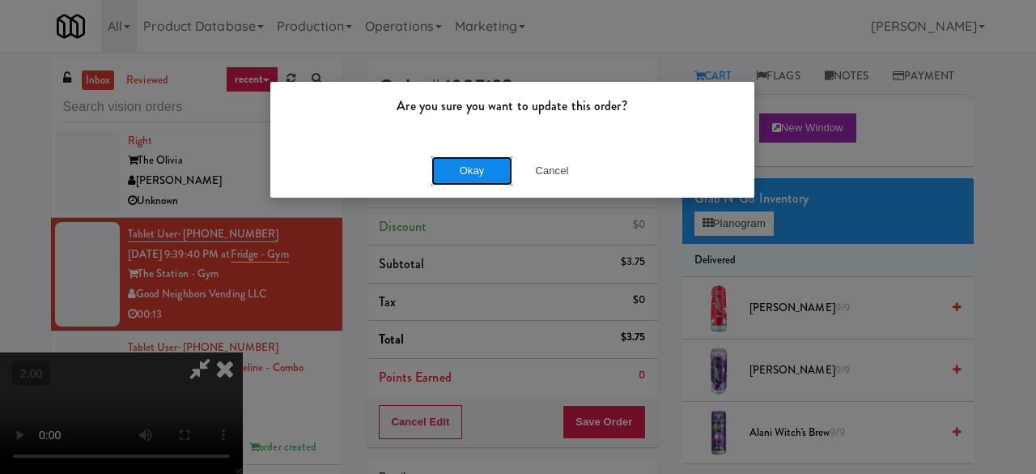
click at [485, 174] on button "Okay" at bounding box center [472, 170] width 81 height 29
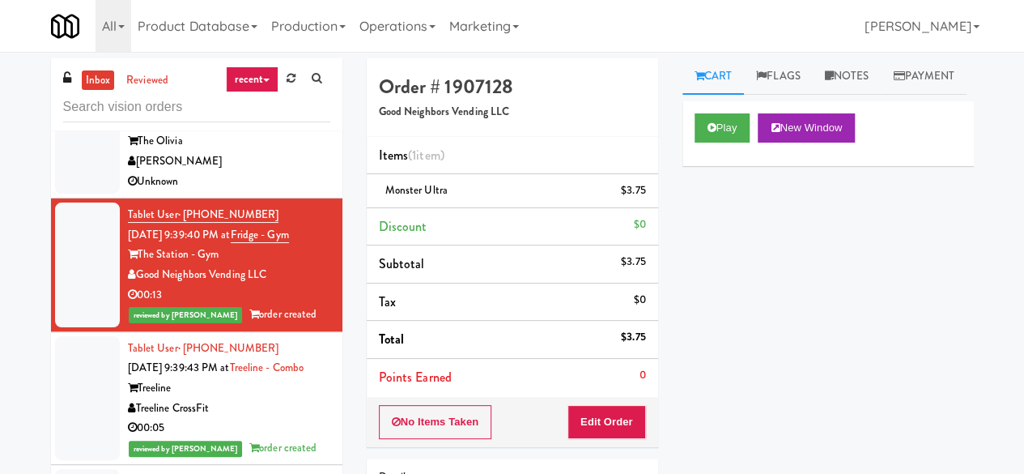
scroll to position [6407, 0]
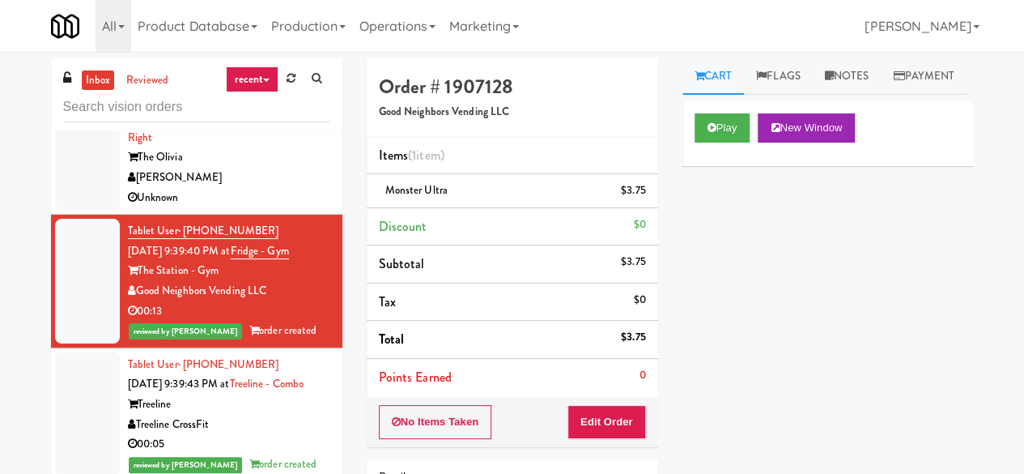
click at [285, 215] on li "Tablet User · (480) 332-8042 [DATE] 9:39:40 PM at [PERSON_NAME] - Right The [PE…" at bounding box center [196, 149] width 291 height 134
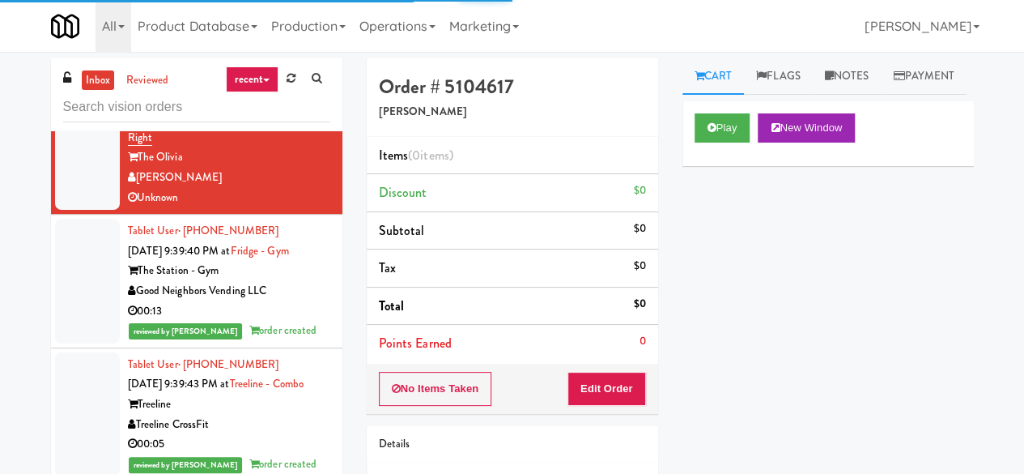
click at [719, 166] on div "Play New Window" at bounding box center [828, 133] width 291 height 65
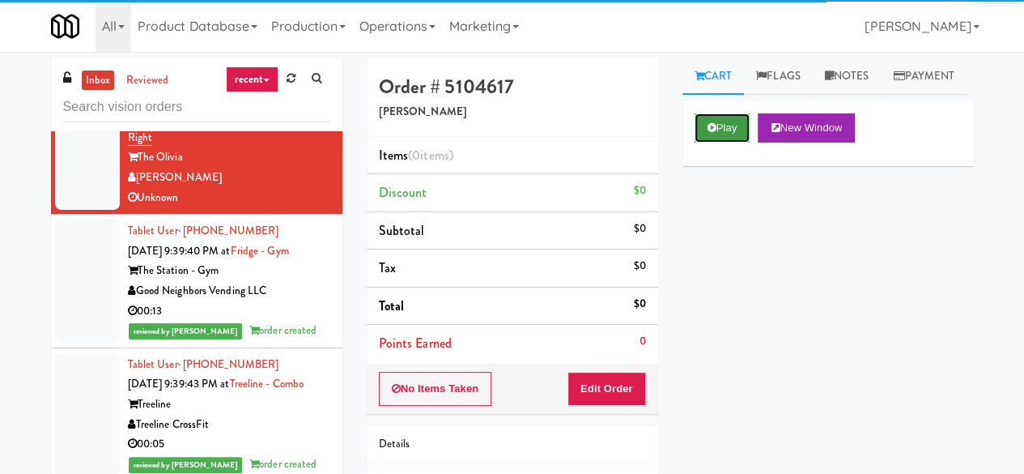
click at [721, 143] on button "Play" at bounding box center [723, 127] width 56 height 29
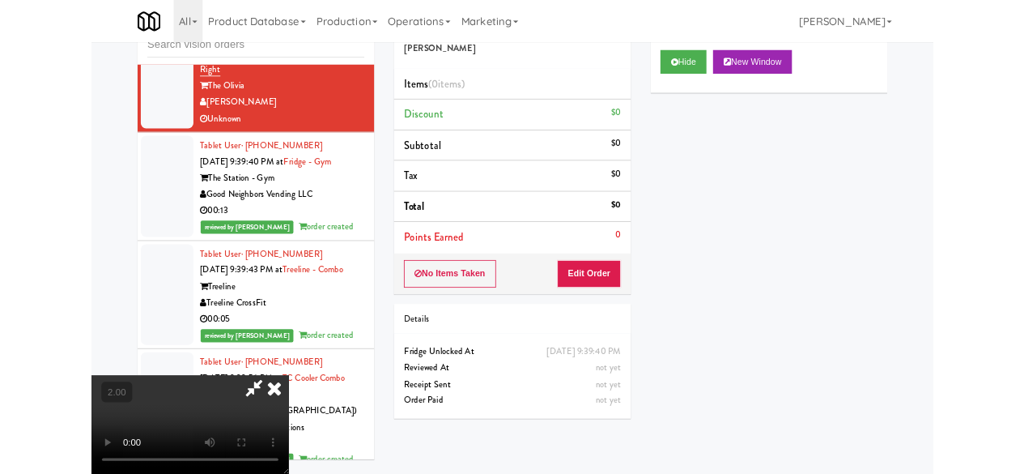
scroll to position [154, 0]
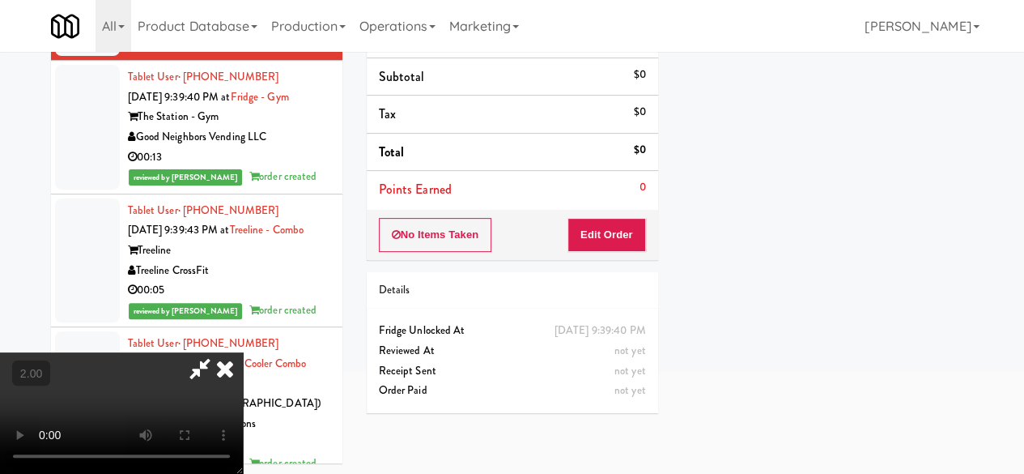
click at [243, 352] on icon at bounding box center [225, 368] width 36 height 32
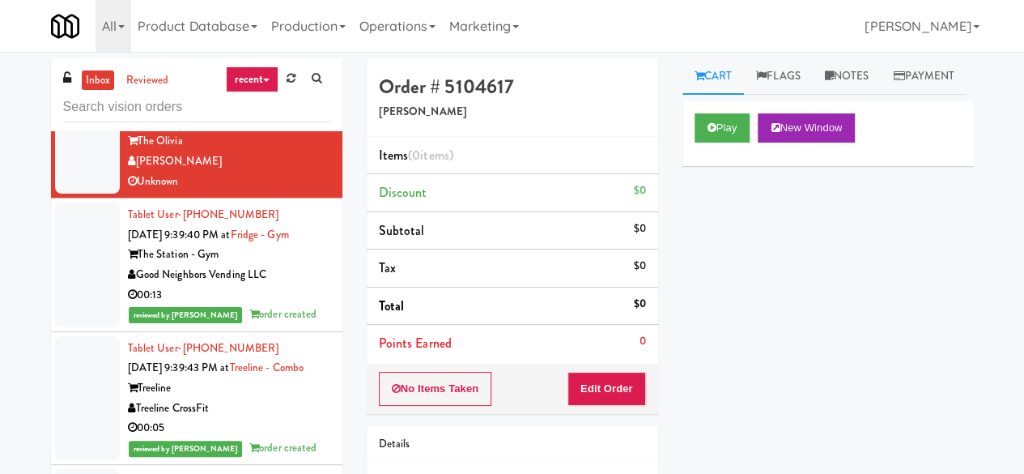
scroll to position [6326, 0]
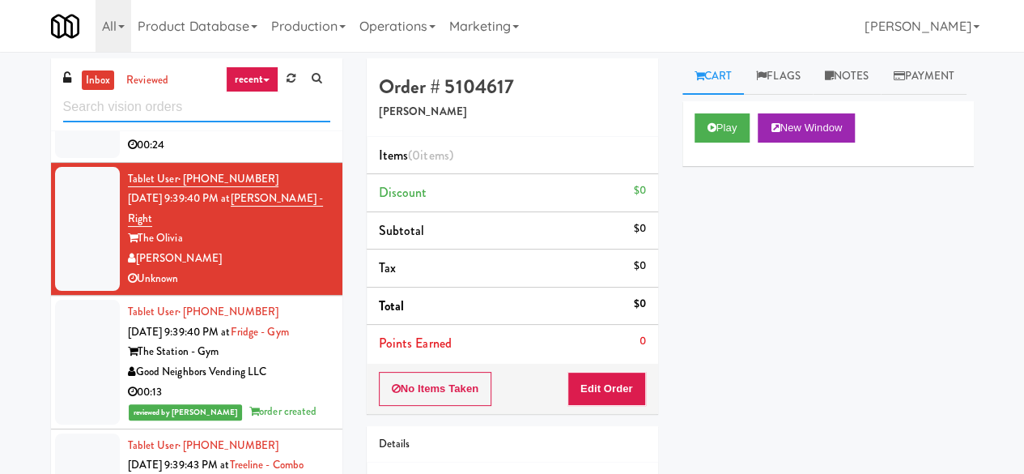
click at [201, 117] on input "text" at bounding box center [196, 107] width 267 height 30
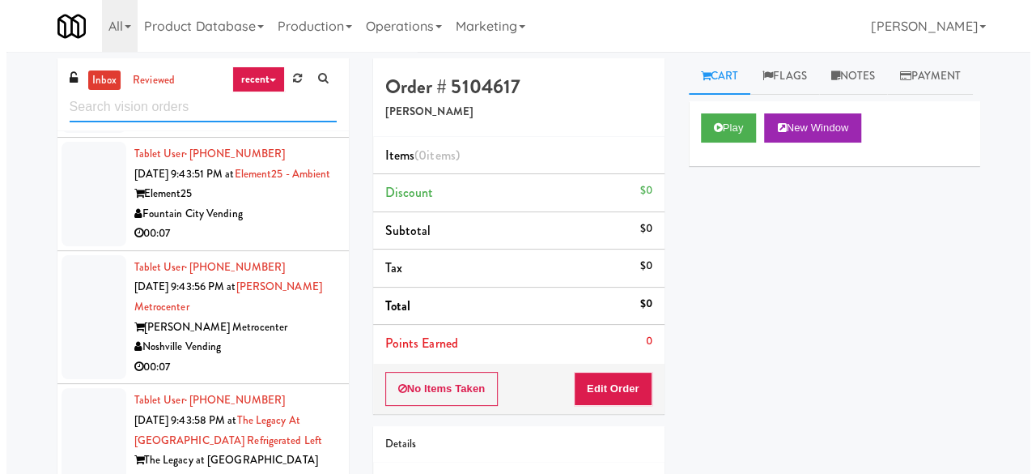
scroll to position [4754, 0]
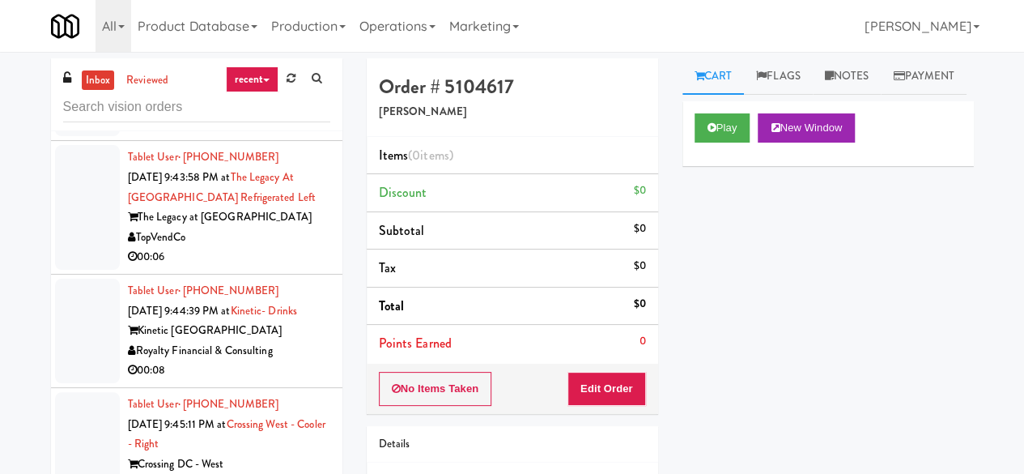
click at [270, 95] on div "[PERSON_NAME] Metrocenter" at bounding box center [229, 84] width 202 height 20
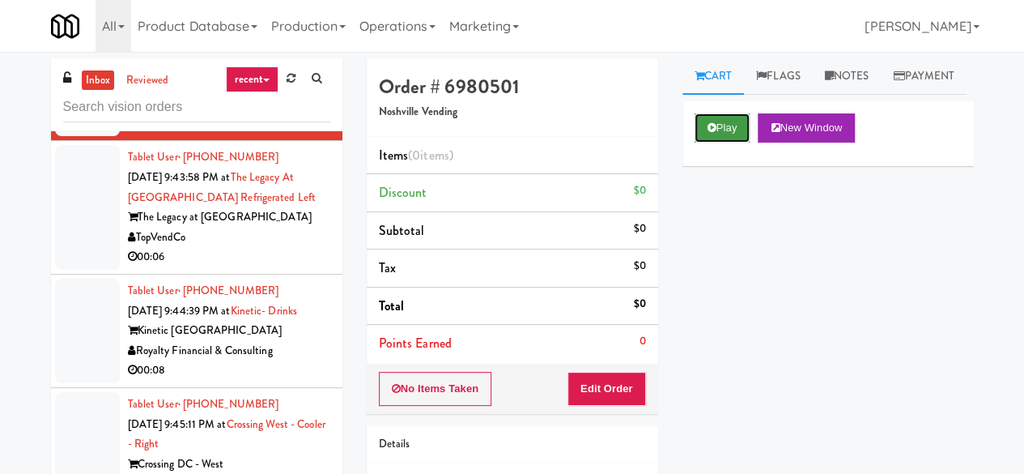
click at [735, 143] on button "Play" at bounding box center [723, 127] width 56 height 29
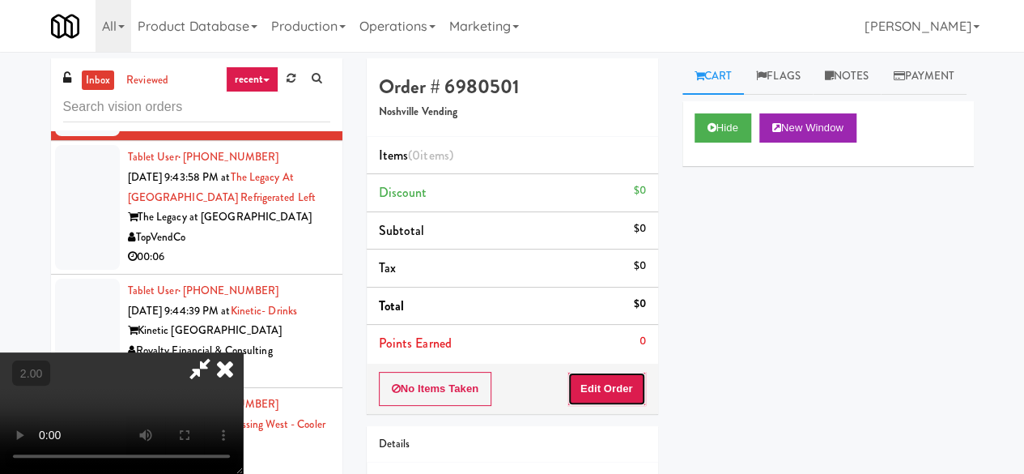
click at [612, 380] on button "Edit Order" at bounding box center [607, 389] width 79 height 34
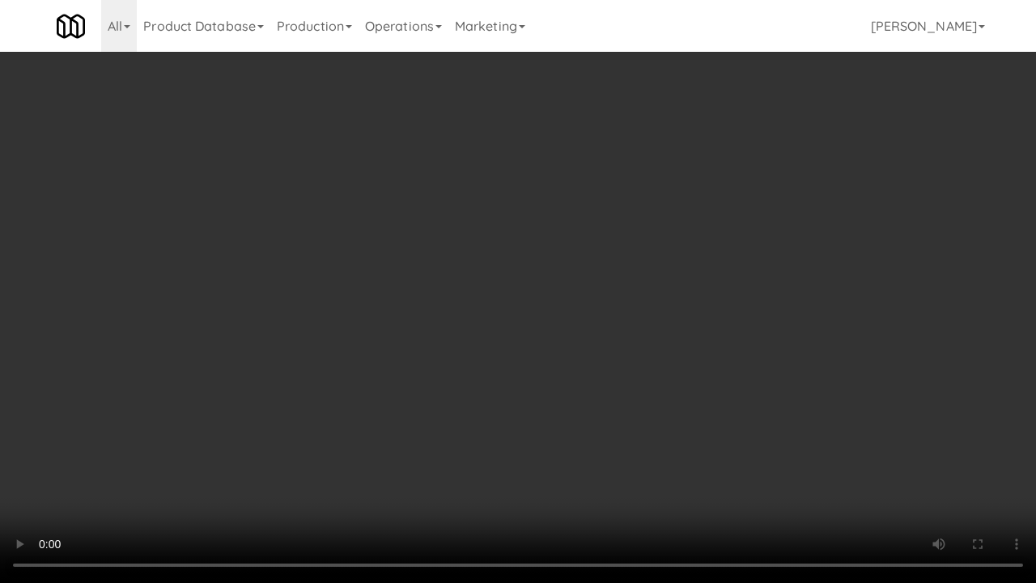
click at [505, 423] on video at bounding box center [518, 291] width 1036 height 583
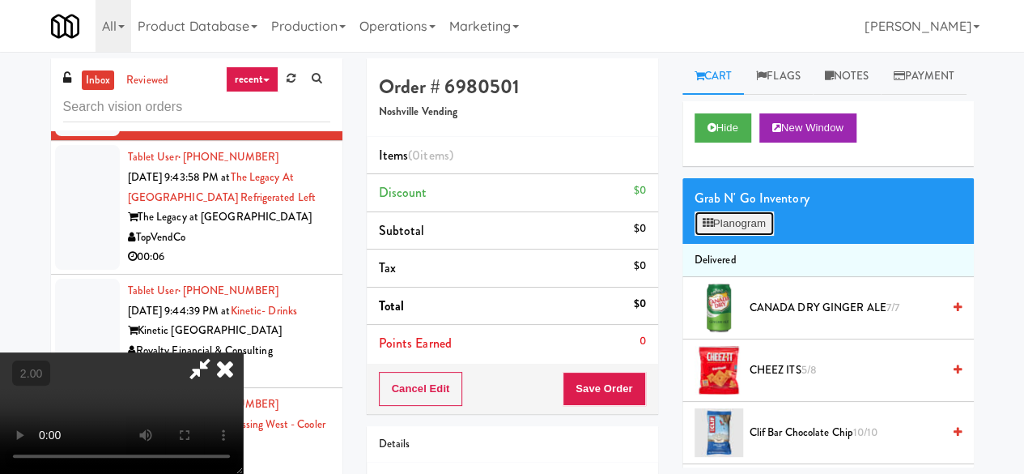
click at [756, 236] on button "Planogram" at bounding box center [734, 223] width 79 height 24
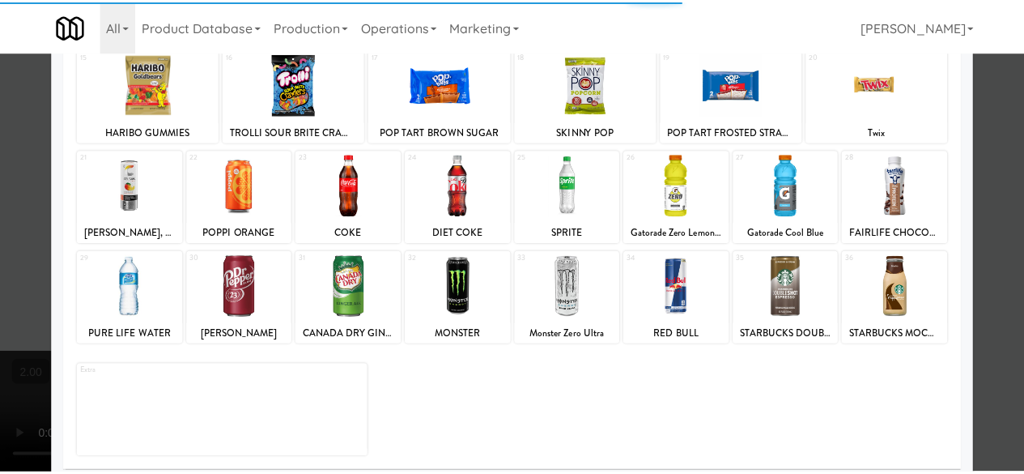
scroll to position [321, 0]
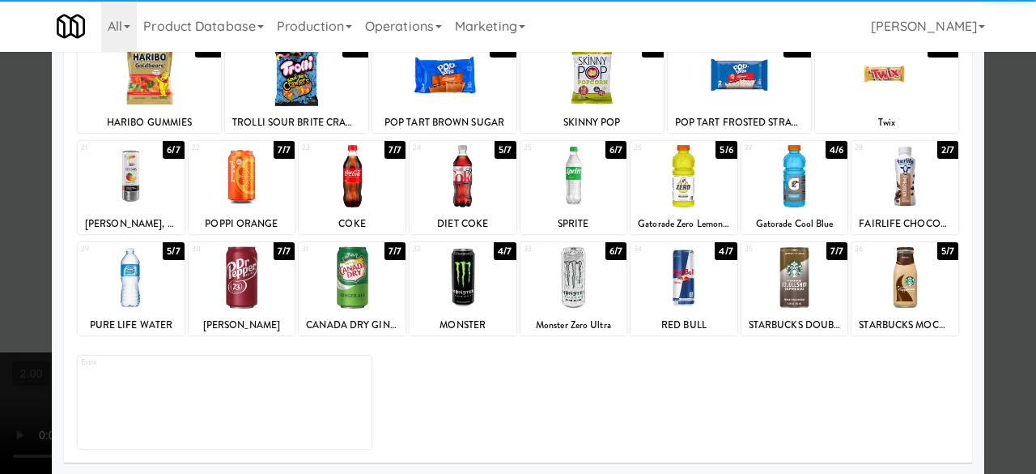
click at [343, 198] on div at bounding box center [352, 176] width 107 height 62
click at [998, 129] on div at bounding box center [518, 237] width 1036 height 474
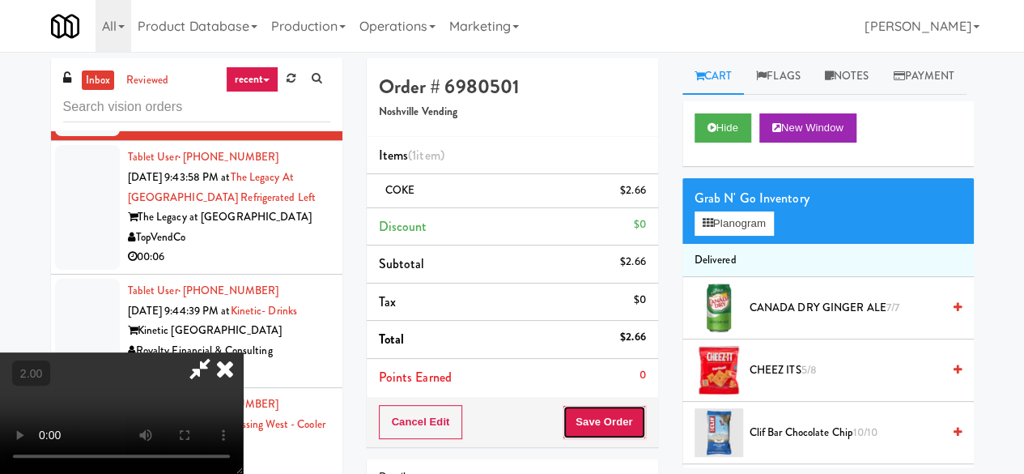
click at [621, 424] on button "Save Order" at bounding box center [604, 422] width 83 height 34
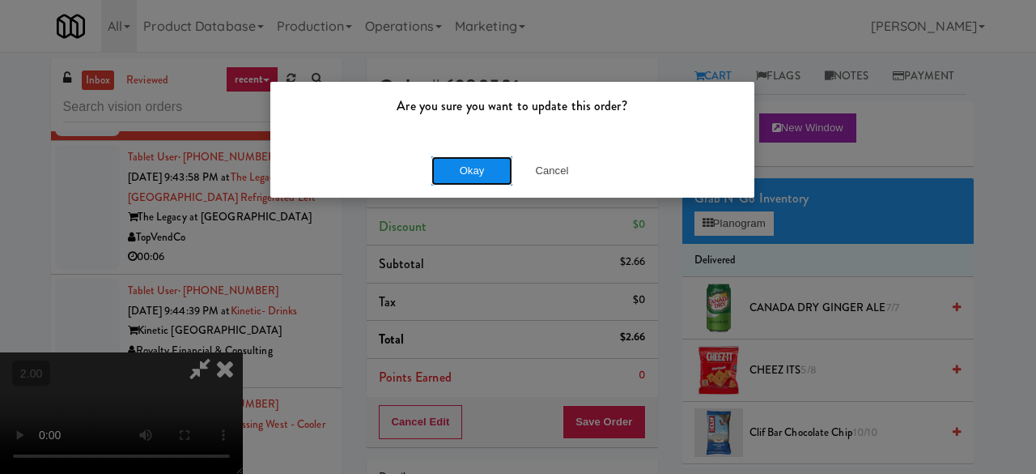
click at [492, 184] on button "Okay" at bounding box center [472, 170] width 81 height 29
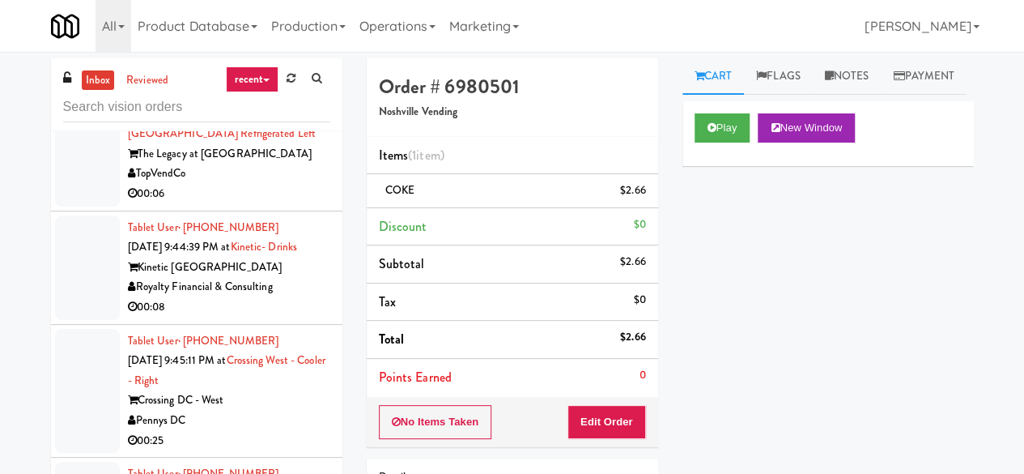
scroll to position [4916, 0]
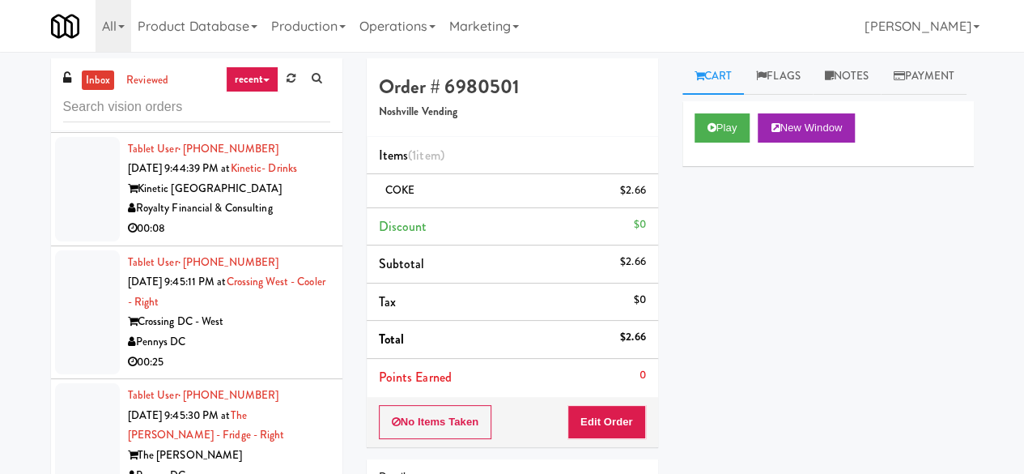
click at [286, 105] on div "TopVendCo" at bounding box center [229, 95] width 202 height 20
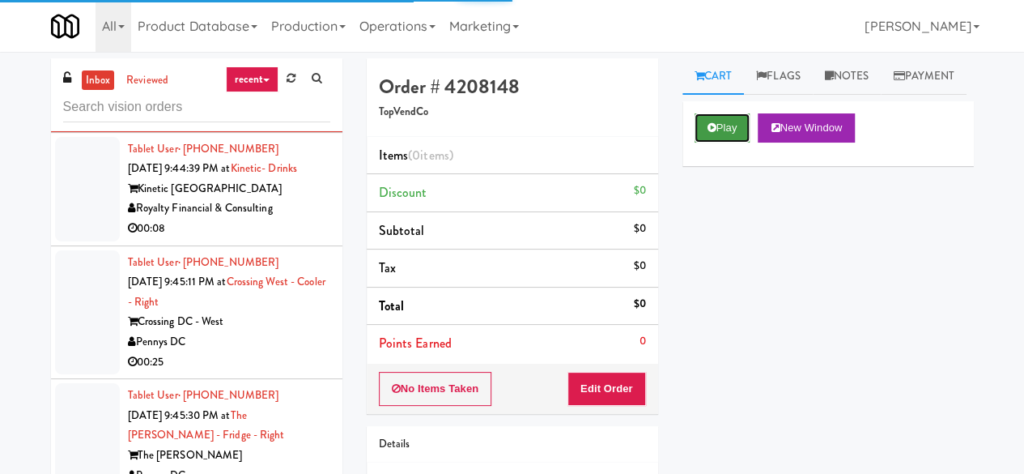
click at [734, 143] on button "Play" at bounding box center [723, 127] width 56 height 29
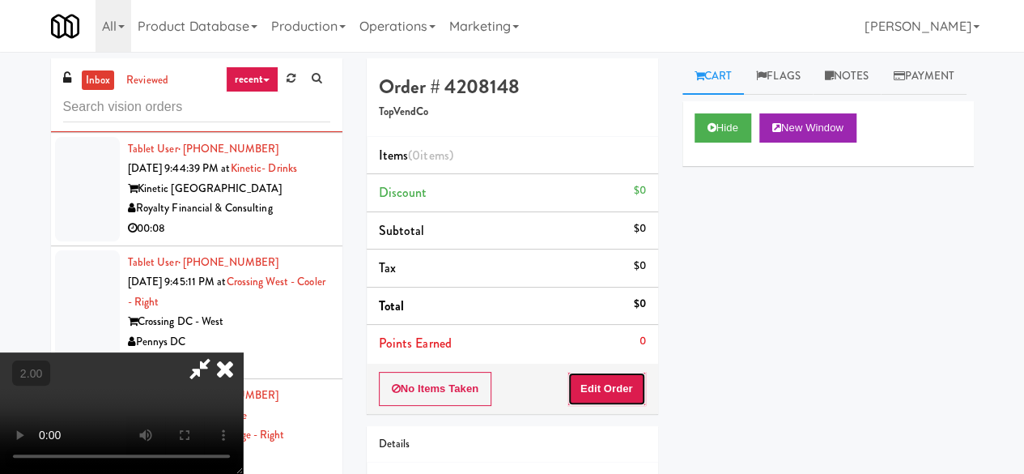
click at [635, 379] on button "Edit Order" at bounding box center [607, 389] width 79 height 34
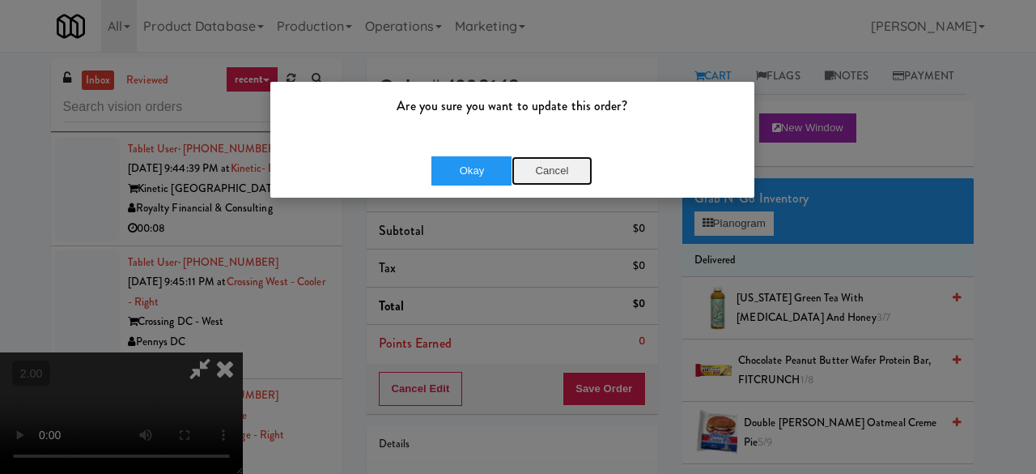
click at [554, 173] on button "Cancel" at bounding box center [552, 170] width 81 height 29
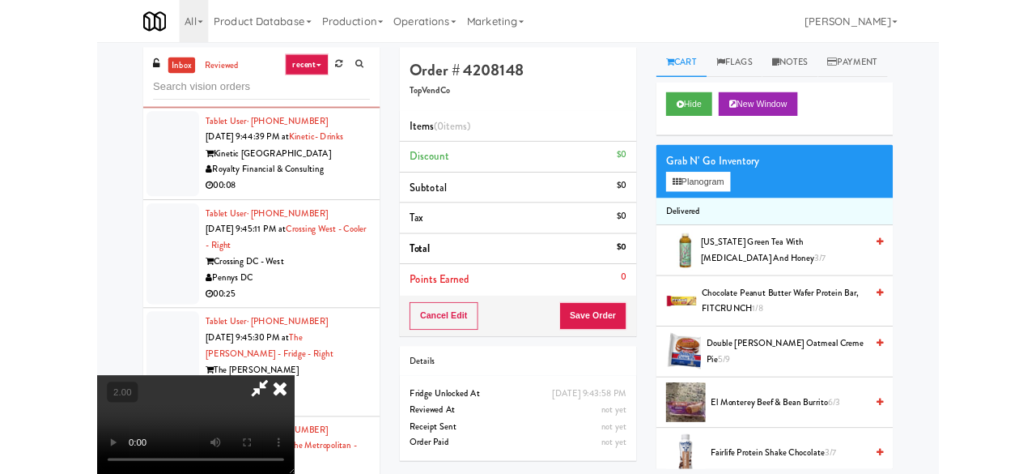
scroll to position [33, 0]
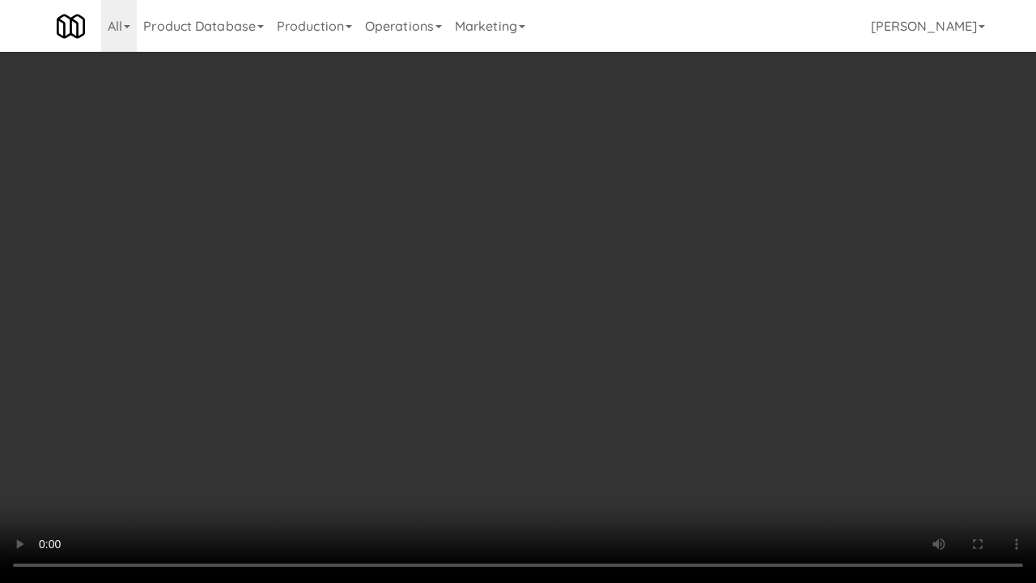
click at [420, 442] on video at bounding box center [518, 291] width 1036 height 583
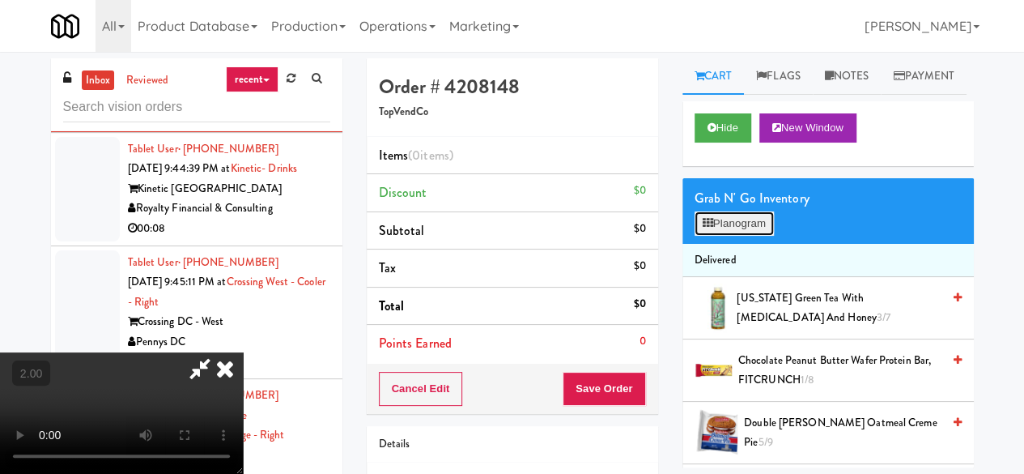
click at [769, 236] on button "Planogram" at bounding box center [734, 223] width 79 height 24
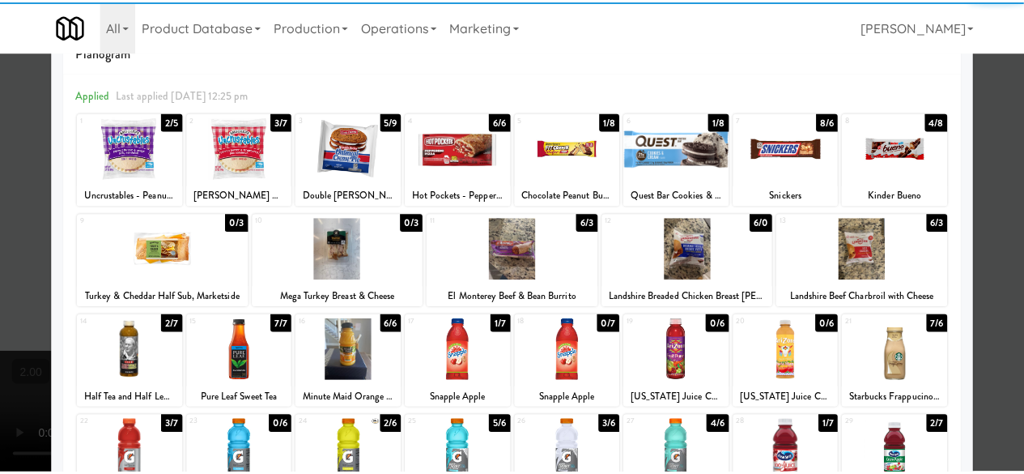
scroll to position [81, 0]
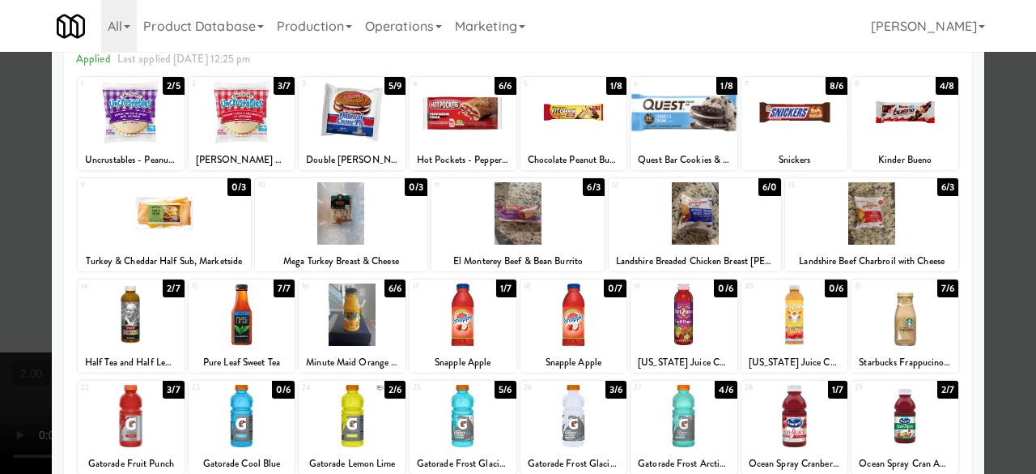
click at [984, 212] on div at bounding box center [518, 237] width 1036 height 474
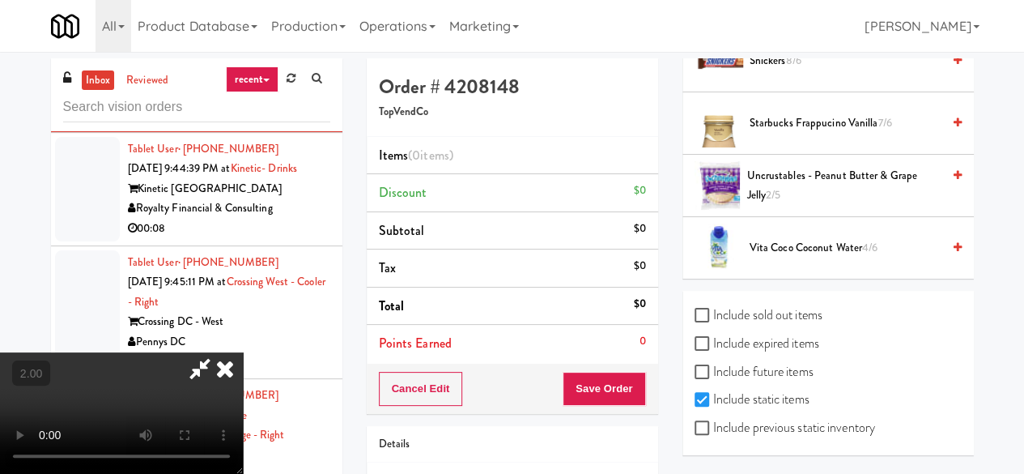
click at [790, 426] on label "Include previous static inventory" at bounding box center [785, 427] width 181 height 24
click at [713, 426] on input "Include previous static inventory" at bounding box center [704, 428] width 19 height 13
checkbox input "true"
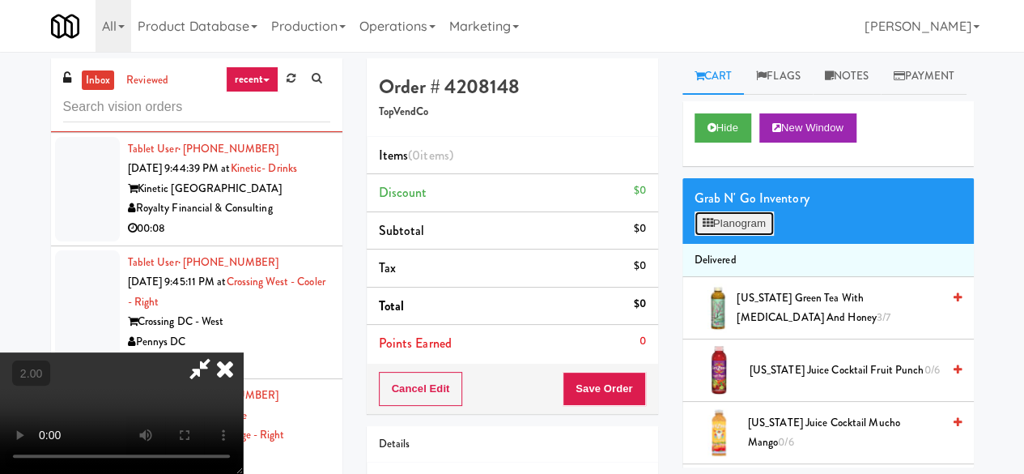
click at [737, 236] on button "Planogram" at bounding box center [734, 223] width 79 height 24
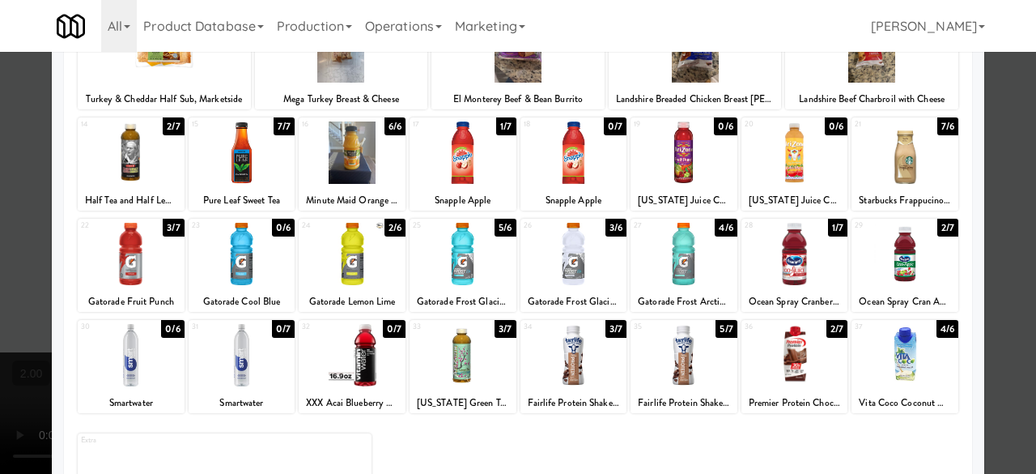
click at [572, 156] on div at bounding box center [574, 152] width 107 height 62
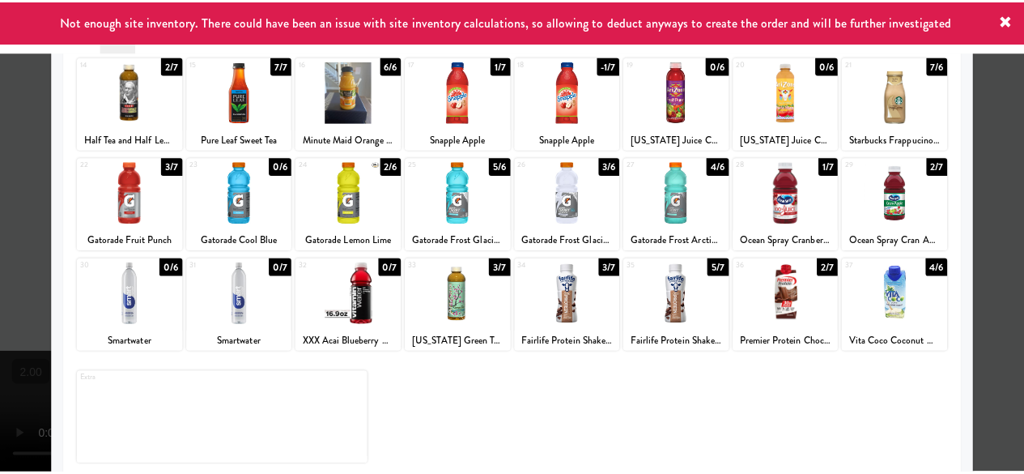
scroll to position [321, 0]
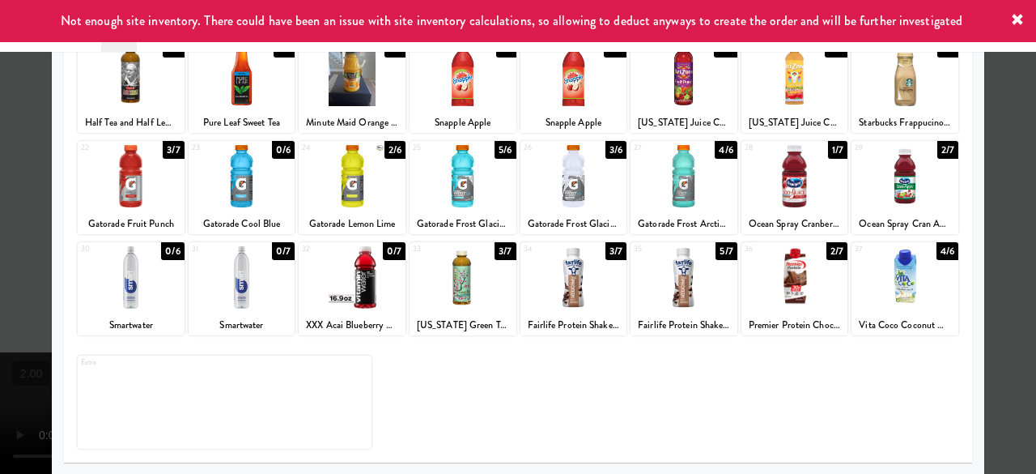
click at [606, 292] on div at bounding box center [574, 277] width 107 height 62
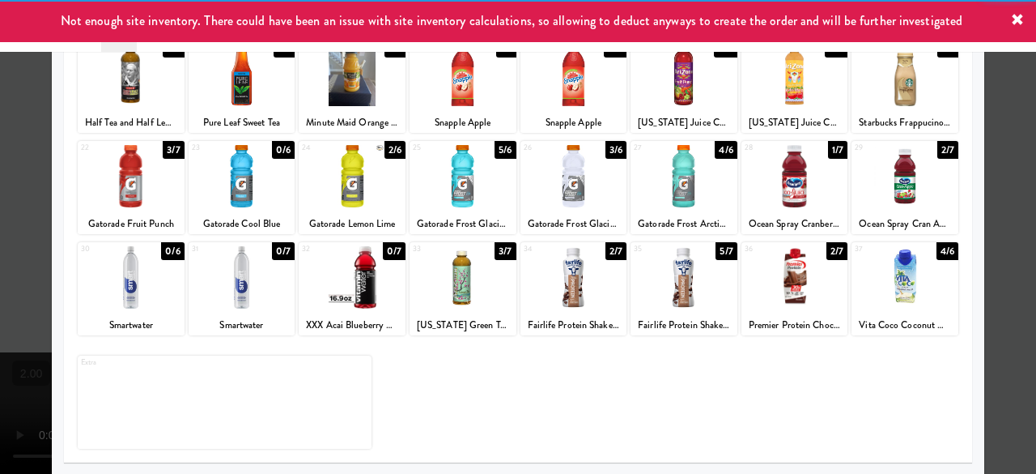
click at [991, 232] on div at bounding box center [518, 237] width 1036 height 474
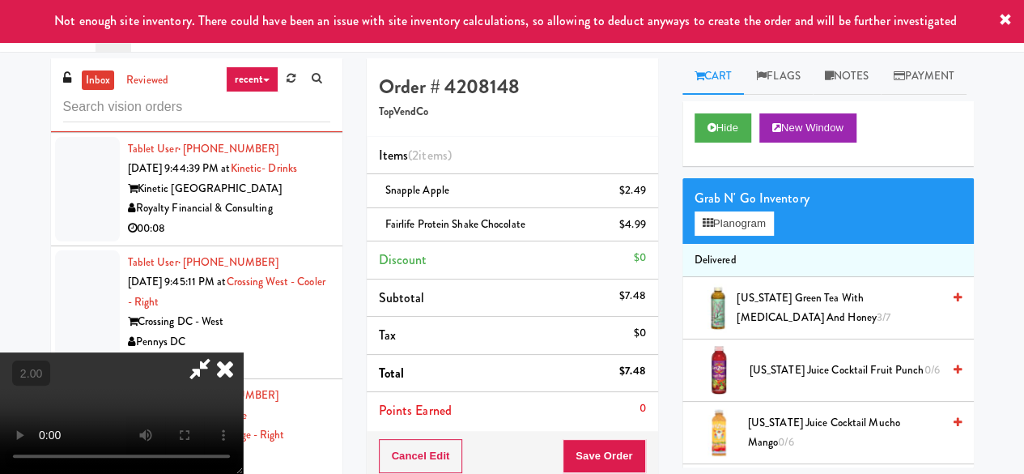
scroll to position [33, 0]
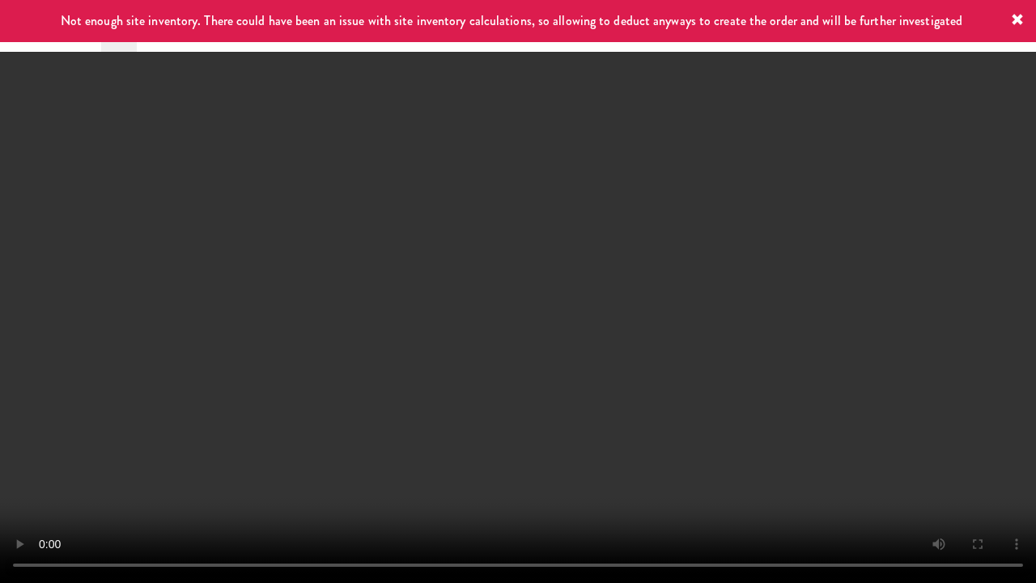
drag, startPoint x: 491, startPoint y: 492, endPoint x: 511, endPoint y: 455, distance: 42.4
click at [500, 472] on video at bounding box center [518, 291] width 1036 height 583
click at [557, 390] on video at bounding box center [518, 291] width 1036 height 583
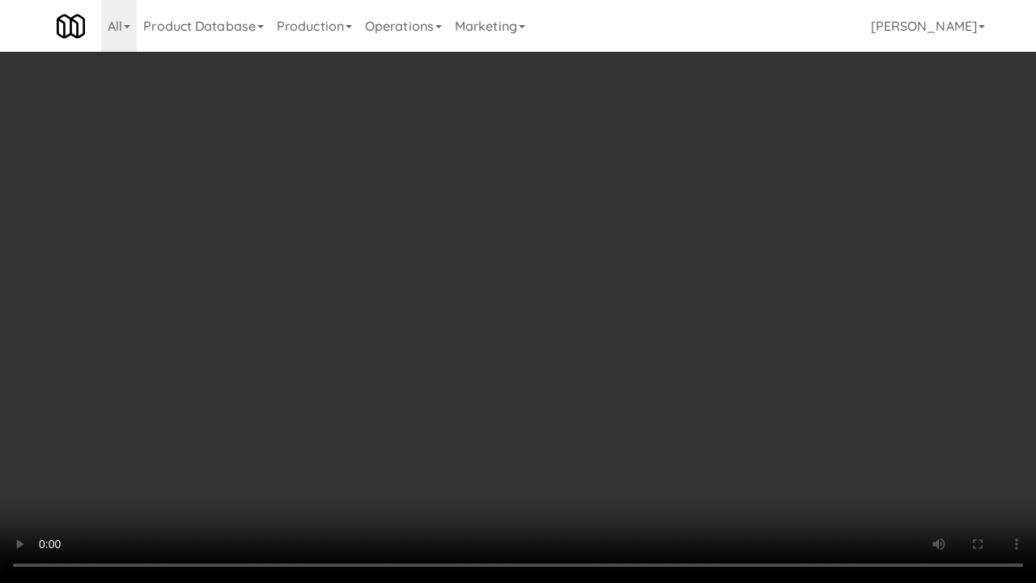
click at [579, 374] on video at bounding box center [518, 291] width 1036 height 583
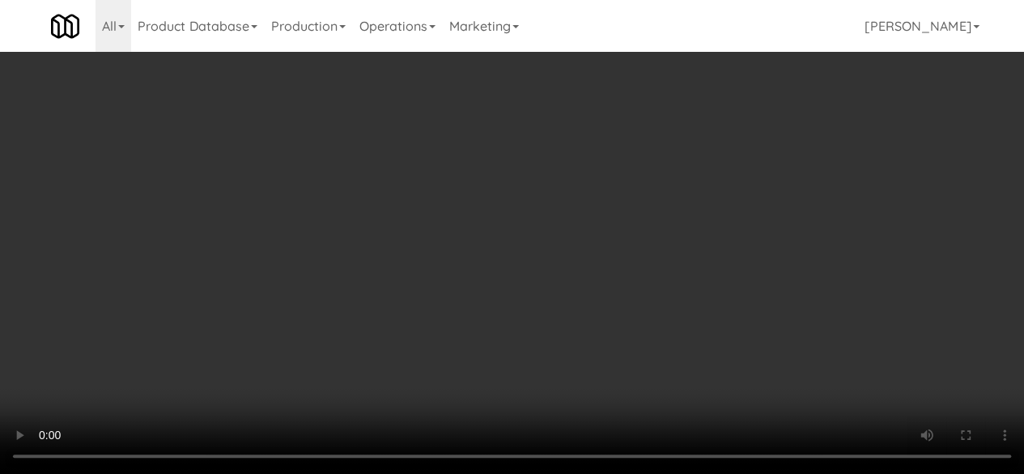
click at [648, 445] on div "Cancel Edit Save Order" at bounding box center [512, 456] width 291 height 50
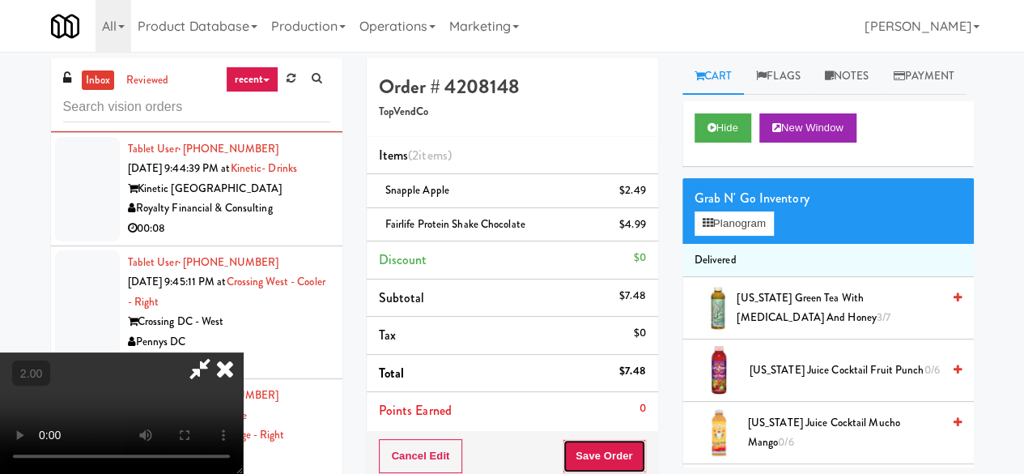
click at [633, 451] on button "Save Order" at bounding box center [604, 456] width 83 height 34
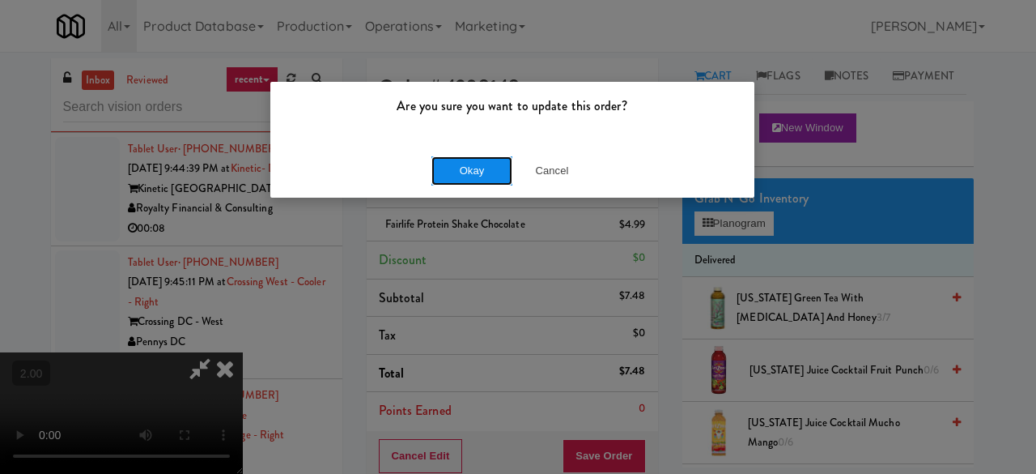
click at [485, 182] on button "Okay" at bounding box center [472, 170] width 81 height 29
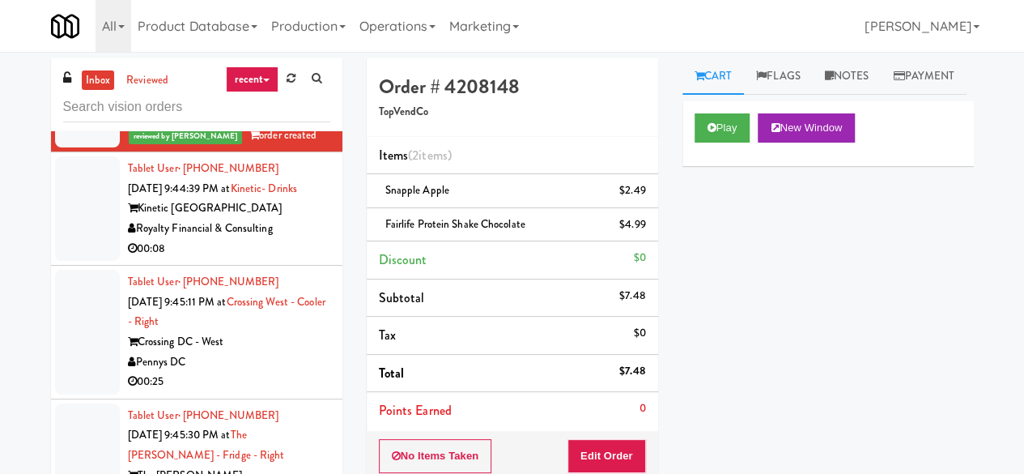
scroll to position [5240, 0]
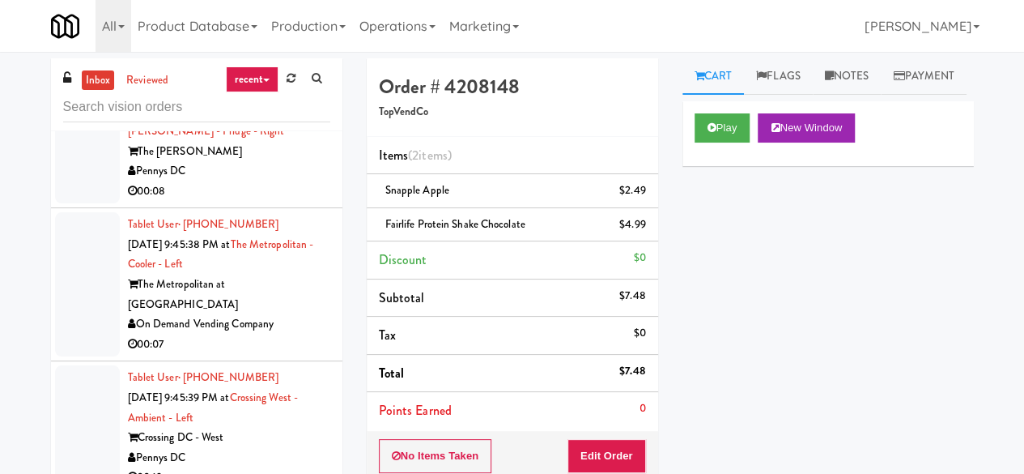
click at [279, 49] on div "Pennys DC" at bounding box center [229, 38] width 202 height 20
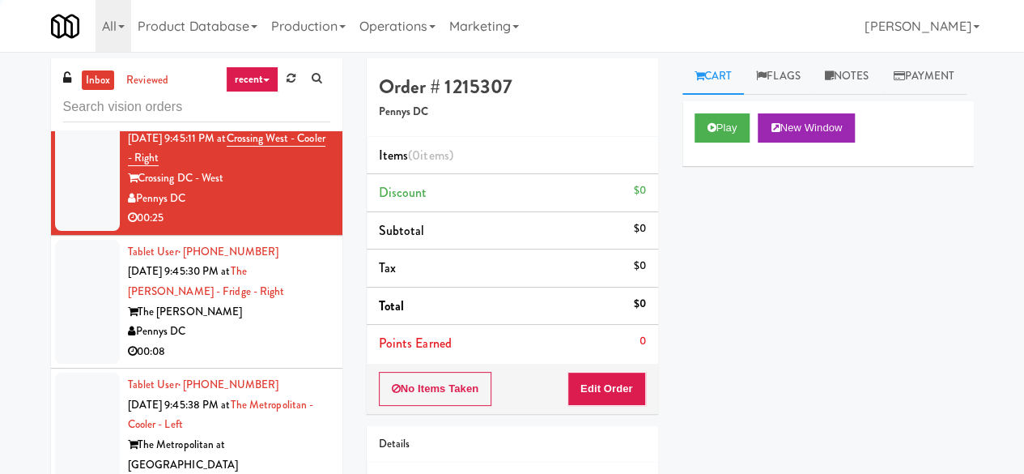
scroll to position [5078, 0]
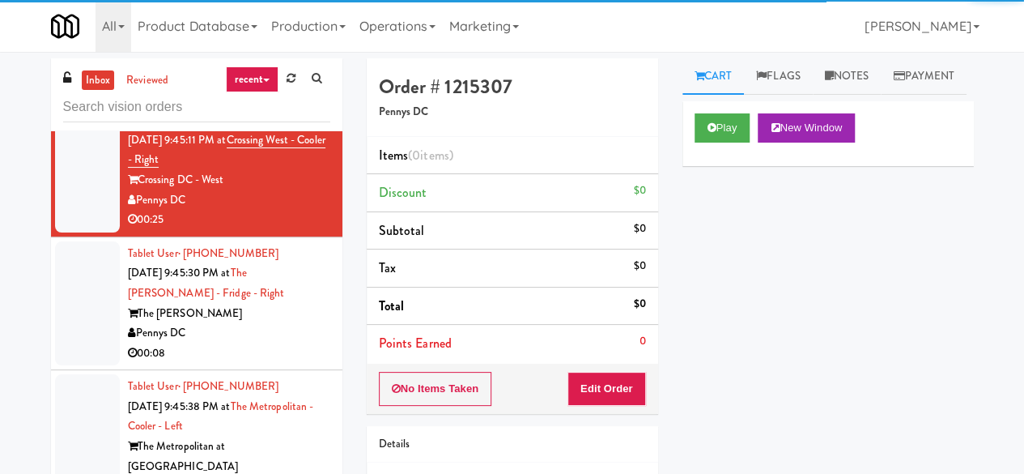
click at [311, 97] on div "00:08" at bounding box center [229, 87] width 202 height 20
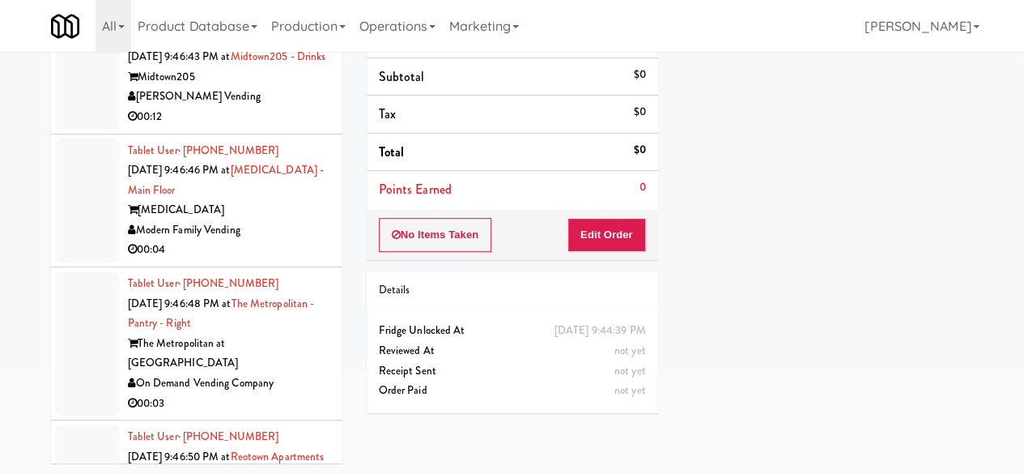
scroll to position [6050, 0]
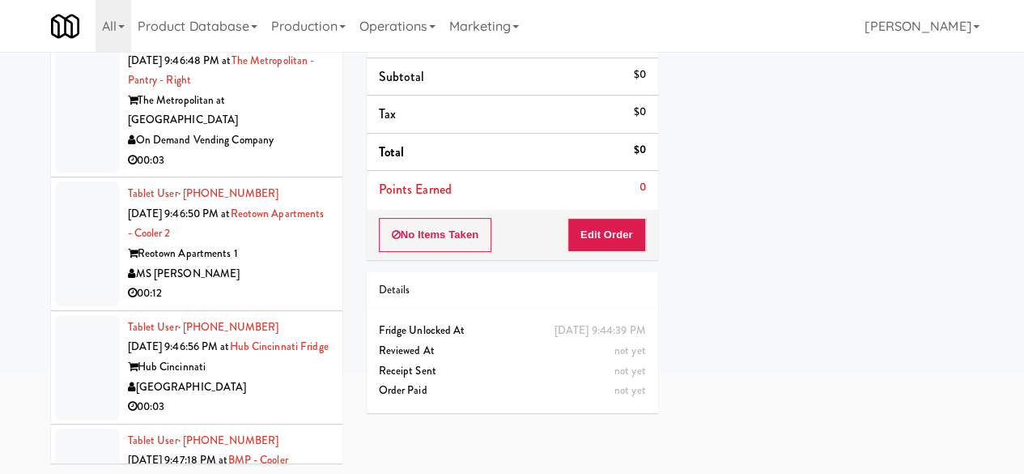
click at [269, 17] on div "00:04" at bounding box center [229, 7] width 202 height 20
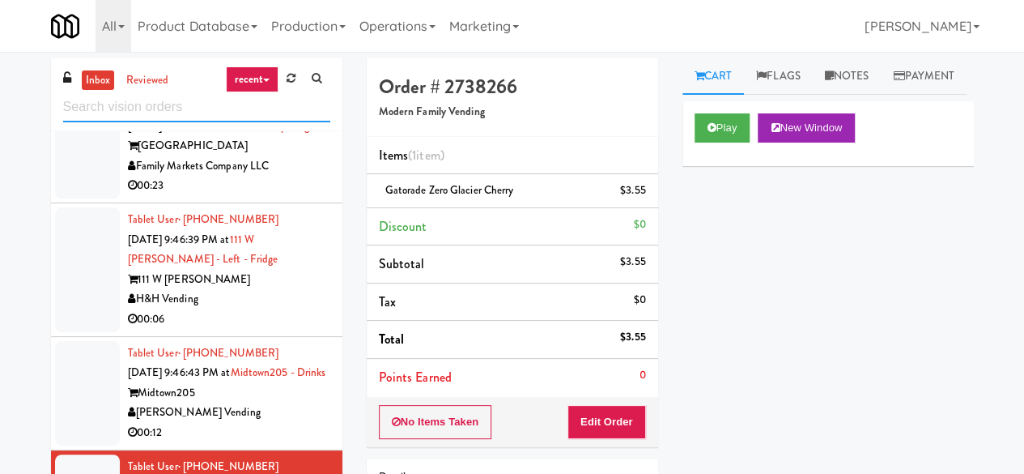
click at [108, 117] on input "text" at bounding box center [196, 107] width 267 height 30
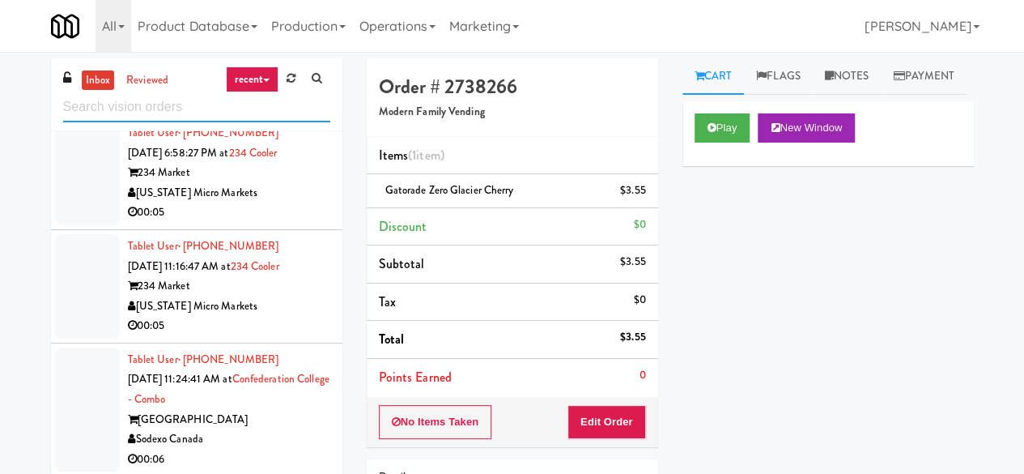
scroll to position [324, 0]
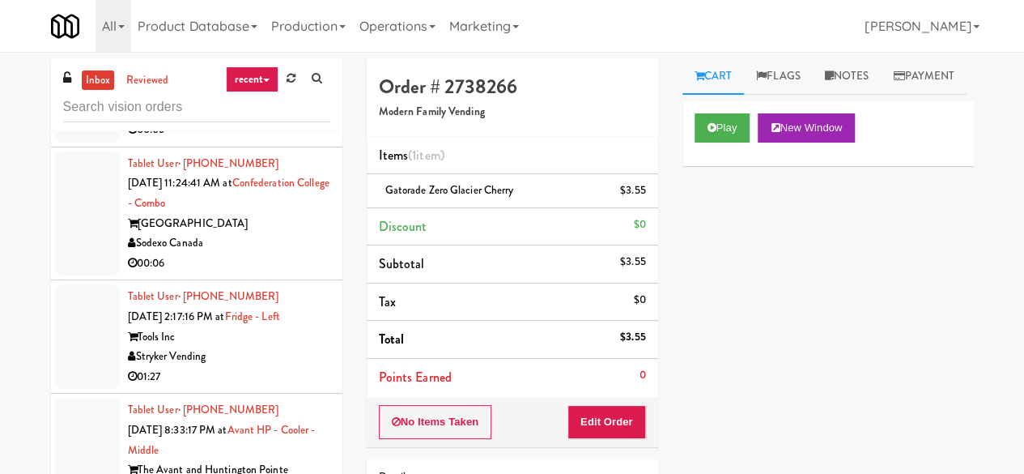
click at [273, 247] on div "Sodexo Canada" at bounding box center [229, 243] width 202 height 20
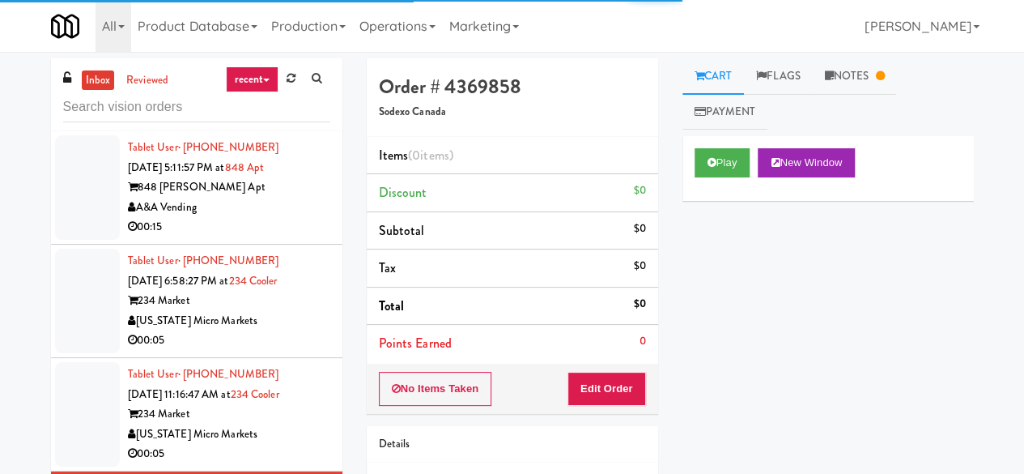
click at [305, 208] on div "A&A Vending" at bounding box center [229, 208] width 202 height 20
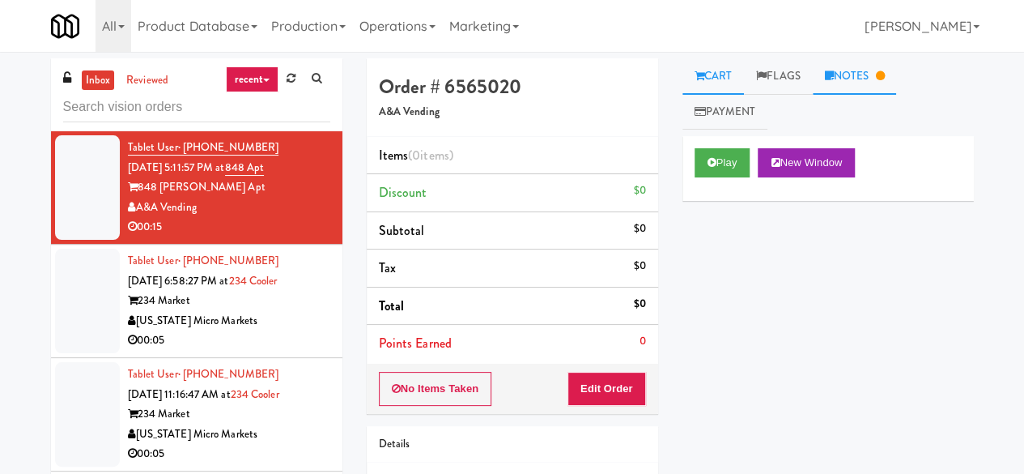
click at [842, 69] on link "Notes" at bounding box center [855, 76] width 84 height 36
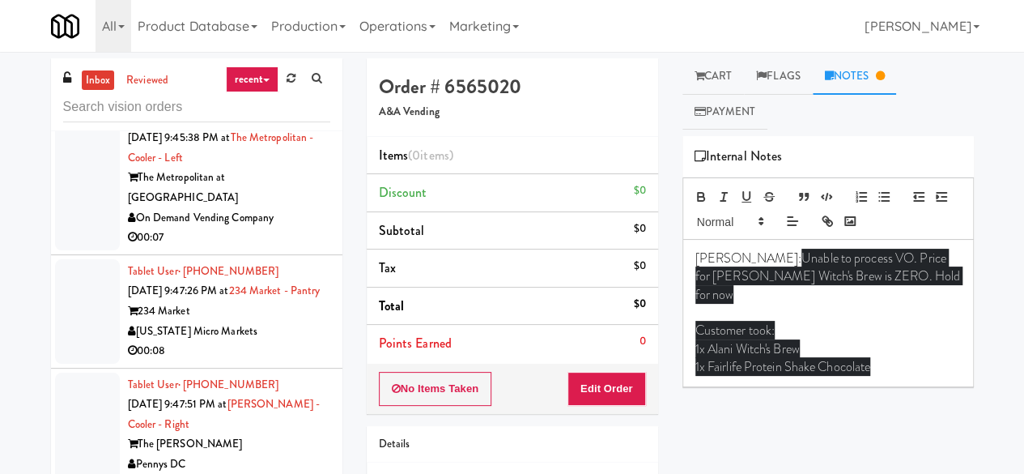
scroll to position [2834, 0]
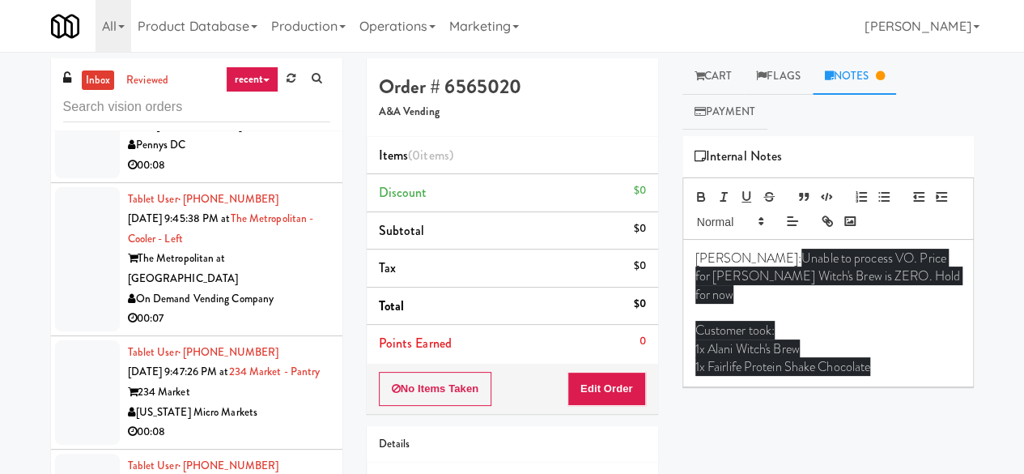
click at [259, 176] on div "00:08" at bounding box center [229, 165] width 202 height 20
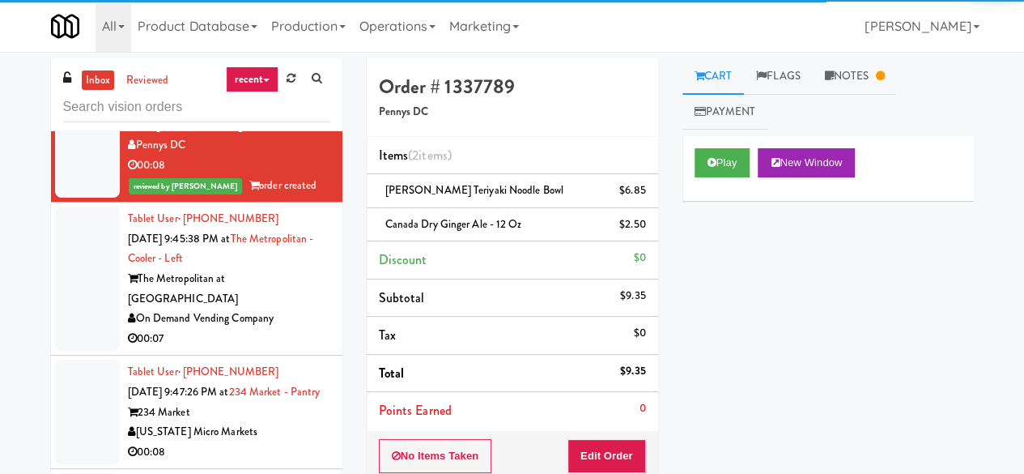
click at [299, 308] on div "The Metropolitan at [GEOGRAPHIC_DATA]" at bounding box center [229, 289] width 202 height 40
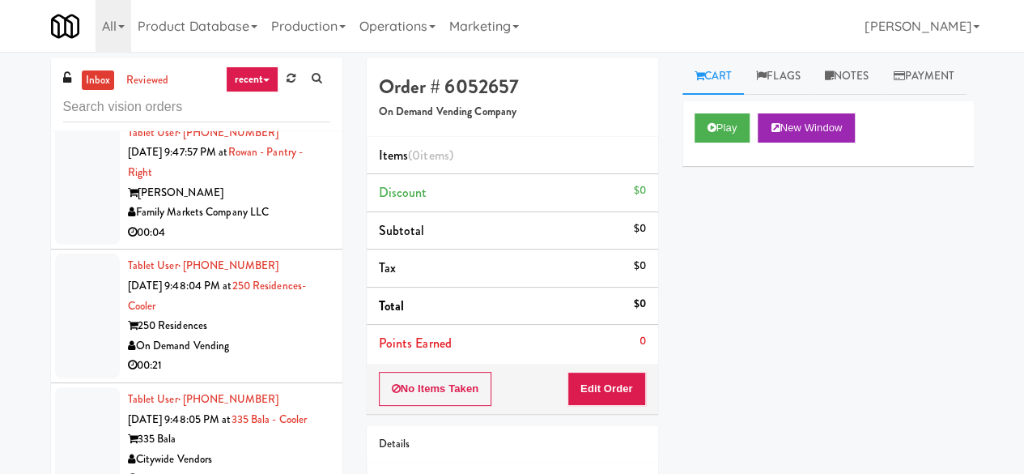
click at [296, 250] on li "Tablet User · (240) 841-6357 [DATE] 9:47:57 PM at Rowan - Pantry - Right Rowan …" at bounding box center [196, 184] width 291 height 134
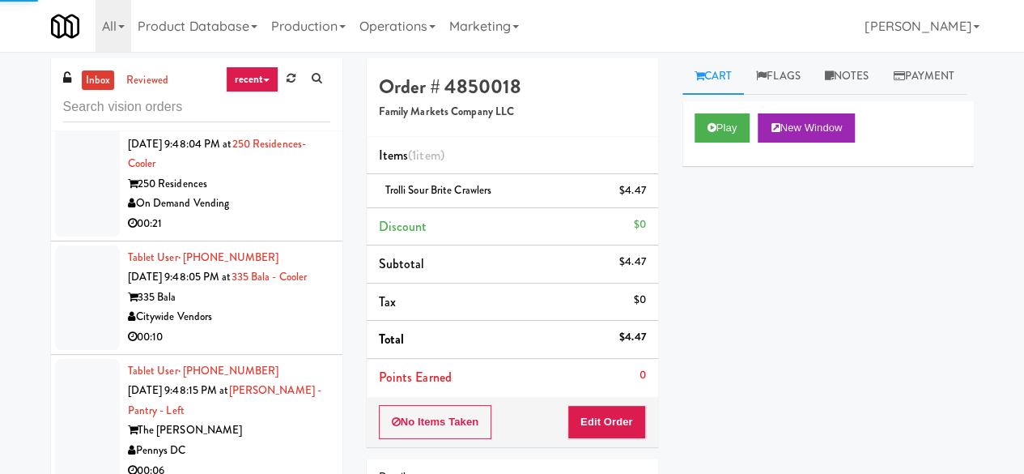
click at [299, 194] on div "250 Residences" at bounding box center [229, 184] width 202 height 20
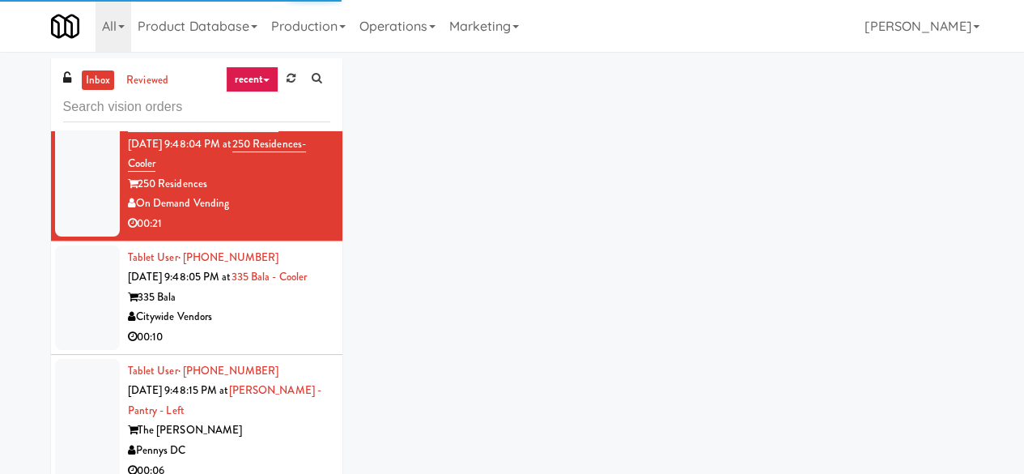
scroll to position [3563, 0]
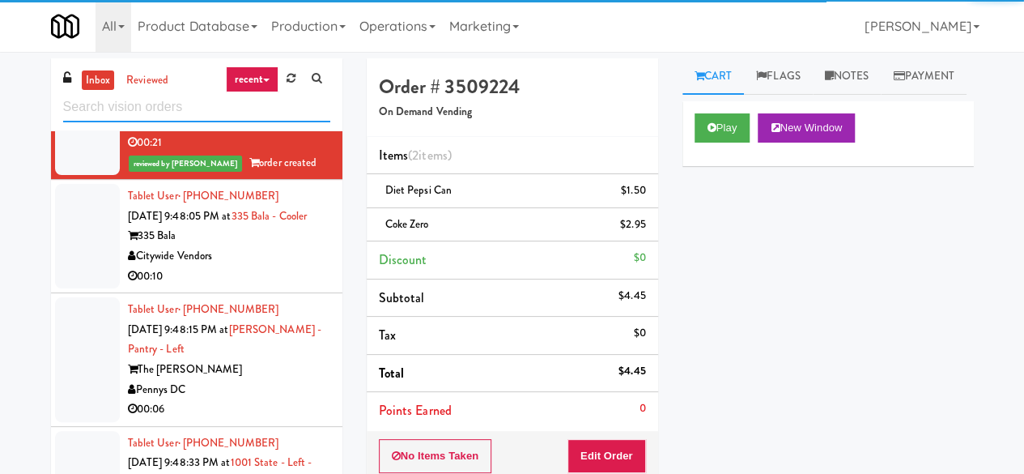
click at [253, 114] on input "text" at bounding box center [196, 107] width 267 height 30
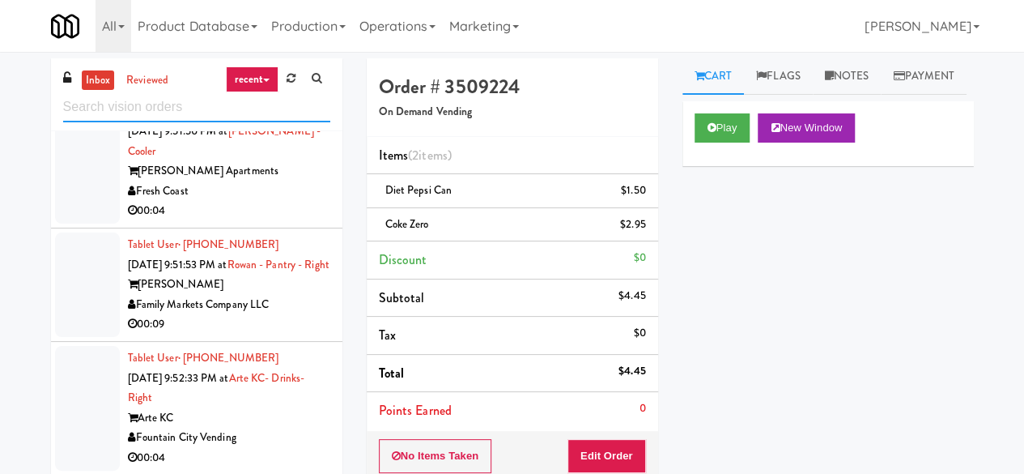
scroll to position [4048, 0]
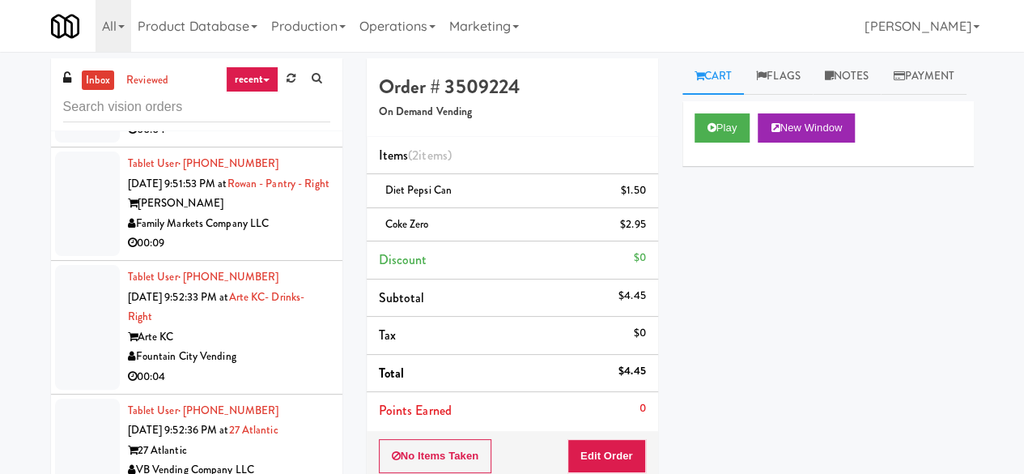
click at [316, 121] on div "Fresh Coast" at bounding box center [229, 110] width 202 height 20
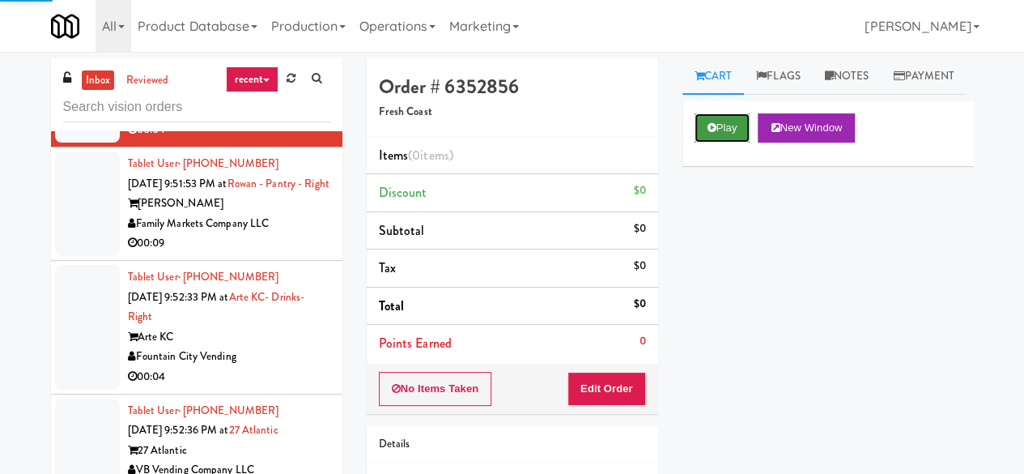
click at [728, 143] on button "Play" at bounding box center [723, 127] width 56 height 29
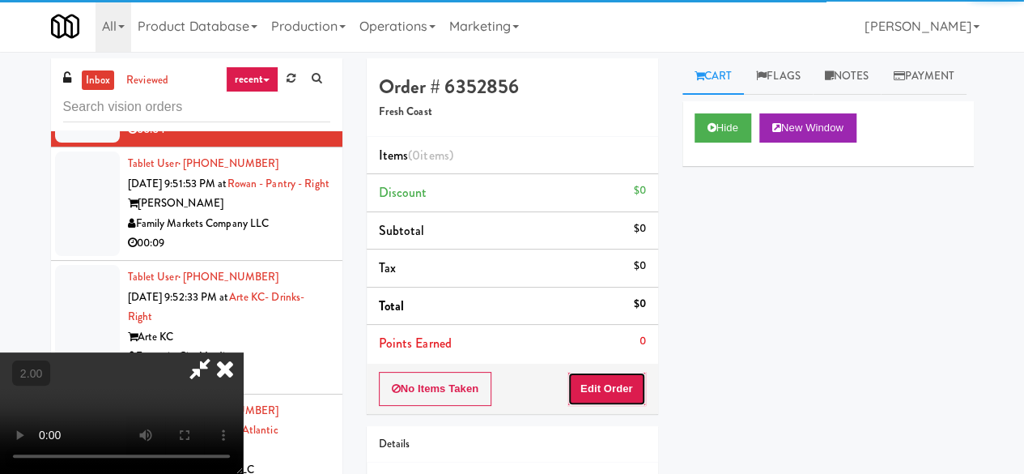
click at [617, 402] on button "Edit Order" at bounding box center [607, 389] width 79 height 34
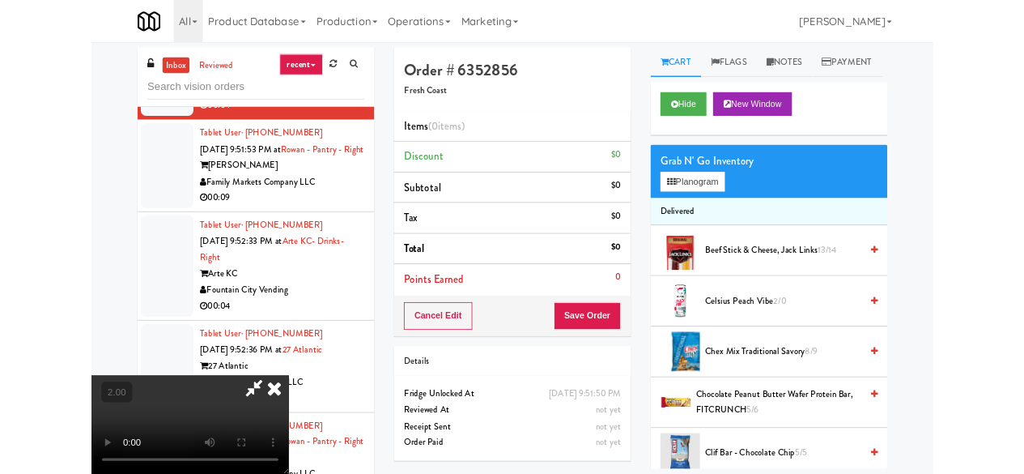
scroll to position [33, 0]
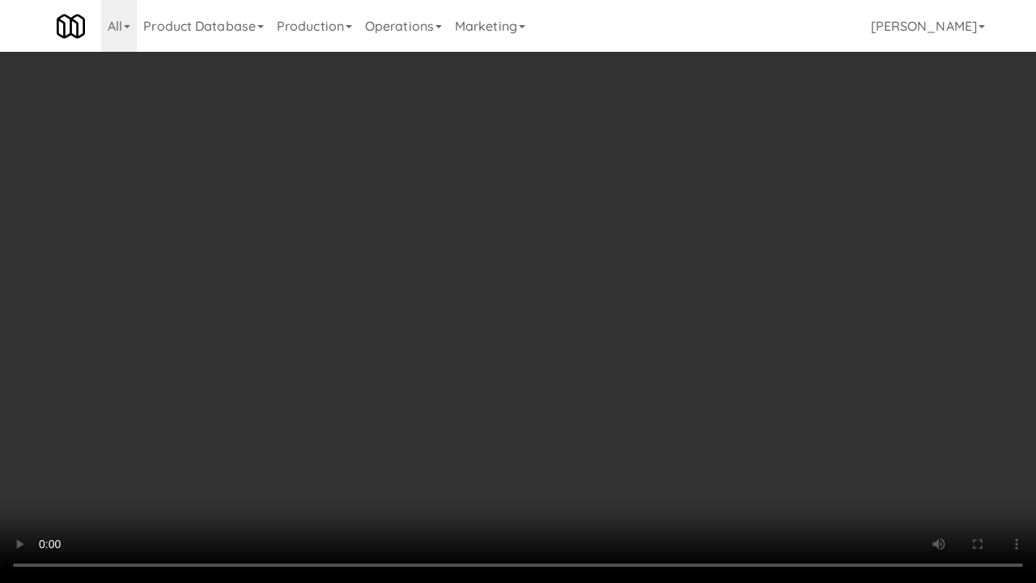
click at [531, 420] on video at bounding box center [518, 291] width 1036 height 583
click at [534, 387] on video at bounding box center [518, 291] width 1036 height 583
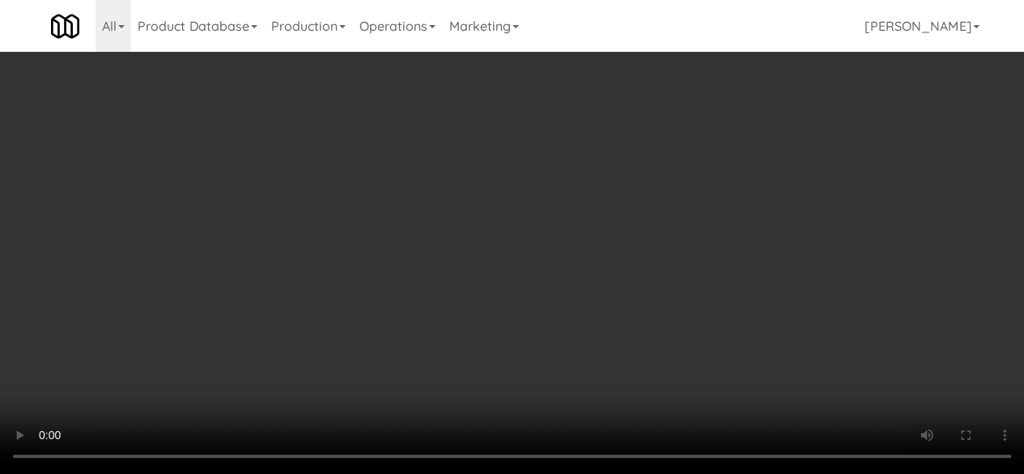
scroll to position [648, 0]
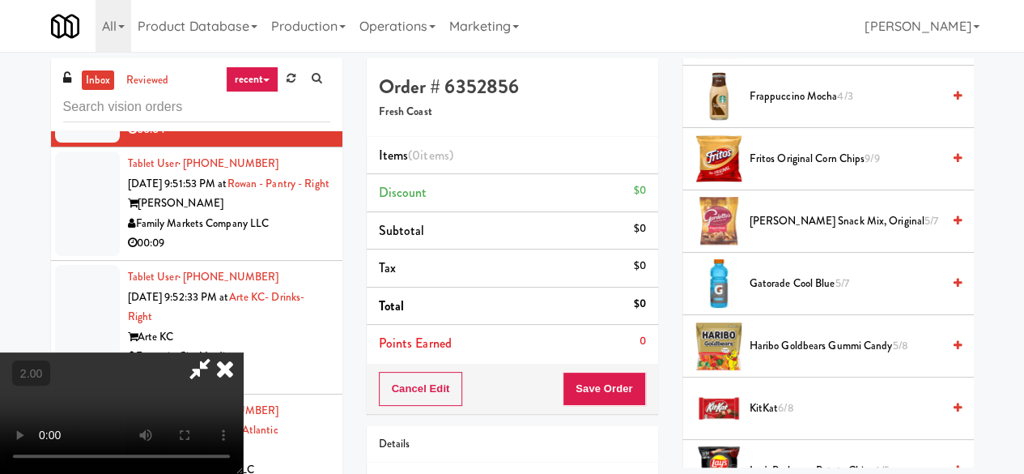
click at [787, 356] on span "Haribo Goldbears Gummi Candy 5/8" at bounding box center [846, 346] width 192 height 20
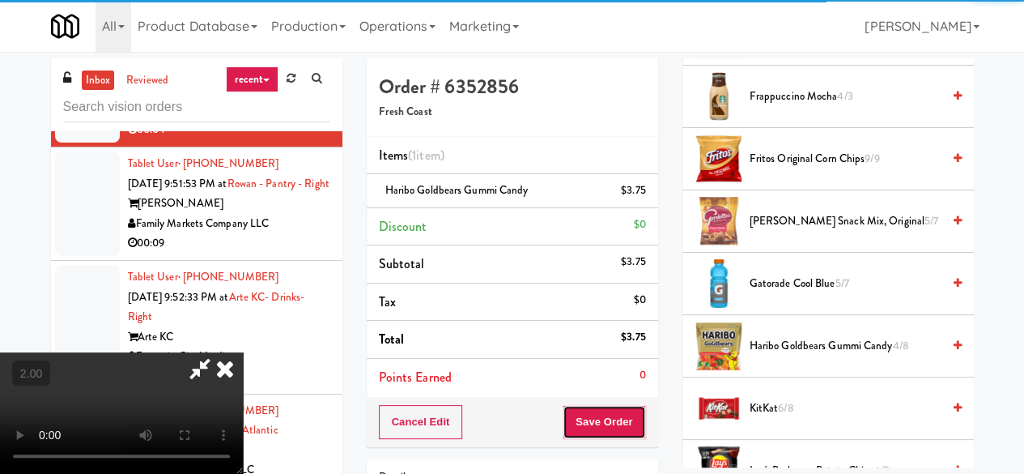
click at [631, 420] on button "Save Order" at bounding box center [604, 422] width 83 height 34
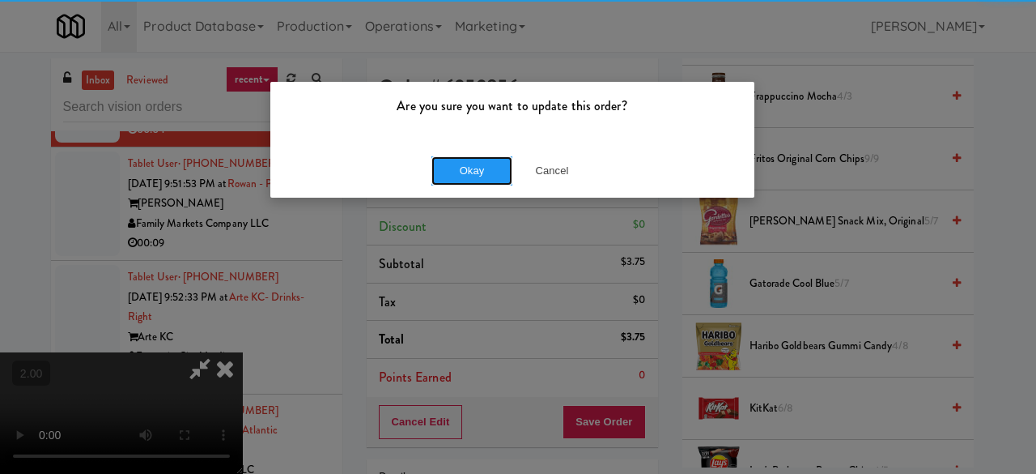
click at [446, 177] on button "Okay" at bounding box center [472, 170] width 81 height 29
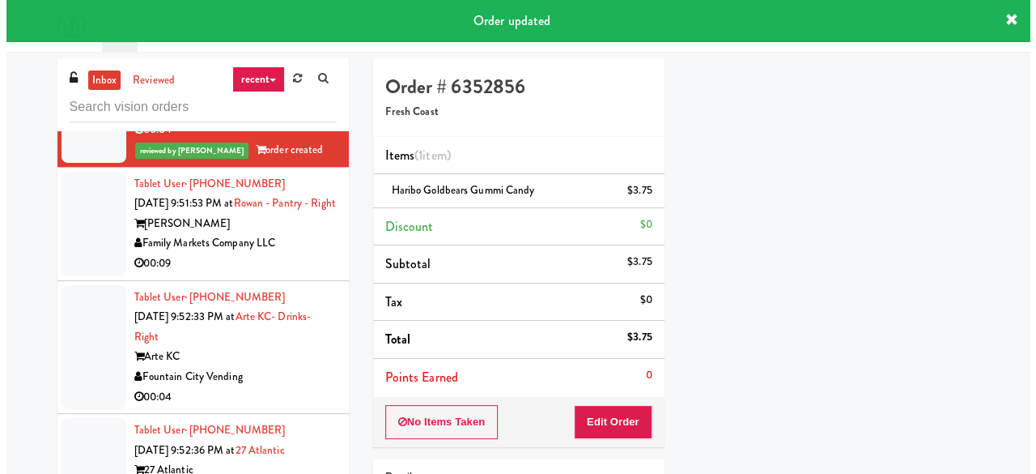
scroll to position [0, 0]
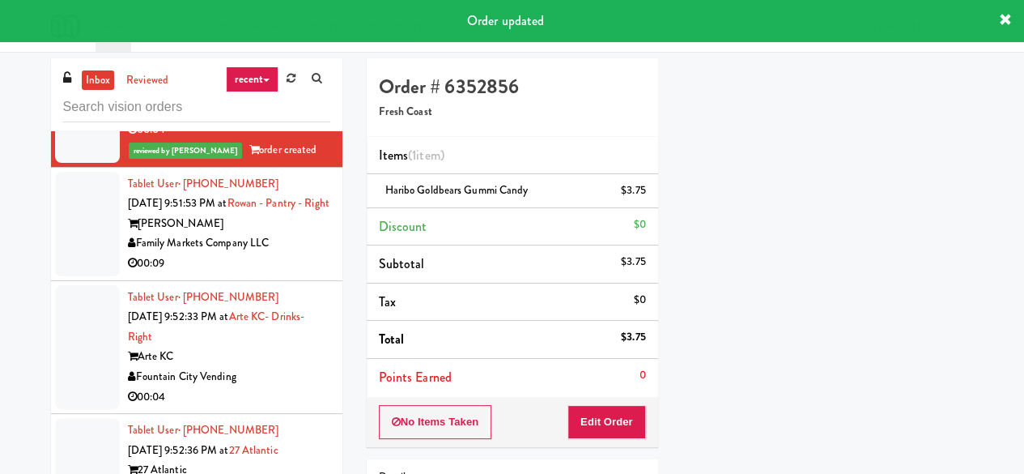
click at [250, 274] on div "Tablet User · (540) 834-7958 [DATE] 9:51:53 PM at [GEOGRAPHIC_DATA] - Pantry - …" at bounding box center [229, 224] width 202 height 100
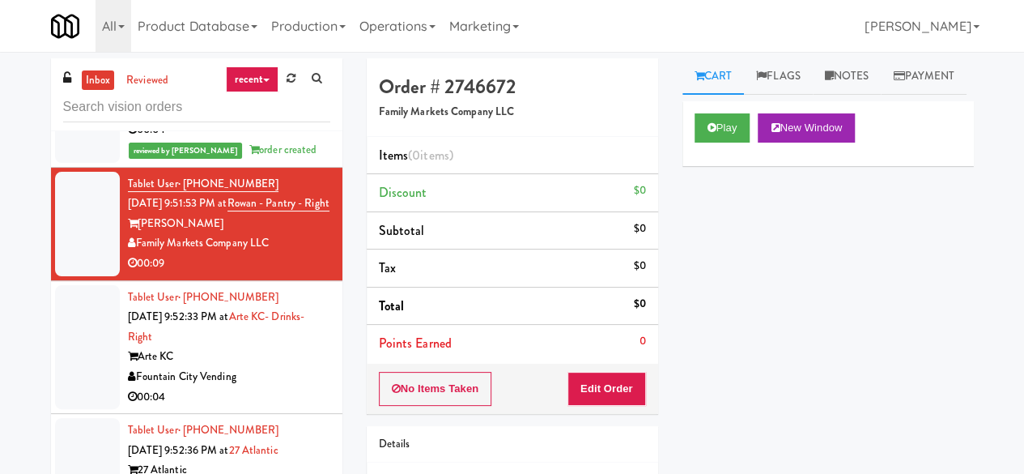
click at [738, 166] on div "Play New Window" at bounding box center [828, 133] width 291 height 65
click at [734, 143] on button "Play" at bounding box center [723, 127] width 56 height 29
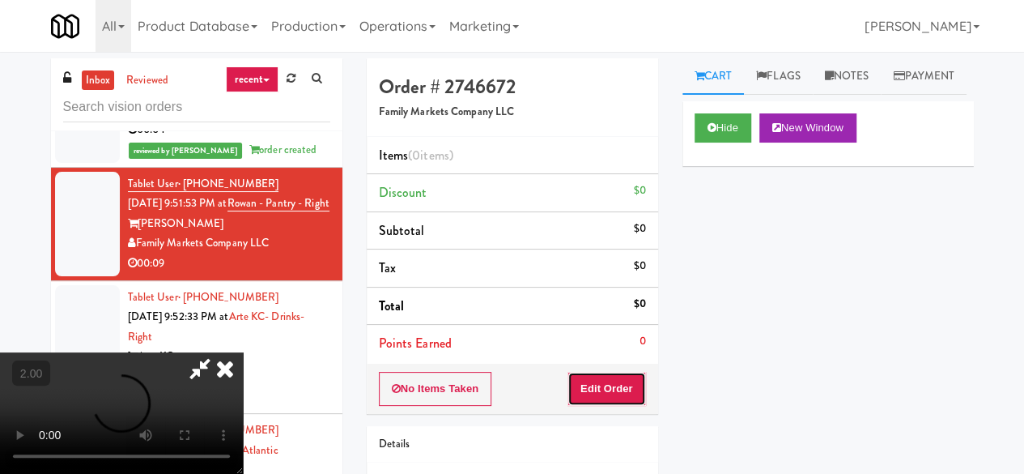
click at [601, 372] on button "Edit Order" at bounding box center [607, 389] width 79 height 34
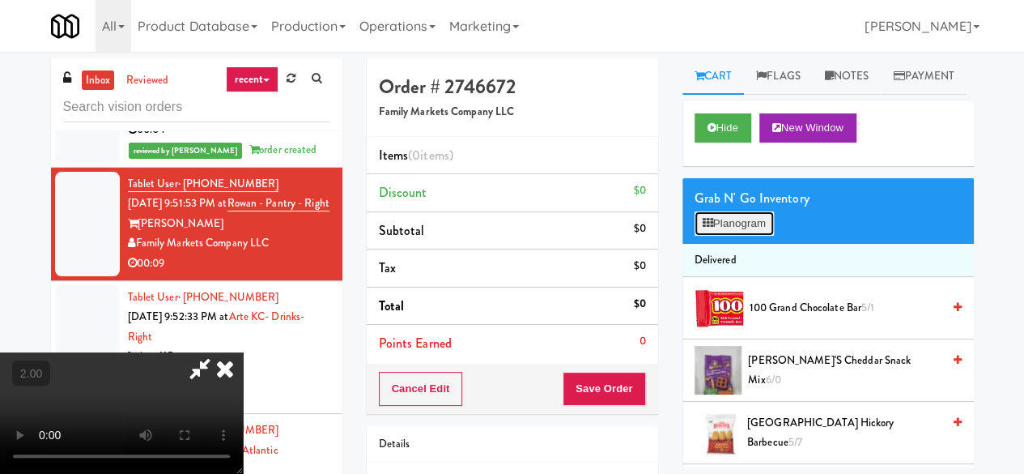
click at [737, 236] on button "Planogram" at bounding box center [734, 223] width 79 height 24
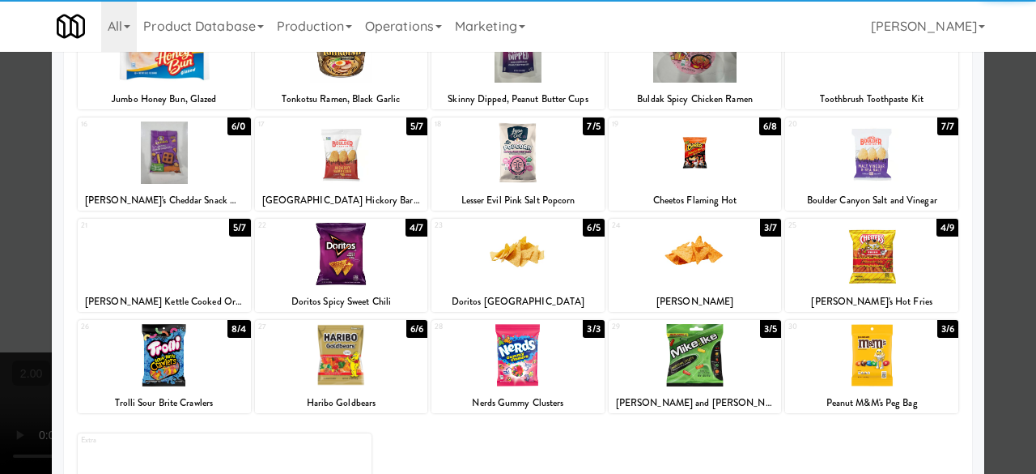
click at [495, 143] on div at bounding box center [518, 152] width 173 height 62
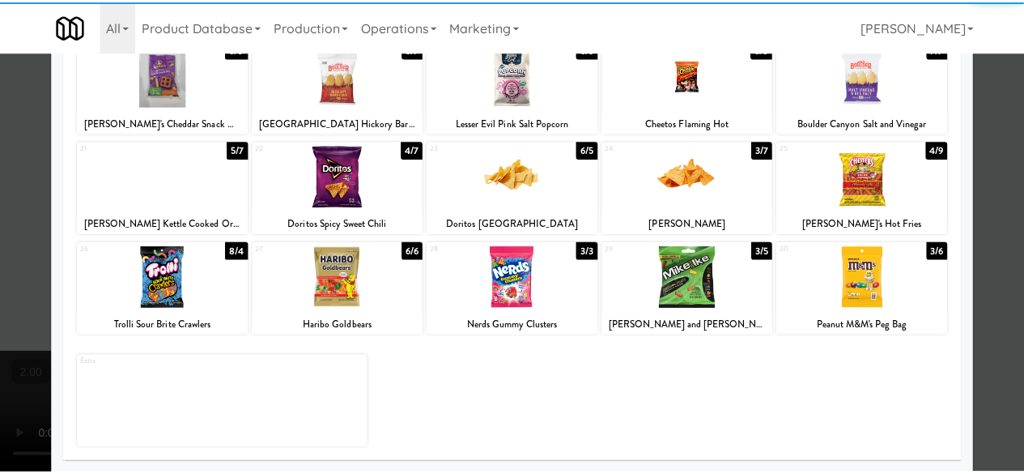
scroll to position [321, 0]
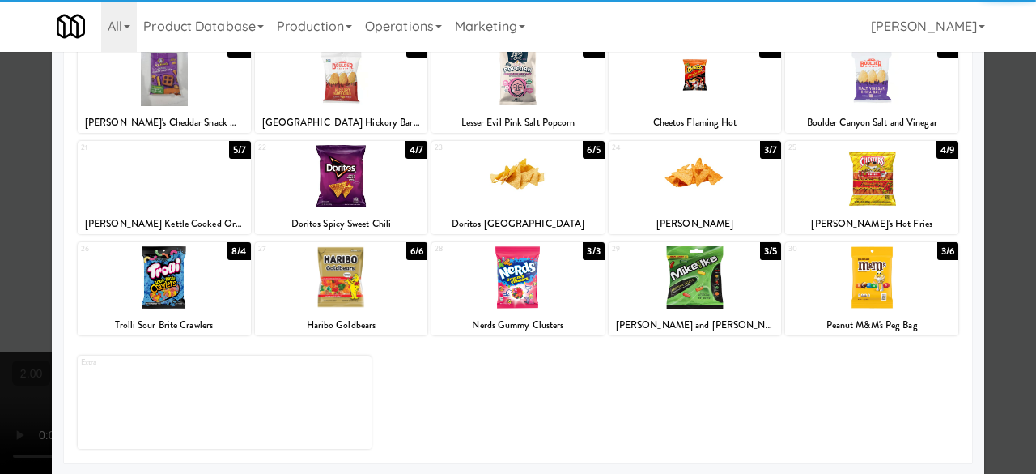
click at [203, 275] on div at bounding box center [164, 277] width 173 height 62
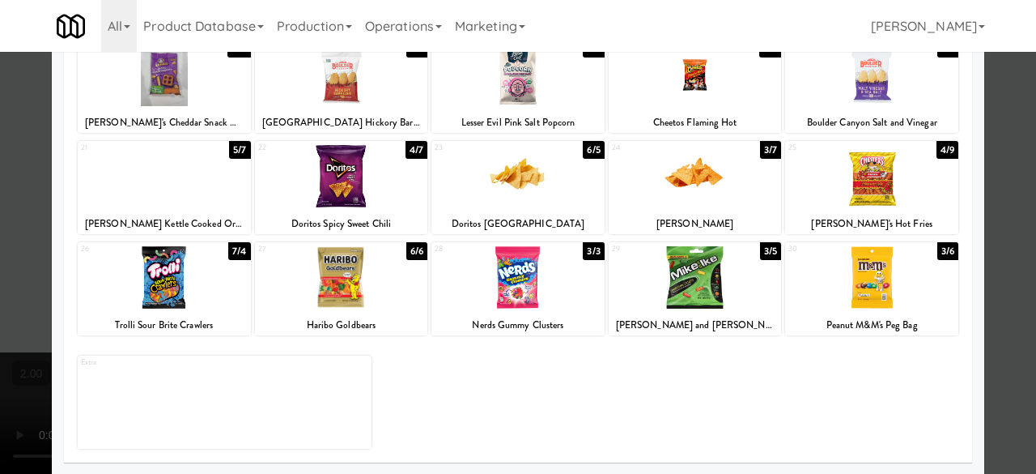
click at [989, 143] on div at bounding box center [518, 237] width 1036 height 474
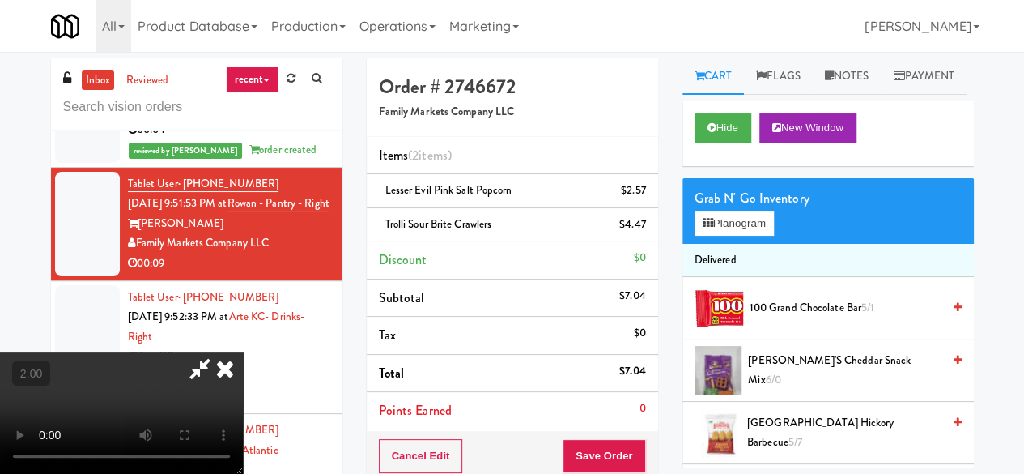
scroll to position [213, 0]
click at [243, 352] on video at bounding box center [121, 412] width 243 height 121
click at [629, 452] on button "Save Order" at bounding box center [604, 456] width 83 height 34
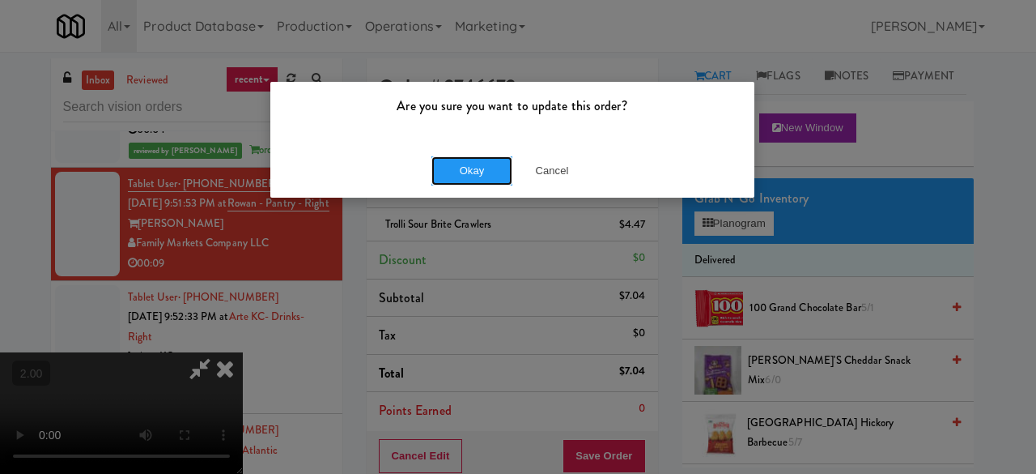
drag, startPoint x: 450, startPoint y: 178, endPoint x: 505, endPoint y: 192, distance: 56.8
click at [465, 185] on div "Okay Cancel" at bounding box center [512, 170] width 484 height 54
click at [481, 173] on button "Okay" at bounding box center [472, 170] width 81 height 29
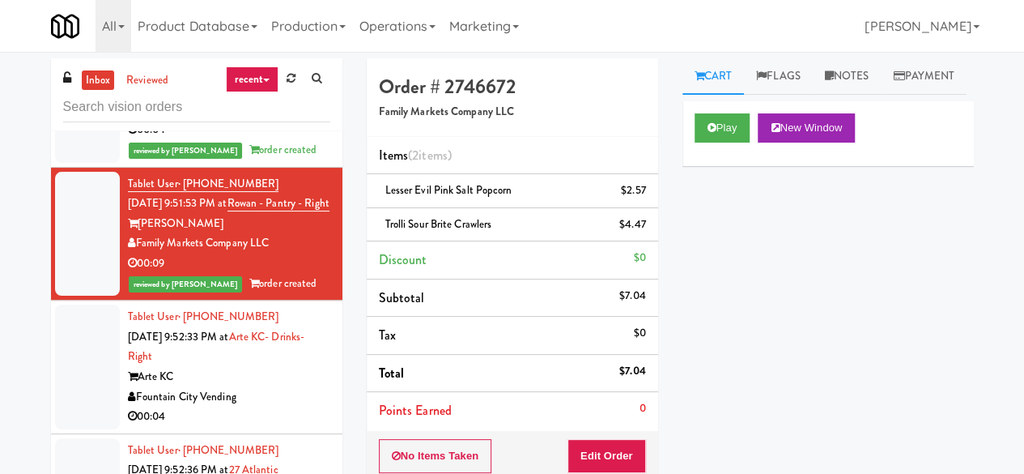
scroll to position [0, 0]
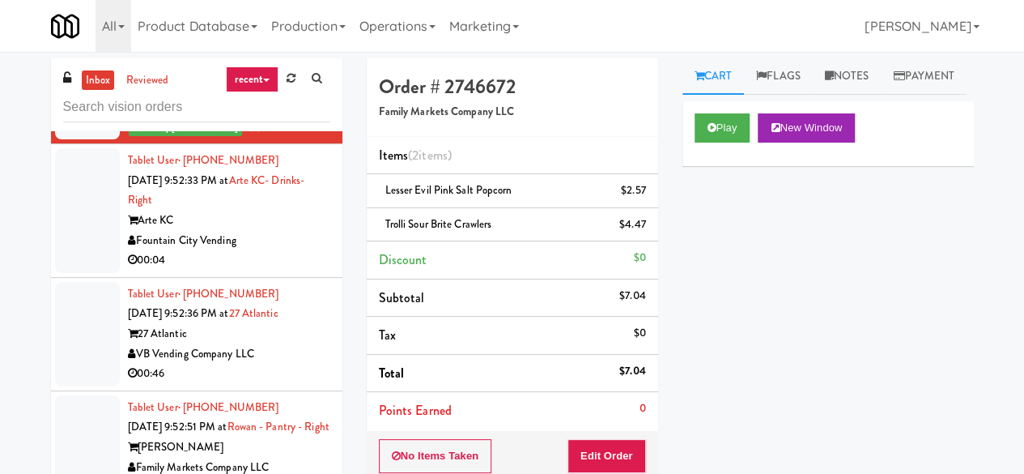
click at [277, 231] on div "Fountain City Vending" at bounding box center [229, 241] width 202 height 20
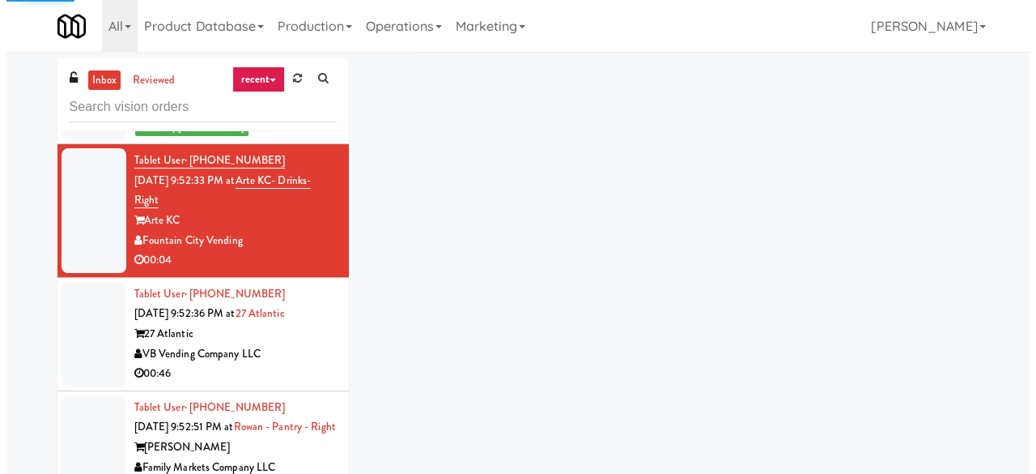
scroll to position [4235, 0]
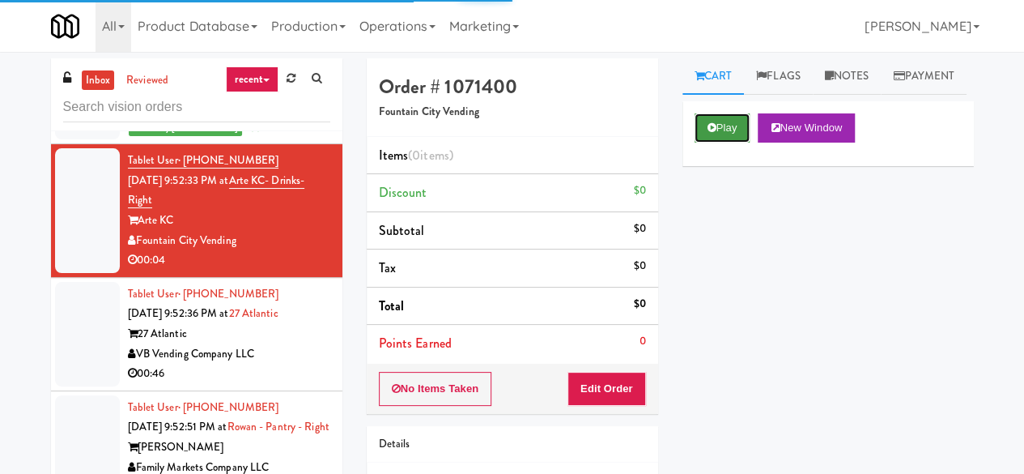
click at [737, 143] on button "Play" at bounding box center [723, 127] width 56 height 29
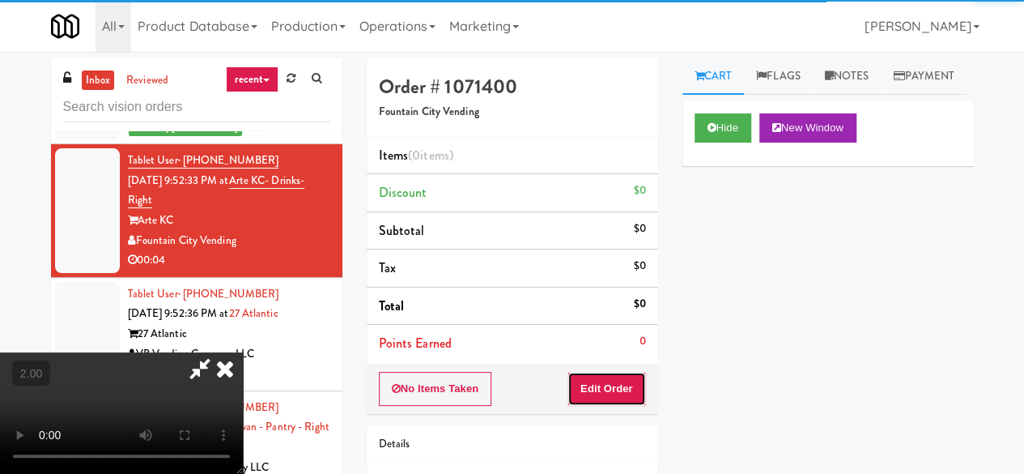
click at [628, 393] on button "Edit Order" at bounding box center [607, 389] width 79 height 34
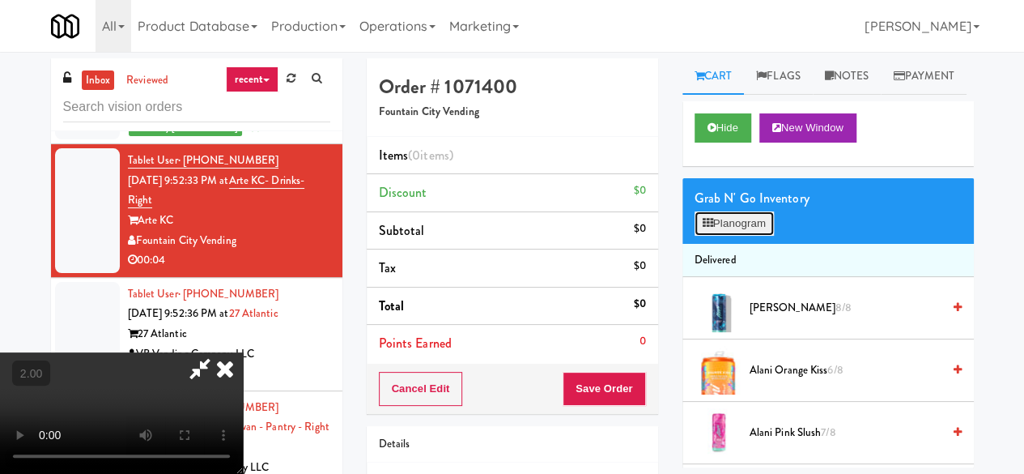
click at [751, 236] on button "Planogram" at bounding box center [734, 223] width 79 height 24
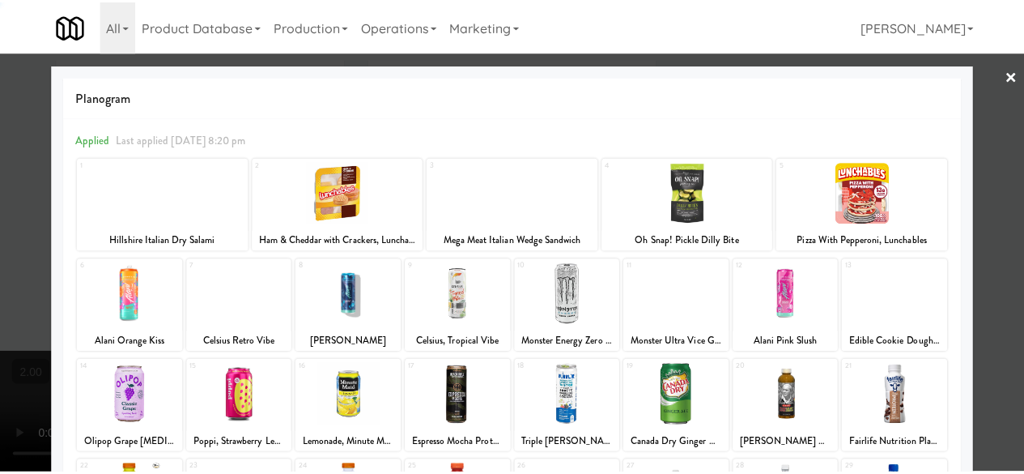
scroll to position [321, 0]
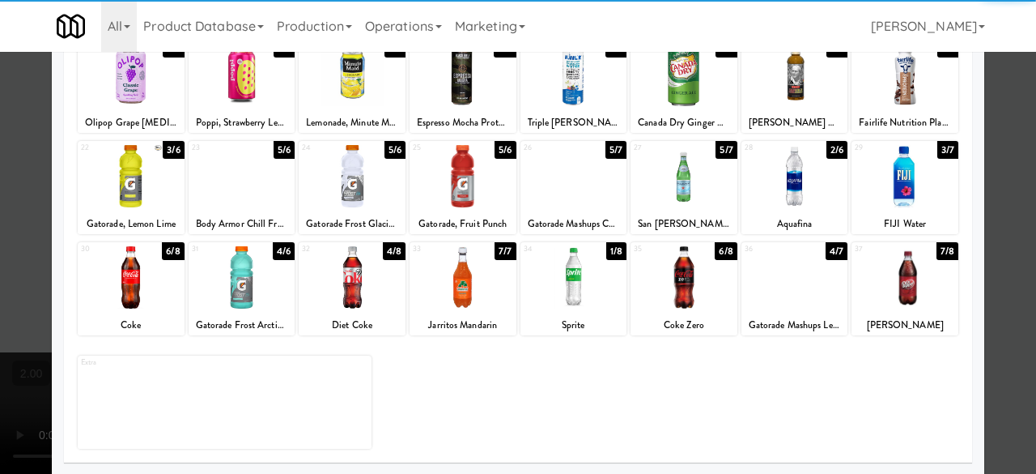
drag, startPoint x: 776, startPoint y: 287, endPoint x: 784, endPoint y: 287, distance: 8.1
click at [776, 287] on div at bounding box center [795, 277] width 107 height 62
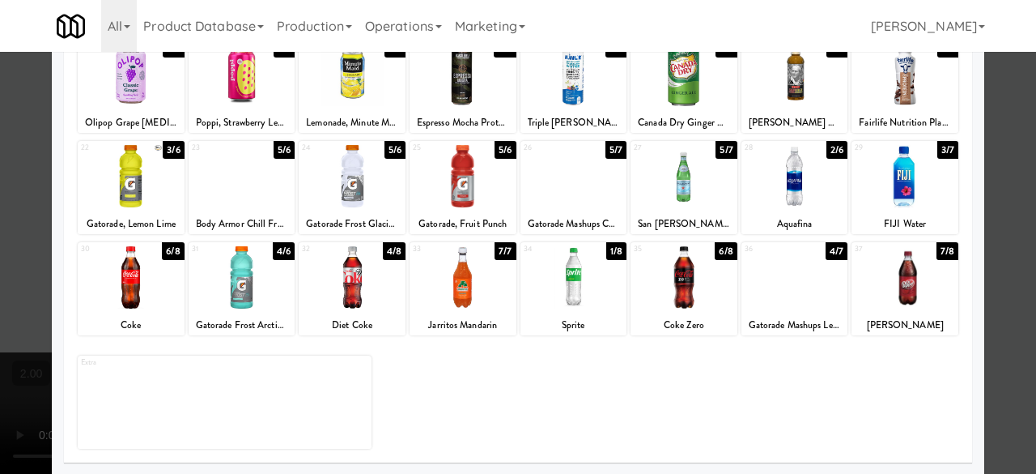
click at [1005, 177] on div at bounding box center [518, 237] width 1036 height 474
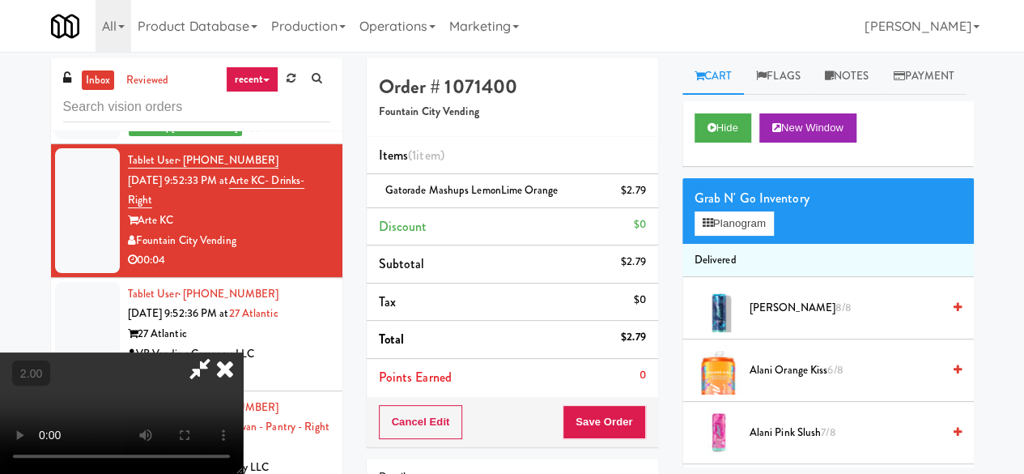
click at [243, 352] on icon at bounding box center [225, 368] width 36 height 32
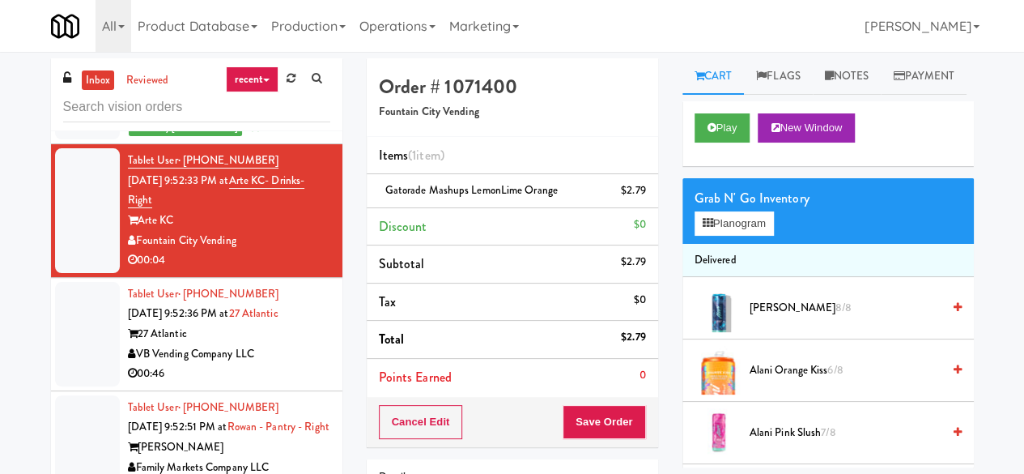
drag, startPoint x: 282, startPoint y: 381, endPoint x: 268, endPoint y: 313, distance: 69.4
click at [282, 344] on div "27 Atlantic" at bounding box center [229, 334] width 202 height 20
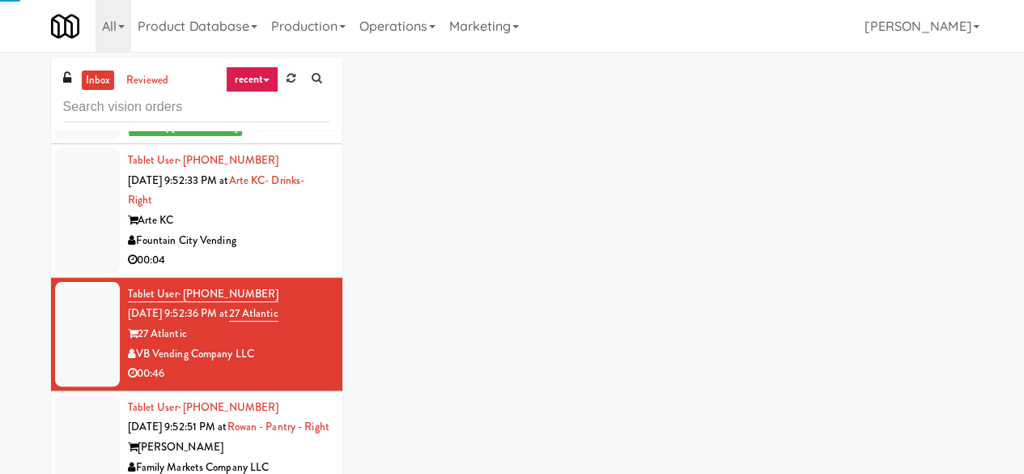
click at [266, 270] on div "00:04" at bounding box center [229, 260] width 202 height 20
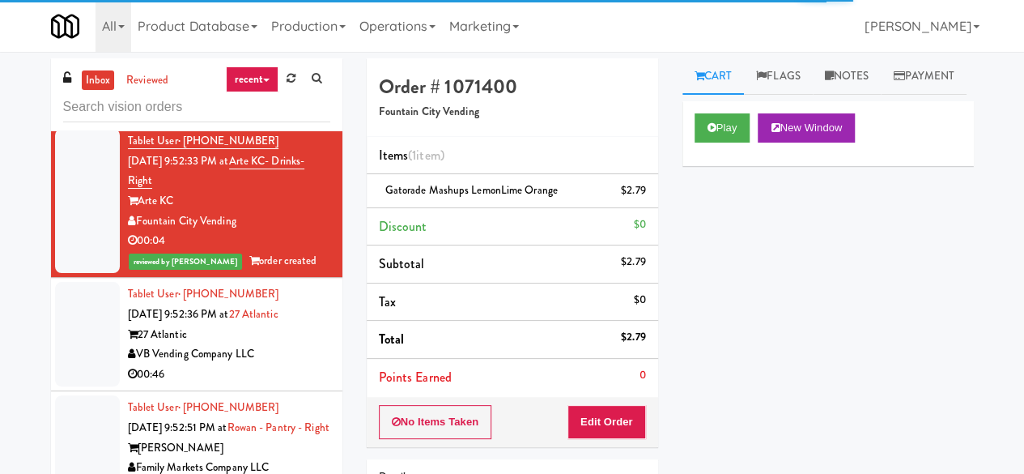
click at [275, 345] on div "27 Atlantic" at bounding box center [229, 335] width 202 height 20
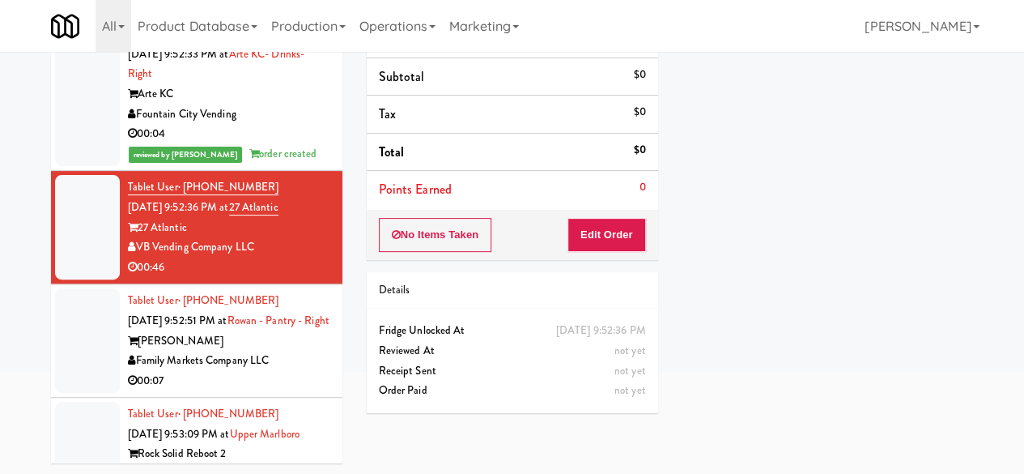
scroll to position [4092, 0]
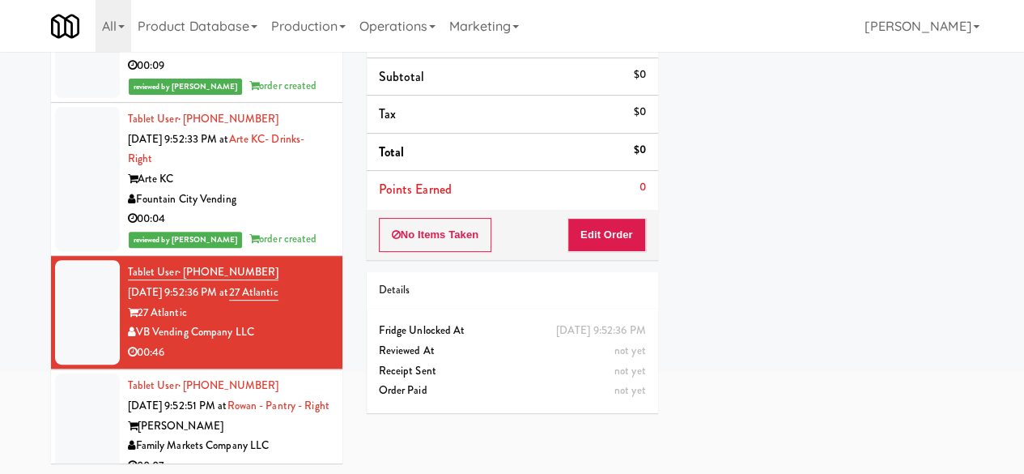
click at [275, 229] on div "00:04" at bounding box center [229, 219] width 202 height 20
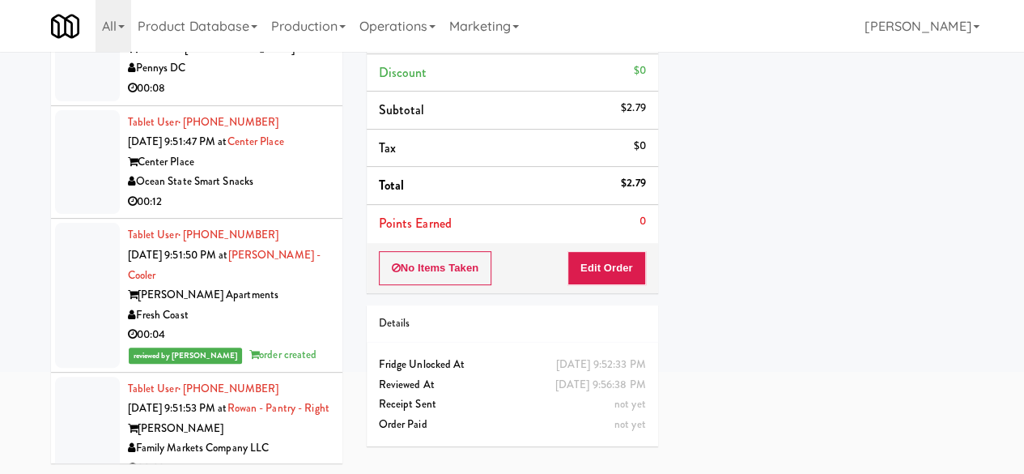
scroll to position [3687, 0]
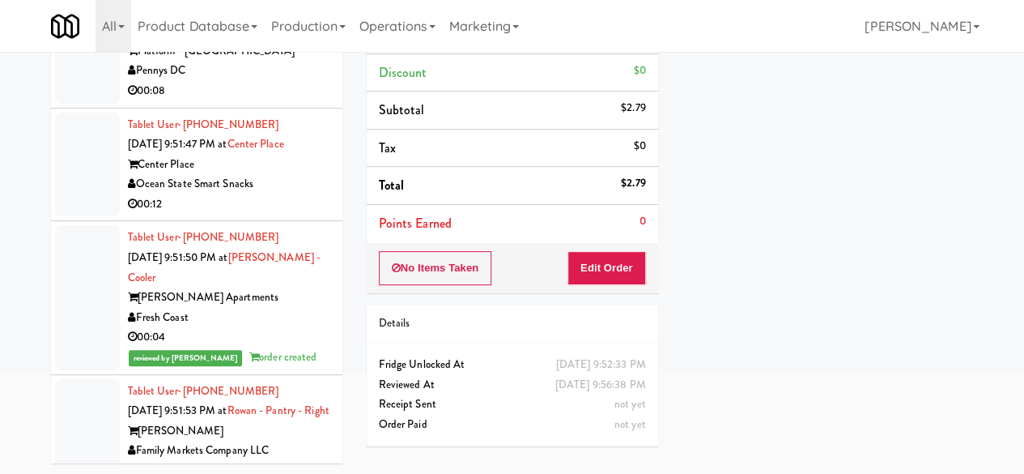
click at [254, 215] on div "00:12" at bounding box center [229, 204] width 202 height 20
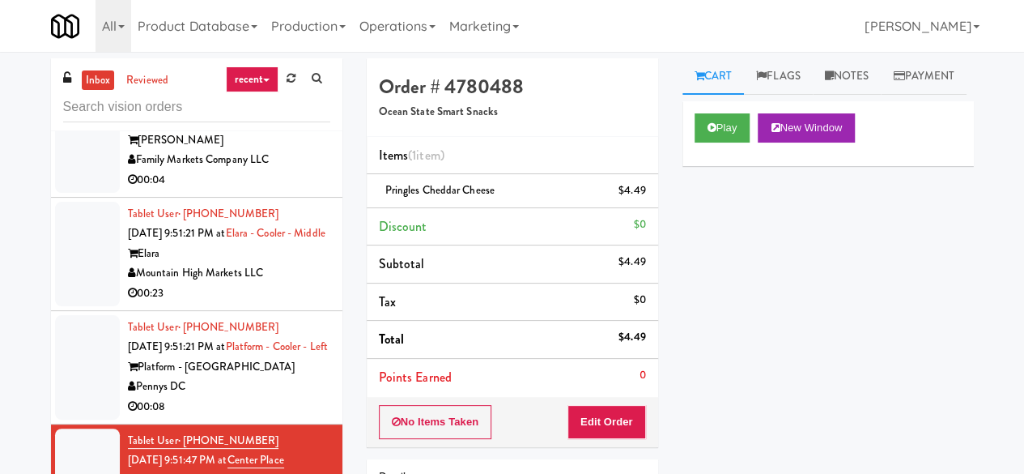
click at [228, 121] on div "inbox reviewed recent all unclear take inventory issue suspicious failed recent…" at bounding box center [196, 94] width 291 height 73
click at [228, 101] on input "text" at bounding box center [196, 107] width 267 height 30
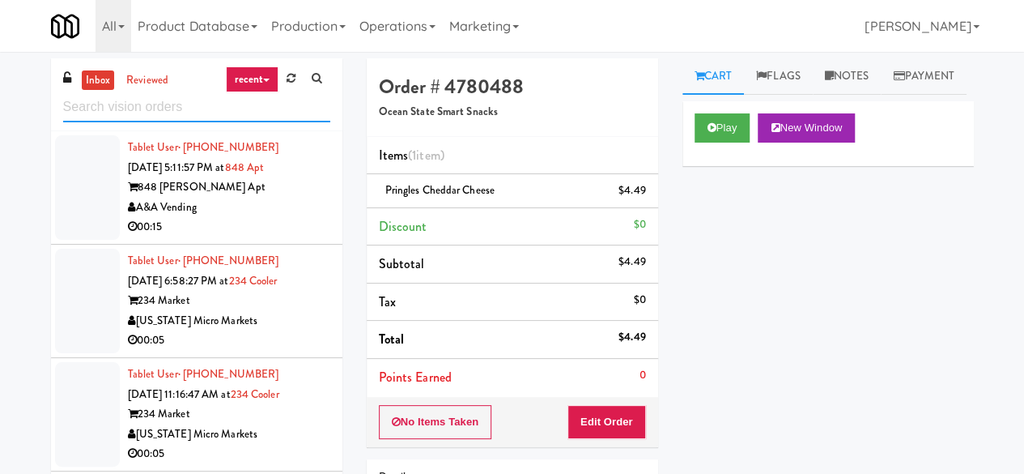
click at [185, 106] on input "text" at bounding box center [196, 107] width 267 height 30
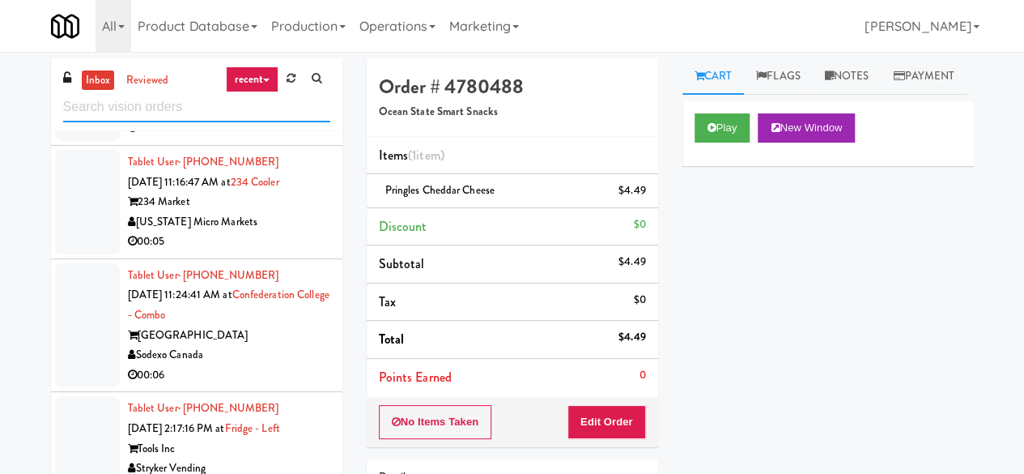
scroll to position [405, 0]
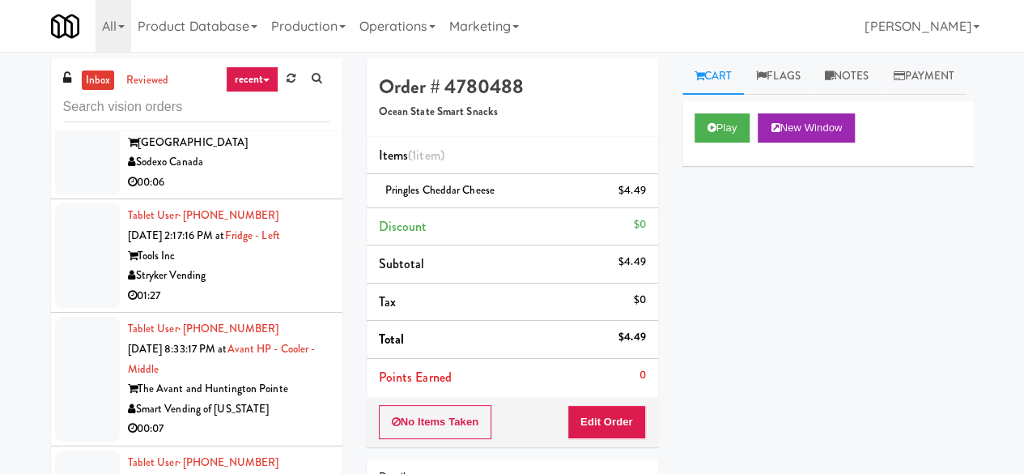
click at [279, 293] on div "01:27" at bounding box center [229, 296] width 202 height 20
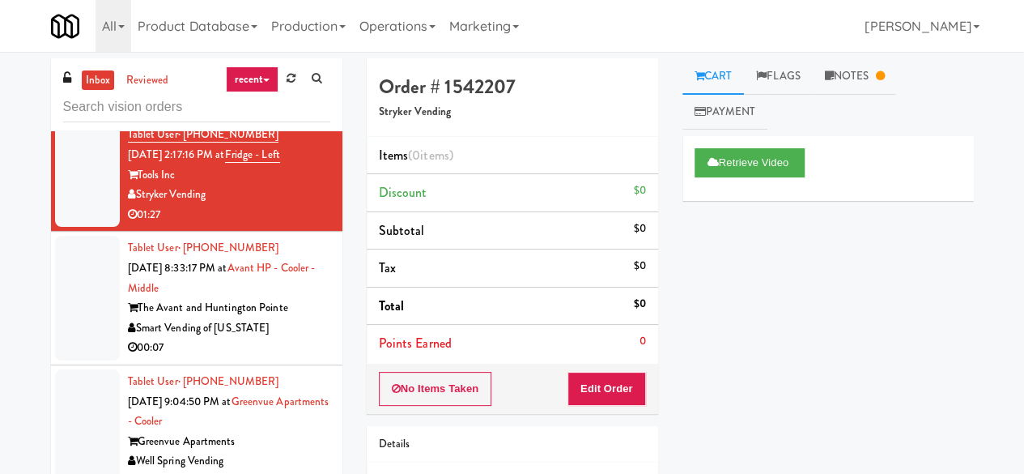
click at [287, 321] on div "Smart Vending of [US_STATE]" at bounding box center [229, 328] width 202 height 20
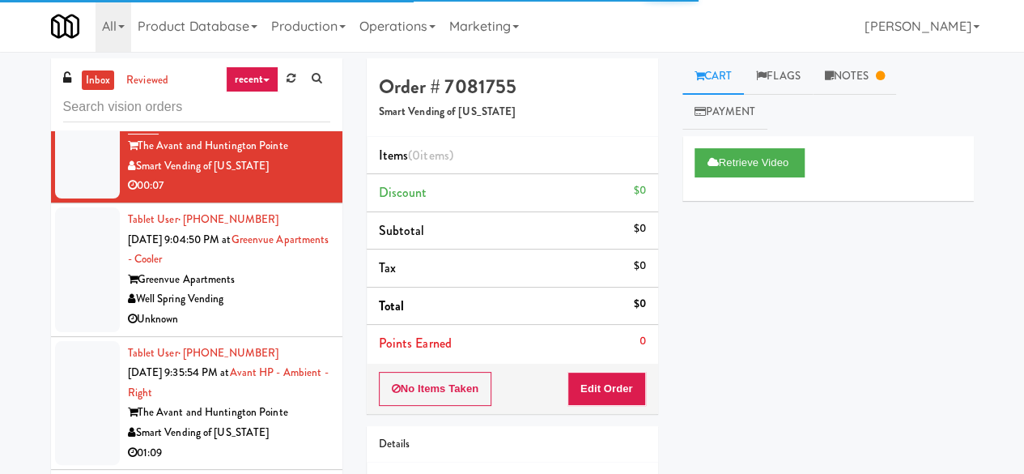
click at [284, 309] on div "Unknown" at bounding box center [229, 319] width 202 height 20
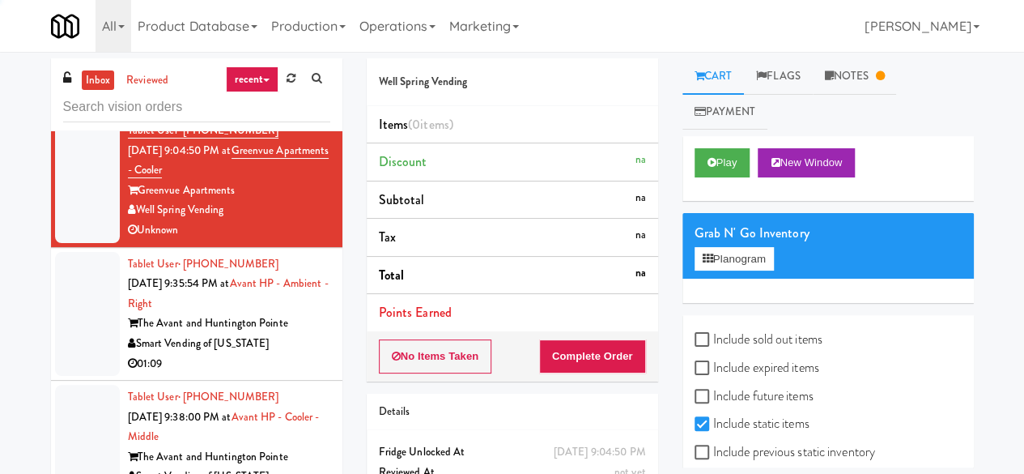
scroll to position [810, 0]
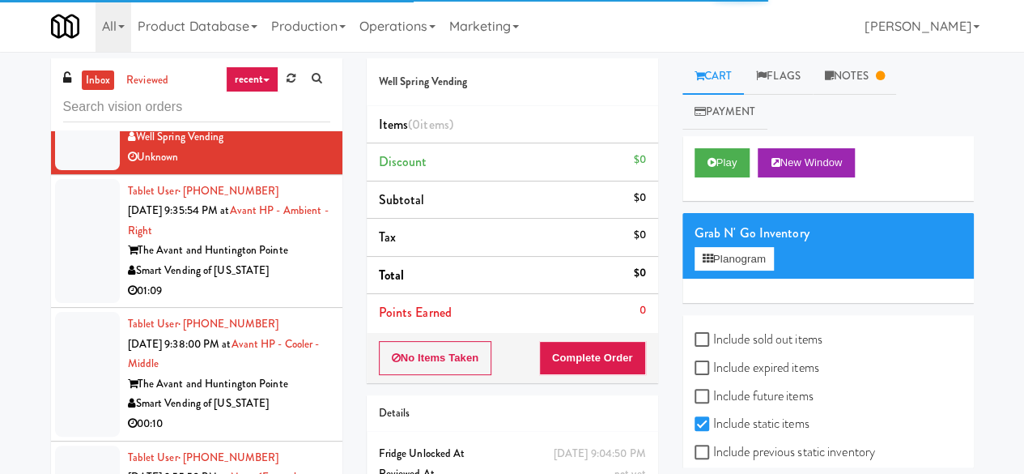
click at [280, 291] on div "01:09" at bounding box center [229, 291] width 202 height 20
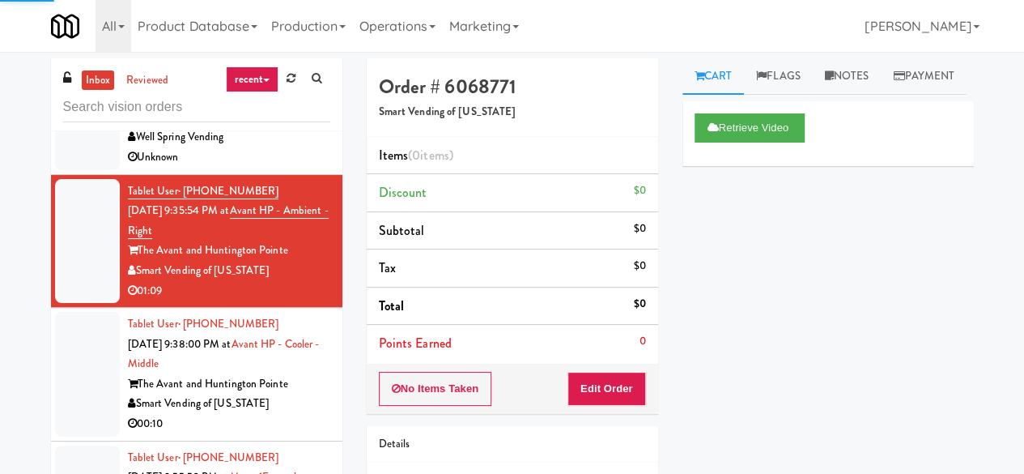
scroll to position [891, 0]
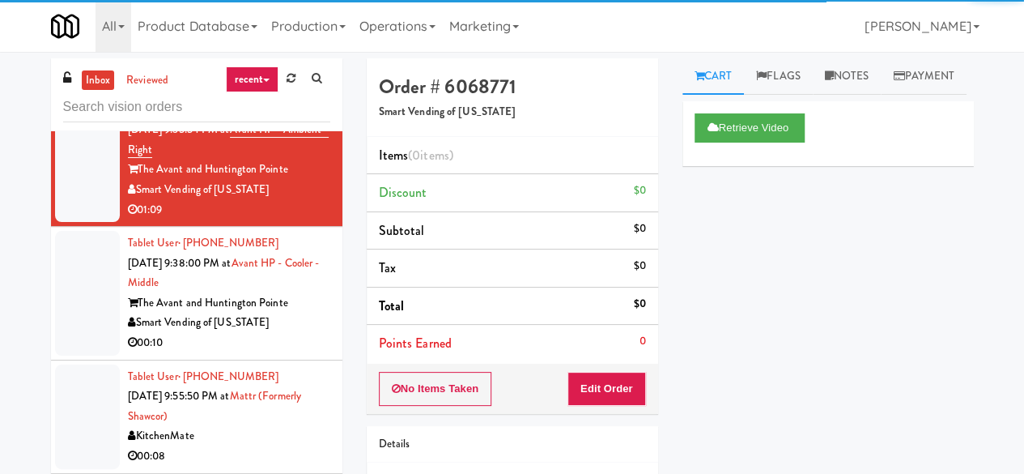
click at [291, 306] on div "The Avant and Huntington Pointe" at bounding box center [229, 303] width 202 height 20
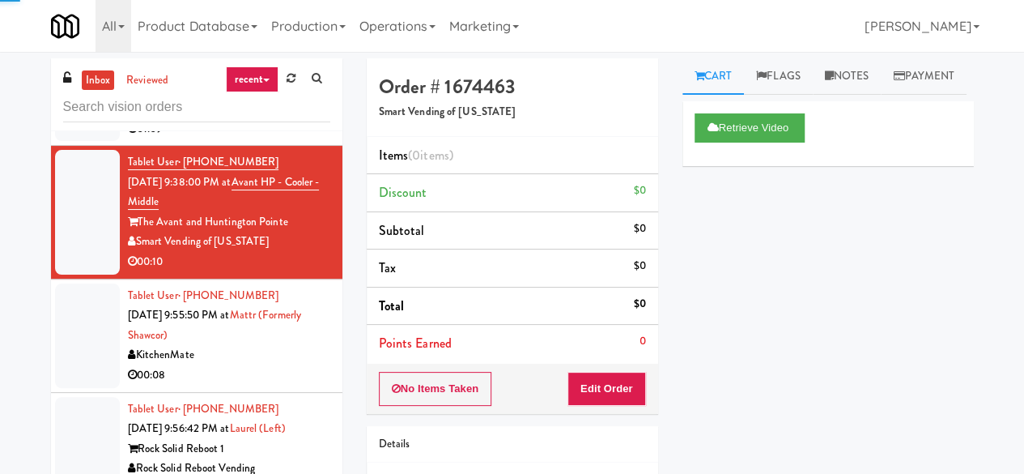
scroll to position [1005, 0]
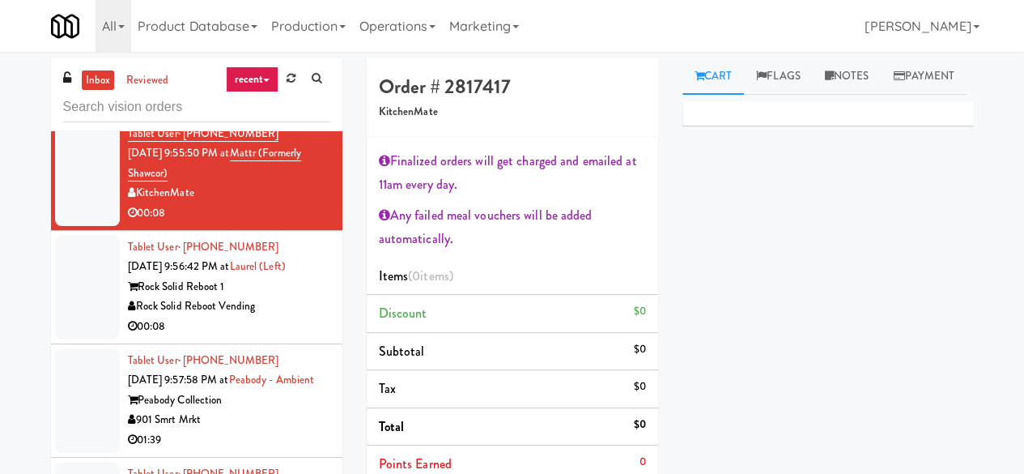
click at [282, 310] on div "Rock Solid Reboot Vending" at bounding box center [229, 306] width 202 height 20
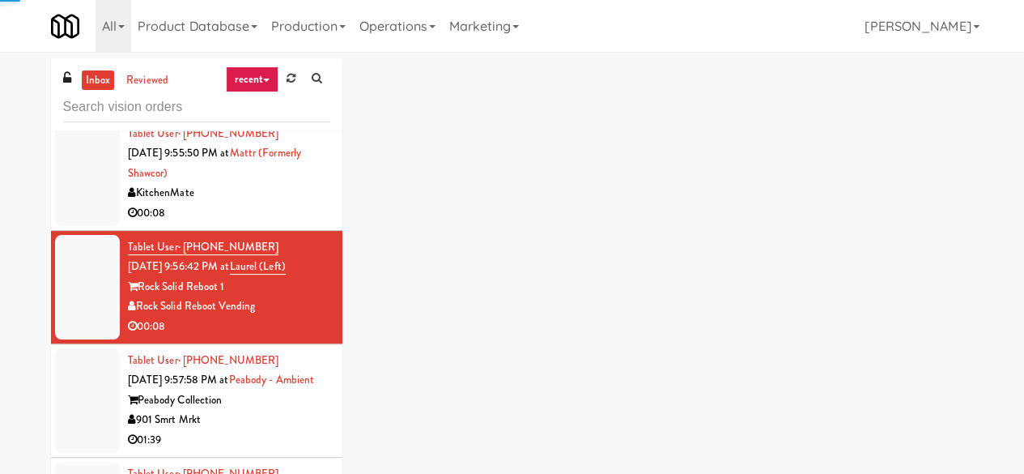
scroll to position [1215, 0]
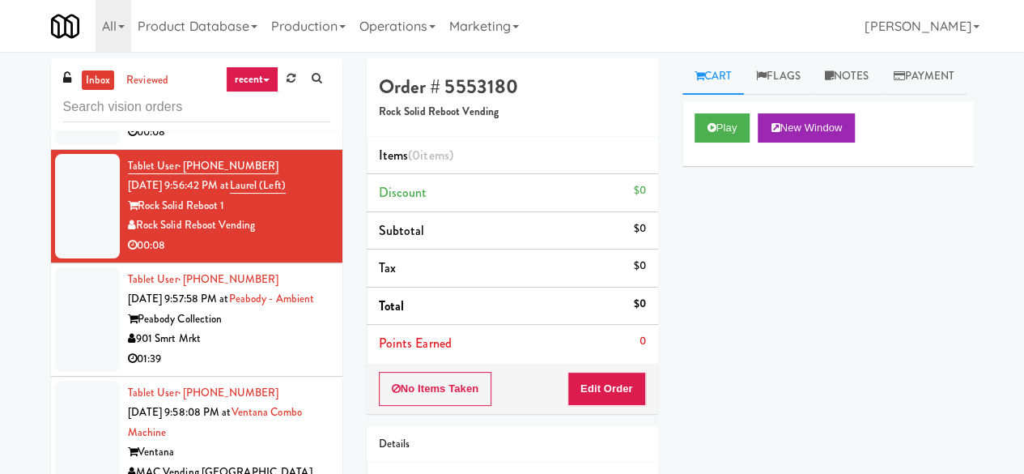
click at [305, 330] on div "Peabody Collection" at bounding box center [229, 319] width 202 height 20
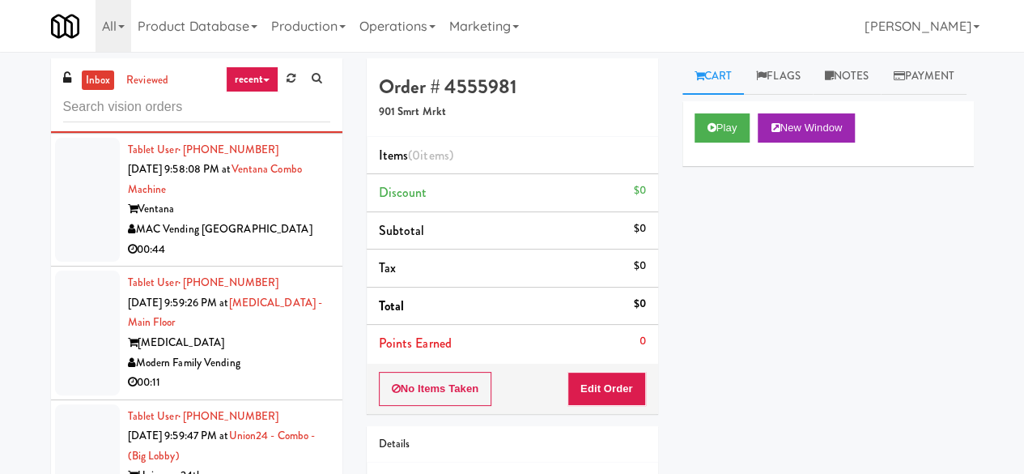
click at [287, 260] on div "00:44" at bounding box center [229, 250] width 202 height 20
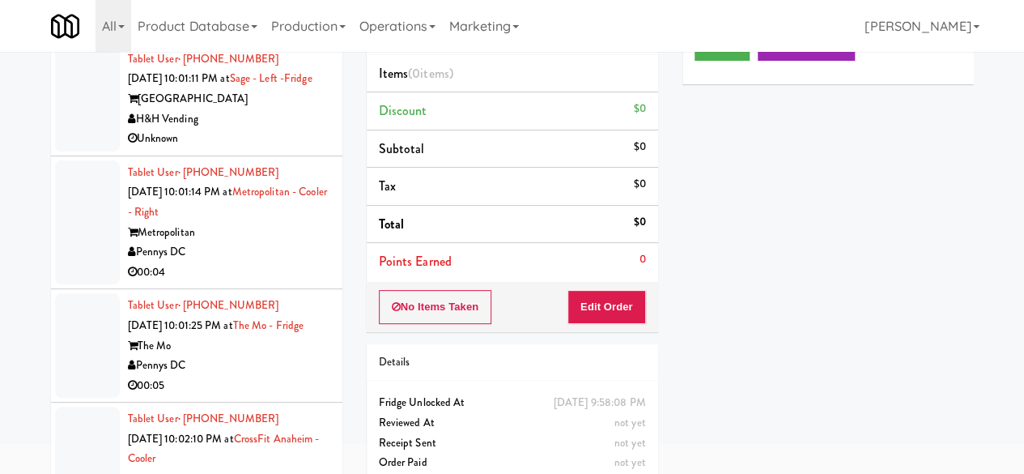
scroll to position [154, 0]
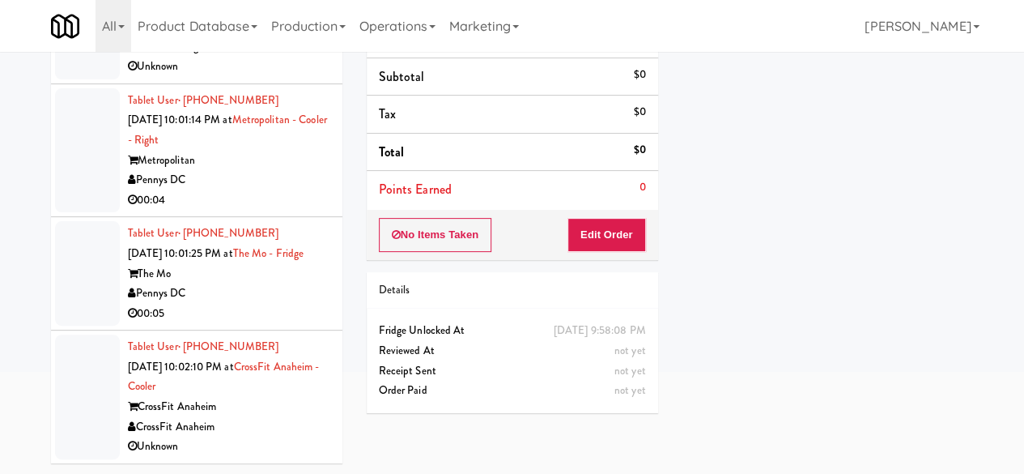
click at [290, 291] on div "Pennys DC" at bounding box center [229, 293] width 202 height 20
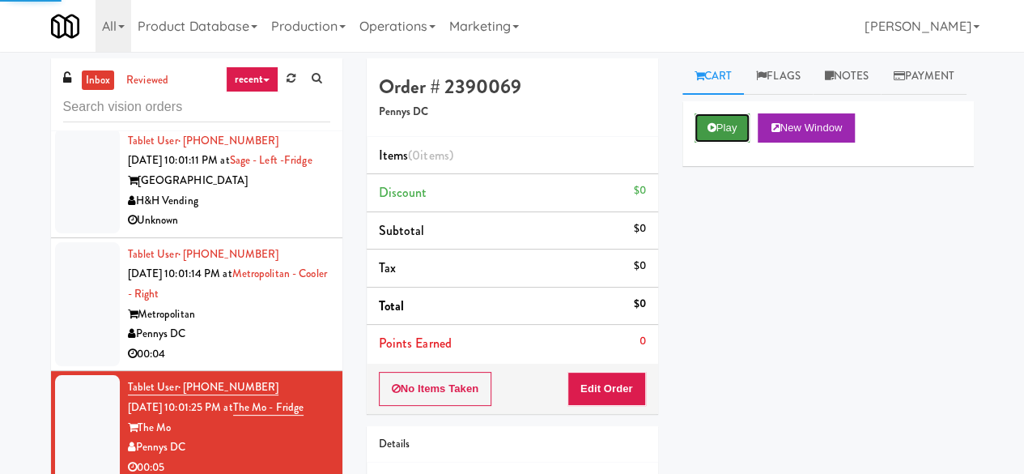
drag, startPoint x: 711, startPoint y: 151, endPoint x: 702, endPoint y: 169, distance: 19.9
click at [712, 143] on button "Play" at bounding box center [723, 127] width 56 height 29
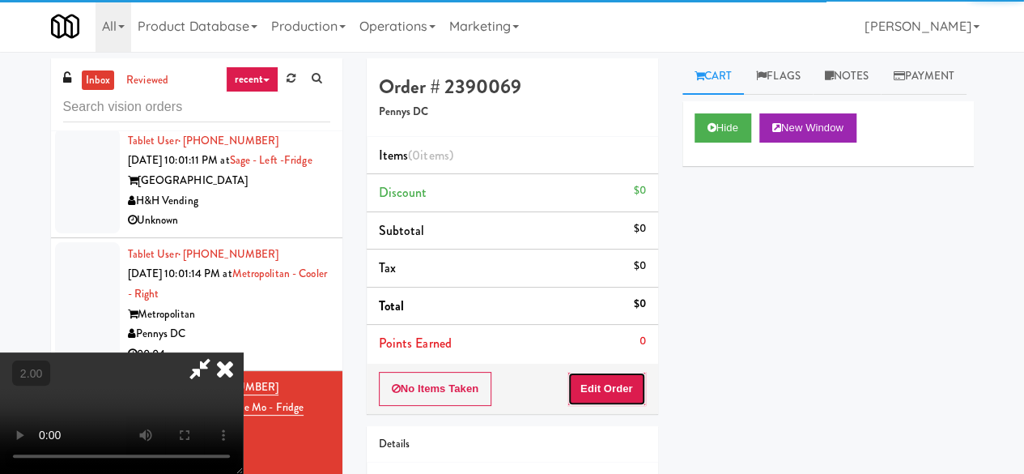
click at [613, 379] on button "Edit Order" at bounding box center [607, 389] width 79 height 34
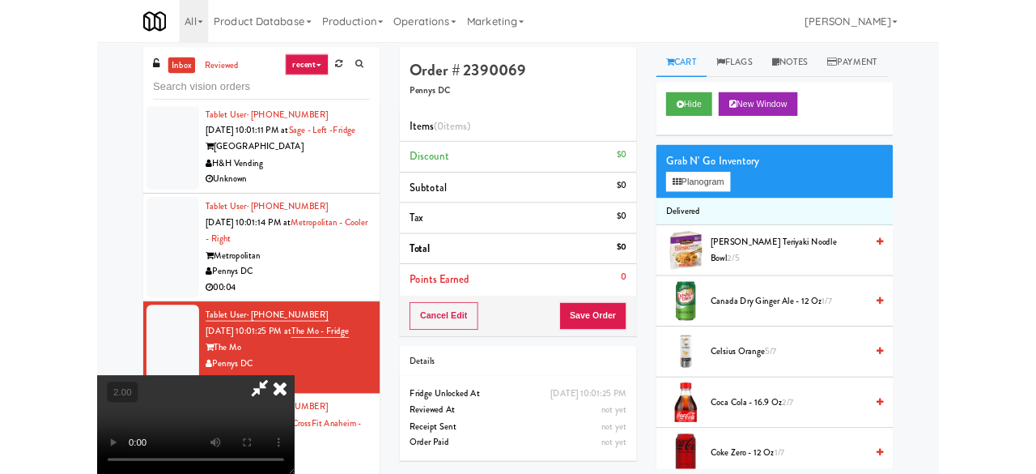
scroll to position [33, 0]
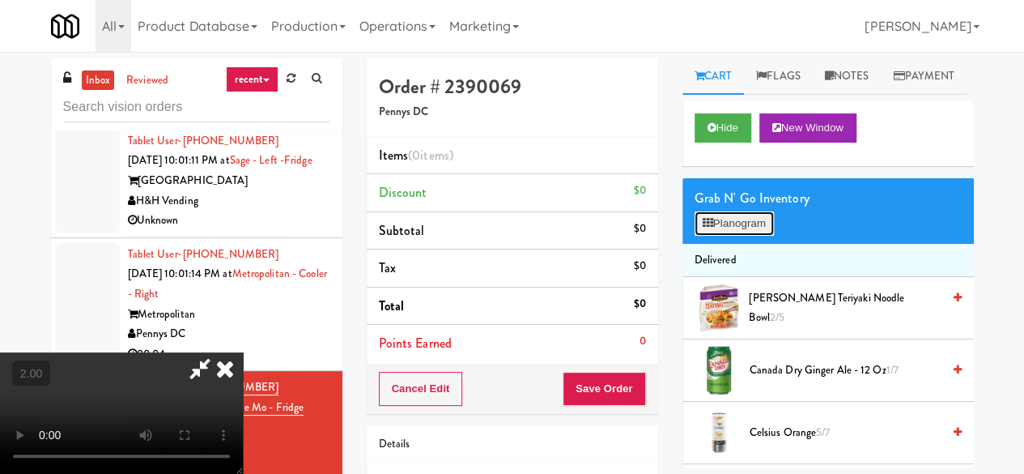
click at [704, 228] on icon at bounding box center [708, 223] width 11 height 11
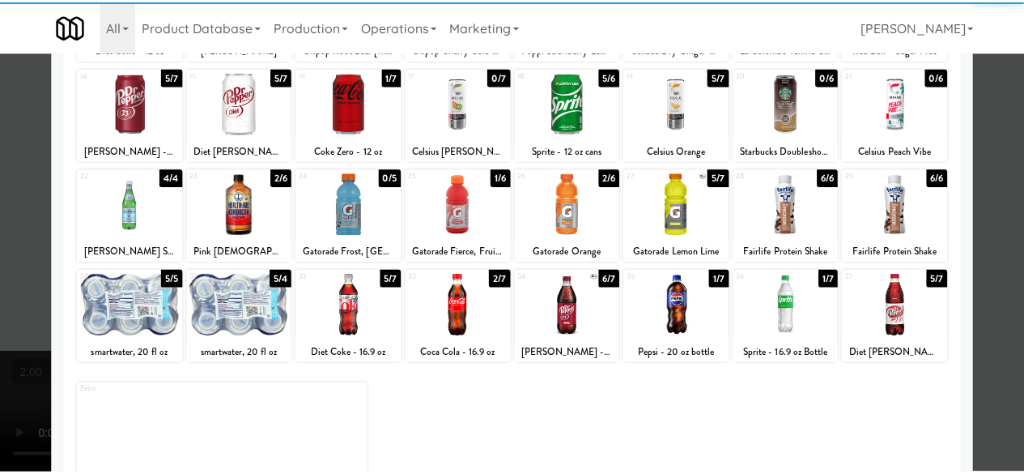
scroll to position [321, 0]
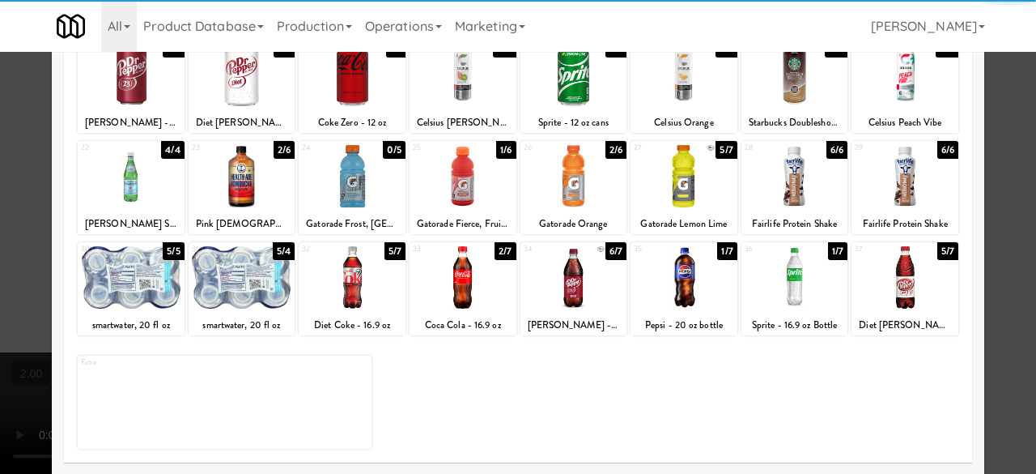
click at [469, 194] on div at bounding box center [463, 176] width 107 height 62
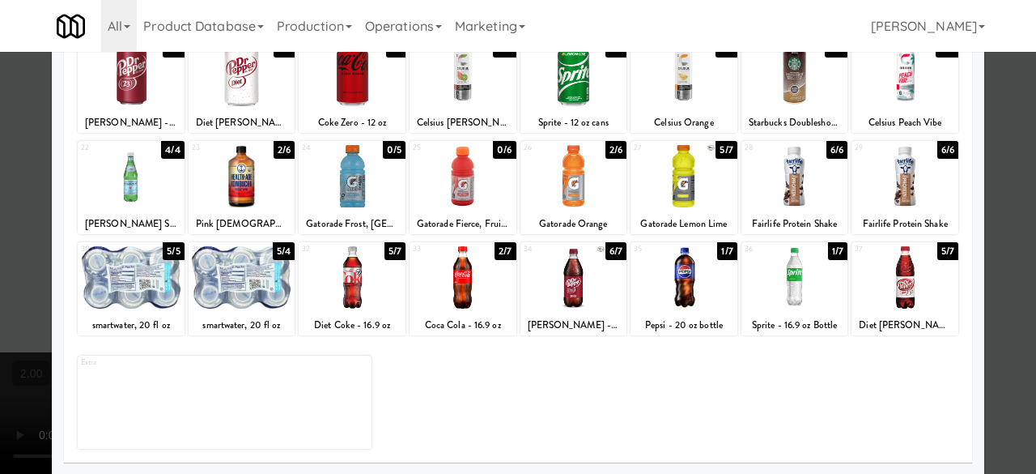
drag, startPoint x: 1002, startPoint y: 110, endPoint x: 989, endPoint y: 113, distance: 13.2
click at [1001, 110] on div at bounding box center [518, 237] width 1036 height 474
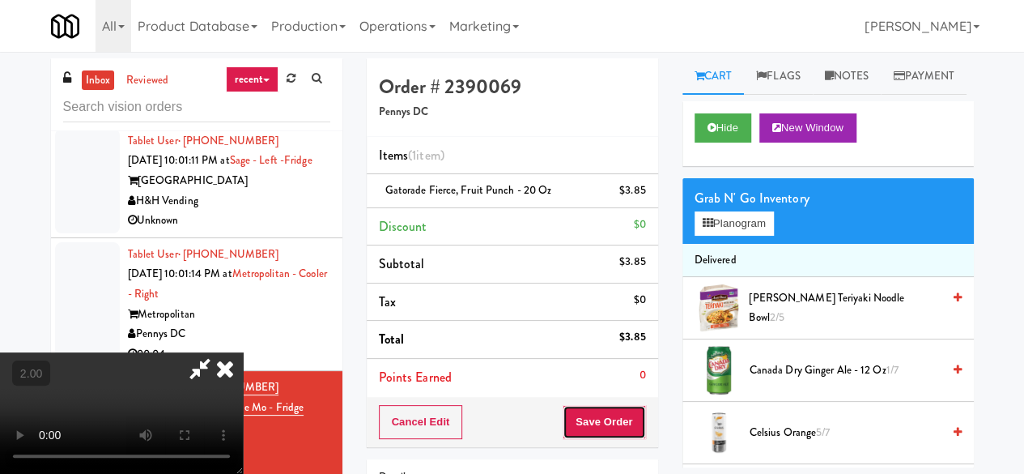
click at [624, 432] on button "Save Order" at bounding box center [604, 422] width 83 height 34
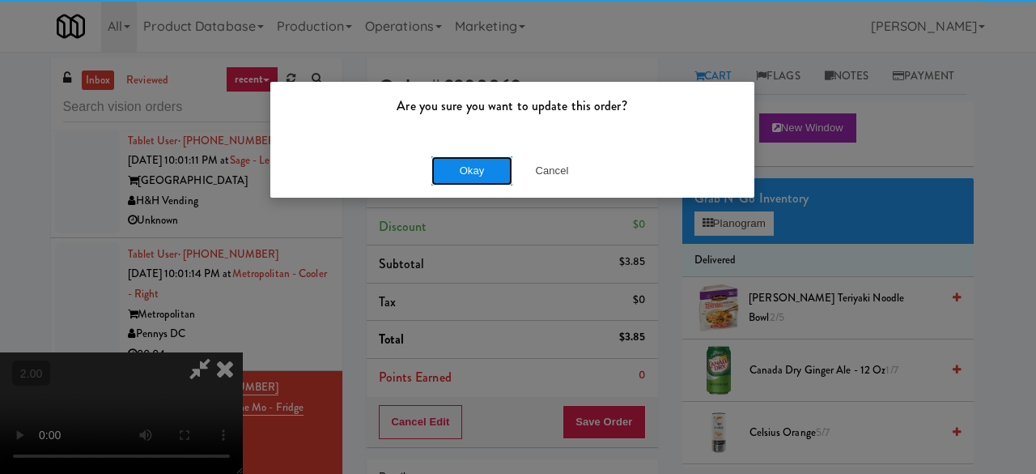
click at [483, 168] on button "Okay" at bounding box center [472, 170] width 81 height 29
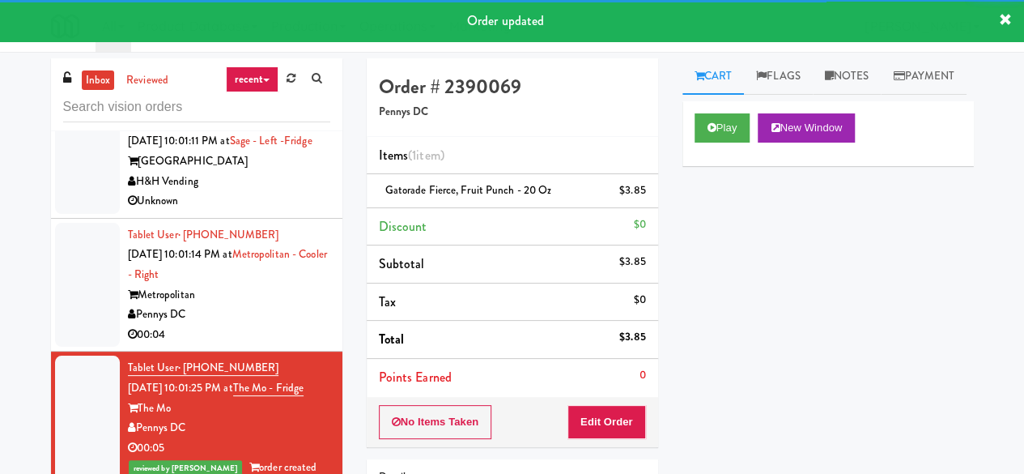
click at [258, 304] on div "Pennys DC" at bounding box center [229, 314] width 202 height 20
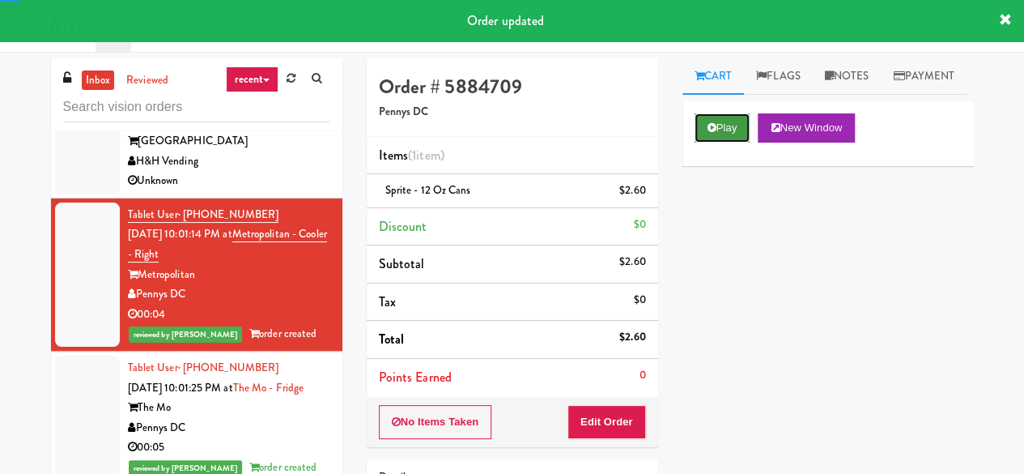
click at [708, 133] on icon at bounding box center [712, 127] width 9 height 11
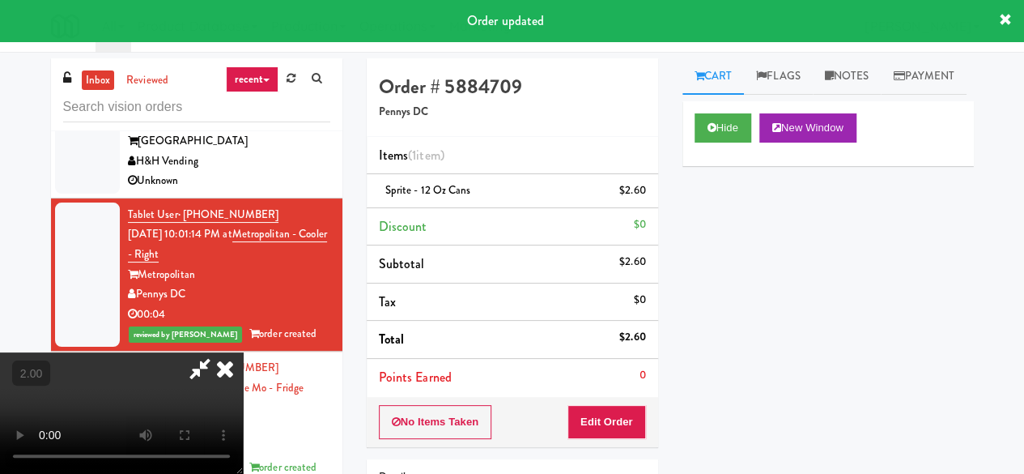
click at [228, 371] on icon at bounding box center [225, 368] width 36 height 32
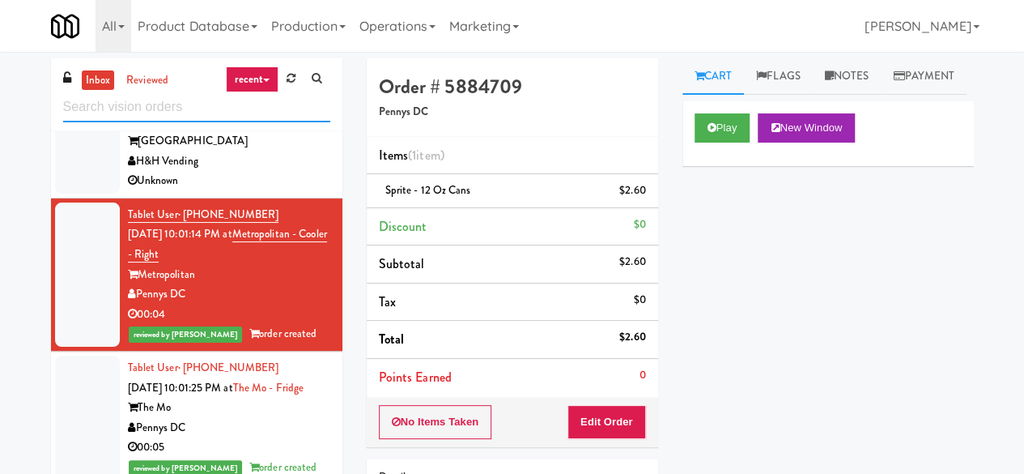
click at [173, 99] on input "text" at bounding box center [196, 107] width 267 height 30
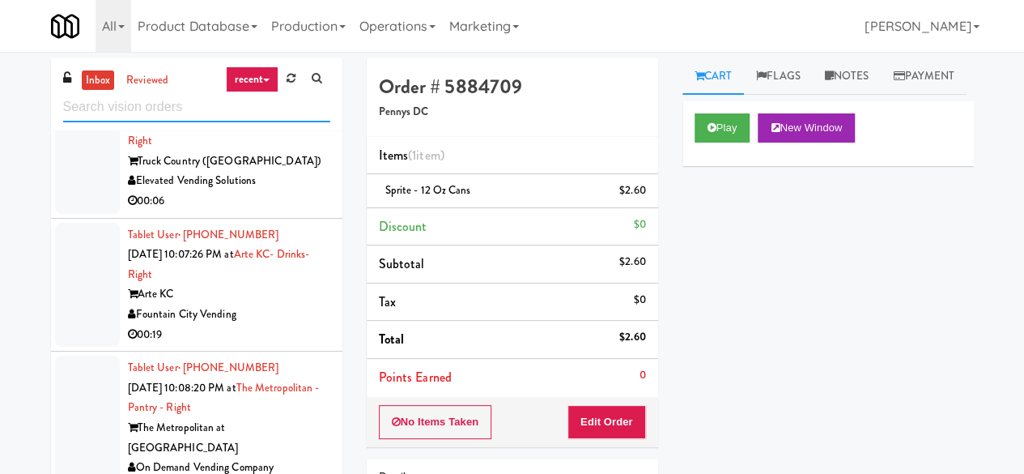
scroll to position [154, 0]
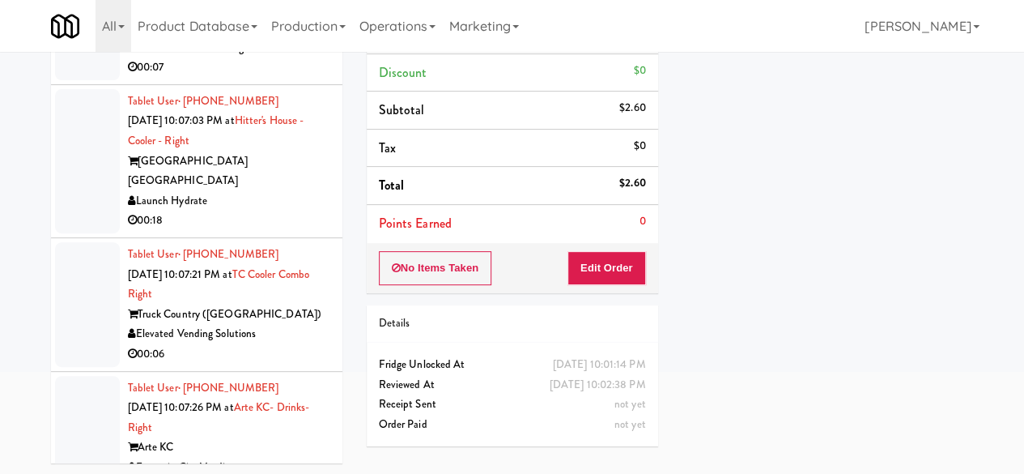
click at [311, 344] on div "Elevated Vending Solutions" at bounding box center [229, 334] width 202 height 20
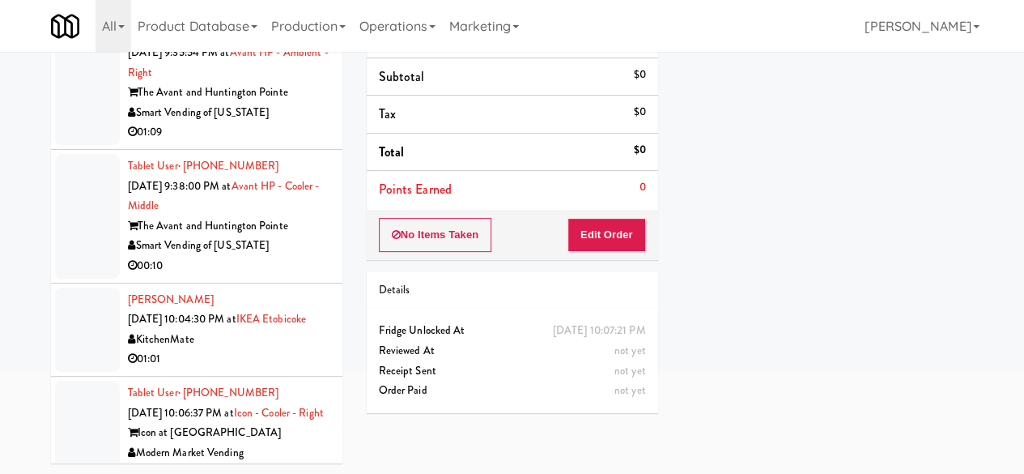
scroll to position [547, 0]
click at [272, 347] on div "KitchenMate" at bounding box center [229, 340] width 202 height 20
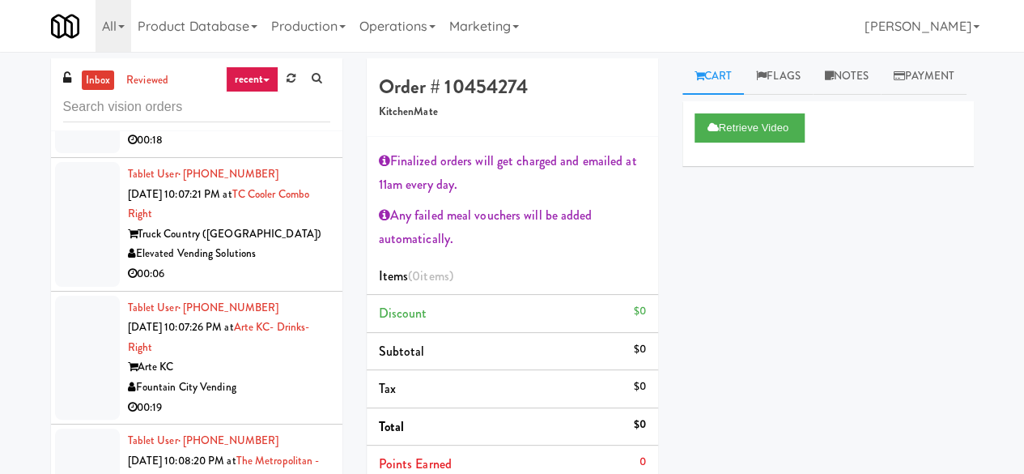
scroll to position [1276, 0]
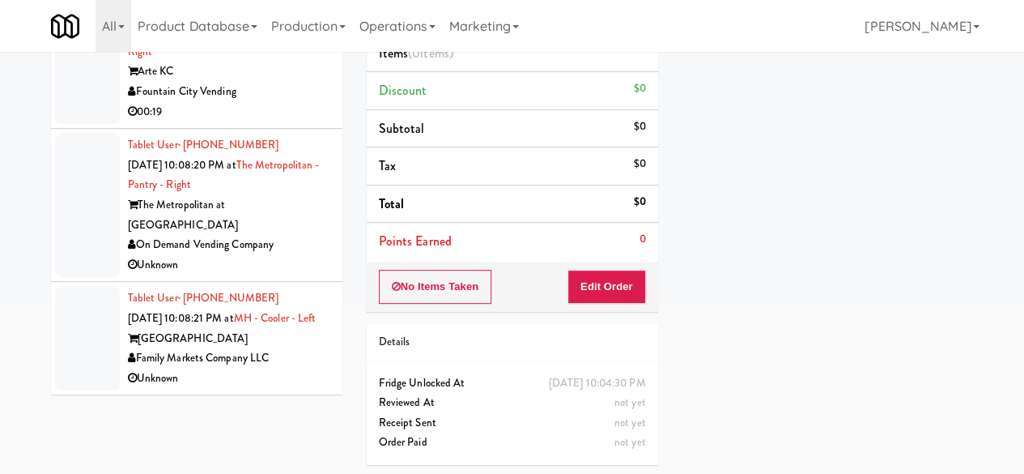
click at [262, 344] on div "[GEOGRAPHIC_DATA]" at bounding box center [229, 339] width 202 height 20
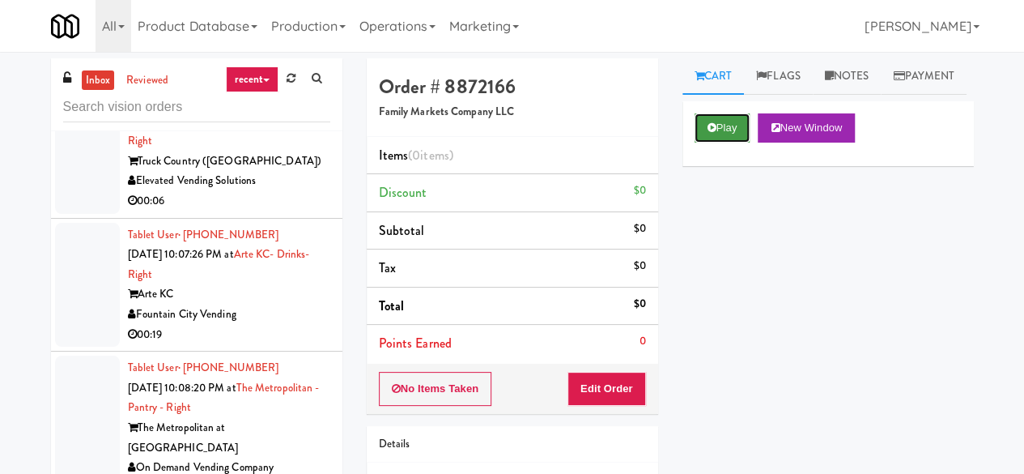
click at [730, 143] on button "Play" at bounding box center [723, 127] width 56 height 29
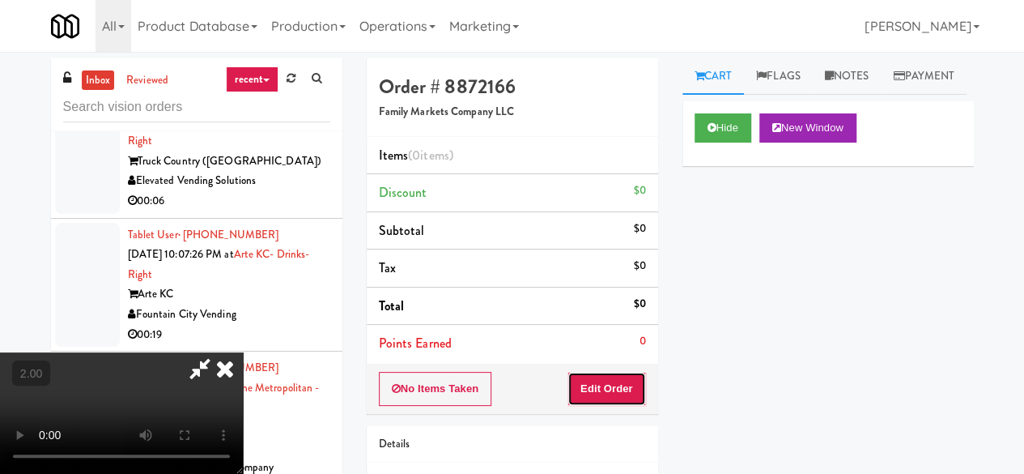
click at [629, 386] on button "Edit Order" at bounding box center [607, 389] width 79 height 34
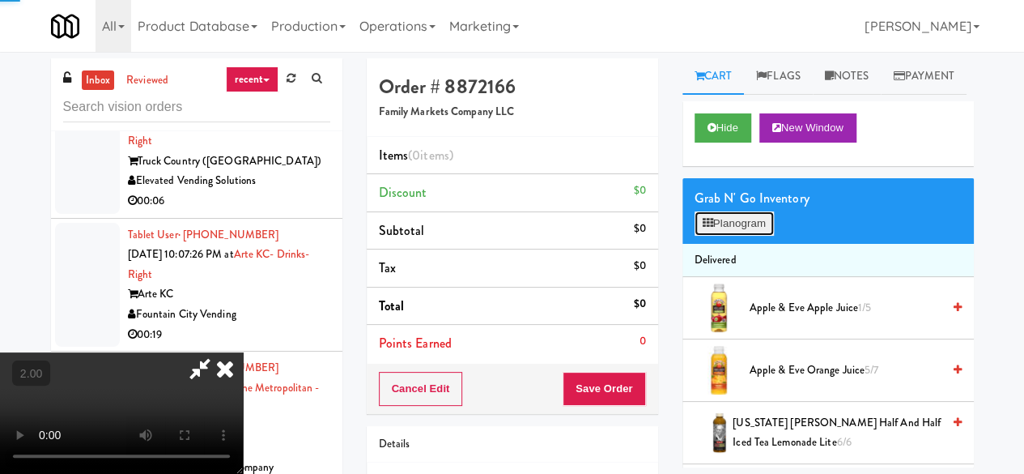
click at [714, 236] on button "Planogram" at bounding box center [734, 223] width 79 height 24
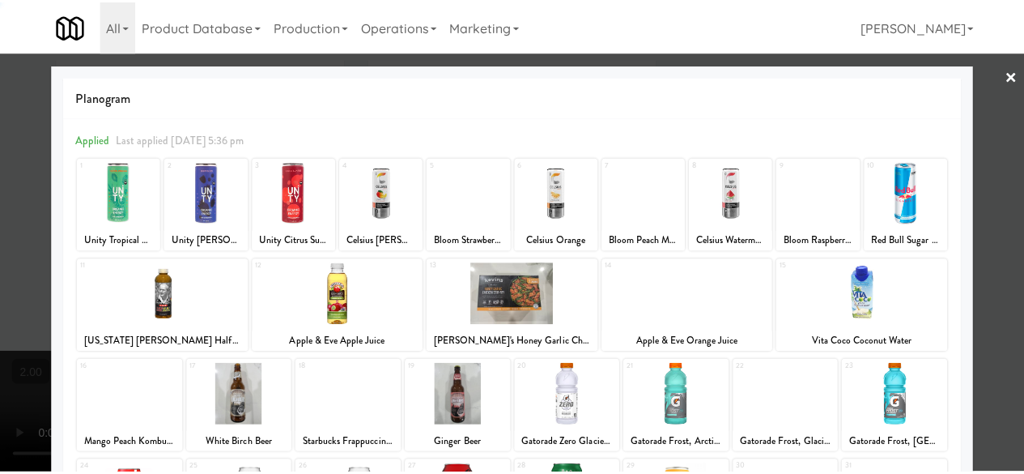
scroll to position [321, 0]
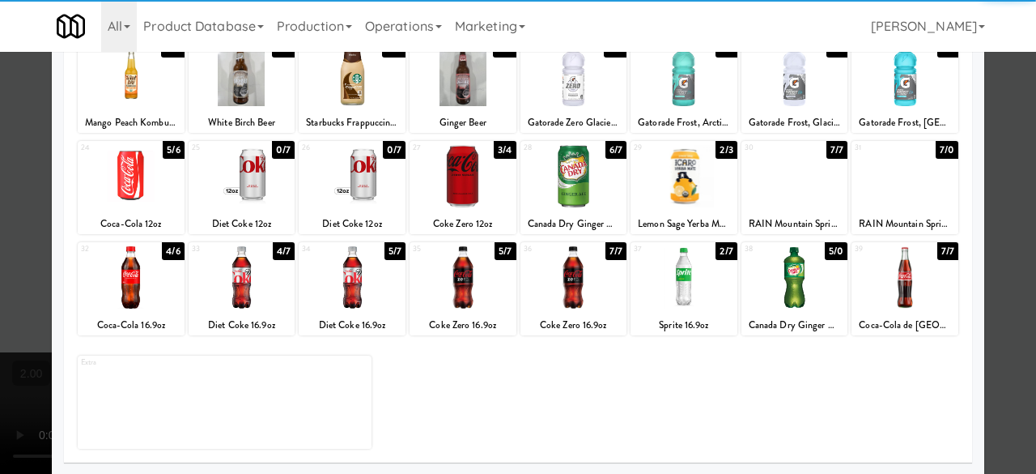
click at [164, 284] on div at bounding box center [131, 277] width 107 height 62
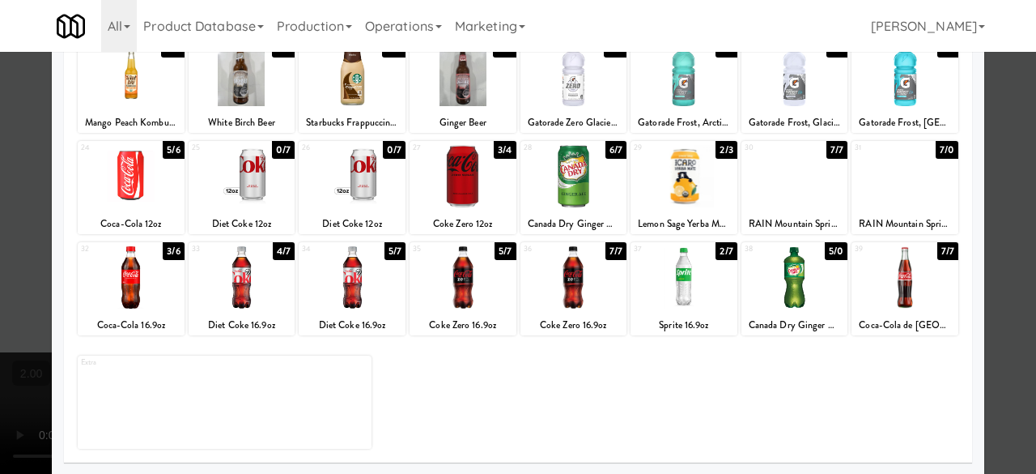
drag, startPoint x: 1002, startPoint y: 125, endPoint x: 718, endPoint y: 283, distance: 325.1
click at [1000, 125] on div at bounding box center [518, 237] width 1036 height 474
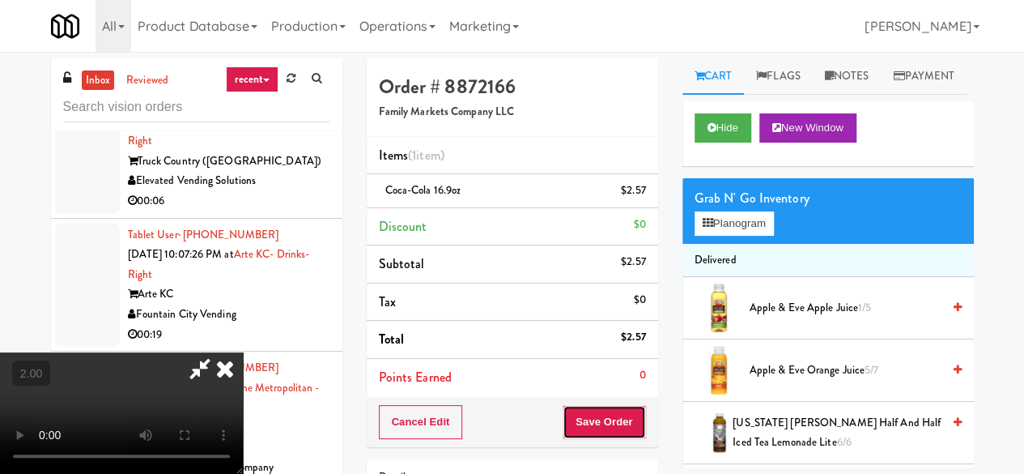
click at [633, 428] on button "Save Order" at bounding box center [604, 422] width 83 height 34
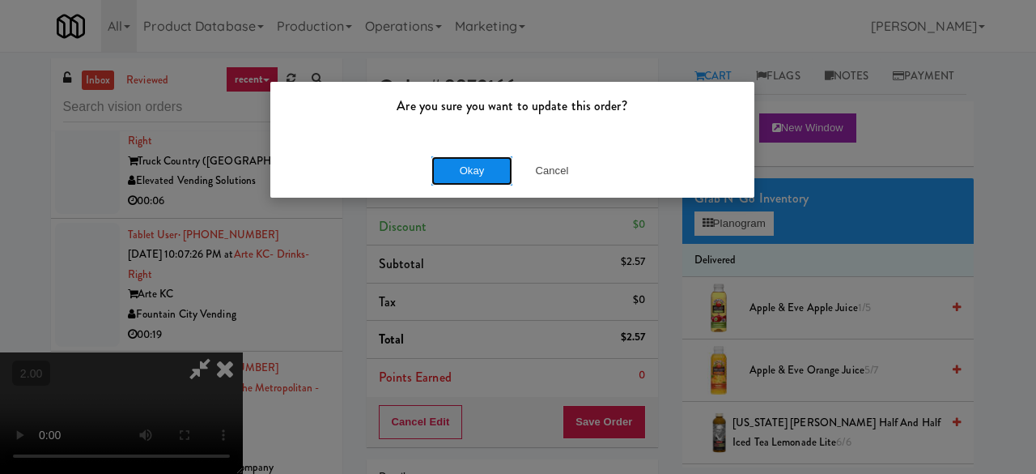
click at [449, 164] on button "Okay" at bounding box center [472, 170] width 81 height 29
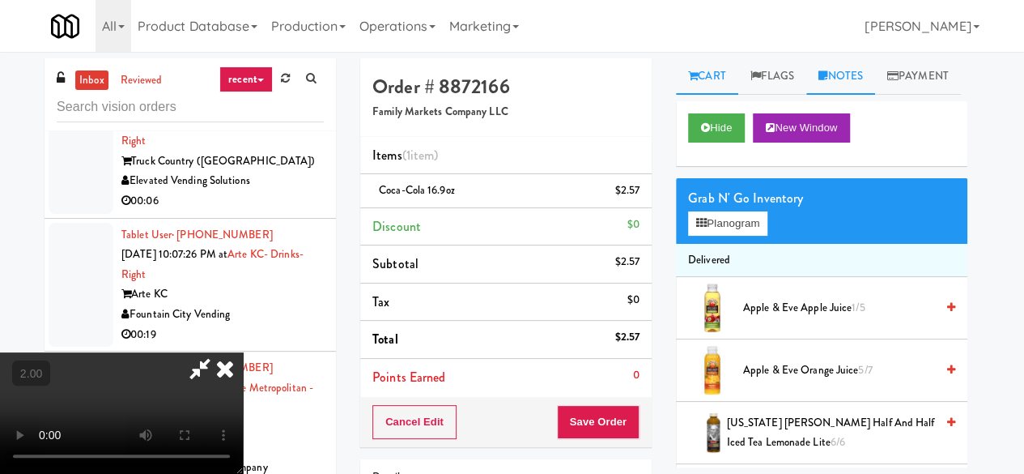
click at [875, 60] on link "Notes" at bounding box center [840, 76] width 69 height 36
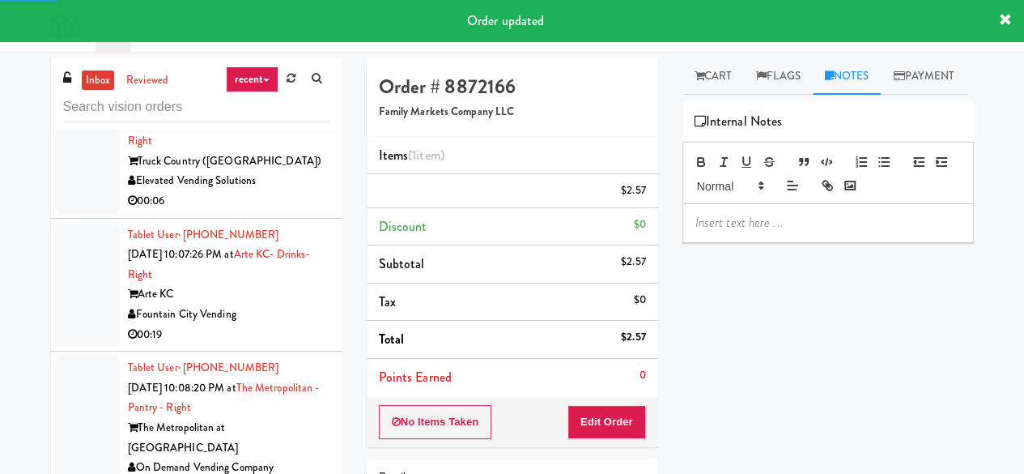
click at [735, 232] on p at bounding box center [829, 223] width 266 height 18
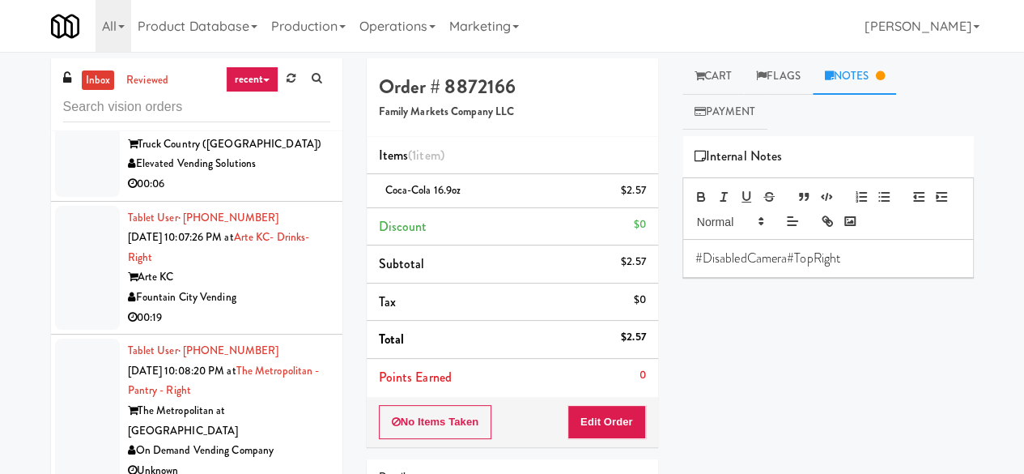
click at [696, 261] on p "#DisabledCamera#TopRight" at bounding box center [829, 258] width 266 height 18
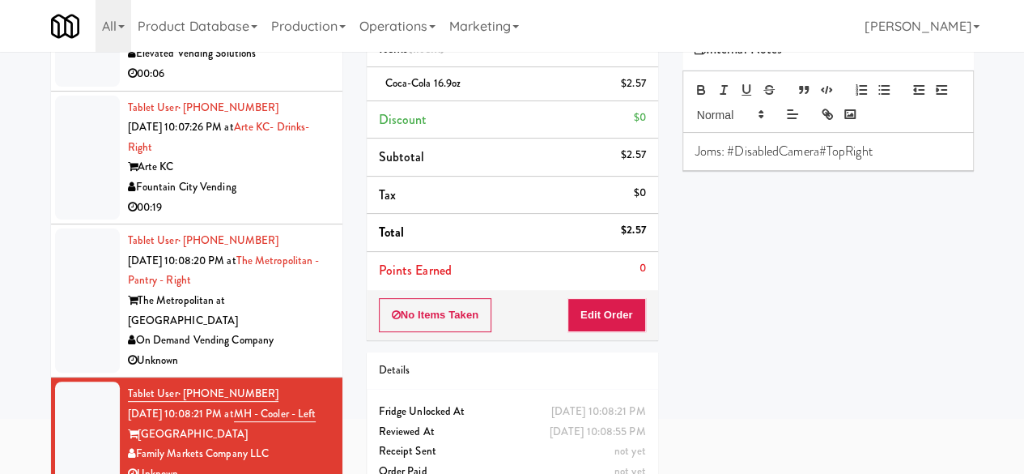
scroll to position [154, 0]
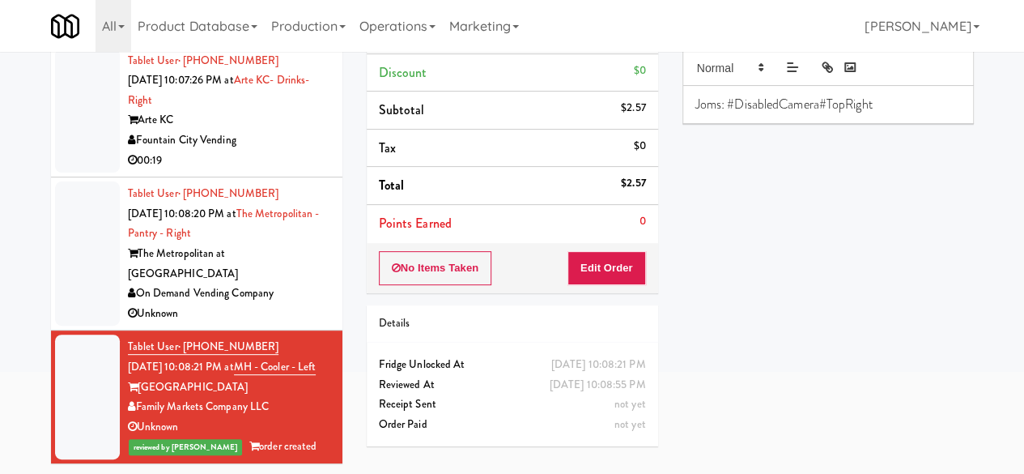
click at [300, 304] on div "Unknown" at bounding box center [229, 314] width 202 height 20
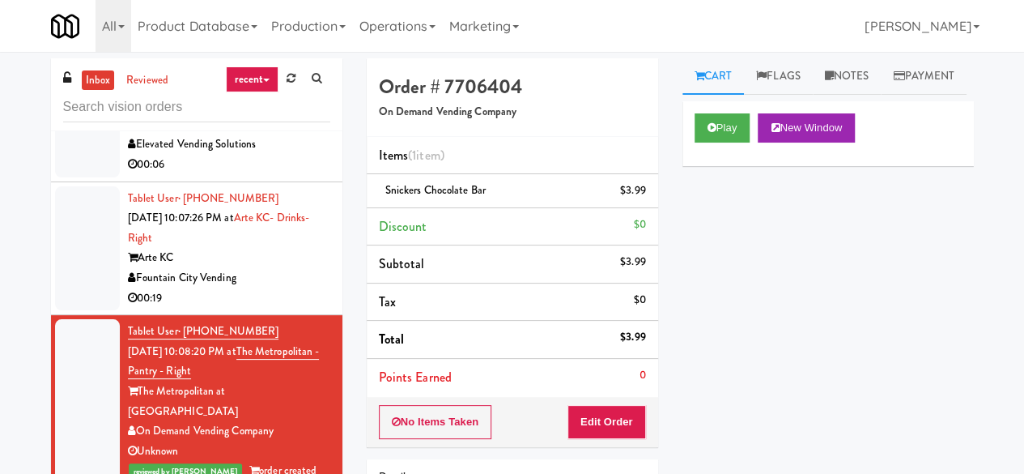
click at [300, 268] on div "Arte KC" at bounding box center [229, 258] width 202 height 20
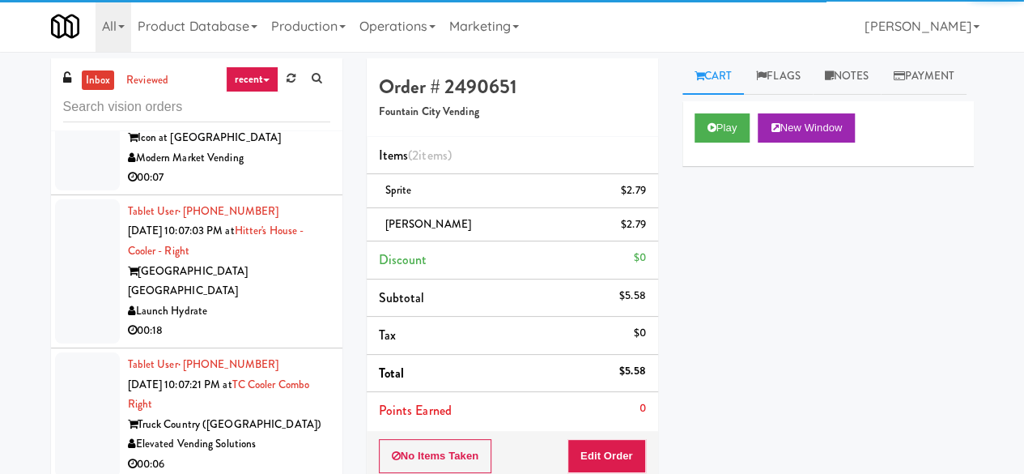
scroll to position [972, 0]
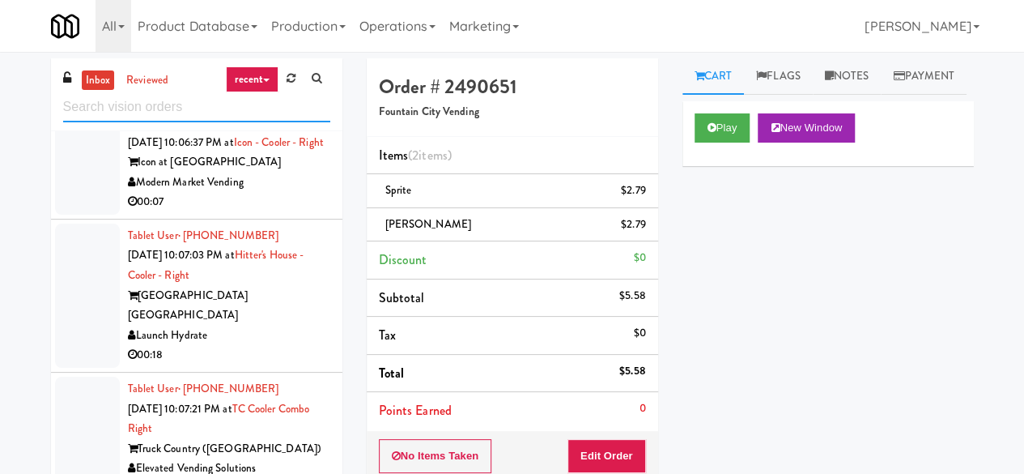
click at [197, 96] on input "text" at bounding box center [196, 107] width 267 height 30
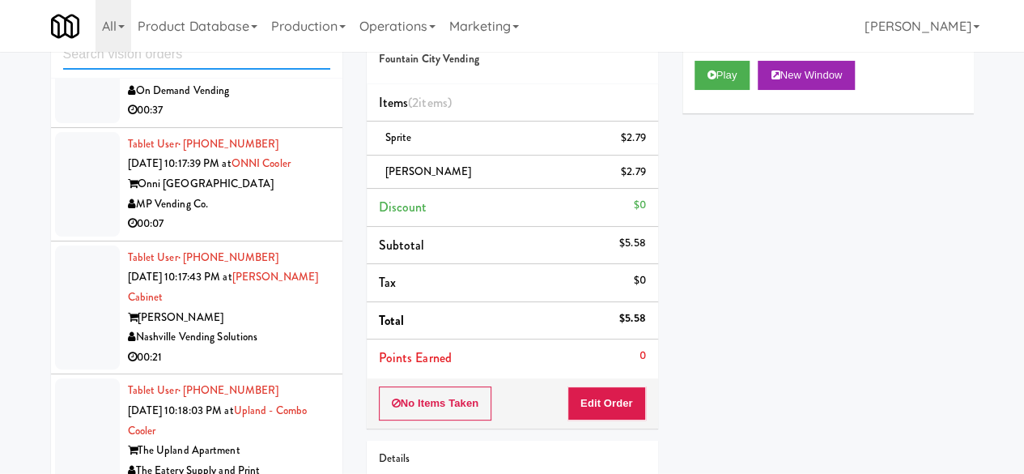
scroll to position [0, 0]
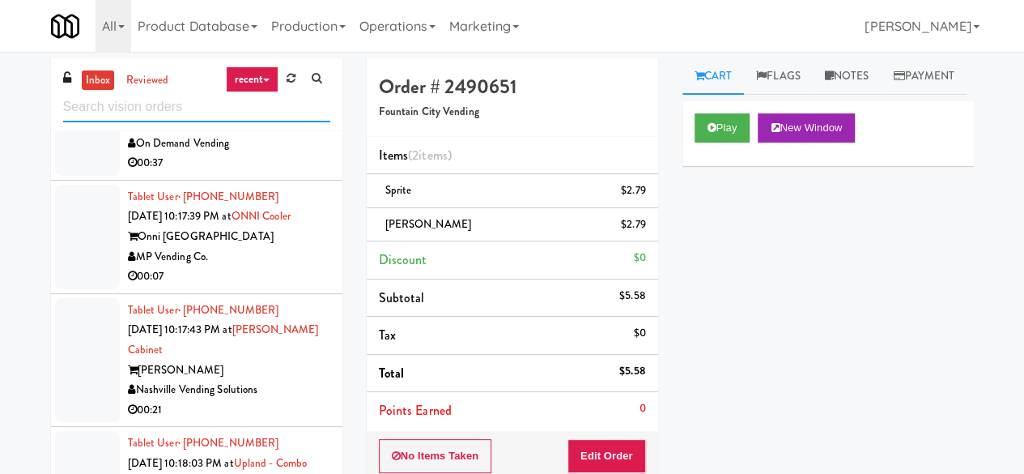
click at [236, 117] on input "text" at bounding box center [196, 107] width 267 height 30
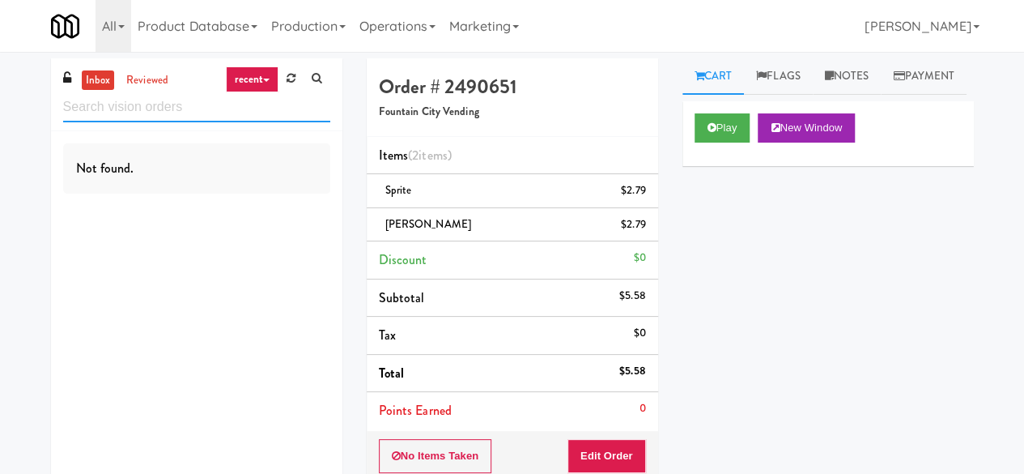
click at [216, 116] on input "text" at bounding box center [196, 107] width 267 height 30
click at [134, 111] on input "text" at bounding box center [196, 107] width 267 height 30
click at [147, 108] on input "1130673" at bounding box center [196, 107] width 267 height 30
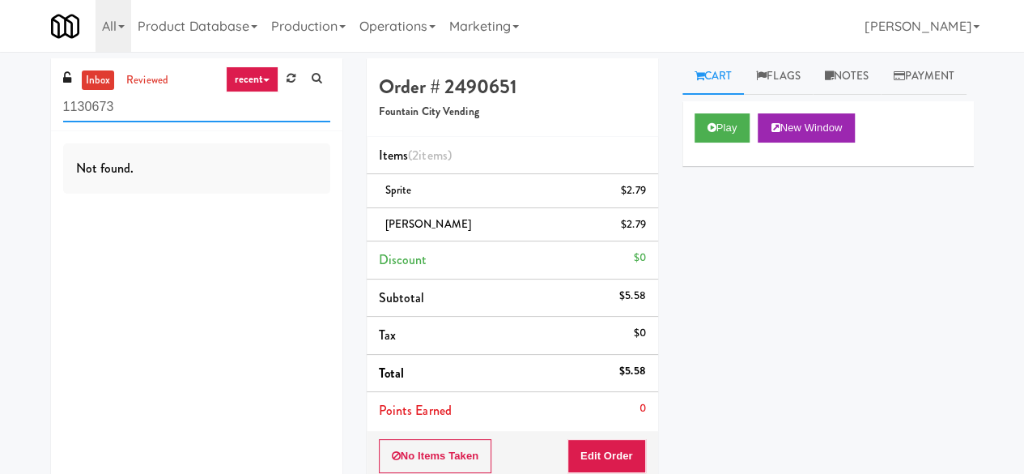
click at [147, 108] on input "1130673" at bounding box center [196, 107] width 267 height 30
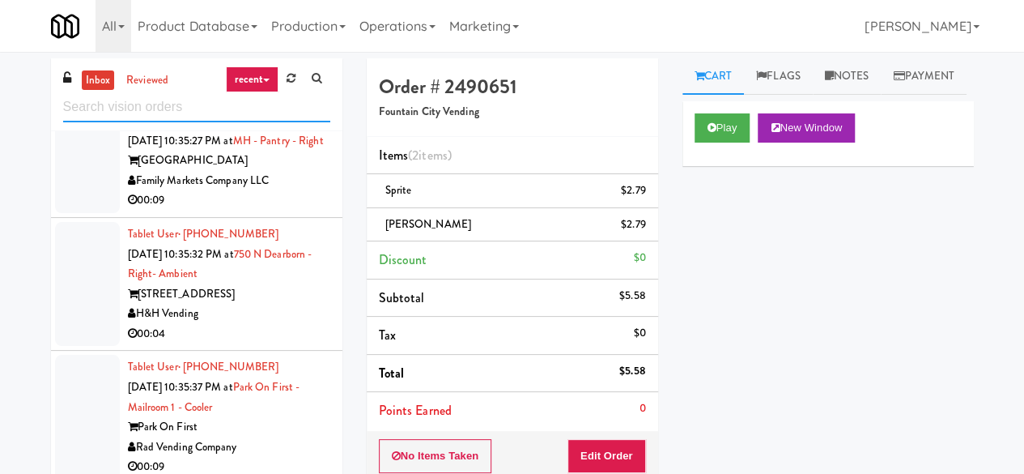
scroll to position [4562, 0]
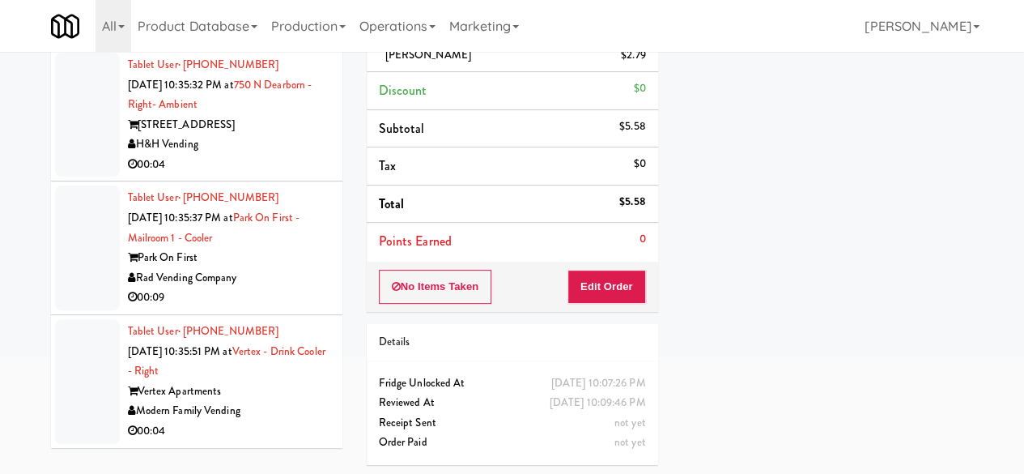
click at [266, 399] on div "Vertex Apartments" at bounding box center [229, 391] width 202 height 20
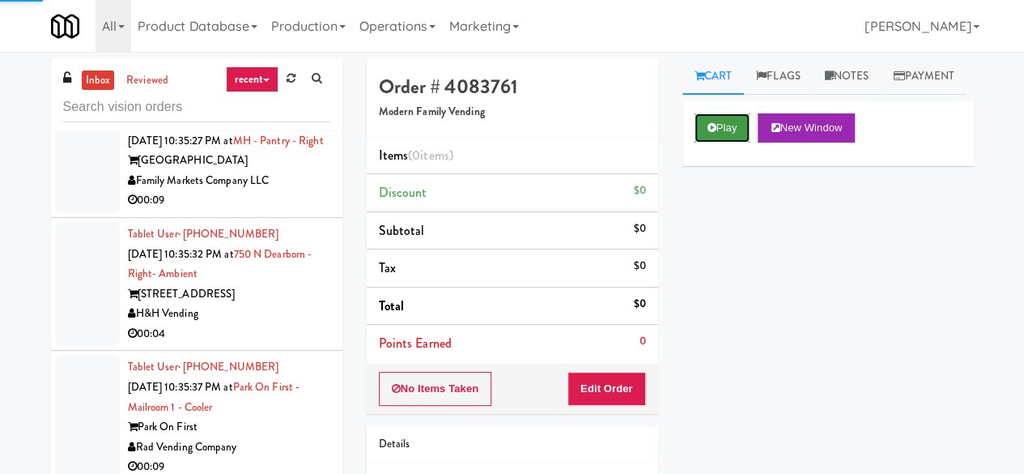
click at [727, 143] on button "Play" at bounding box center [723, 127] width 56 height 29
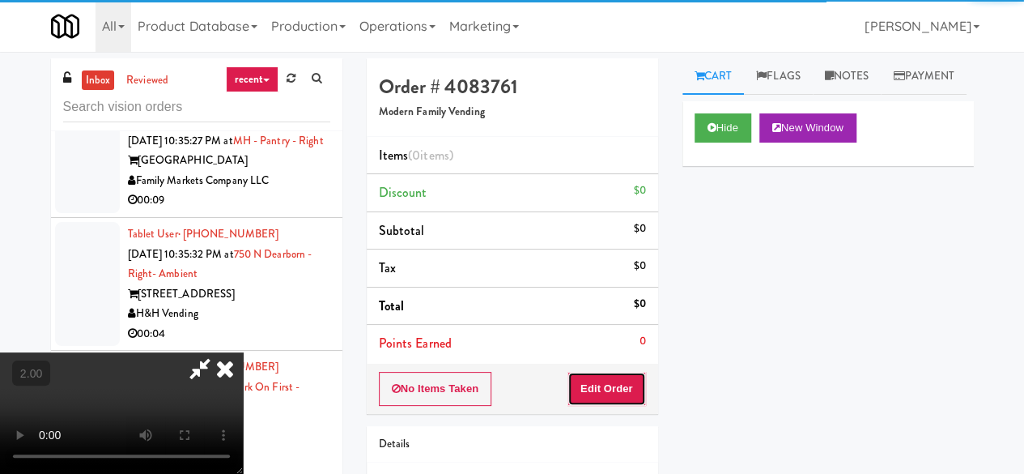
click at [624, 388] on button "Edit Order" at bounding box center [607, 389] width 79 height 34
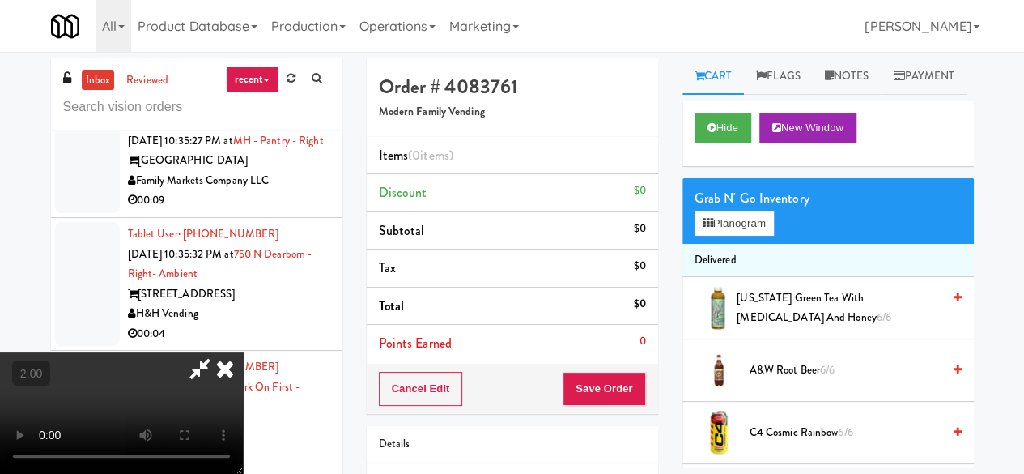
click at [712, 244] on div "Grab N' Go Inventory Planogram" at bounding box center [828, 211] width 291 height 66
click at [713, 244] on div "Grab N' Go Inventory Planogram" at bounding box center [828, 211] width 291 height 66
click at [721, 236] on button "Planogram" at bounding box center [734, 223] width 79 height 24
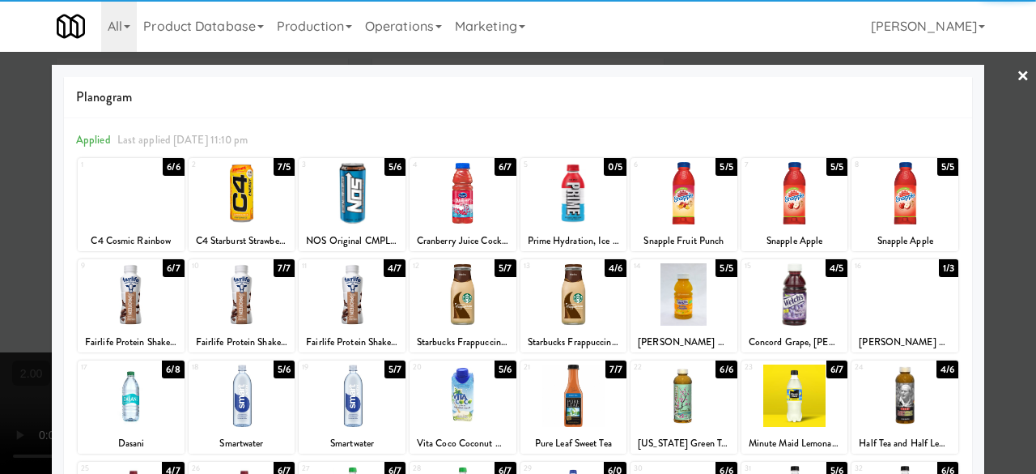
click at [553, 296] on div at bounding box center [574, 294] width 107 height 62
drag, startPoint x: 977, startPoint y: 218, endPoint x: 690, endPoint y: 325, distance: 306.9
click at [976, 218] on div at bounding box center [518, 237] width 1036 height 474
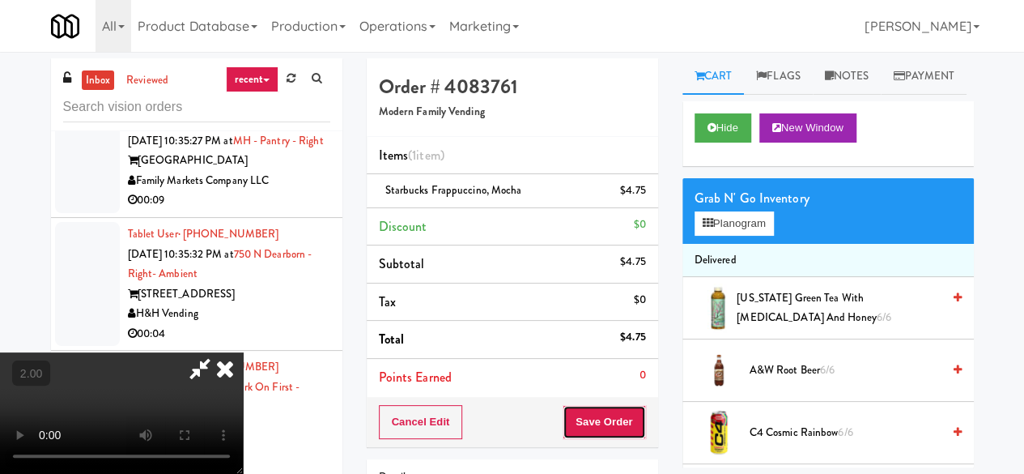
click at [623, 430] on button "Save Order" at bounding box center [604, 422] width 83 height 34
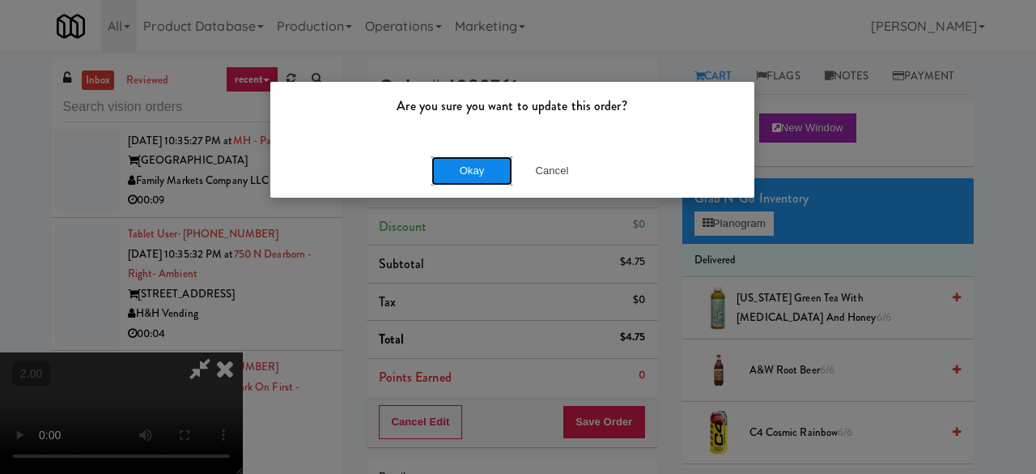
click at [505, 170] on button "Okay" at bounding box center [472, 170] width 81 height 29
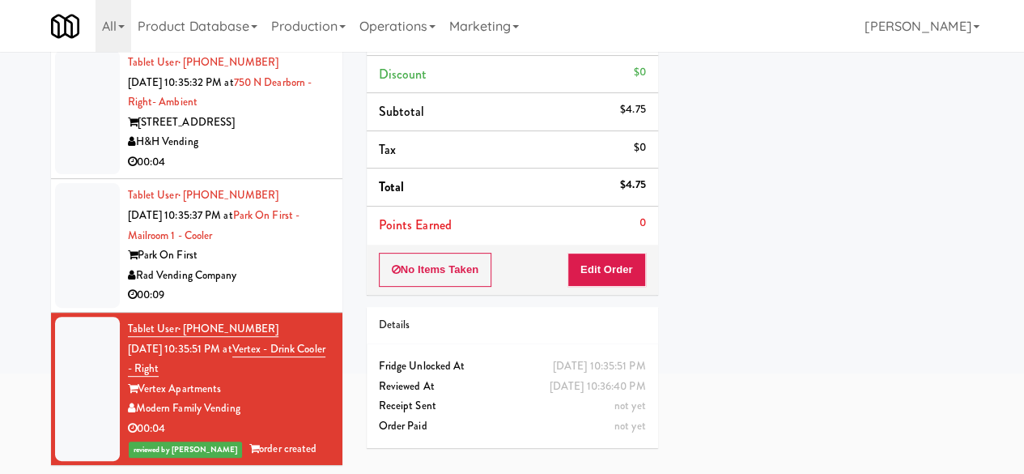
scroll to position [154, 0]
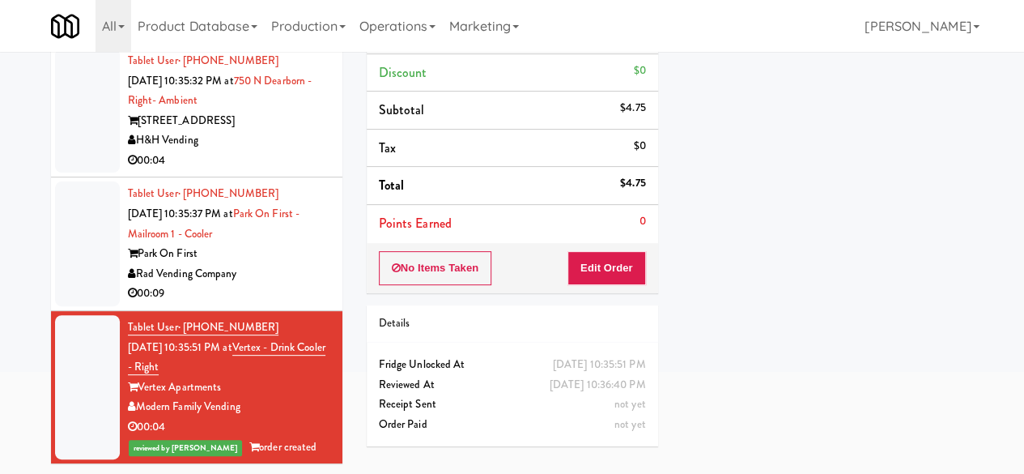
click at [250, 286] on div "00:09" at bounding box center [229, 293] width 202 height 20
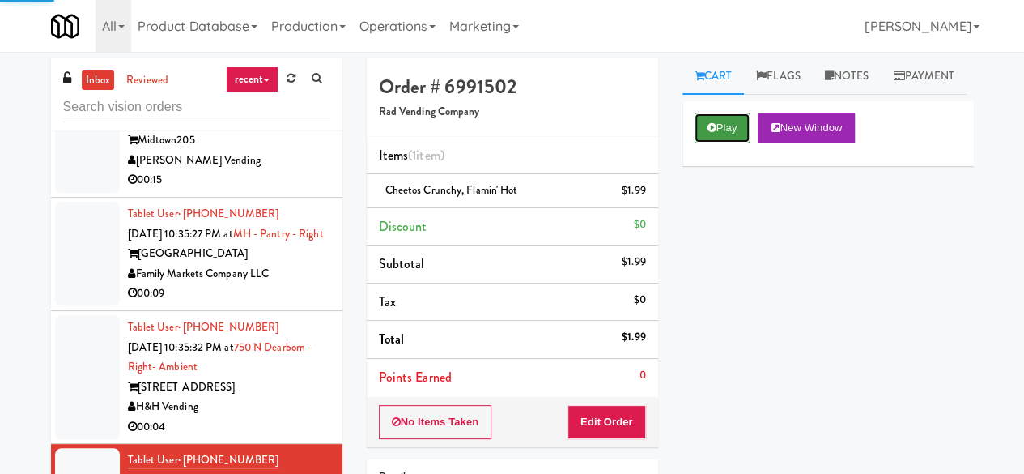
click at [724, 143] on button "Play" at bounding box center [723, 127] width 56 height 29
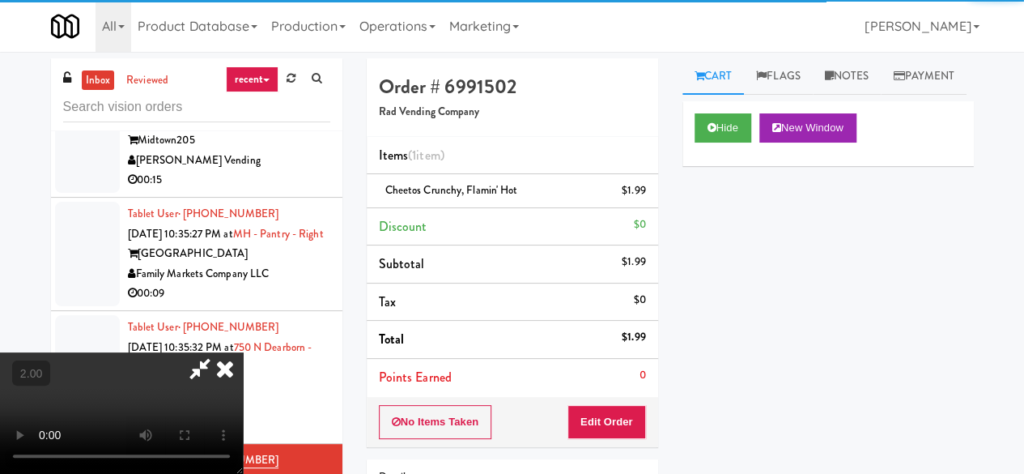
click at [306, 264] on div "[GEOGRAPHIC_DATA]" at bounding box center [229, 254] width 202 height 20
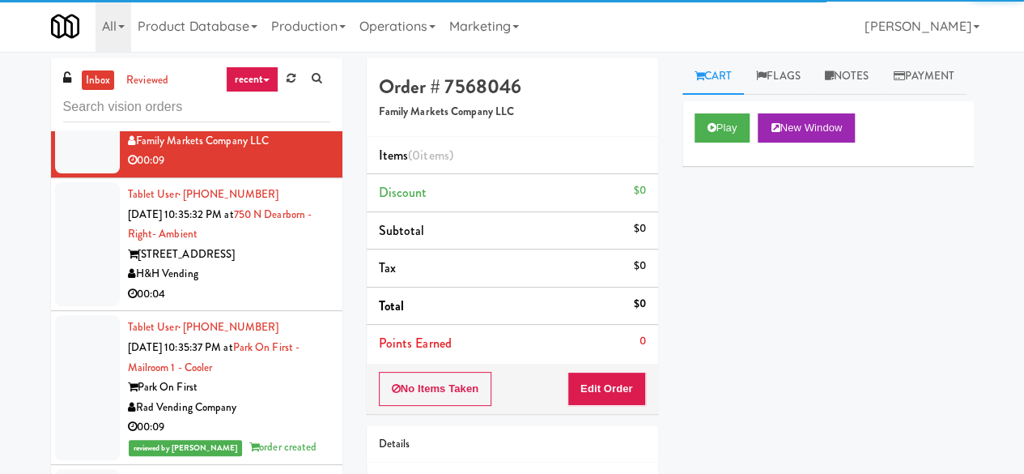
scroll to position [4601, 0]
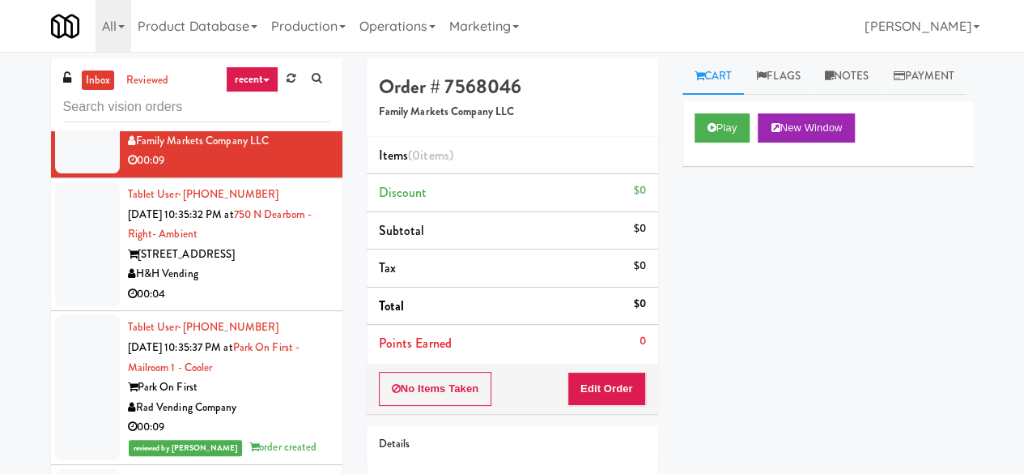
click at [269, 291] on div "00:04" at bounding box center [229, 294] width 202 height 20
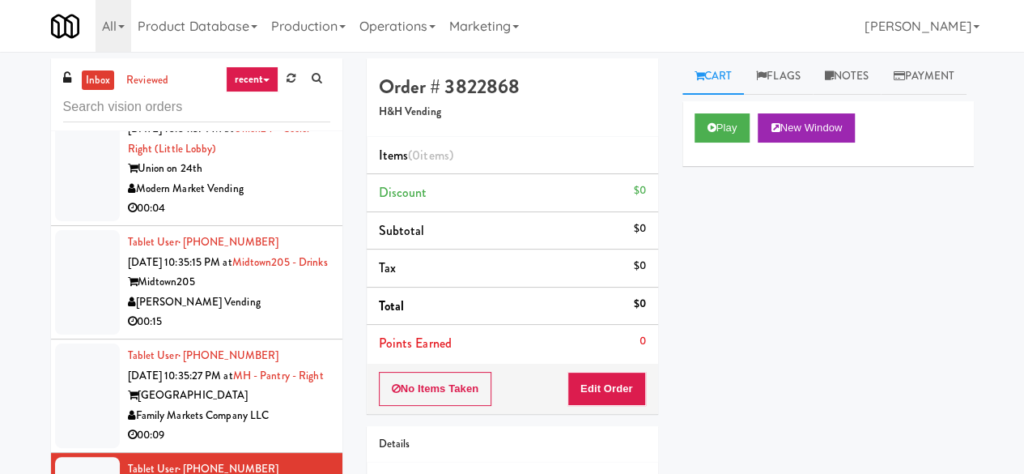
click at [279, 199] on div "Modern Market Vending" at bounding box center [229, 189] width 202 height 20
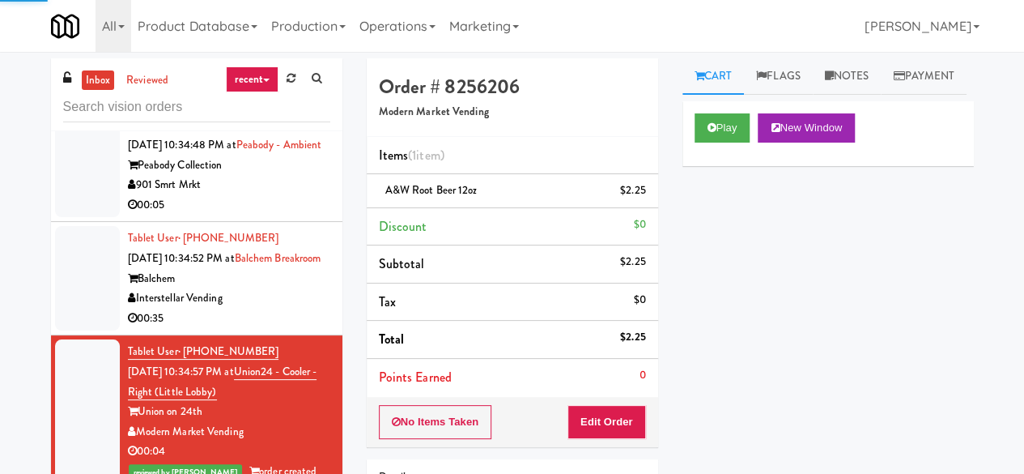
click at [281, 215] on div "00:05" at bounding box center [229, 205] width 202 height 20
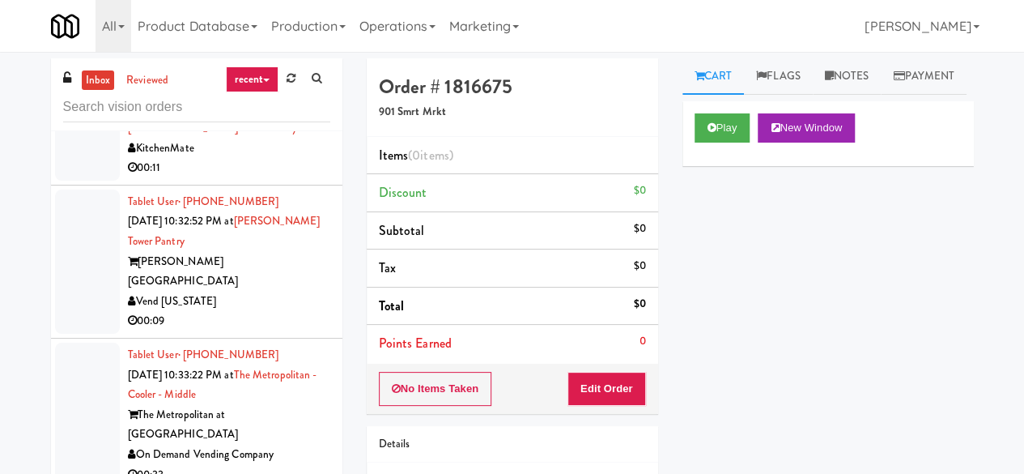
click at [274, 312] on div "Vend [US_STATE]" at bounding box center [229, 301] width 202 height 20
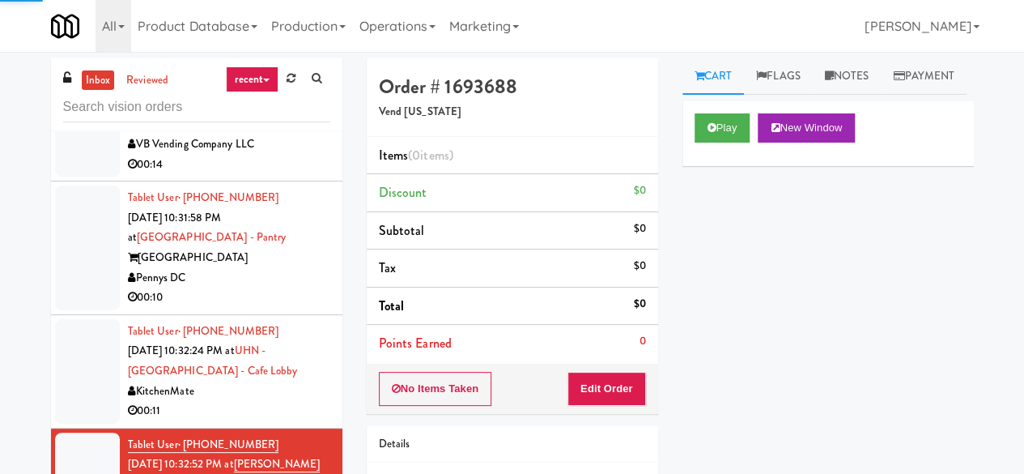
click at [278, 268] on div "[GEOGRAPHIC_DATA]" at bounding box center [229, 258] width 202 height 20
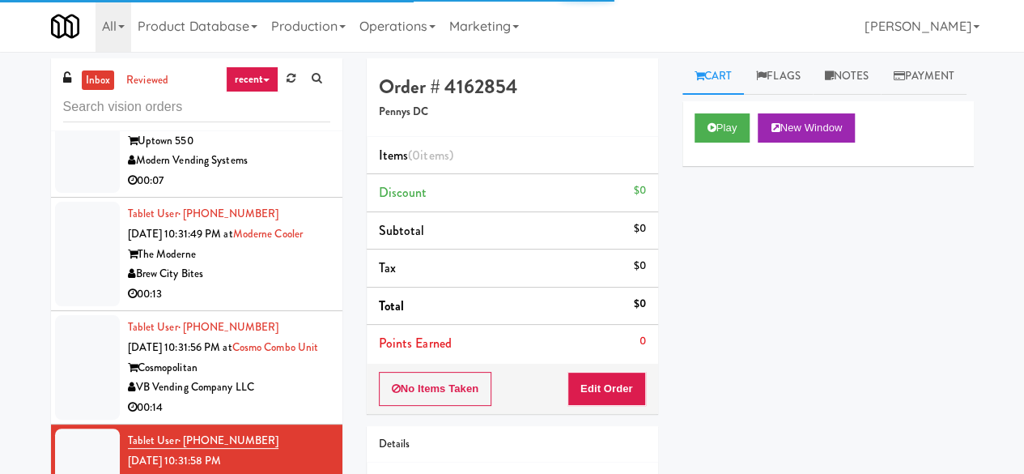
click at [272, 284] on div "Brew City Bites" at bounding box center [229, 274] width 202 height 20
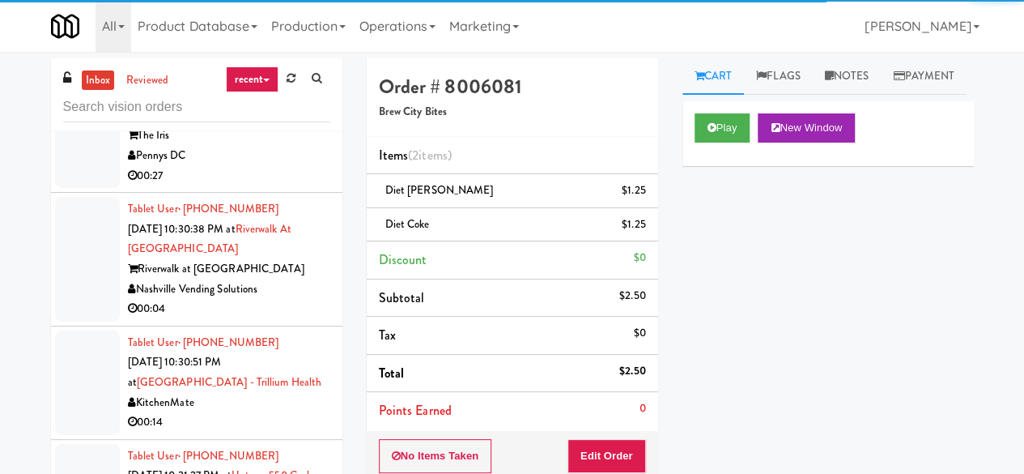
scroll to position [1768, 0]
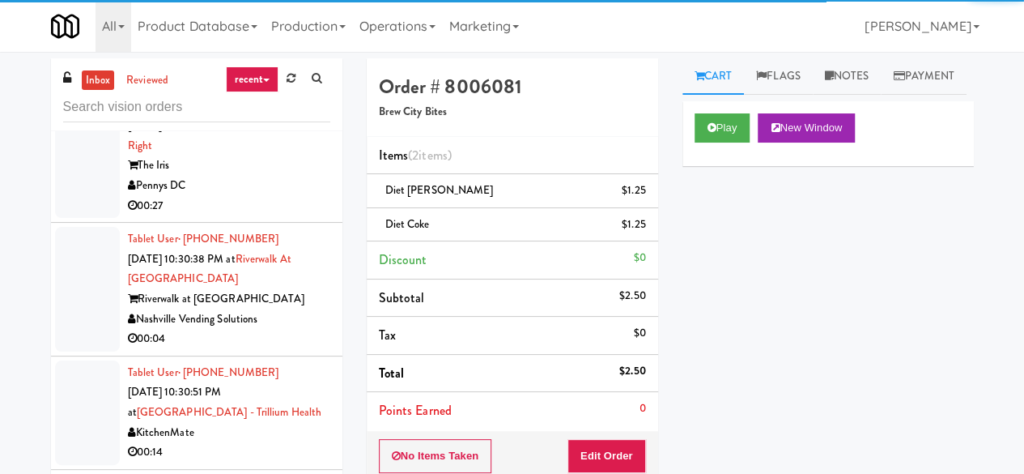
click at [274, 315] on div "Tablet User · (917) 647-6841 Oct 3, 2025 10:30:38 PM at Riverwalk at Cameron Ha…" at bounding box center [229, 289] width 202 height 120
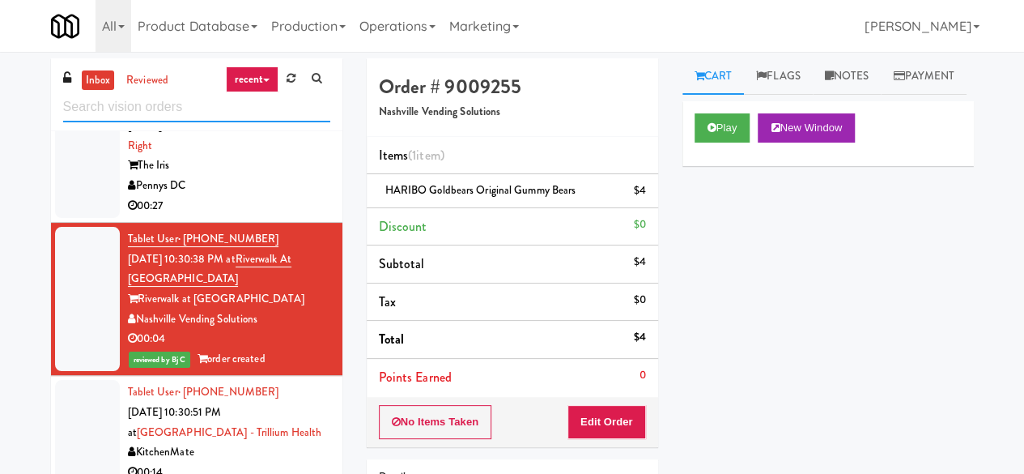
click at [109, 112] on input "text" at bounding box center [196, 107] width 267 height 30
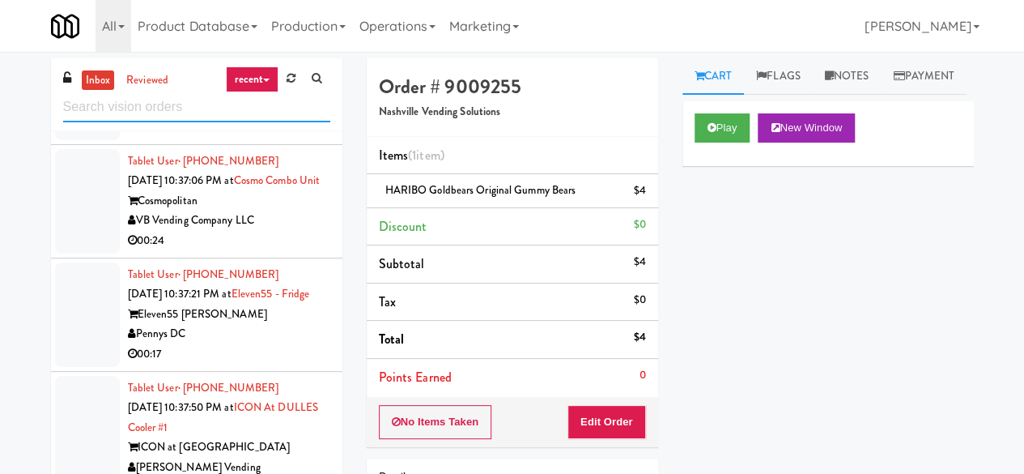
scroll to position [154, 0]
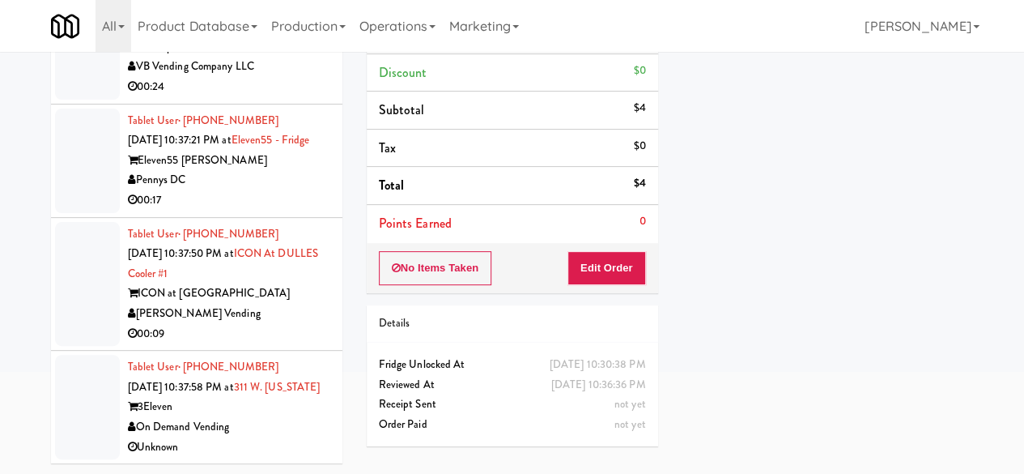
click at [280, 324] on div "00:09" at bounding box center [229, 334] width 202 height 20
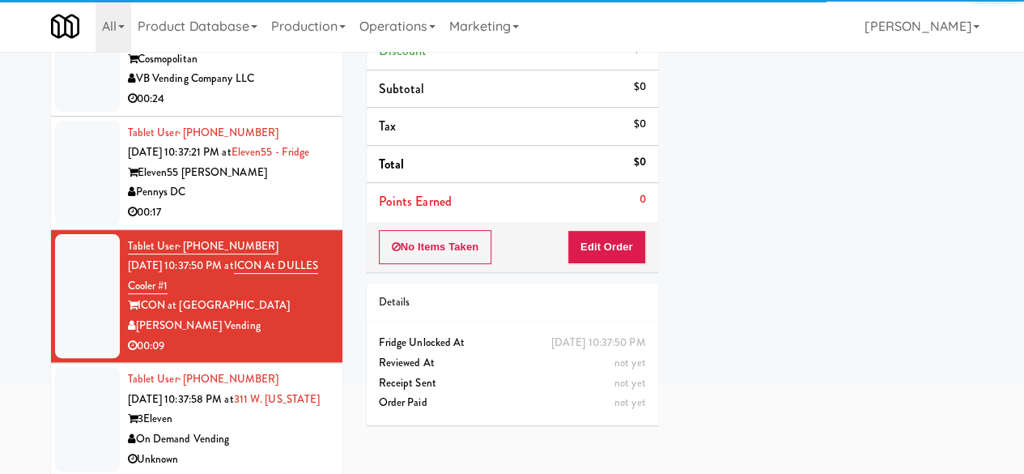
scroll to position [154, 0]
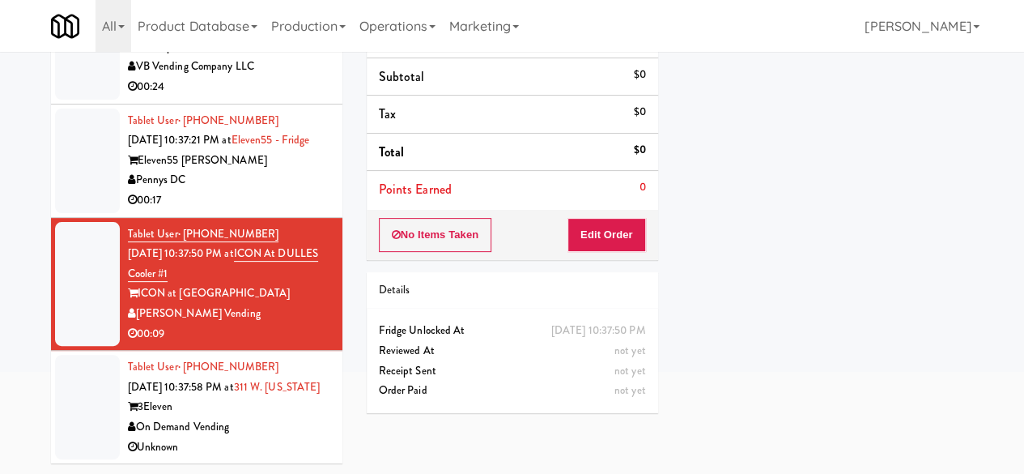
click at [288, 431] on div "On Demand Vending" at bounding box center [229, 427] width 202 height 20
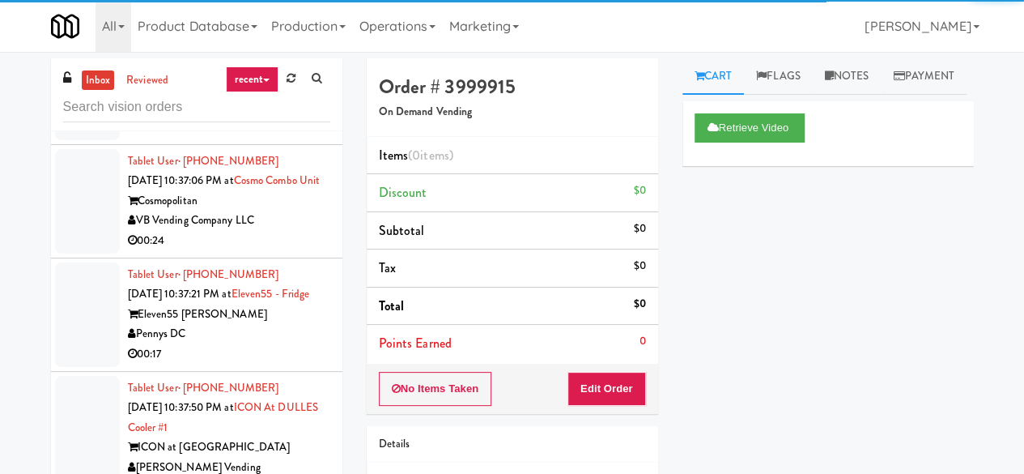
click at [249, 329] on div "Pennys DC" at bounding box center [229, 334] width 202 height 20
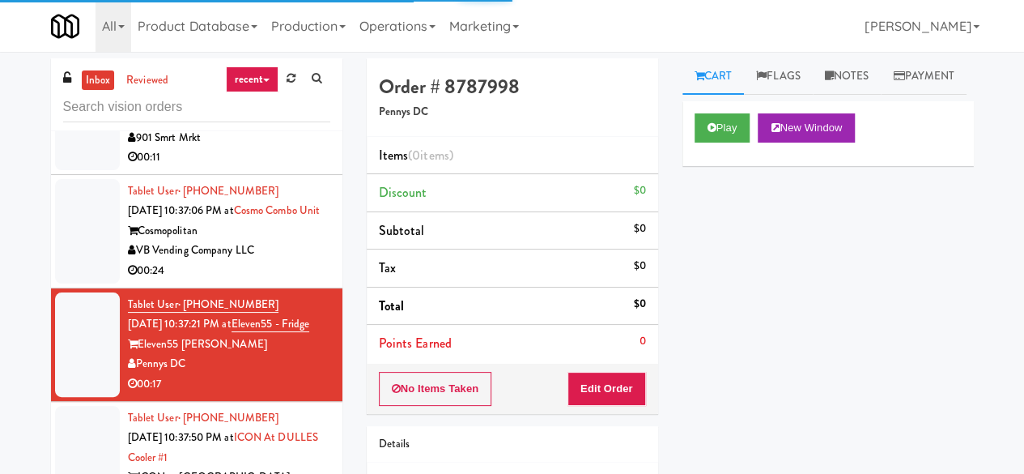
click at [301, 168] on div "00:11" at bounding box center [229, 157] width 202 height 20
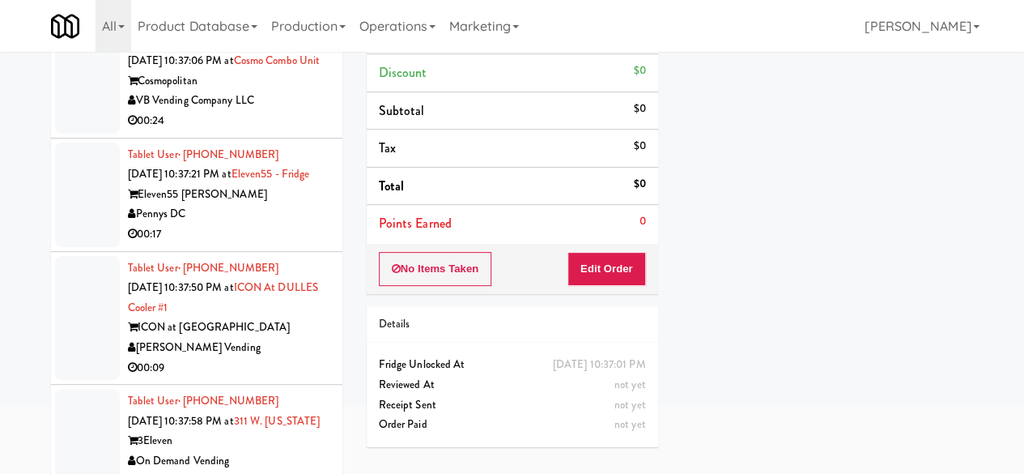
scroll to position [154, 0]
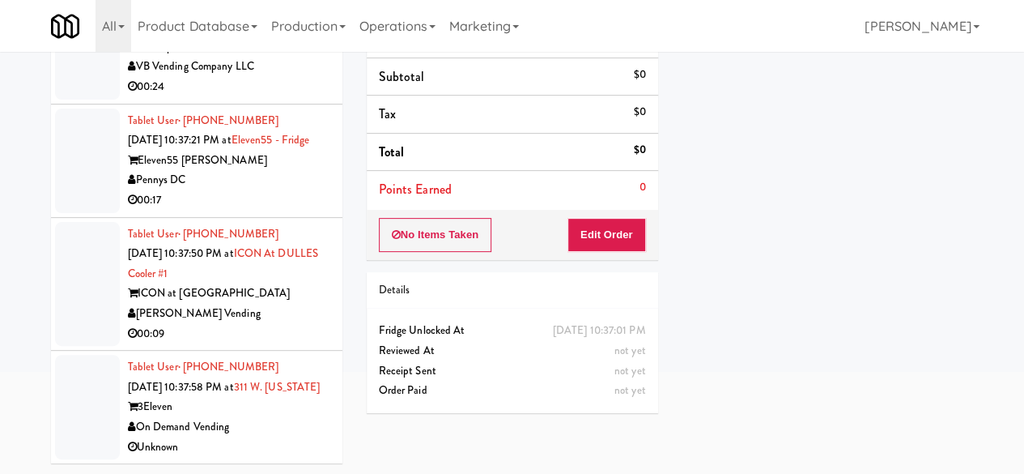
click at [278, 317] on div "[PERSON_NAME] Vending" at bounding box center [229, 314] width 202 height 20
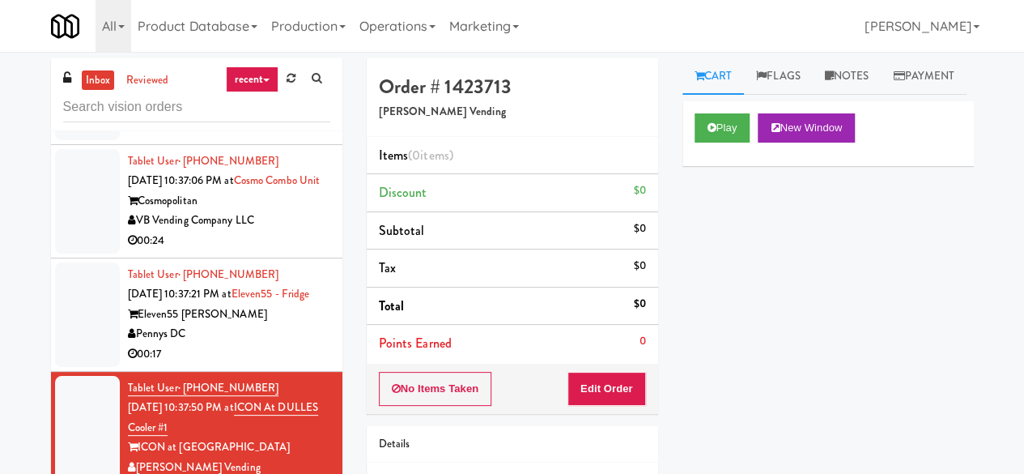
click at [738, 147] on div "Play New Window" at bounding box center [828, 133] width 291 height 65
click at [719, 166] on div "Play New Window" at bounding box center [828, 133] width 291 height 65
click at [721, 143] on button "Play" at bounding box center [723, 127] width 56 height 29
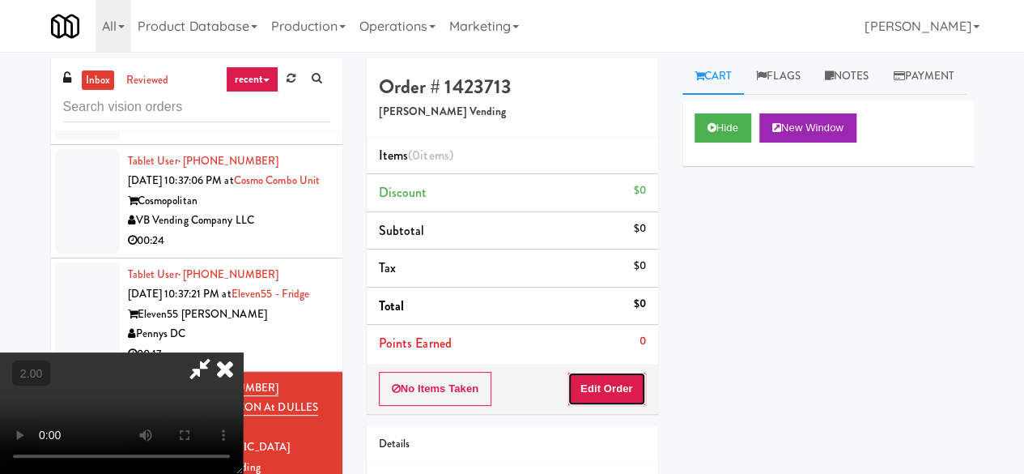
click at [631, 378] on button "Edit Order" at bounding box center [607, 389] width 79 height 34
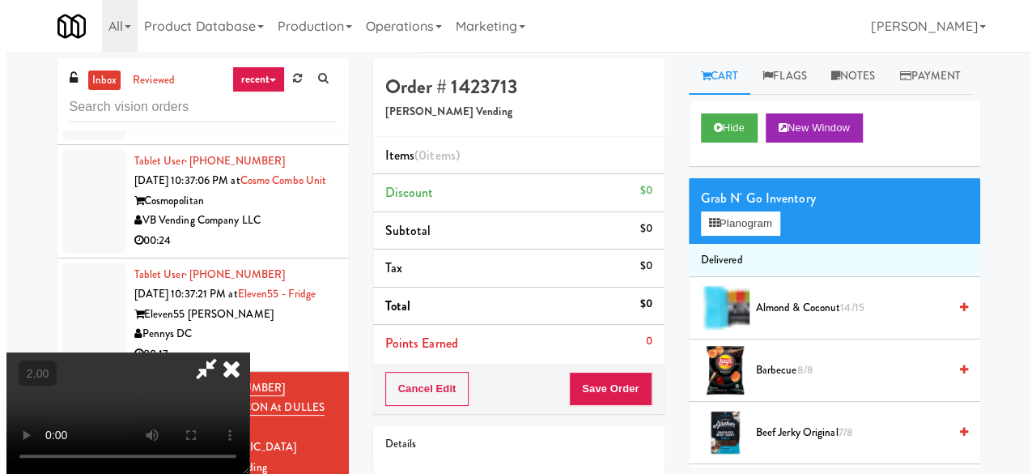
scroll to position [33, 0]
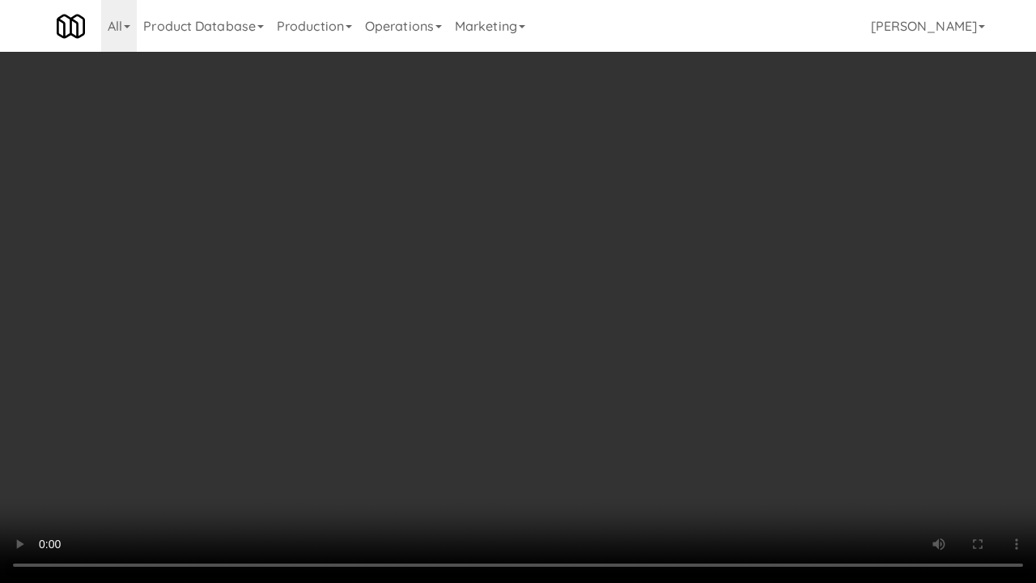
click at [495, 368] on video at bounding box center [518, 291] width 1036 height 583
click at [508, 340] on video at bounding box center [518, 291] width 1036 height 583
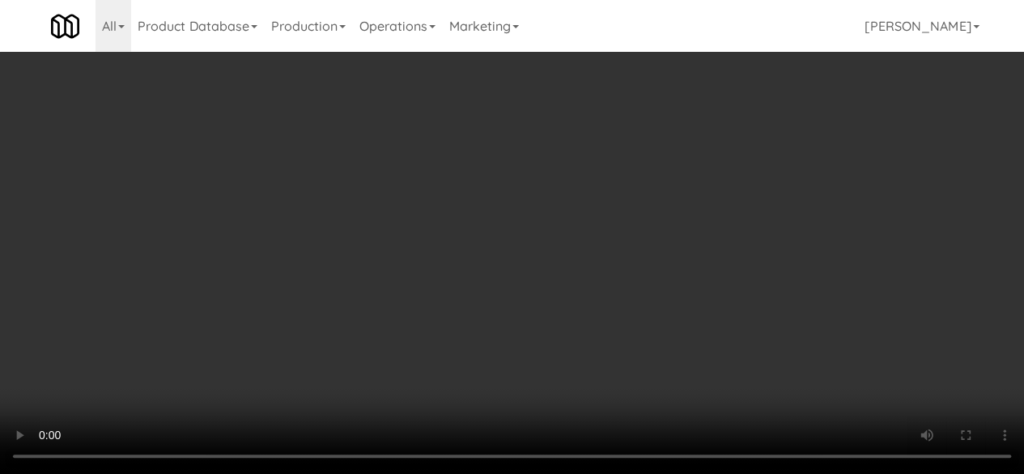
click at [508, 266] on video at bounding box center [512, 237] width 1024 height 474
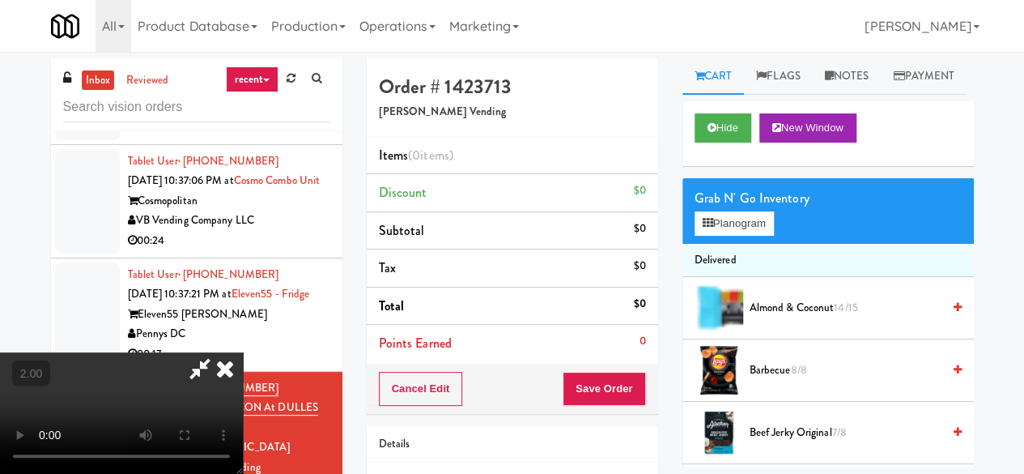
click at [243, 352] on video at bounding box center [121, 412] width 243 height 121
click at [707, 244] on div "Grab N' Go Inventory Planogram" at bounding box center [828, 211] width 291 height 66
click at [725, 236] on button "Planogram" at bounding box center [734, 223] width 79 height 24
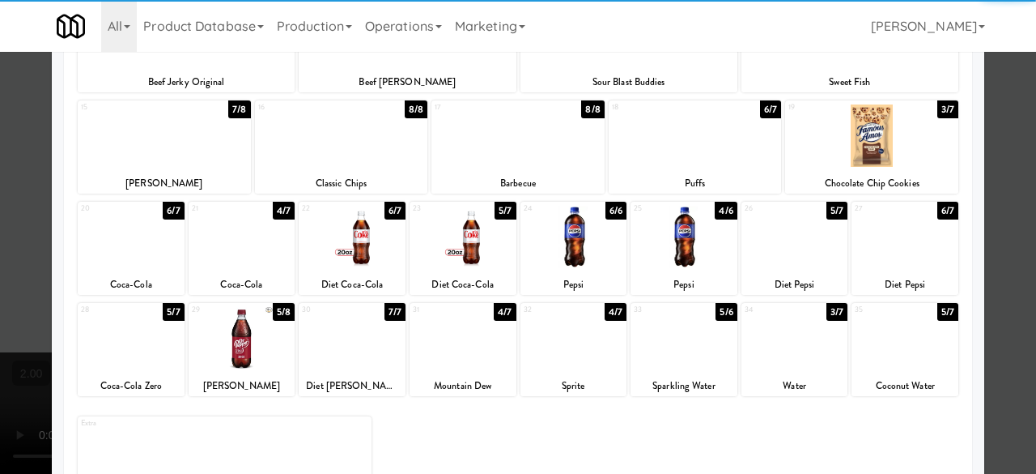
scroll to position [321, 0]
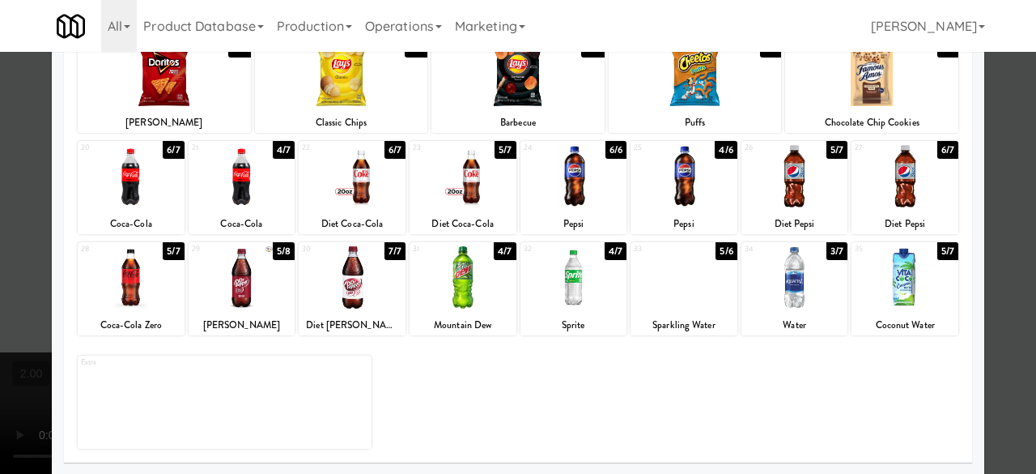
click at [773, 192] on div at bounding box center [795, 176] width 107 height 62
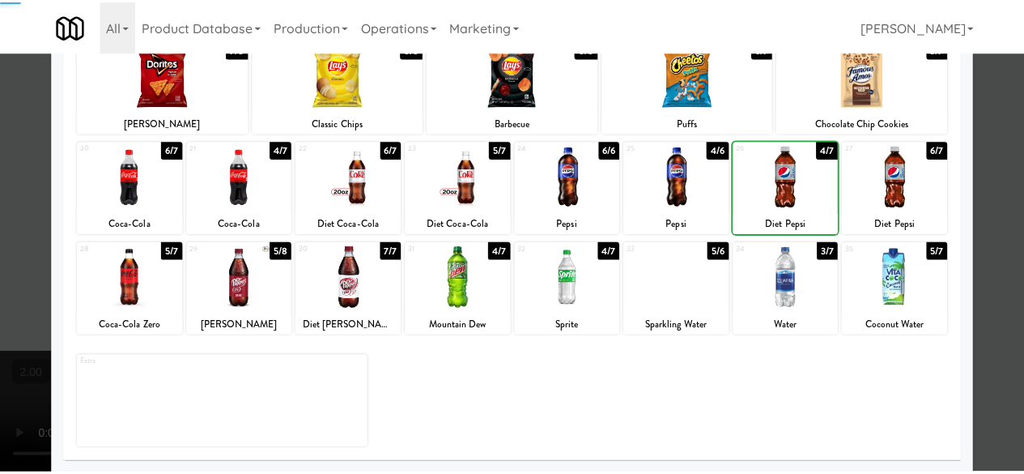
scroll to position [0, 0]
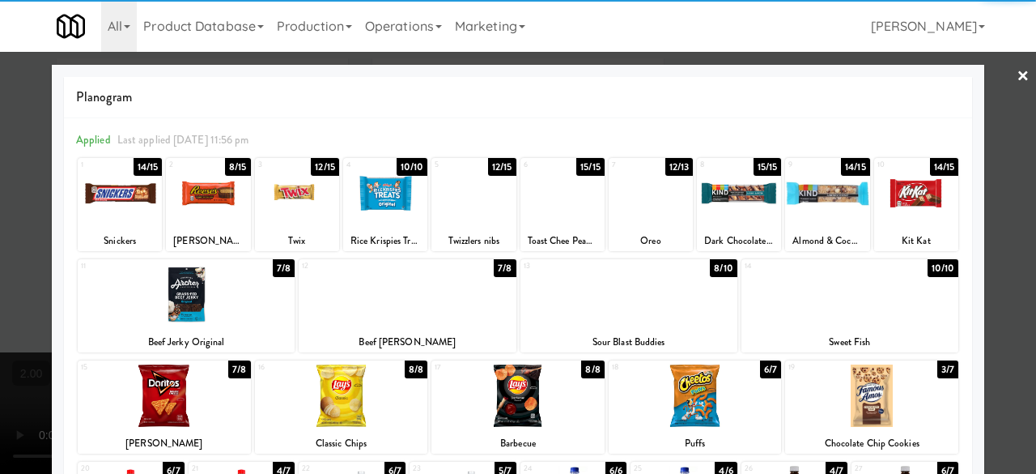
click at [222, 203] on div at bounding box center [208, 193] width 84 height 62
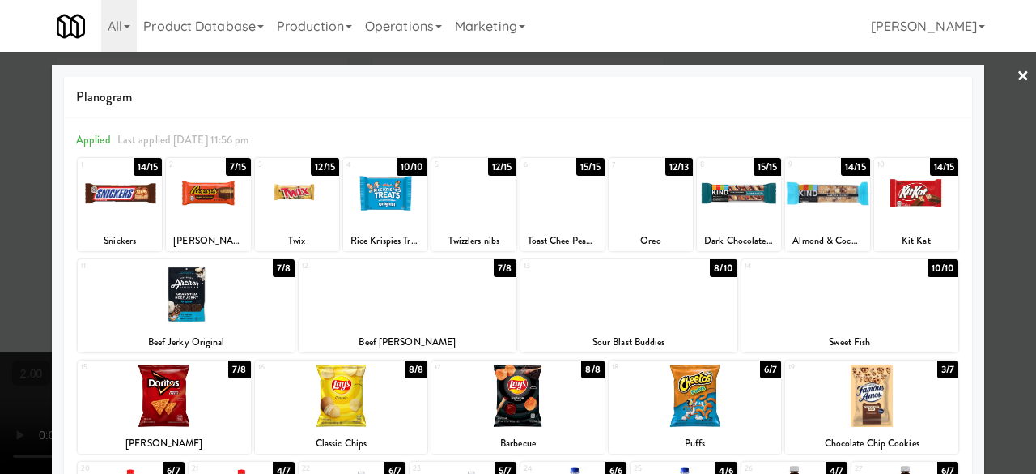
click at [1010, 160] on div at bounding box center [518, 237] width 1036 height 474
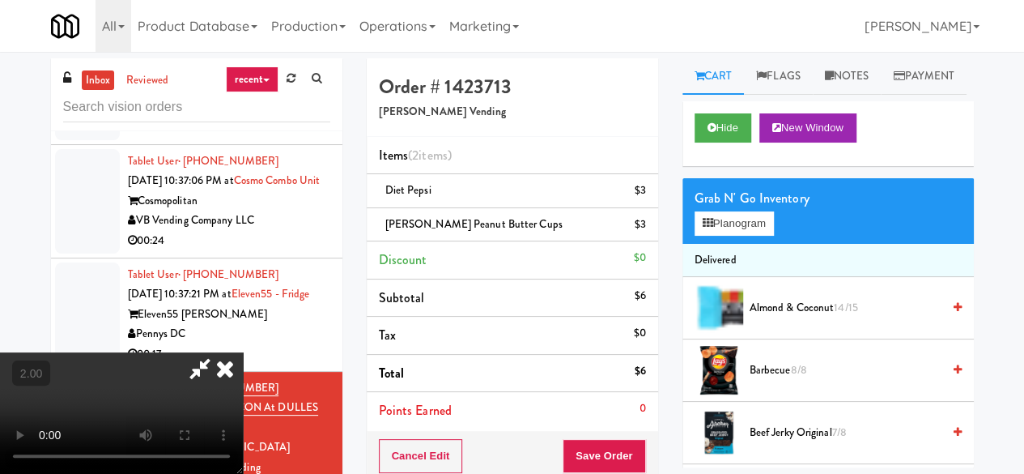
scroll to position [33, 0]
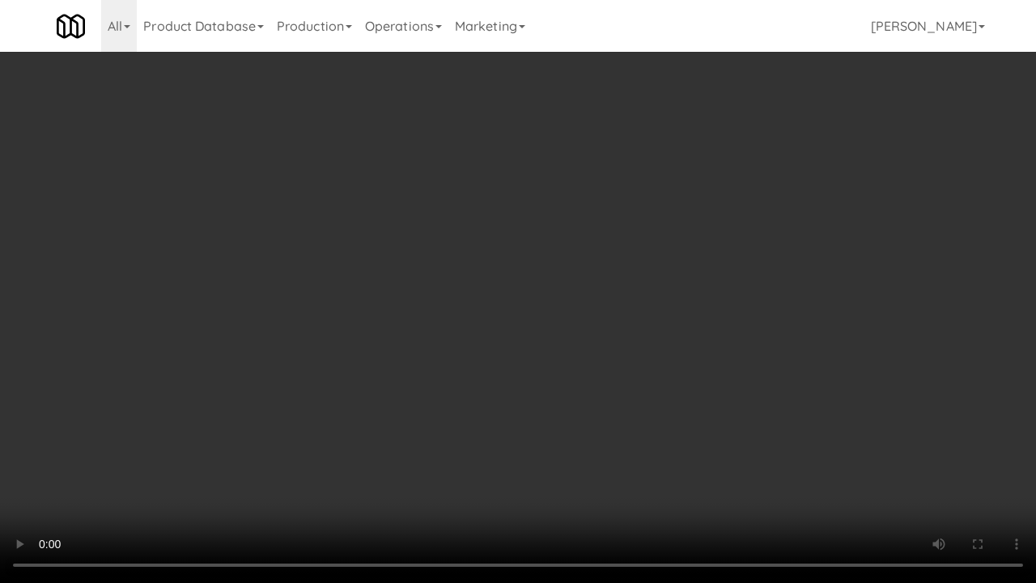
click at [683, 429] on video at bounding box center [518, 291] width 1036 height 583
click at [691, 405] on video at bounding box center [518, 291] width 1036 height 583
click at [679, 404] on video at bounding box center [518, 291] width 1036 height 583
click at [959, 464] on li "Beef Jerky Original 7/8" at bounding box center [833, 433] width 291 height 62
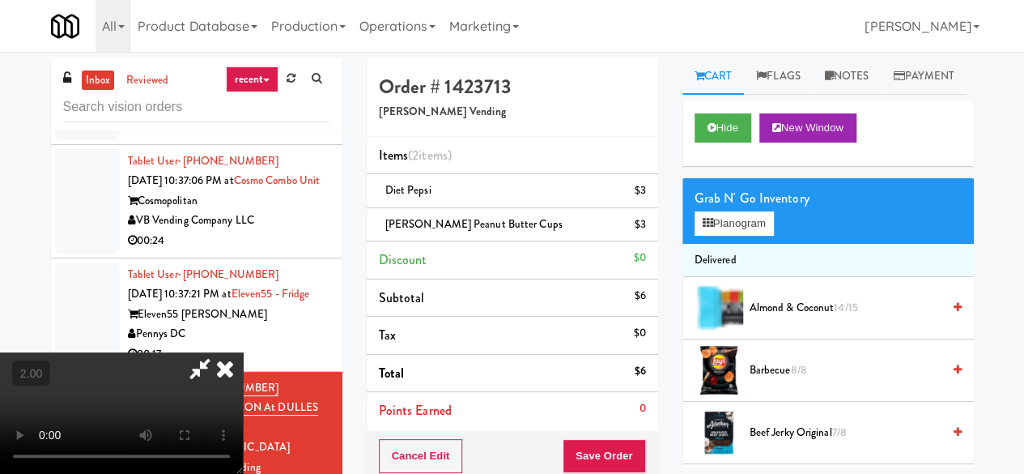
scroll to position [0, 0]
click at [219, 352] on icon at bounding box center [199, 368] width 37 height 32
click at [599, 439] on button "Save Order" at bounding box center [604, 456] width 83 height 34
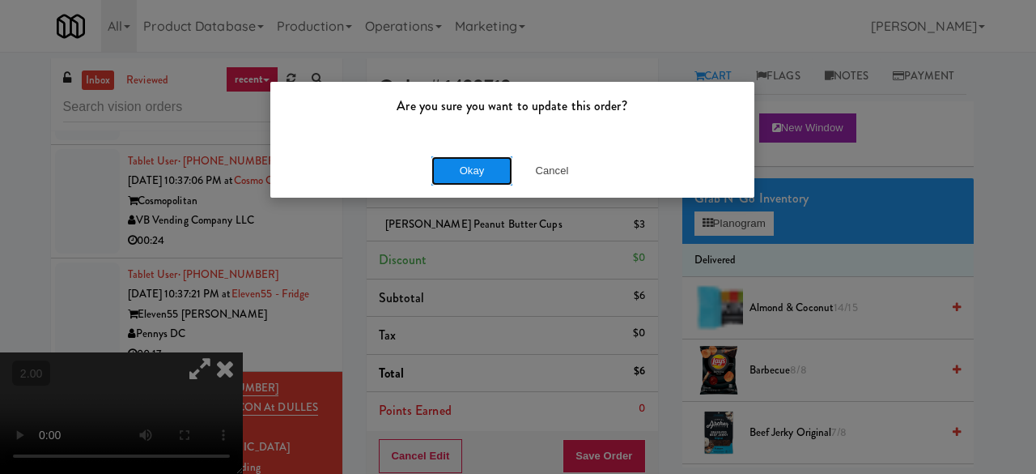
drag, startPoint x: 470, startPoint y: 168, endPoint x: 462, endPoint y: 163, distance: 8.8
click at [470, 168] on button "Okay" at bounding box center [472, 170] width 81 height 29
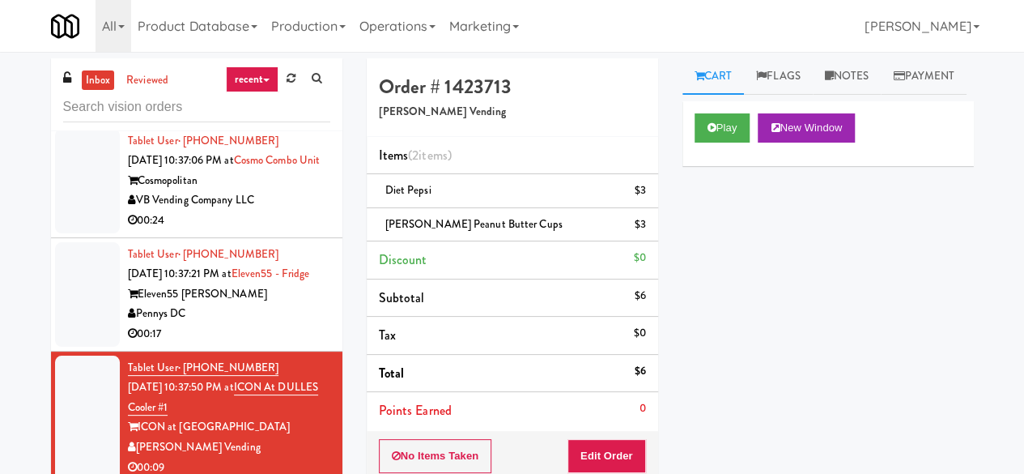
scroll to position [4010, 0]
click at [290, 314] on div "Pennys DC" at bounding box center [229, 314] width 202 height 20
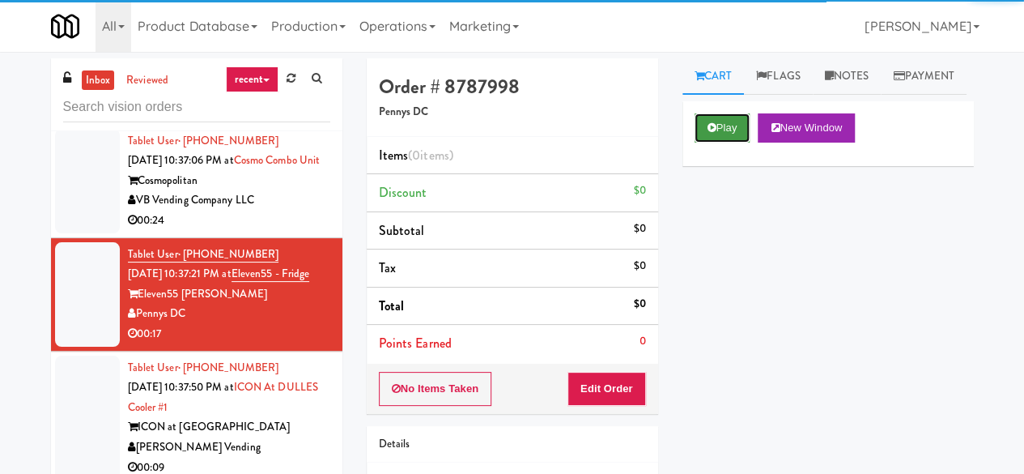
click at [710, 133] on icon at bounding box center [712, 127] width 9 height 11
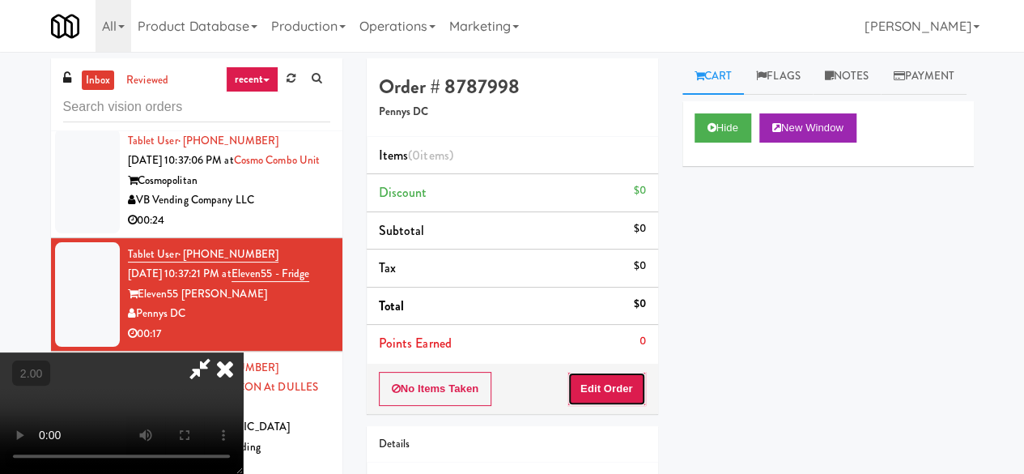
click at [628, 373] on button "Edit Order" at bounding box center [607, 389] width 79 height 34
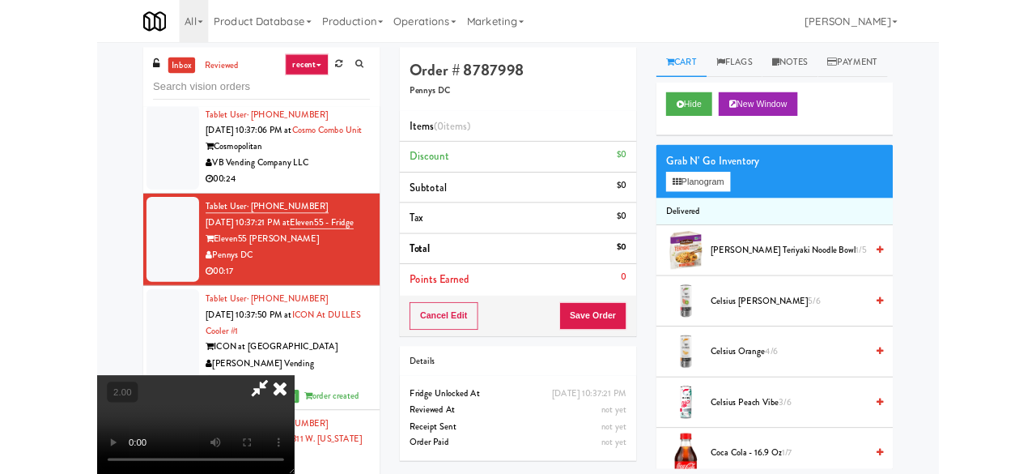
scroll to position [32, 0]
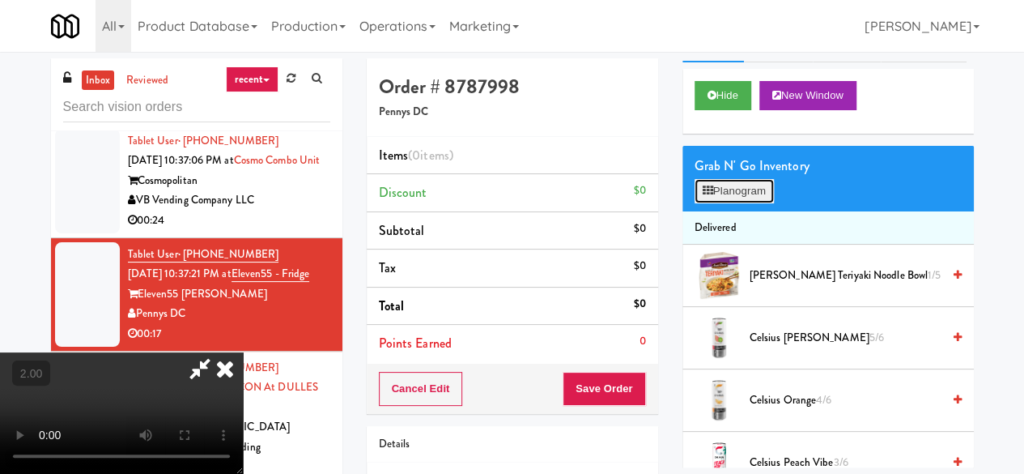
click at [750, 203] on button "Planogram" at bounding box center [734, 191] width 79 height 24
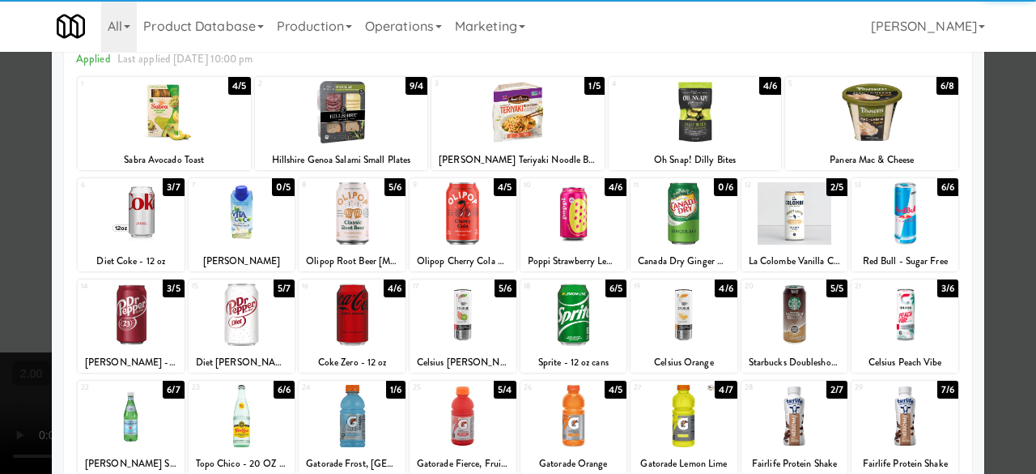
click at [130, 297] on div at bounding box center [131, 314] width 107 height 62
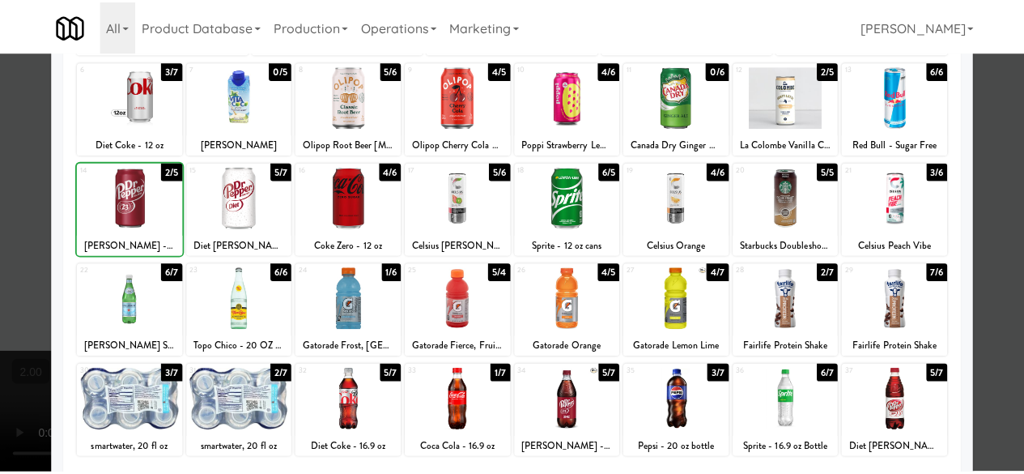
scroll to position [321, 0]
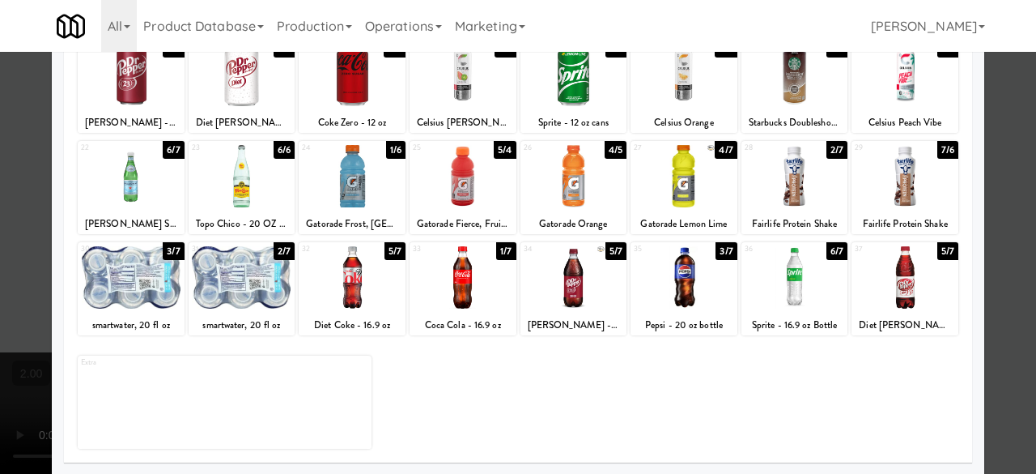
click at [691, 182] on div at bounding box center [684, 176] width 107 height 62
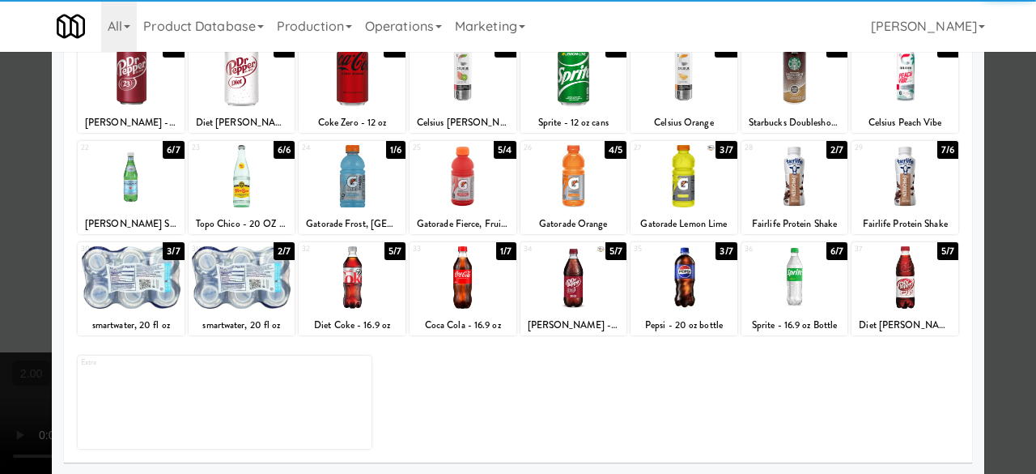
click at [1002, 143] on div at bounding box center [518, 237] width 1036 height 474
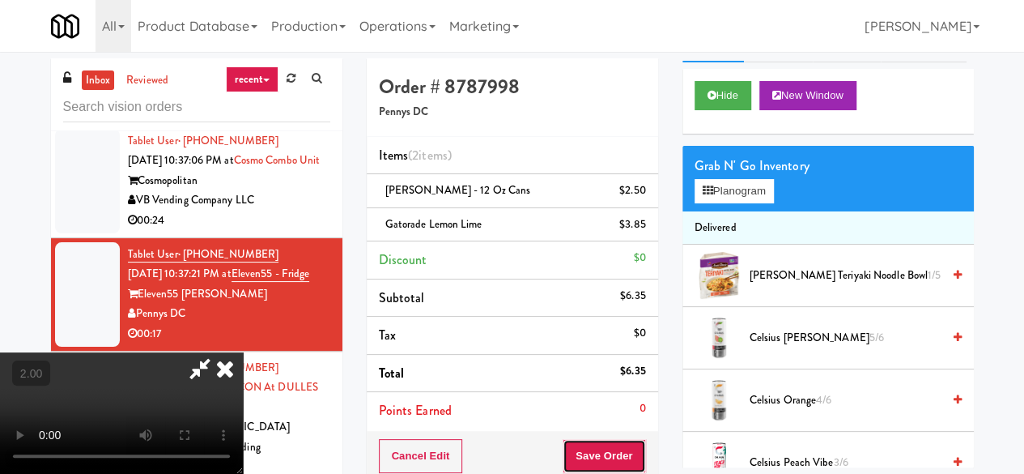
click at [641, 446] on button "Save Order" at bounding box center [604, 456] width 83 height 34
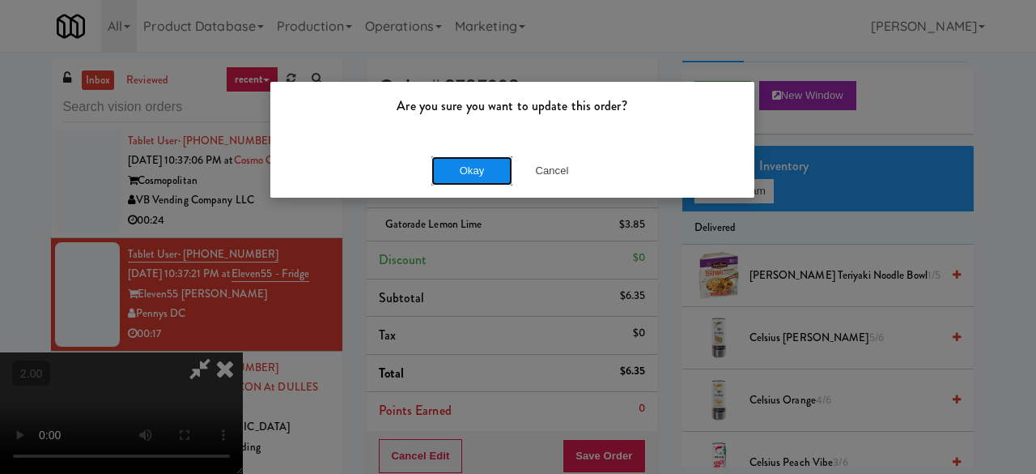
click at [462, 168] on button "Okay" at bounding box center [472, 170] width 81 height 29
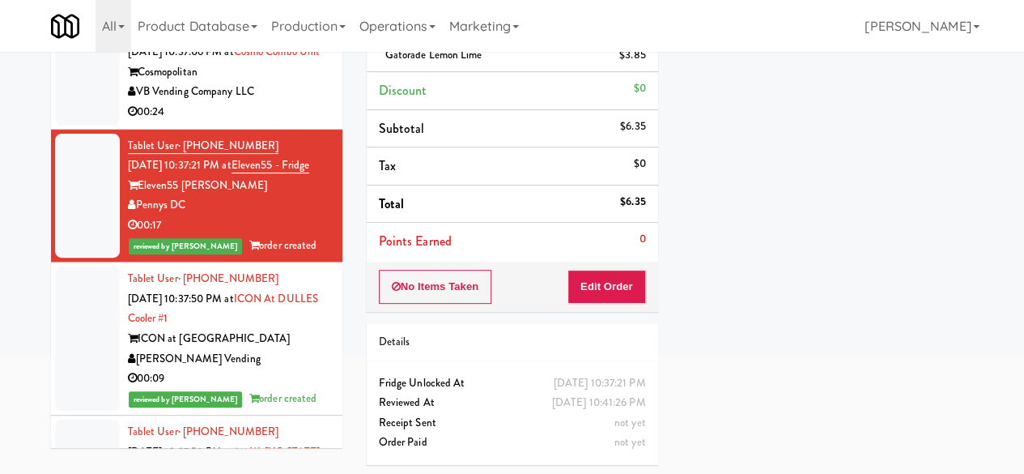
scroll to position [3786, 0]
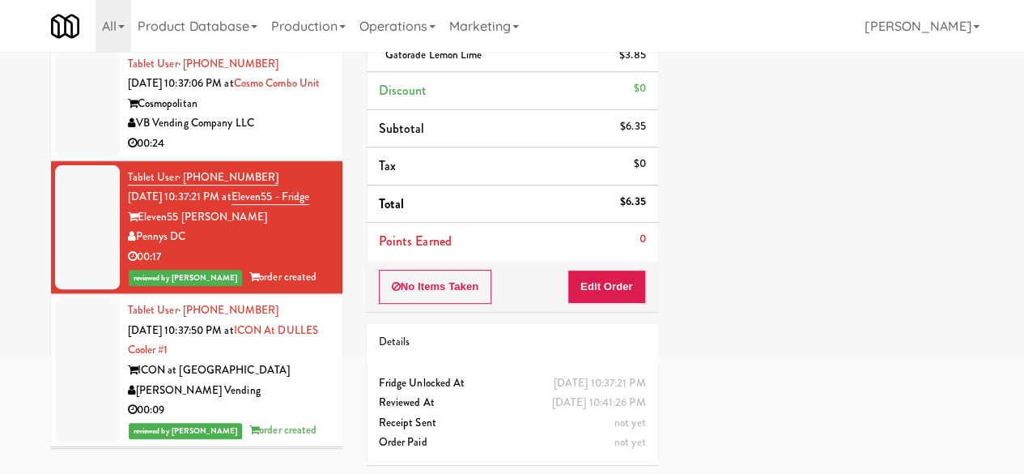
click at [291, 114] on div "Cosmopolitan" at bounding box center [229, 104] width 202 height 20
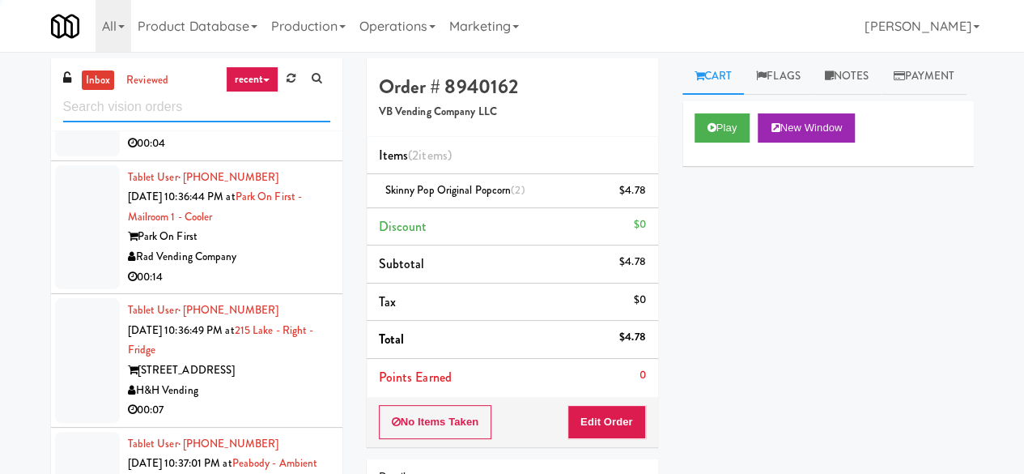
click at [154, 103] on input "text" at bounding box center [196, 107] width 267 height 30
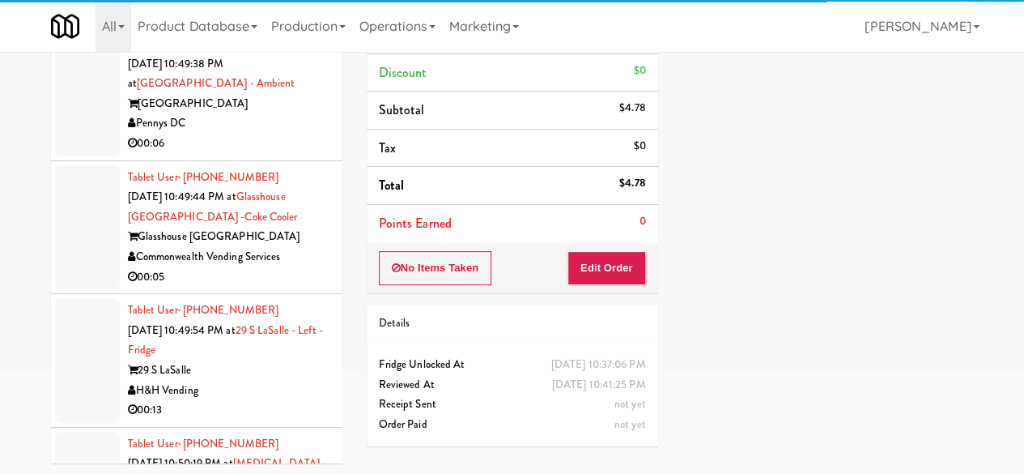
scroll to position [154, 0]
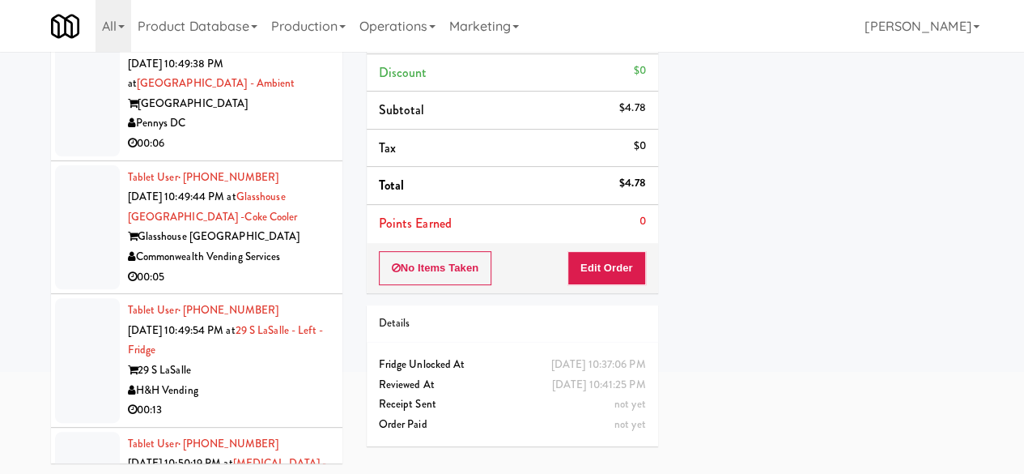
click at [309, 247] on div "Glasshouse [GEOGRAPHIC_DATA]" at bounding box center [229, 237] width 202 height 20
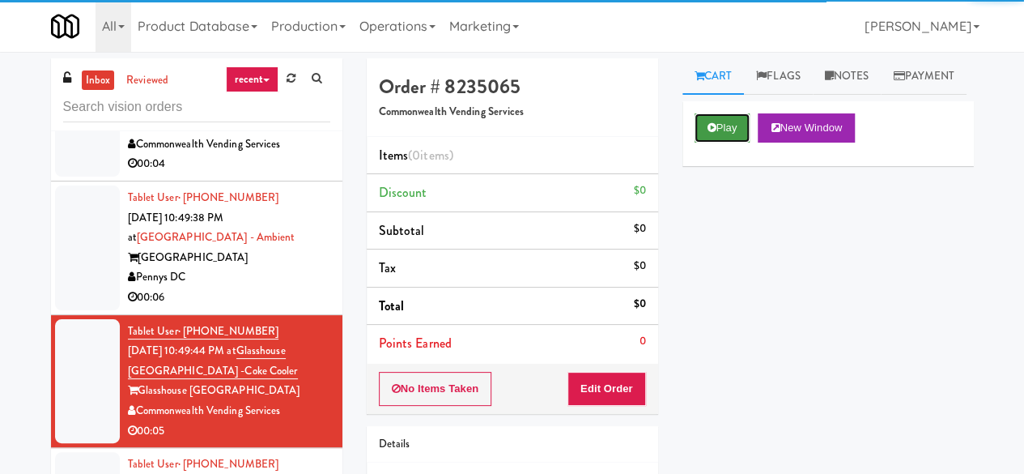
click at [724, 143] on button "Play" at bounding box center [723, 127] width 56 height 29
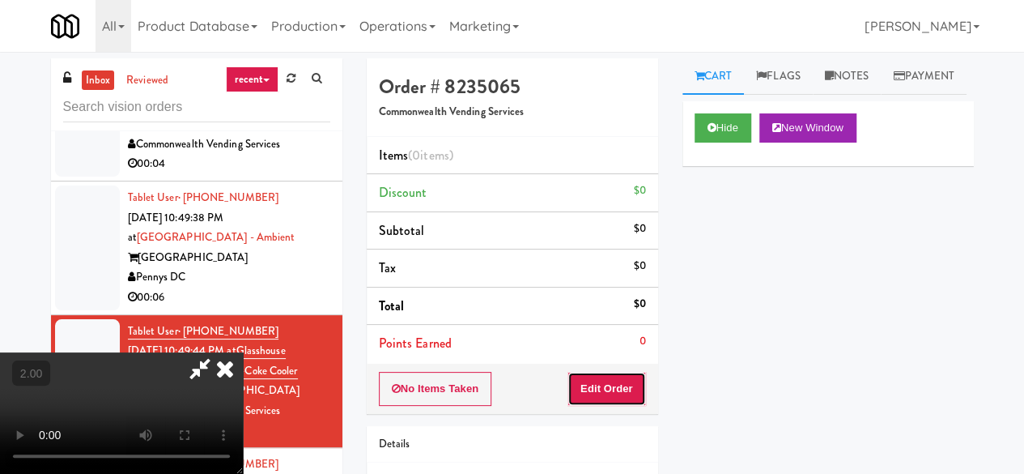
click at [632, 391] on button "Edit Order" at bounding box center [607, 389] width 79 height 34
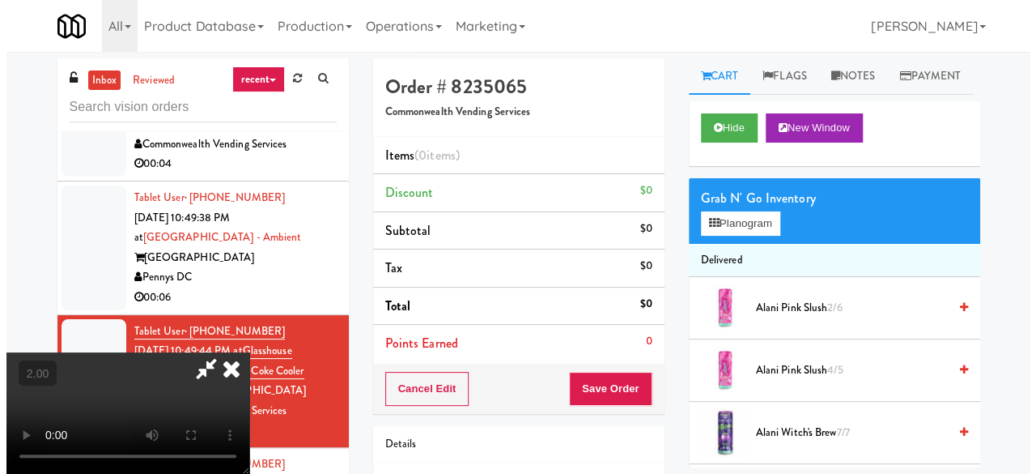
scroll to position [33, 0]
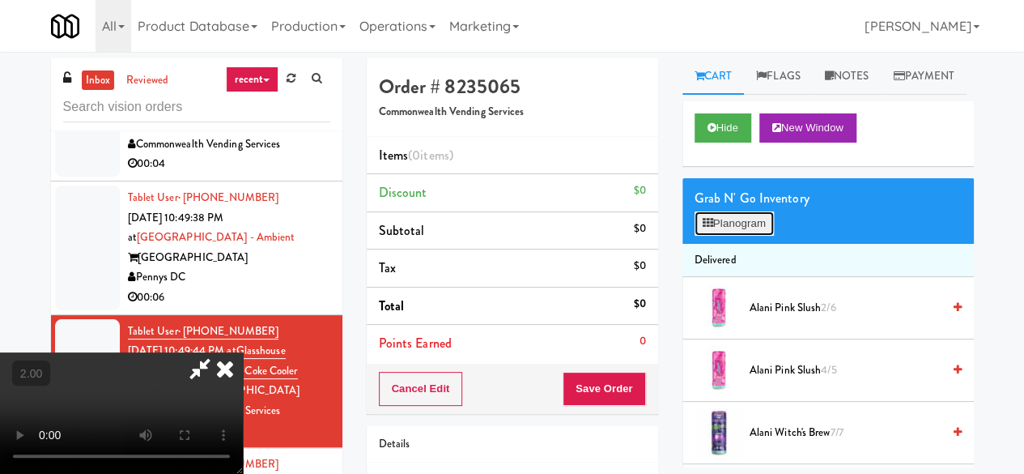
click at [755, 236] on button "Planogram" at bounding box center [734, 223] width 79 height 24
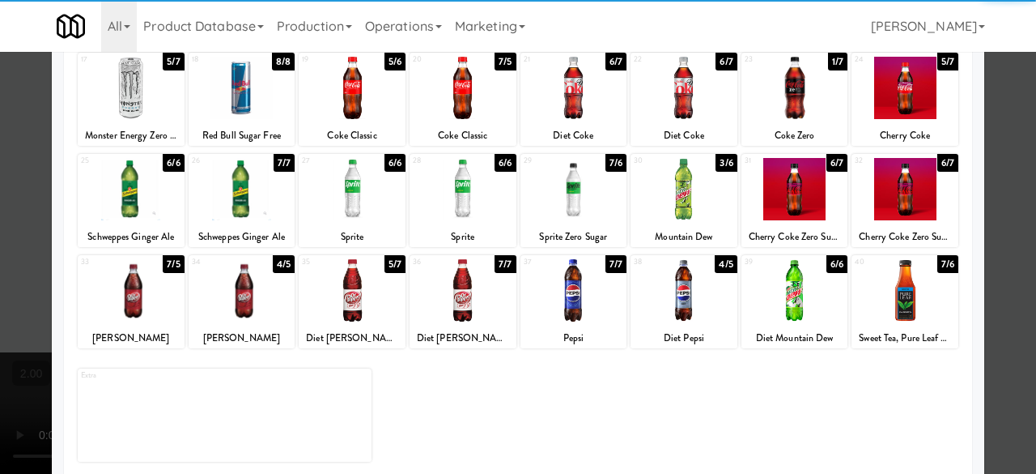
scroll to position [321, 0]
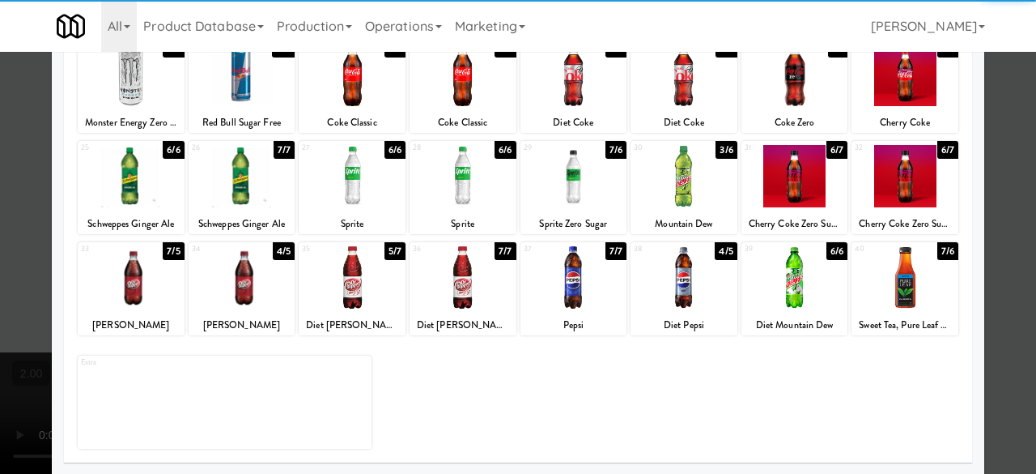
click at [800, 177] on div at bounding box center [795, 176] width 107 height 62
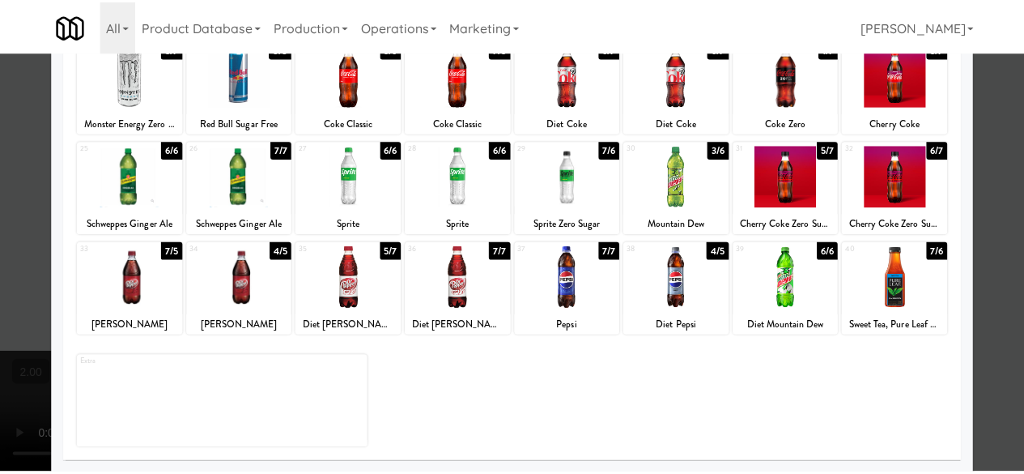
scroll to position [0, 0]
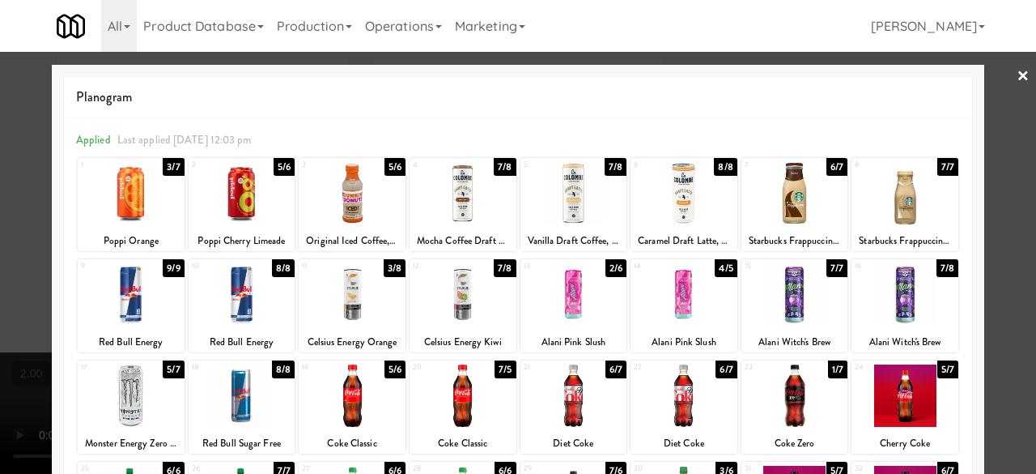
click at [1006, 171] on div at bounding box center [518, 237] width 1036 height 474
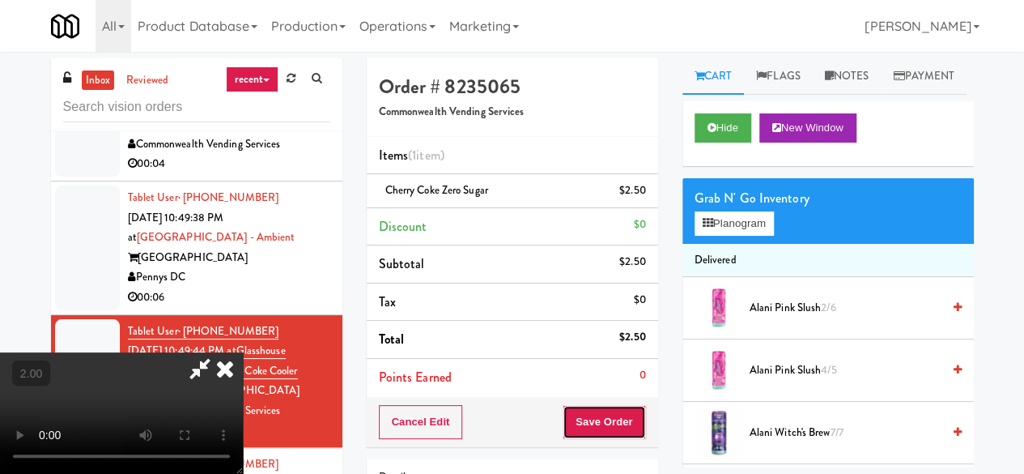
click at [645, 414] on button "Save Order" at bounding box center [604, 422] width 83 height 34
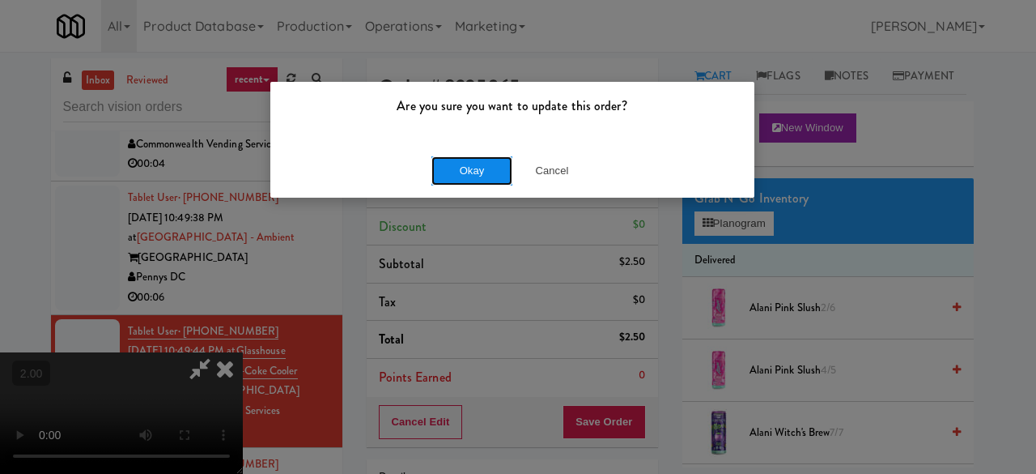
click at [474, 183] on button "Okay" at bounding box center [472, 170] width 81 height 29
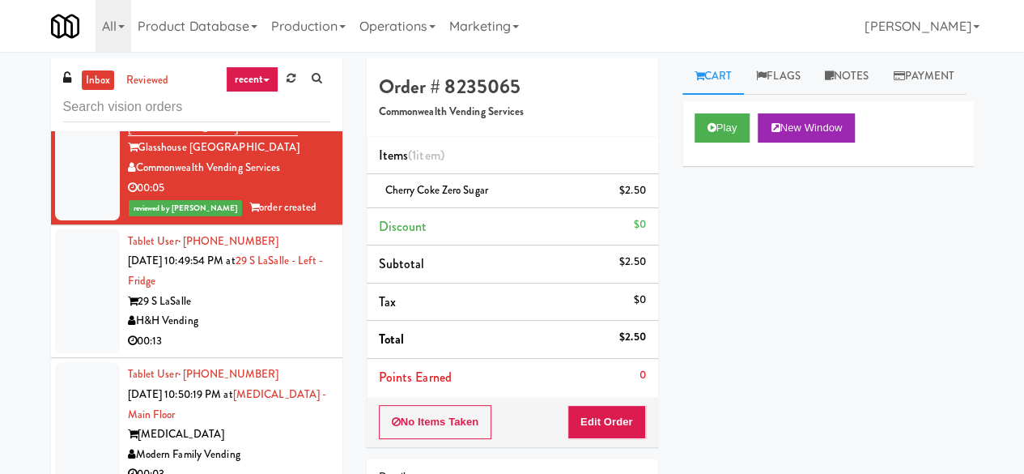
click at [288, 65] on div "00:06" at bounding box center [229, 55] width 202 height 20
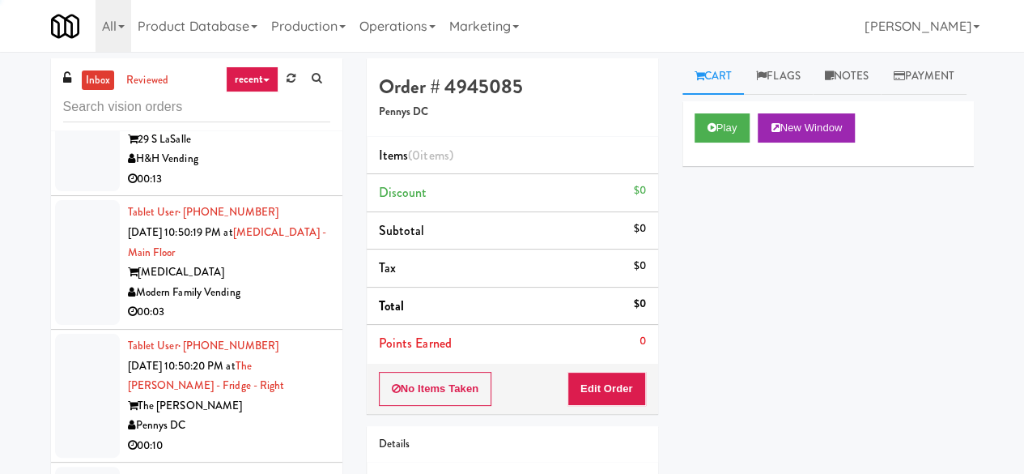
scroll to position [4797, 0]
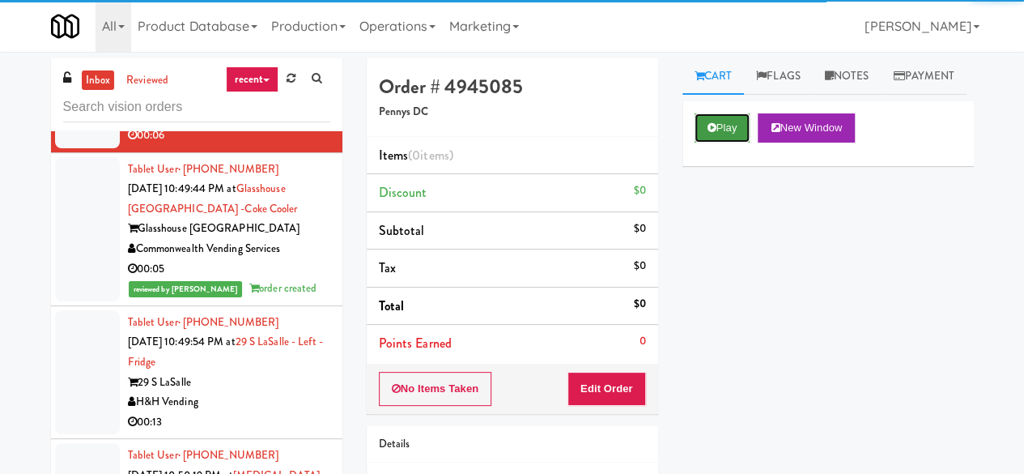
click at [695, 143] on button "Play" at bounding box center [723, 127] width 56 height 29
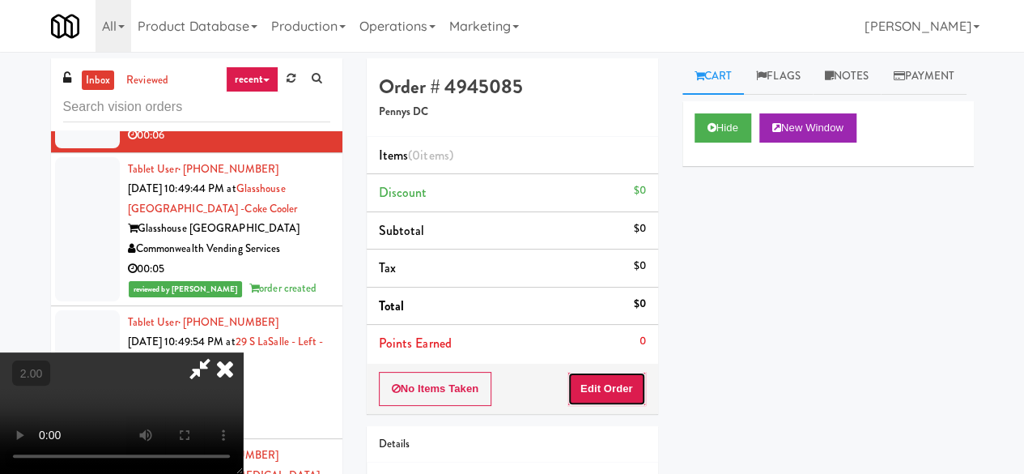
drag, startPoint x: 621, startPoint y: 385, endPoint x: 154, endPoint y: 132, distance: 531.1
click at [620, 385] on button "Edit Order" at bounding box center [607, 389] width 79 height 34
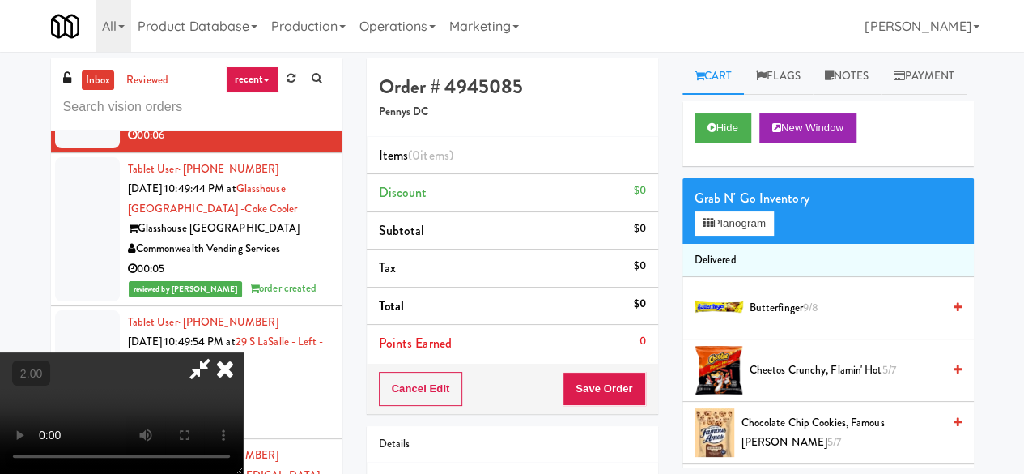
click at [243, 352] on icon at bounding box center [225, 368] width 36 height 32
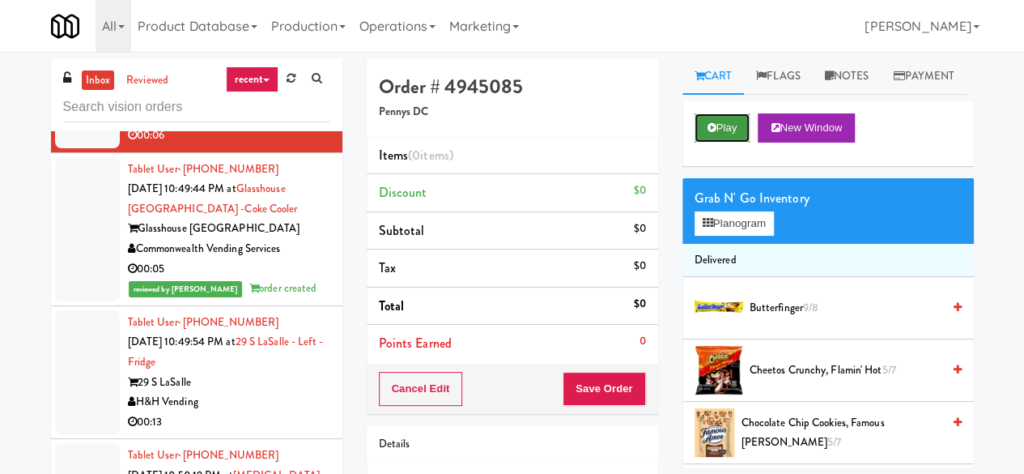
click at [744, 143] on button "Play" at bounding box center [723, 127] width 56 height 29
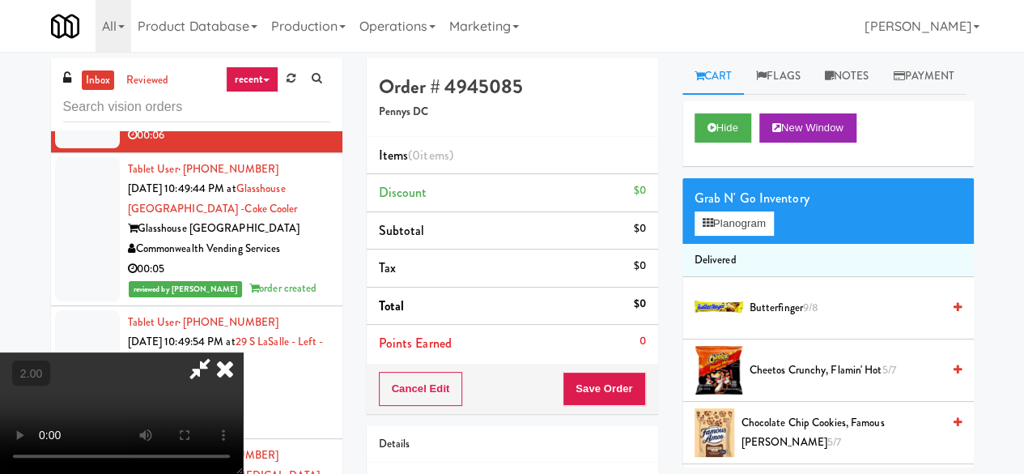
scroll to position [33, 0]
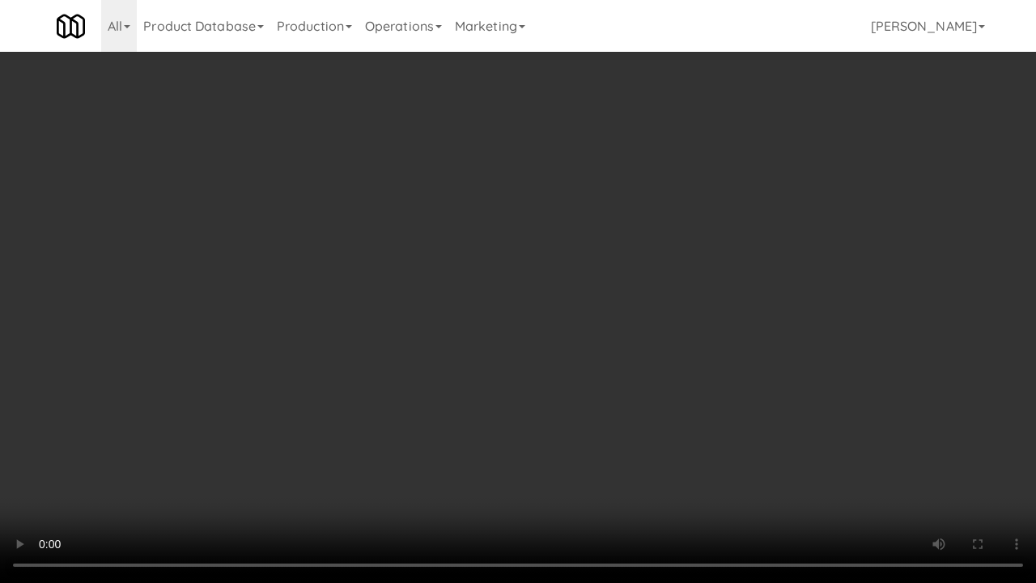
click at [663, 248] on video at bounding box center [518, 291] width 1036 height 583
click at [612, 274] on video at bounding box center [518, 291] width 1036 height 583
click at [632, 263] on video at bounding box center [518, 291] width 1036 height 583
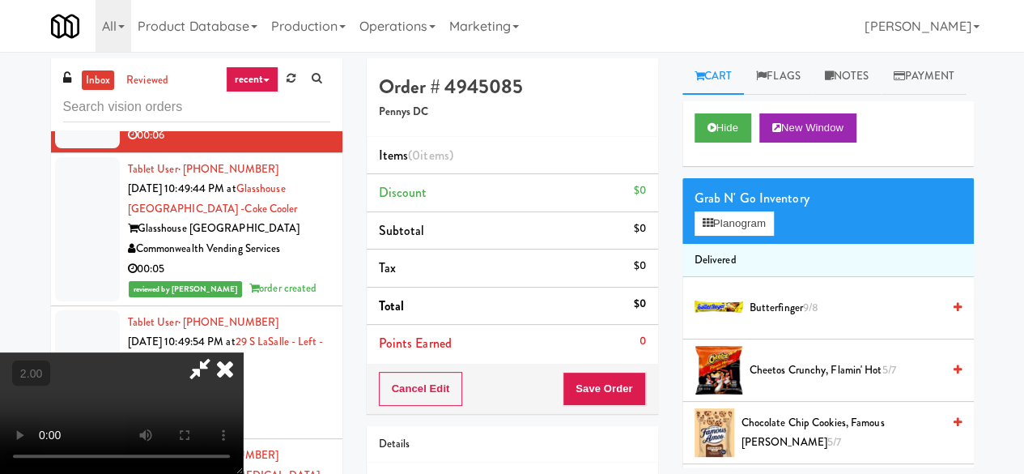
click at [709, 244] on div "Grab N' Go Inventory Planogram" at bounding box center [828, 211] width 291 height 66
click at [729, 236] on button "Planogram" at bounding box center [734, 223] width 79 height 24
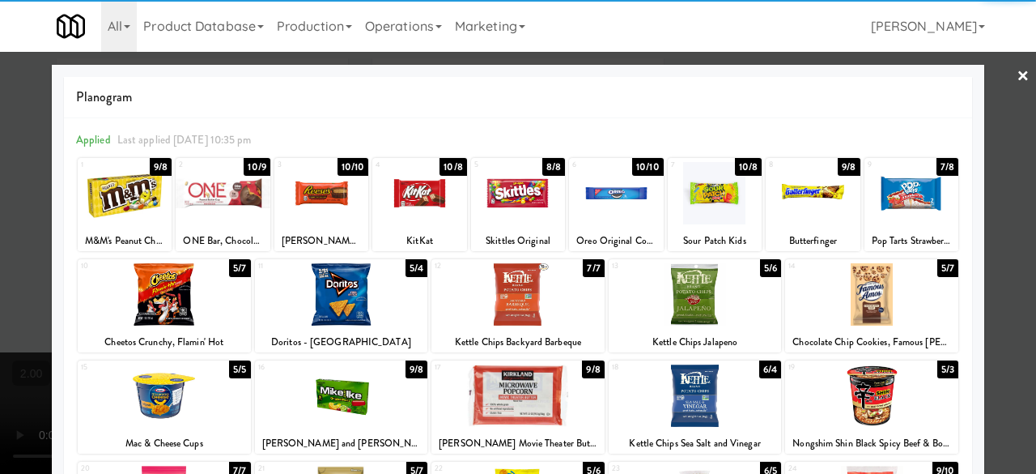
click at [501, 211] on div at bounding box center [518, 193] width 94 height 62
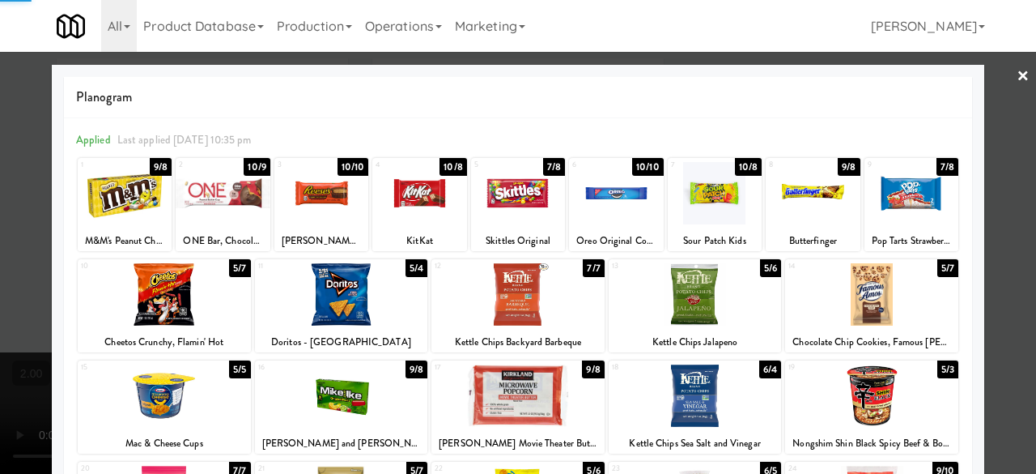
click at [985, 147] on div at bounding box center [518, 237] width 1036 height 474
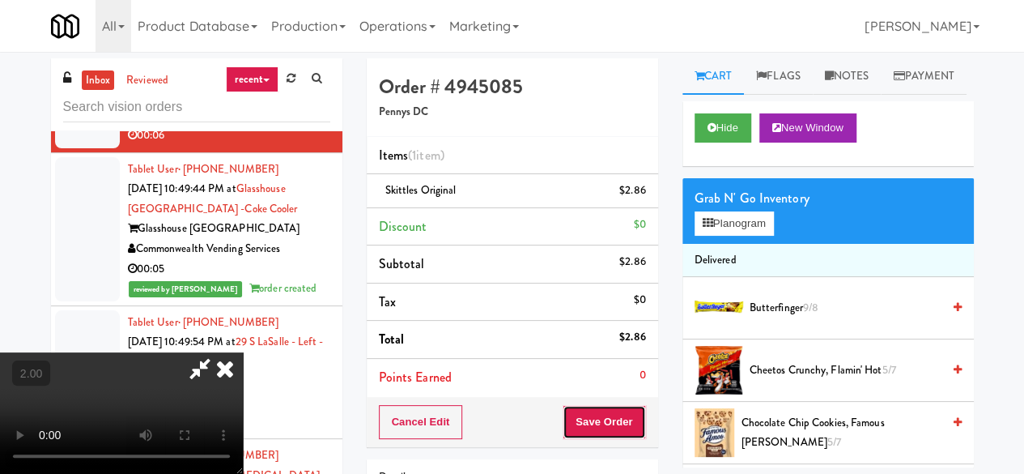
click at [629, 432] on button "Save Order" at bounding box center [604, 422] width 83 height 34
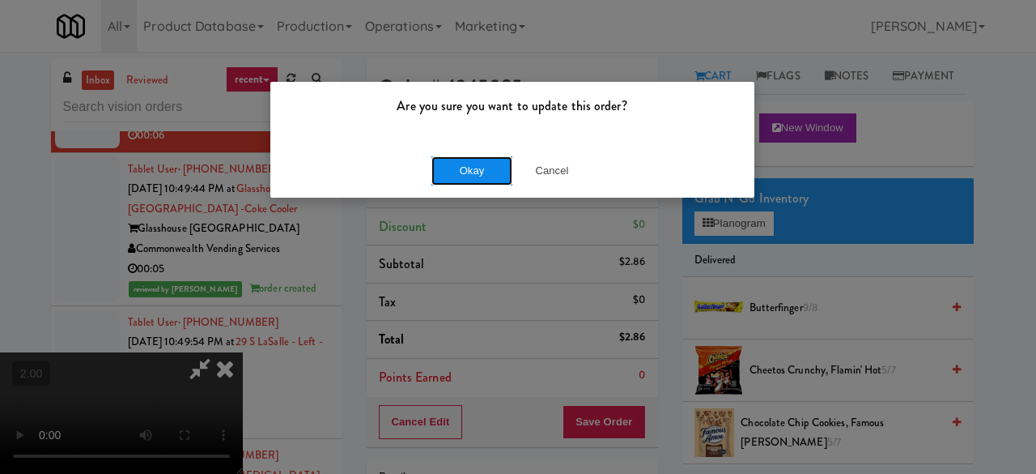
click at [456, 166] on button "Okay" at bounding box center [472, 170] width 81 height 29
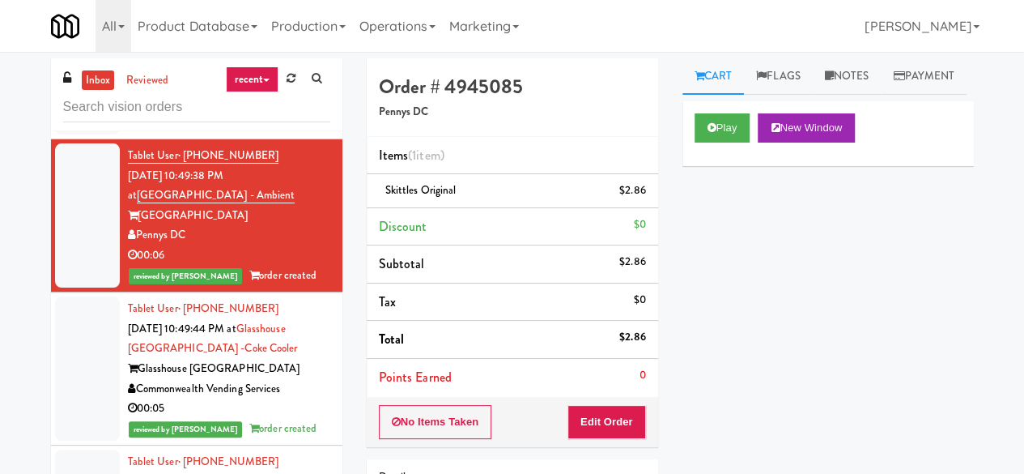
scroll to position [4635, 0]
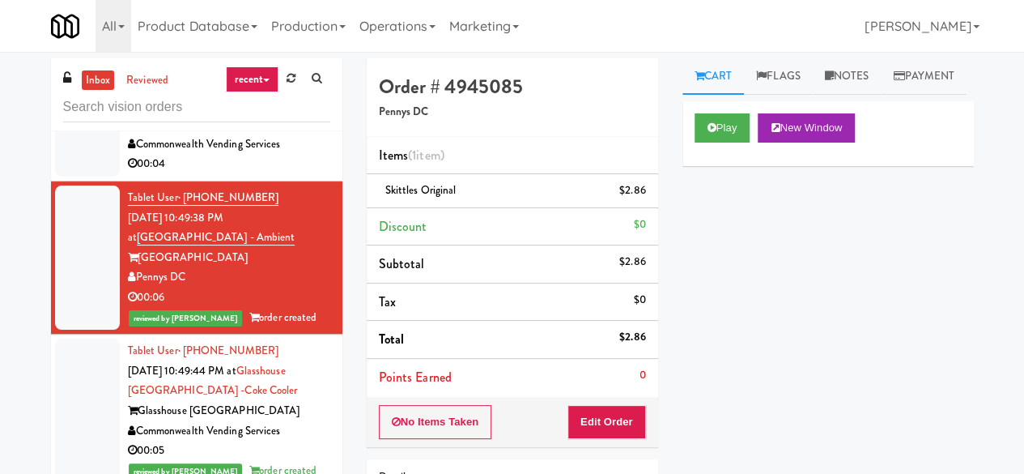
click at [301, 155] on div "Commonwealth Vending Services" at bounding box center [229, 144] width 202 height 20
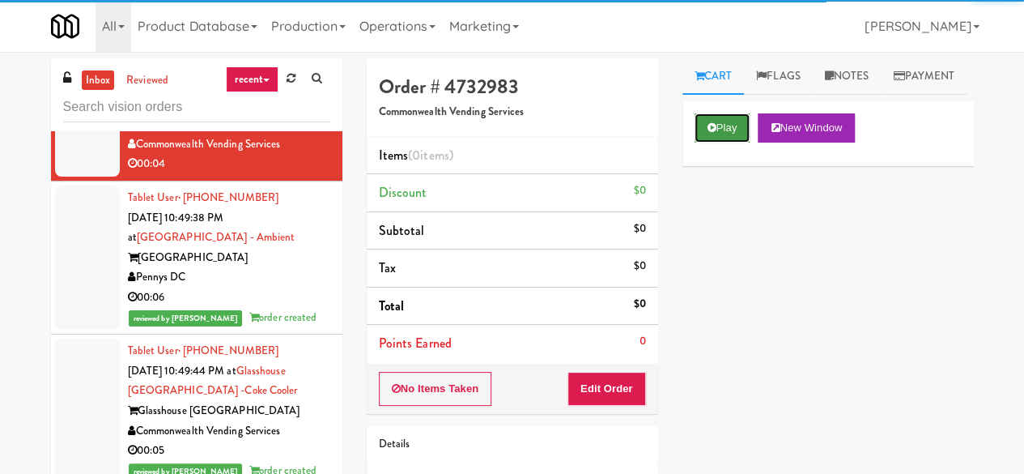
click at [748, 143] on button "Play" at bounding box center [723, 127] width 56 height 29
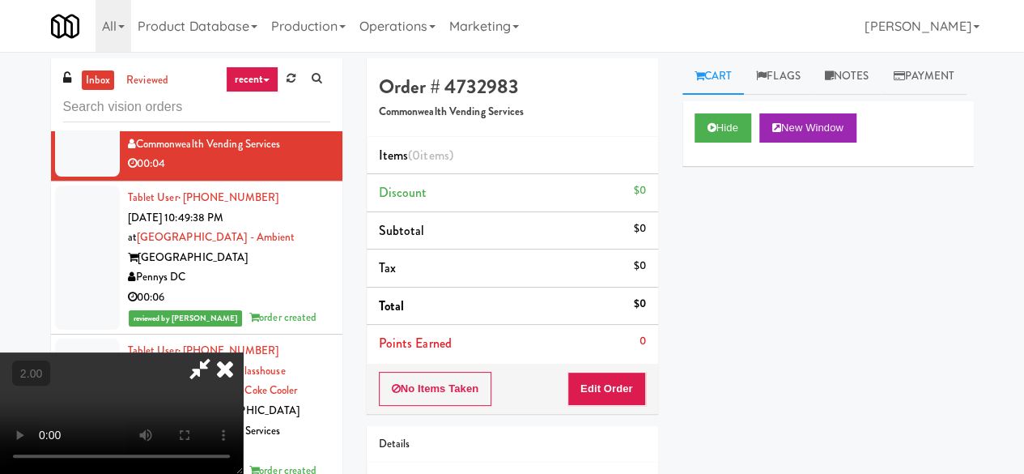
click at [632, 364] on div "No Items Taken Edit Order" at bounding box center [512, 389] width 291 height 50
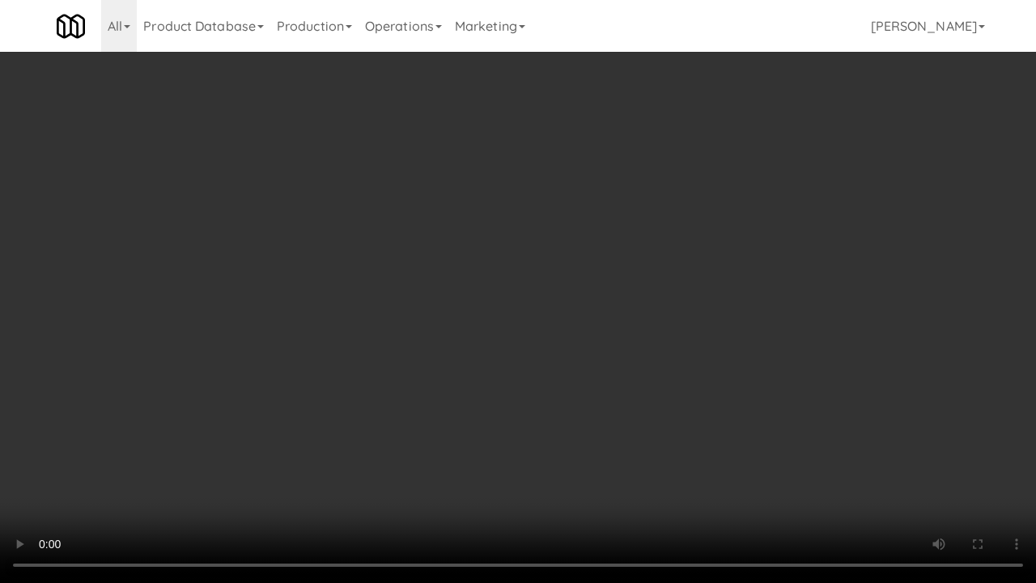
click at [602, 244] on video at bounding box center [518, 291] width 1036 height 583
click at [672, 275] on video at bounding box center [518, 291] width 1036 height 583
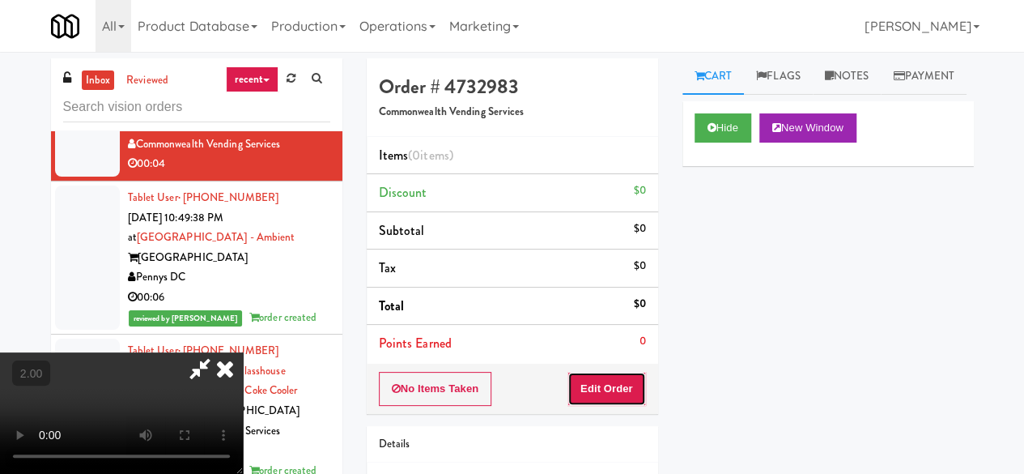
click at [634, 394] on button "Edit Order" at bounding box center [607, 389] width 79 height 34
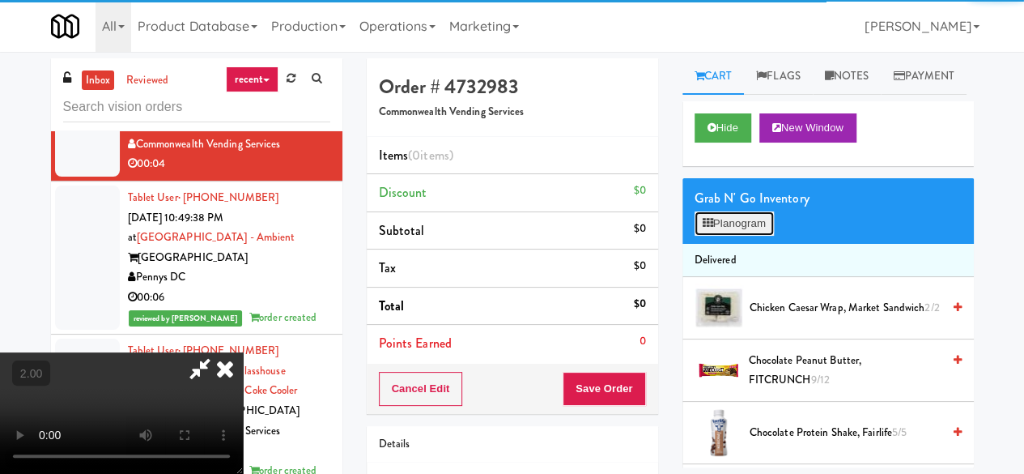
click at [731, 236] on button "Planogram" at bounding box center [734, 223] width 79 height 24
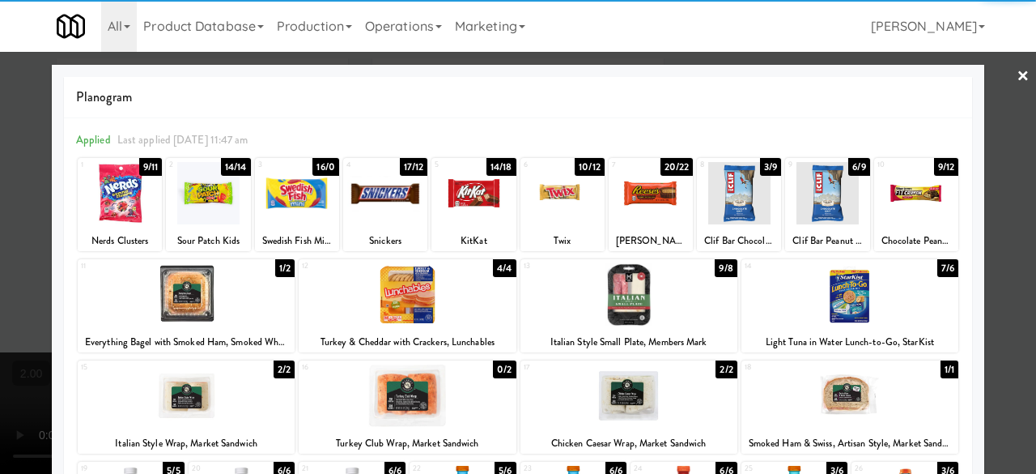
click at [168, 203] on div at bounding box center [208, 193] width 84 height 62
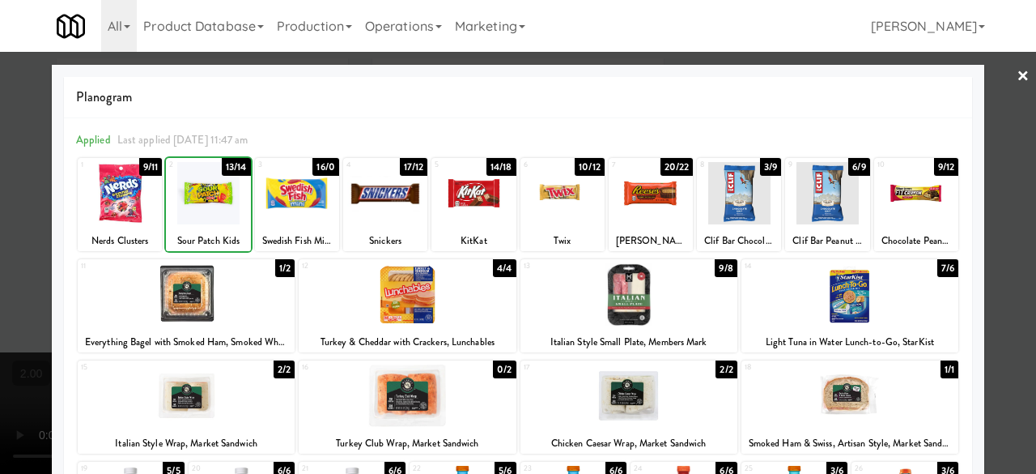
click at [186, 198] on div at bounding box center [208, 193] width 84 height 62
click at [1017, 79] on link "×" at bounding box center [1023, 77] width 13 height 50
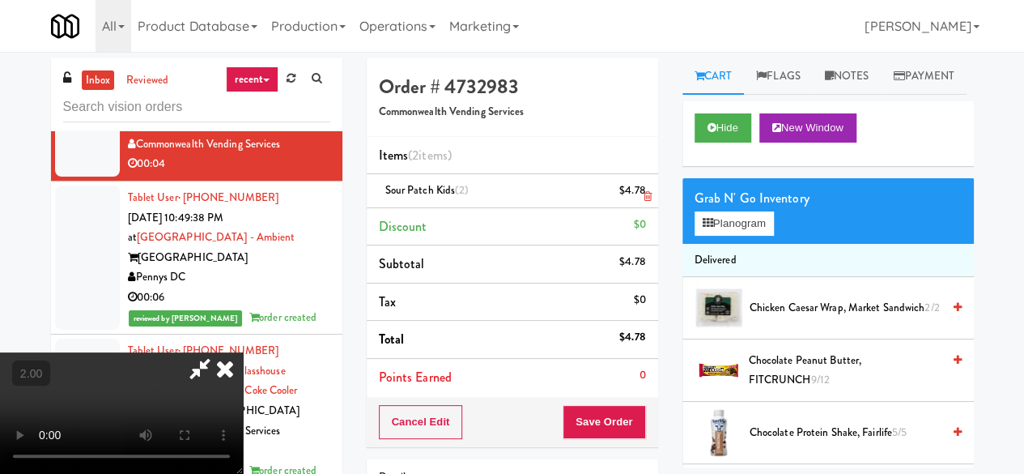
drag, startPoint x: 643, startPoint y: 203, endPoint x: 649, endPoint y: 287, distance: 83.6
click at [643, 203] on link at bounding box center [643, 197] width 15 height 20
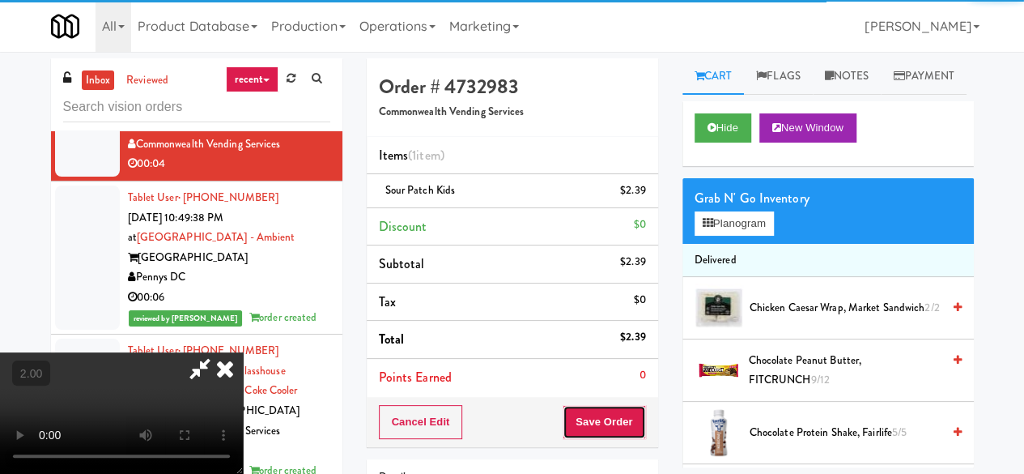
click at [620, 415] on button "Save Order" at bounding box center [604, 422] width 83 height 34
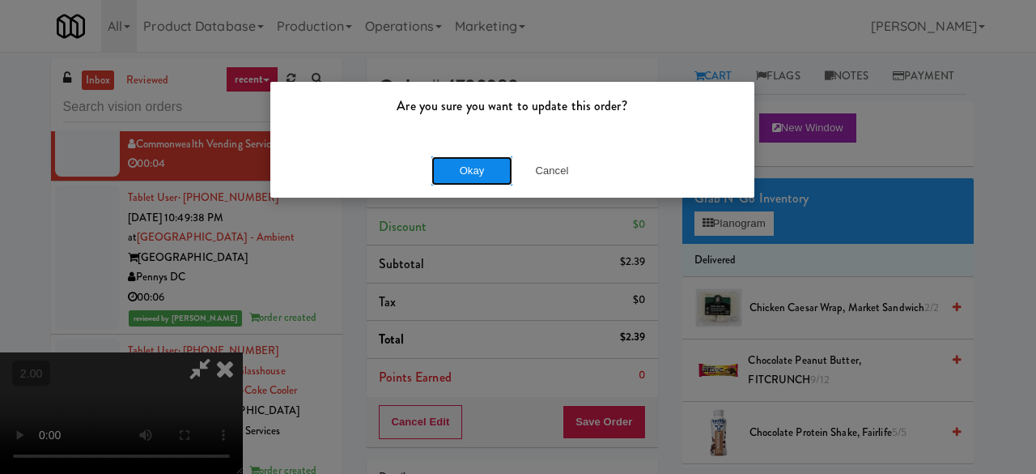
click at [483, 177] on button "Okay" at bounding box center [472, 170] width 81 height 29
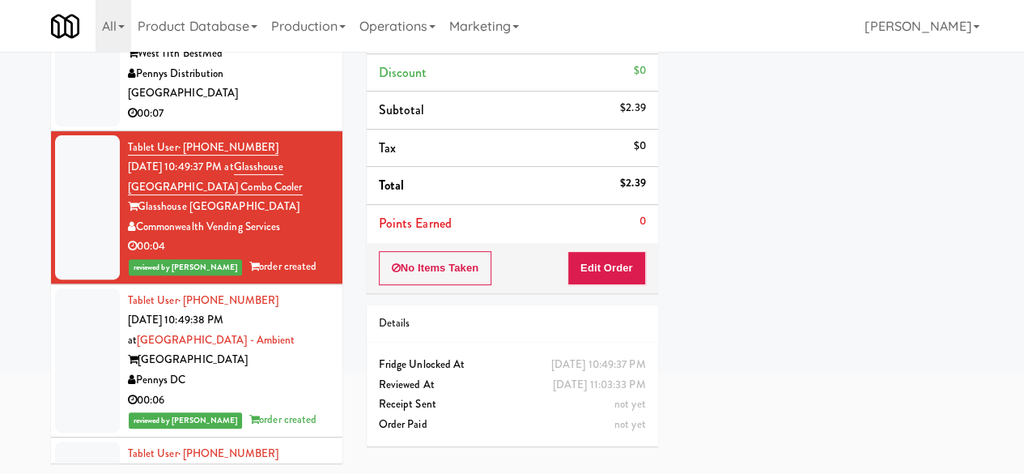
scroll to position [4392, 0]
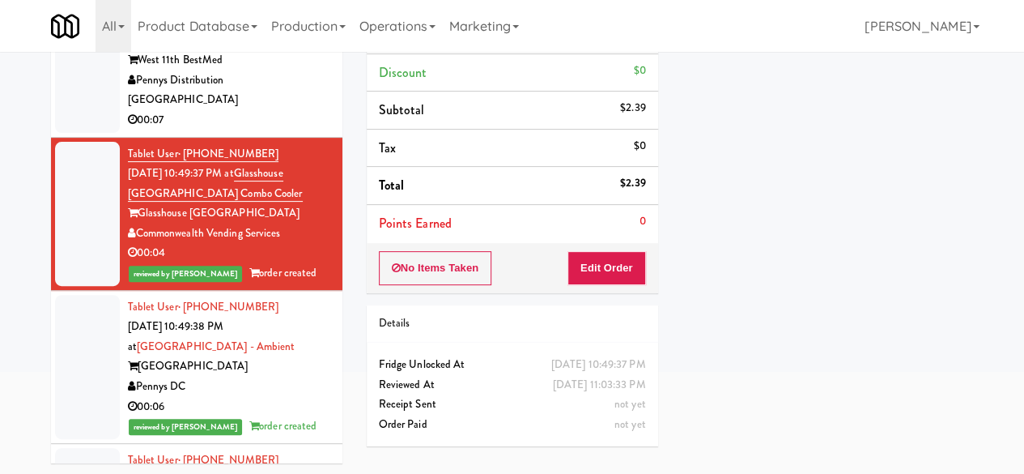
click at [279, 110] on div "Pennys Distribution [GEOGRAPHIC_DATA]" at bounding box center [229, 90] width 202 height 40
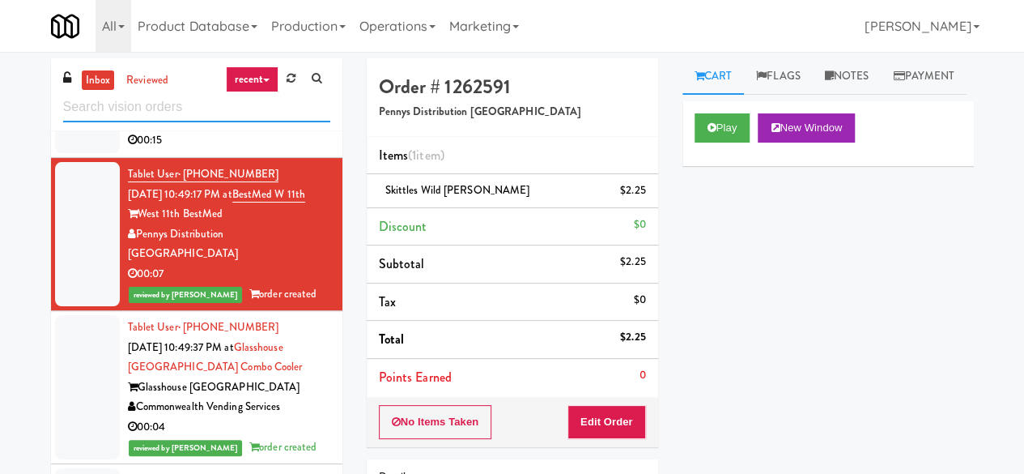
click at [123, 105] on input "text" at bounding box center [196, 107] width 267 height 30
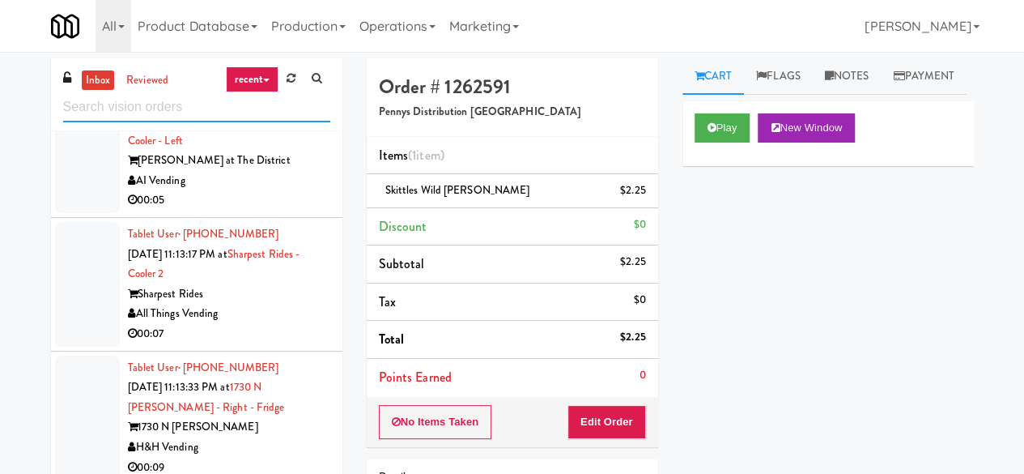
scroll to position [154, 0]
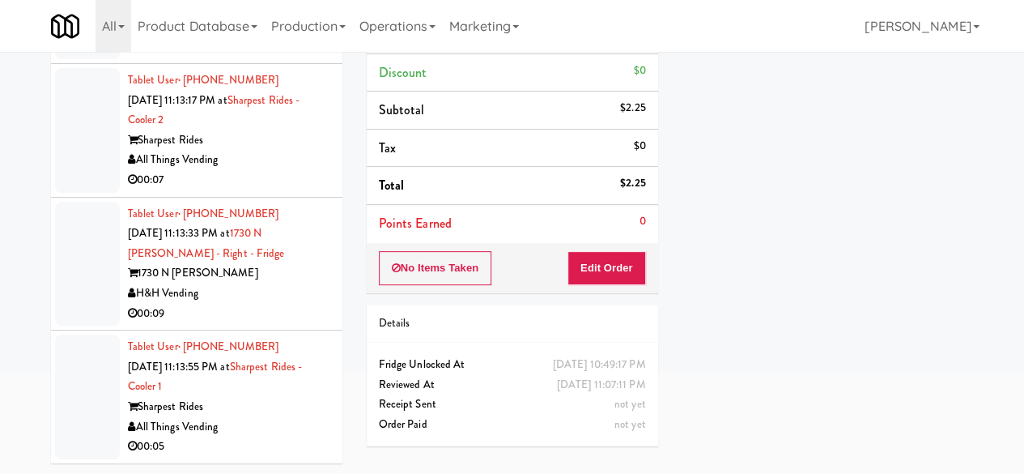
click at [297, 413] on div "Sharpest Rides" at bounding box center [229, 407] width 202 height 20
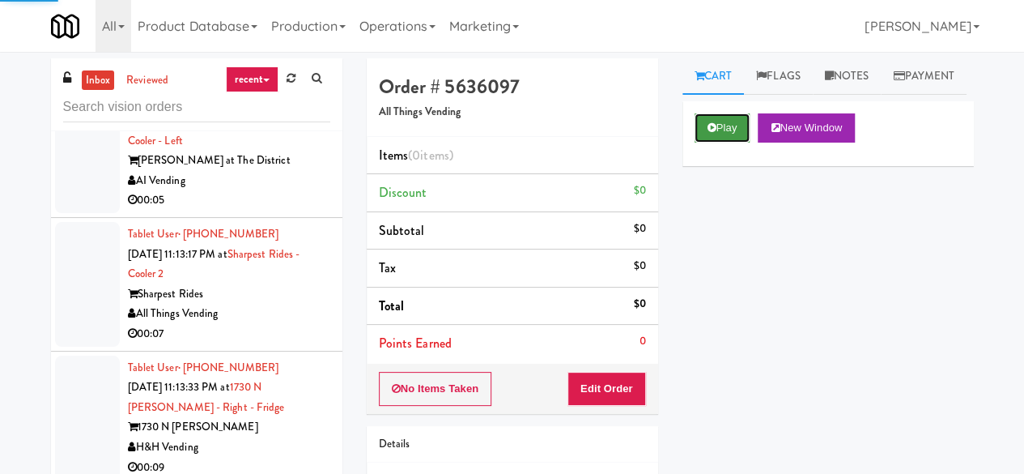
click at [705, 143] on button "Play" at bounding box center [723, 127] width 56 height 29
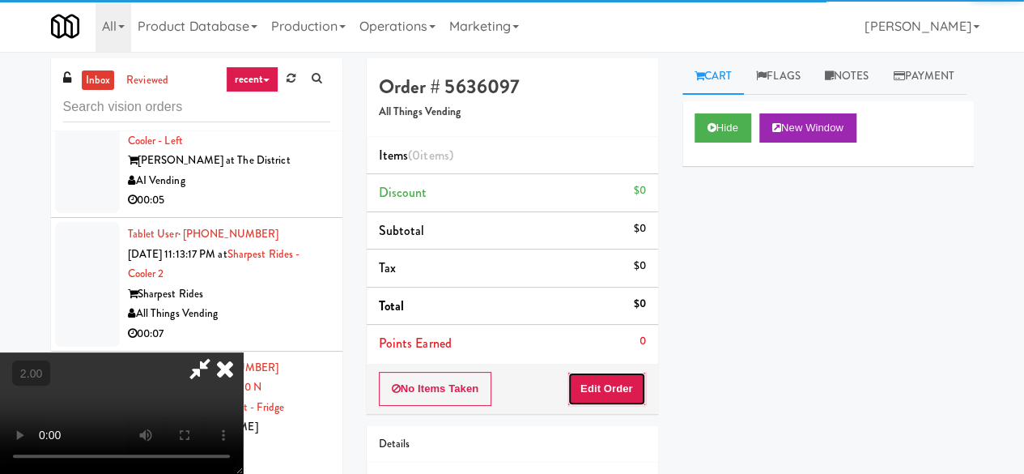
click at [636, 386] on button "Edit Order" at bounding box center [607, 389] width 79 height 34
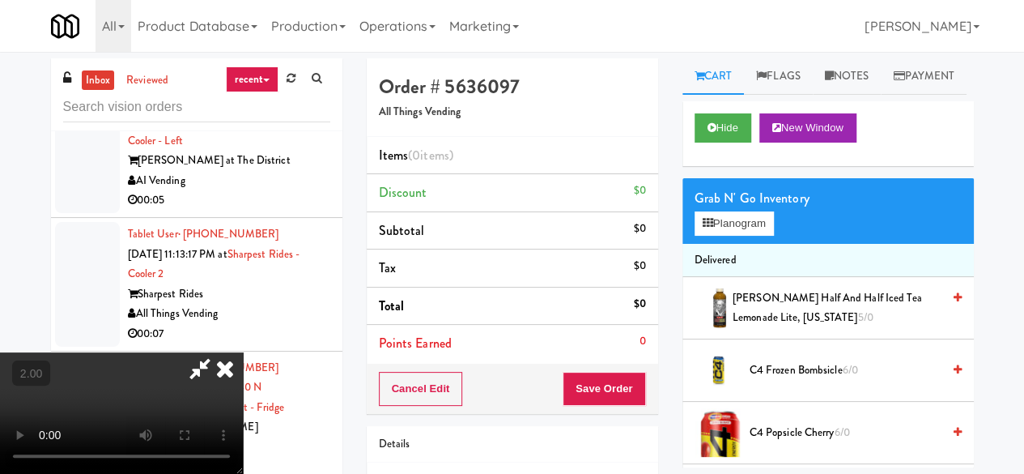
scroll to position [33, 0]
click at [746, 236] on button "Planogram" at bounding box center [734, 223] width 79 height 24
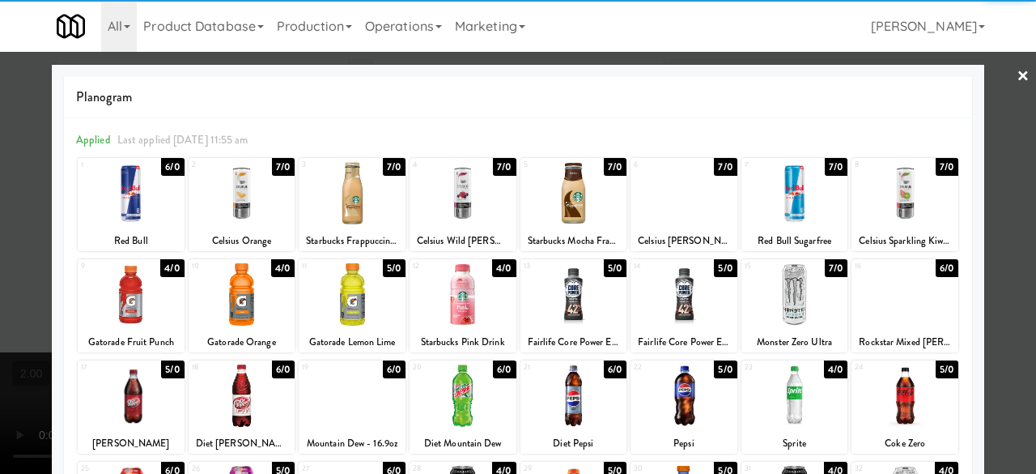
click at [787, 385] on div at bounding box center [795, 395] width 107 height 62
click at [994, 268] on div at bounding box center [518, 237] width 1036 height 474
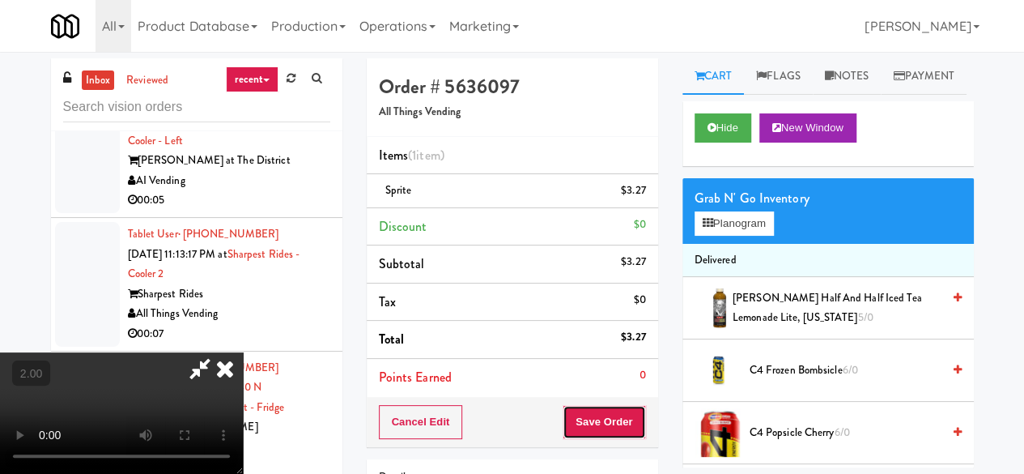
click at [632, 417] on button "Save Order" at bounding box center [604, 422] width 83 height 34
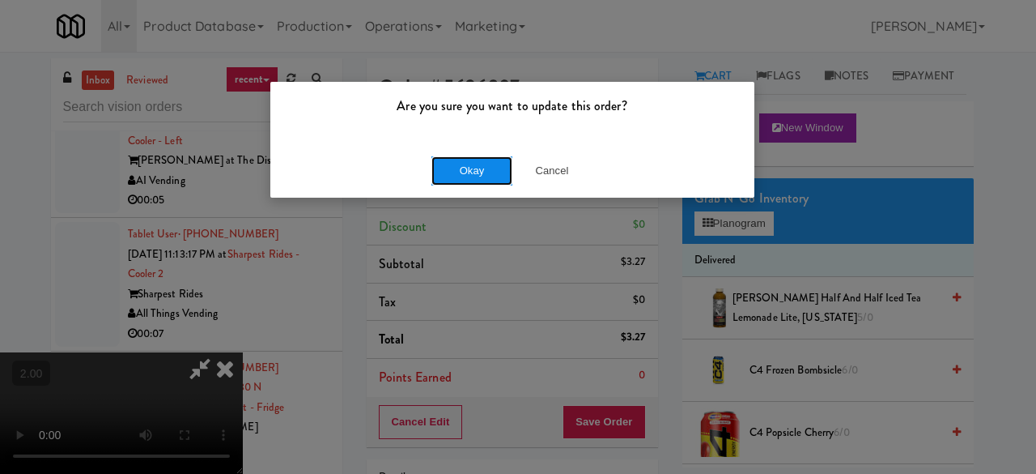
click at [471, 181] on button "Okay" at bounding box center [472, 170] width 81 height 29
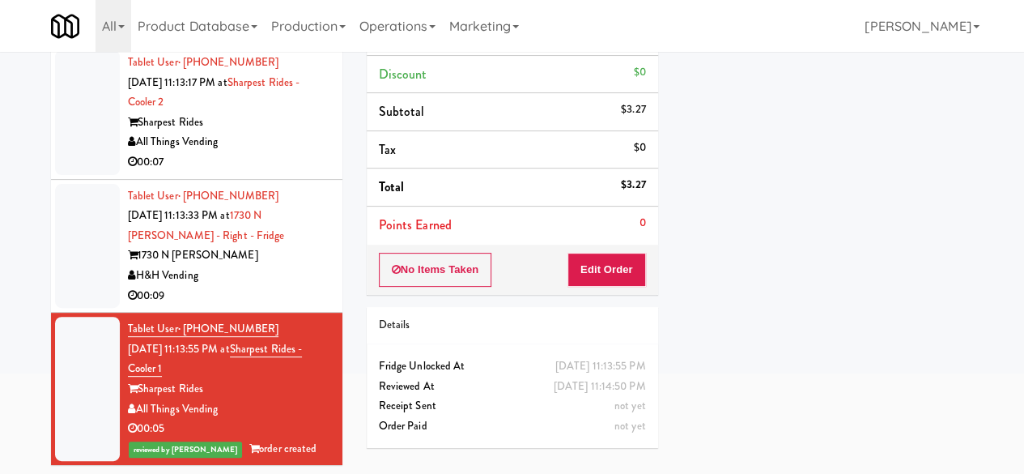
scroll to position [154, 0]
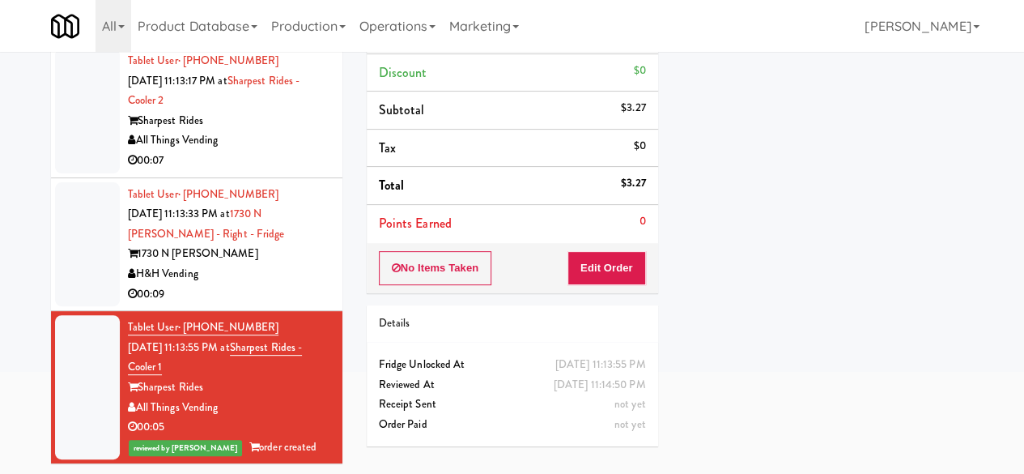
click at [261, 279] on div "H&H Vending" at bounding box center [229, 274] width 202 height 20
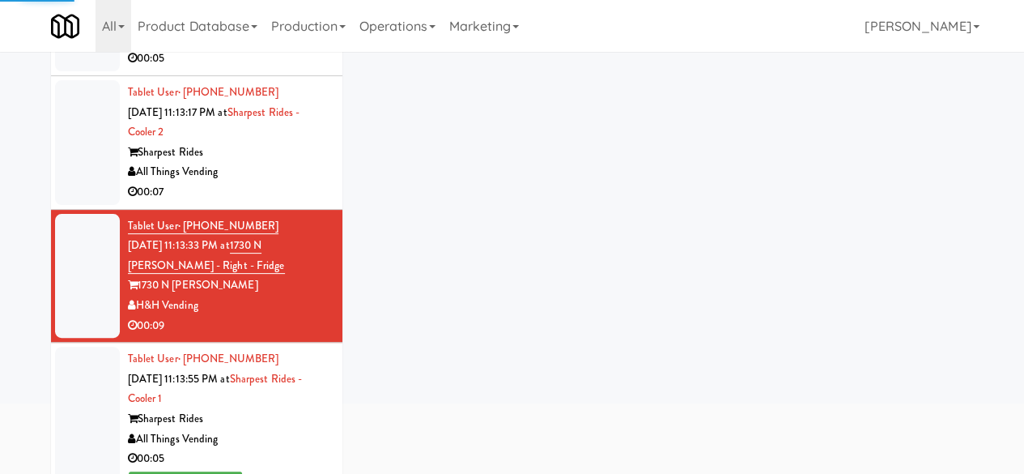
scroll to position [73, 0]
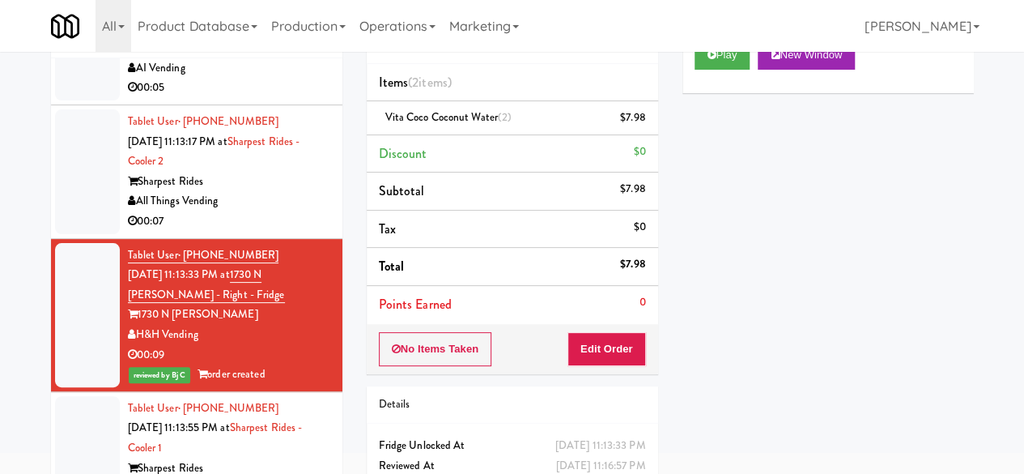
click at [271, 211] on div "All Things Vending" at bounding box center [229, 201] width 202 height 20
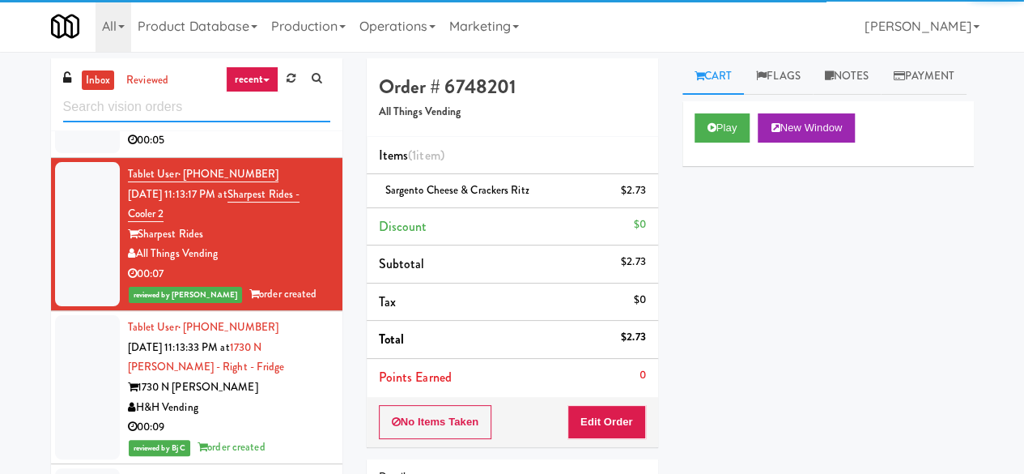
click at [125, 104] on input "text" at bounding box center [196, 107] width 267 height 30
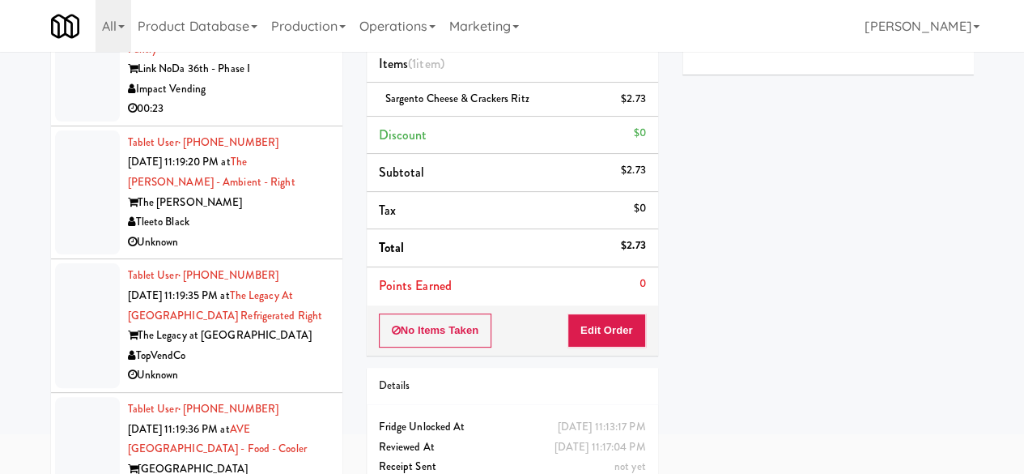
scroll to position [154, 0]
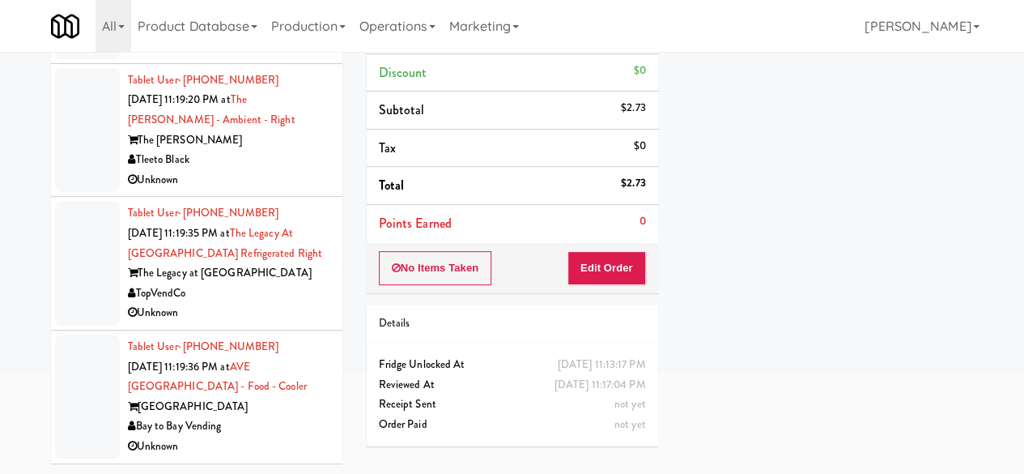
click at [288, 414] on div "[GEOGRAPHIC_DATA]" at bounding box center [229, 407] width 202 height 20
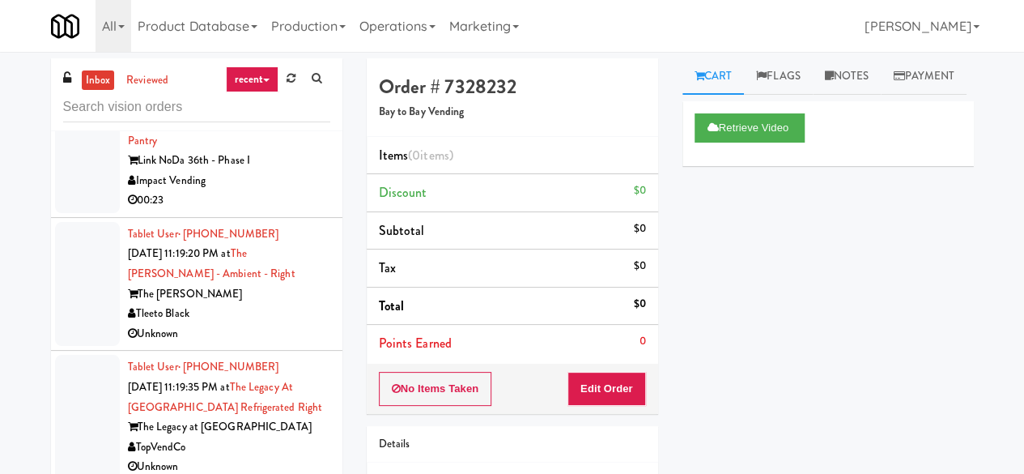
click at [280, 344] on div "Unknown" at bounding box center [229, 334] width 202 height 20
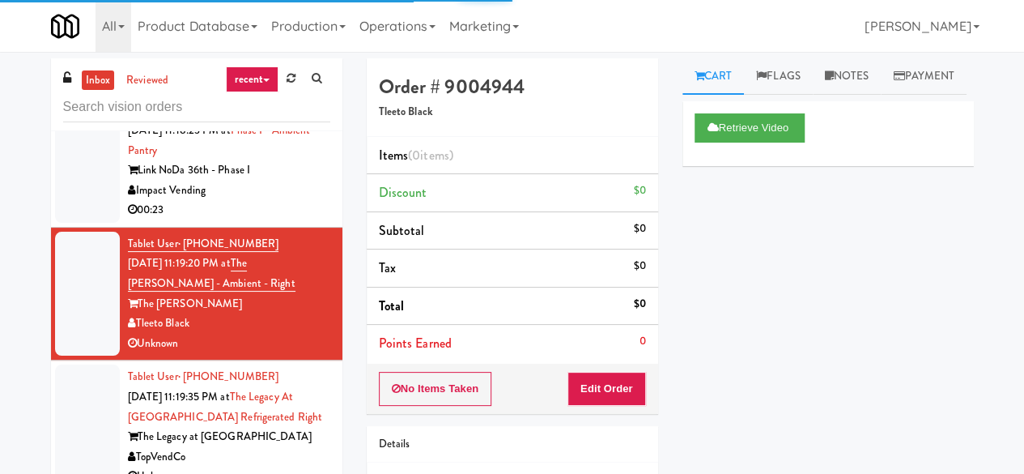
click at [287, 201] on div "Impact Vending" at bounding box center [229, 191] width 202 height 20
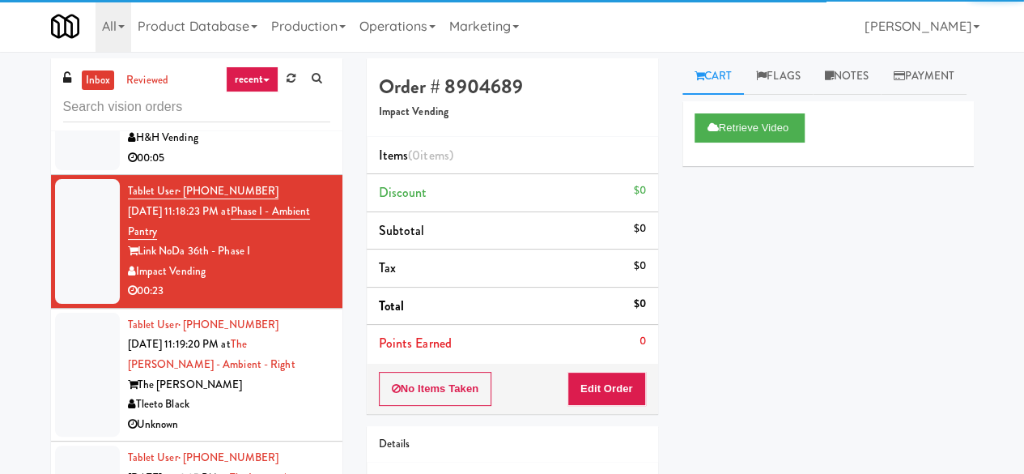
click at [278, 168] on div "00:05" at bounding box center [229, 158] width 202 height 20
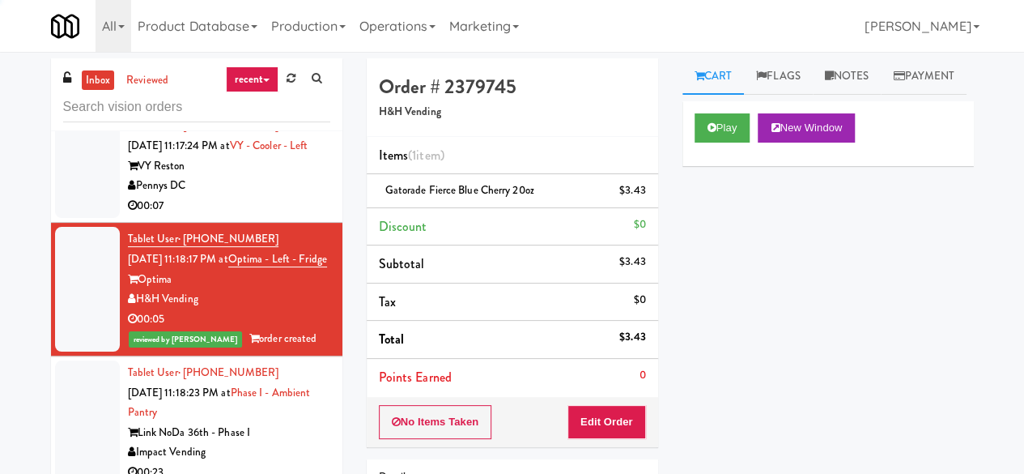
scroll to position [2866, 0]
click at [262, 177] on div "VY Reston" at bounding box center [229, 167] width 202 height 20
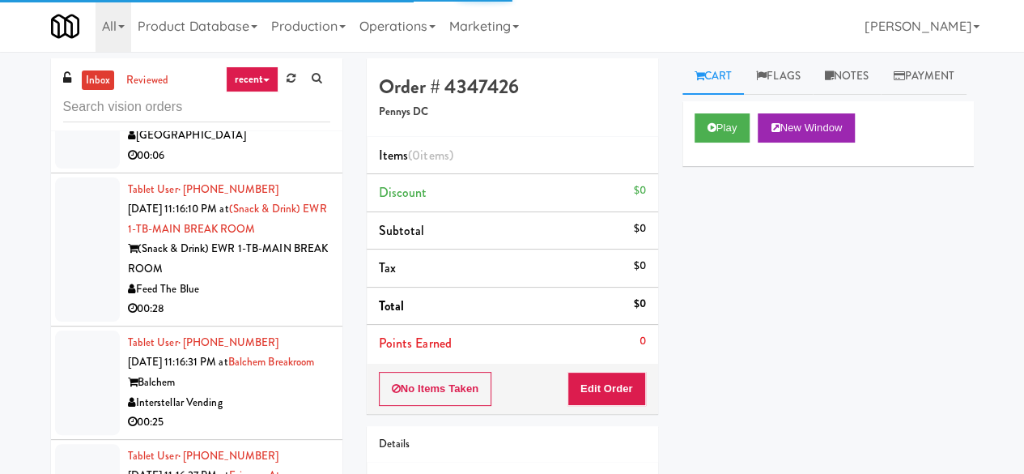
scroll to position [1814, 0]
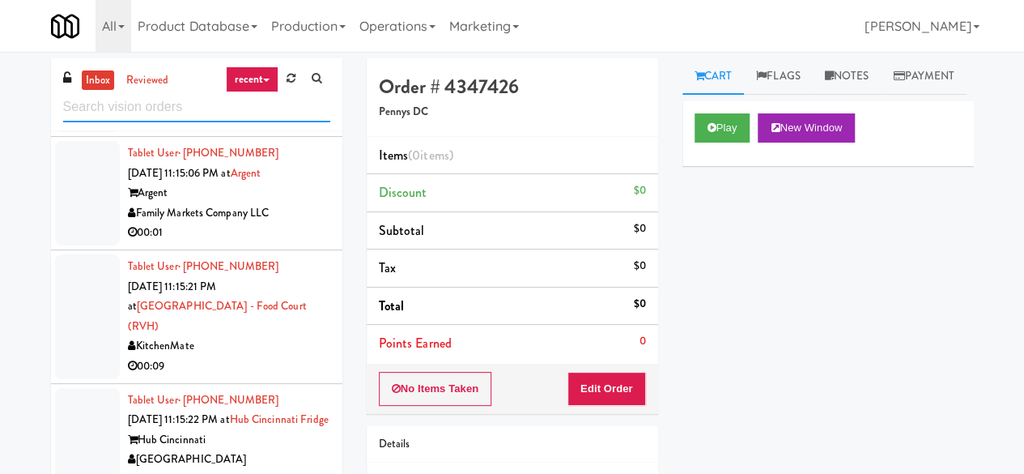
click at [160, 101] on input "text" at bounding box center [196, 107] width 267 height 30
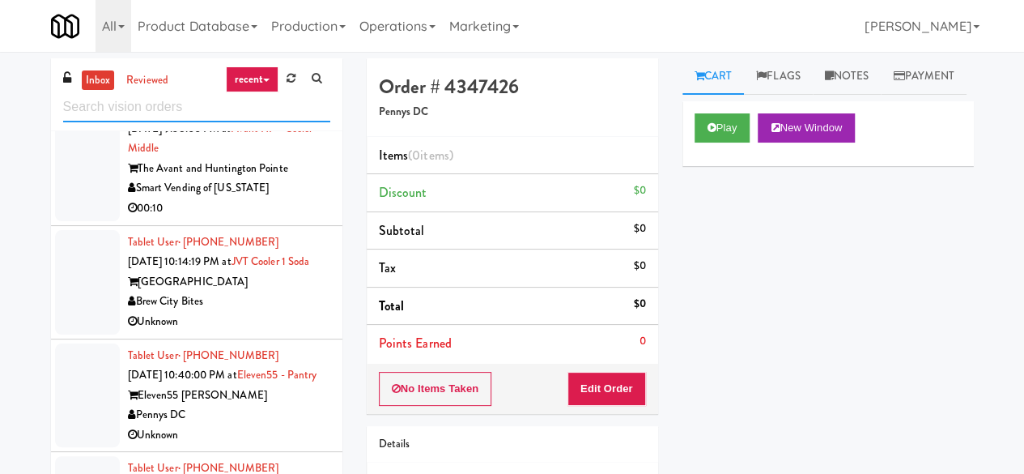
scroll to position [891, 0]
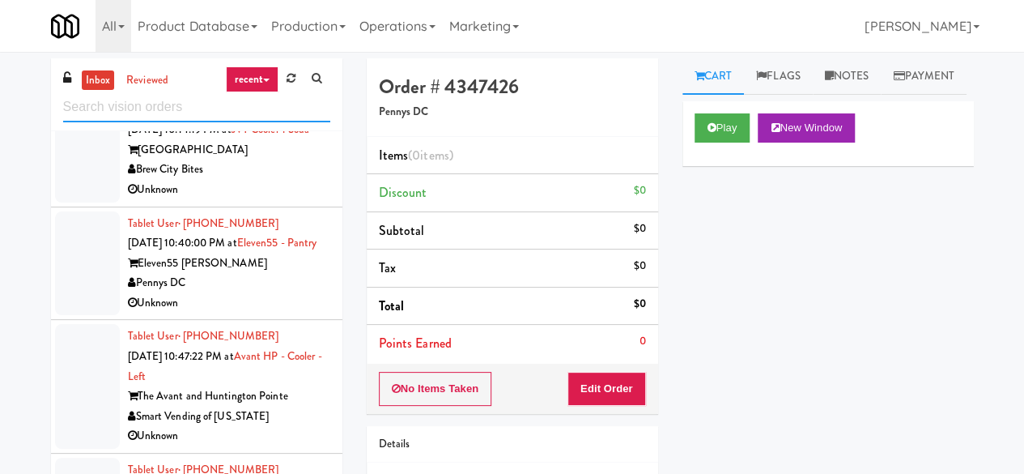
click at [183, 113] on input "text" at bounding box center [196, 107] width 267 height 30
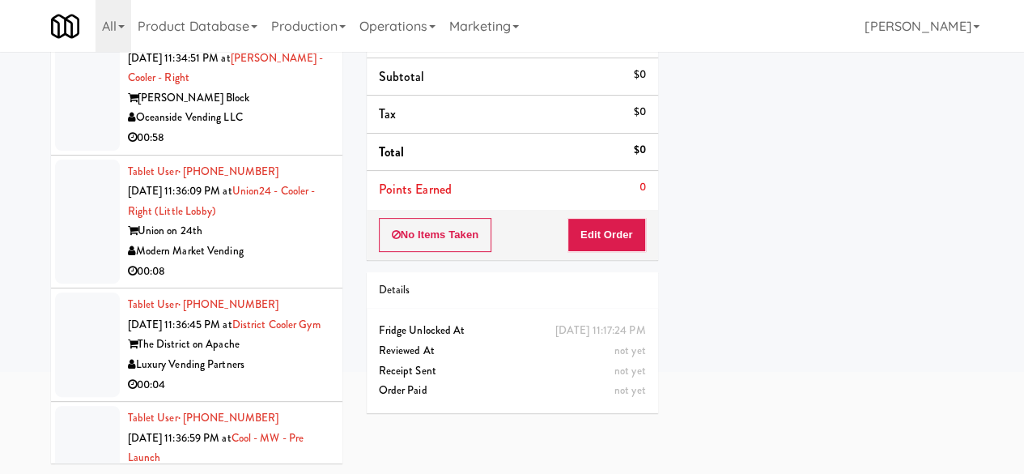
scroll to position [1700, 0]
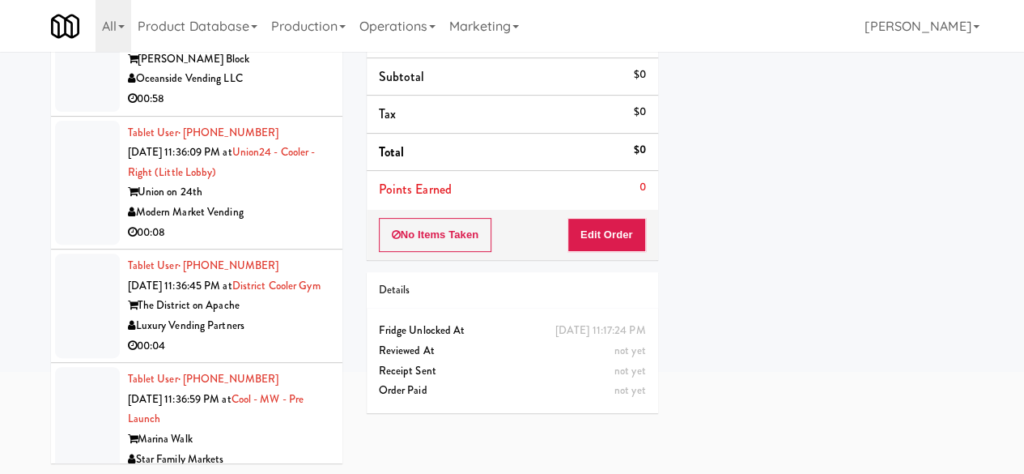
click at [279, 223] on div "Modern Market Vending" at bounding box center [229, 212] width 202 height 20
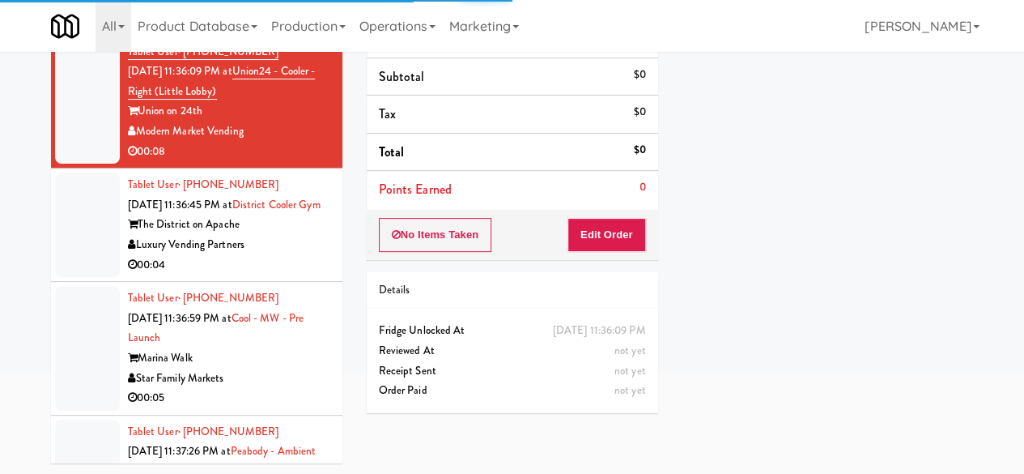
click at [308, 235] on div "The District on Apache" at bounding box center [229, 225] width 202 height 20
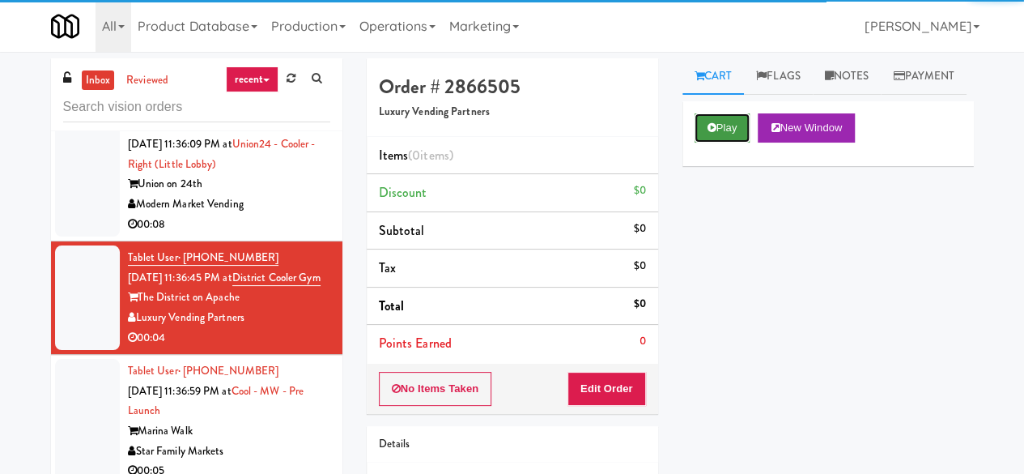
click at [724, 143] on button "Play" at bounding box center [723, 127] width 56 height 29
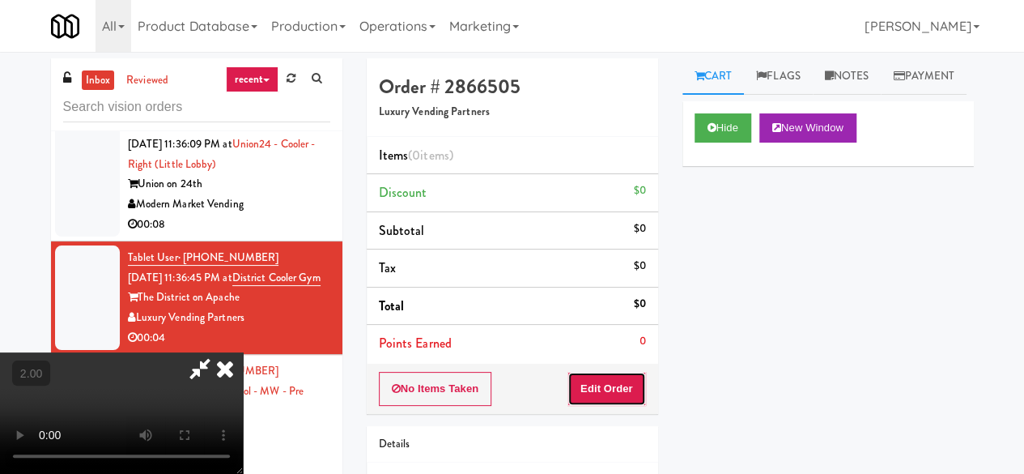
click at [599, 399] on button "Edit Order" at bounding box center [607, 389] width 79 height 34
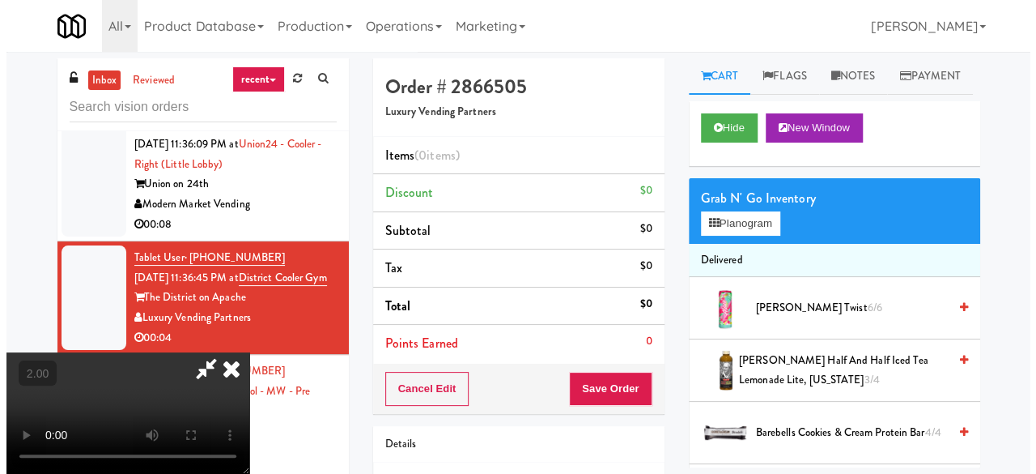
scroll to position [33, 0]
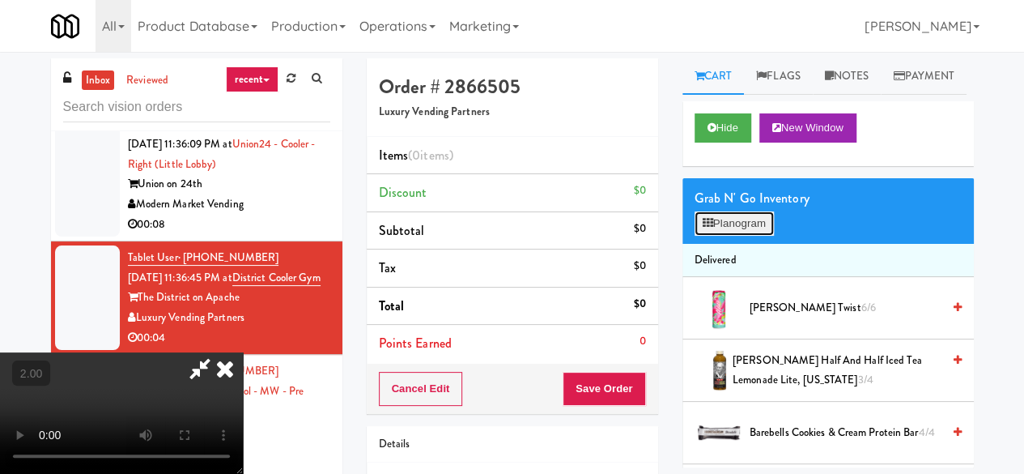
click at [697, 236] on button "Planogram" at bounding box center [734, 223] width 79 height 24
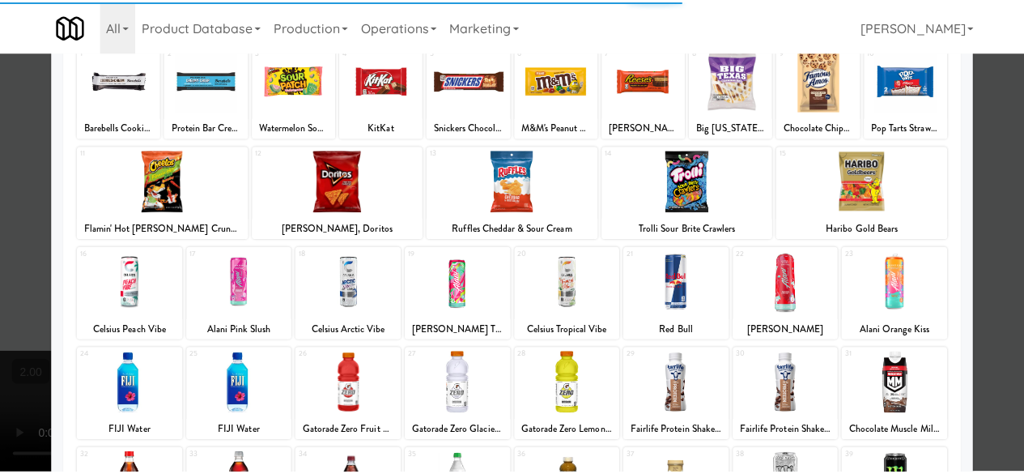
scroll to position [321, 0]
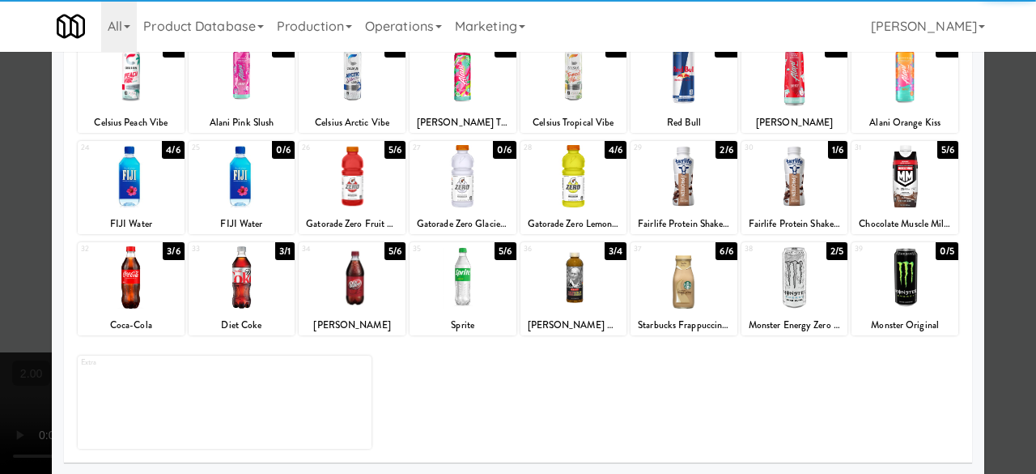
click at [769, 297] on div at bounding box center [795, 277] width 107 height 62
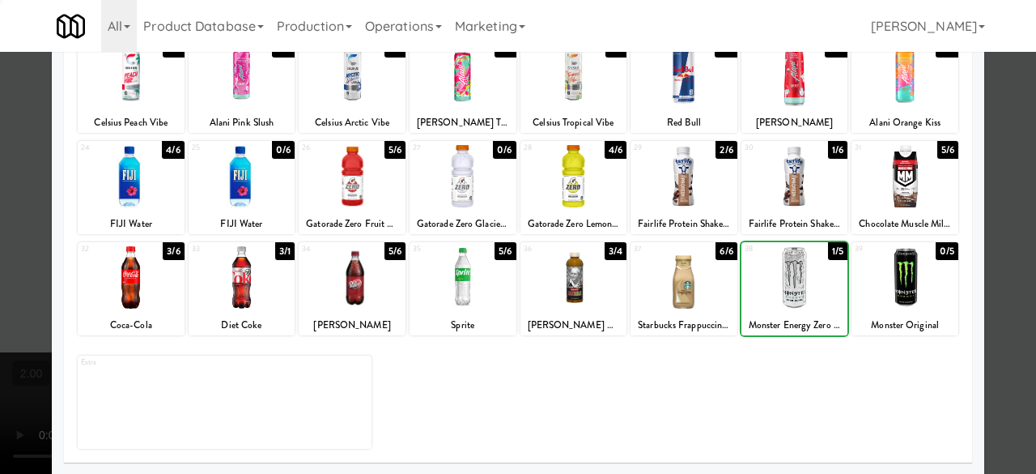
click at [1013, 185] on div at bounding box center [518, 237] width 1036 height 474
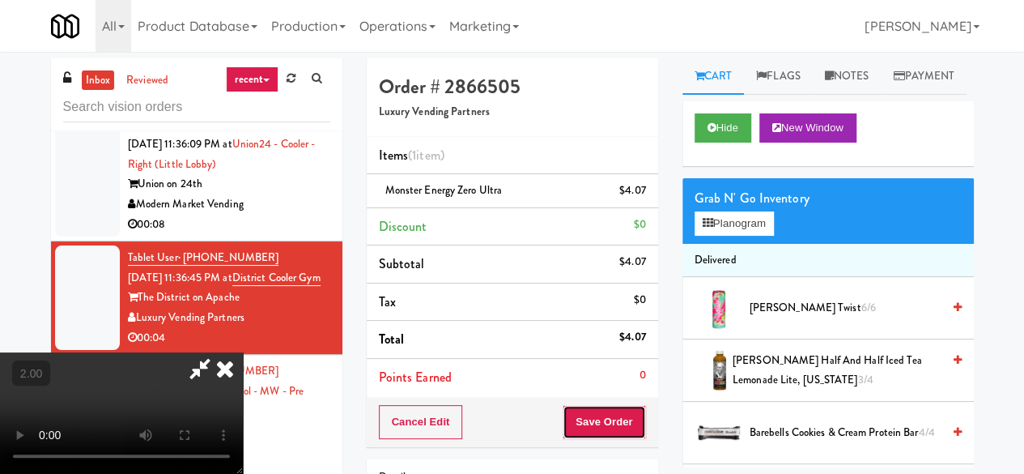
click at [633, 416] on button "Save Order" at bounding box center [604, 422] width 83 height 34
click at [632, 416] on button "Save Order" at bounding box center [604, 422] width 83 height 34
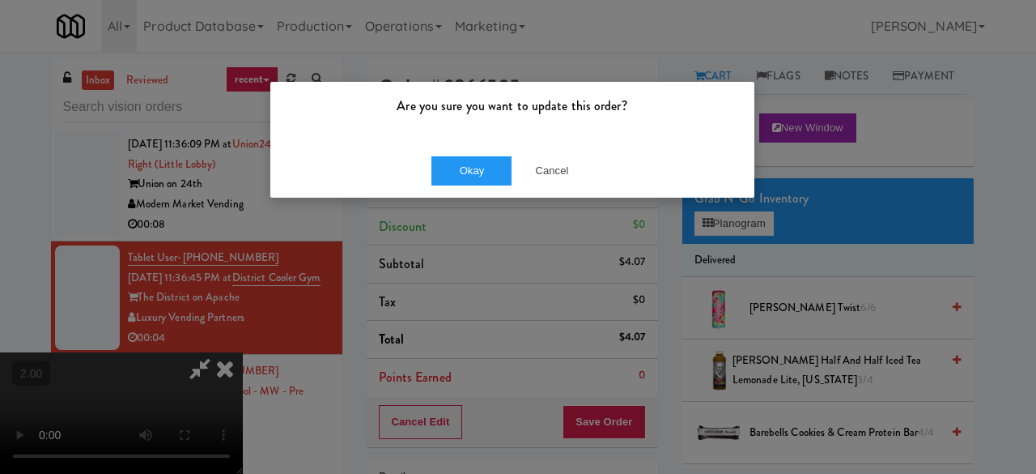
click at [483, 185] on div "Okay Cancel" at bounding box center [512, 170] width 484 height 54
click at [483, 182] on button "Okay" at bounding box center [472, 170] width 81 height 29
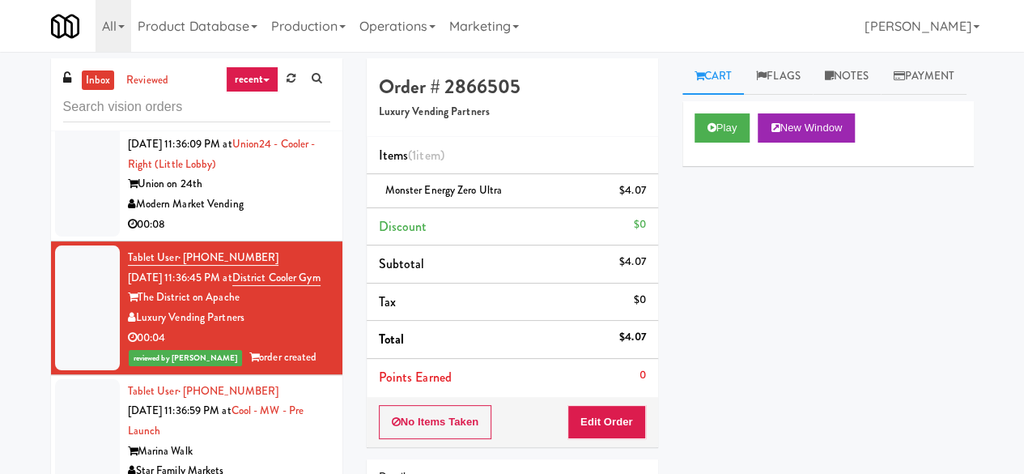
click at [272, 215] on div "Modern Market Vending" at bounding box center [229, 204] width 202 height 20
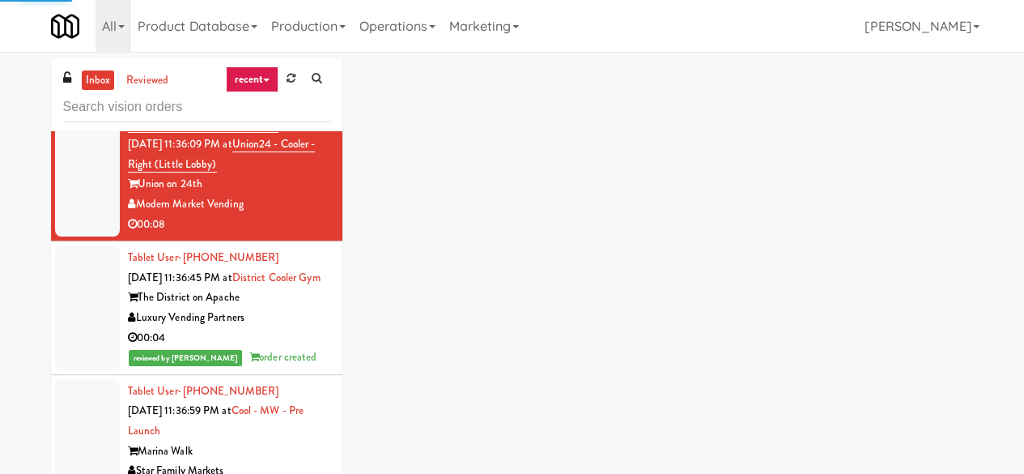
scroll to position [2105, 0]
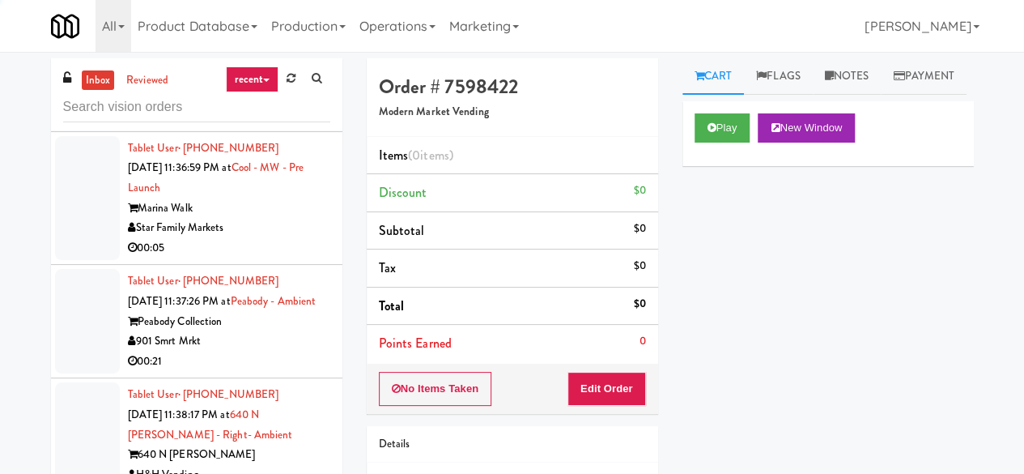
click at [269, 238] on div "Star Family Markets" at bounding box center [229, 228] width 202 height 20
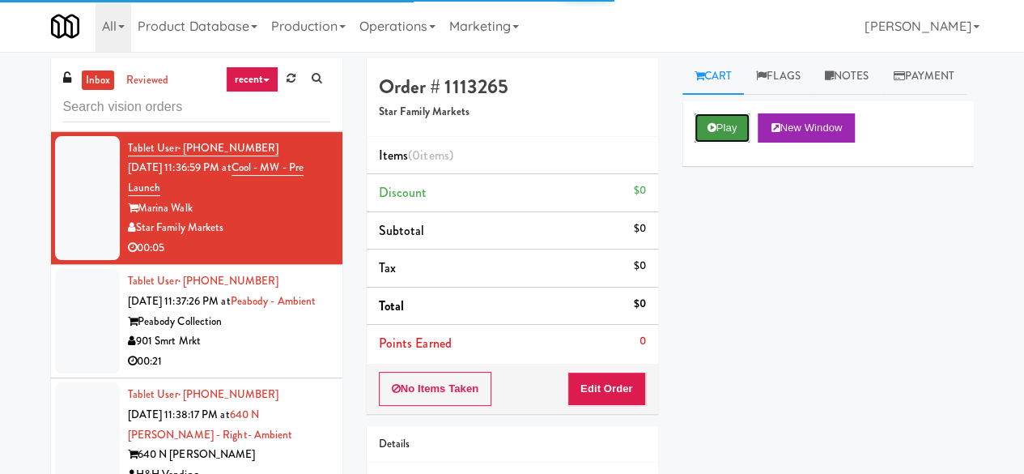
click at [721, 143] on button "Play" at bounding box center [723, 127] width 56 height 29
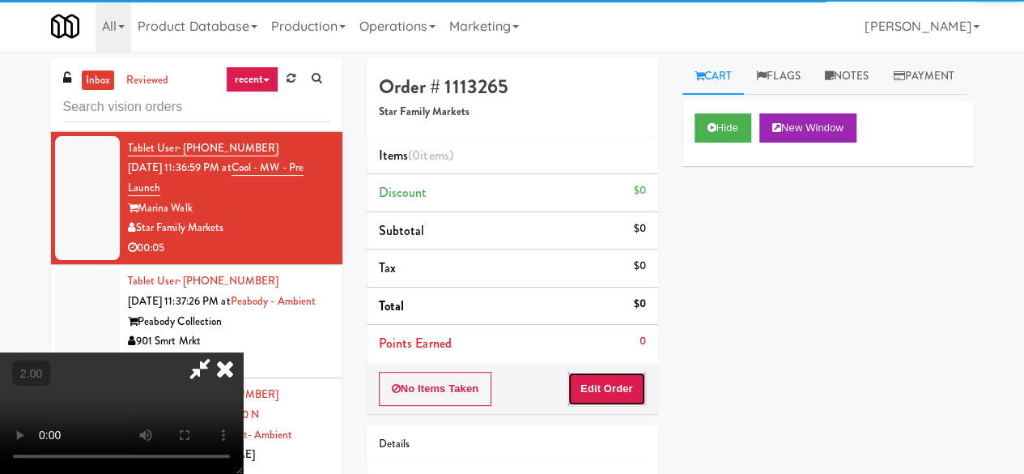
click at [624, 375] on button "Edit Order" at bounding box center [607, 389] width 79 height 34
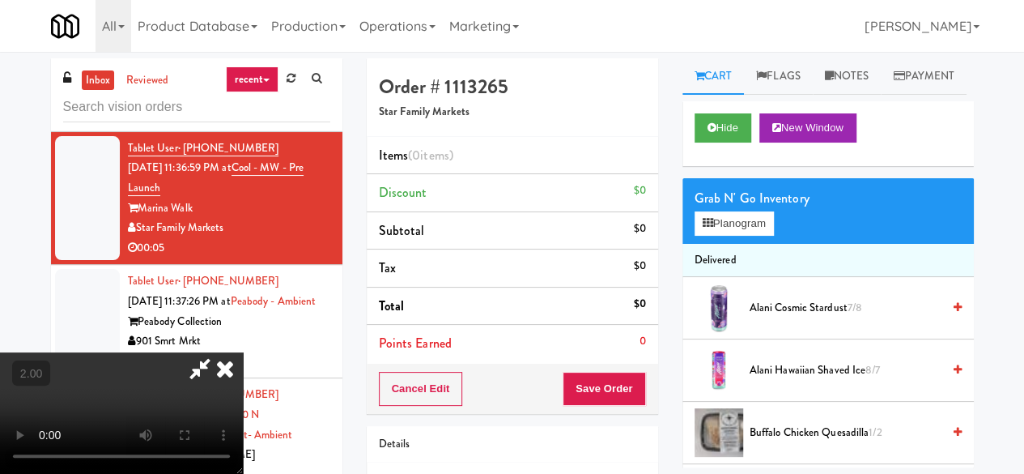
scroll to position [33, 0]
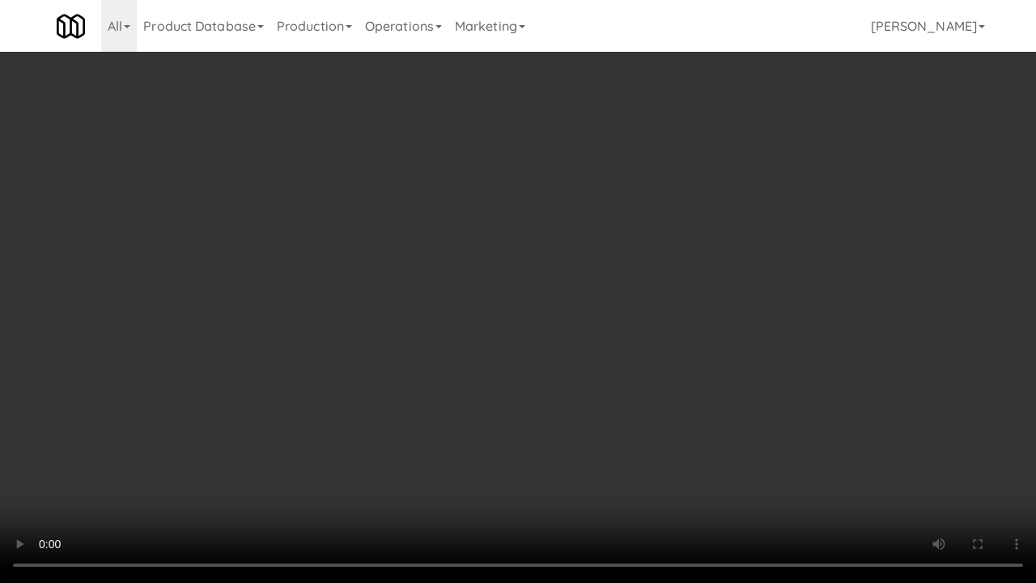
click at [616, 347] on video at bounding box center [518, 291] width 1036 height 583
click at [580, 334] on video at bounding box center [518, 291] width 1036 height 583
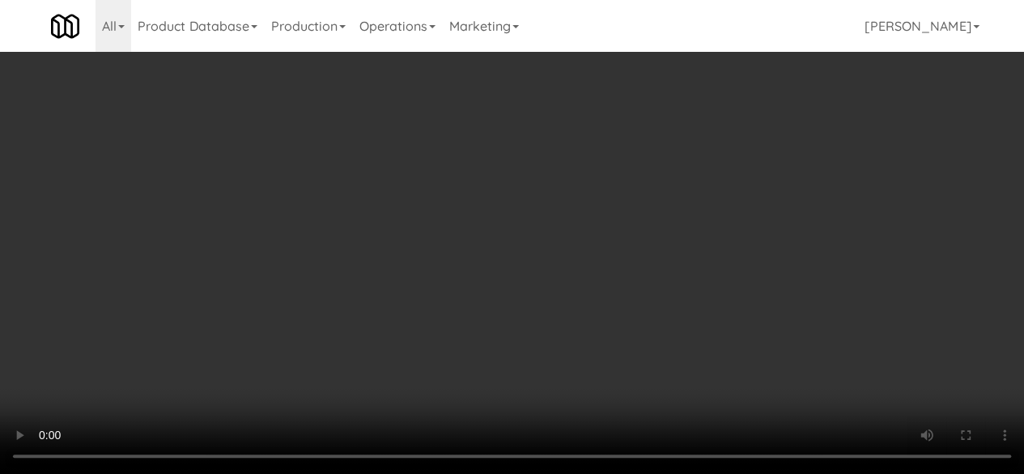
scroll to position [1538, 0]
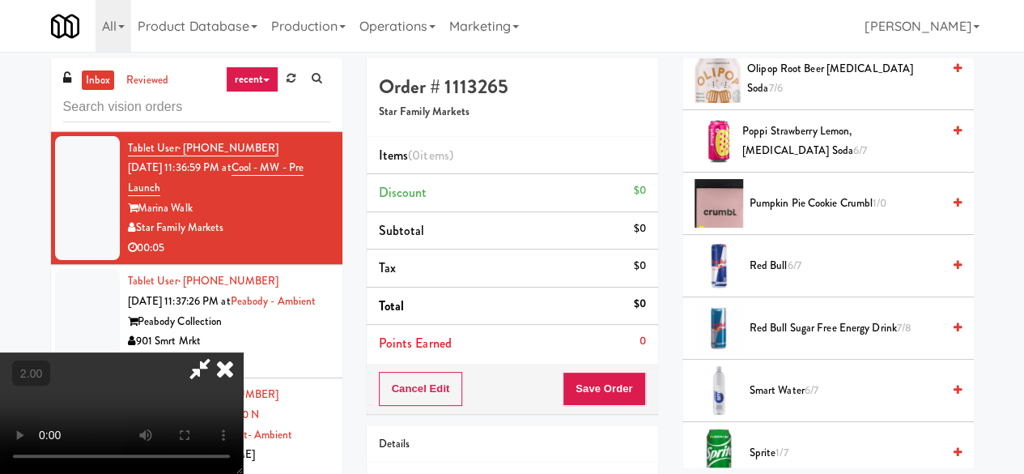
click at [797, 214] on span "Pumpkin Pie Cookie Crumbl 1/0" at bounding box center [846, 204] width 192 height 20
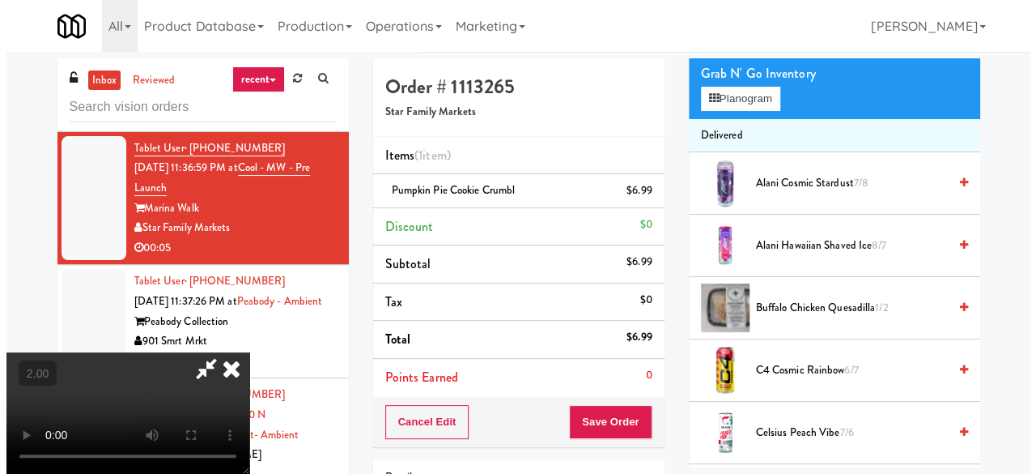
scroll to position [0, 0]
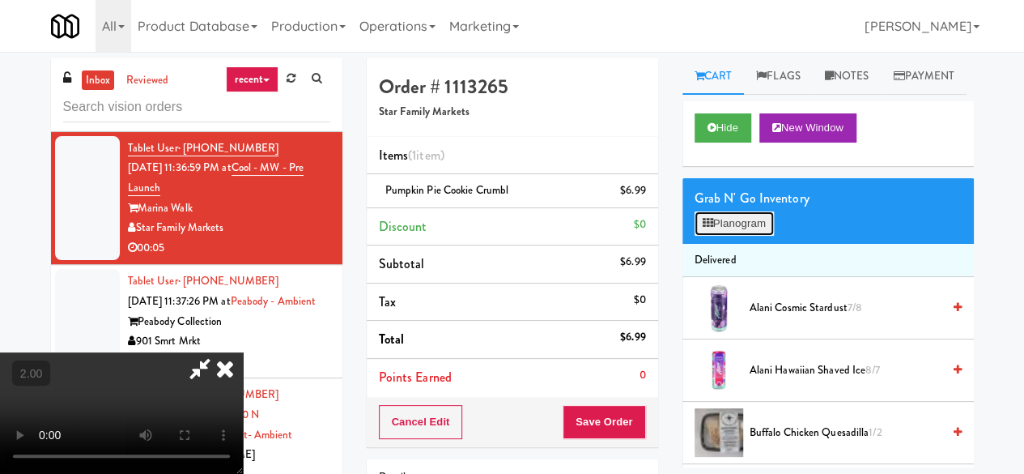
click at [719, 236] on button "Planogram" at bounding box center [734, 223] width 79 height 24
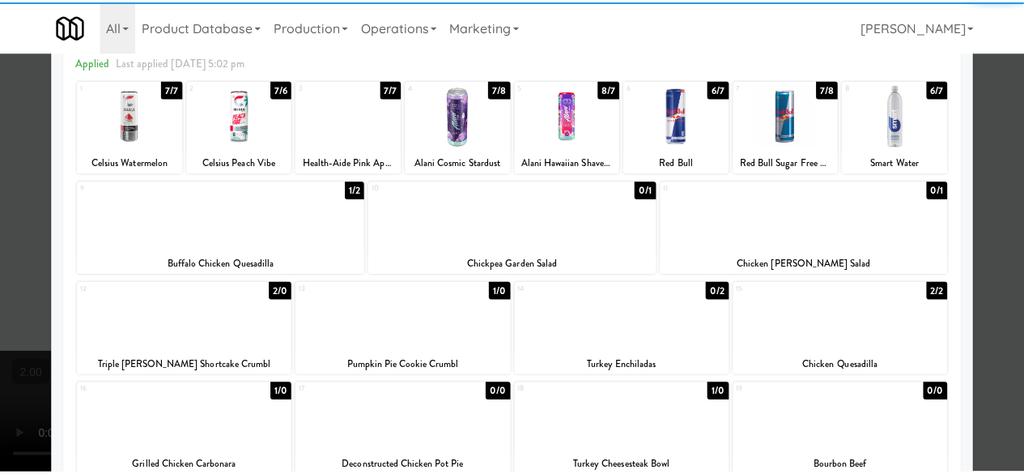
scroll to position [162, 0]
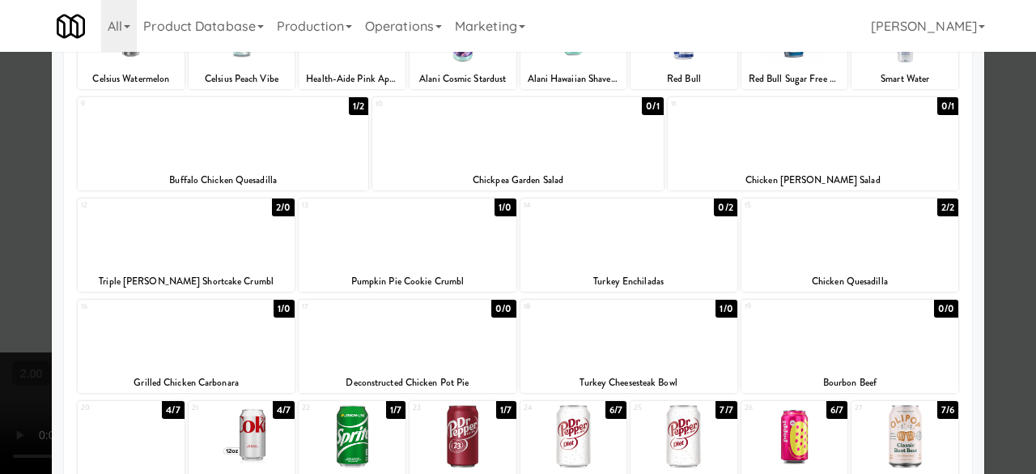
drag, startPoint x: 1010, startPoint y: 131, endPoint x: 936, endPoint y: 143, distance: 75.5
click at [1009, 131] on div at bounding box center [518, 237] width 1036 height 474
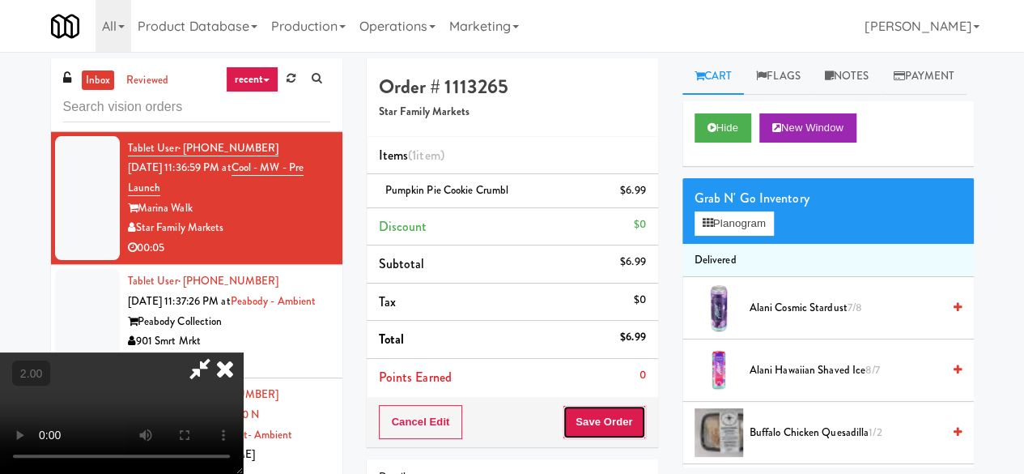
click at [627, 417] on button "Save Order" at bounding box center [604, 422] width 83 height 34
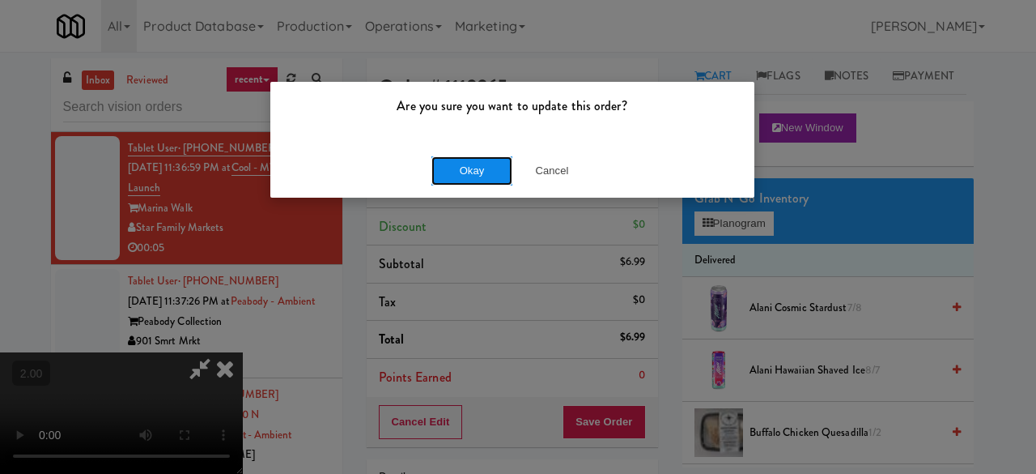
click at [452, 181] on button "Okay" at bounding box center [472, 170] width 81 height 29
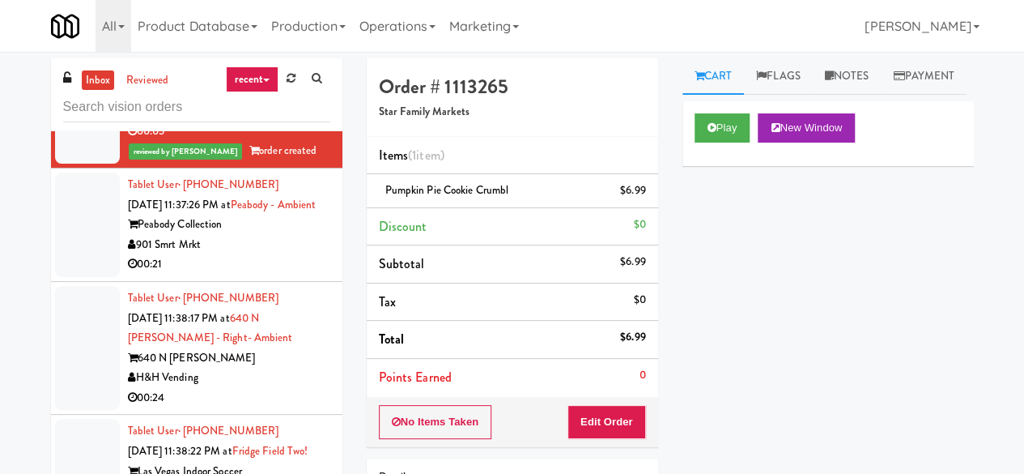
scroll to position [2348, 0]
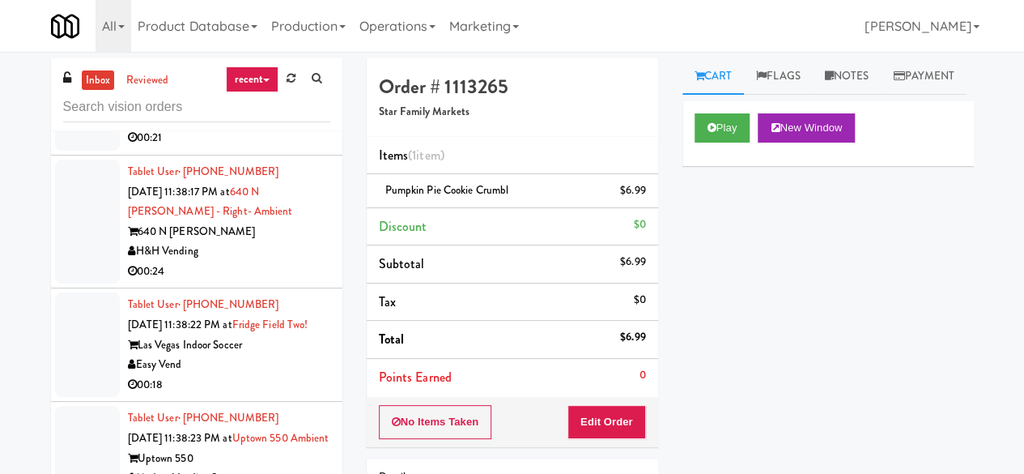
click at [267, 148] on div "00:21" at bounding box center [229, 138] width 202 height 20
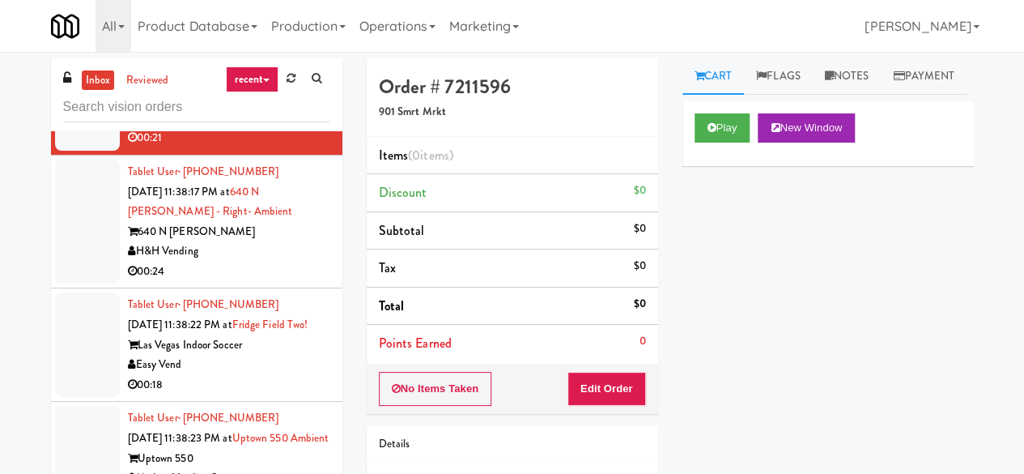
click at [258, 282] on div "00:24" at bounding box center [229, 272] width 202 height 20
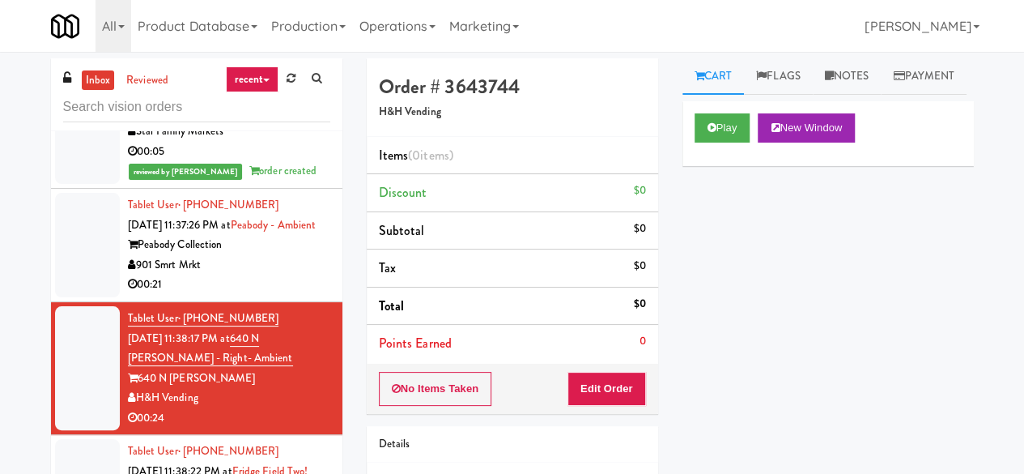
scroll to position [2186, 0]
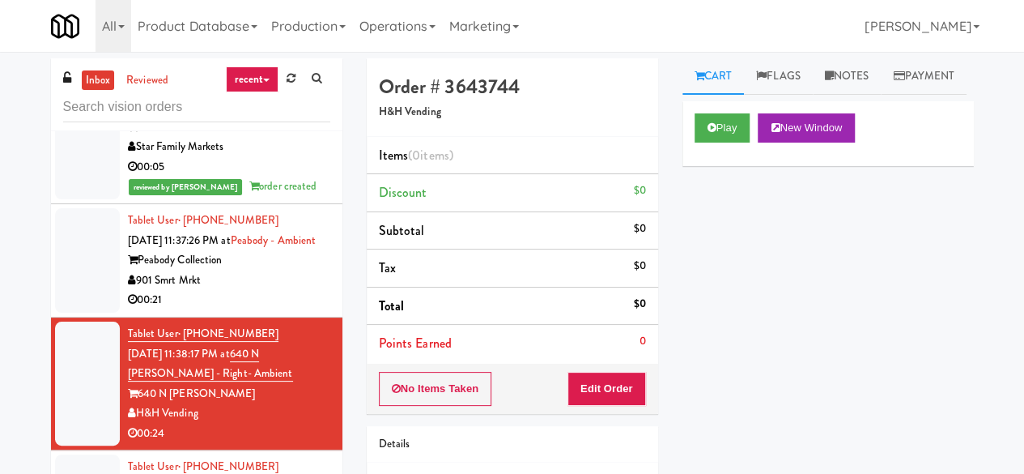
click at [275, 291] on div "901 Smrt Mrkt" at bounding box center [229, 280] width 202 height 20
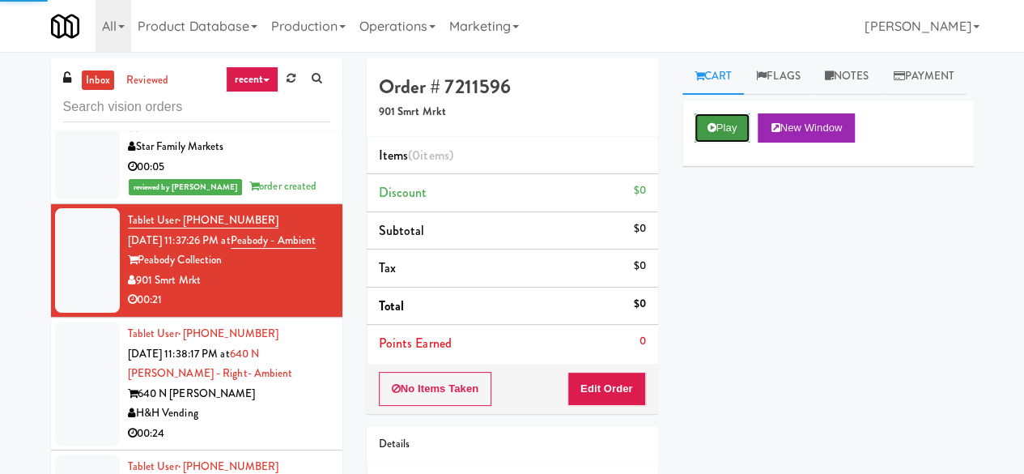
click at [717, 143] on button "Play" at bounding box center [723, 127] width 56 height 29
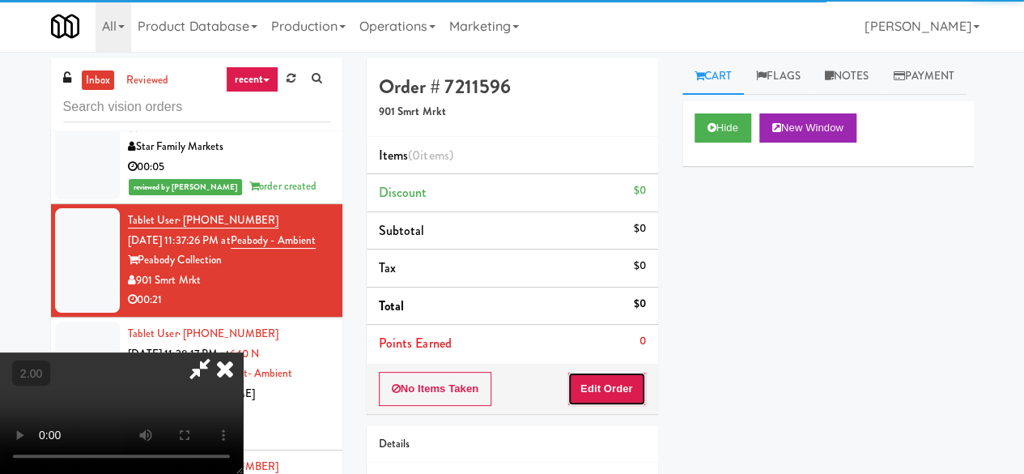
click at [604, 390] on button "Edit Order" at bounding box center [607, 389] width 79 height 34
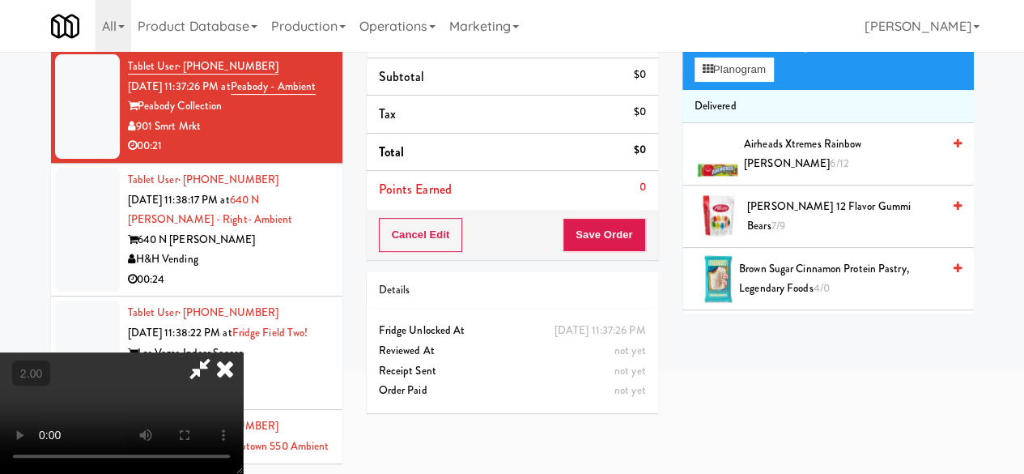
scroll to position [52, 0]
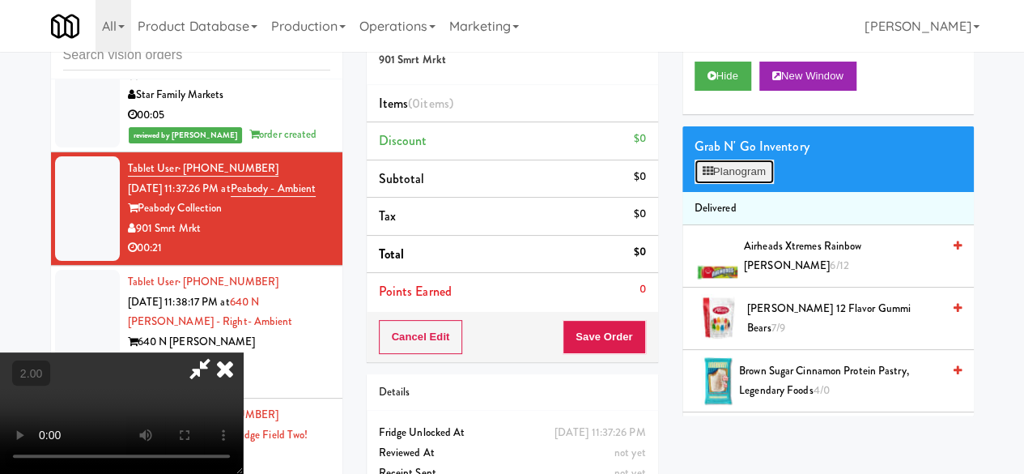
click at [737, 184] on button "Planogram" at bounding box center [734, 172] width 79 height 24
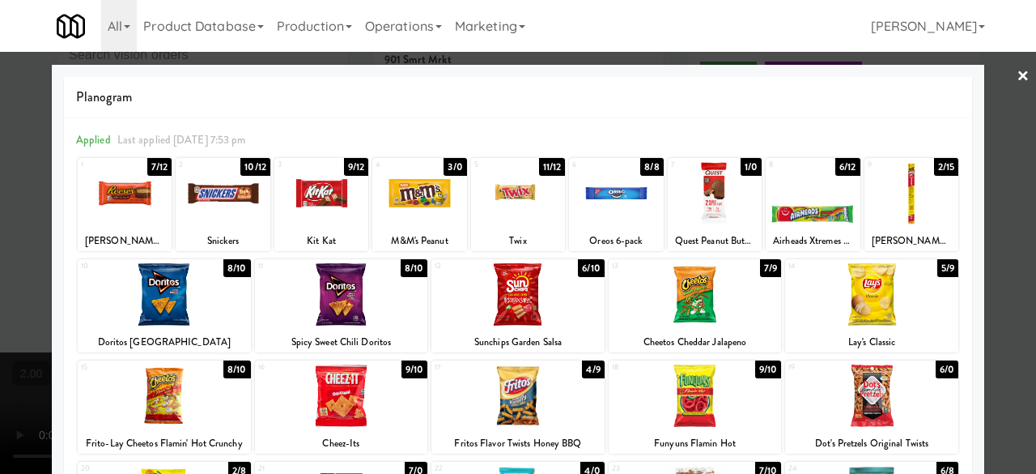
click at [513, 317] on div at bounding box center [518, 294] width 173 height 62
click at [983, 79] on div at bounding box center [518, 237] width 1036 height 474
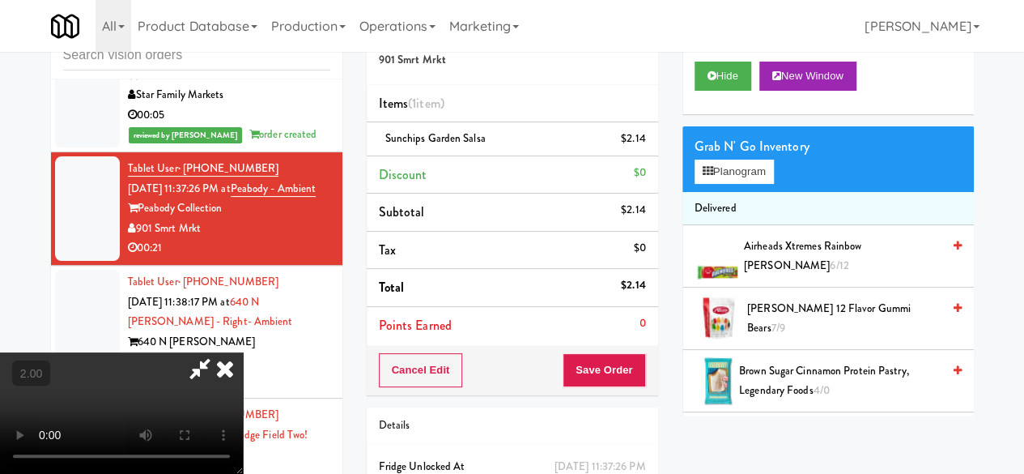
click at [243, 352] on icon at bounding box center [225, 368] width 36 height 32
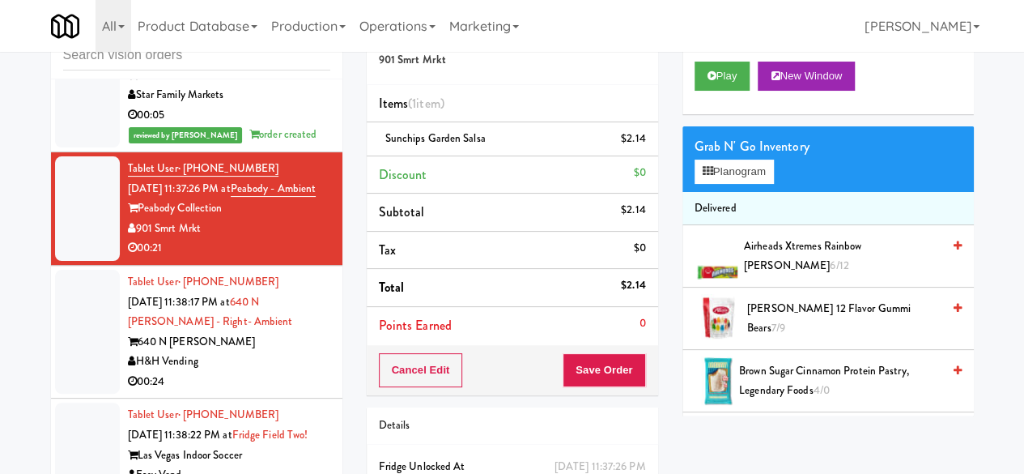
click at [254, 126] on div "00:05" at bounding box center [229, 115] width 202 height 20
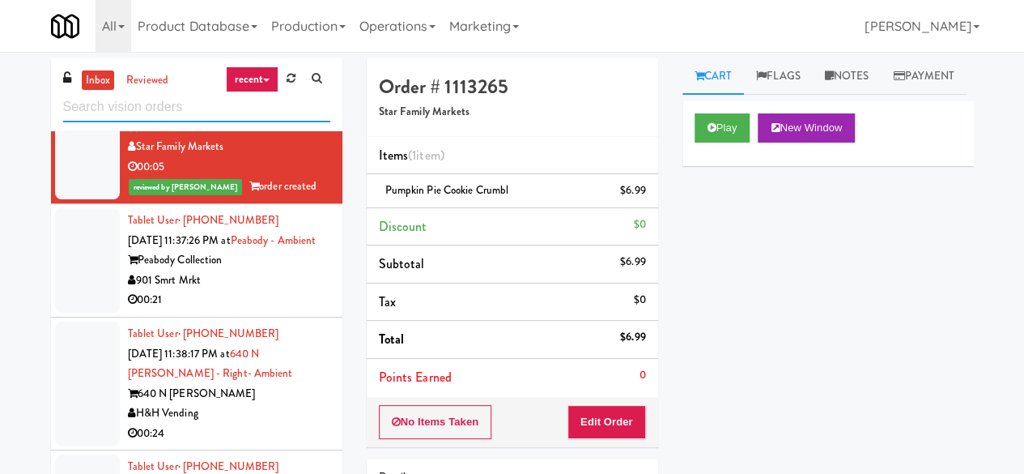
click at [198, 108] on input "text" at bounding box center [196, 107] width 267 height 30
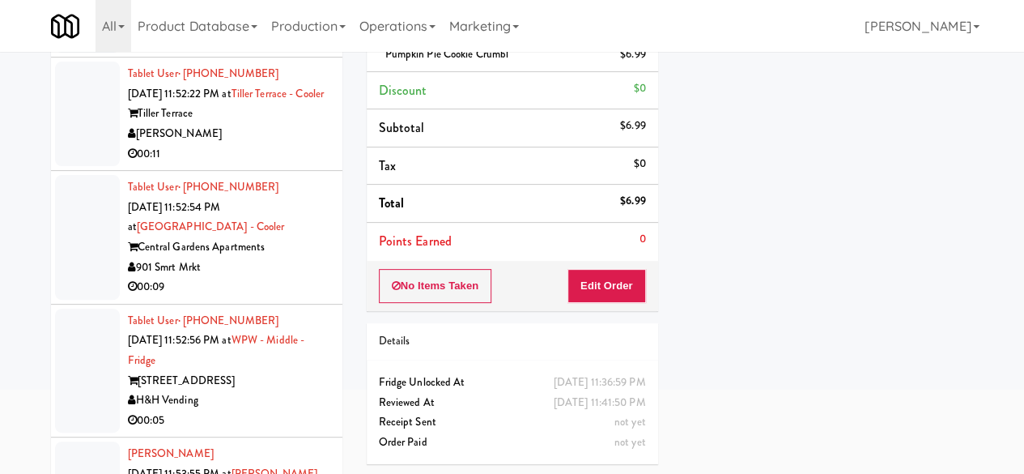
scroll to position [2591, 0]
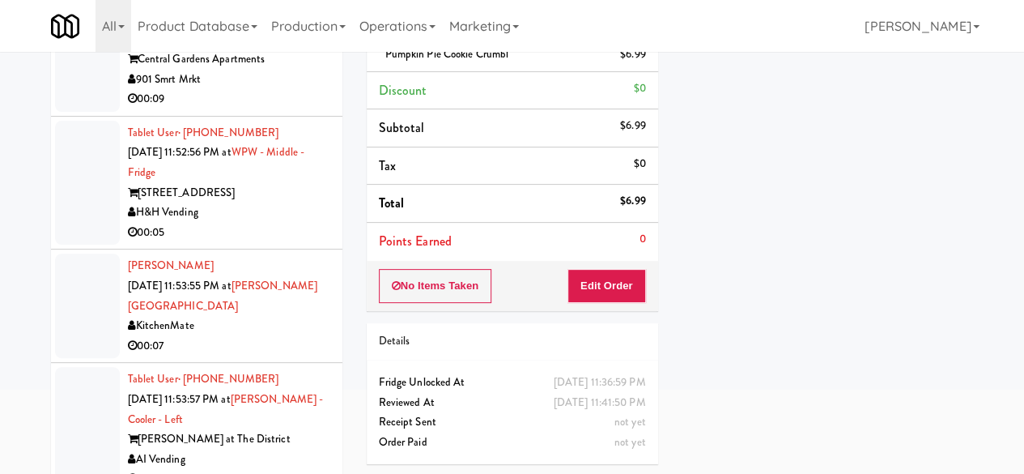
click at [274, 223] on div "H&H Vending" at bounding box center [229, 212] width 202 height 20
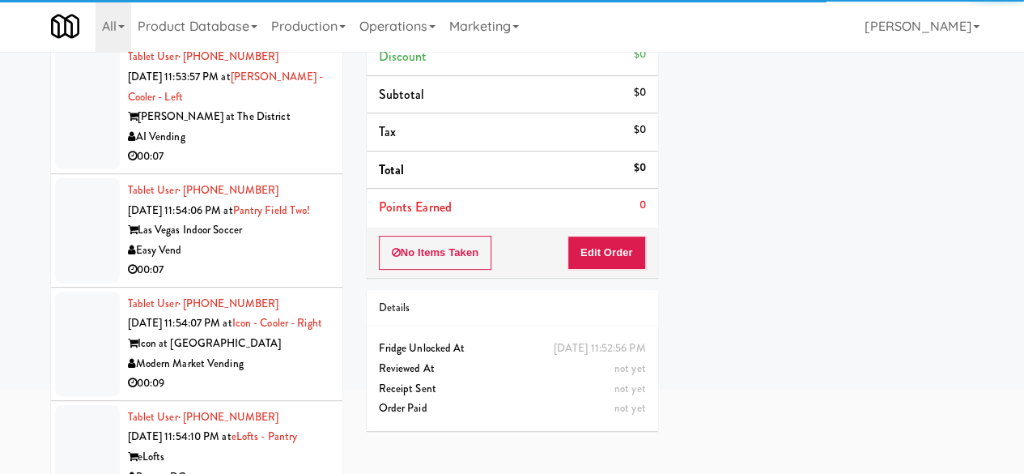
scroll to position [2915, 0]
click at [291, 165] on div "00:07" at bounding box center [229, 155] width 202 height 20
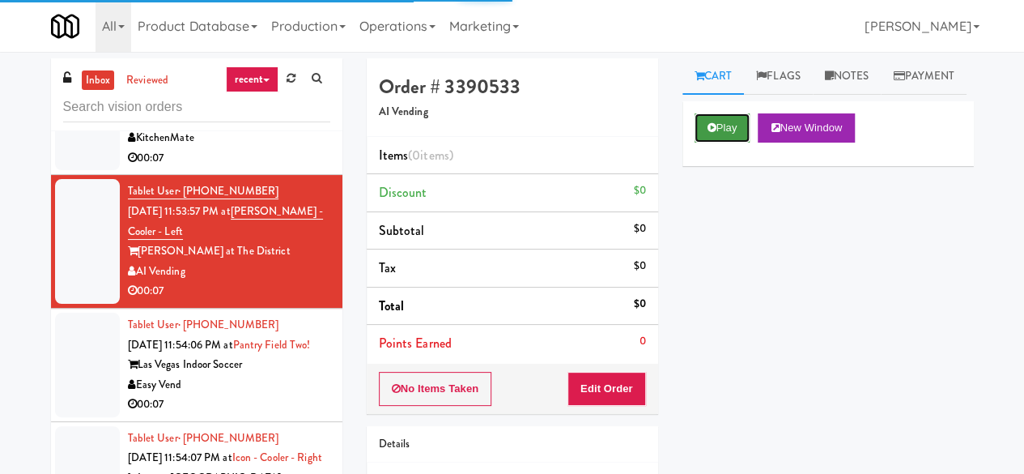
click at [735, 143] on button "Play" at bounding box center [723, 127] width 56 height 29
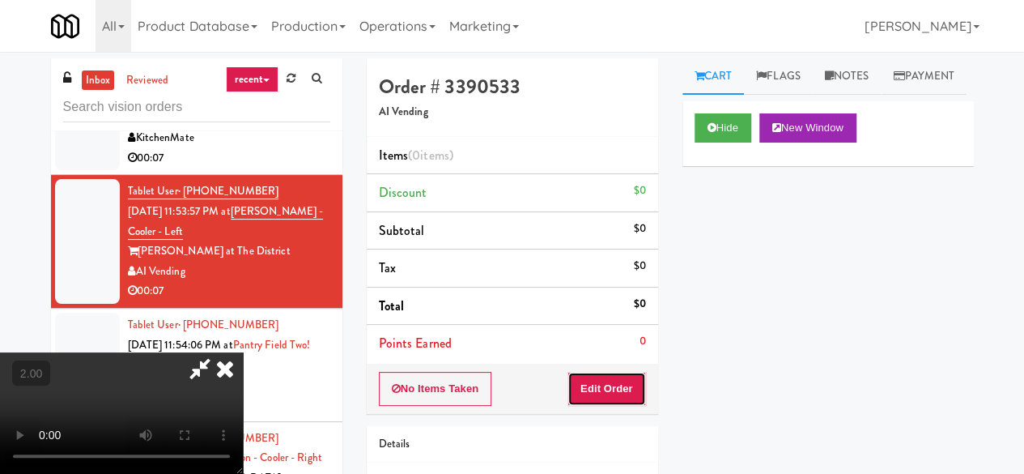
click at [623, 385] on button "Edit Order" at bounding box center [607, 389] width 79 height 34
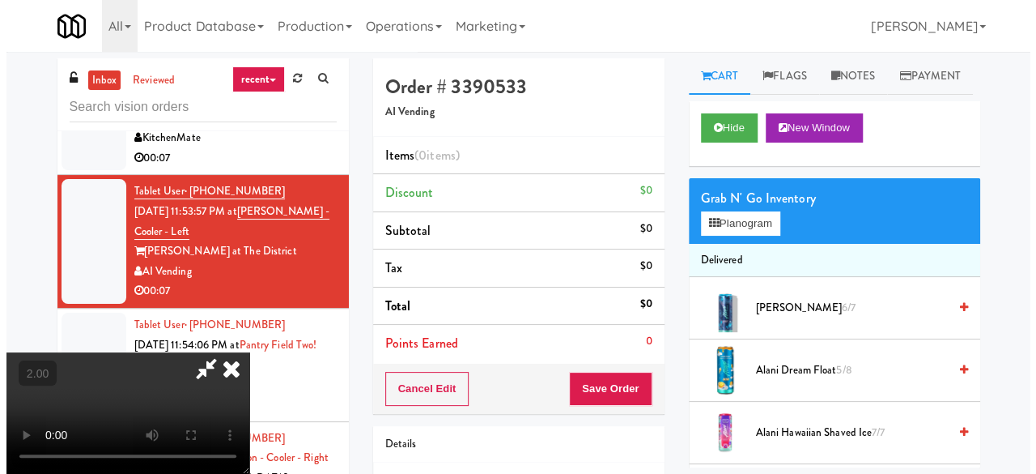
scroll to position [213, 0]
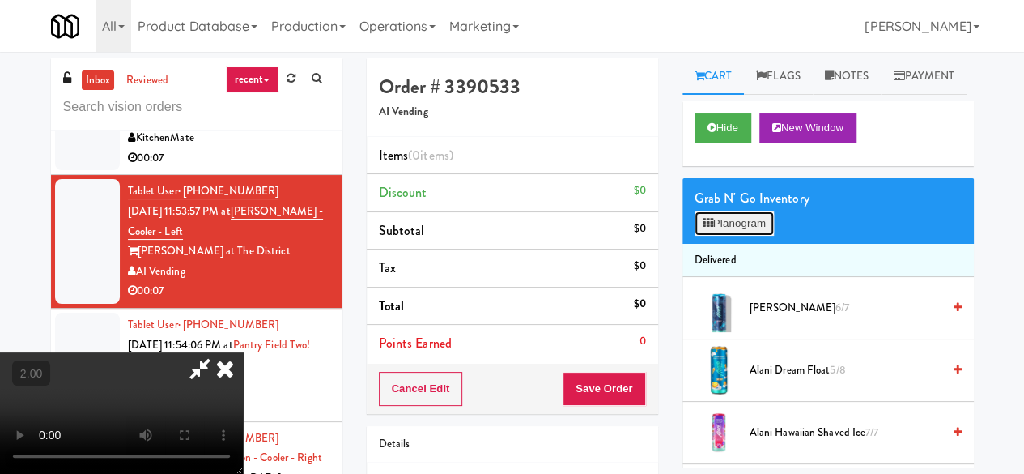
click at [742, 236] on button "Planogram" at bounding box center [734, 223] width 79 height 24
click at [0, 0] on div at bounding box center [0, 0] width 0 height 0
click at [742, 236] on button "Planogram" at bounding box center [734, 223] width 79 height 24
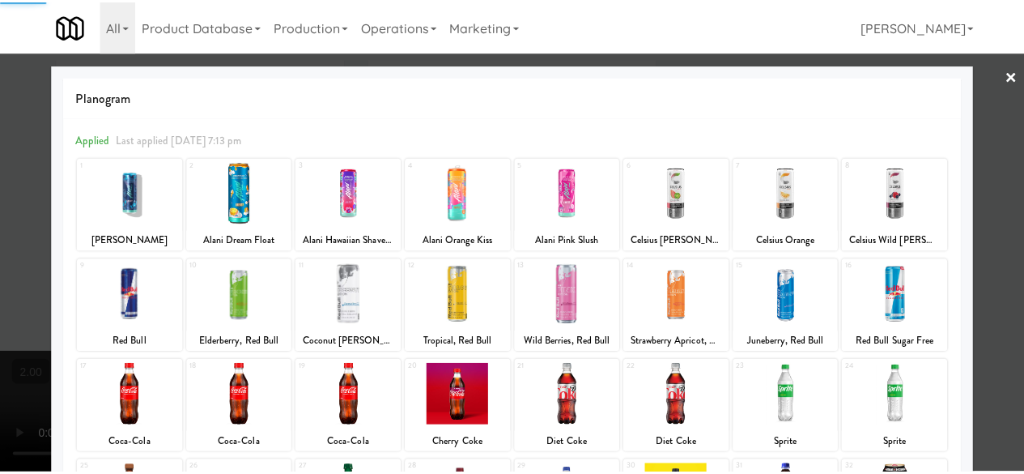
scroll to position [321, 0]
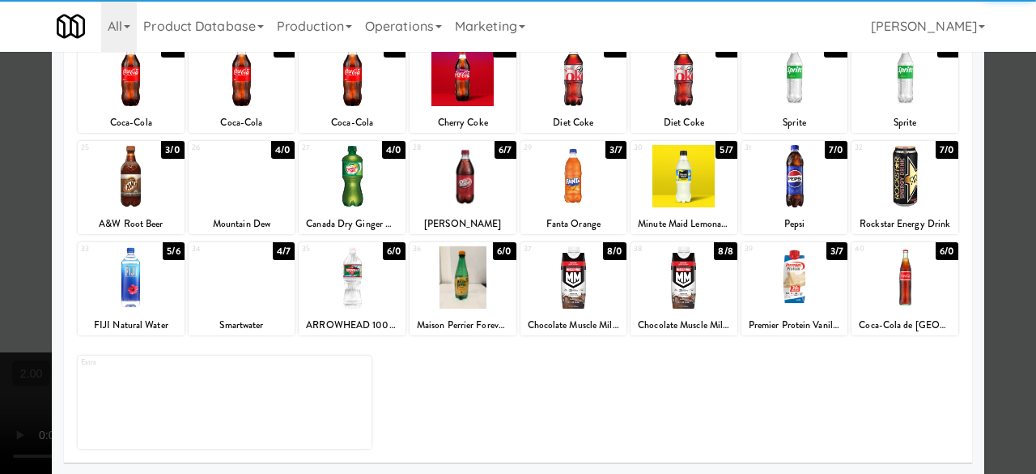
click at [453, 278] on div at bounding box center [463, 277] width 107 height 62
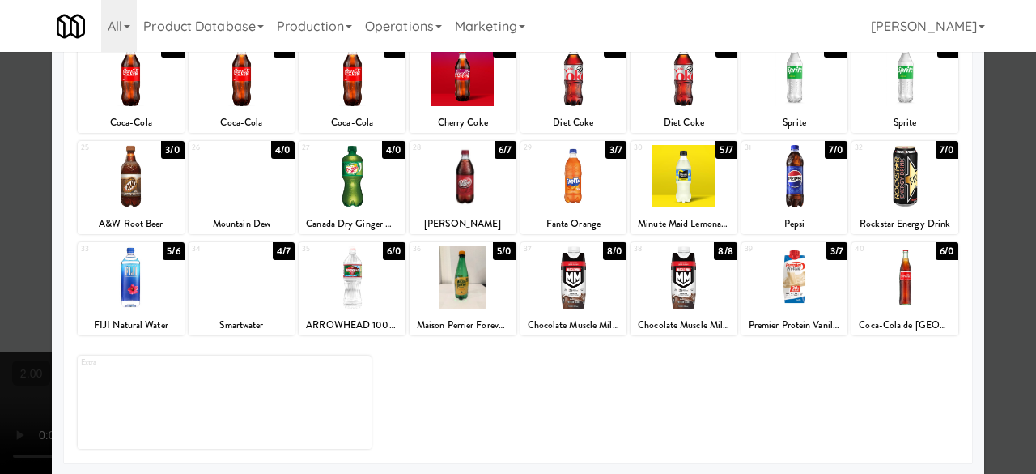
click at [991, 176] on div at bounding box center [518, 237] width 1036 height 474
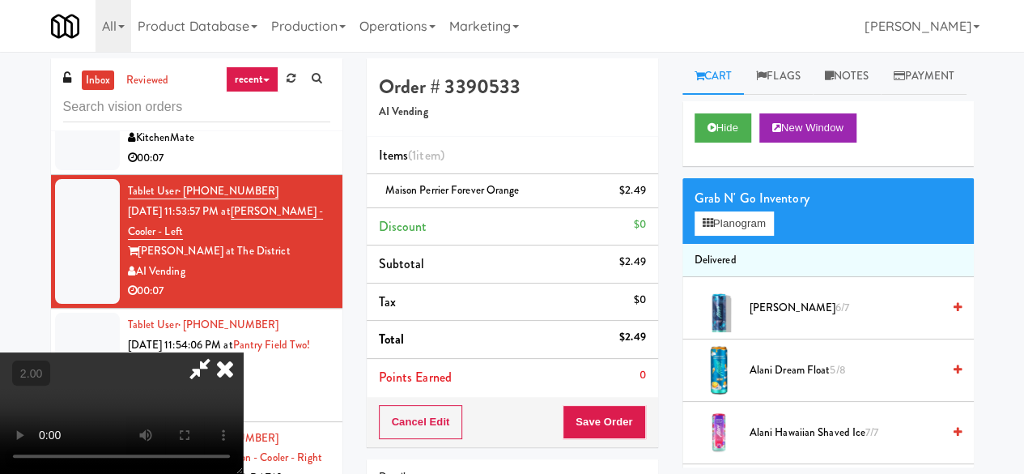
click at [243, 352] on video at bounding box center [121, 412] width 243 height 121
click at [632, 411] on button "Save Order" at bounding box center [604, 422] width 83 height 34
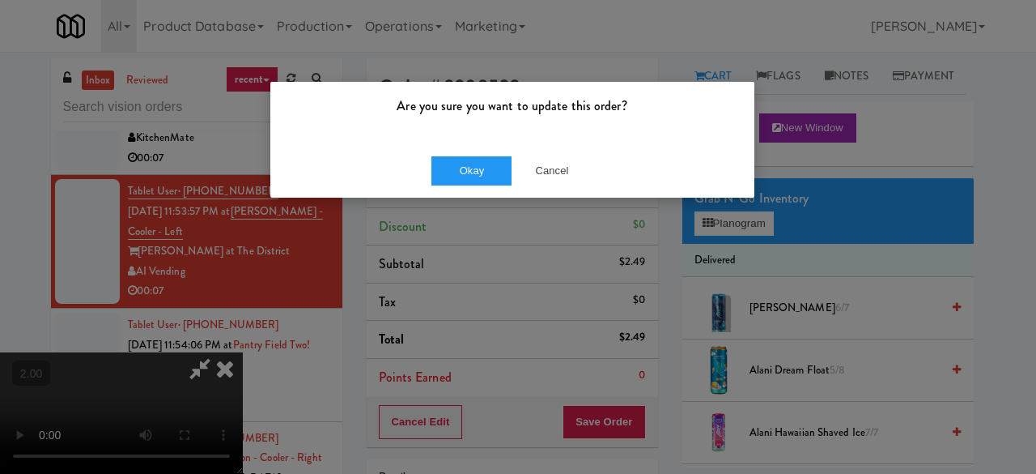
click at [473, 186] on div "Okay Cancel" at bounding box center [512, 170] width 484 height 54
click at [480, 177] on button "Okay" at bounding box center [472, 170] width 81 height 29
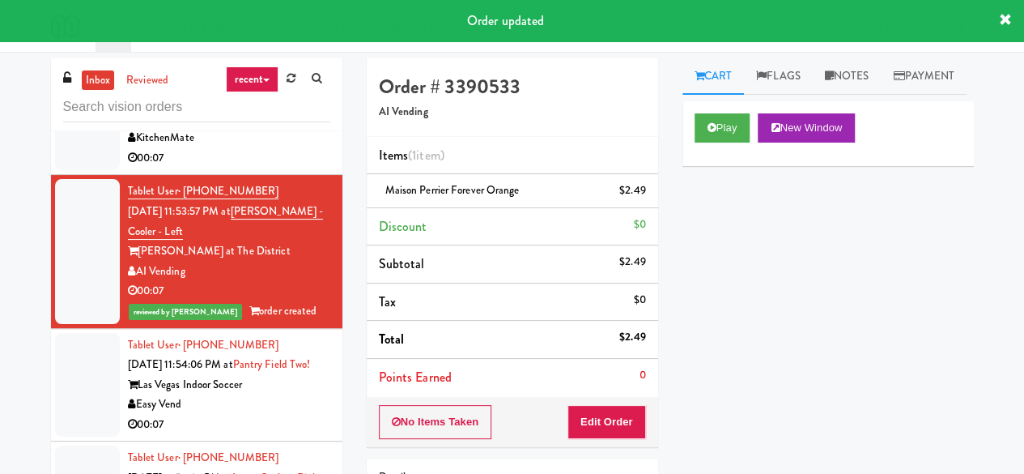
click at [248, 148] on div "KitchenMate" at bounding box center [229, 138] width 202 height 20
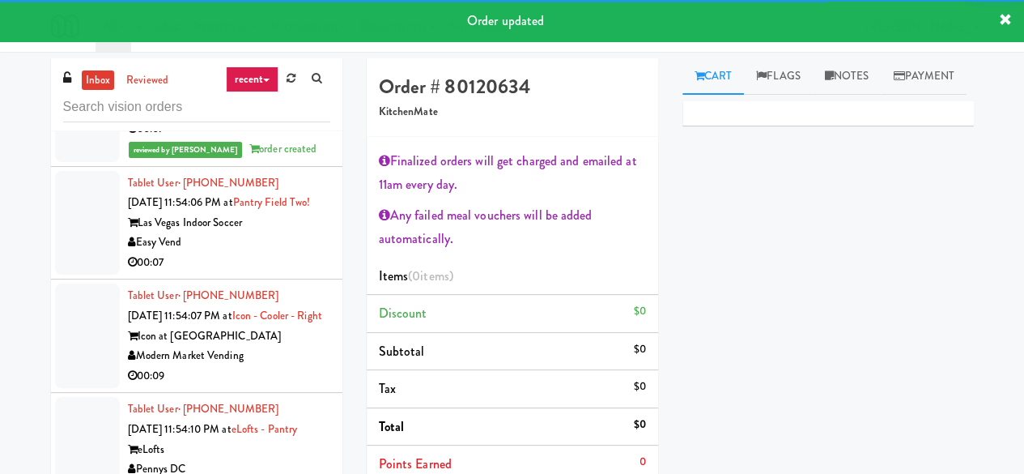
click at [278, 253] on div "Easy Vend" at bounding box center [229, 242] width 202 height 20
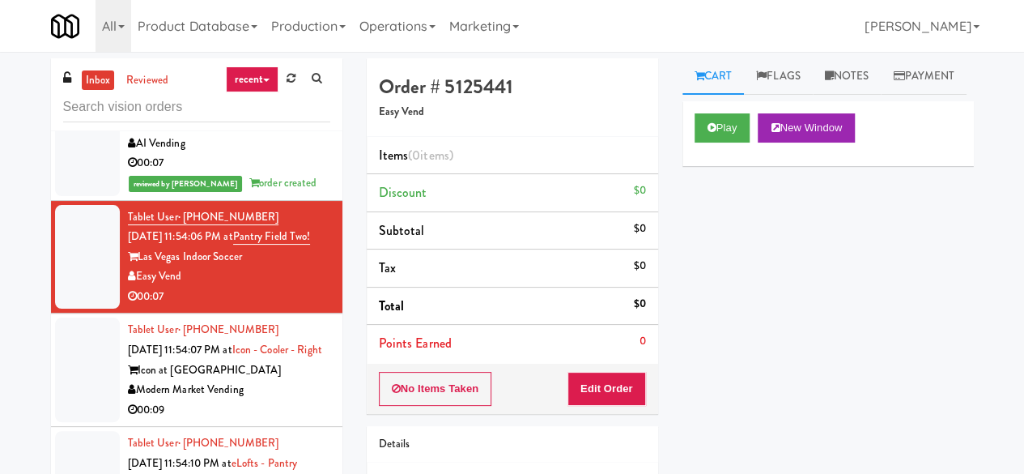
scroll to position [3077, 0]
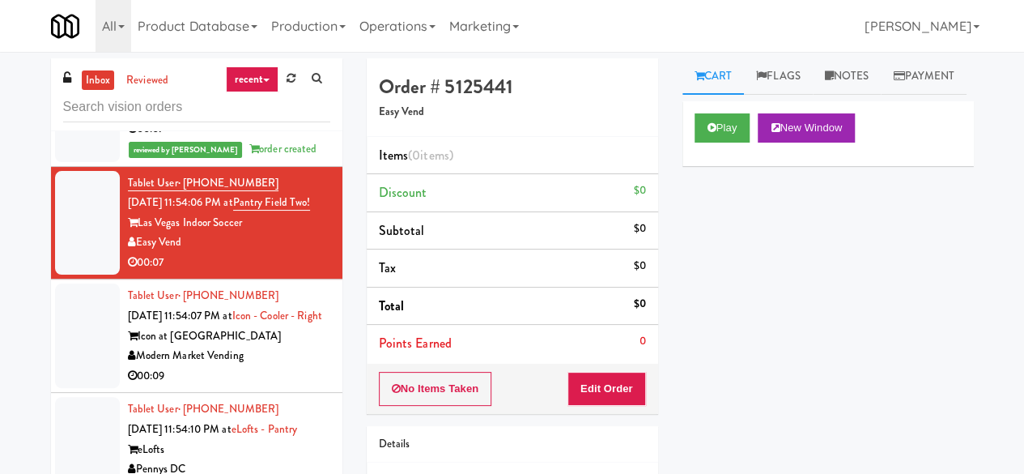
click at [317, 166] on li "Tablet User · (716) 398-2498 Oct 3, 2025 11:53:57 PM at Keene - Cooler - Left K…" at bounding box center [196, 89] width 291 height 153
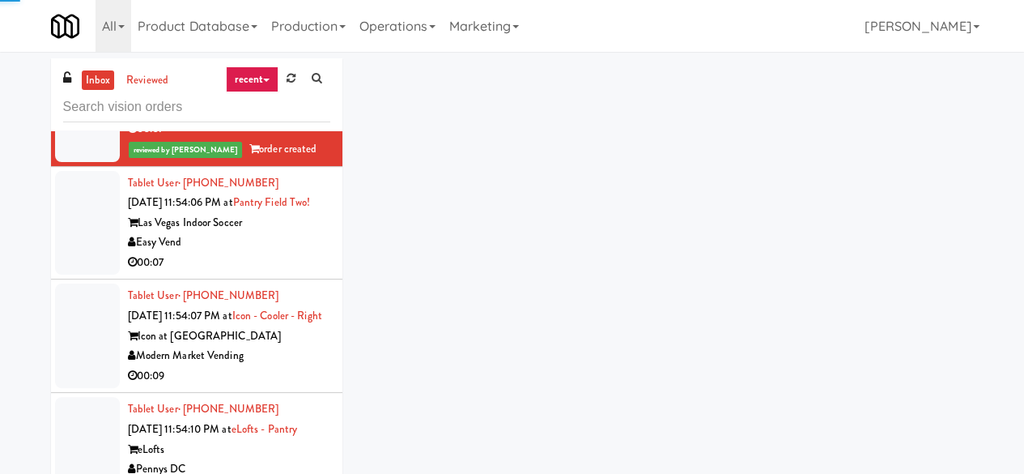
click at [286, 233] on div "Las Vegas Indoor Soccer" at bounding box center [229, 223] width 202 height 20
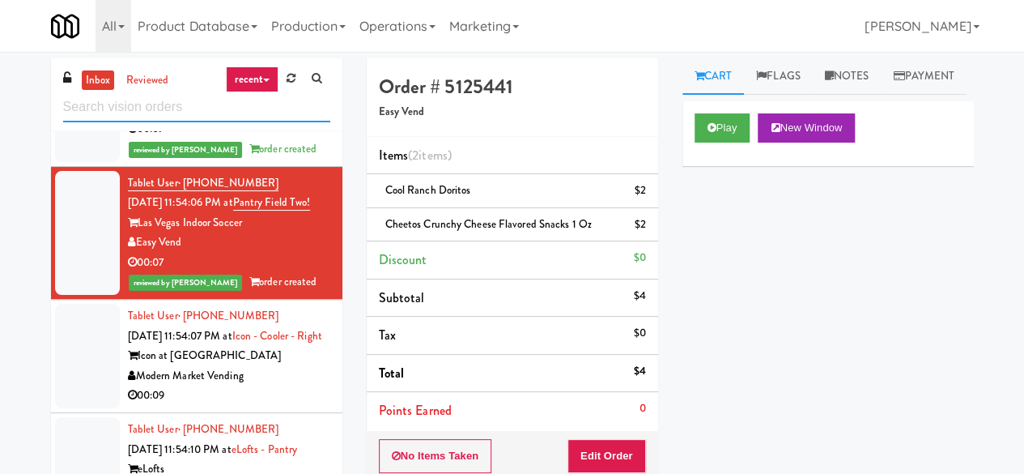
click at [173, 111] on input "text" at bounding box center [196, 107] width 267 height 30
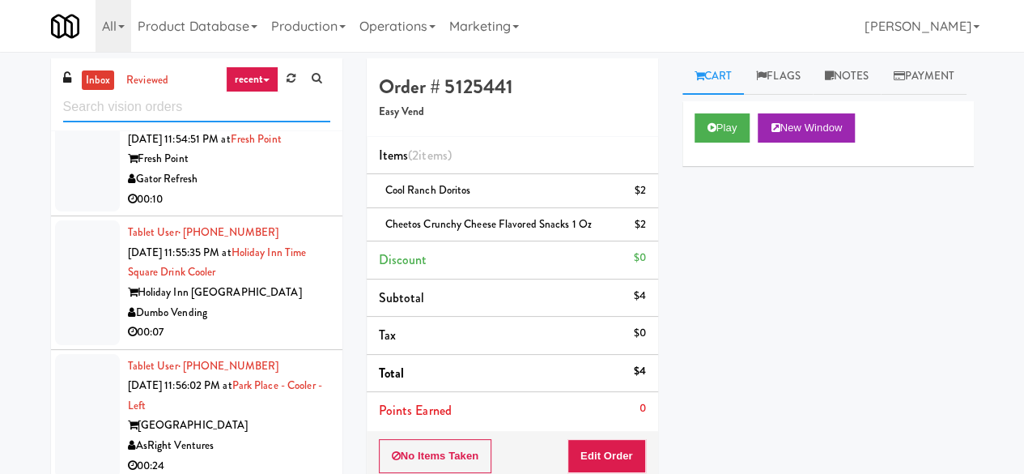
scroll to position [2267, 0]
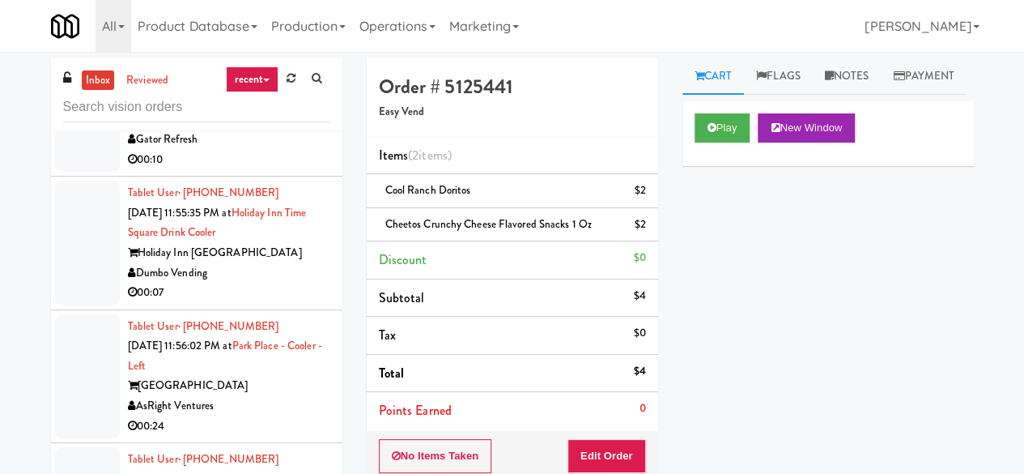
click at [282, 263] on div "Holiday Inn Time Square" at bounding box center [229, 253] width 202 height 20
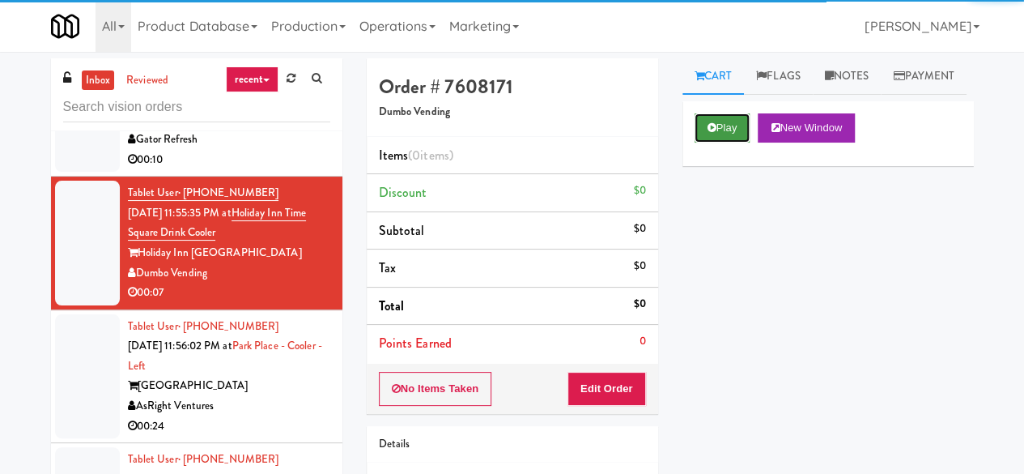
click at [737, 143] on button "Play" at bounding box center [723, 127] width 56 height 29
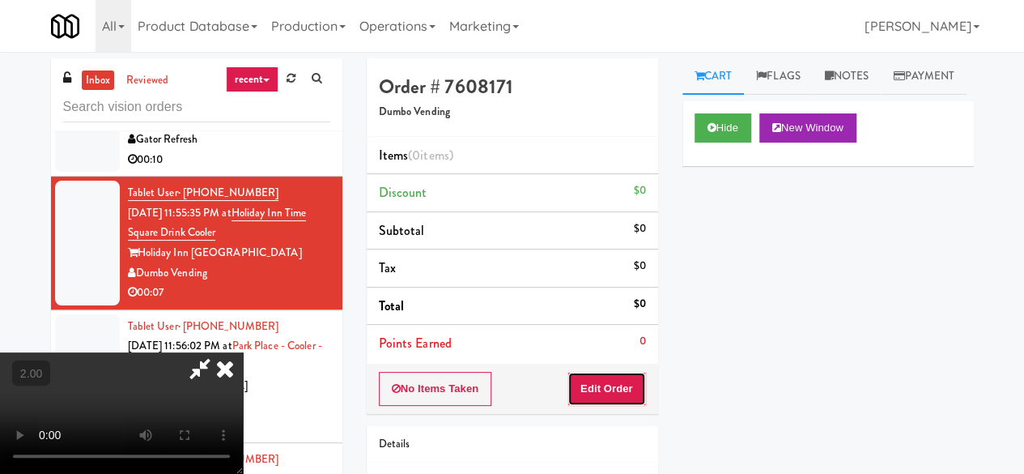
click at [619, 372] on button "Edit Order" at bounding box center [607, 389] width 79 height 34
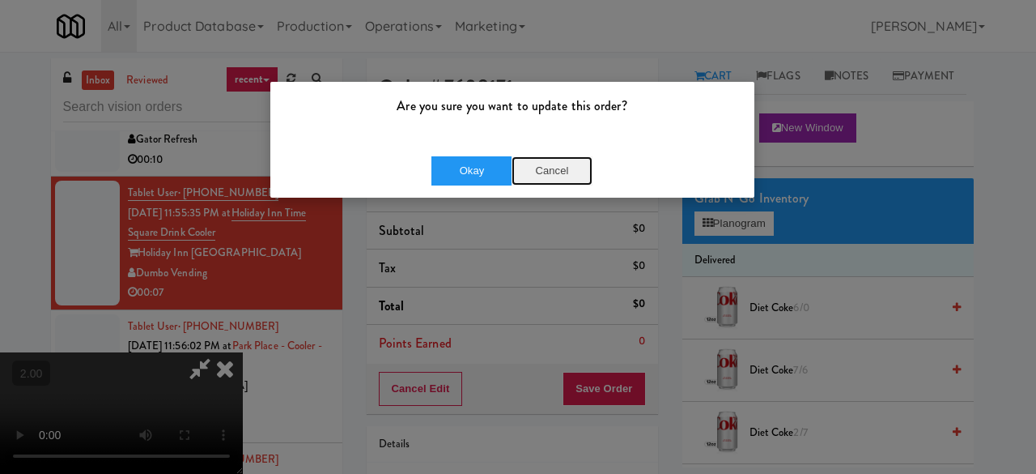
click at [530, 168] on button "Cancel" at bounding box center [552, 170] width 81 height 29
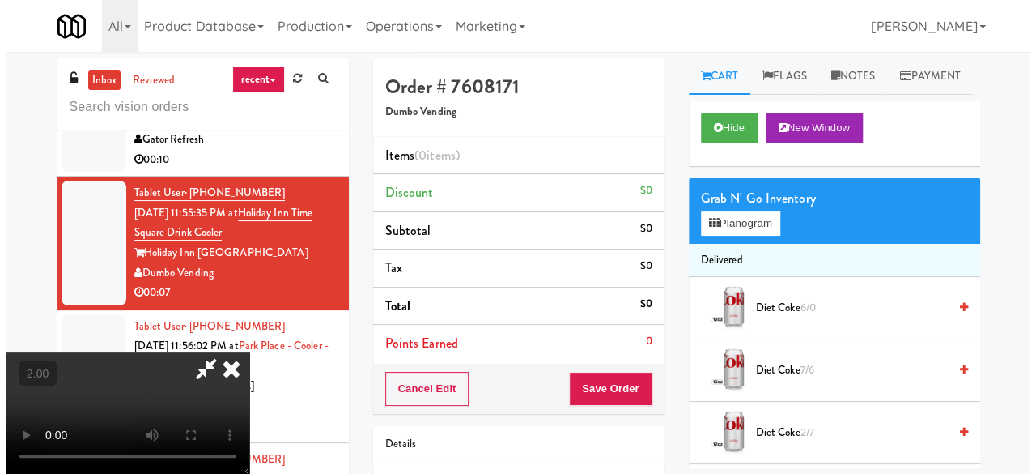
scroll to position [33, 0]
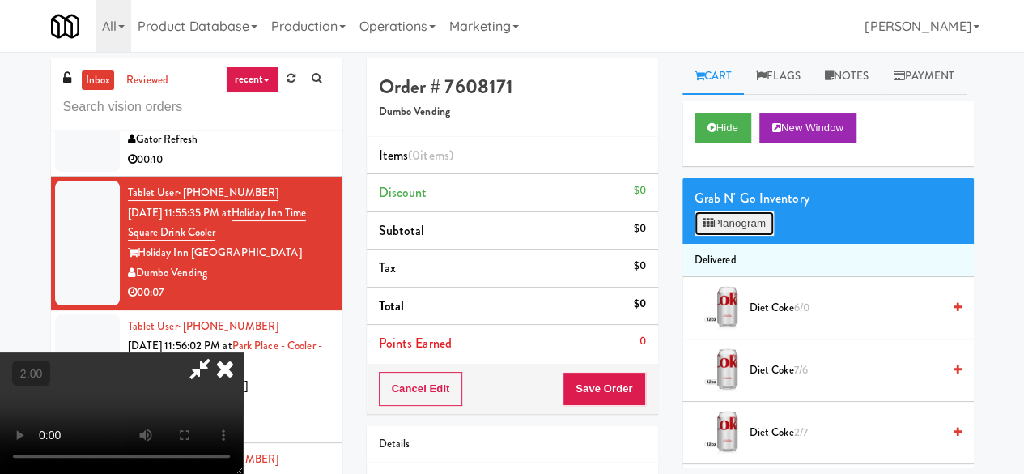
click at [720, 236] on button "Planogram" at bounding box center [734, 223] width 79 height 24
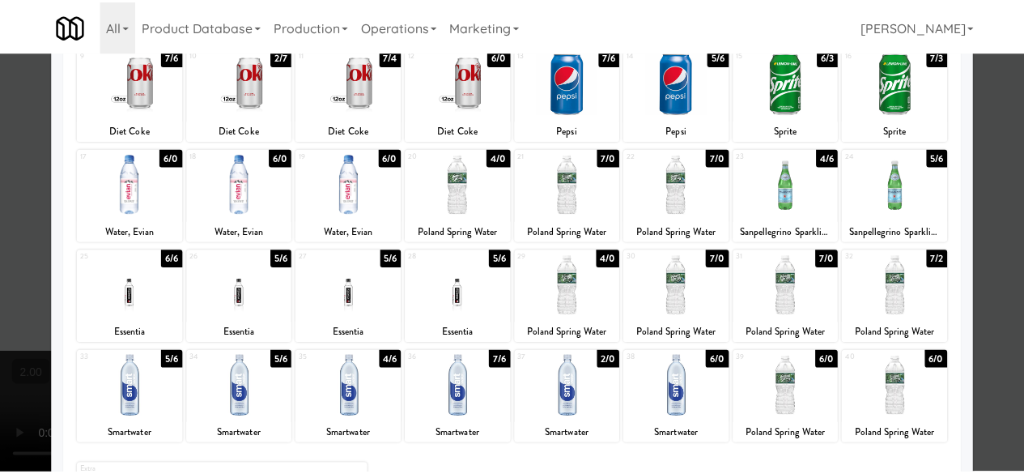
scroll to position [321, 0]
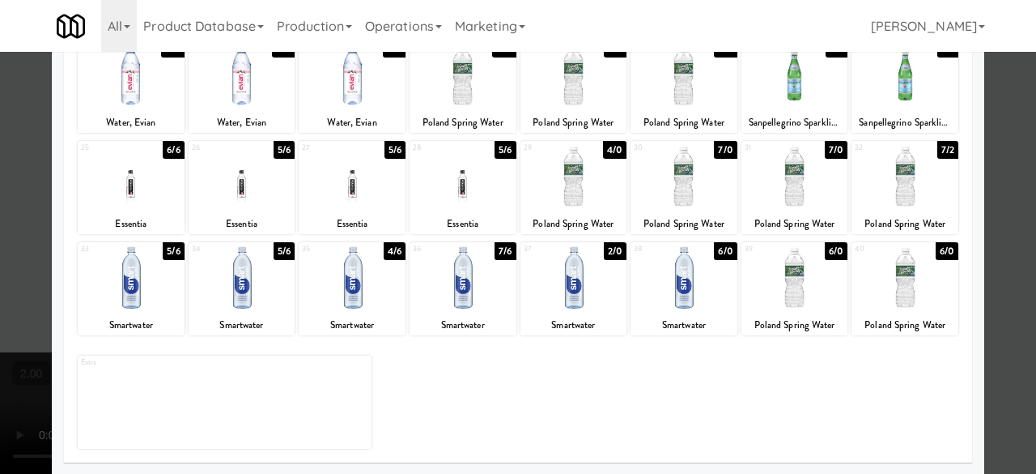
click at [1002, 171] on div at bounding box center [518, 237] width 1036 height 474
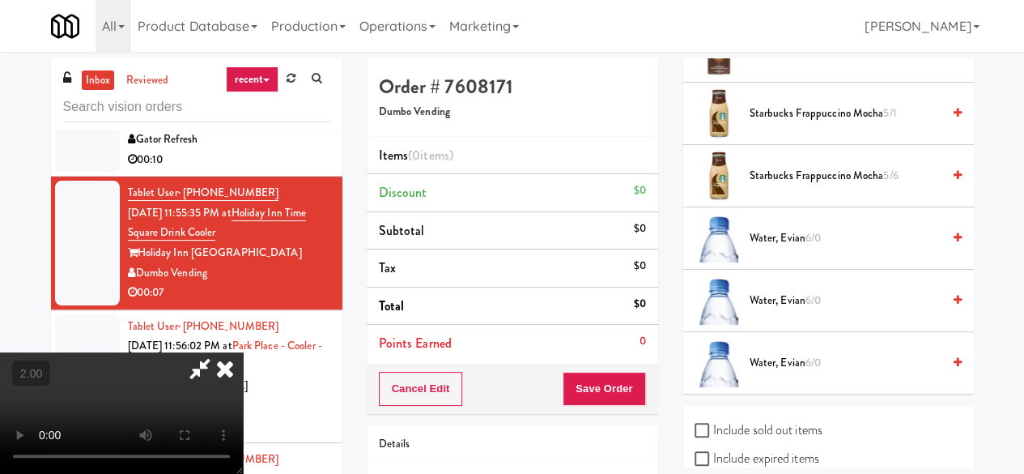
scroll to position [2391, 0]
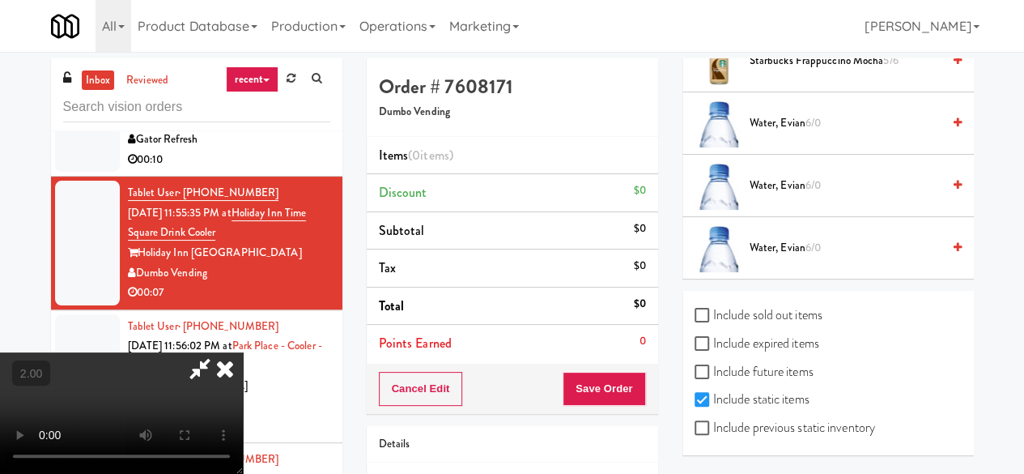
click at [853, 435] on label "Include previous static inventory" at bounding box center [785, 427] width 181 height 24
click at [713, 435] on input "Include previous static inventory" at bounding box center [704, 428] width 19 height 13
checkbox input "true"
click at [771, 349] on label "Include expired items" at bounding box center [757, 343] width 125 height 24
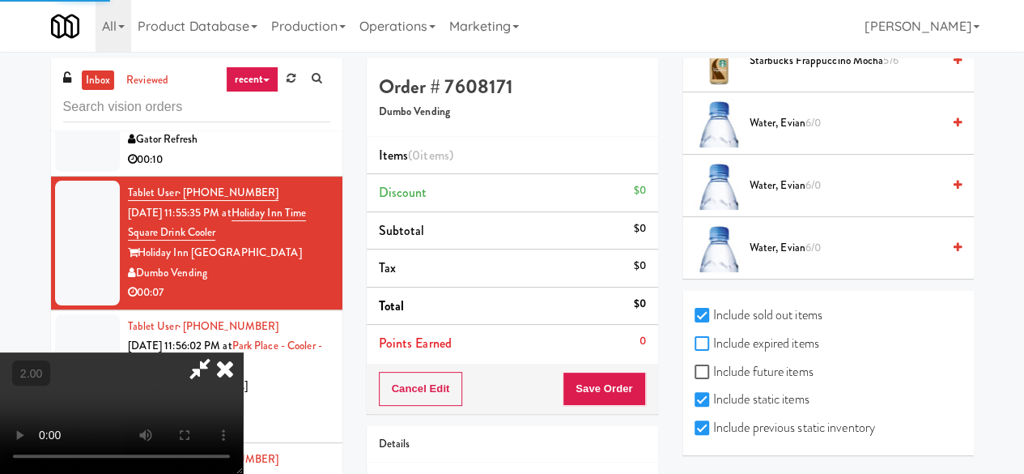
click at [713, 349] on input "Include expired items" at bounding box center [704, 344] width 19 height 13
checkbox input "true"
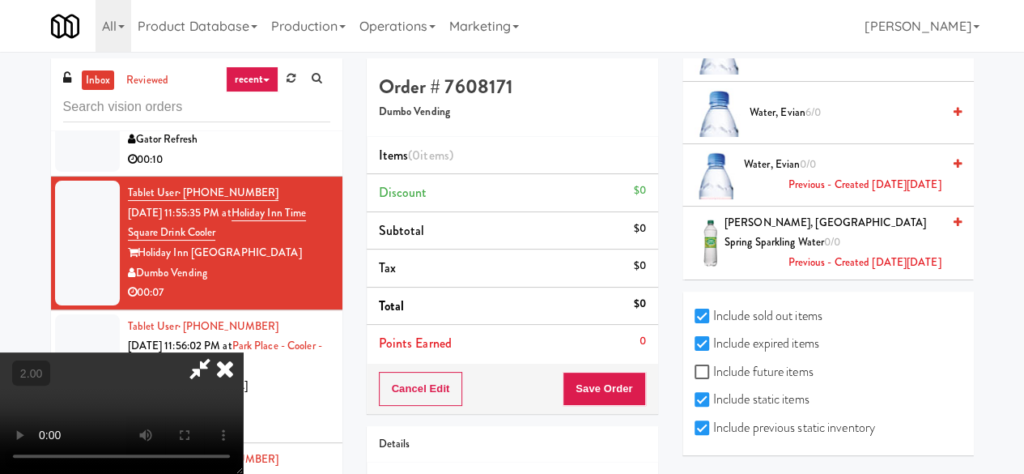
scroll to position [0, 0]
click at [243, 352] on icon at bounding box center [225, 368] width 36 height 32
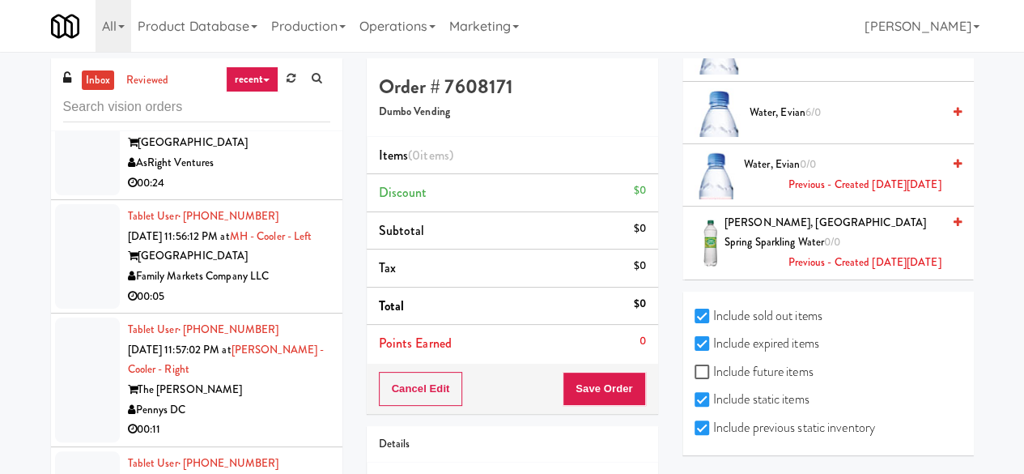
click at [281, 293] on div "Tablet User · (202) 253-1072 Oct 3, 2025 11:56:12 PM at MH - Cooler - Left Mark…" at bounding box center [229, 256] width 202 height 100
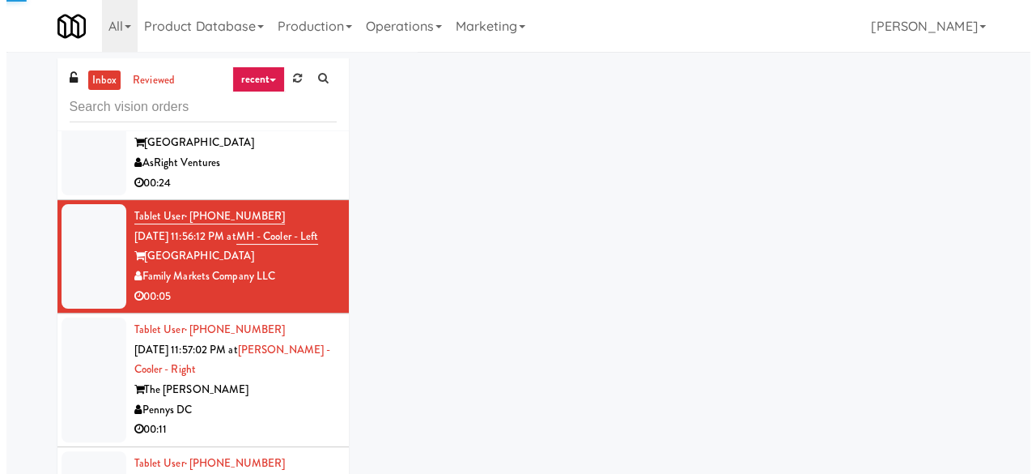
scroll to position [2672, 0]
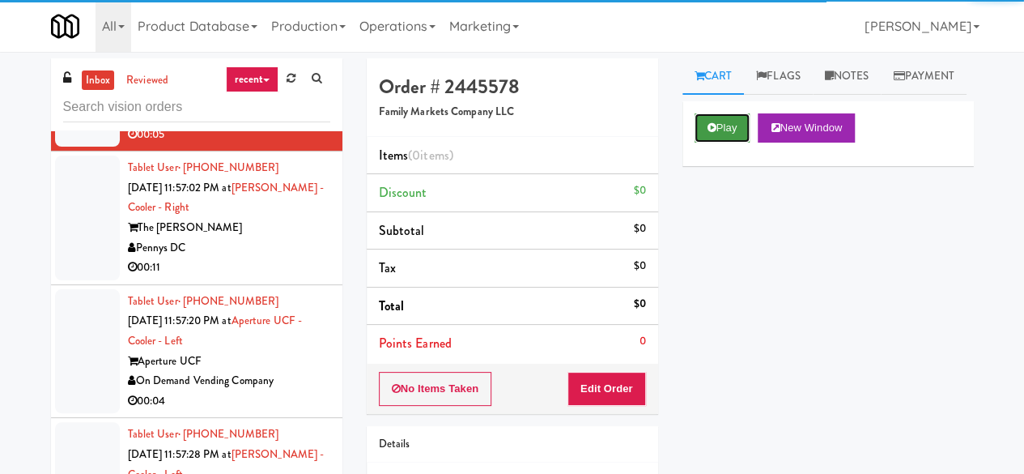
click at [713, 133] on icon at bounding box center [712, 127] width 9 height 11
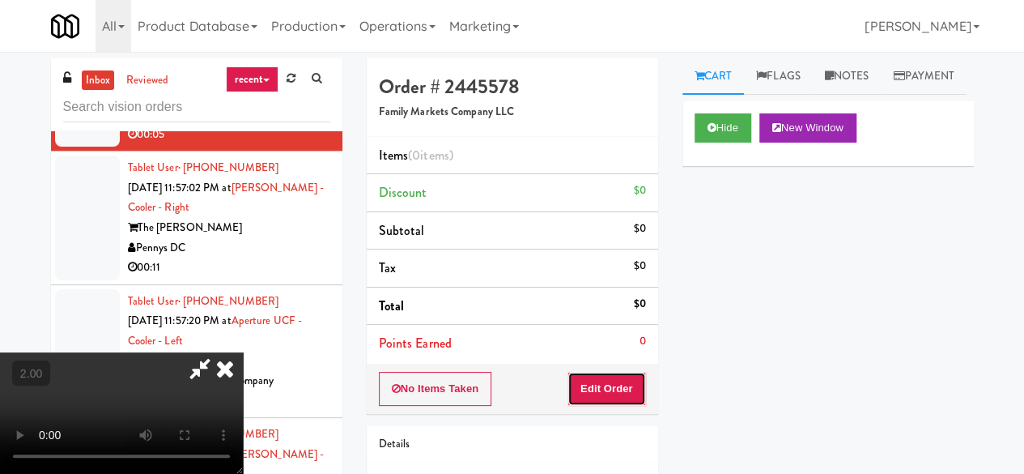
click at [613, 391] on button "Edit Order" at bounding box center [607, 389] width 79 height 34
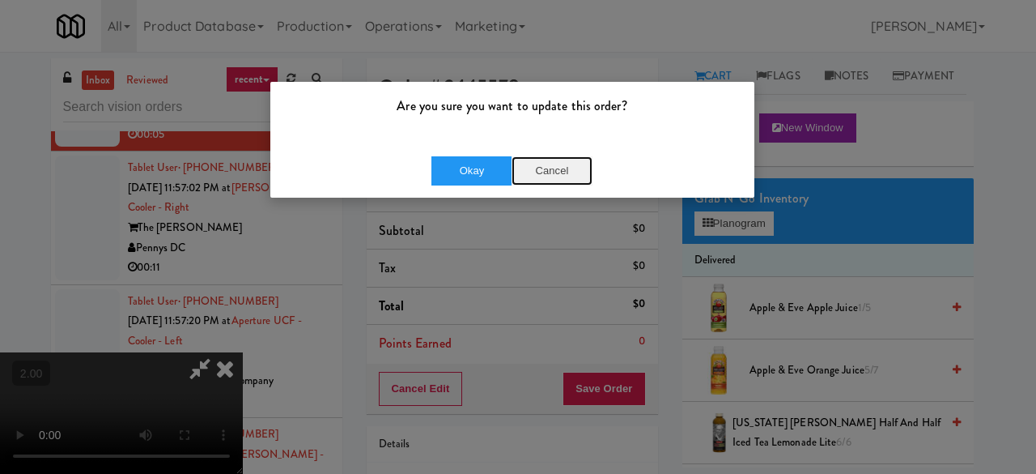
click at [542, 176] on button "Cancel" at bounding box center [552, 170] width 81 height 29
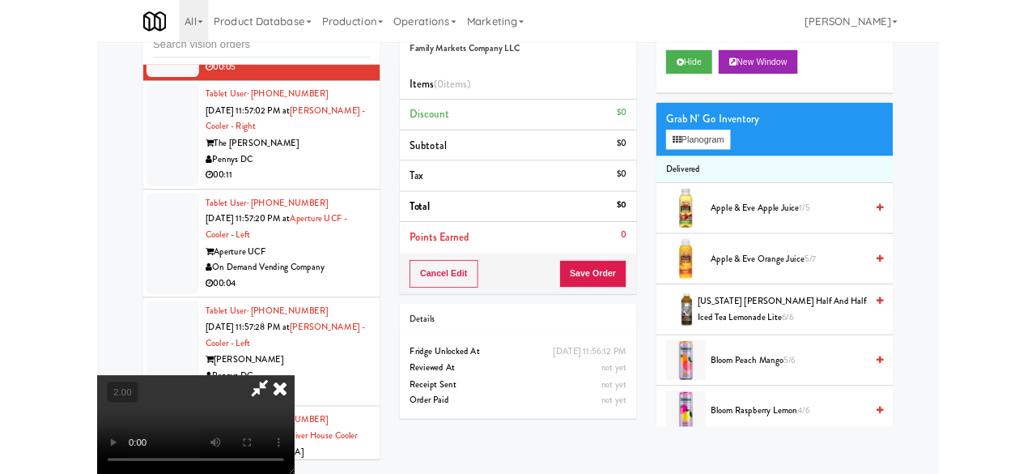
scroll to position [154, 0]
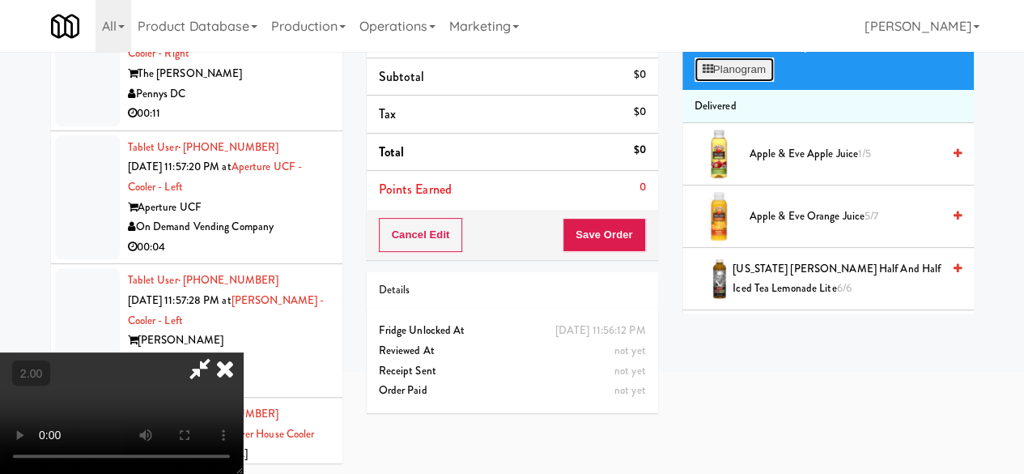
click at [733, 82] on button "Planogram" at bounding box center [734, 69] width 79 height 24
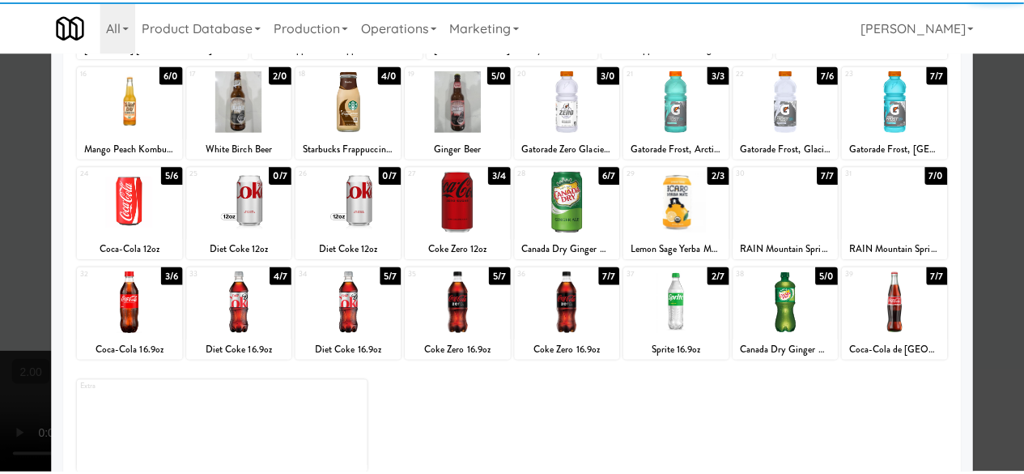
scroll to position [321, 0]
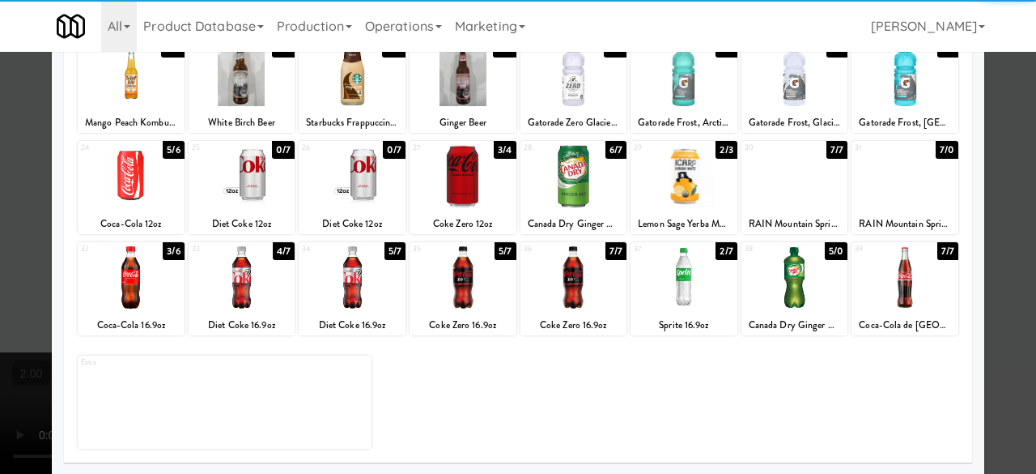
drag, startPoint x: 372, startPoint y: 286, endPoint x: 407, endPoint y: 292, distance: 35.4
click at [377, 286] on div at bounding box center [352, 277] width 107 height 62
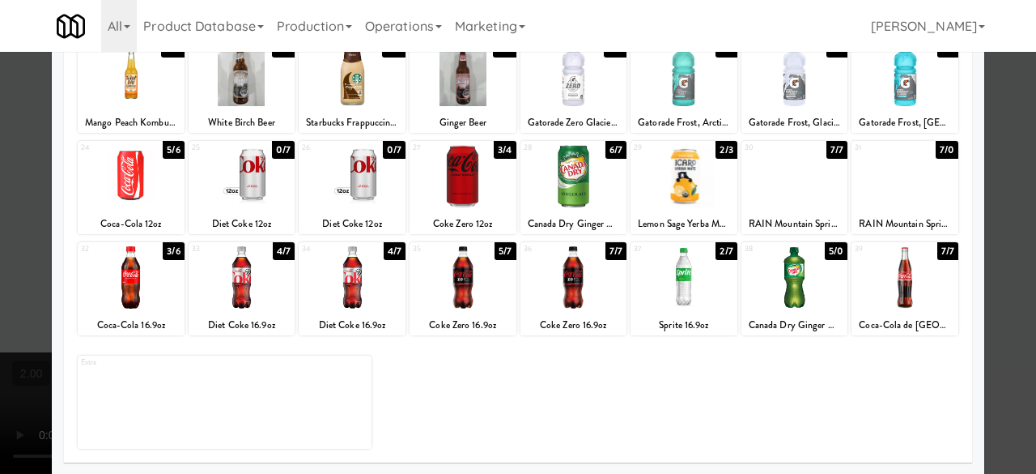
click at [1003, 128] on div at bounding box center [518, 237] width 1036 height 474
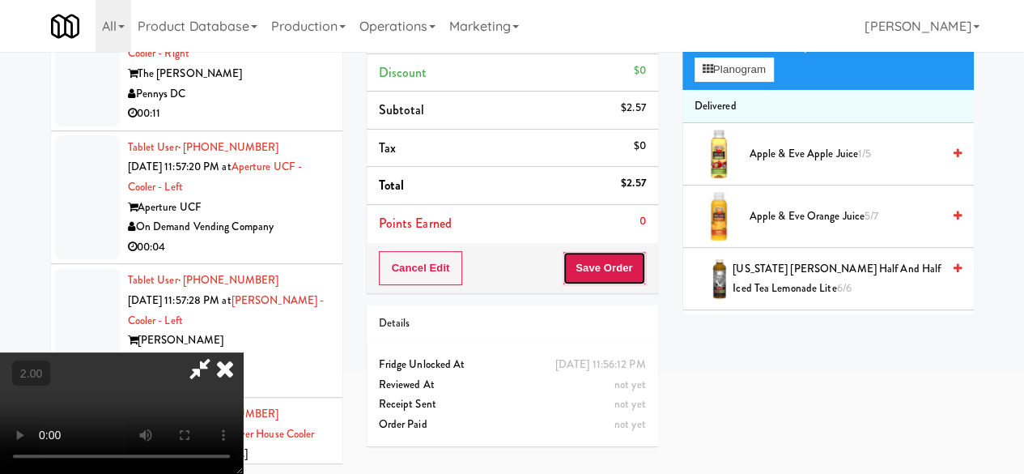
click at [623, 270] on button "Save Order" at bounding box center [604, 268] width 83 height 34
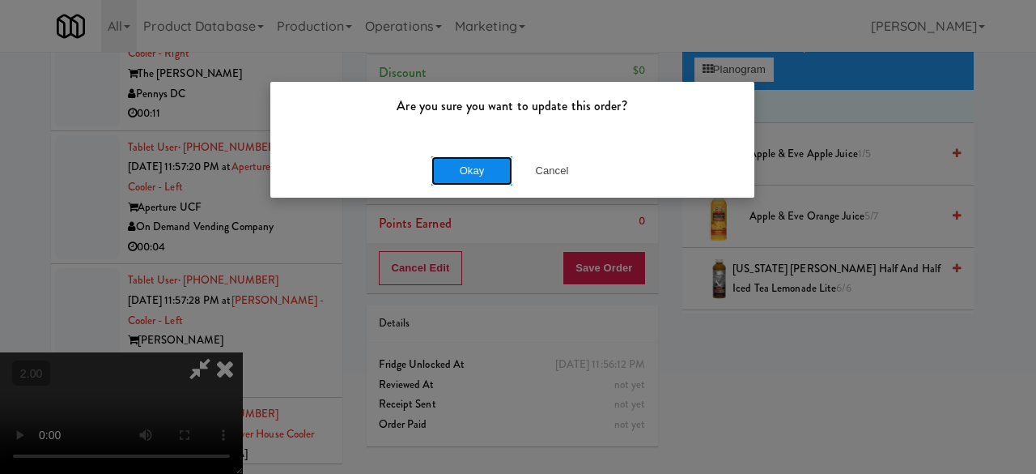
click at [489, 163] on button "Okay" at bounding box center [472, 170] width 81 height 29
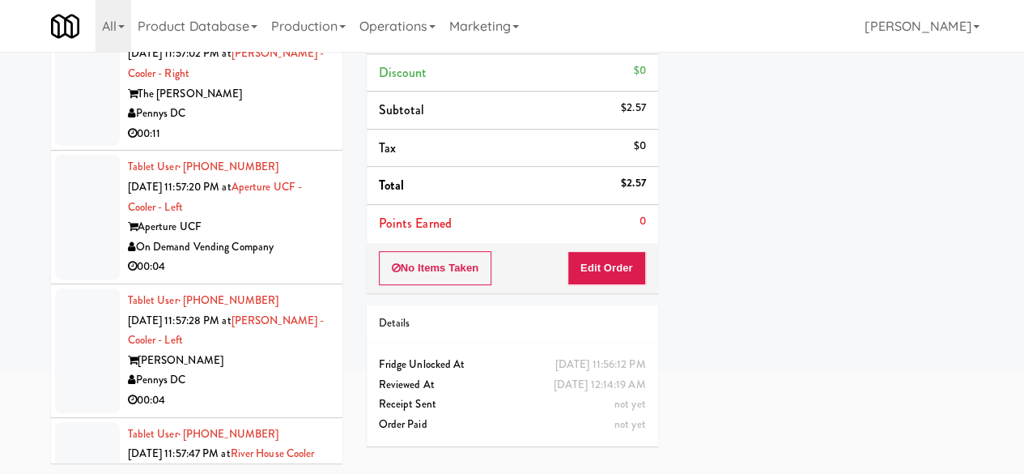
click at [306, 104] on div "The [PERSON_NAME]" at bounding box center [229, 94] width 202 height 20
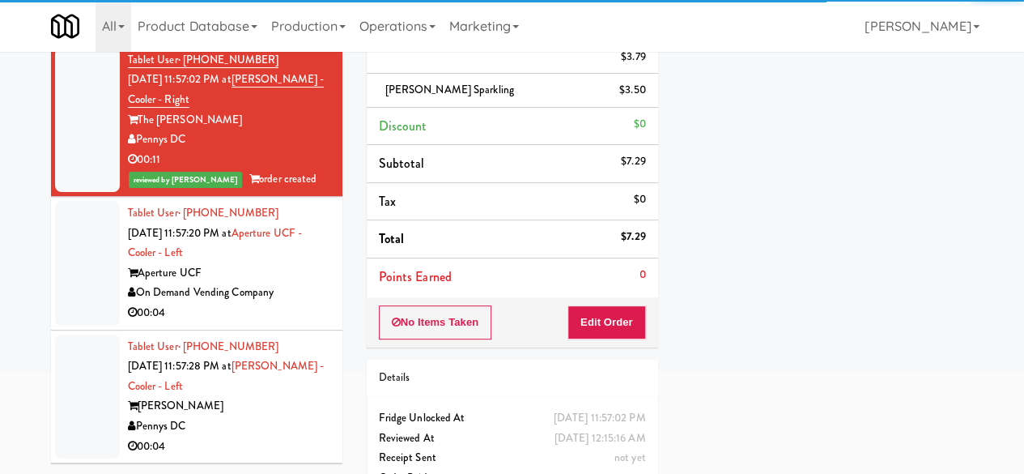
scroll to position [2672, 0]
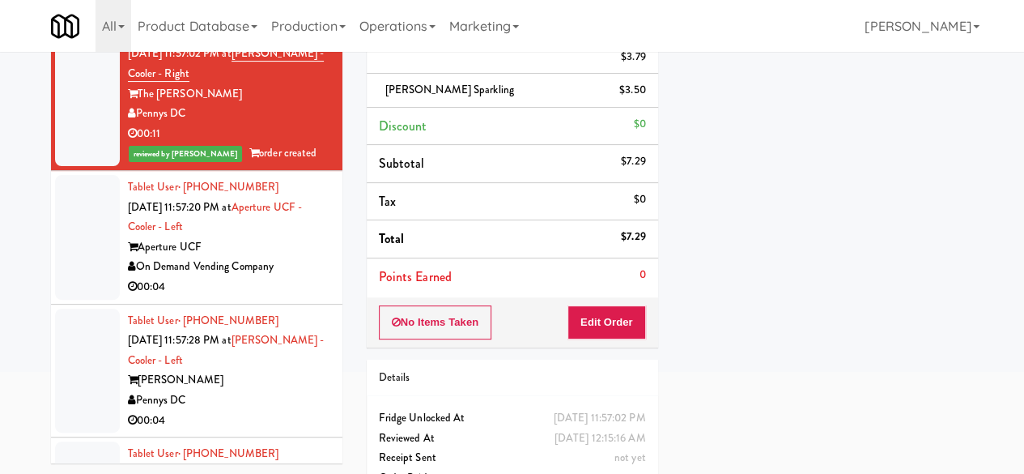
click at [299, 287] on div "Tablet User · (407) 403-0611 Oct 3, 2025 11:57:20 PM at Aperture UCF - Cooler -…" at bounding box center [229, 237] width 202 height 120
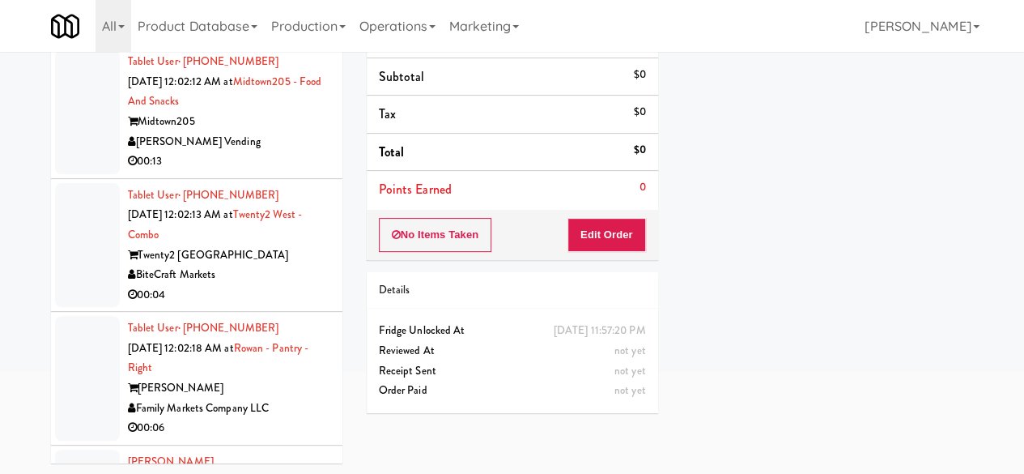
scroll to position [3644, 0]
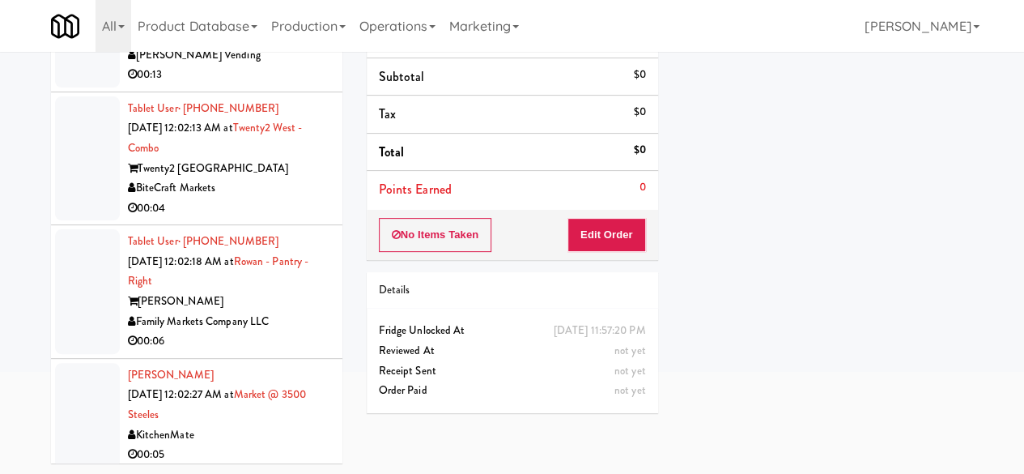
click at [285, 179] on div "Twenty2 West - Westdale" at bounding box center [229, 169] width 202 height 20
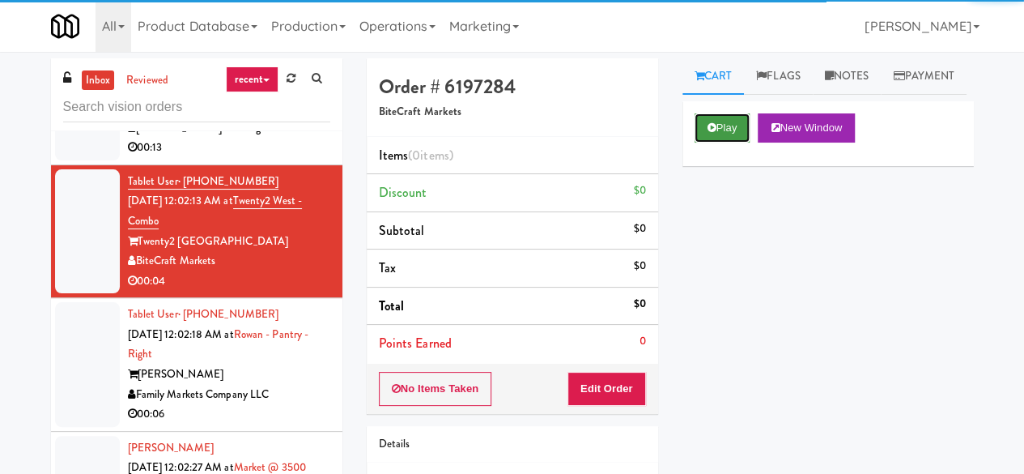
click at [700, 143] on button "Play" at bounding box center [723, 127] width 56 height 29
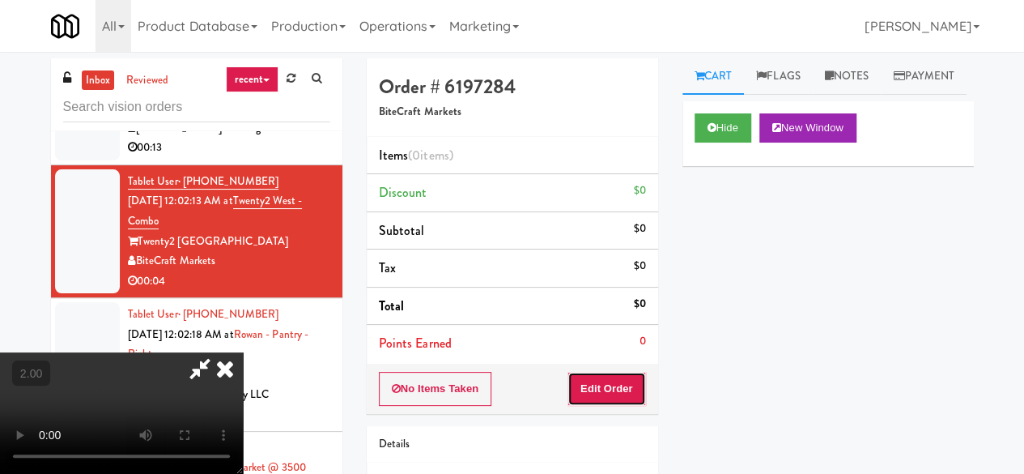
click at [615, 373] on button "Edit Order" at bounding box center [607, 389] width 79 height 34
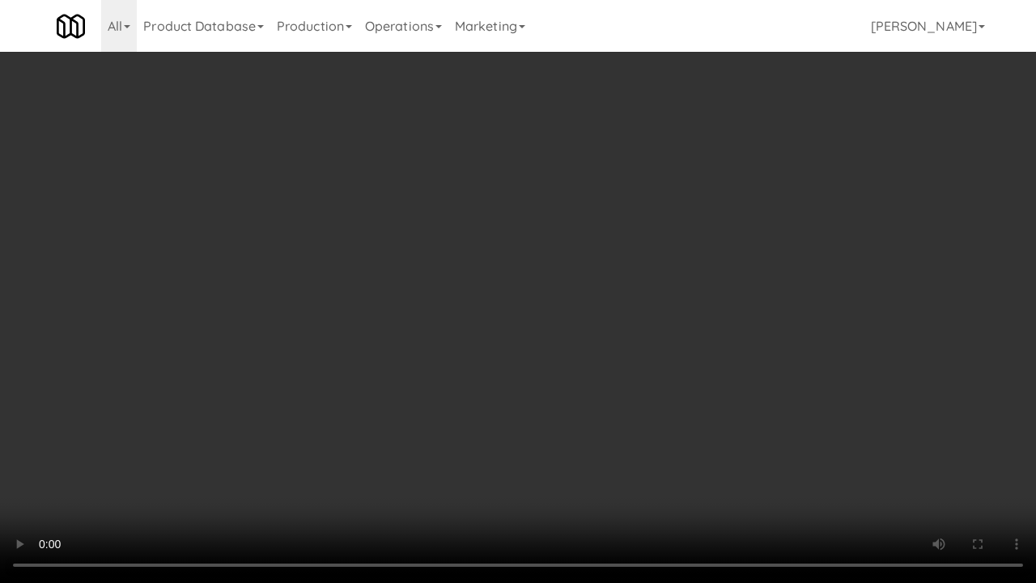
click at [612, 296] on video at bounding box center [518, 291] width 1036 height 583
click at [620, 294] on video at bounding box center [518, 291] width 1036 height 583
click at [645, 300] on video at bounding box center [518, 291] width 1036 height 583
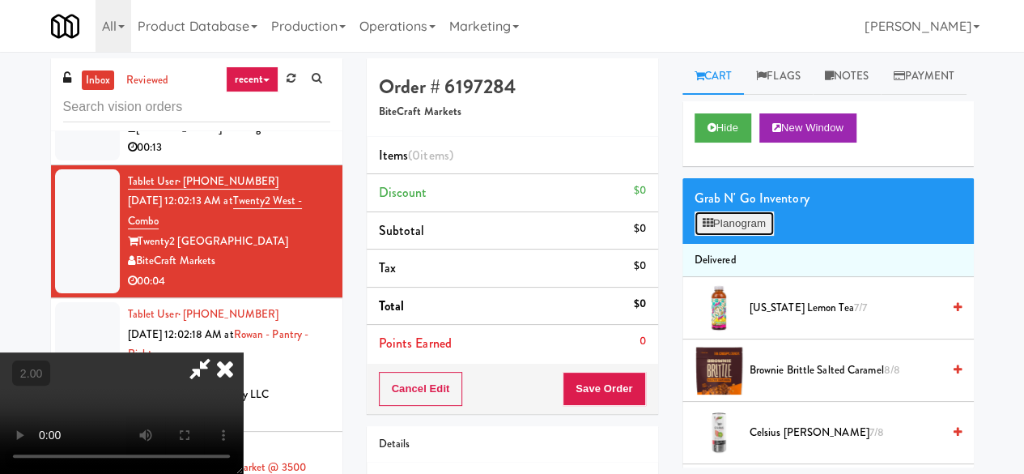
click at [756, 236] on button "Planogram" at bounding box center [734, 223] width 79 height 24
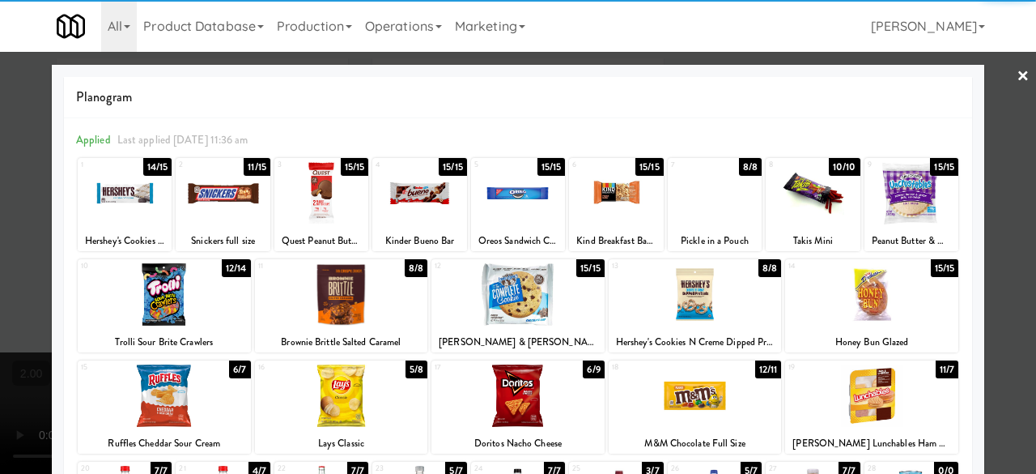
click at [219, 207] on div at bounding box center [223, 193] width 94 height 62
drag, startPoint x: 994, startPoint y: 151, endPoint x: 892, endPoint y: 172, distance: 104.2
click at [993, 151] on div at bounding box center [518, 237] width 1036 height 474
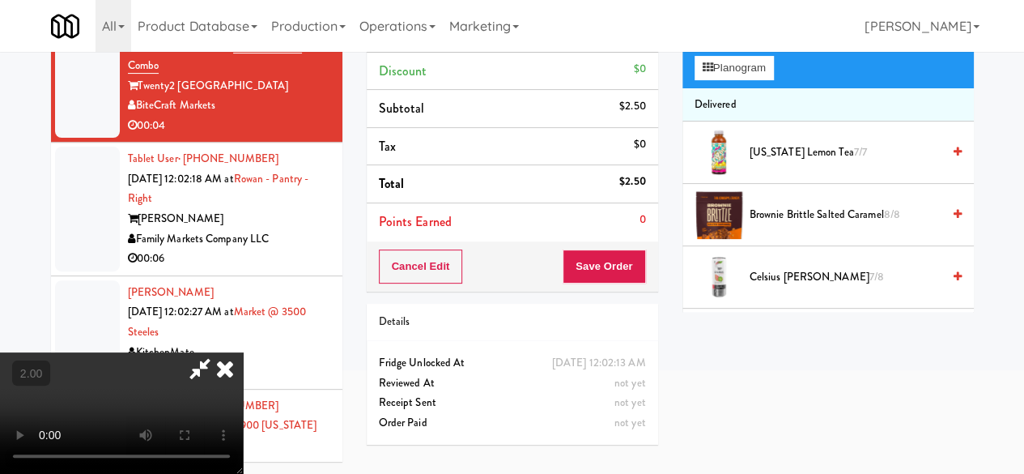
scroll to position [52, 0]
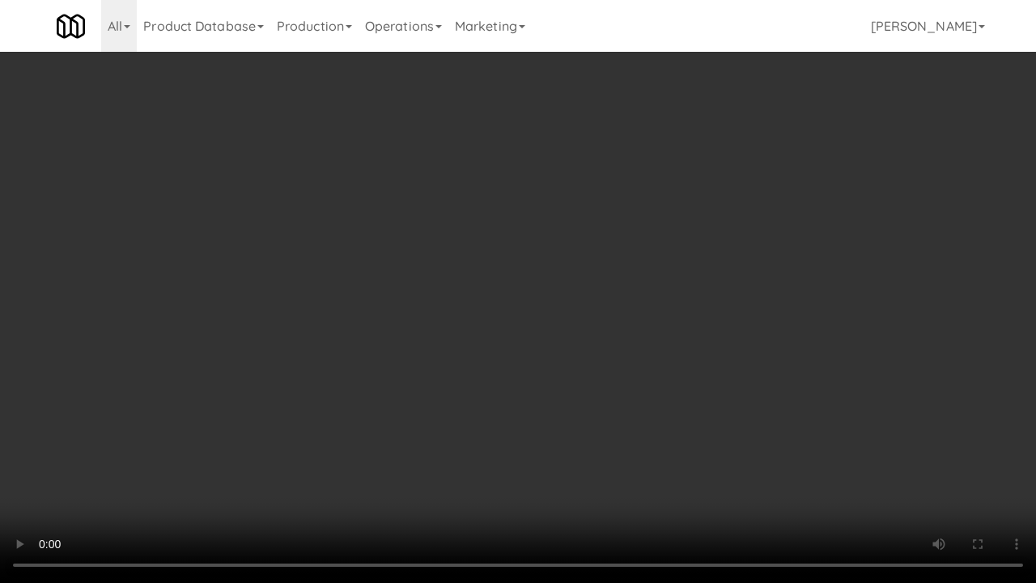
click at [626, 295] on video at bounding box center [518, 291] width 1036 height 583
click at [679, 275] on video at bounding box center [518, 291] width 1036 height 583
click at [653, 269] on video at bounding box center [518, 291] width 1036 height 583
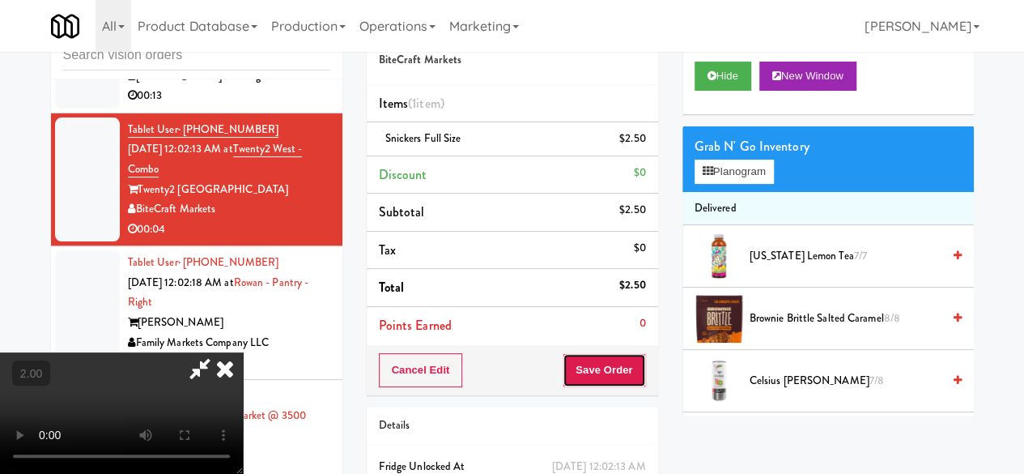
click at [625, 380] on button "Save Order" at bounding box center [604, 370] width 83 height 34
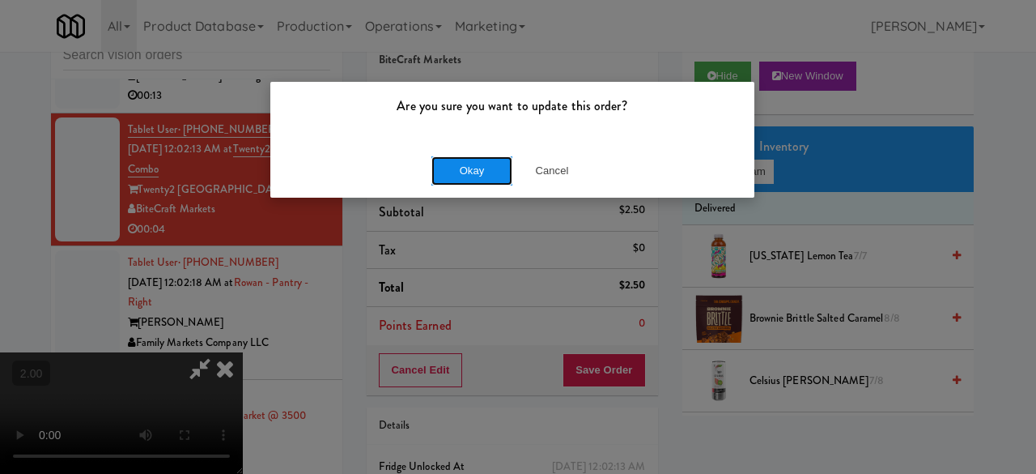
click at [488, 179] on button "Okay" at bounding box center [472, 170] width 81 height 29
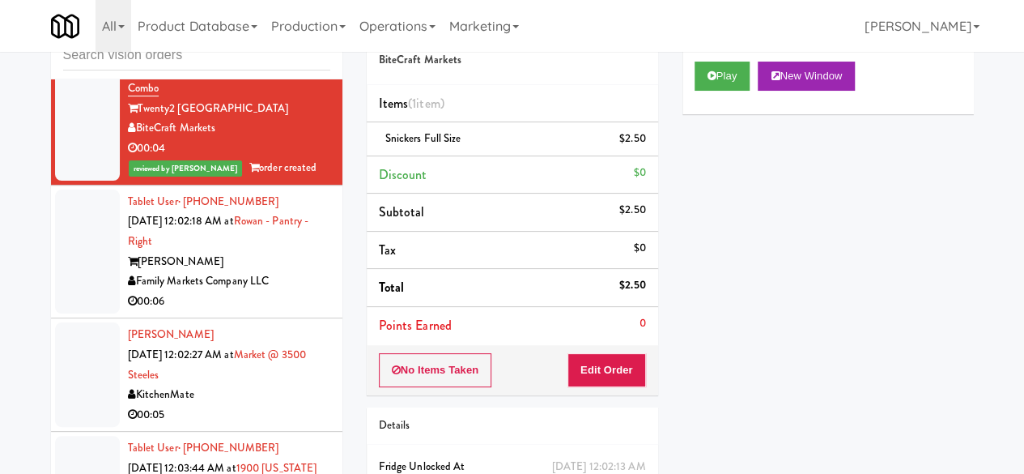
click at [317, 319] on li "Tablet User · (202) 981-8181 Oct 4, 2025 12:02:18 AM at Rowan - Pantry - Right …" at bounding box center [196, 252] width 291 height 134
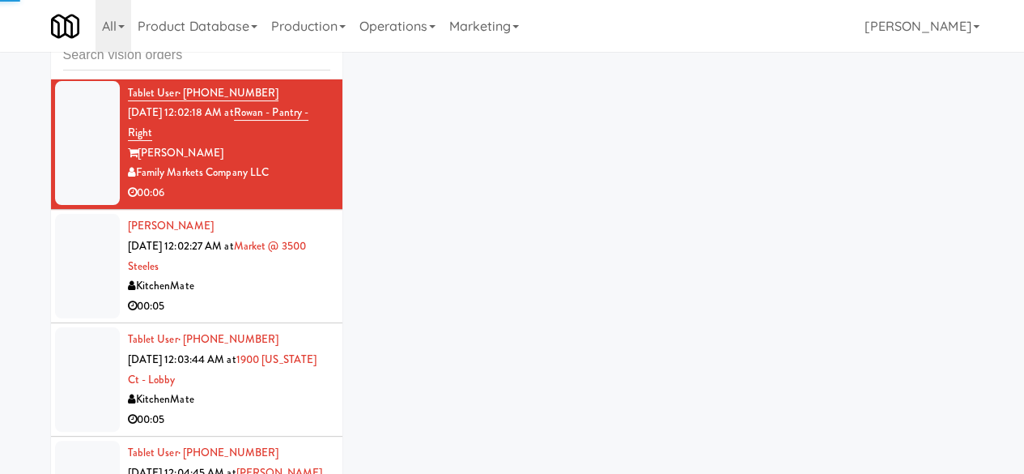
scroll to position [3967, 0]
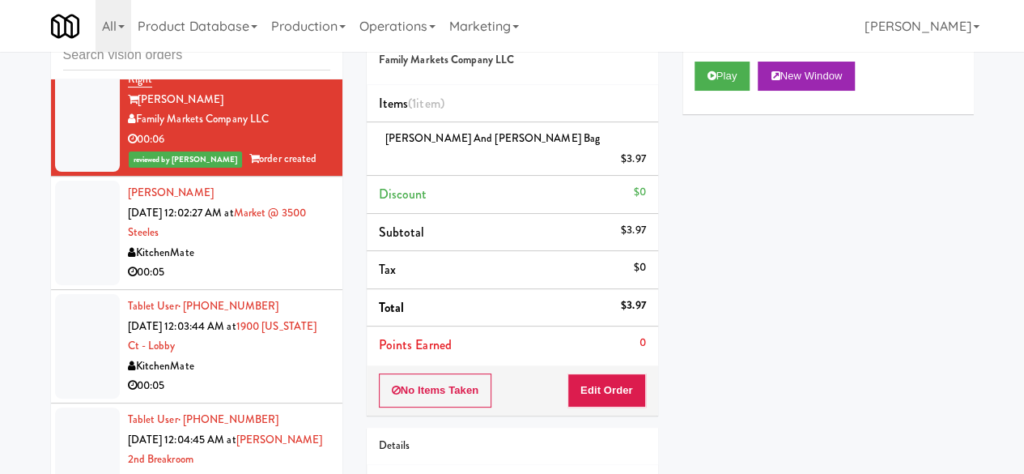
click at [296, 263] on div "KitchenMate" at bounding box center [229, 253] width 202 height 20
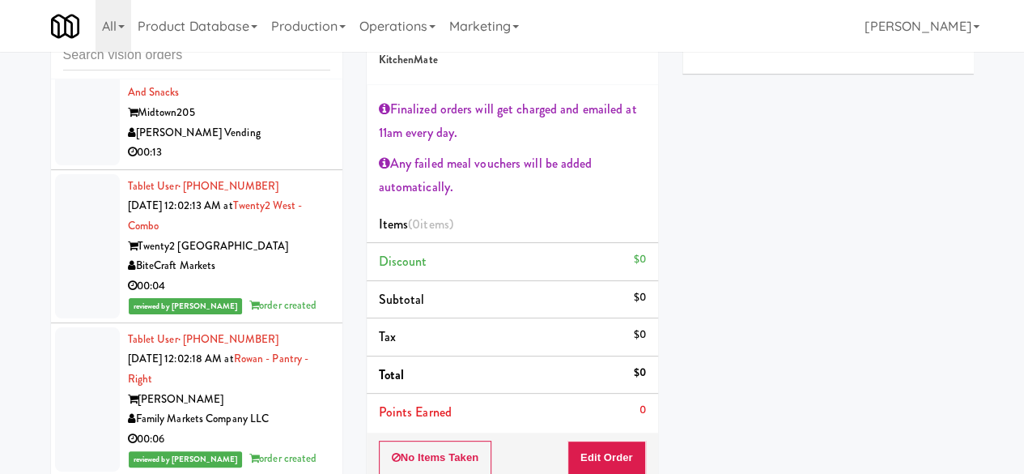
scroll to position [3644, 0]
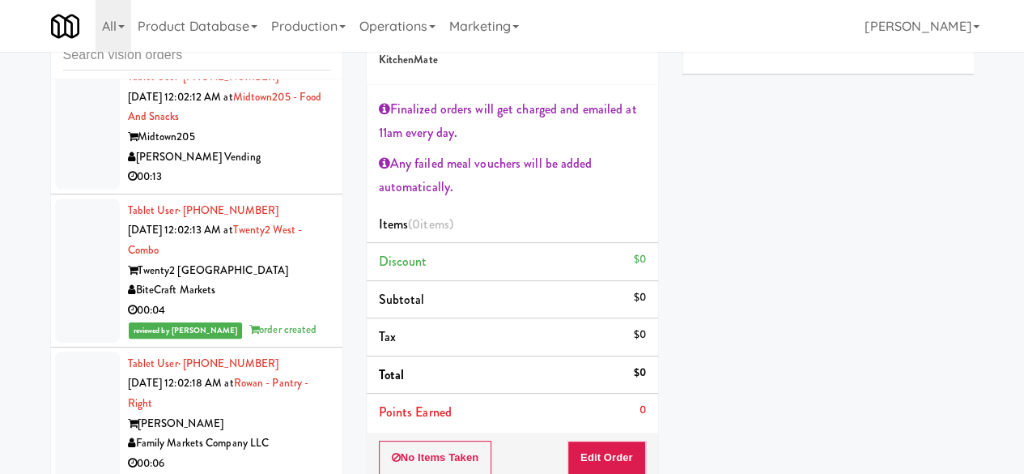
click at [256, 168] on div "[PERSON_NAME] Vending" at bounding box center [229, 157] width 202 height 20
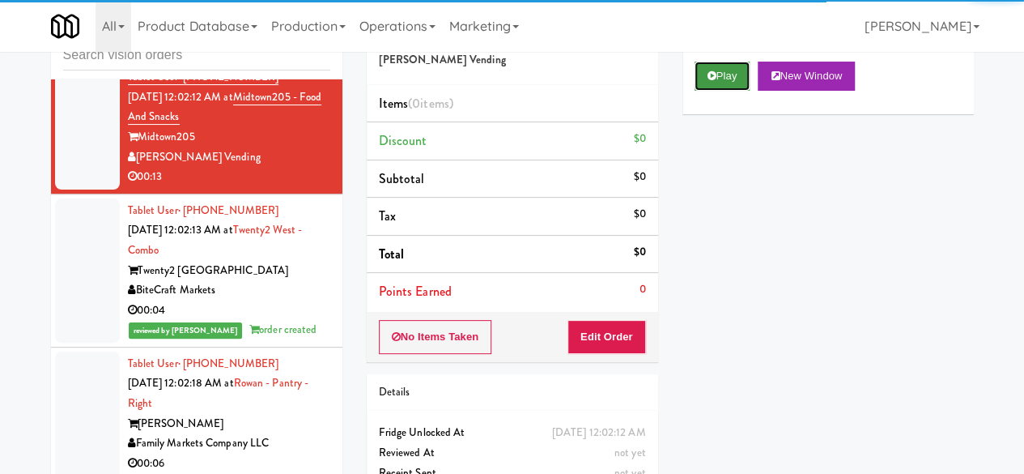
click at [721, 91] on button "Play" at bounding box center [723, 76] width 56 height 29
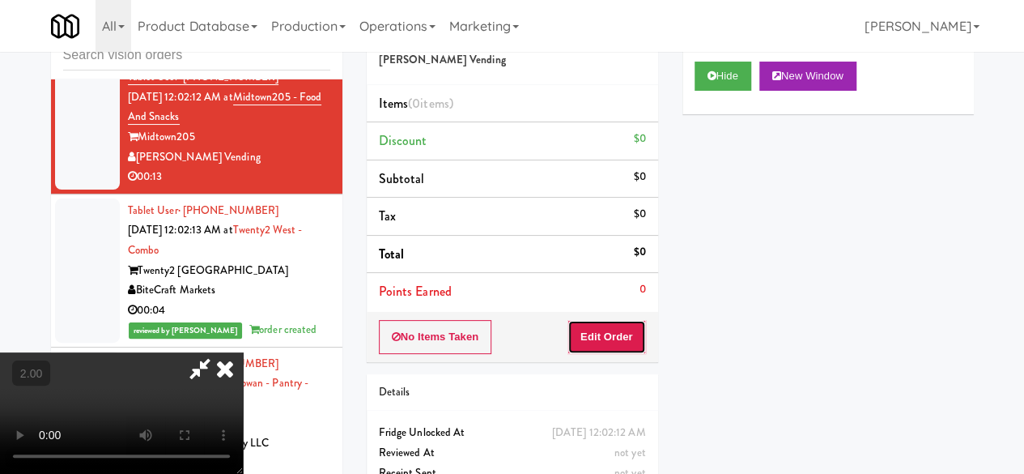
click at [634, 330] on button "Edit Order" at bounding box center [607, 337] width 79 height 34
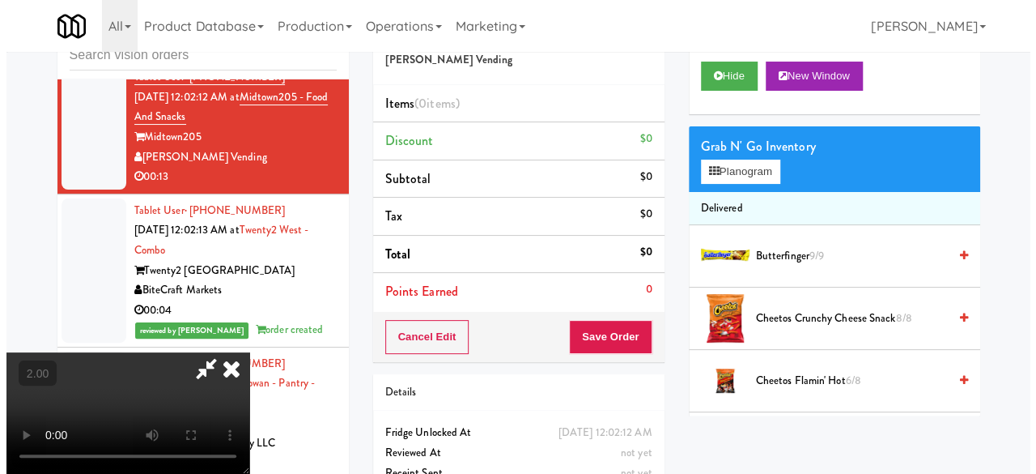
scroll to position [33, 0]
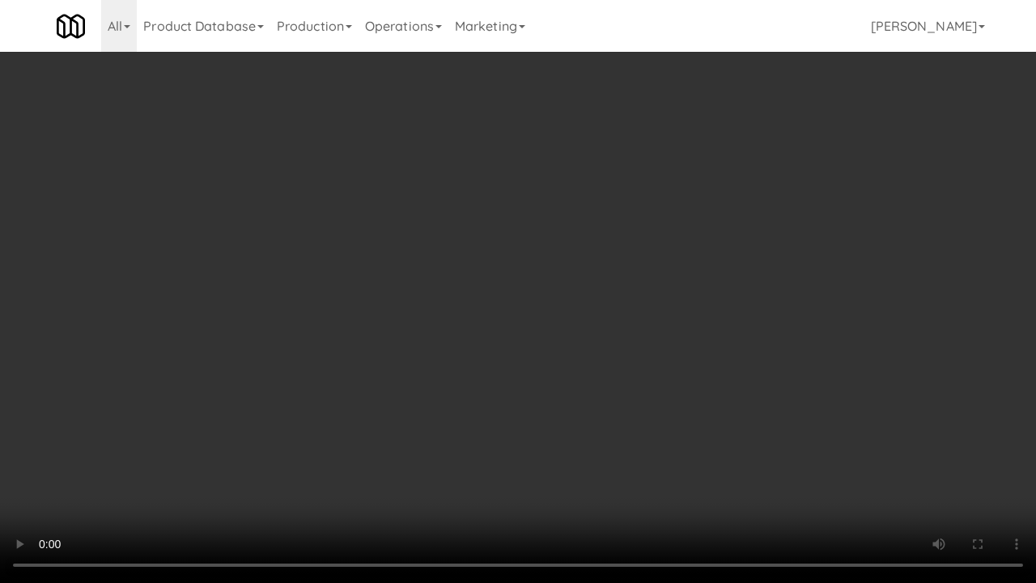
click at [447, 445] on video at bounding box center [518, 291] width 1036 height 583
click at [499, 381] on video at bounding box center [518, 291] width 1036 height 583
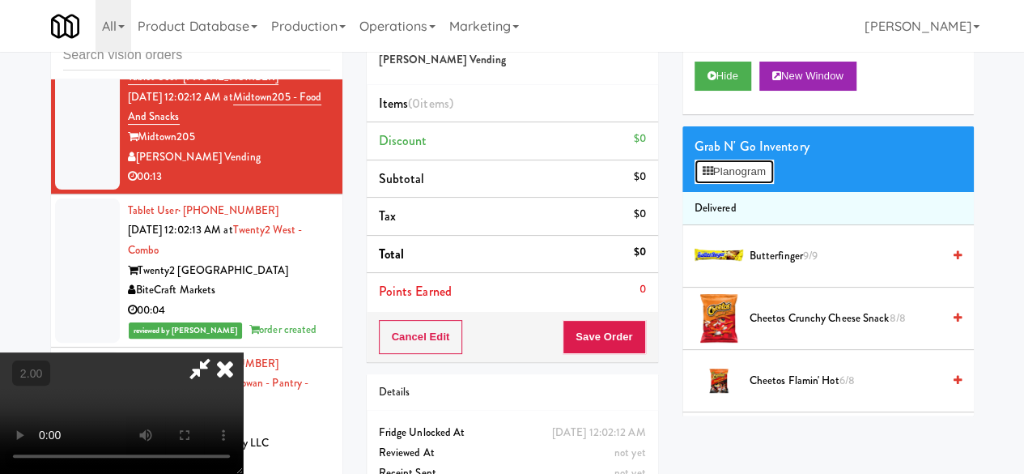
click at [717, 184] on button "Planogram" at bounding box center [734, 172] width 79 height 24
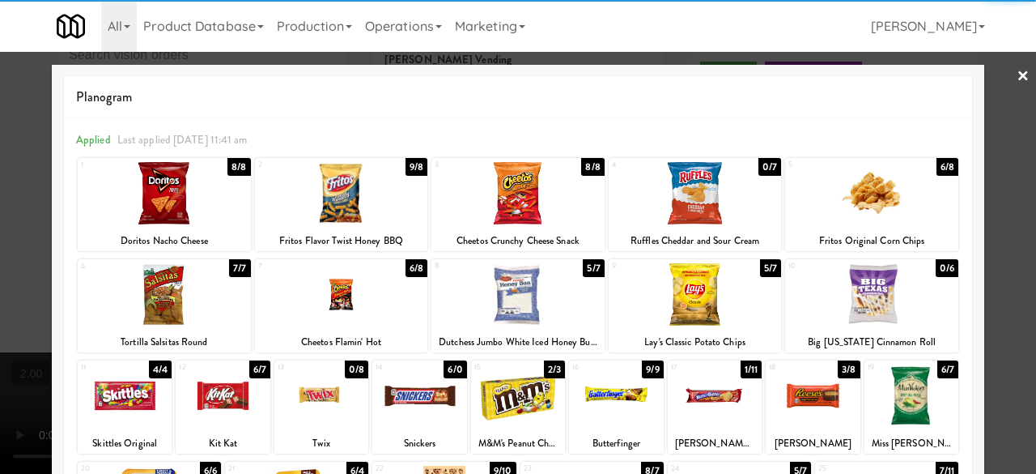
scroll to position [162, 0]
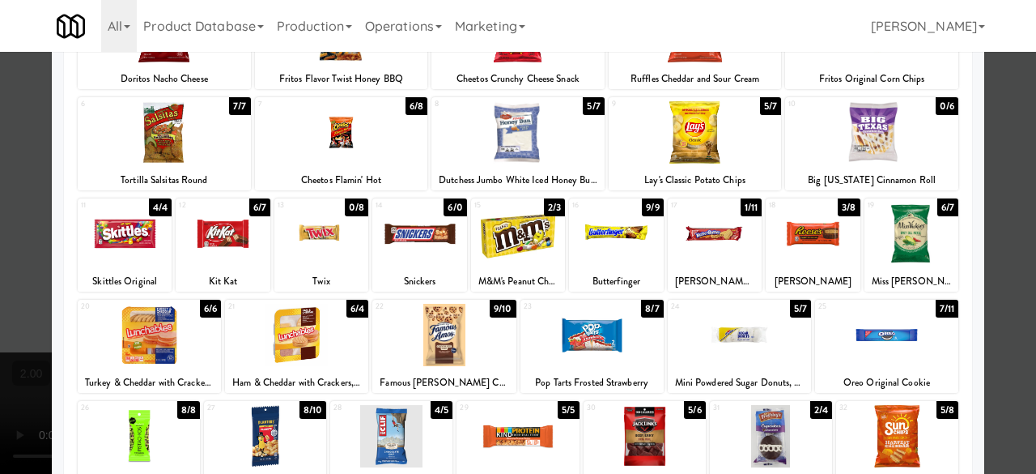
click at [517, 248] on div at bounding box center [518, 233] width 94 height 62
click at [619, 242] on div at bounding box center [616, 233] width 94 height 62
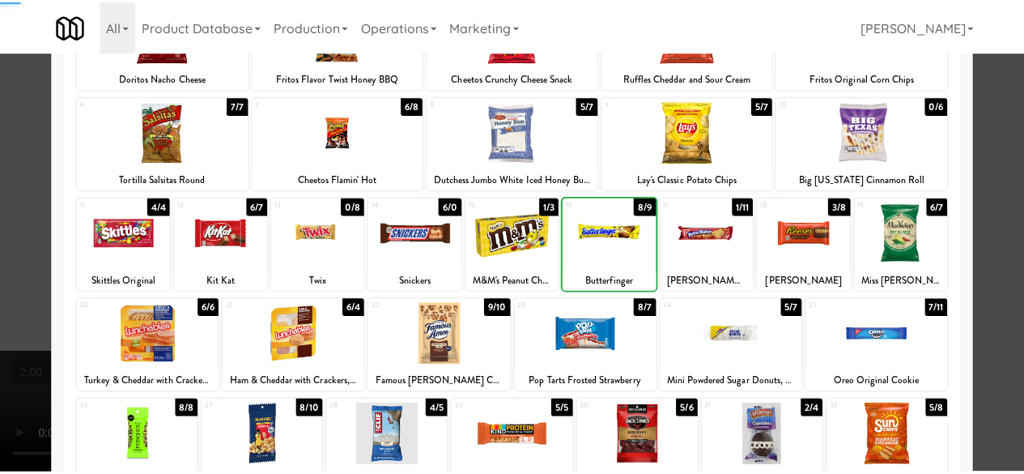
scroll to position [0, 0]
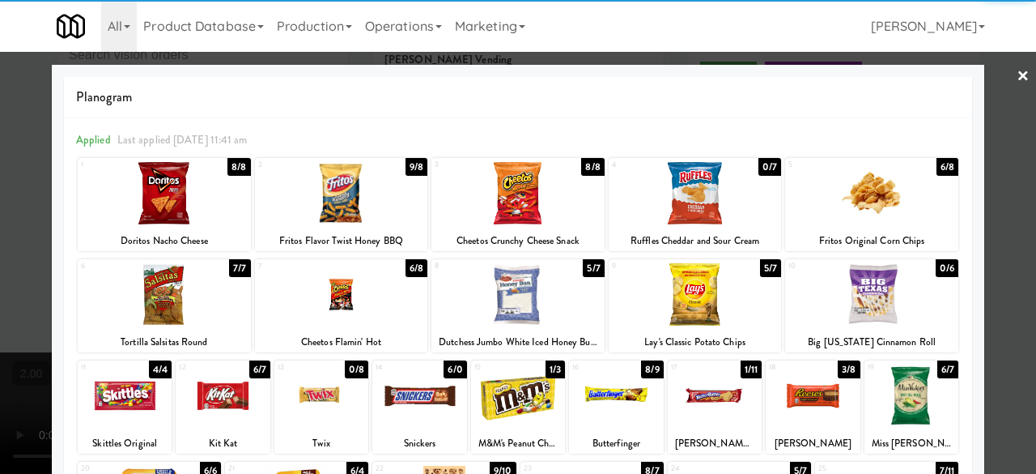
click at [389, 206] on div at bounding box center [341, 193] width 173 height 62
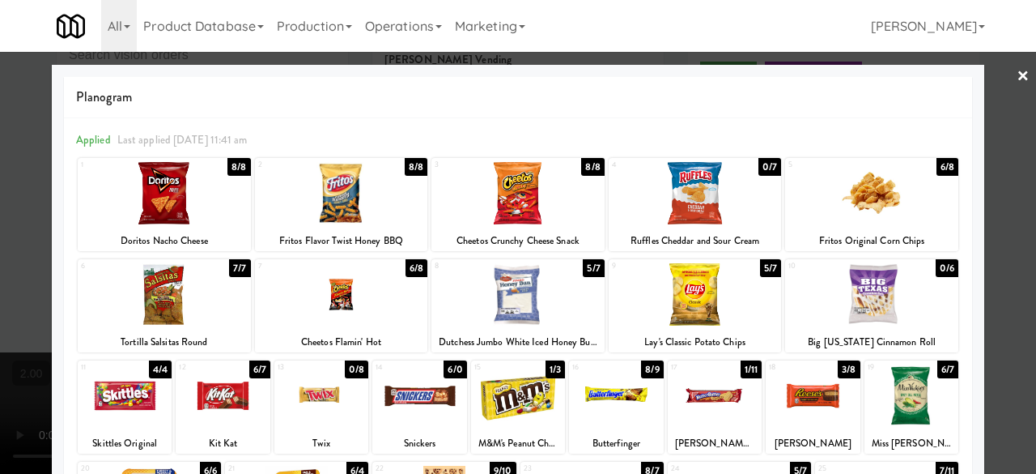
drag, startPoint x: 1013, startPoint y: 154, endPoint x: 918, endPoint y: 184, distance: 99.4
click at [1012, 154] on div at bounding box center [518, 237] width 1036 height 474
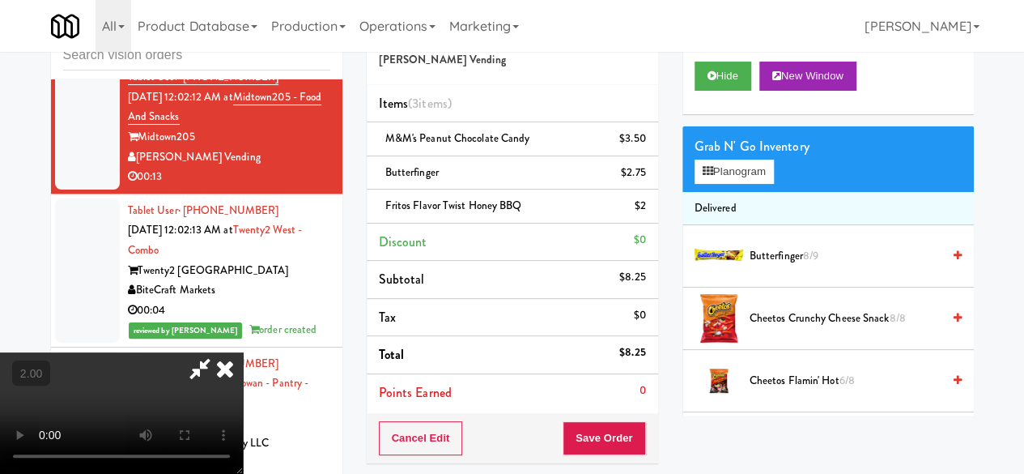
click at [619, 453] on div "Cancel Edit Save Order" at bounding box center [512, 438] width 291 height 50
click at [629, 421] on button "Save Order" at bounding box center [604, 438] width 83 height 34
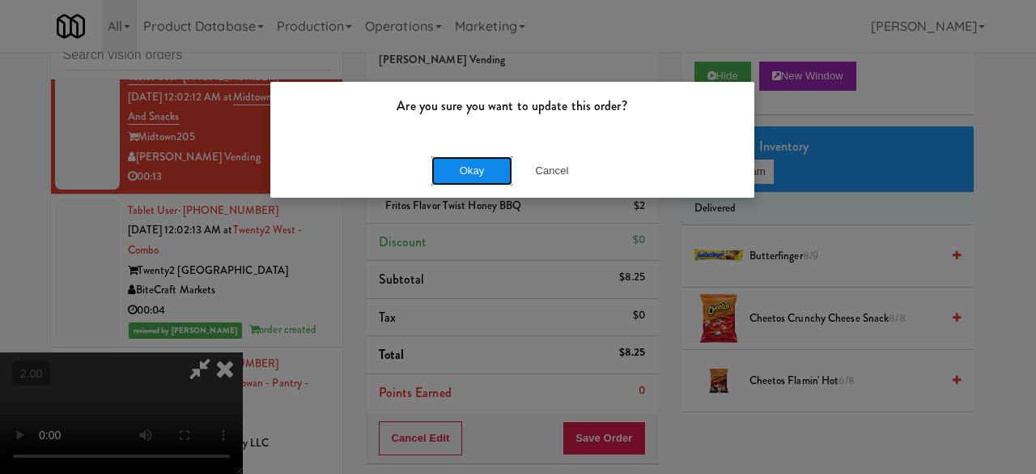
click at [481, 172] on button "Okay" at bounding box center [472, 170] width 81 height 29
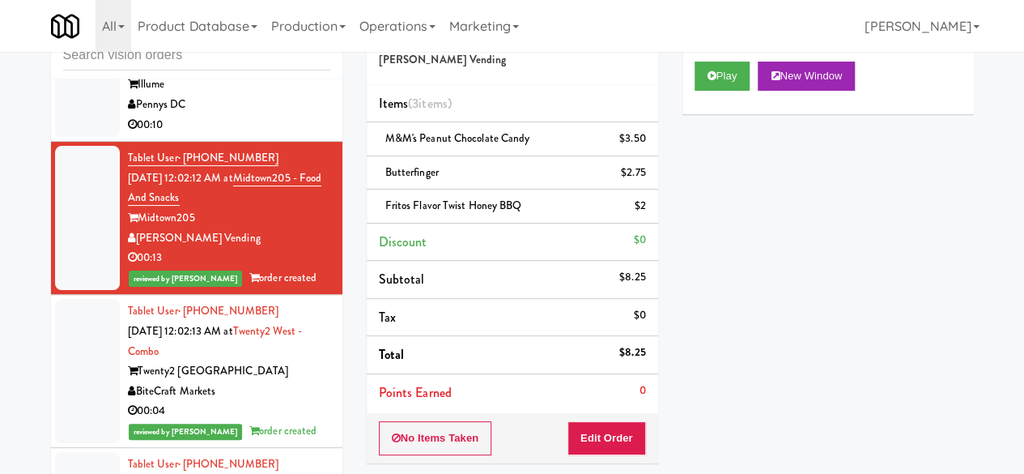
click at [294, 95] on div "Illume" at bounding box center [229, 84] width 202 height 20
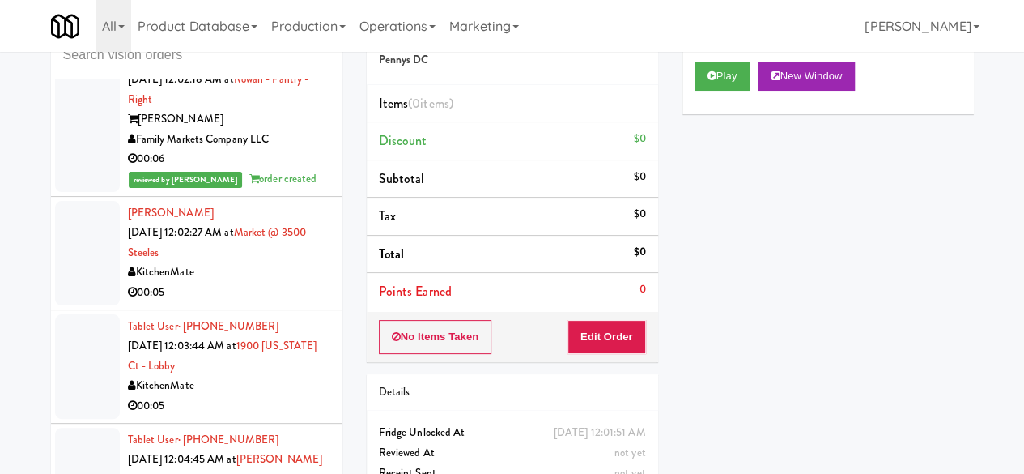
scroll to position [4129, 0]
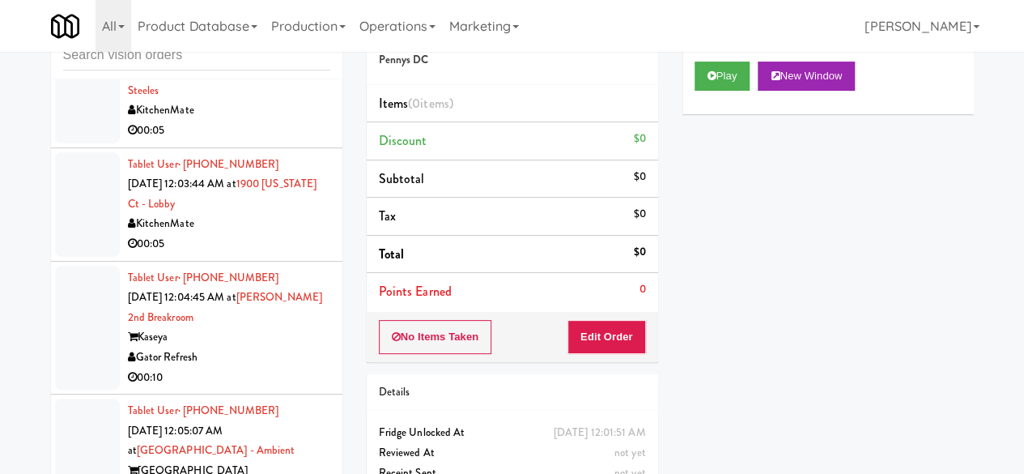
click at [259, 141] on div "00:05" at bounding box center [229, 131] width 202 height 20
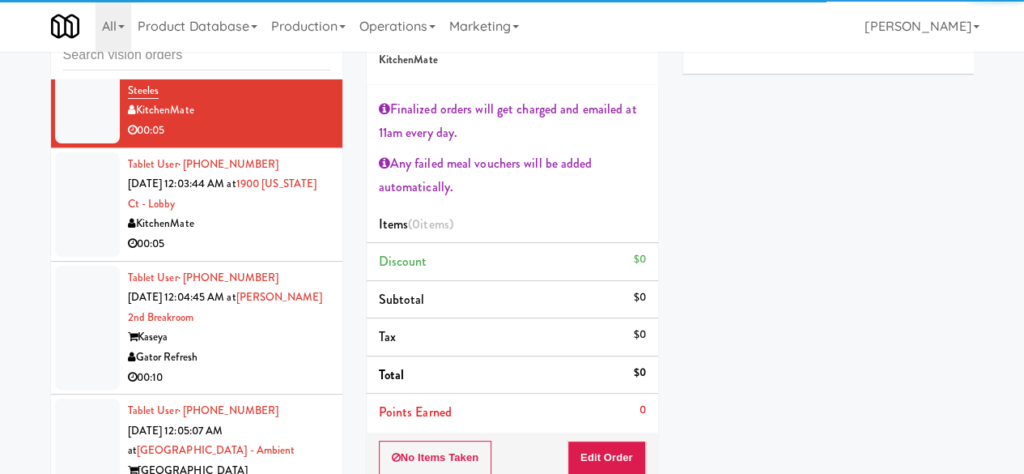
click at [319, 262] on li "Tablet User · (519) 778-4085 Oct 4, 2025 12:03:44 AM at 1900 Minnesota Ct - Lob…" at bounding box center [196, 204] width 291 height 113
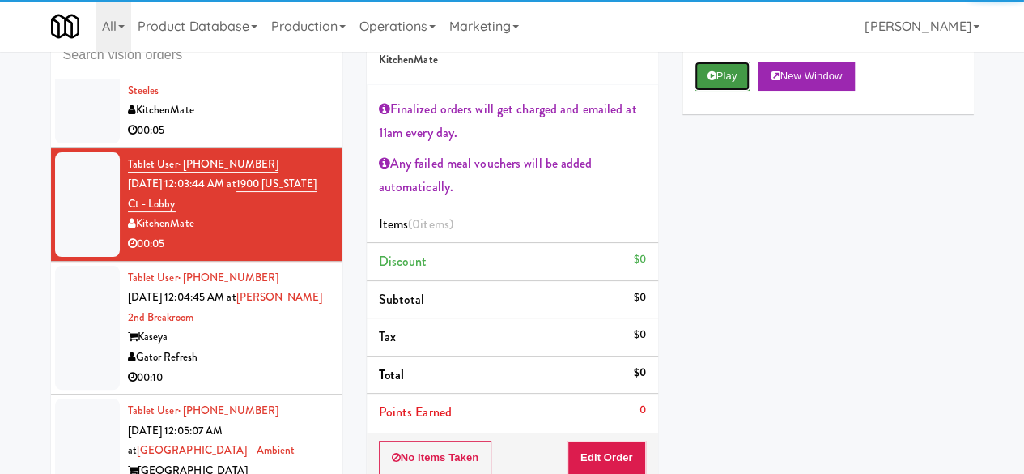
click at [702, 91] on button "Play" at bounding box center [723, 76] width 56 height 29
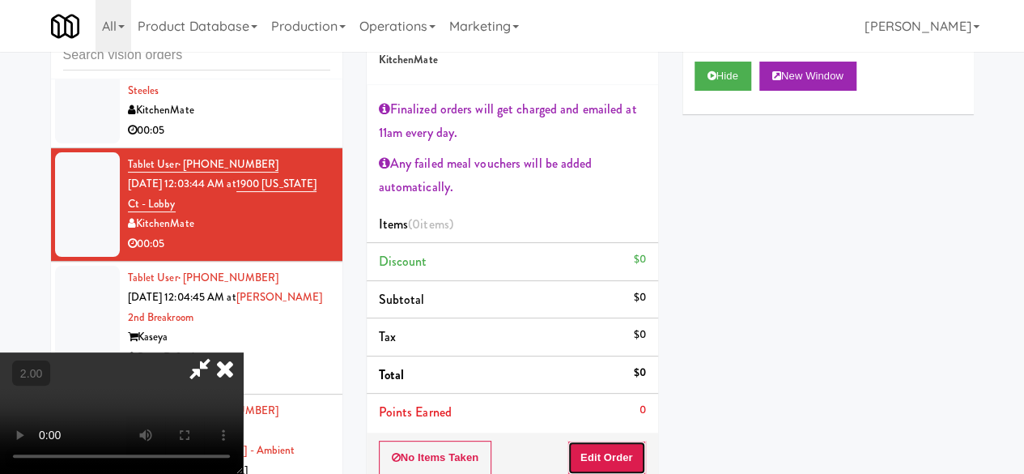
click at [615, 448] on button "Edit Order" at bounding box center [607, 457] width 79 height 34
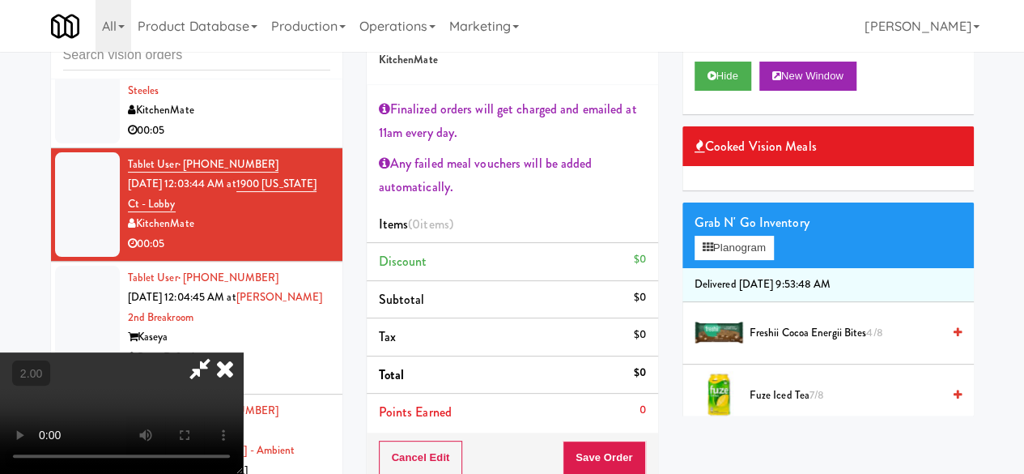
click at [225, 362] on video at bounding box center [121, 412] width 243 height 121
click at [243, 352] on icon at bounding box center [225, 368] width 36 height 32
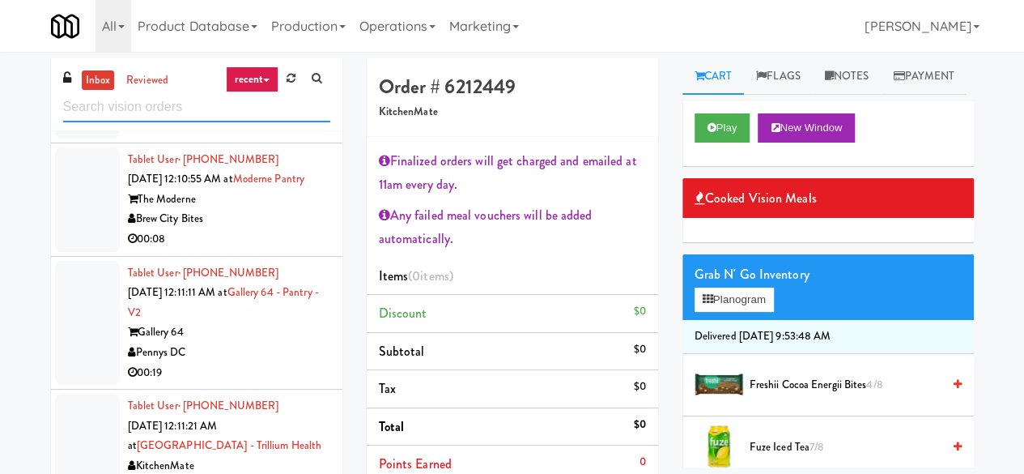
click at [212, 95] on input "text" at bounding box center [196, 107] width 267 height 30
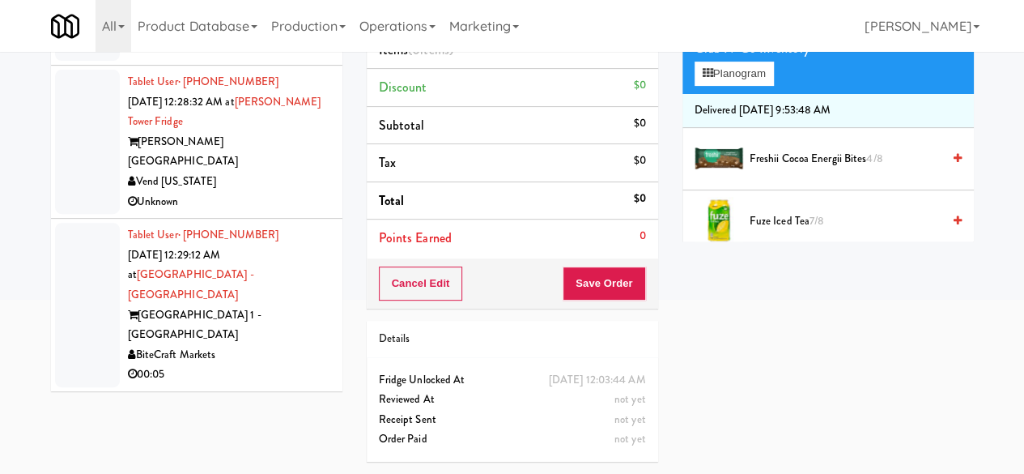
scroll to position [12211, 0]
click at [278, 345] on div "BiteCraft Markets" at bounding box center [229, 355] width 202 height 20
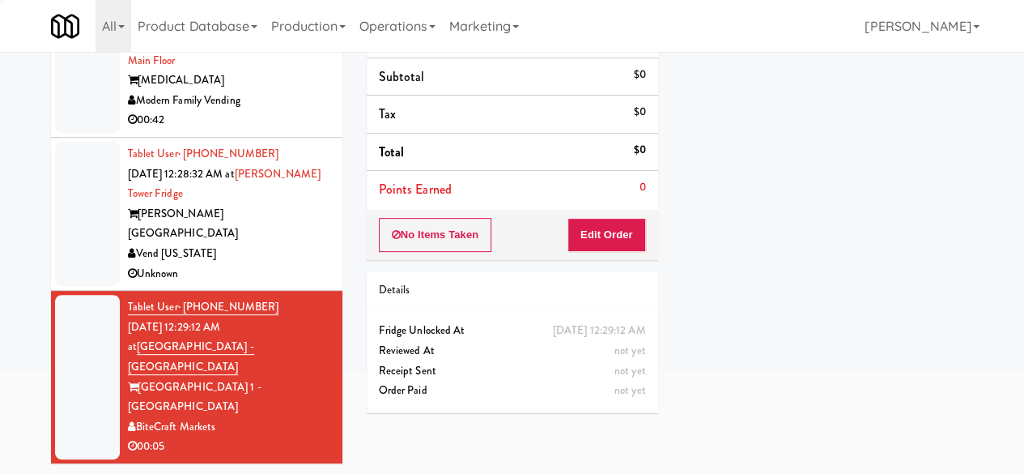
scroll to position [73, 0]
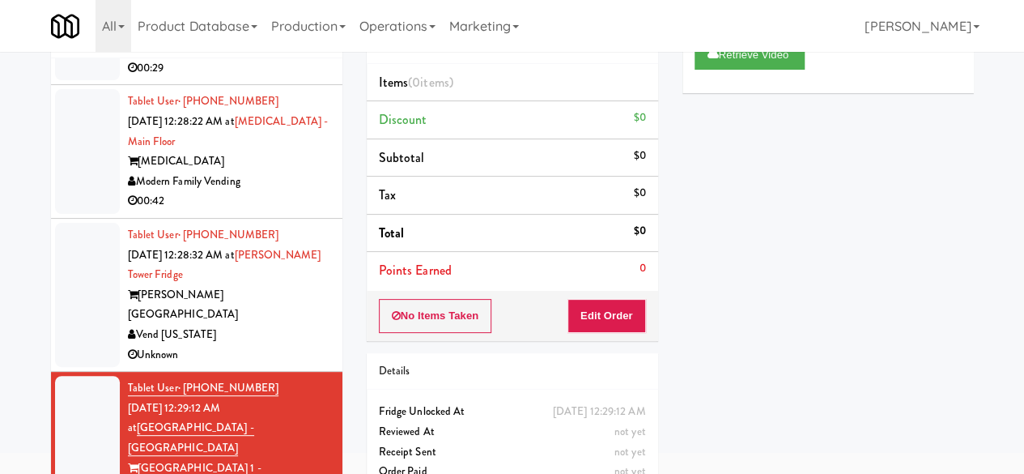
click at [261, 365] on div "Unknown" at bounding box center [229, 355] width 202 height 20
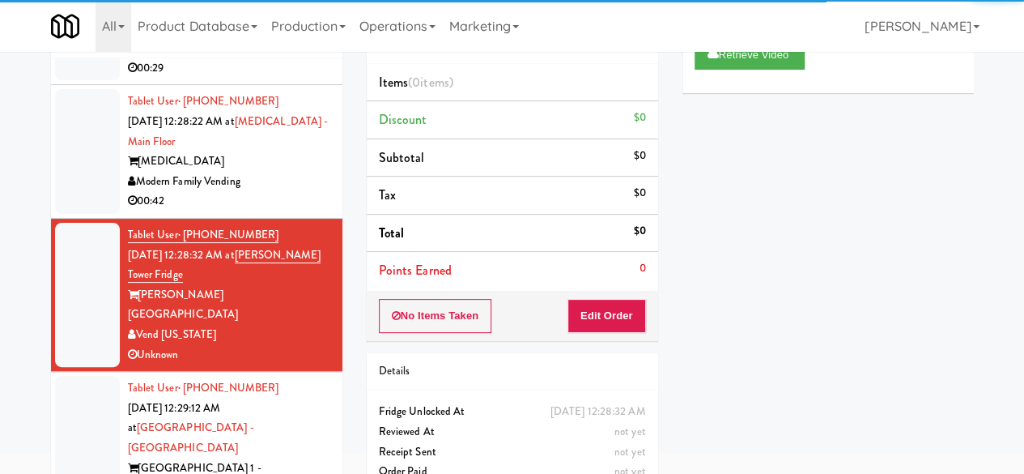
drag, startPoint x: 290, startPoint y: 304, endPoint x: 284, endPoint y: 317, distance: 14.9
click at [290, 172] on div "[MEDICAL_DATA]" at bounding box center [229, 161] width 202 height 20
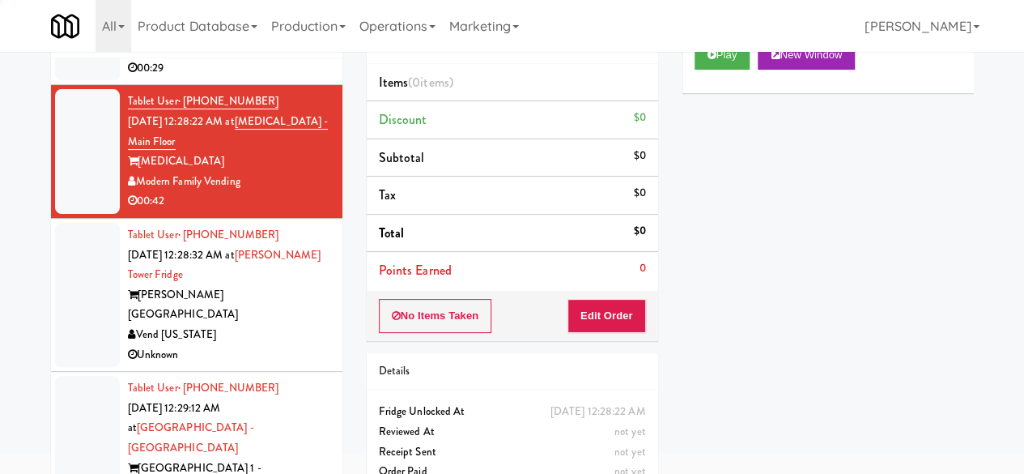
scroll to position [11968, 0]
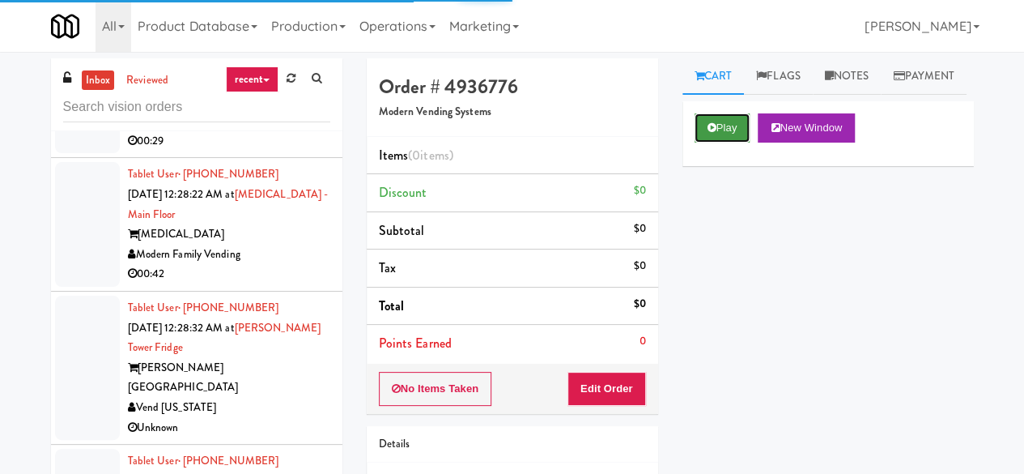
click at [732, 143] on button "Play" at bounding box center [723, 127] width 56 height 29
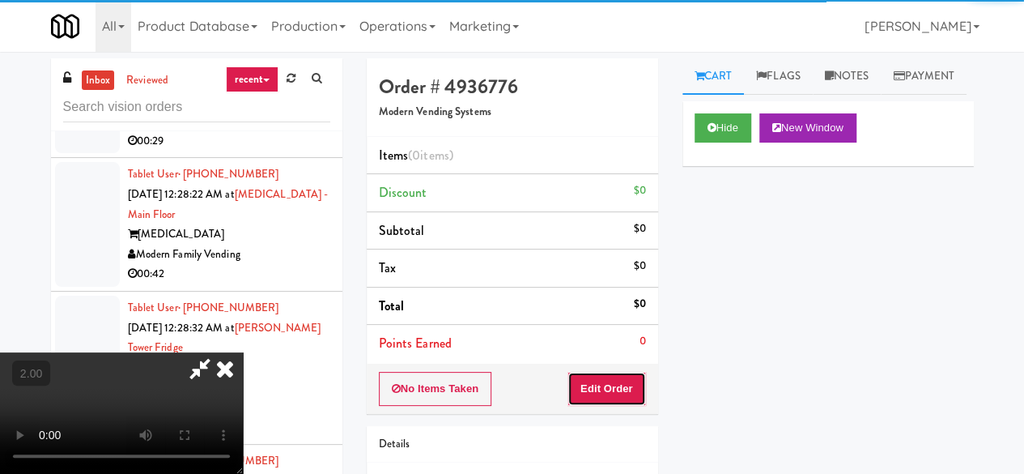
click at [616, 396] on button "Edit Order" at bounding box center [607, 389] width 79 height 34
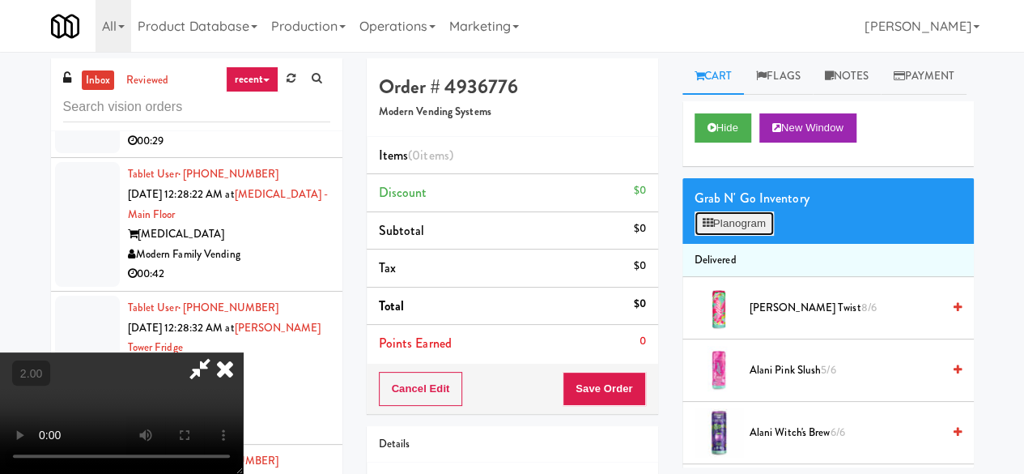
click at [750, 236] on button "Planogram" at bounding box center [734, 223] width 79 height 24
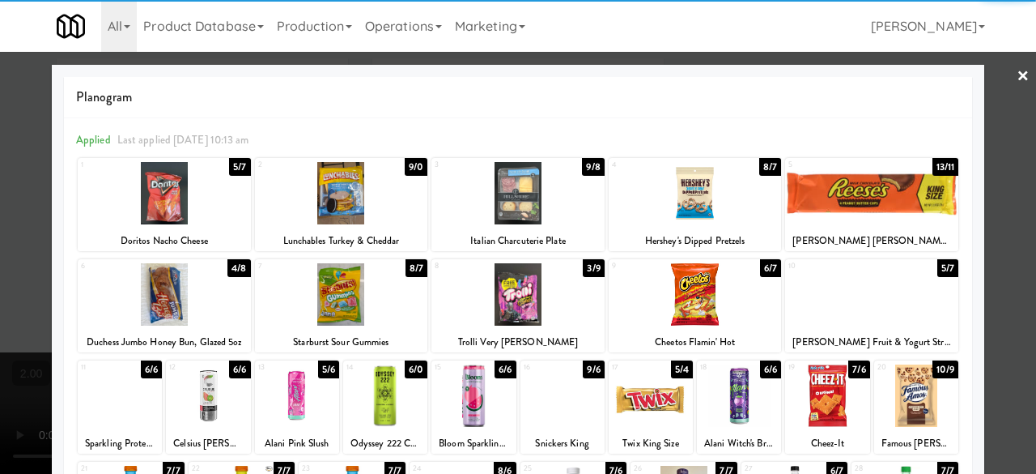
click at [551, 191] on div at bounding box center [518, 193] width 173 height 62
click at [999, 100] on div at bounding box center [518, 237] width 1036 height 474
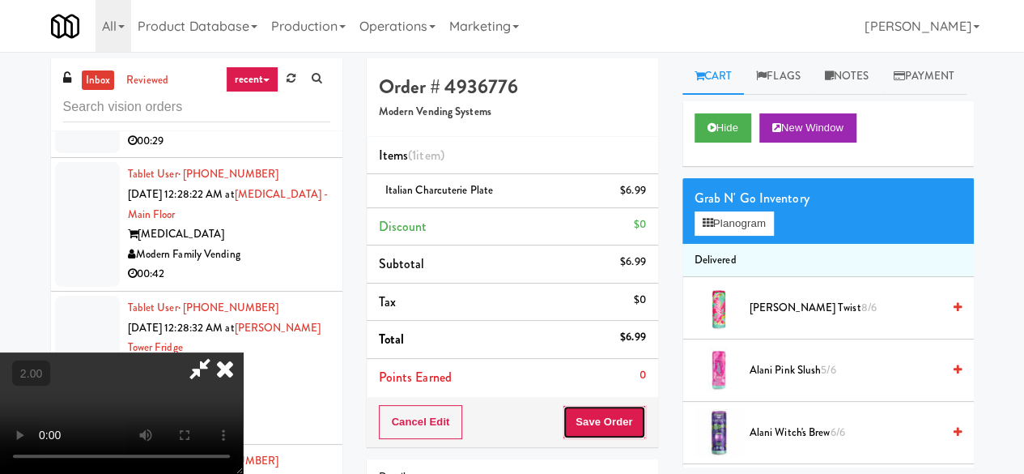
click at [636, 433] on button "Save Order" at bounding box center [604, 422] width 83 height 34
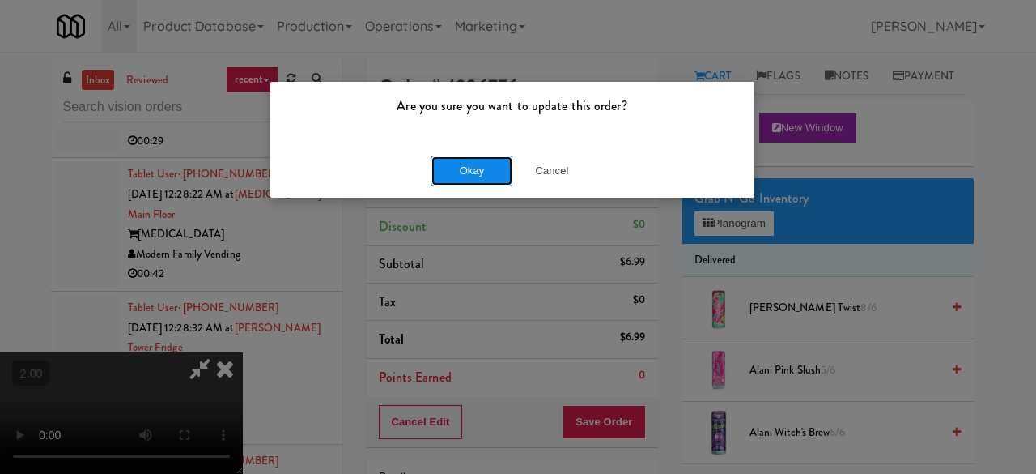
click at [481, 177] on button "Okay" at bounding box center [472, 170] width 81 height 29
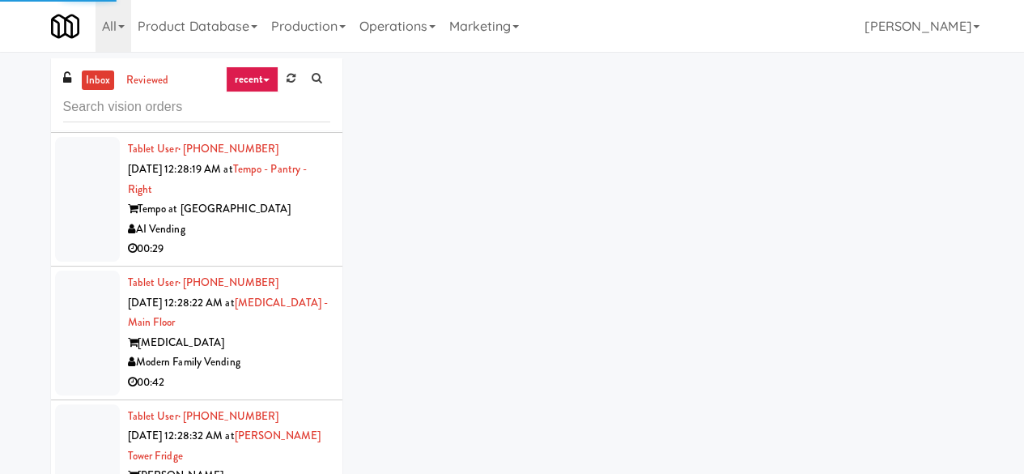
scroll to position [11725, 0]
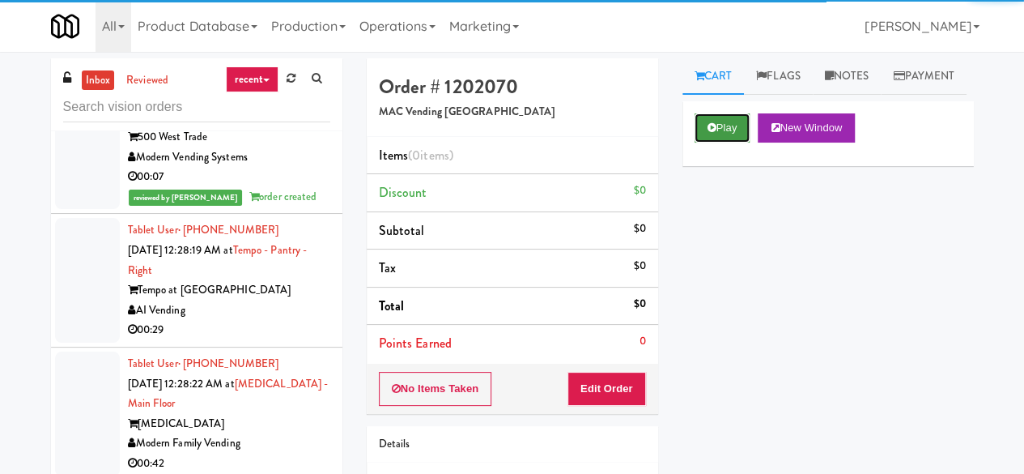
click at [711, 143] on button "Play" at bounding box center [723, 127] width 56 height 29
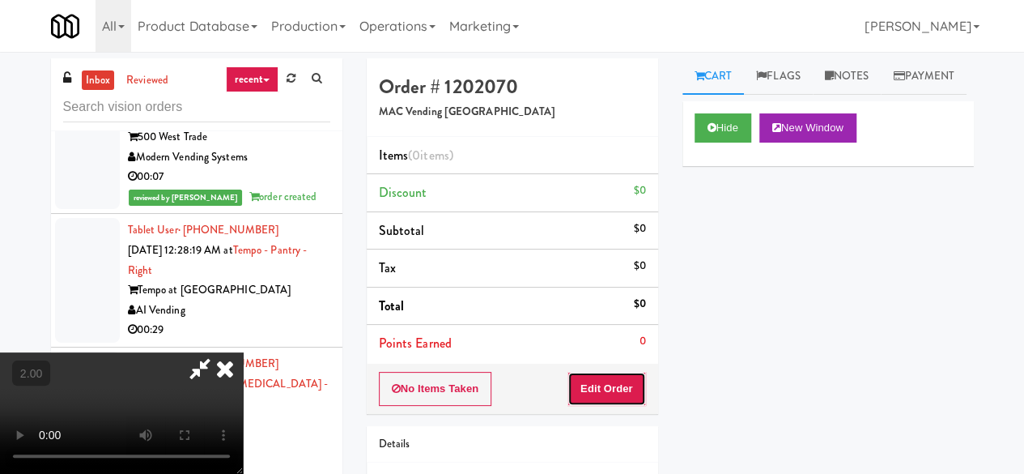
click at [620, 385] on button "Edit Order" at bounding box center [607, 389] width 79 height 34
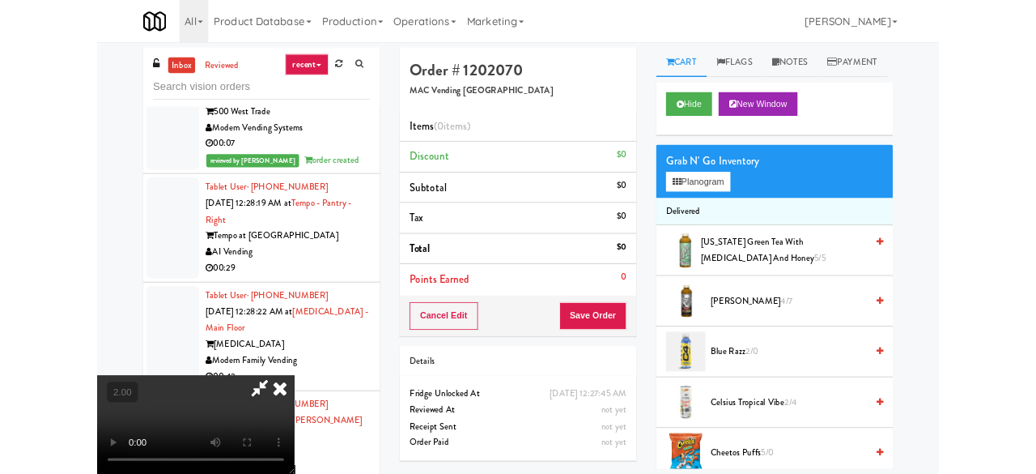
scroll to position [33, 0]
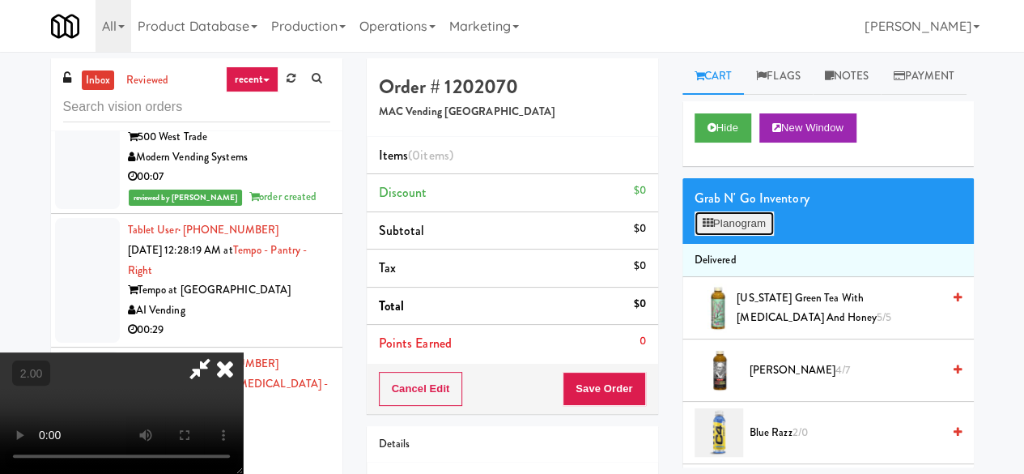
click at [744, 236] on button "Planogram" at bounding box center [734, 223] width 79 height 24
click at [0, 0] on div at bounding box center [0, 0] width 0 height 0
click at [709, 228] on icon at bounding box center [708, 223] width 11 height 11
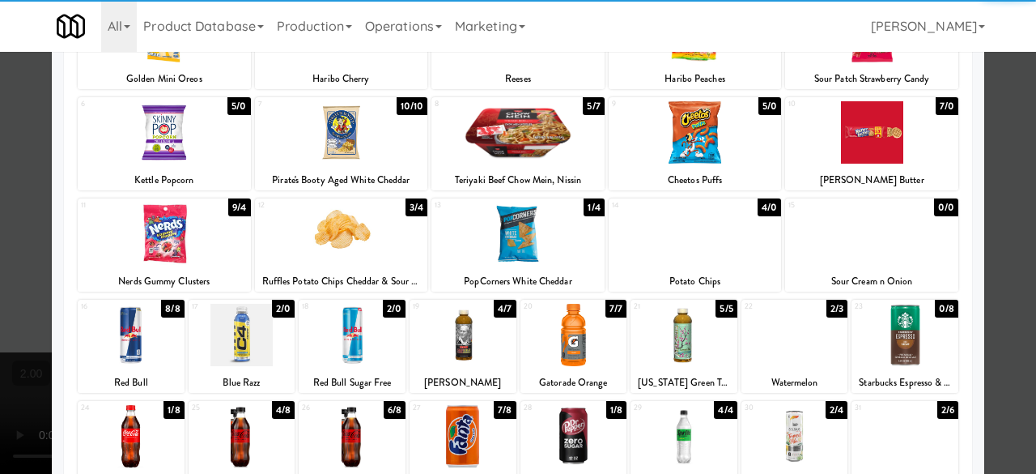
click at [518, 228] on div at bounding box center [518, 233] width 173 height 62
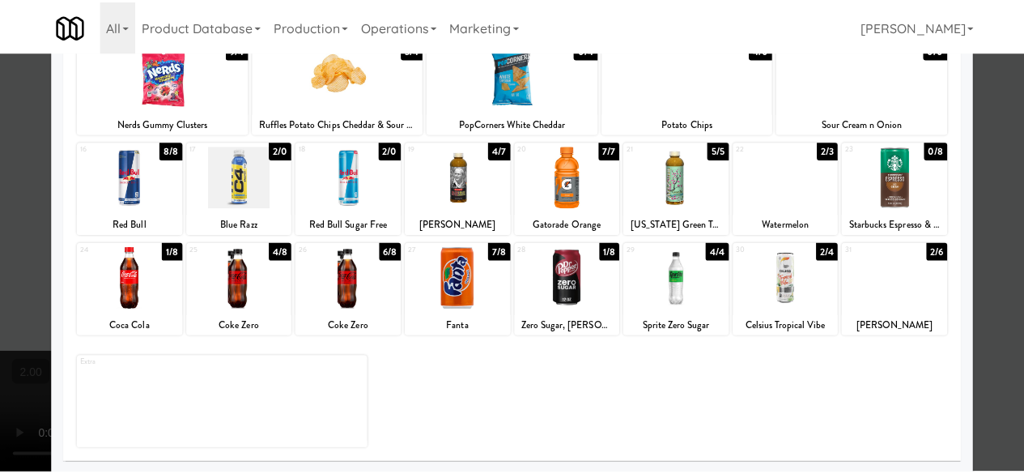
scroll to position [321, 0]
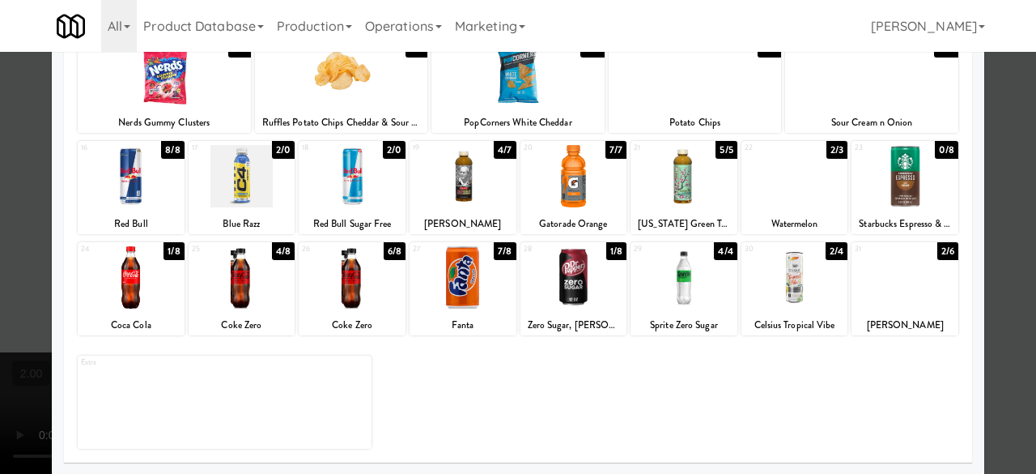
click at [343, 301] on div at bounding box center [352, 277] width 107 height 62
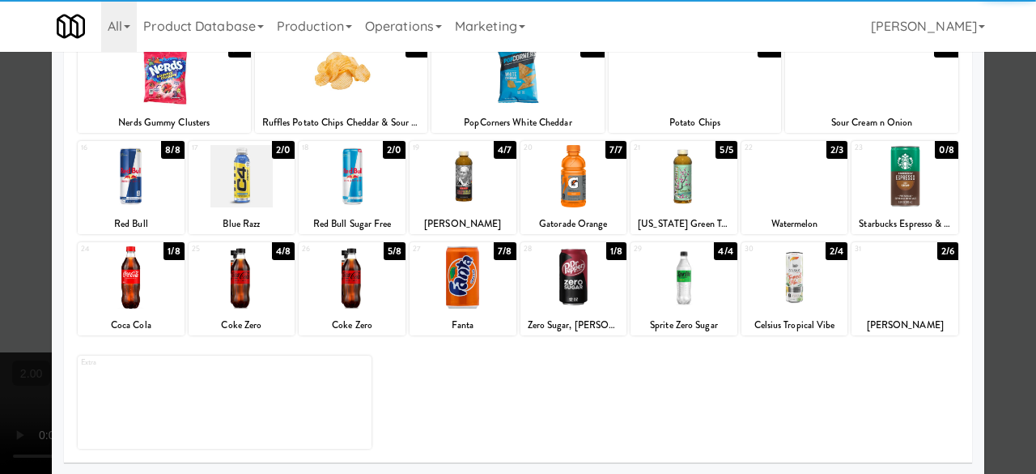
click at [694, 304] on div at bounding box center [684, 277] width 107 height 62
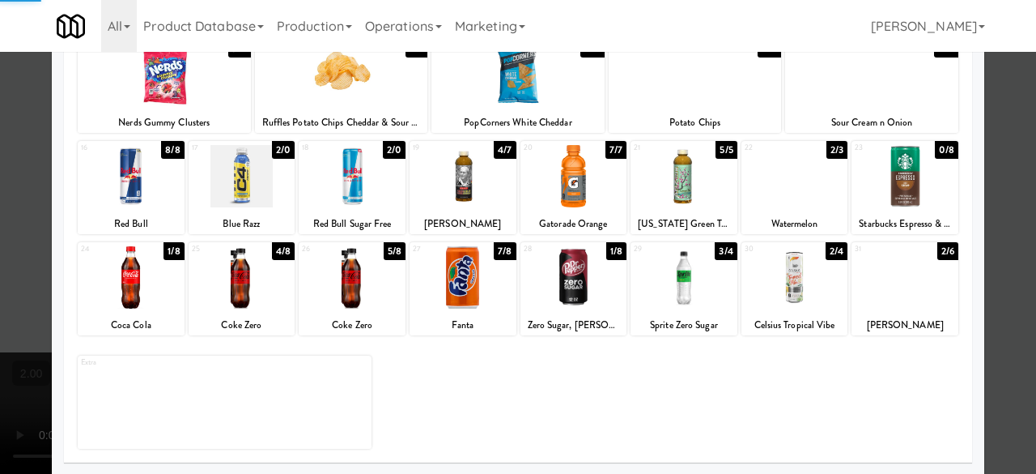
click at [999, 197] on div at bounding box center [518, 237] width 1036 height 474
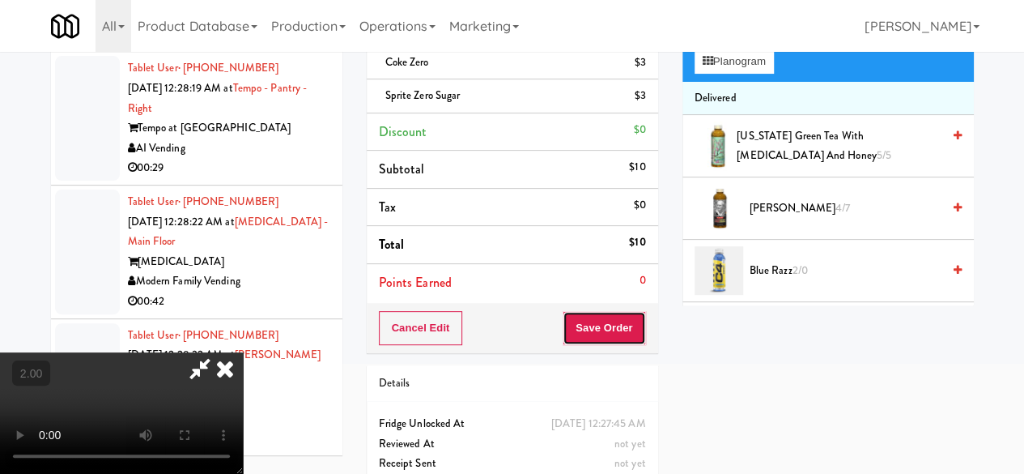
click at [626, 331] on button "Save Order" at bounding box center [604, 328] width 83 height 34
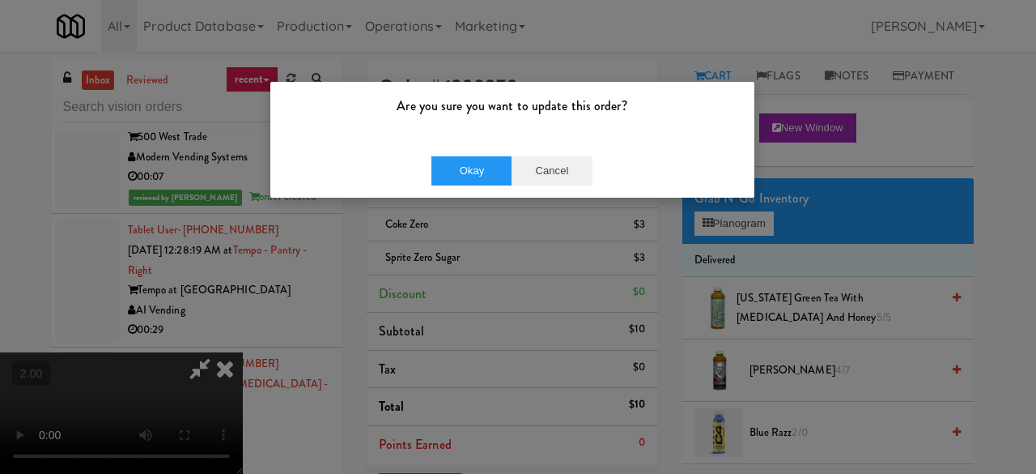
drag, startPoint x: 546, startPoint y: 187, endPoint x: 547, endPoint y: 177, distance: 9.7
click at [546, 182] on div "Okay Cancel" at bounding box center [512, 170] width 484 height 54
click at [546, 177] on button "Cancel" at bounding box center [552, 170] width 81 height 29
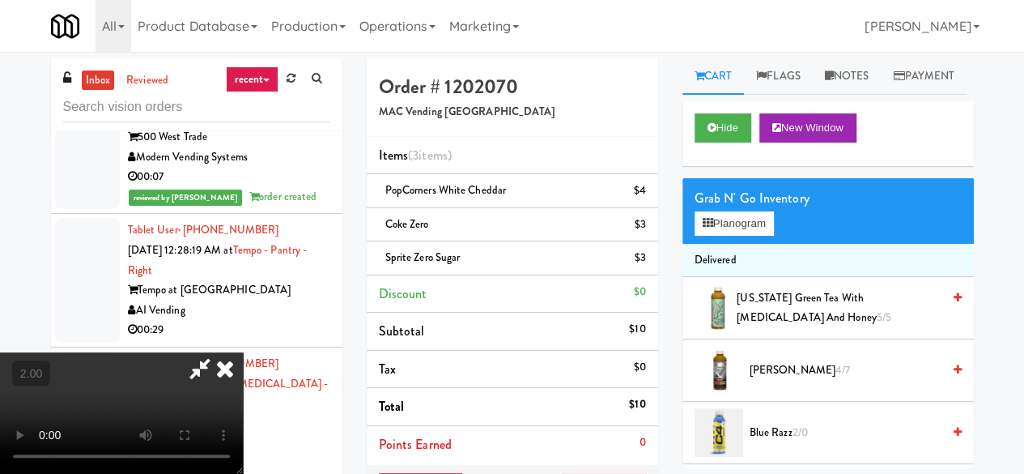
scroll to position [213, 0]
click at [243, 388] on video at bounding box center [121, 412] width 243 height 121
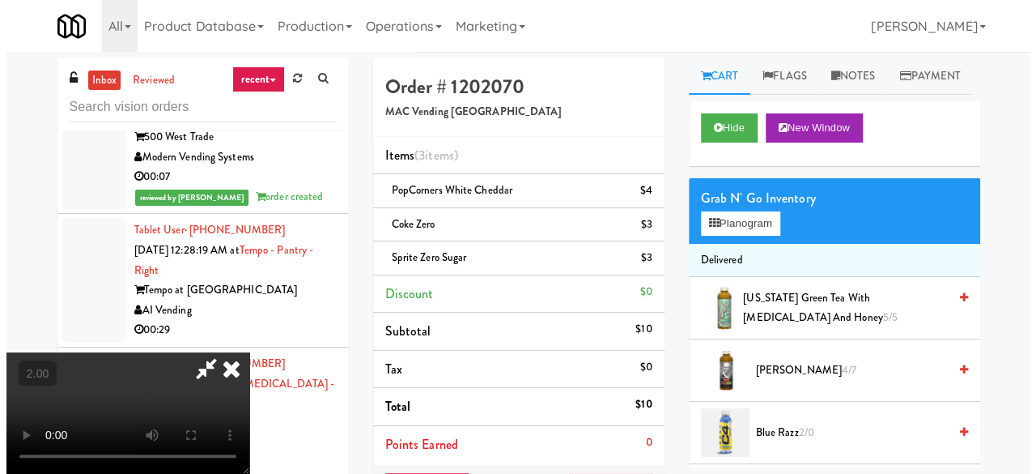
scroll to position [0, 0]
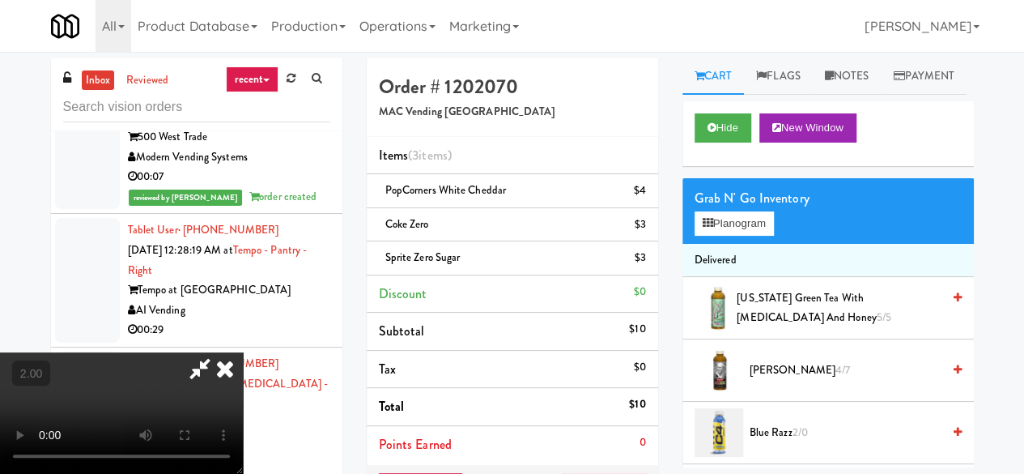
drag, startPoint x: 557, startPoint y: 70, endPoint x: 568, endPoint y: 96, distance: 27.5
click at [219, 352] on icon at bounding box center [199, 368] width 37 height 32
click at [641, 228] on link at bounding box center [643, 231] width 15 height 20
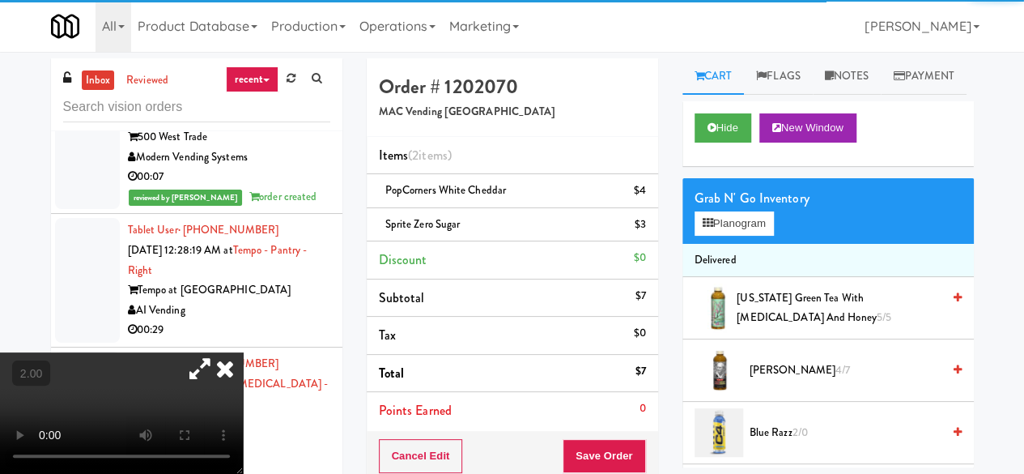
click at [739, 244] on div "Grab N' Go Inventory Planogram" at bounding box center [828, 211] width 291 height 66
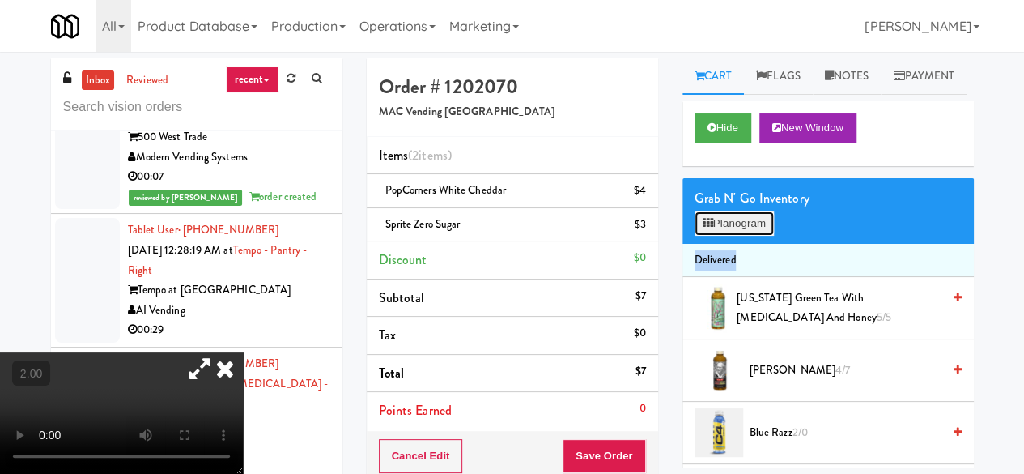
click at [737, 236] on button "Planogram" at bounding box center [734, 223] width 79 height 24
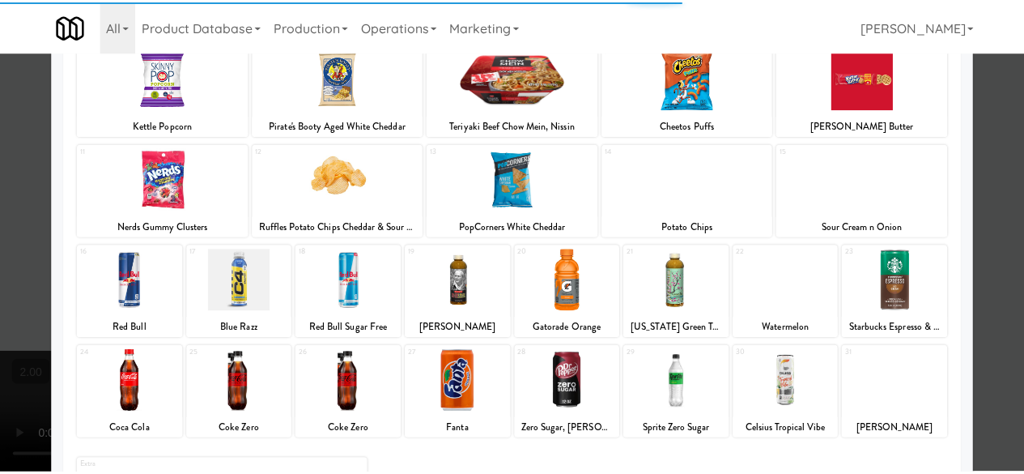
scroll to position [321, 0]
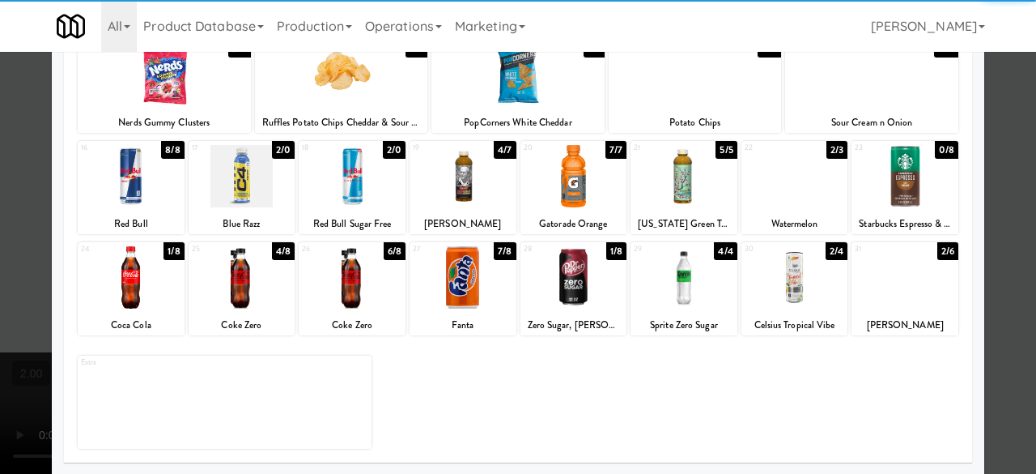
click at [272, 280] on div at bounding box center [242, 277] width 107 height 62
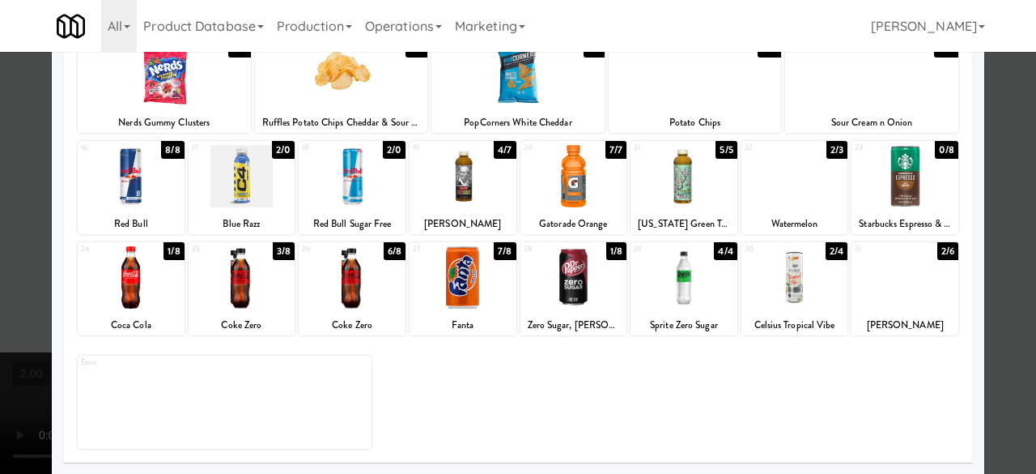
drag, startPoint x: 992, startPoint y: 134, endPoint x: 923, endPoint y: 174, distance: 79.4
click at [994, 134] on div at bounding box center [518, 237] width 1036 height 474
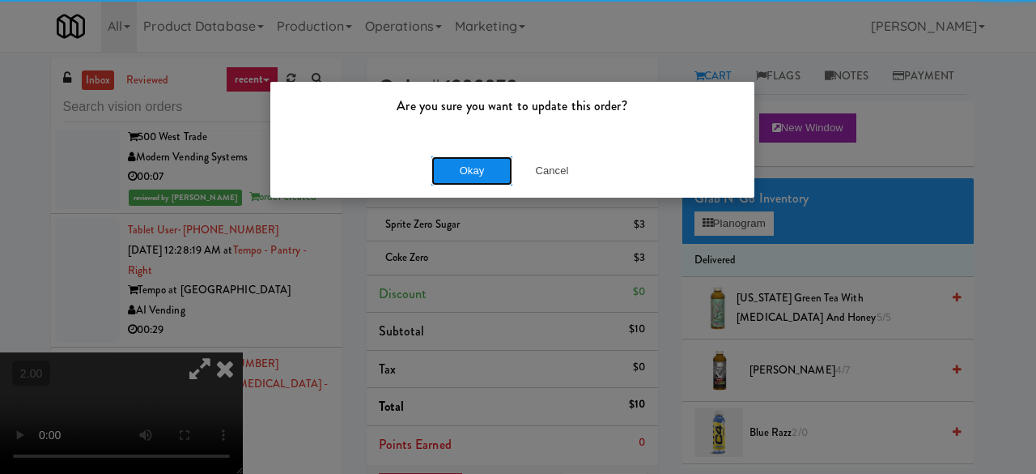
click at [462, 176] on button "Okay" at bounding box center [472, 170] width 81 height 29
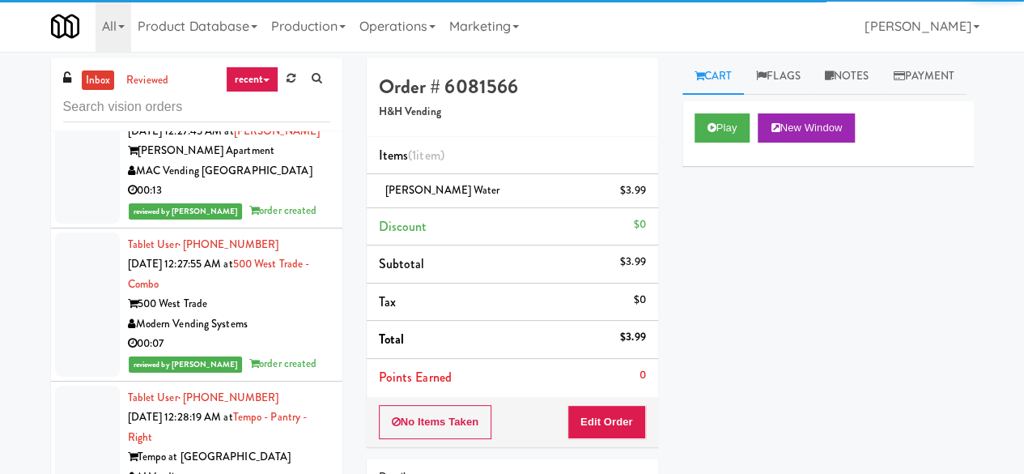
scroll to position [11482, 0]
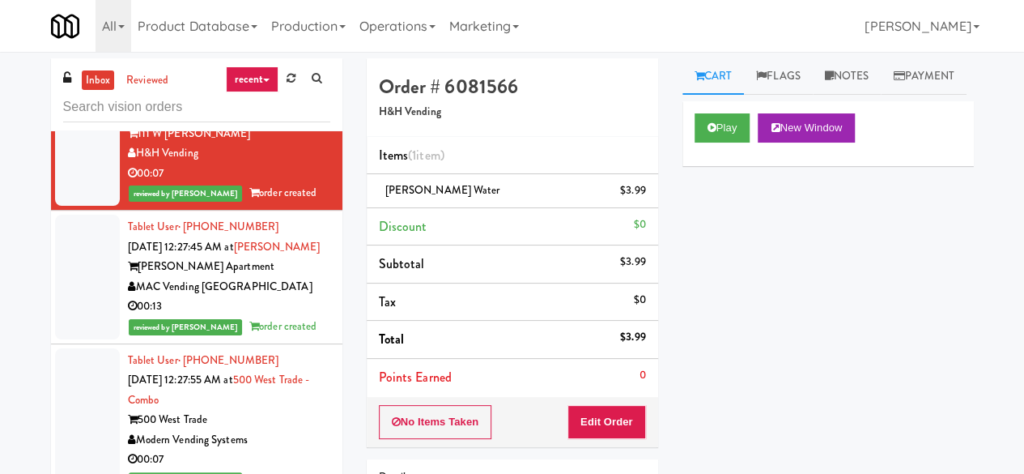
click at [286, 11] on div "The Upland Apartment" at bounding box center [229, 0] width 202 height 20
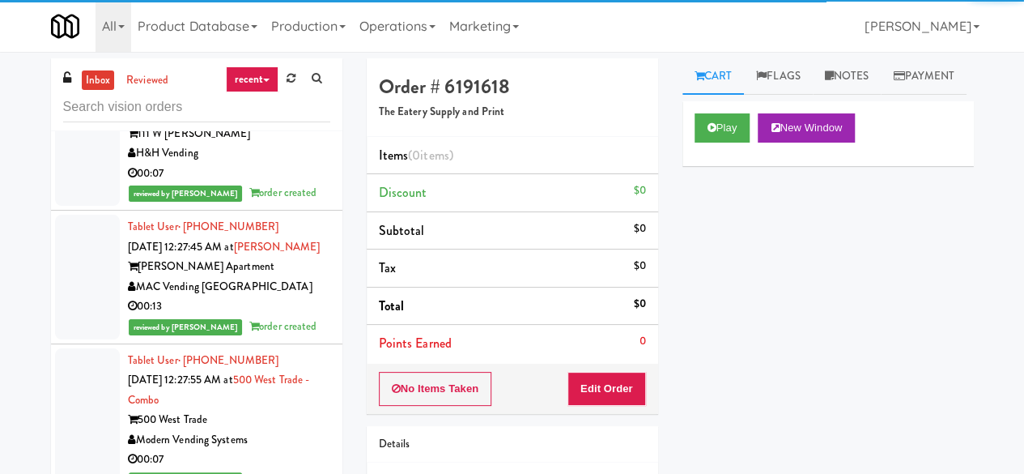
scroll to position [11320, 0]
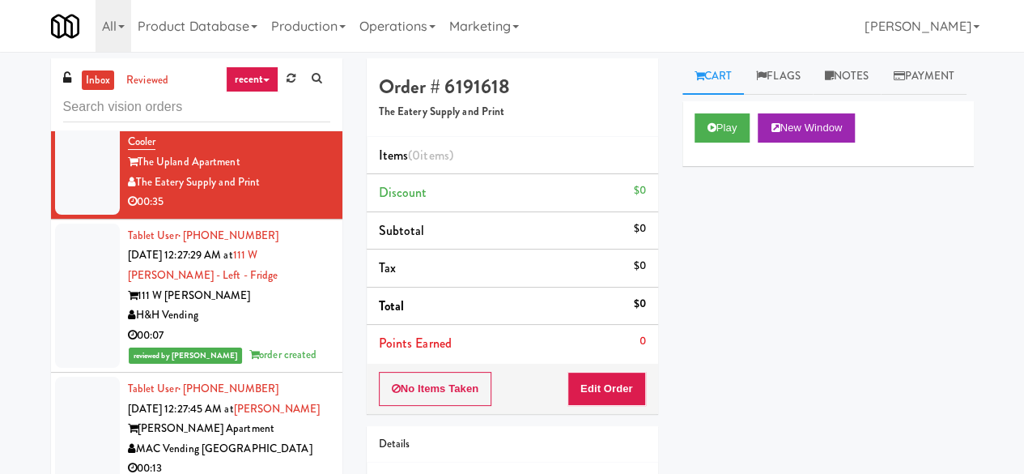
click at [274, 59] on div "[PERSON_NAME] Vending" at bounding box center [229, 49] width 202 height 20
